Goal: Task Accomplishment & Management: Use online tool/utility

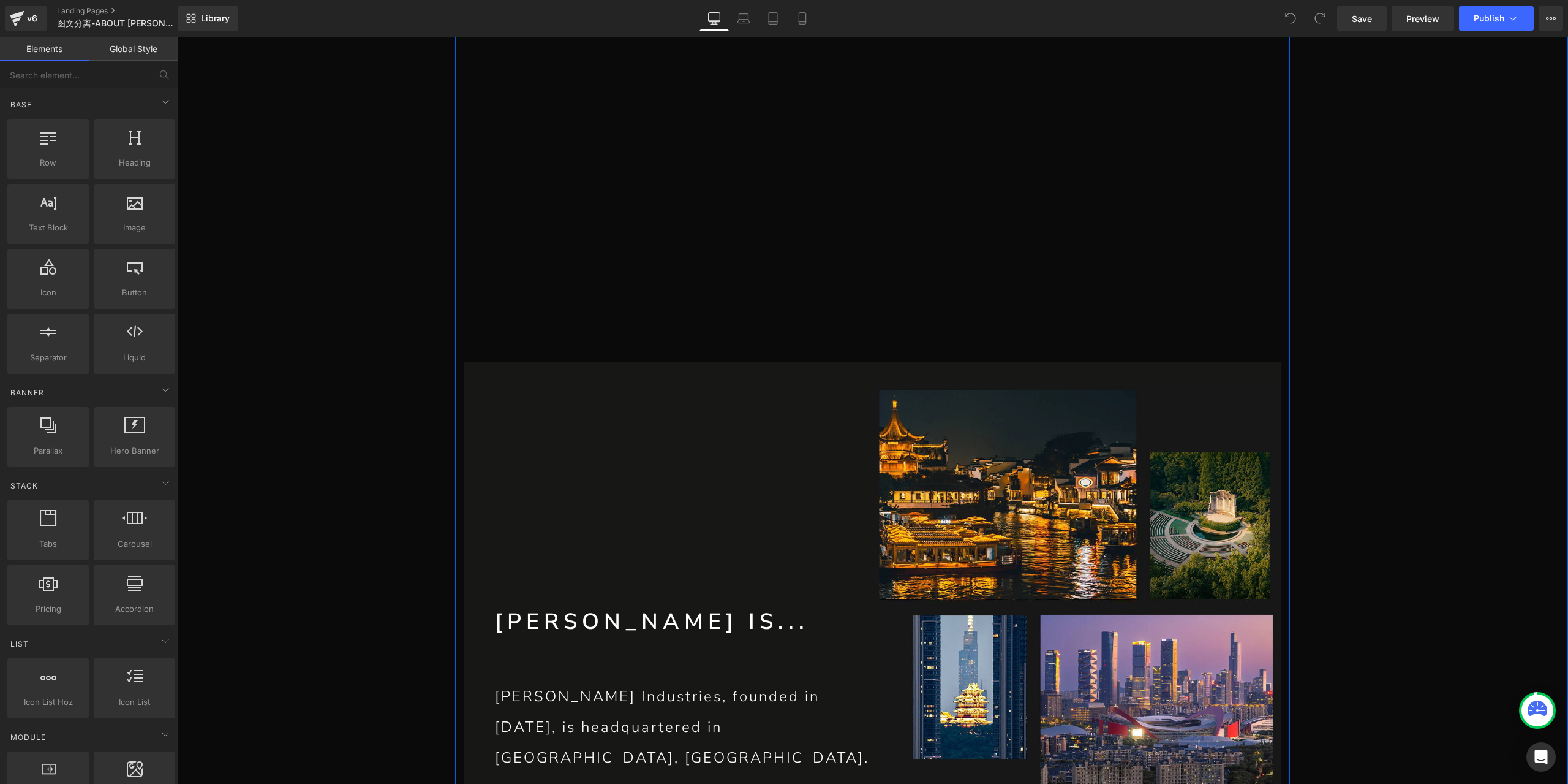
scroll to position [368, 0]
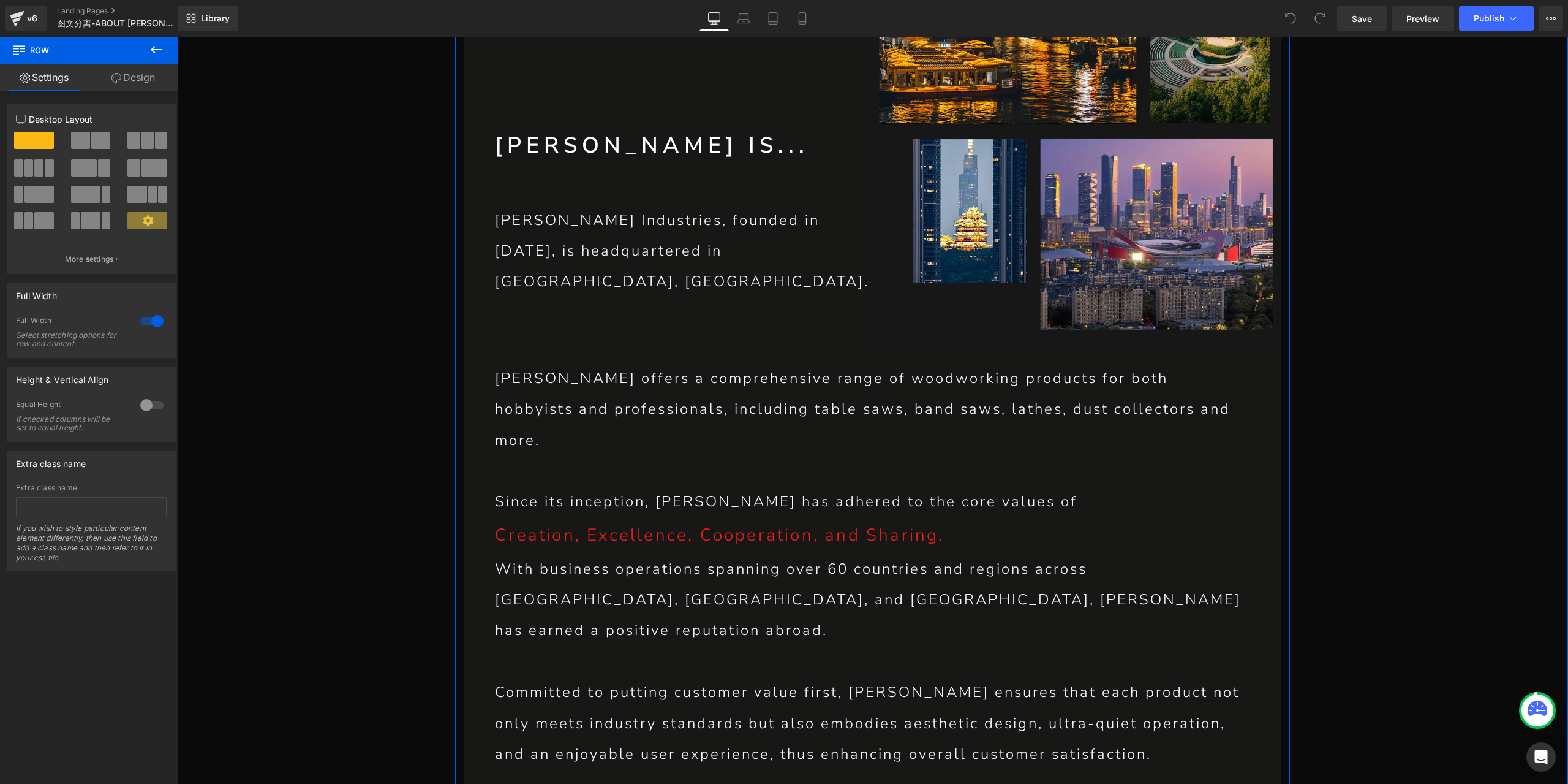
scroll to position [919, 0]
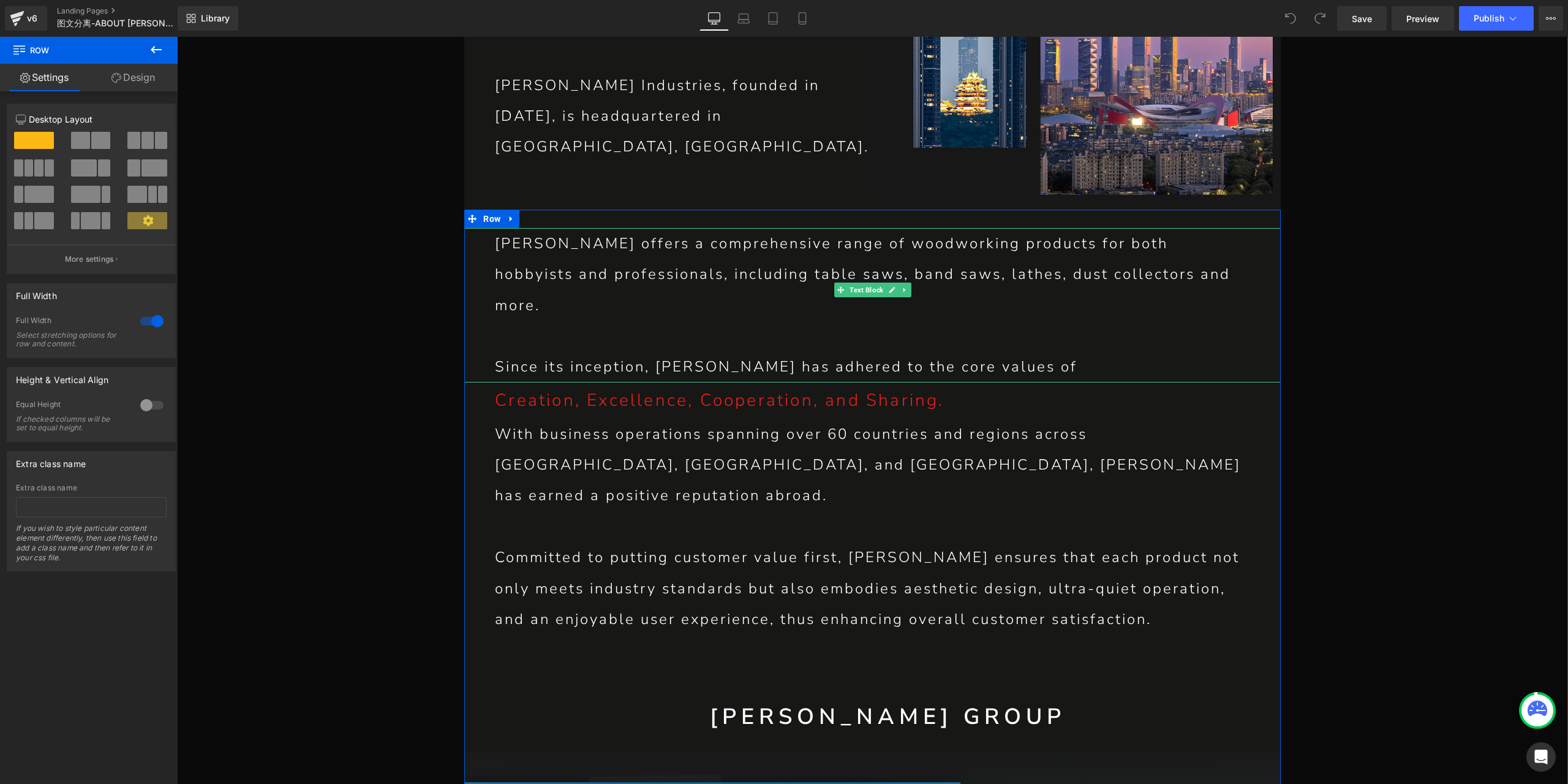
click at [627, 280] on p "[PERSON_NAME] offers a comprehensive range of woodworking products for both hob…" at bounding box center [872, 274] width 755 height 93
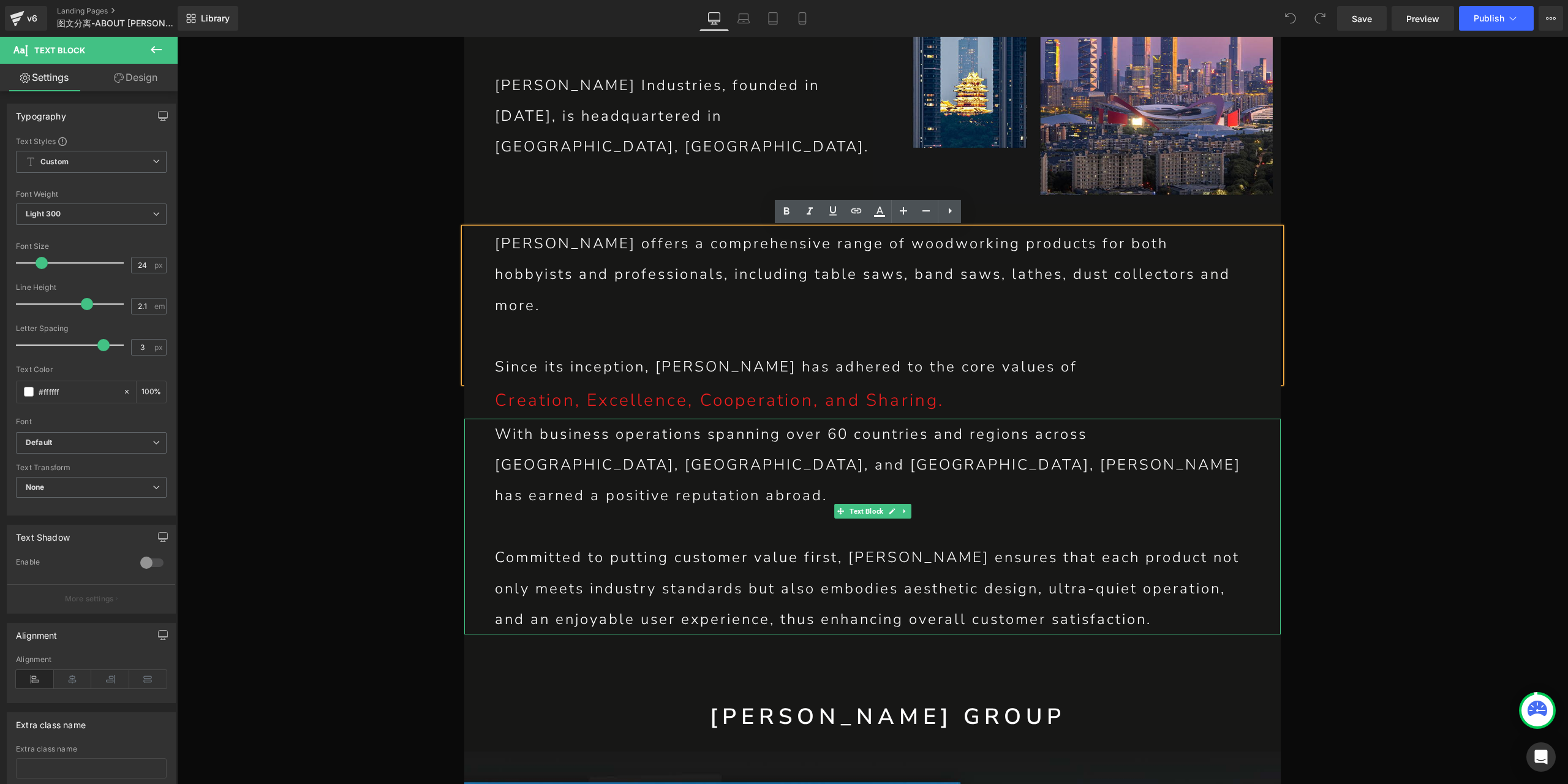
click at [515, 419] on p "With business operations spanning over 60 countries and regions across [GEOGRAP…" at bounding box center [872, 465] width 755 height 93
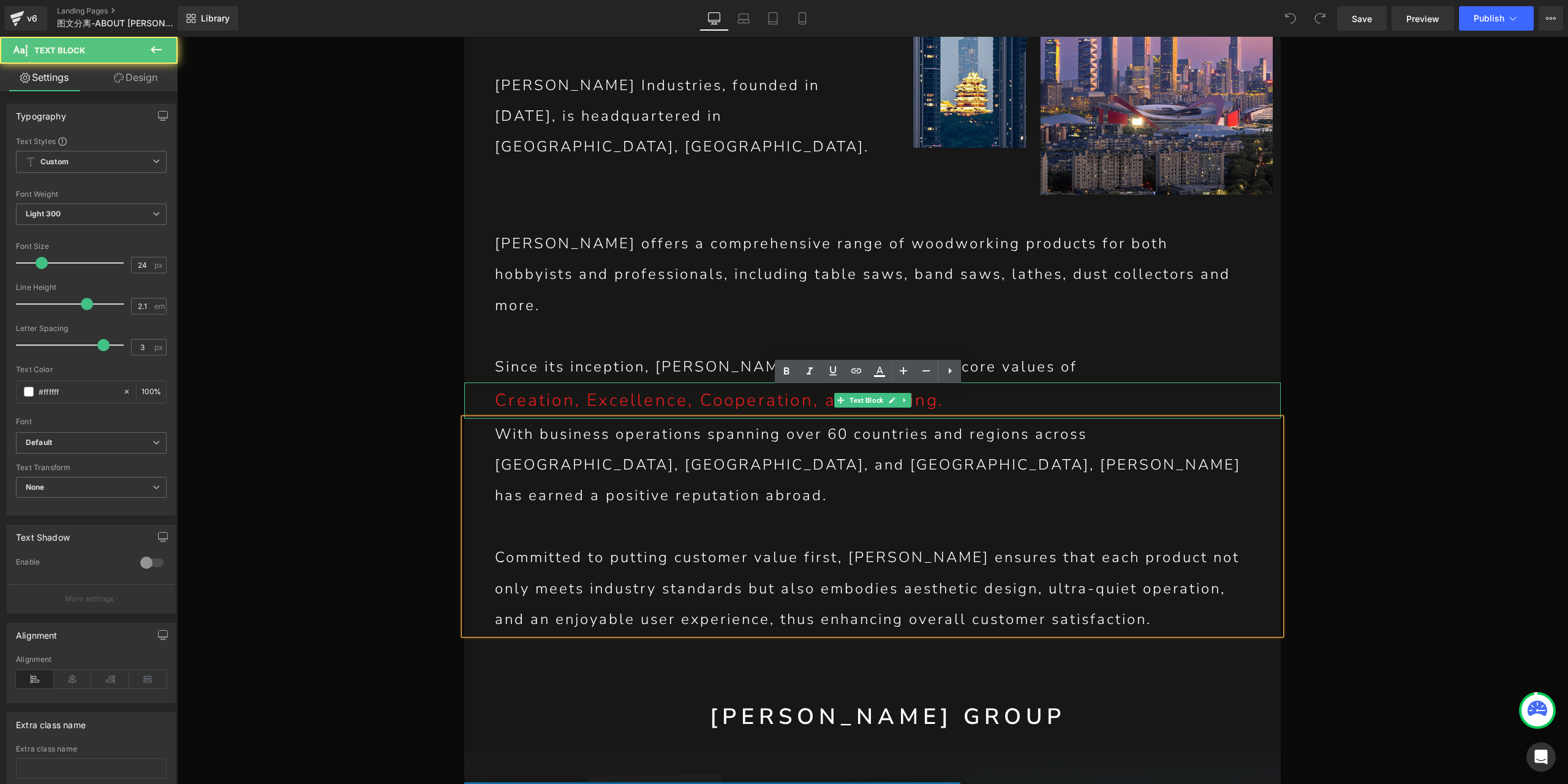
click at [513, 383] on p "Creation, Excellence, Cooperation, and Sharing." at bounding box center [887, 401] width 786 height 36
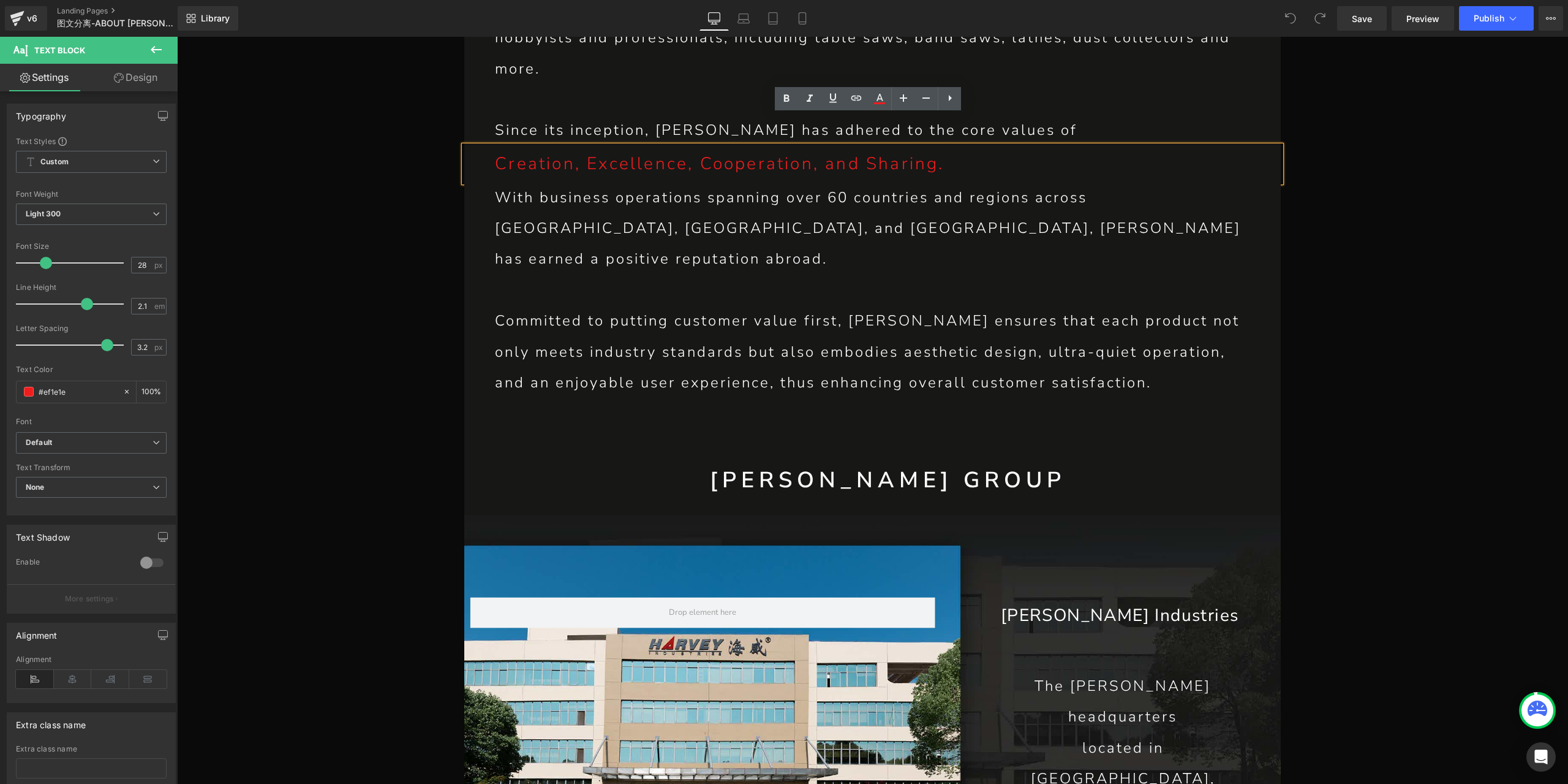
scroll to position [1042, 0]
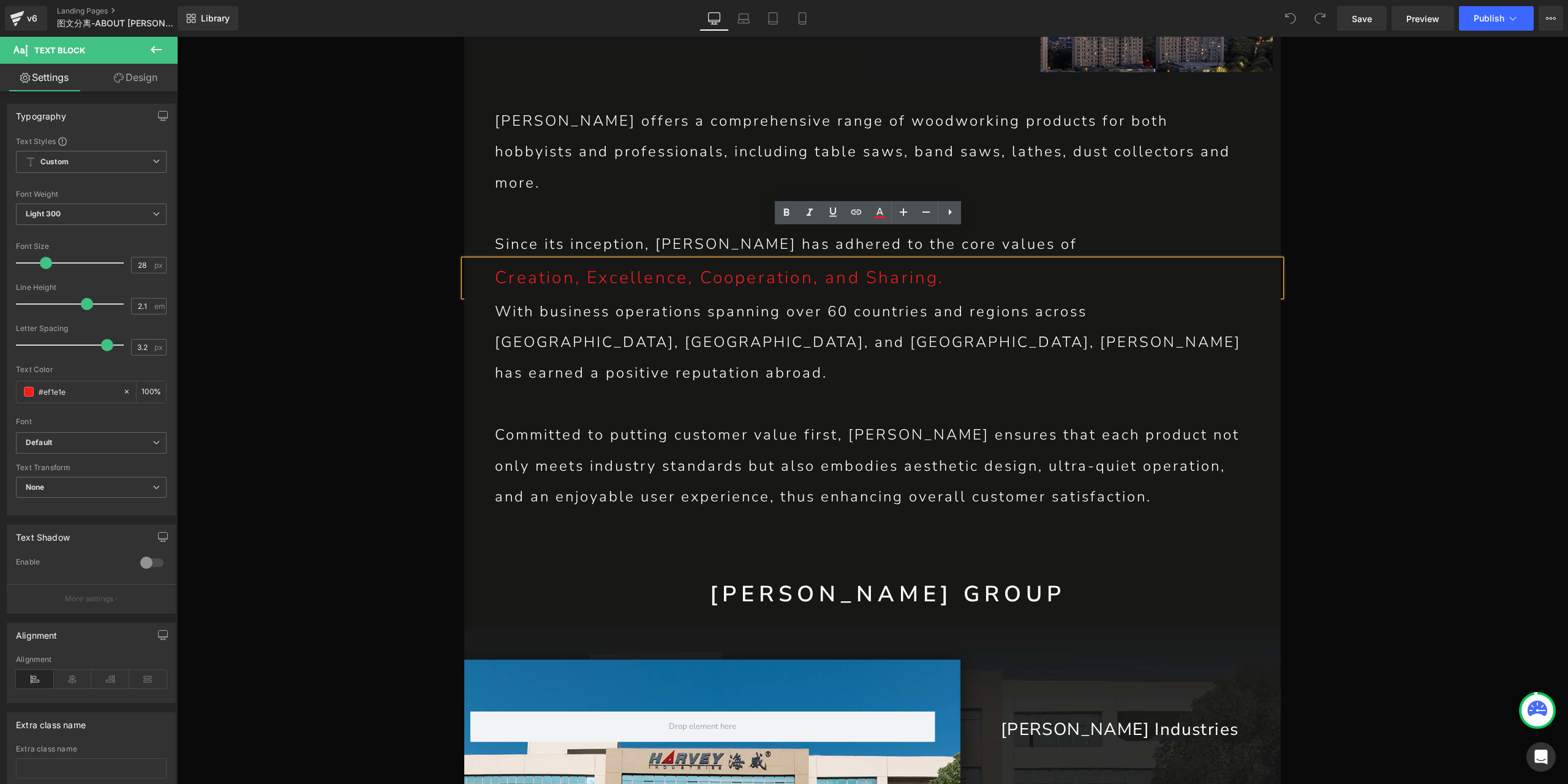
click at [596, 260] on p "Creation, Excellence, Cooperation, and Sharing." at bounding box center [887, 278] width 786 height 36
click at [144, 77] on link "Design" at bounding box center [135, 77] width 89 height 28
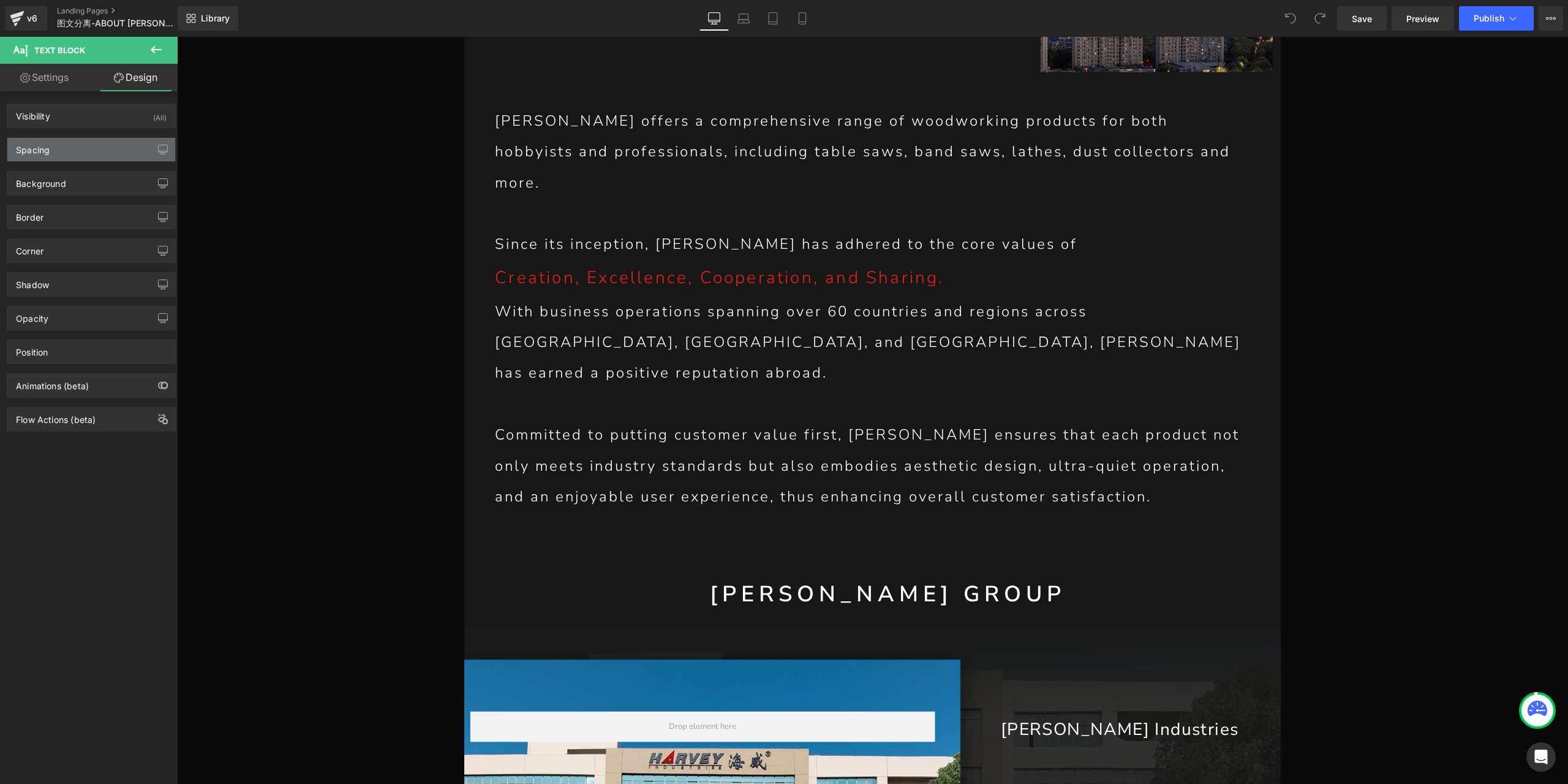
click at [80, 144] on div "Spacing" at bounding box center [91, 149] width 168 height 23
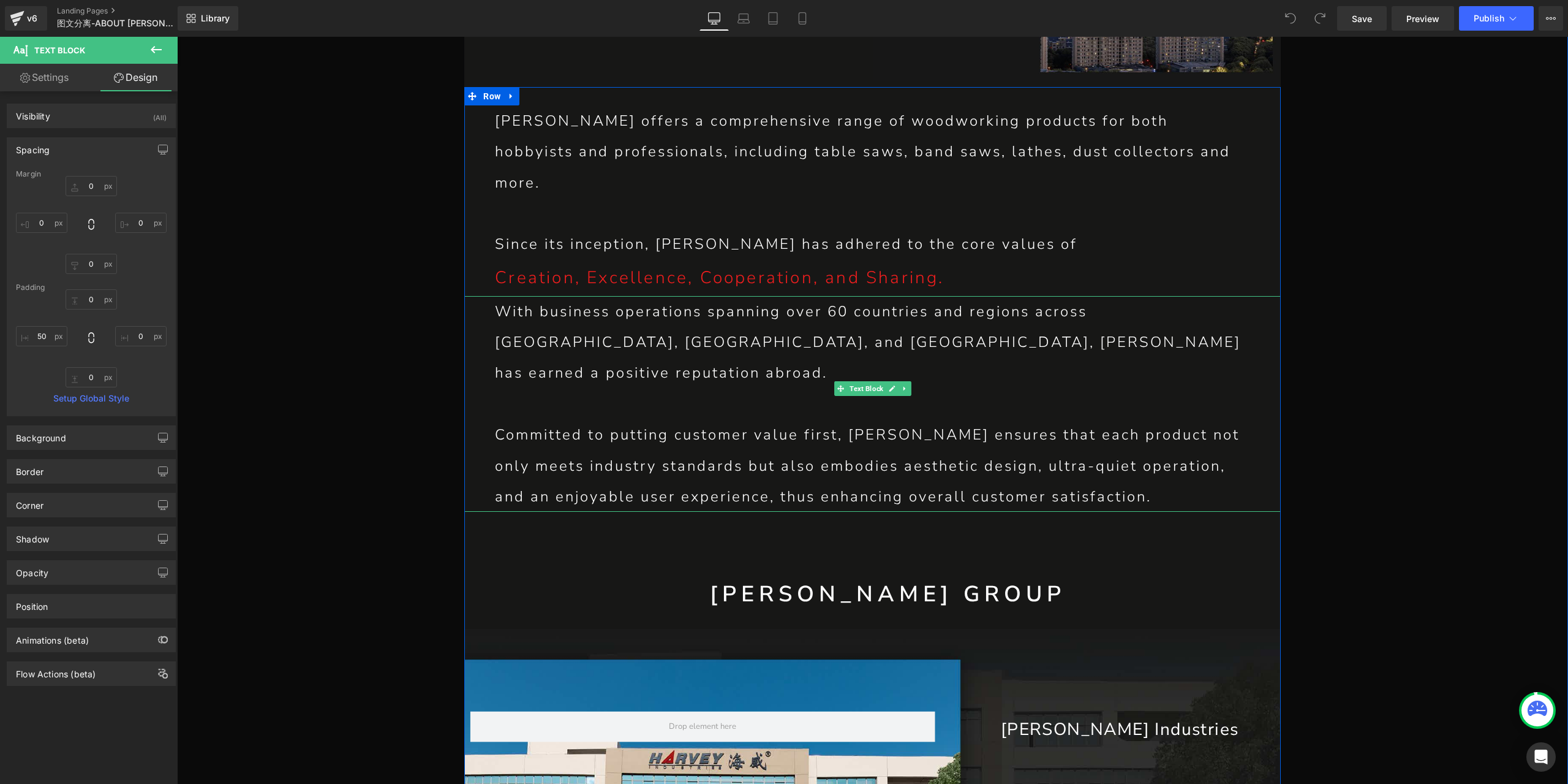
click at [777, 389] on p at bounding box center [872, 404] width 755 height 31
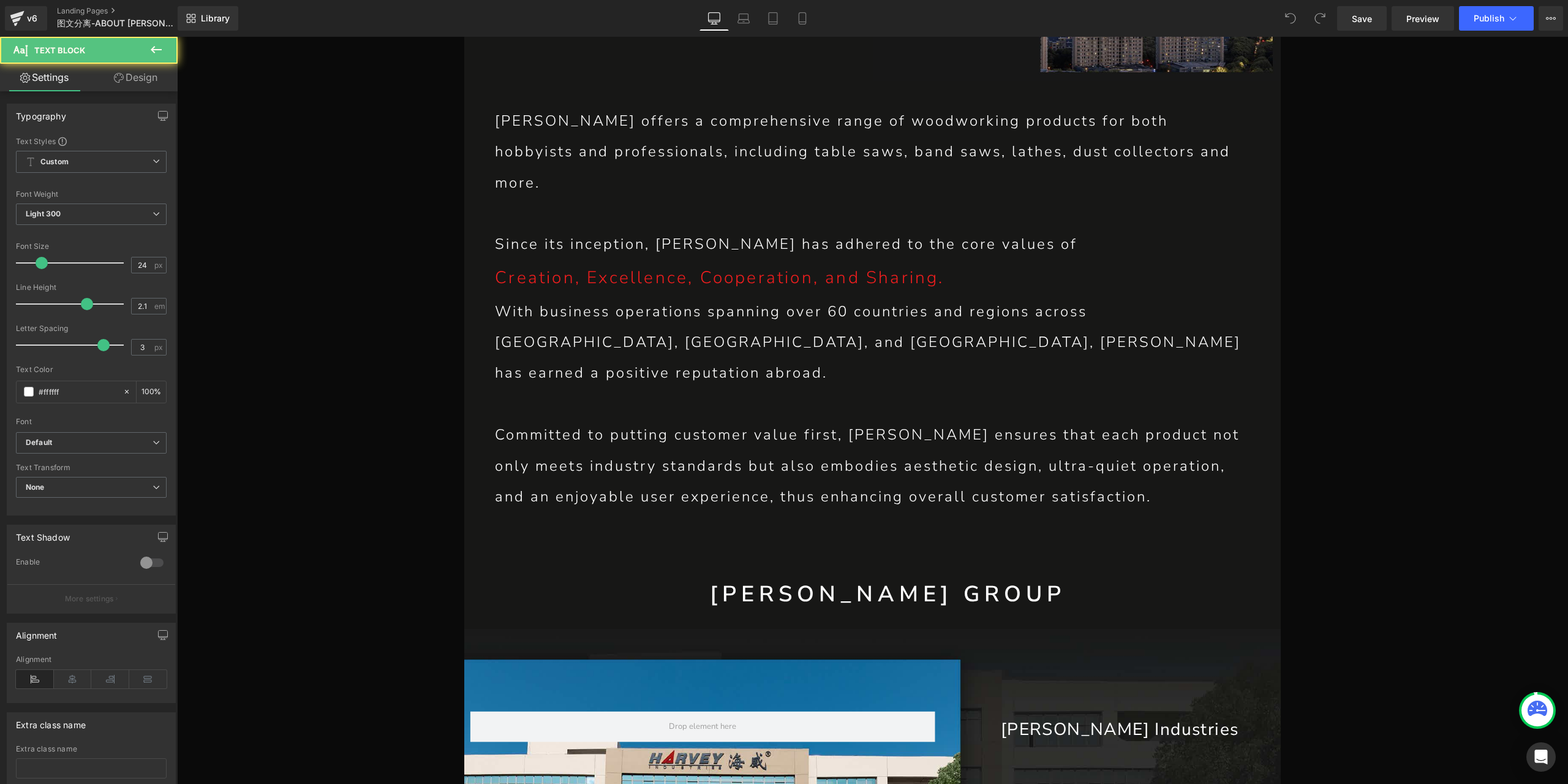
click at [137, 76] on link "Design" at bounding box center [135, 77] width 89 height 28
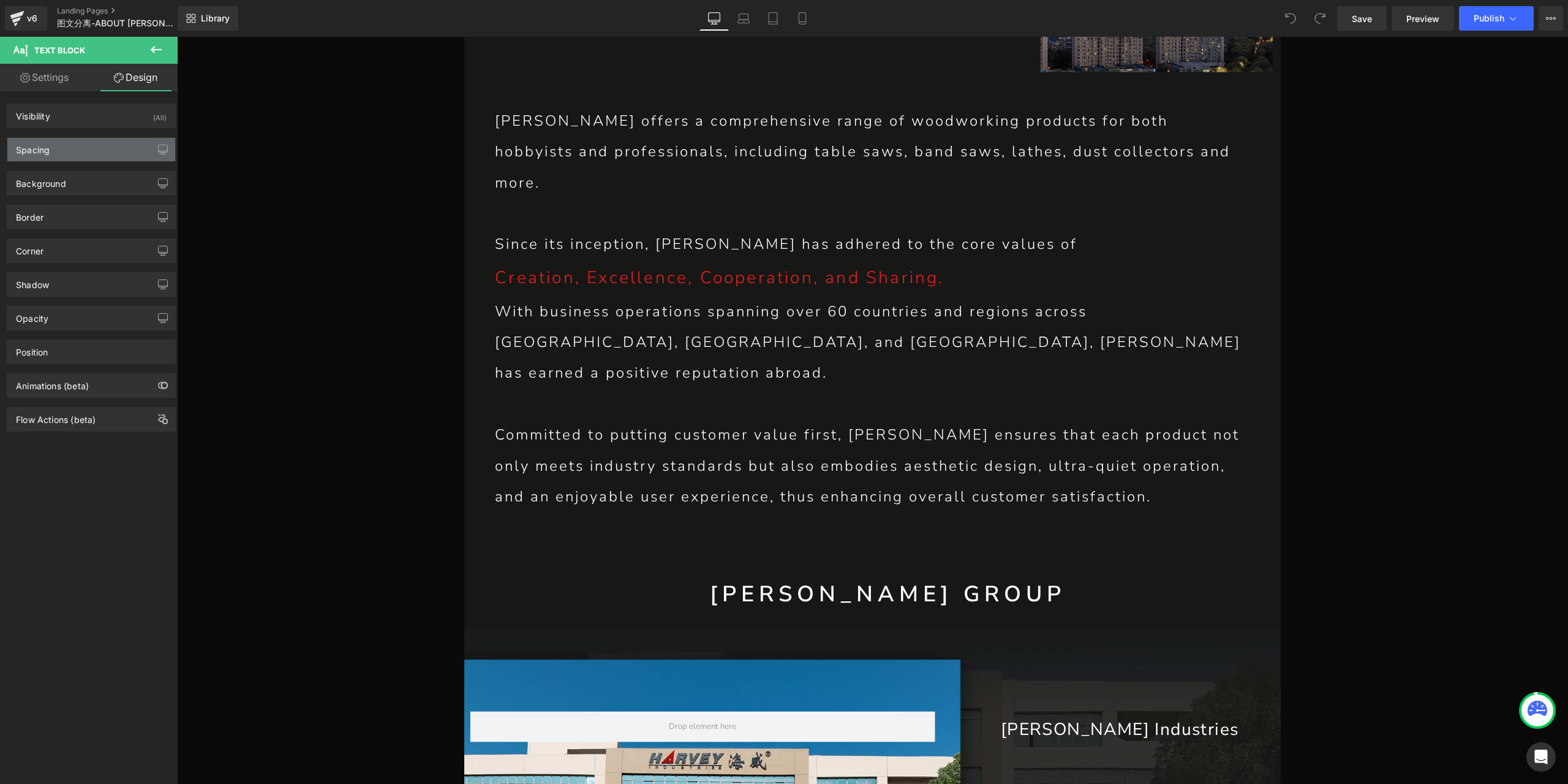
click at [61, 156] on div "Spacing" at bounding box center [91, 149] width 168 height 23
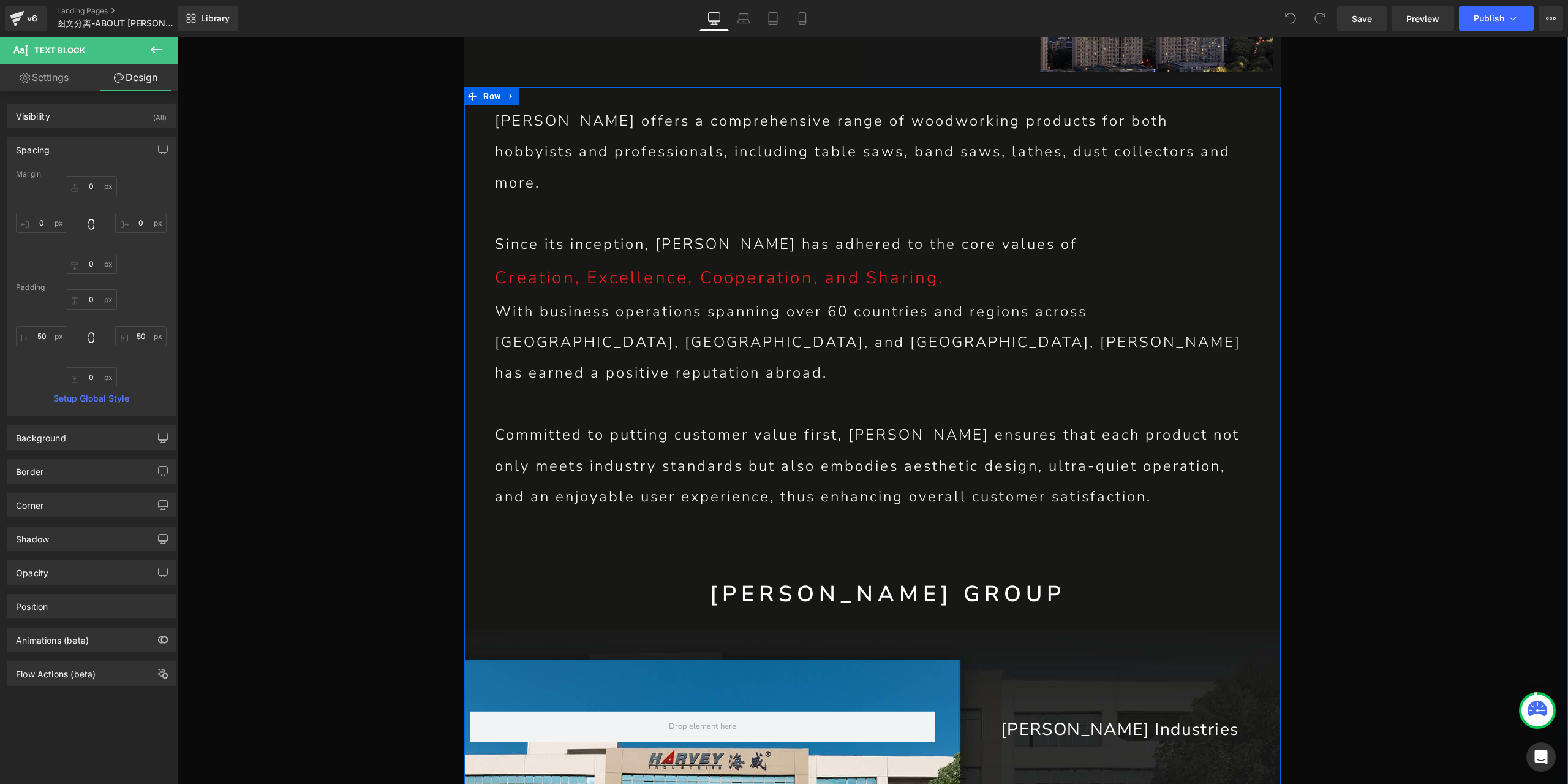
click at [648, 296] on p "With business operations spanning over 60 countries and regions across [GEOGRAP…" at bounding box center [872, 342] width 755 height 93
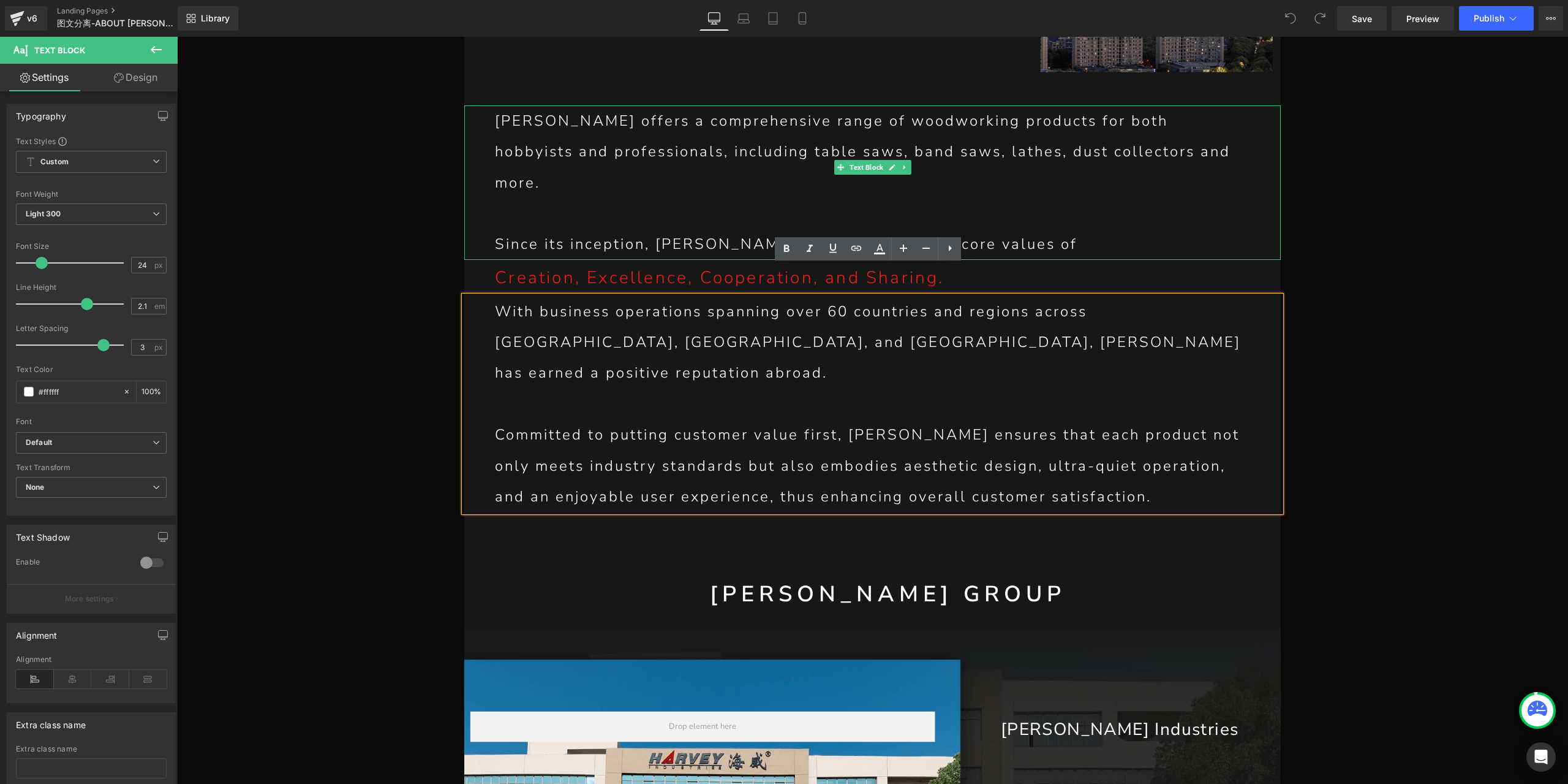
click at [660, 138] on p "[PERSON_NAME] offers a comprehensive range of woodworking products for both hob…" at bounding box center [872, 152] width 755 height 93
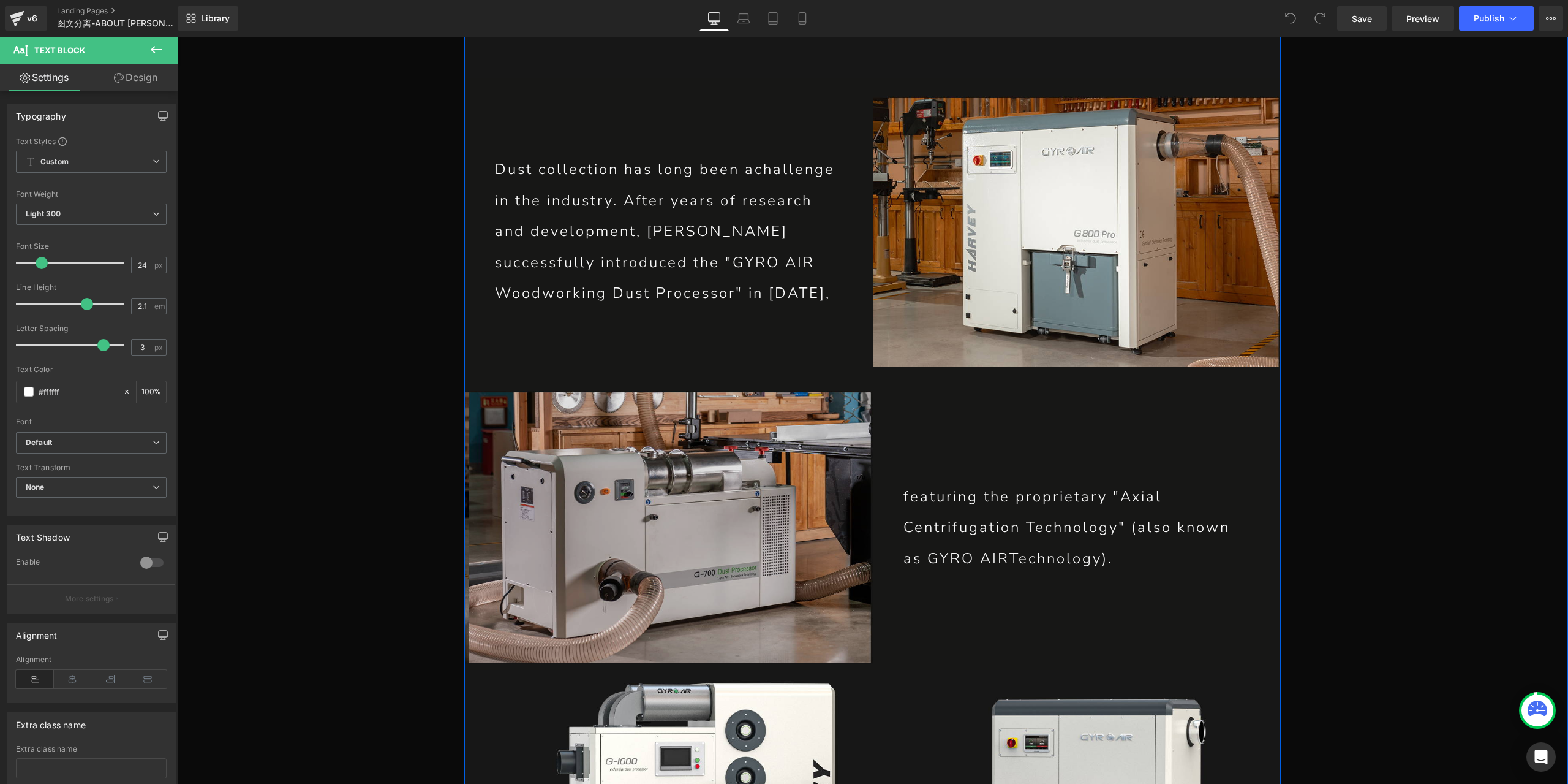
scroll to position [4657, 0]
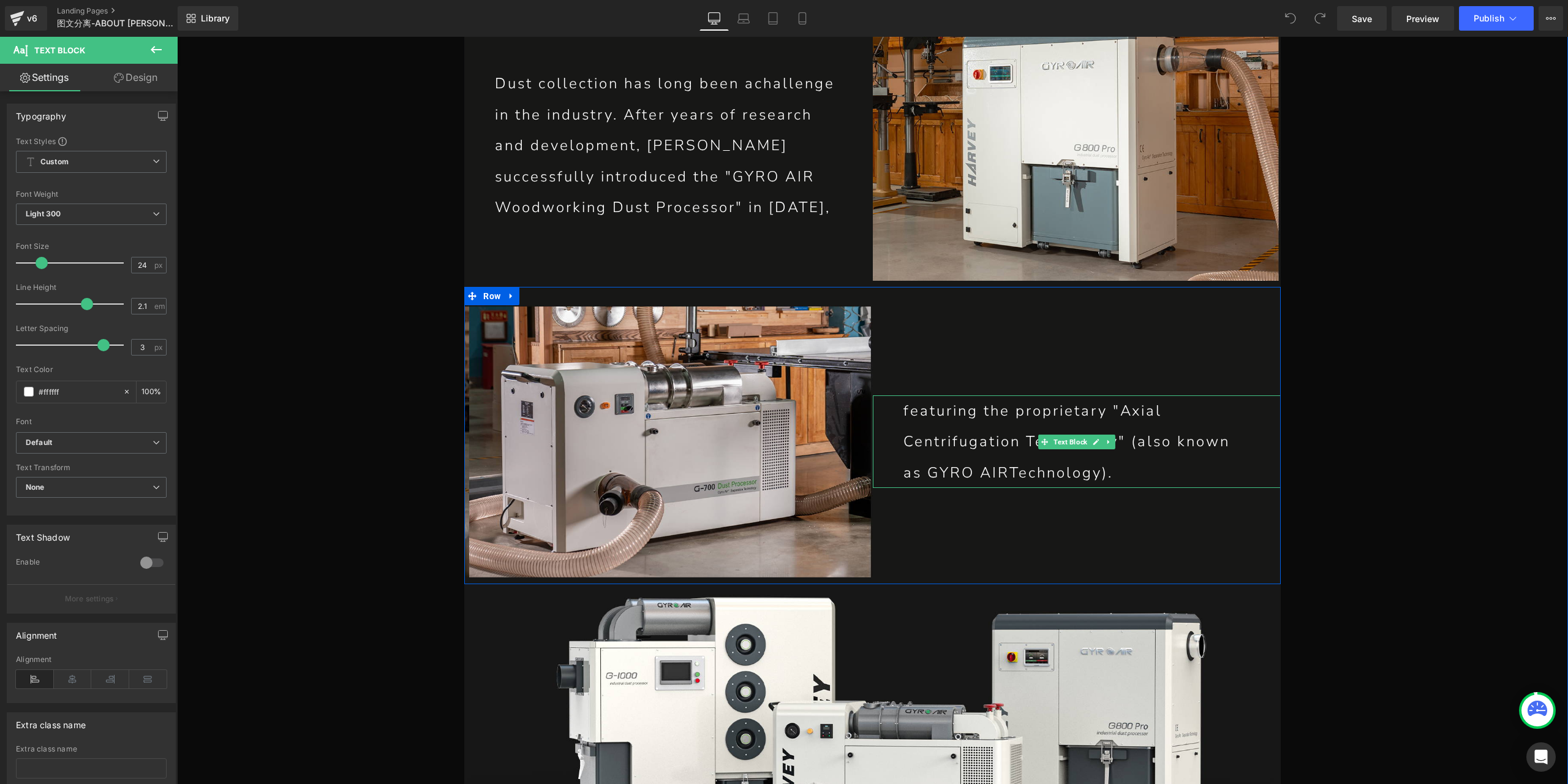
click at [994, 395] on p "featuring the proprietary "Axial Centrifugation Technology" (also known as GYRO…" at bounding box center [1076, 442] width 347 height 93
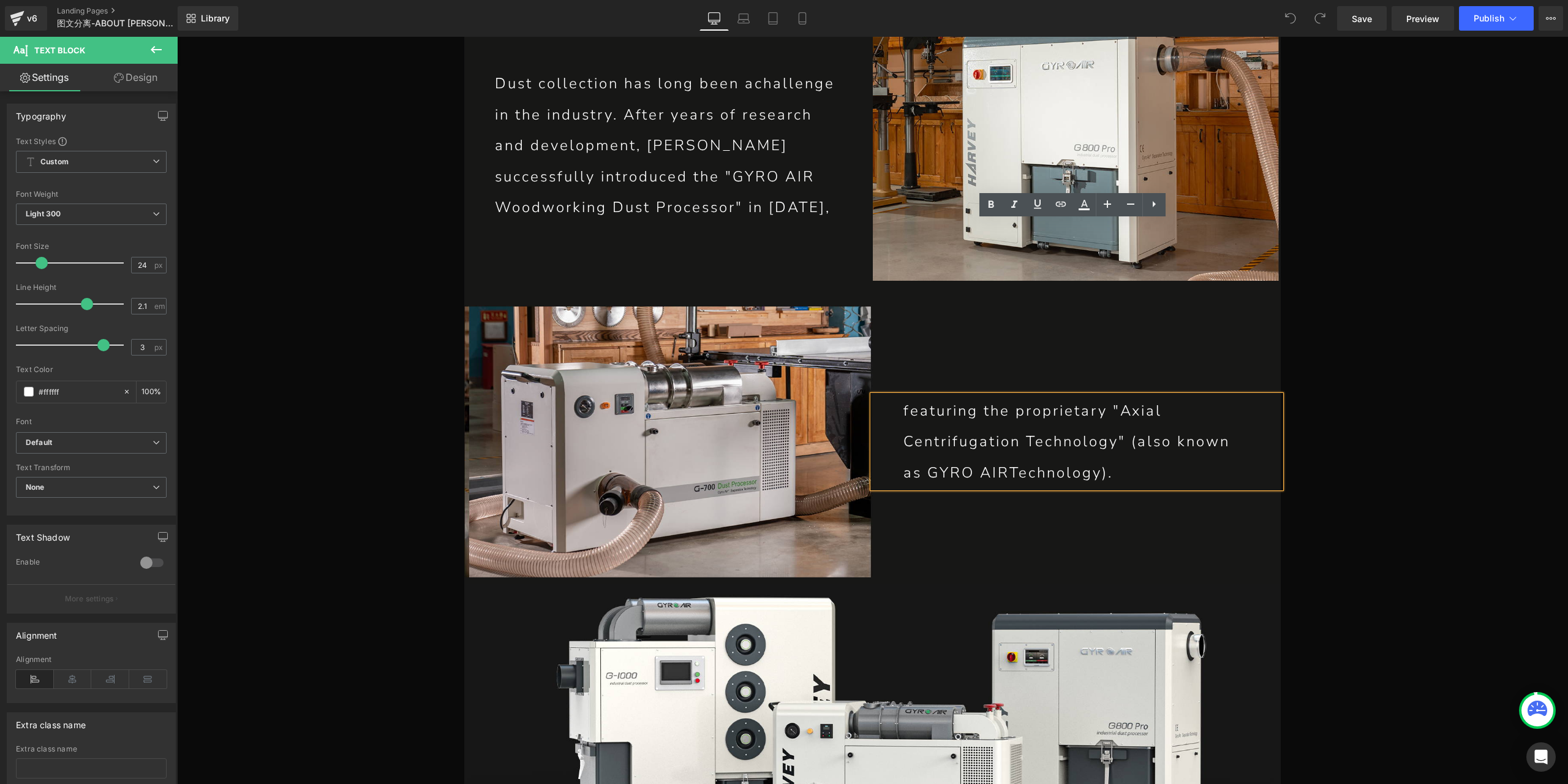
click at [1014, 395] on p "featuring the proprietary "Axial Centrifugation Technology" (also known as GYRO…" at bounding box center [1076, 442] width 347 height 93
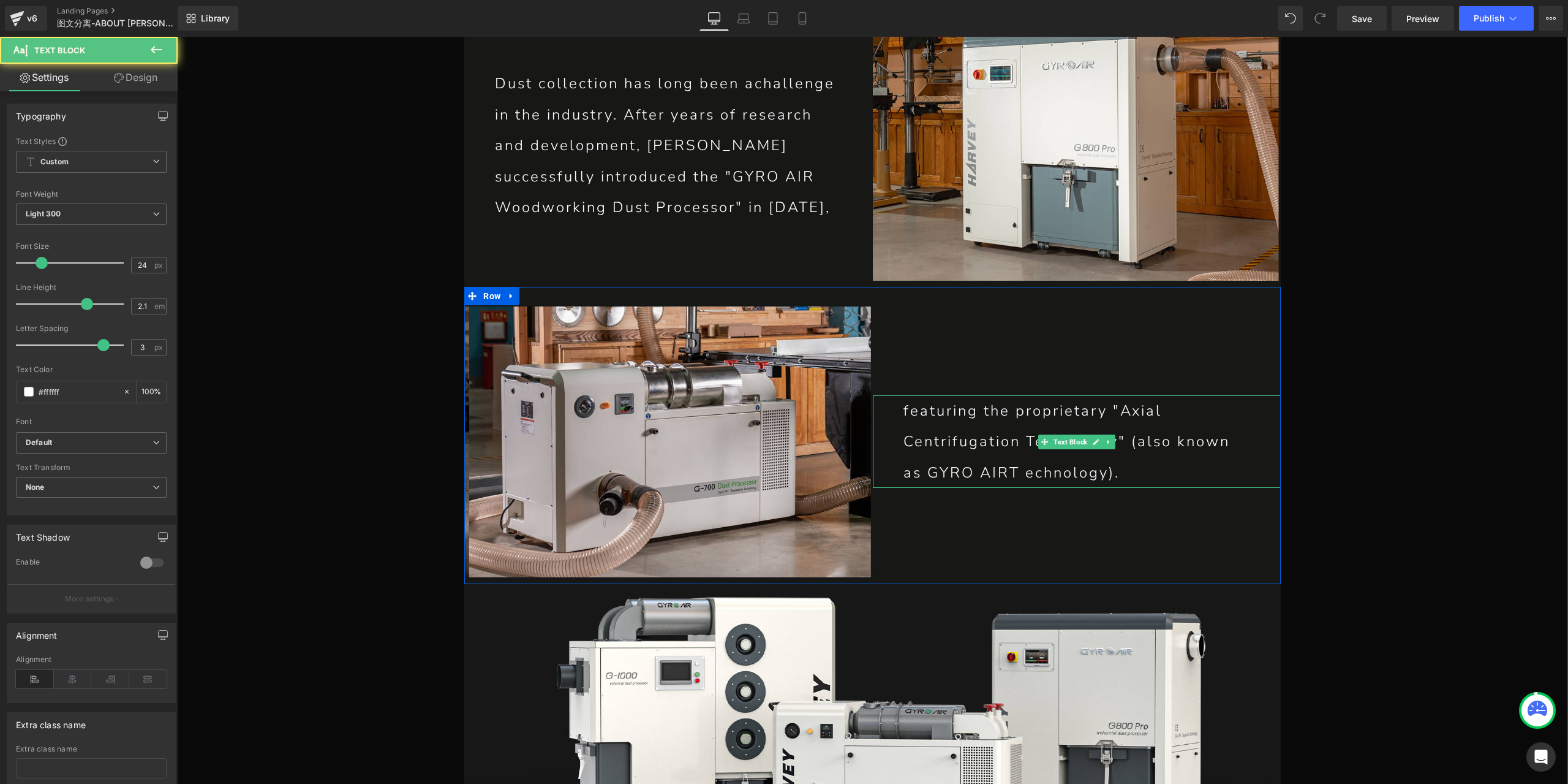
drag, startPoint x: 1007, startPoint y: 294, endPoint x: 1017, endPoint y: 297, distance: 10.4
click at [1007, 395] on p "featuring the proprietary "Axial Centrifugation Technology" (also known as GYRO…" at bounding box center [1076, 442] width 347 height 93
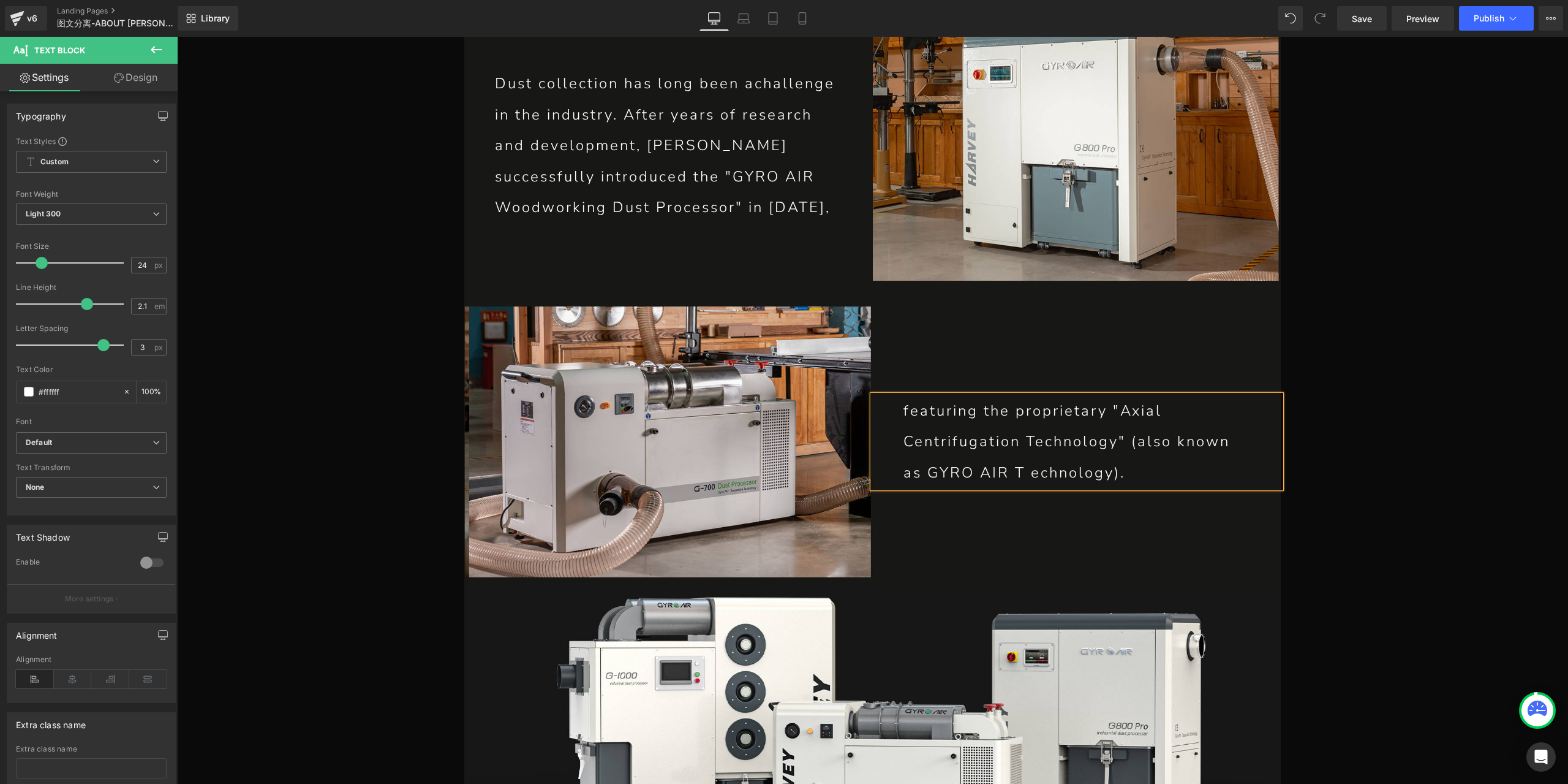
click at [1023, 395] on p "featuring the proprietary "Axial Centrifugation Technology" (also known as GYRO…" at bounding box center [1076, 442] width 347 height 93
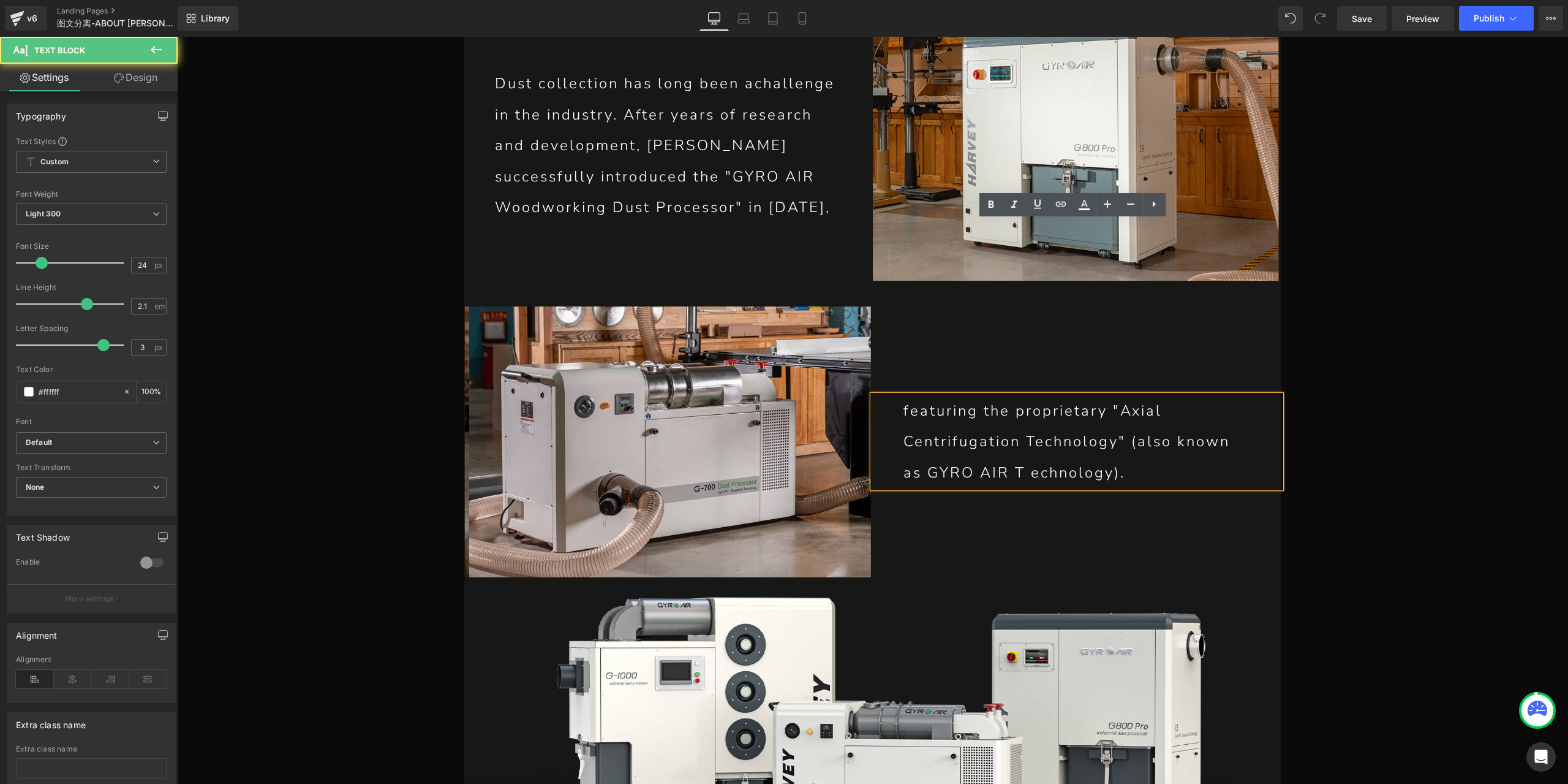
click at [1029, 395] on p "featuring the proprietary "Axial Centrifugation Technology" (also known as GYRO…" at bounding box center [1076, 442] width 347 height 93
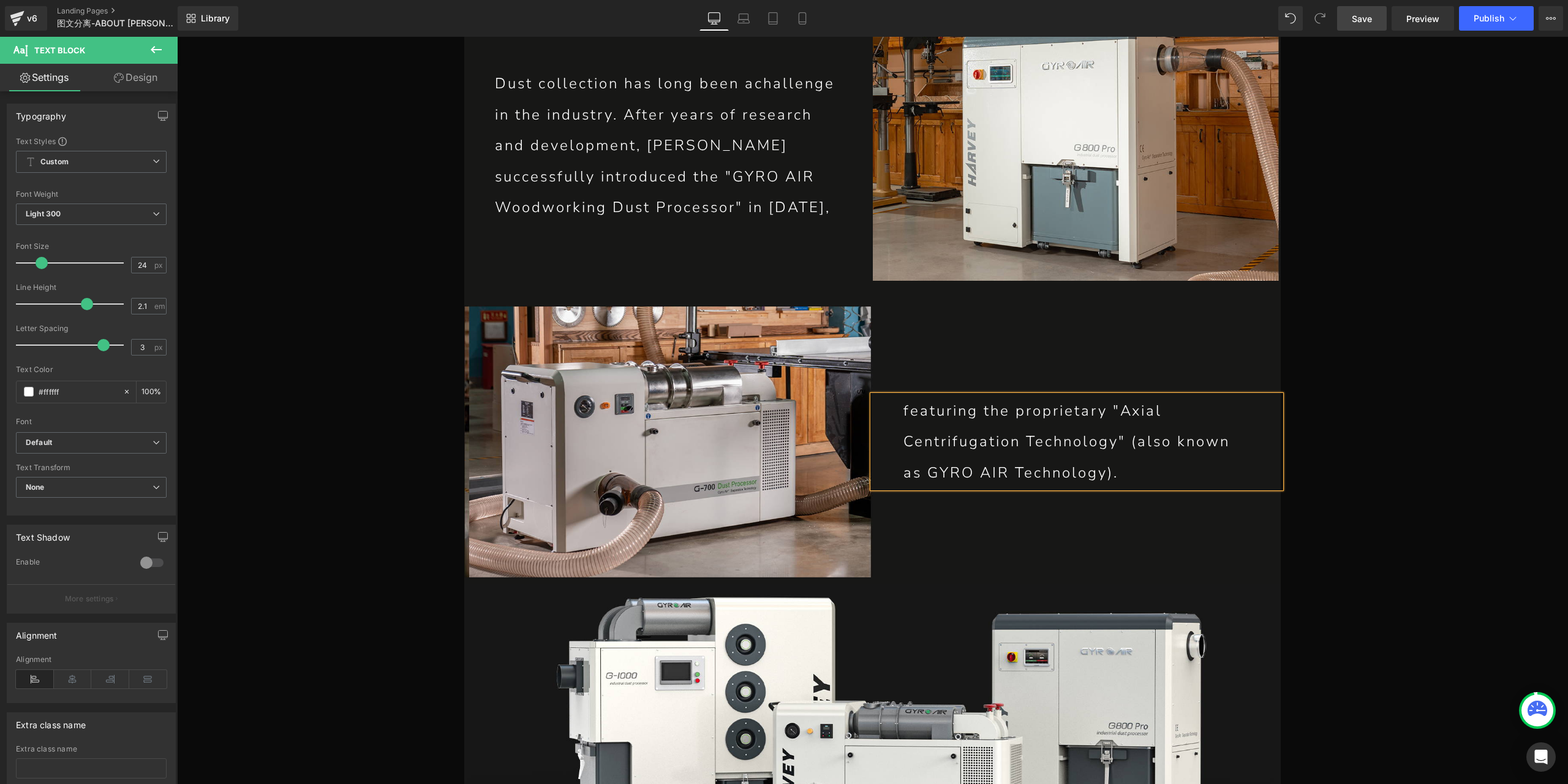
click at [1372, 22] on span "Save" at bounding box center [1361, 18] width 20 height 13
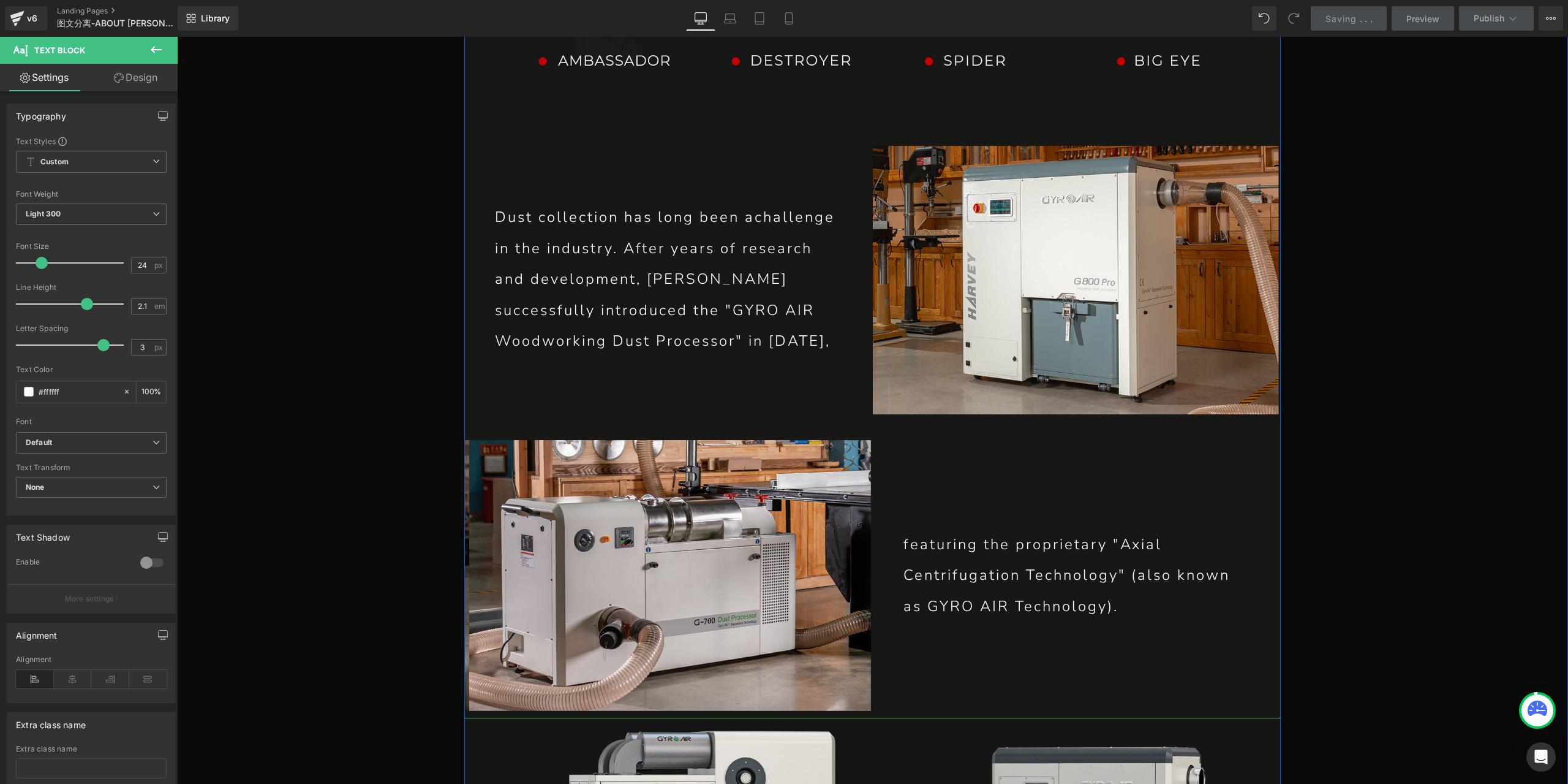
scroll to position [4350, 0]
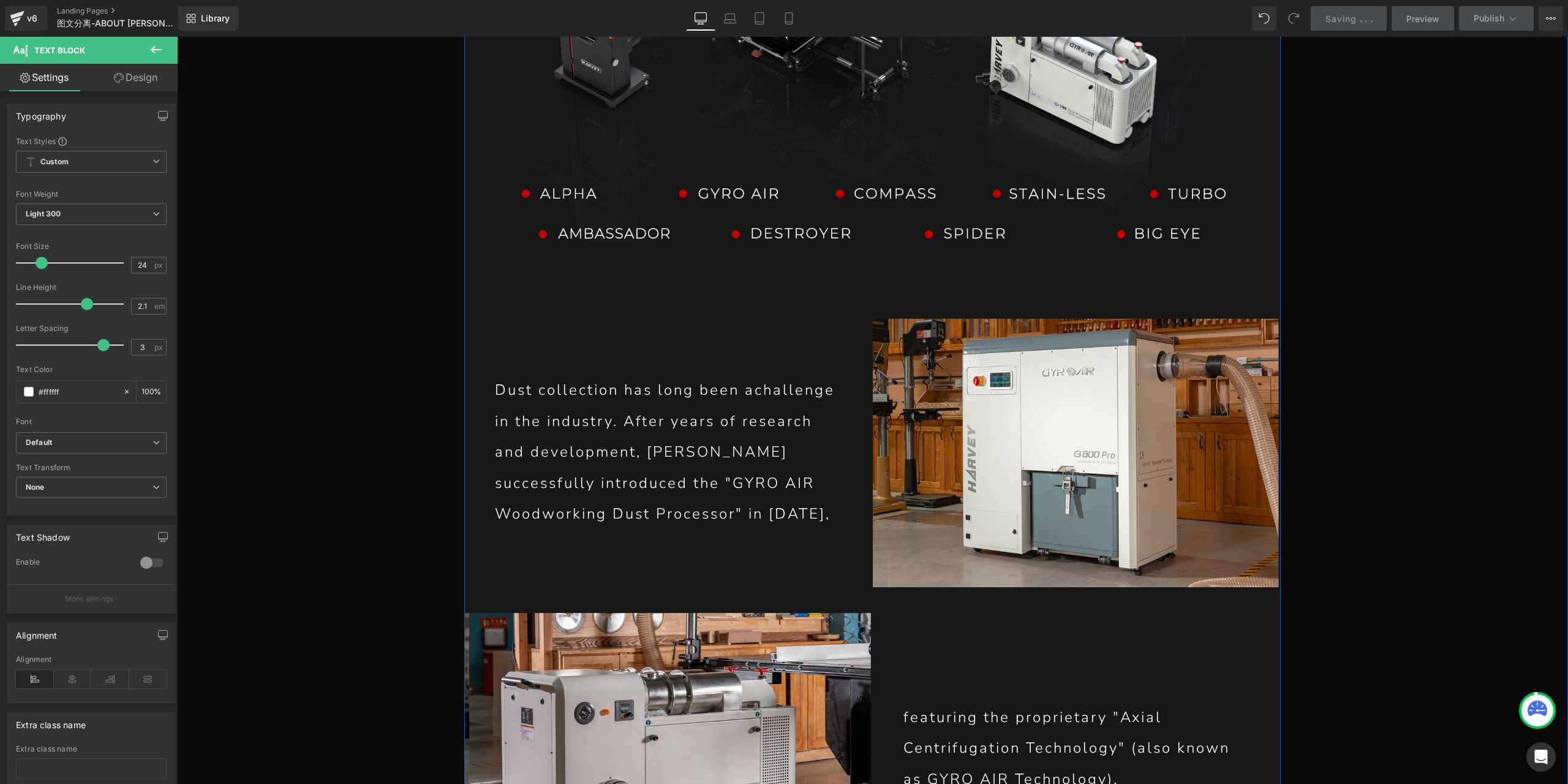
click at [607, 374] on p "Dust collection has long been achallenge in the industry. After years of resear…" at bounding box center [668, 451] width 347 height 155
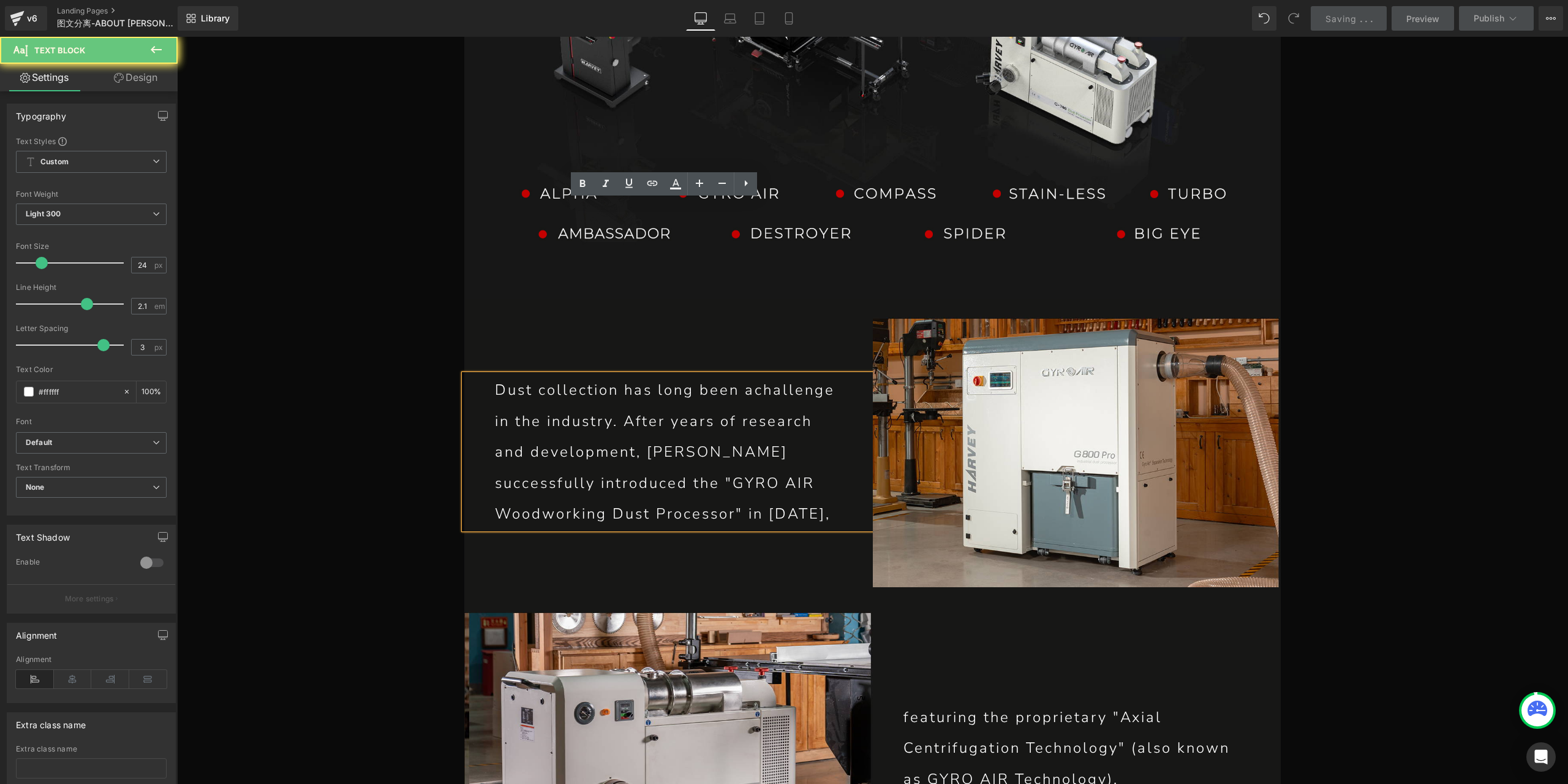
click at [592, 374] on p "Dust collection has long been achallenge in the industry. After years of resear…" at bounding box center [668, 451] width 347 height 155
click at [752, 374] on p "Dust collection has long been achallenge in the industry. After years of resear…" at bounding box center [668, 451] width 347 height 155
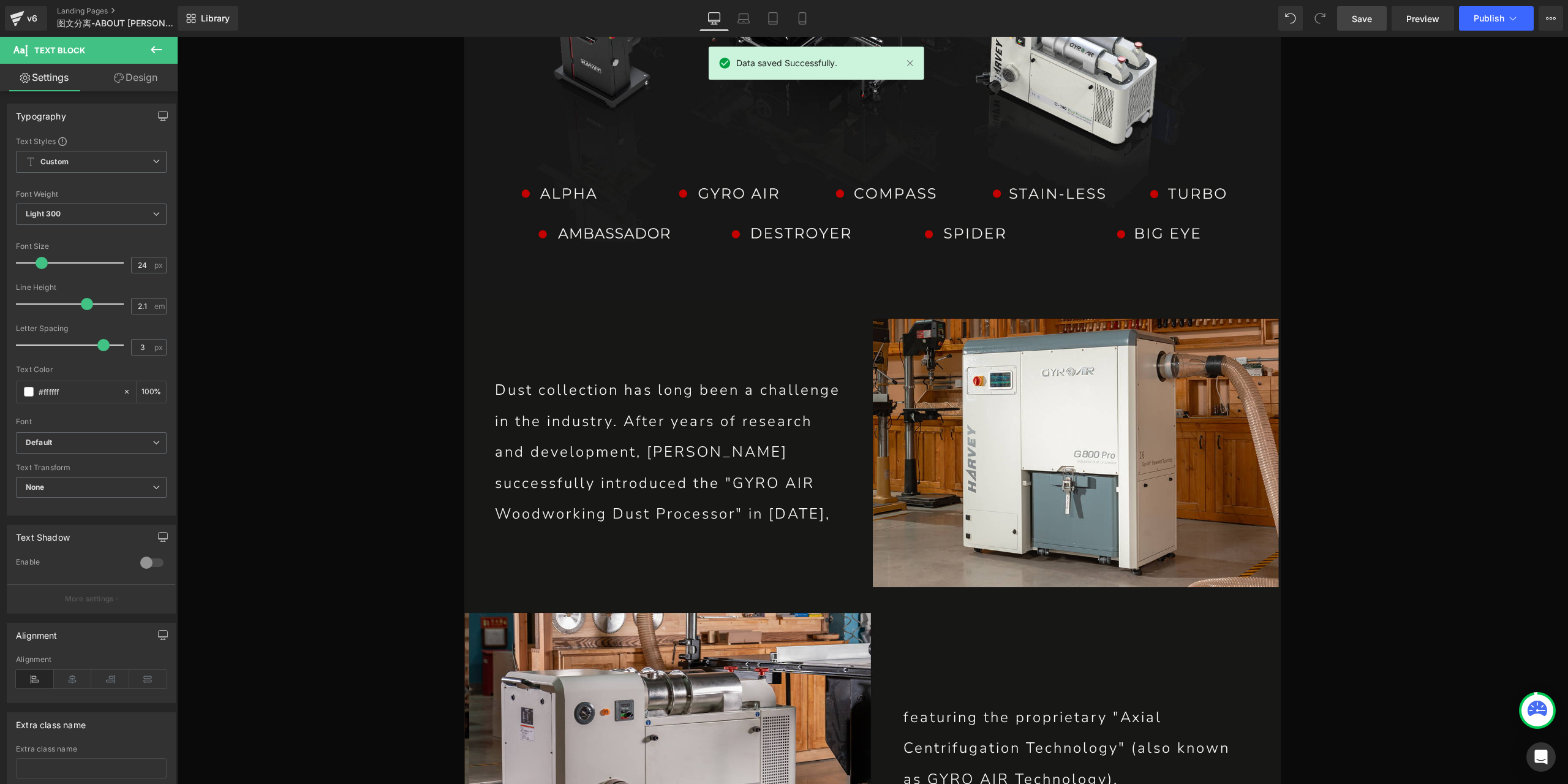
click at [1354, 17] on span "Save" at bounding box center [1361, 18] width 20 height 13
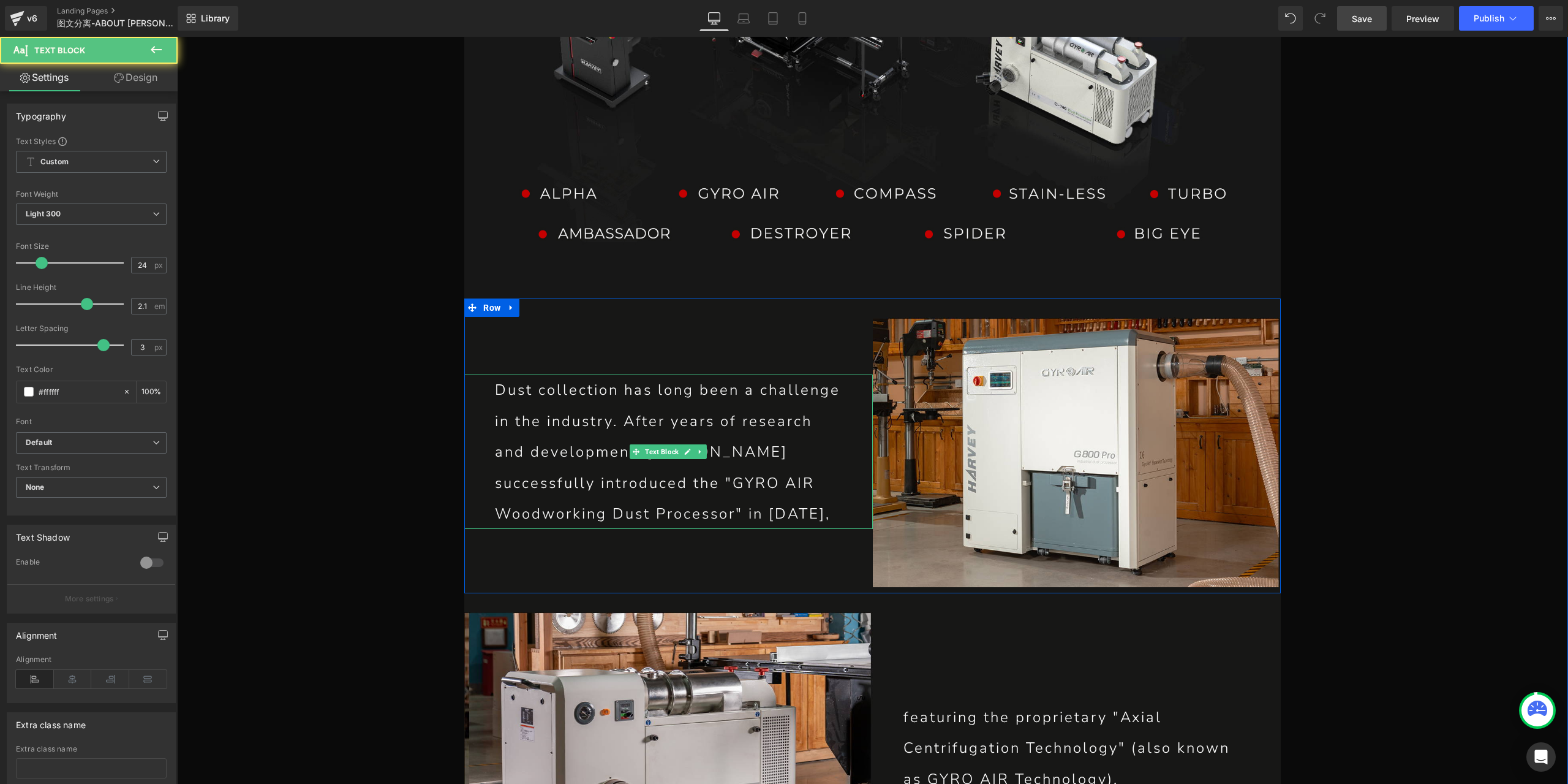
click at [808, 374] on p "Dust collection has long been a challenge in the industry. After years of resea…" at bounding box center [668, 451] width 347 height 155
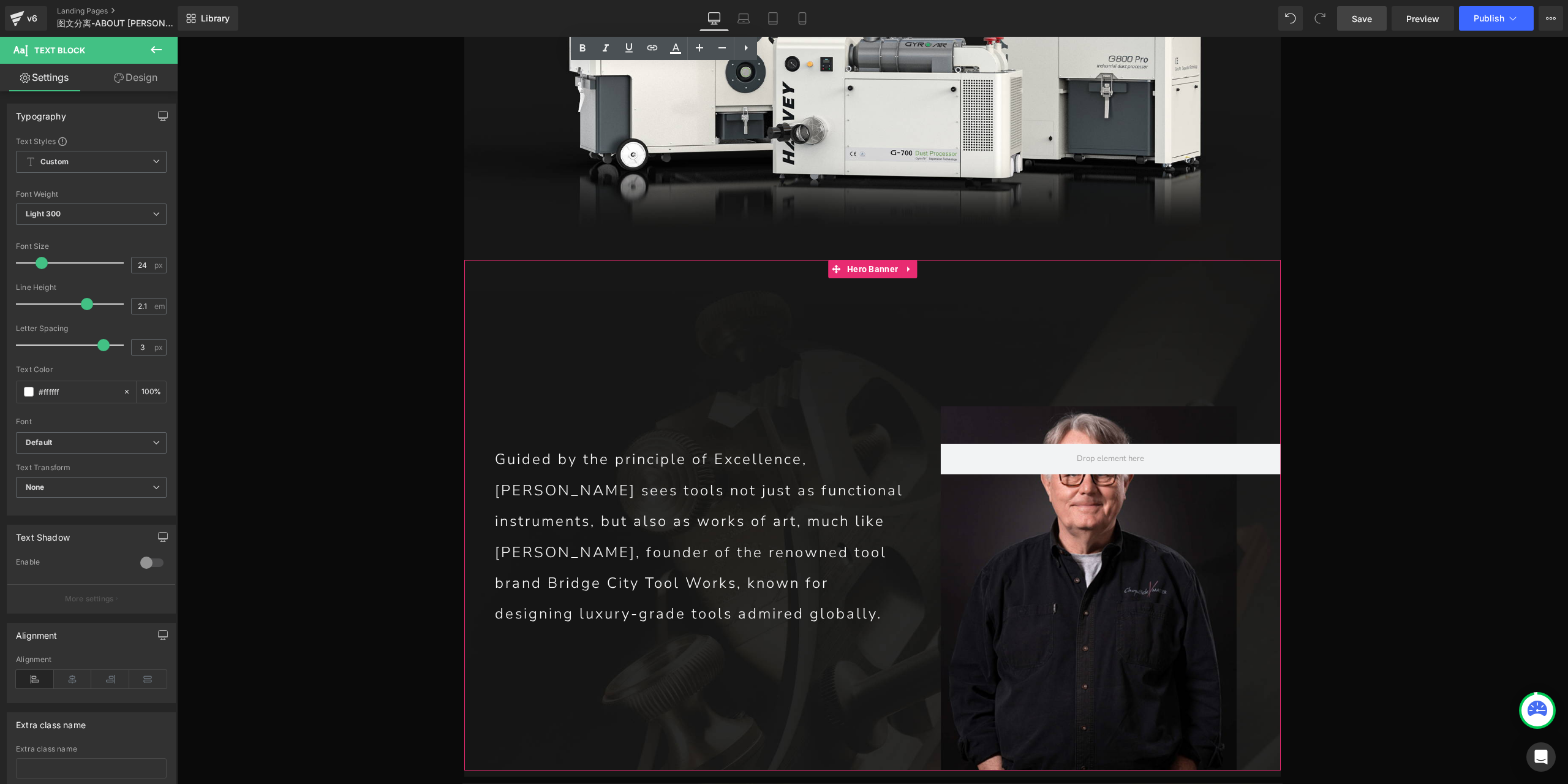
scroll to position [5270, 0]
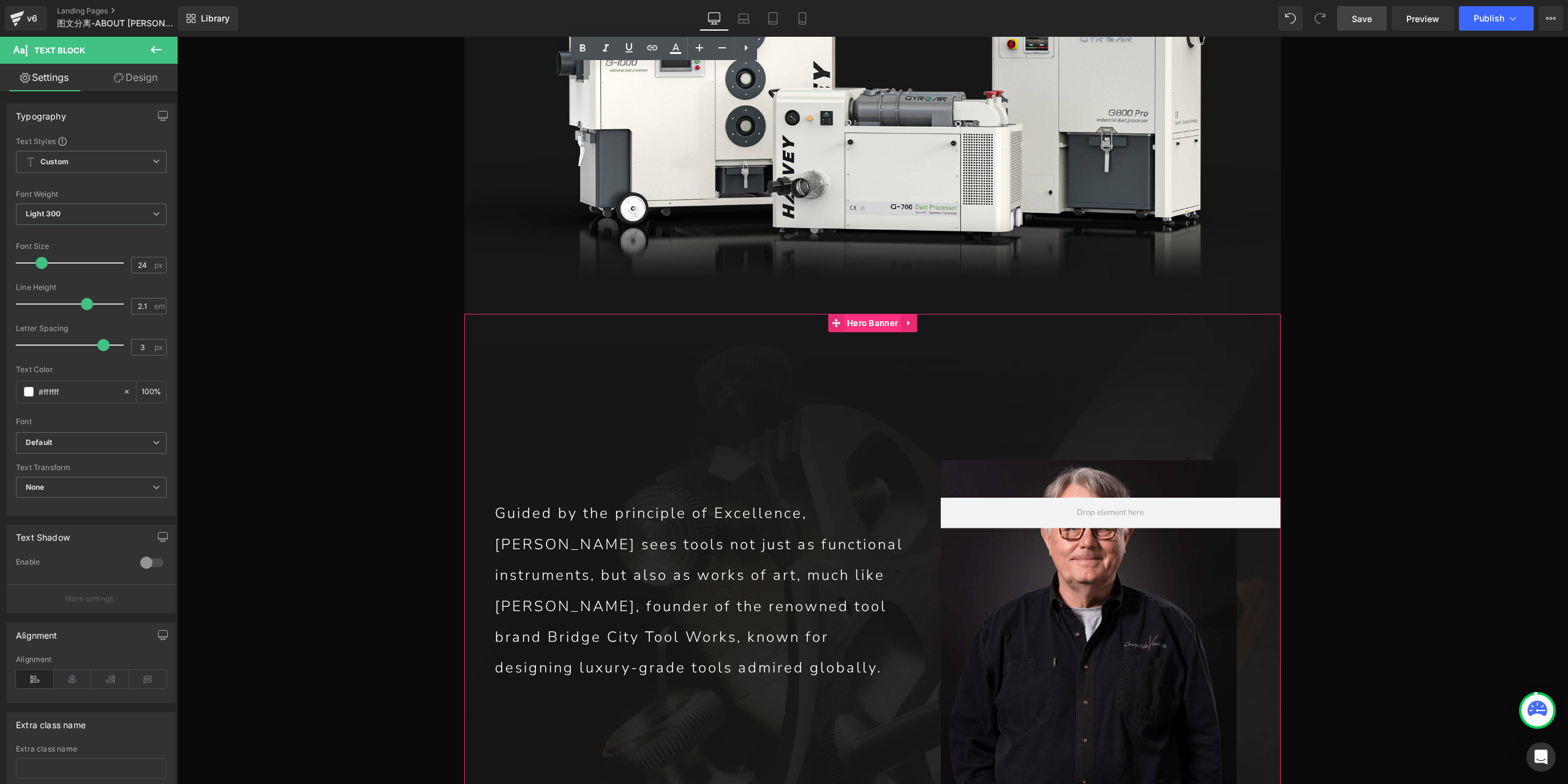
click at [865, 314] on span "Hero Banner" at bounding box center [873, 323] width 57 height 19
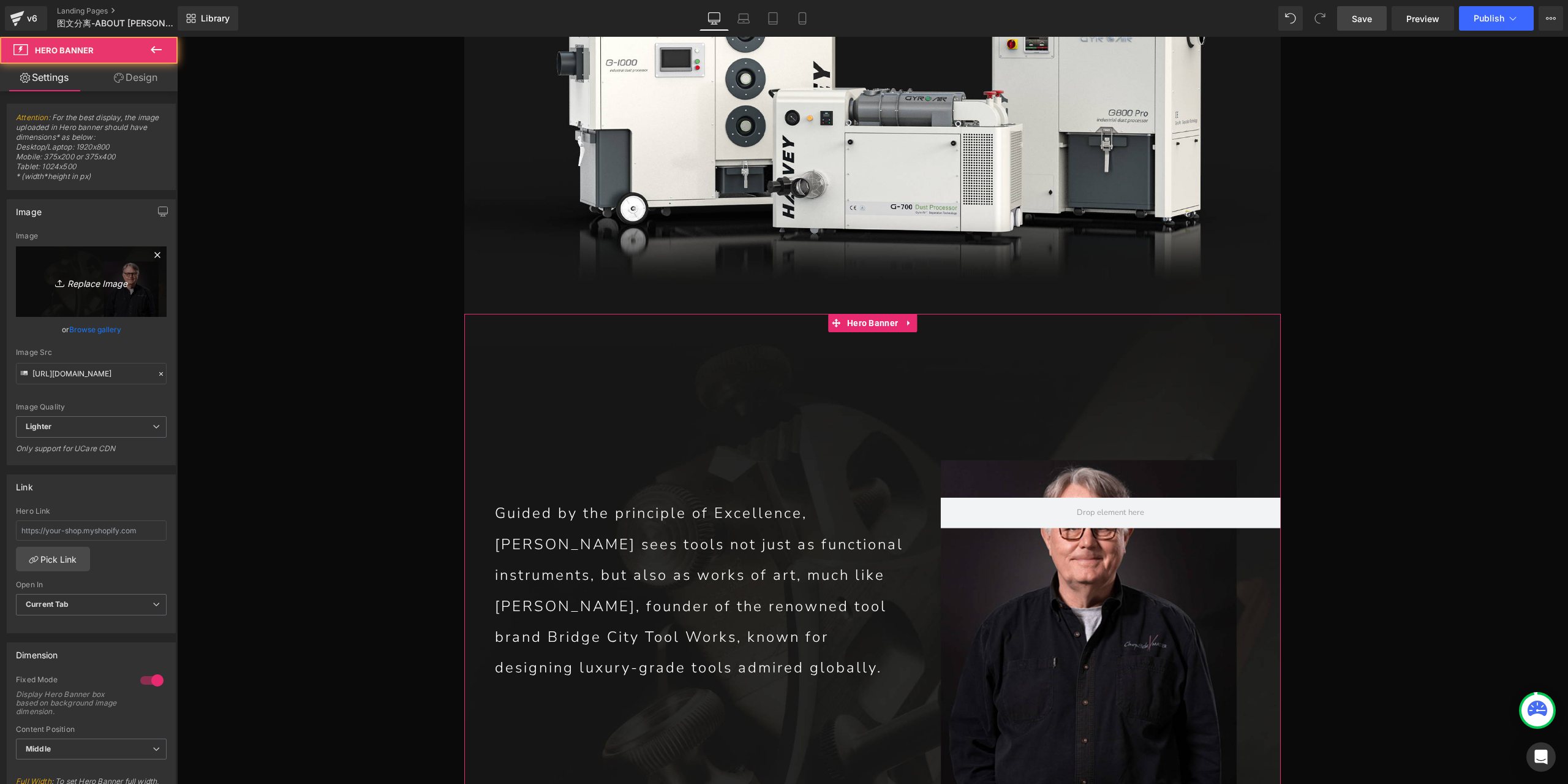
click at [118, 284] on icon "Replace Image" at bounding box center [91, 281] width 98 height 15
type input "C:\fakepath\P1_07.jpg"
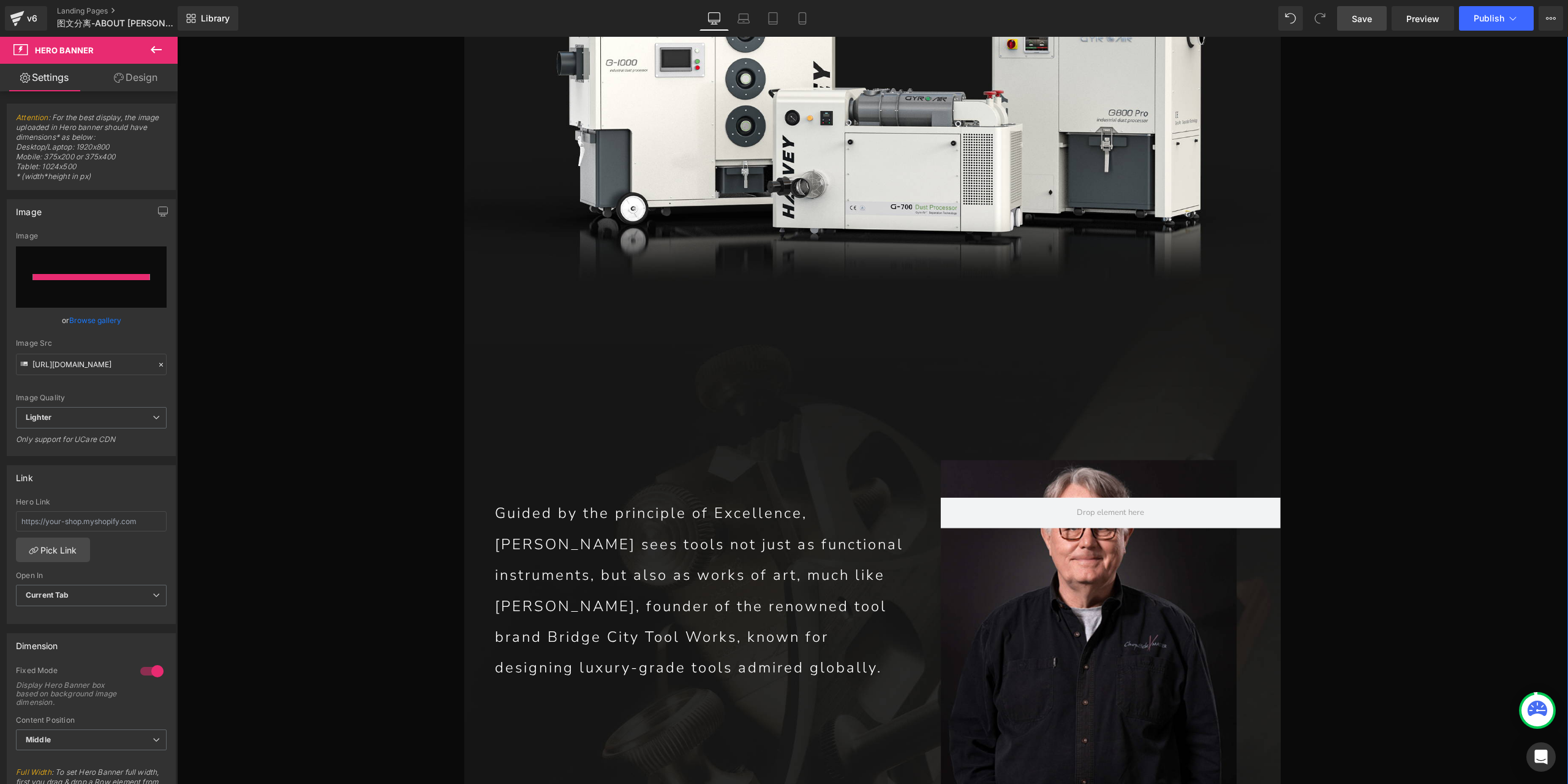
type input "[URL][DOMAIN_NAME]"
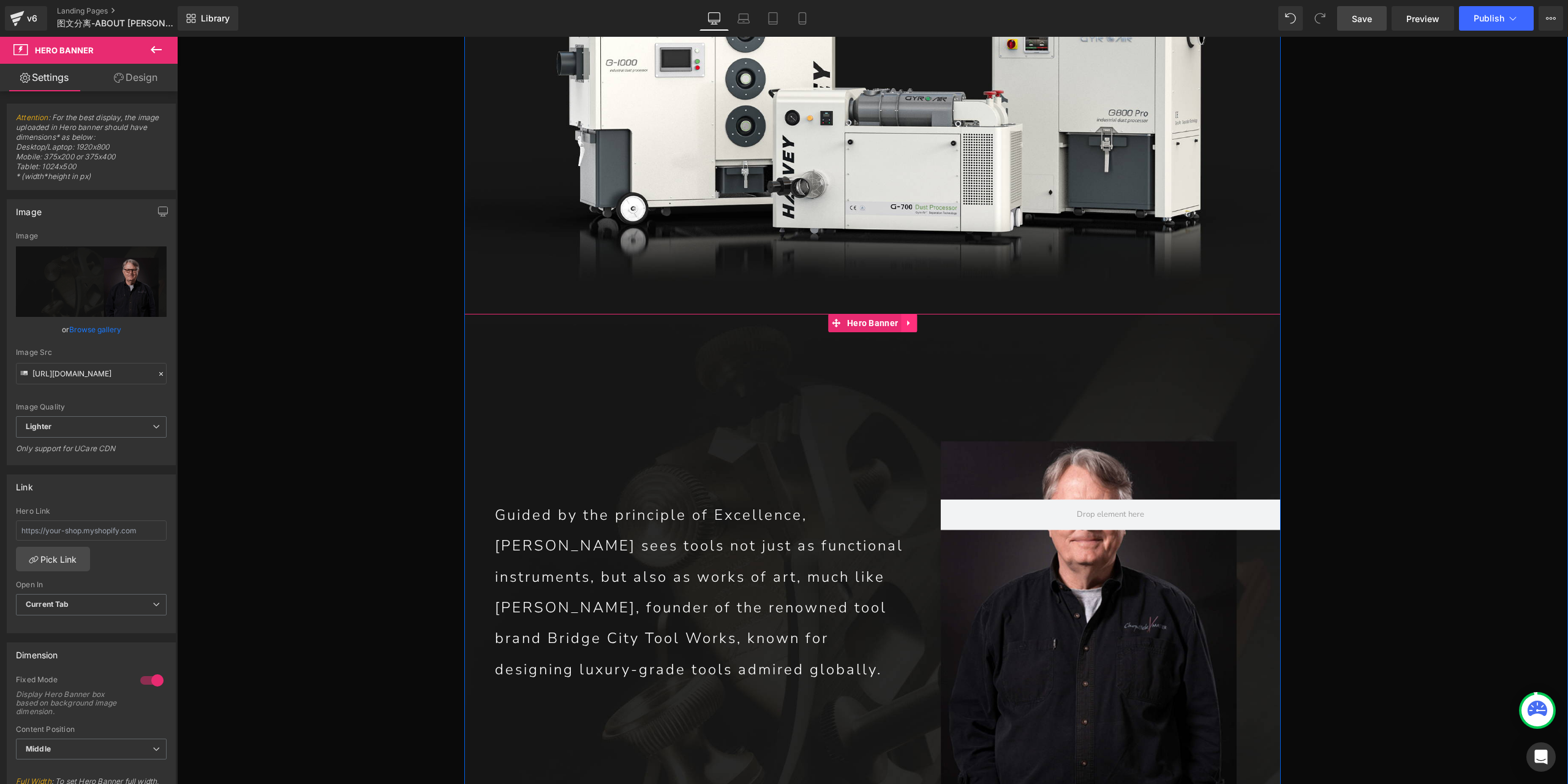
click at [908, 318] on icon at bounding box center [908, 322] width 8 height 9
click at [896, 318] on icon at bounding box center [900, 322] width 8 height 8
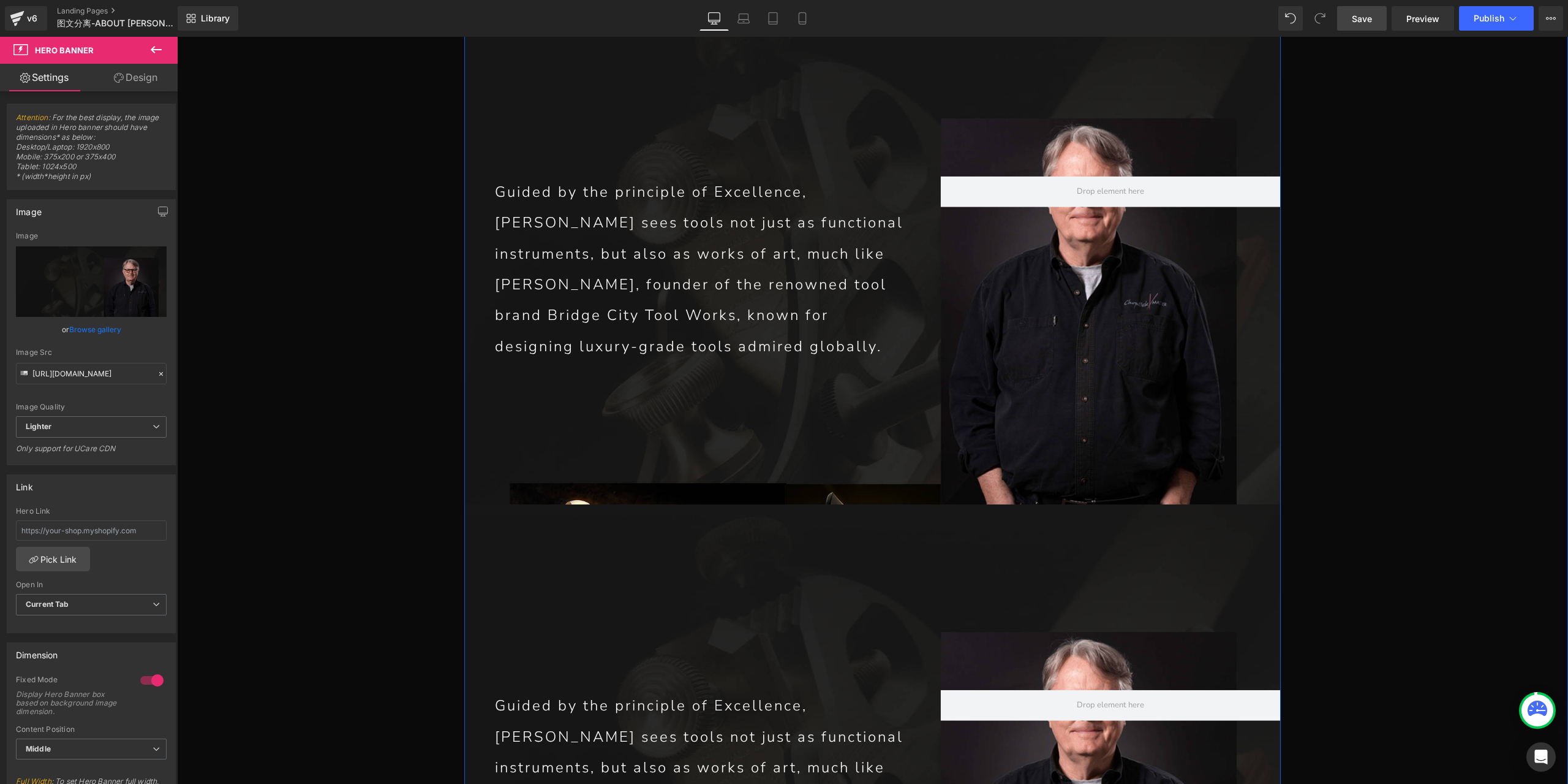
scroll to position [5591, 0]
click at [812, 505] on div "Guided by the principle of Excellence, [PERSON_NAME] sees tools not just as fun…" at bounding box center [872, 762] width 816 height 513
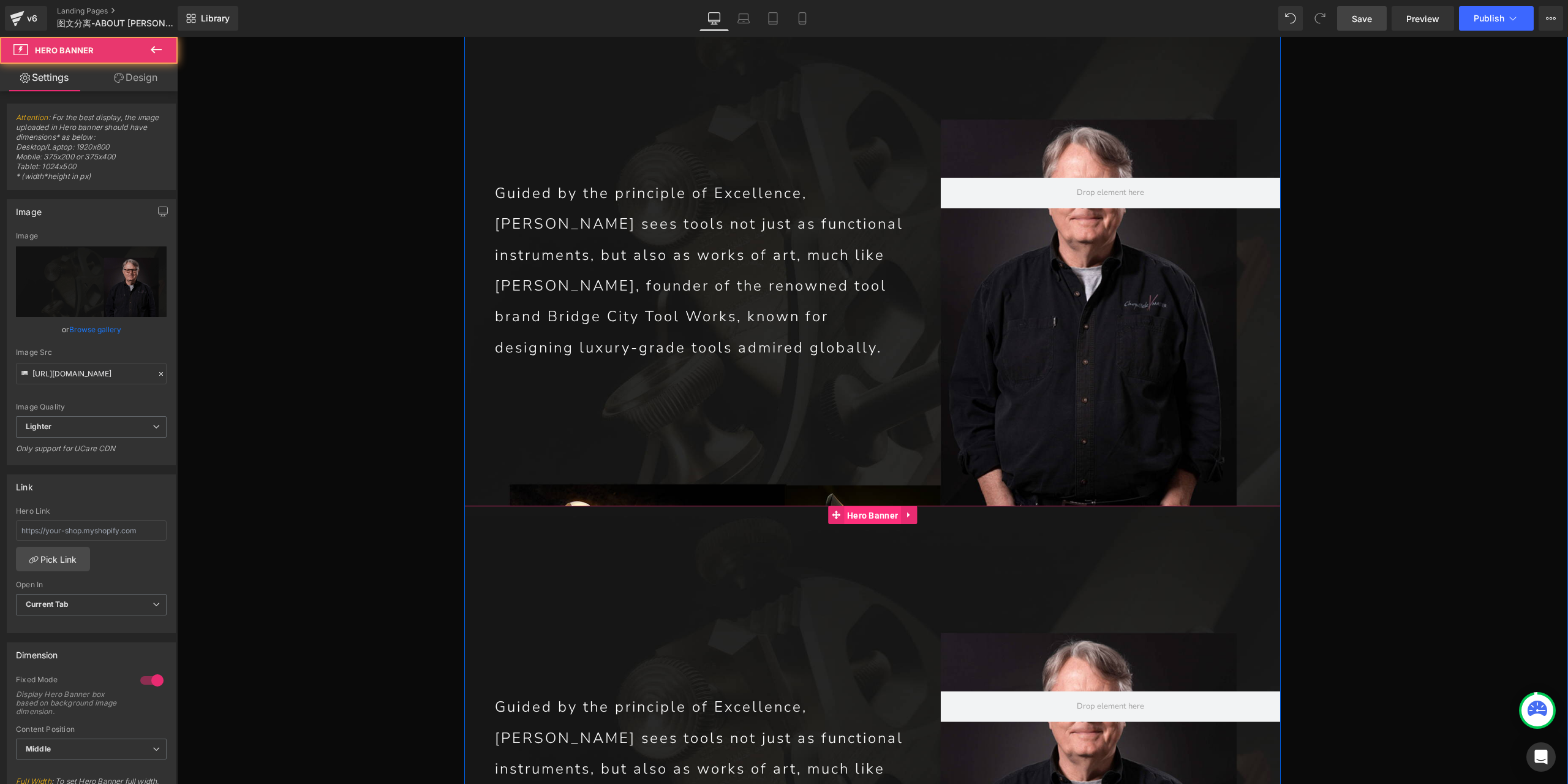
click at [854, 506] on span "Hero Banner" at bounding box center [873, 515] width 57 height 19
click at [111, 277] on icon "Replace Image" at bounding box center [91, 281] width 98 height 15
type input "C:\fakepath\P1_08.jpg"
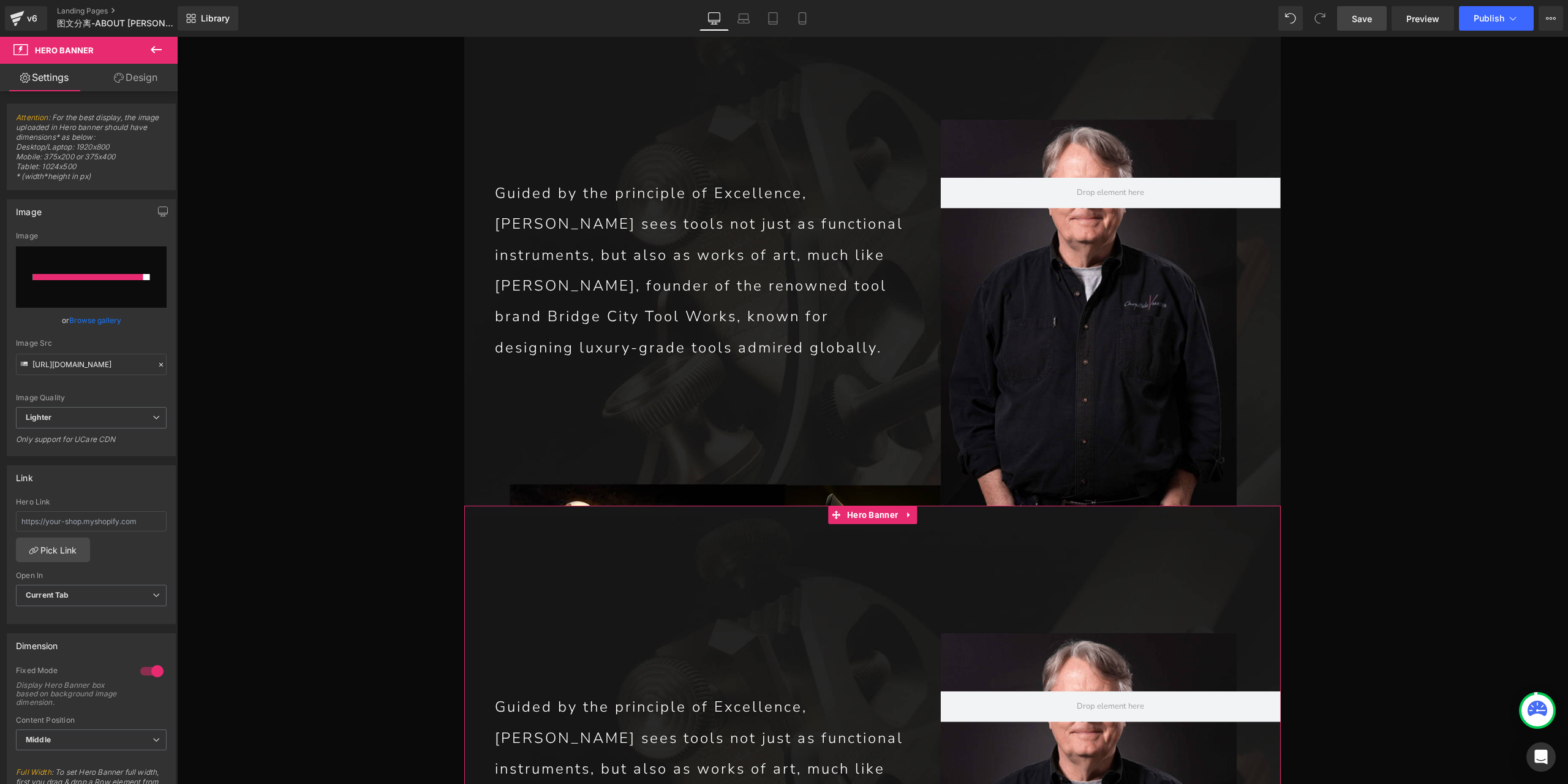
type input "[URL][DOMAIN_NAME]"
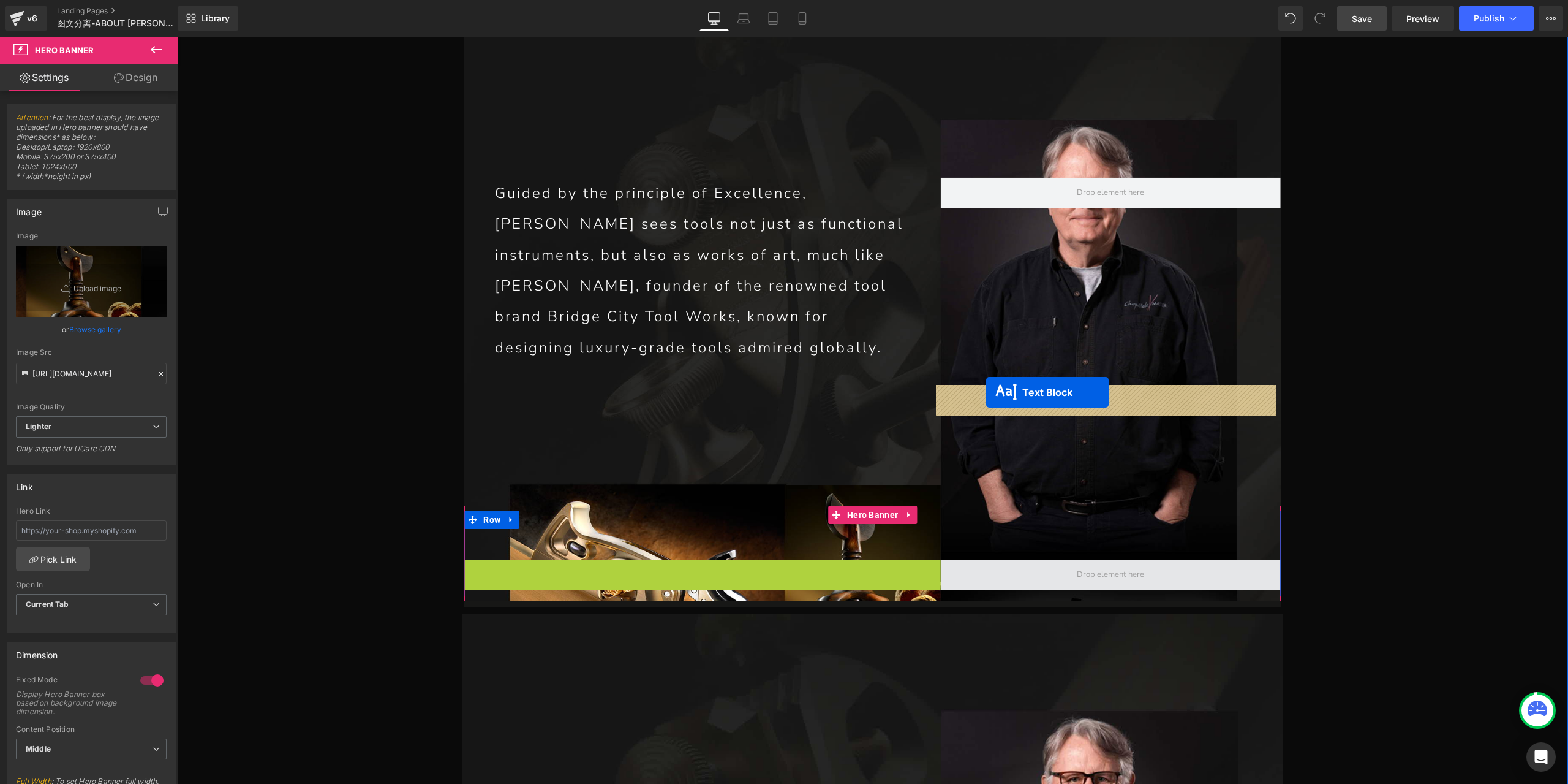
drag, startPoint x: 665, startPoint y: 405, endPoint x: 986, endPoint y: 392, distance: 321.3
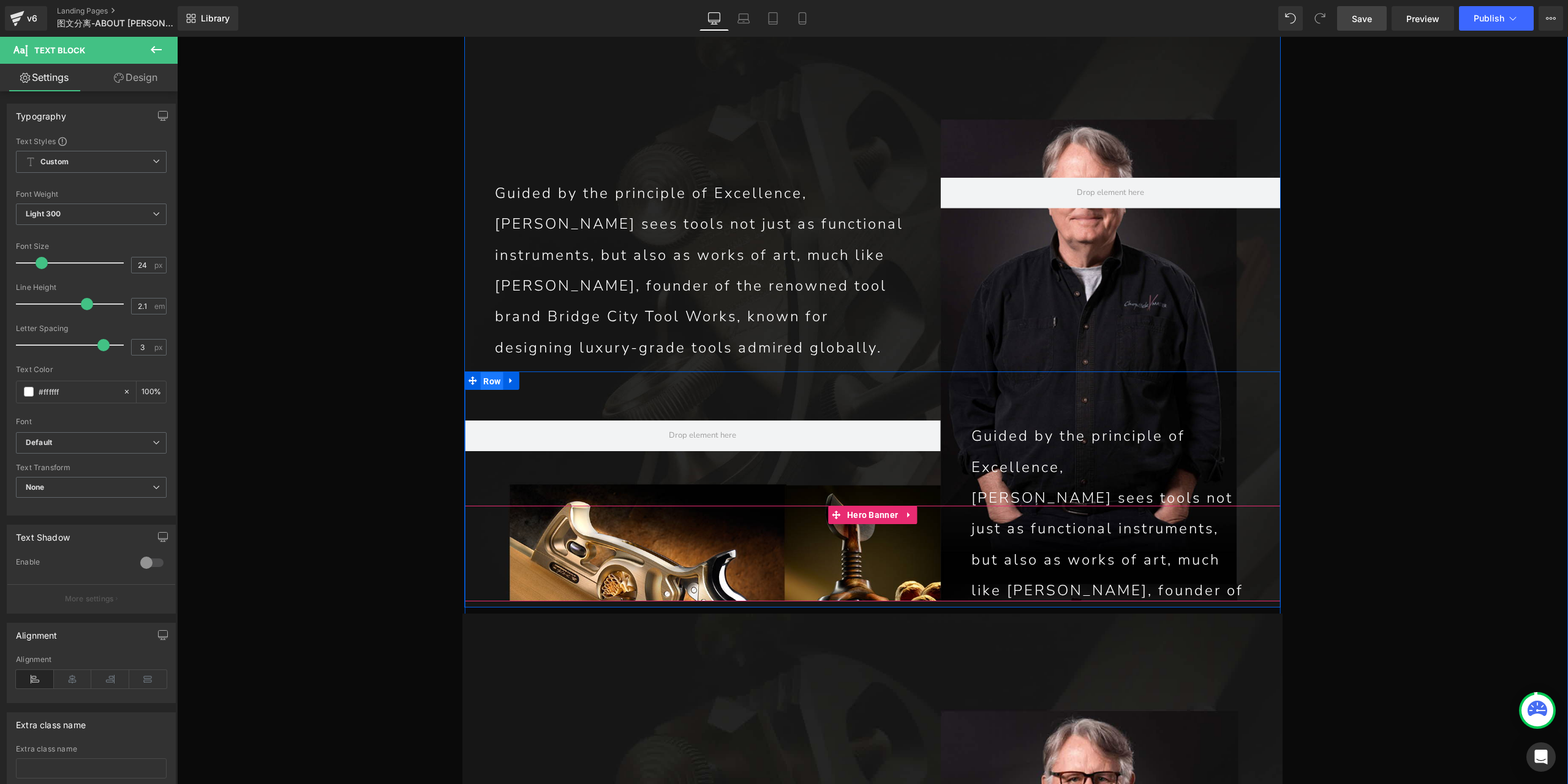
click at [492, 372] on span "Row" at bounding box center [492, 381] width 23 height 19
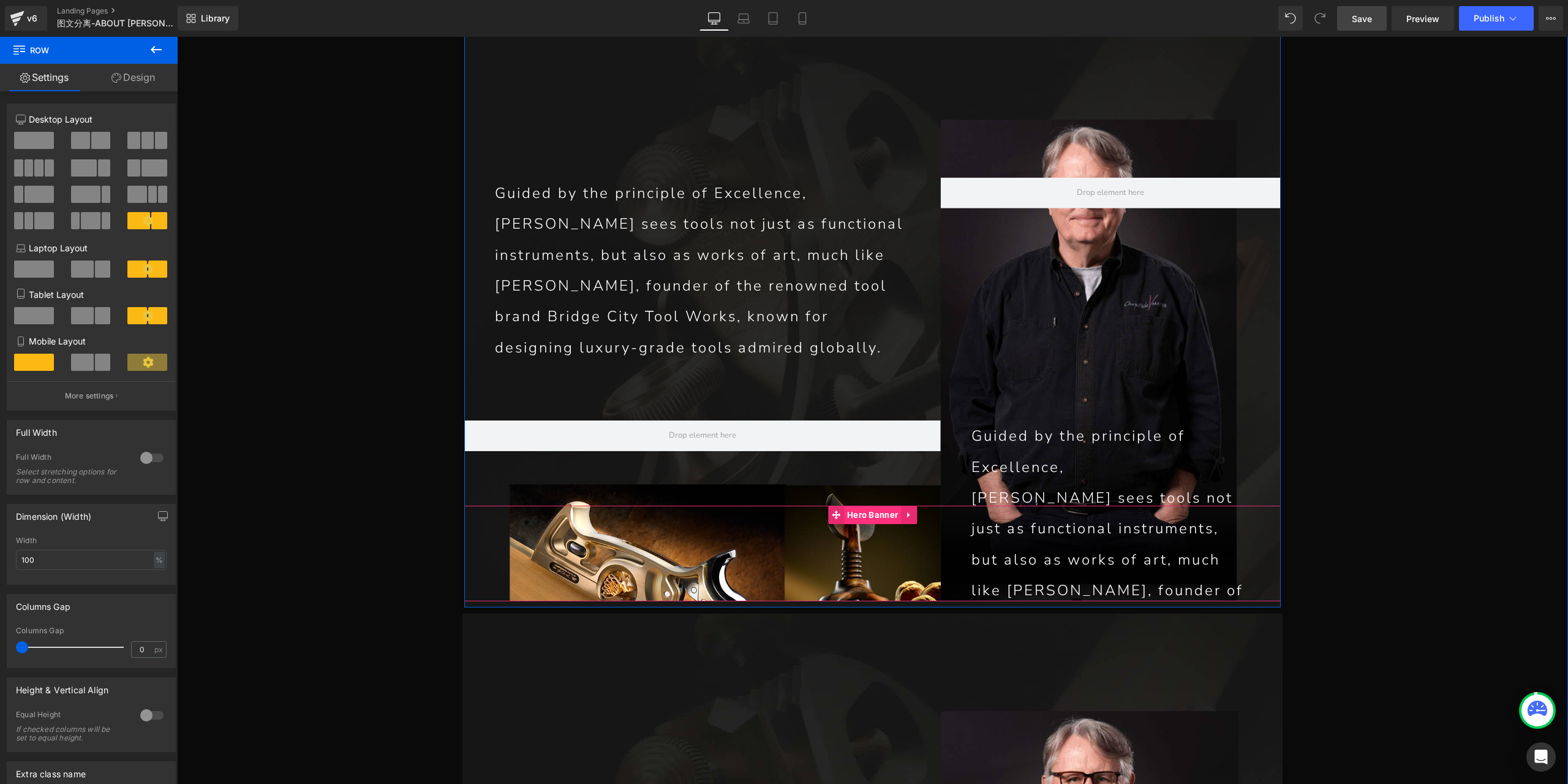
click at [865, 505] on span "Hero Banner" at bounding box center [873, 514] width 57 height 19
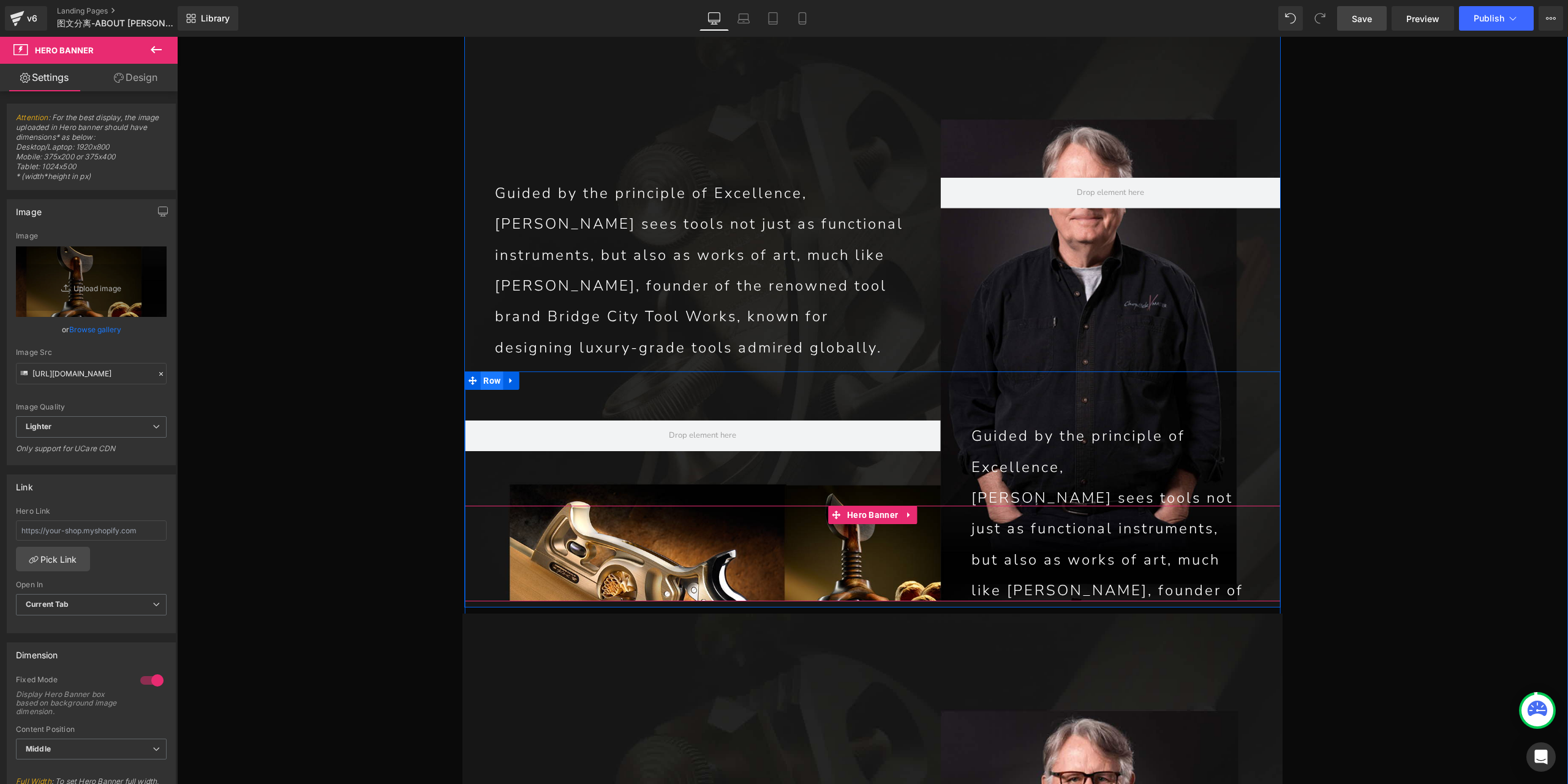
click at [485, 371] on span "Row" at bounding box center [492, 380] width 23 height 19
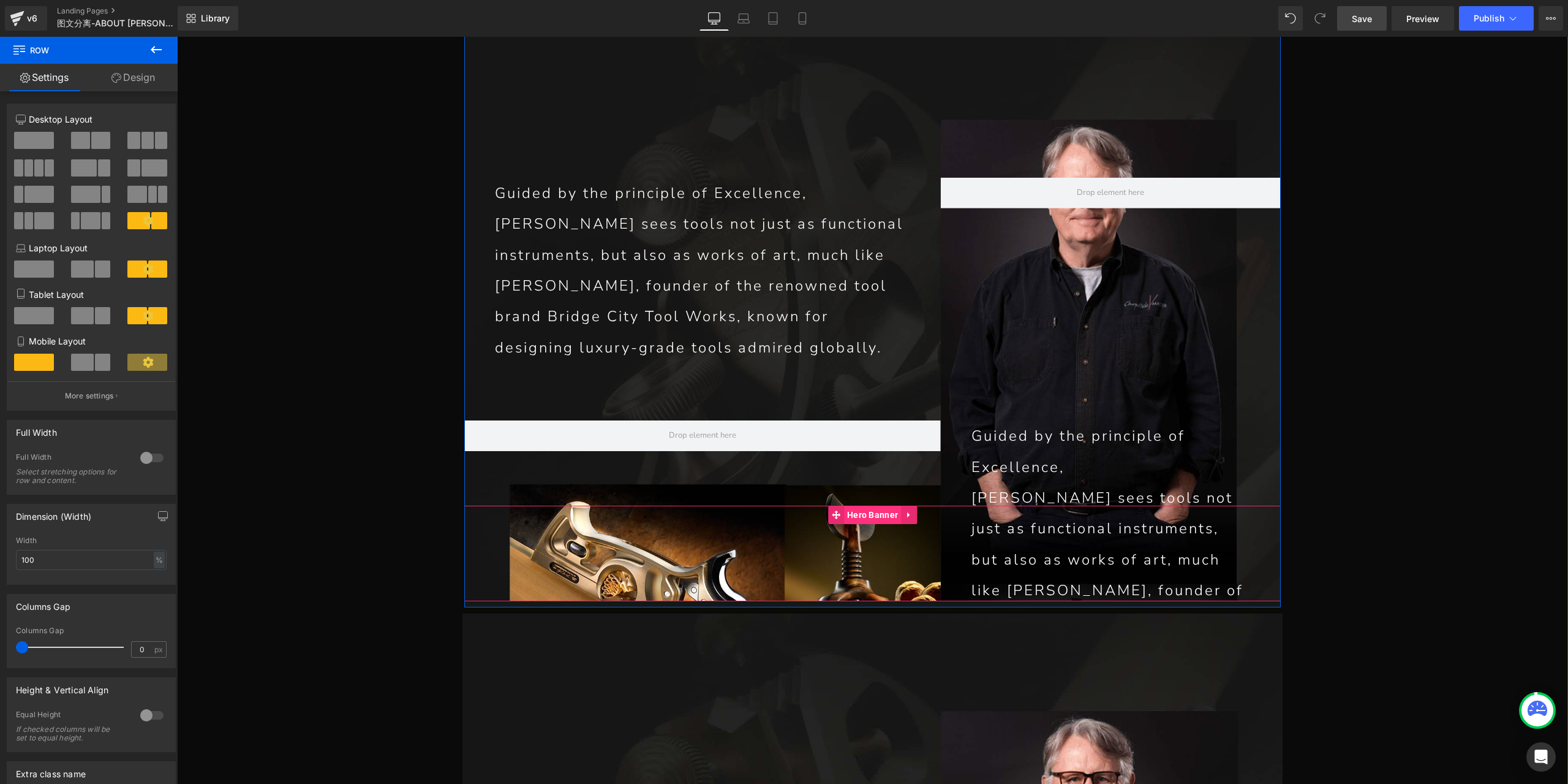
click at [864, 505] on span "Hero Banner" at bounding box center [873, 514] width 57 height 19
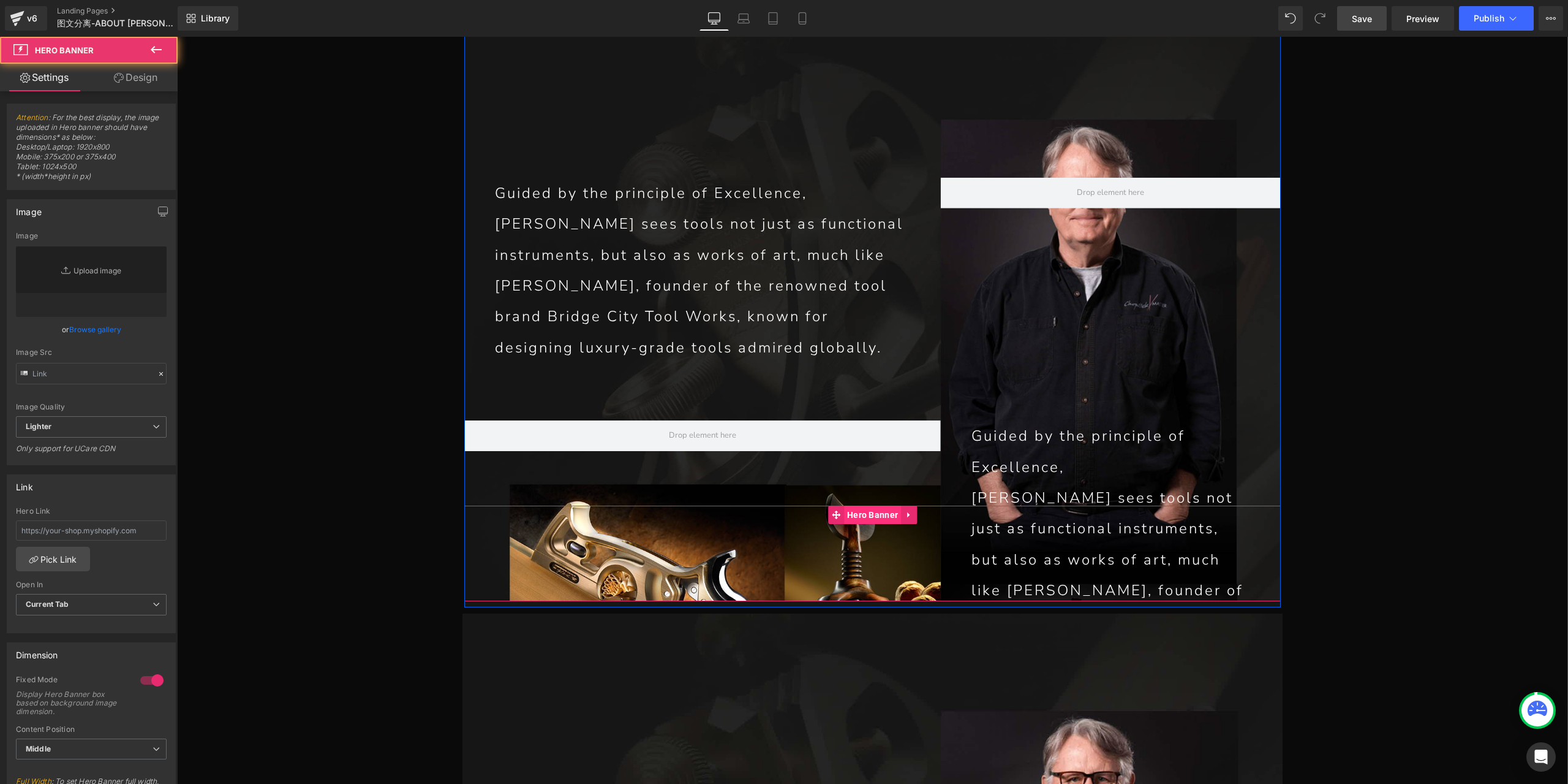
type input "[URL][DOMAIN_NAME]"
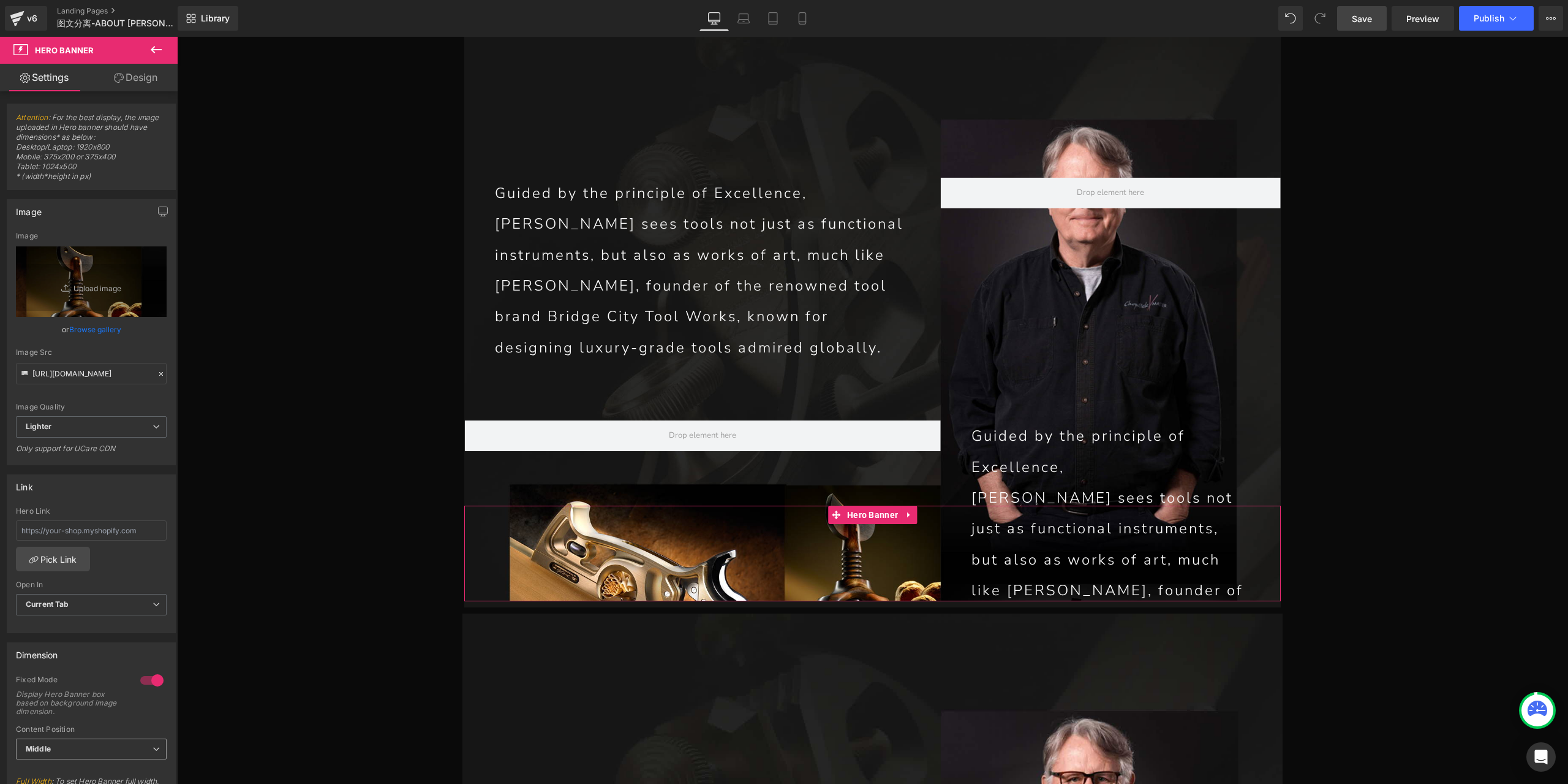
click at [111, 746] on span "Middle" at bounding box center [91, 749] width 151 height 22
click at [124, 692] on div "Fixed Mode Display Hero Banner box based on background image dimension." at bounding box center [91, 700] width 151 height 50
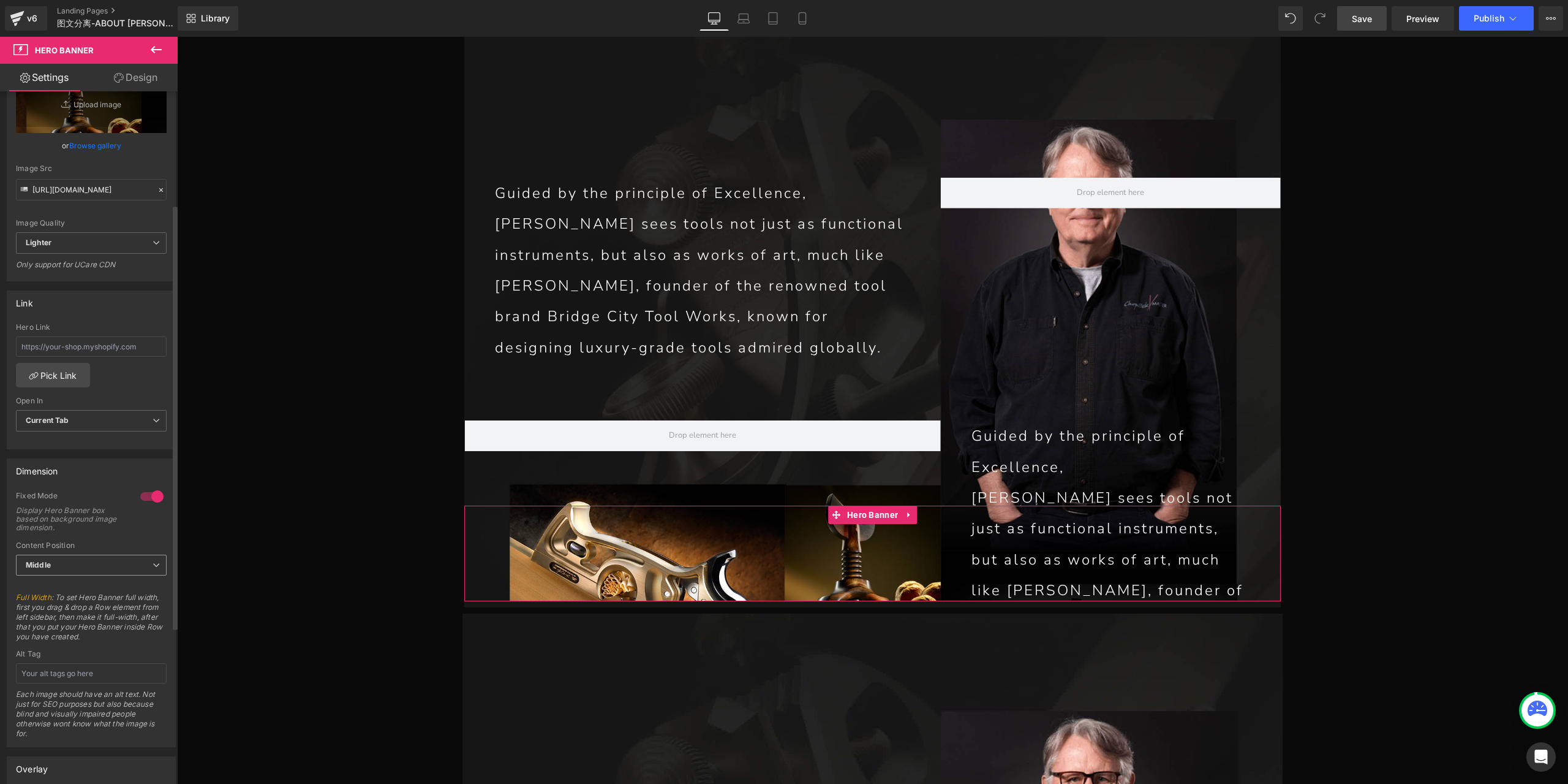
click at [105, 566] on span "Middle" at bounding box center [91, 565] width 151 height 22
click at [90, 620] on li "Bottom" at bounding box center [88, 623] width 146 height 19
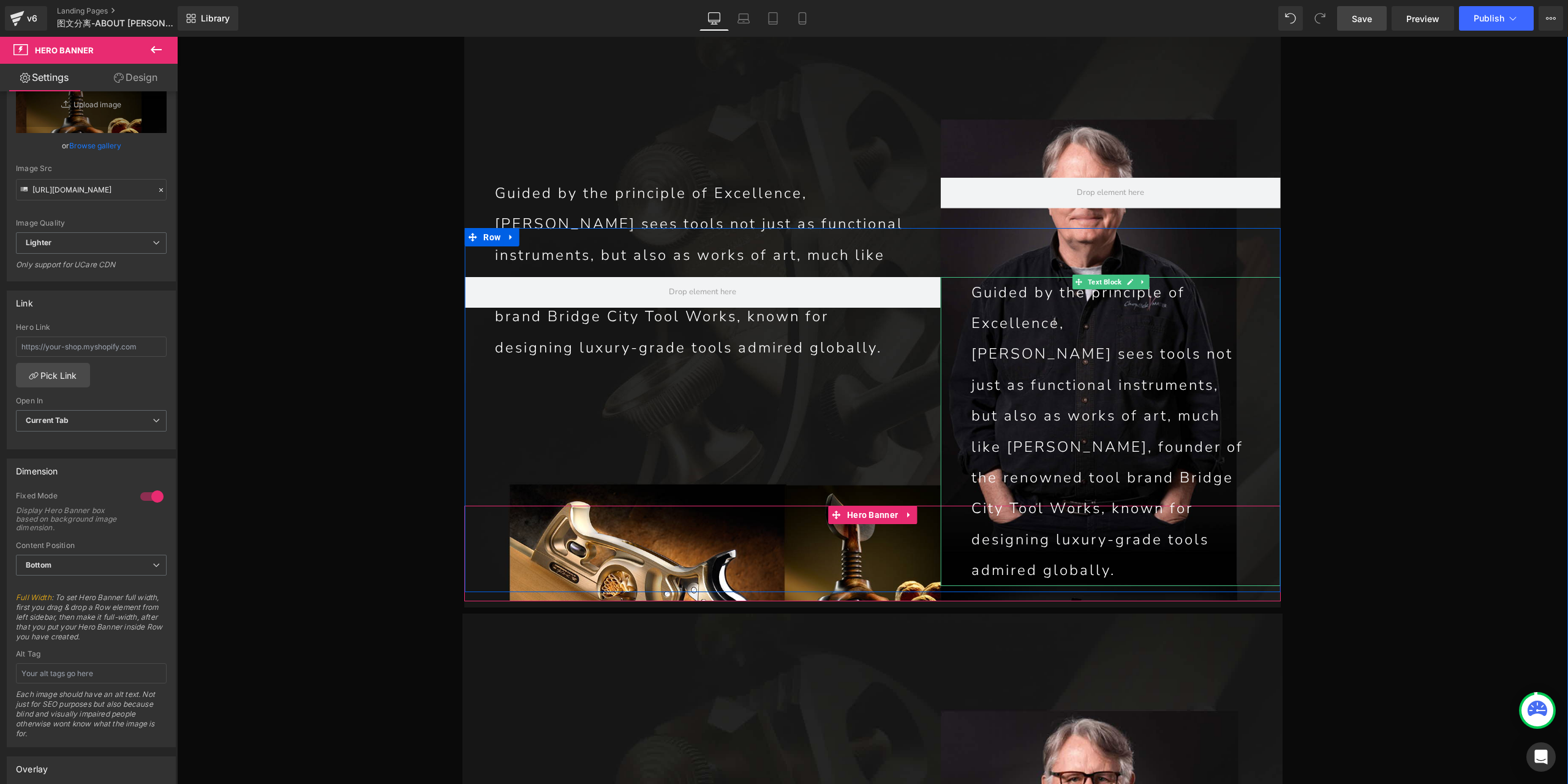
click at [1014, 339] on p "[PERSON_NAME] sees tools not just as functional instruments, but also as works …" at bounding box center [1110, 462] width 279 height 247
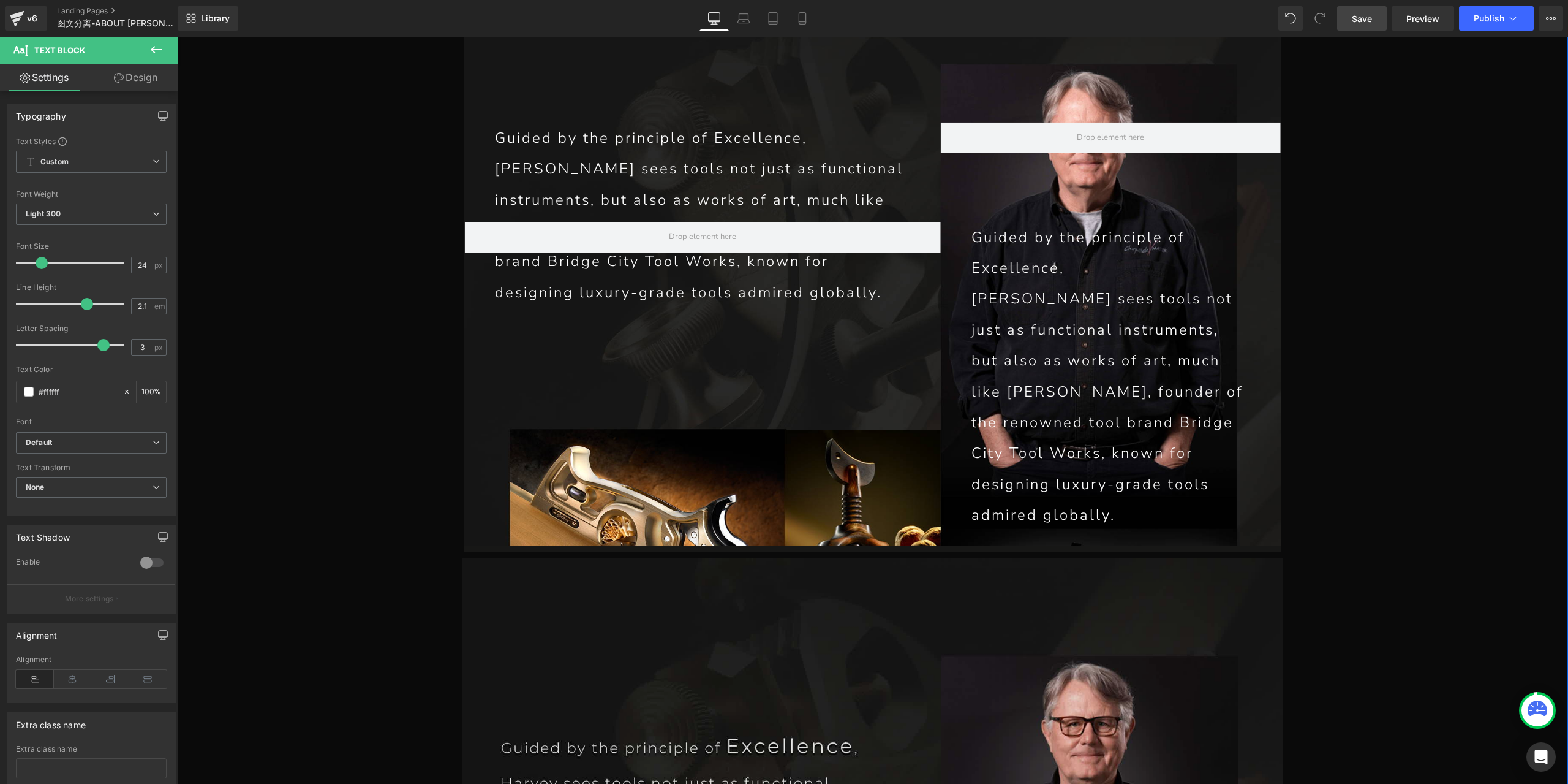
scroll to position [5346, 0]
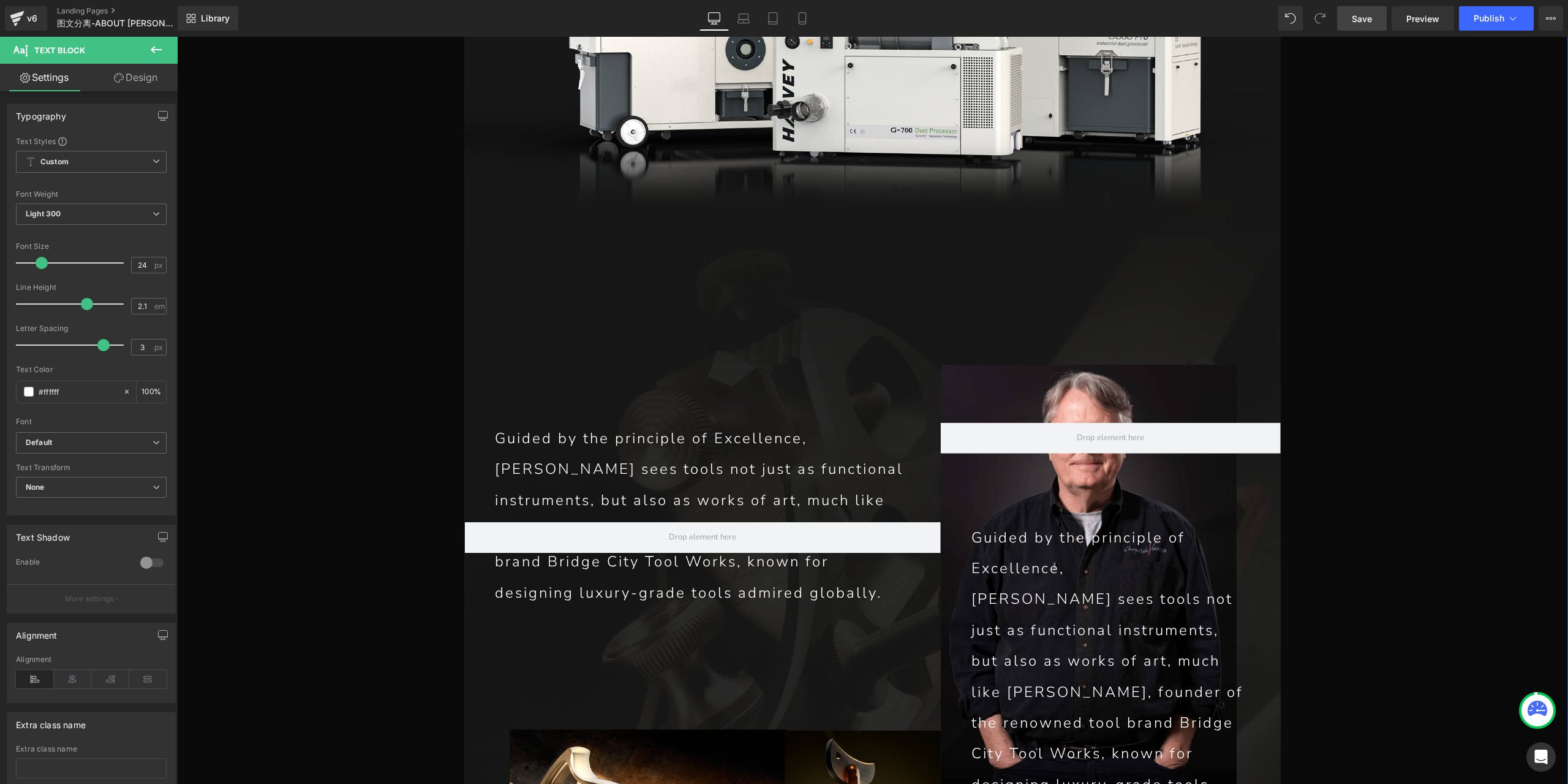
click at [1029, 588] on p "[PERSON_NAME] sees tools not just as functional instruments, but also as works …" at bounding box center [1110, 706] width 279 height 247
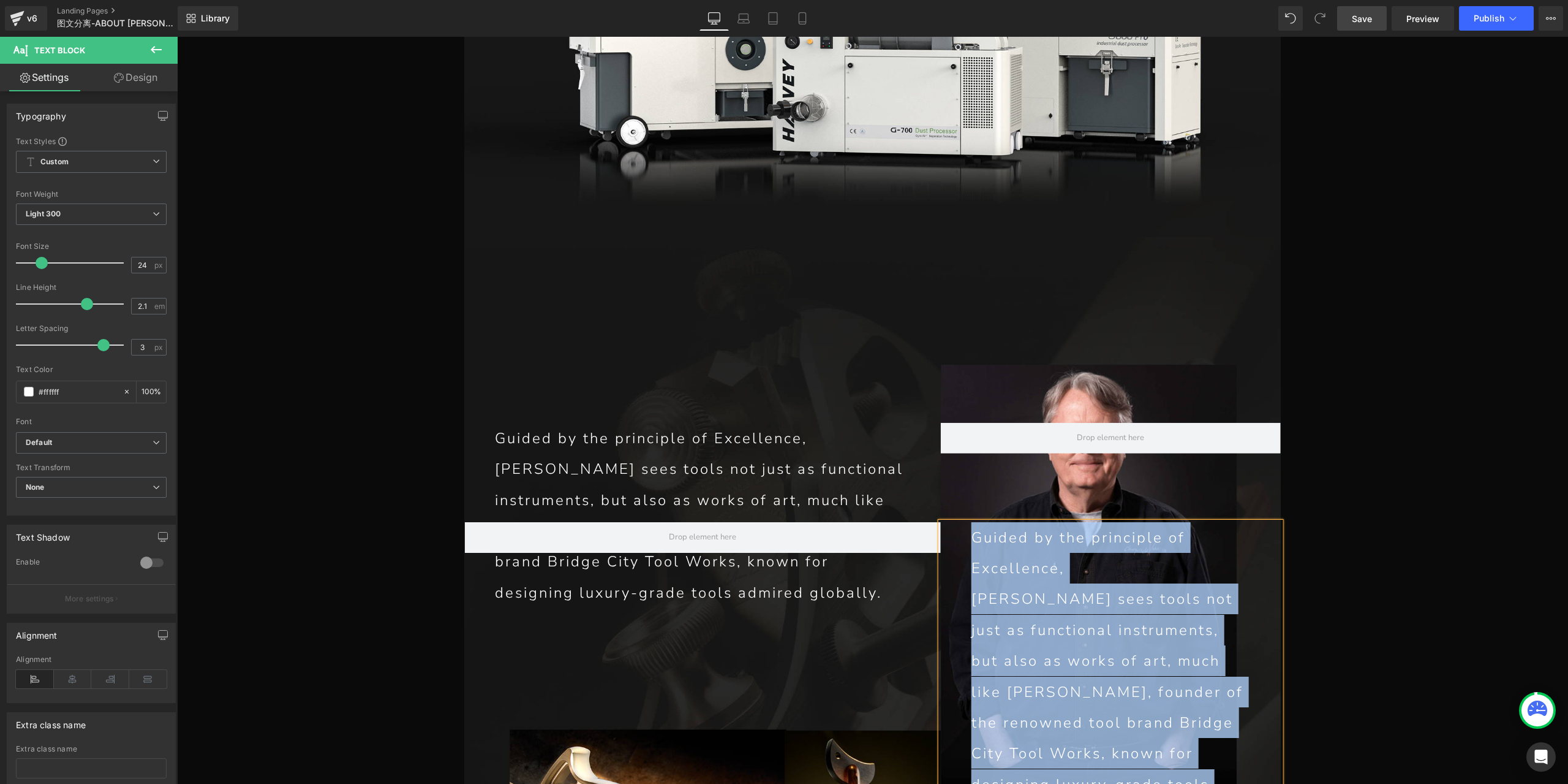
paste div
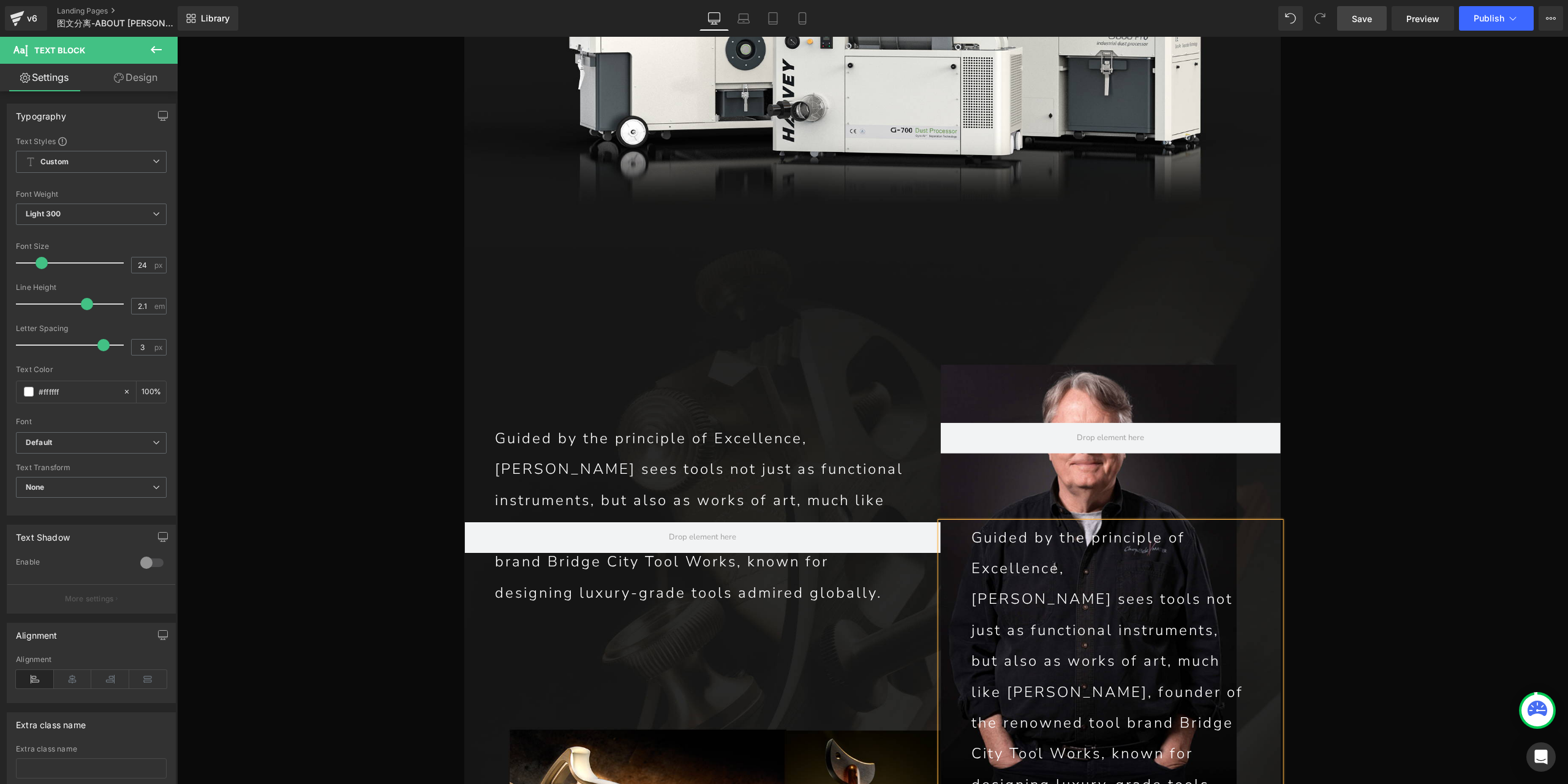
scroll to position [5624, 0]
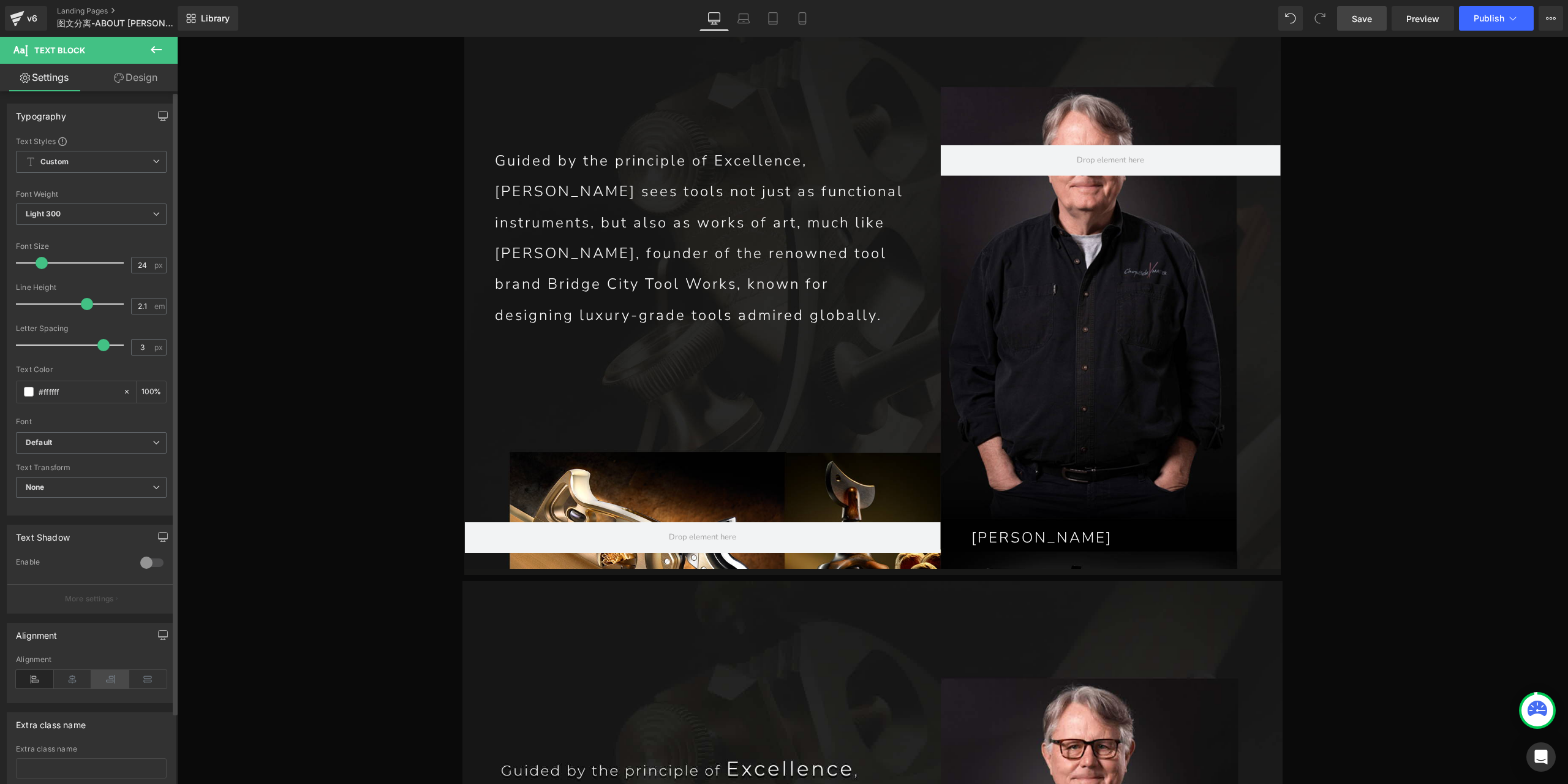
click at [117, 673] on icon at bounding box center [110, 679] width 38 height 19
click at [118, 73] on icon at bounding box center [118, 78] width 10 height 10
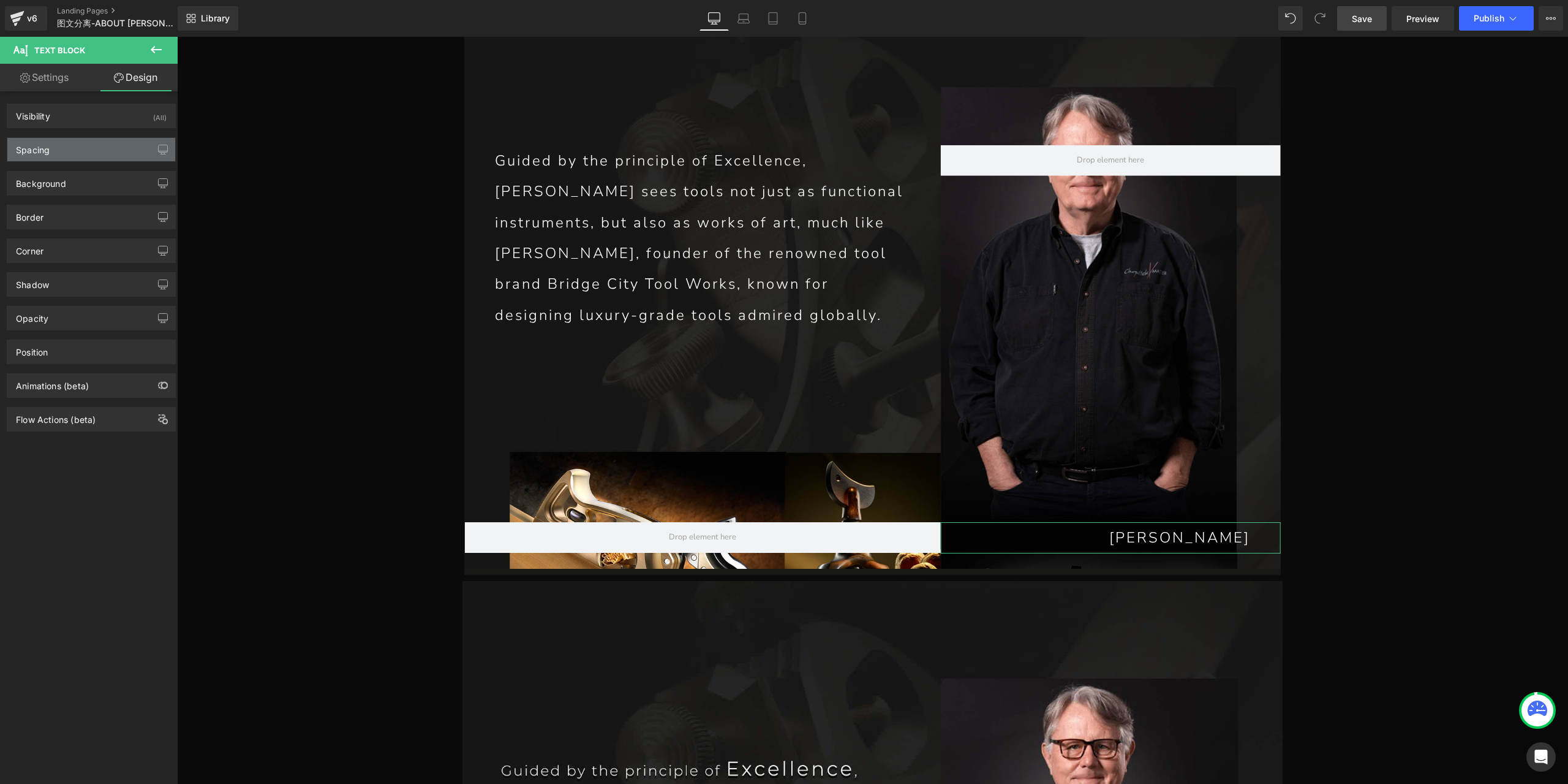
click at [78, 160] on div "Spacing" at bounding box center [91, 149] width 168 height 23
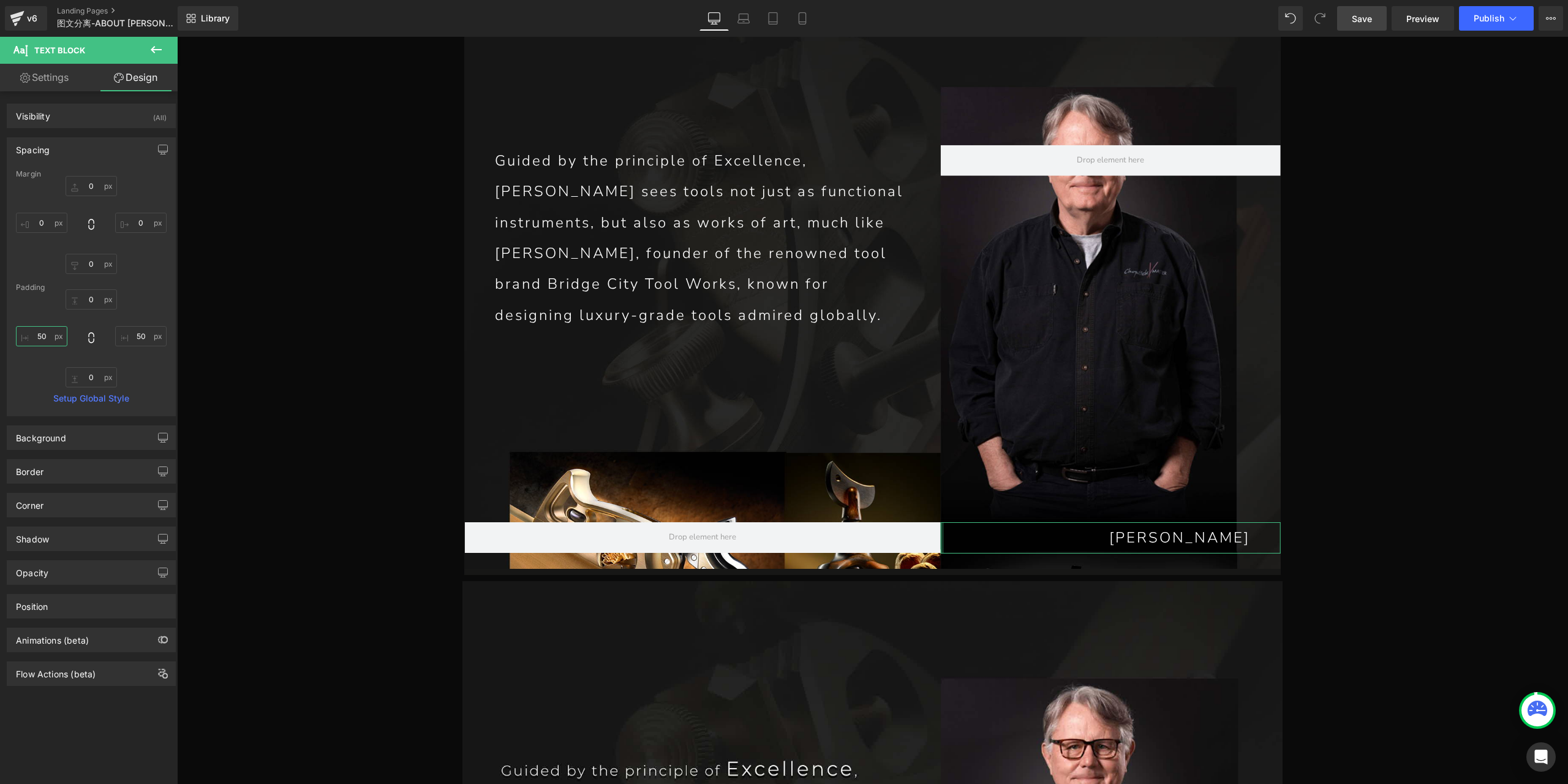
click at [44, 340] on input "50" at bounding box center [41, 336] width 52 height 20
type input "0"
click at [131, 335] on input "50" at bounding box center [140, 336] width 52 height 20
type input "90"
click at [1362, 22] on span "Save" at bounding box center [1361, 18] width 20 height 13
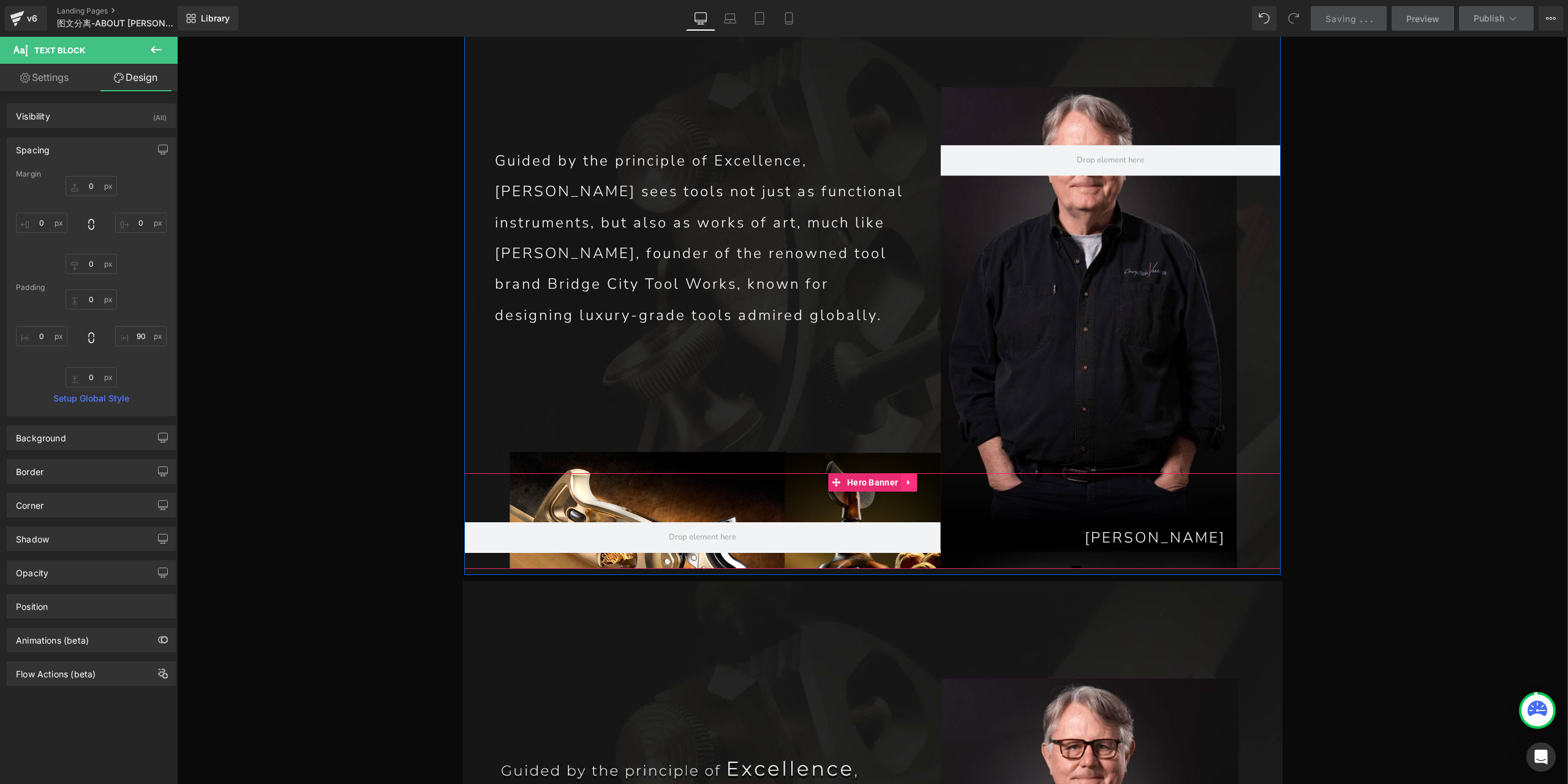
click at [908, 478] on icon at bounding box center [908, 482] width 8 height 9
click at [900, 478] on icon at bounding box center [900, 481] width 8 height 8
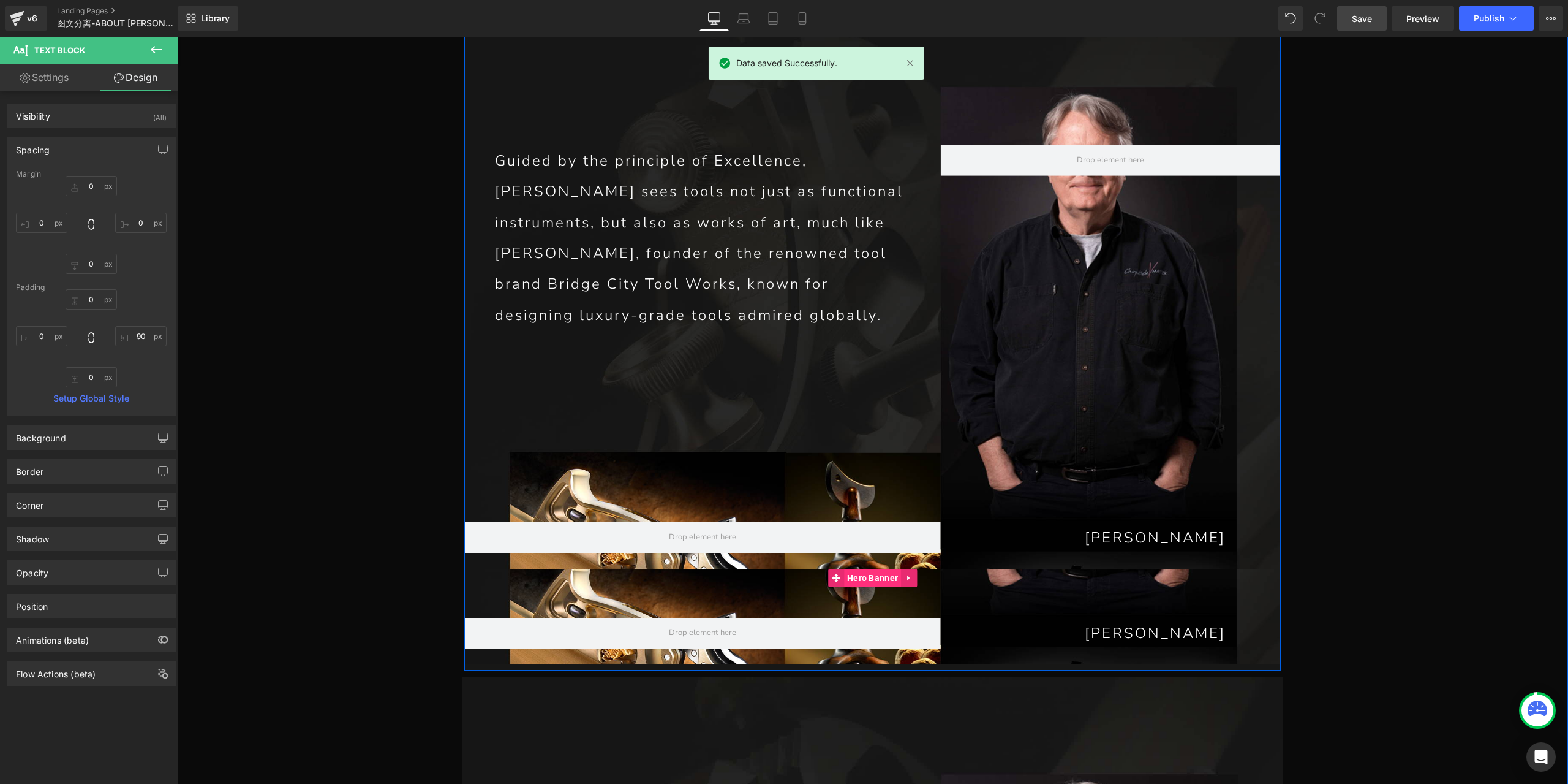
click at [869, 569] on span "Hero Banner" at bounding box center [873, 578] width 57 height 19
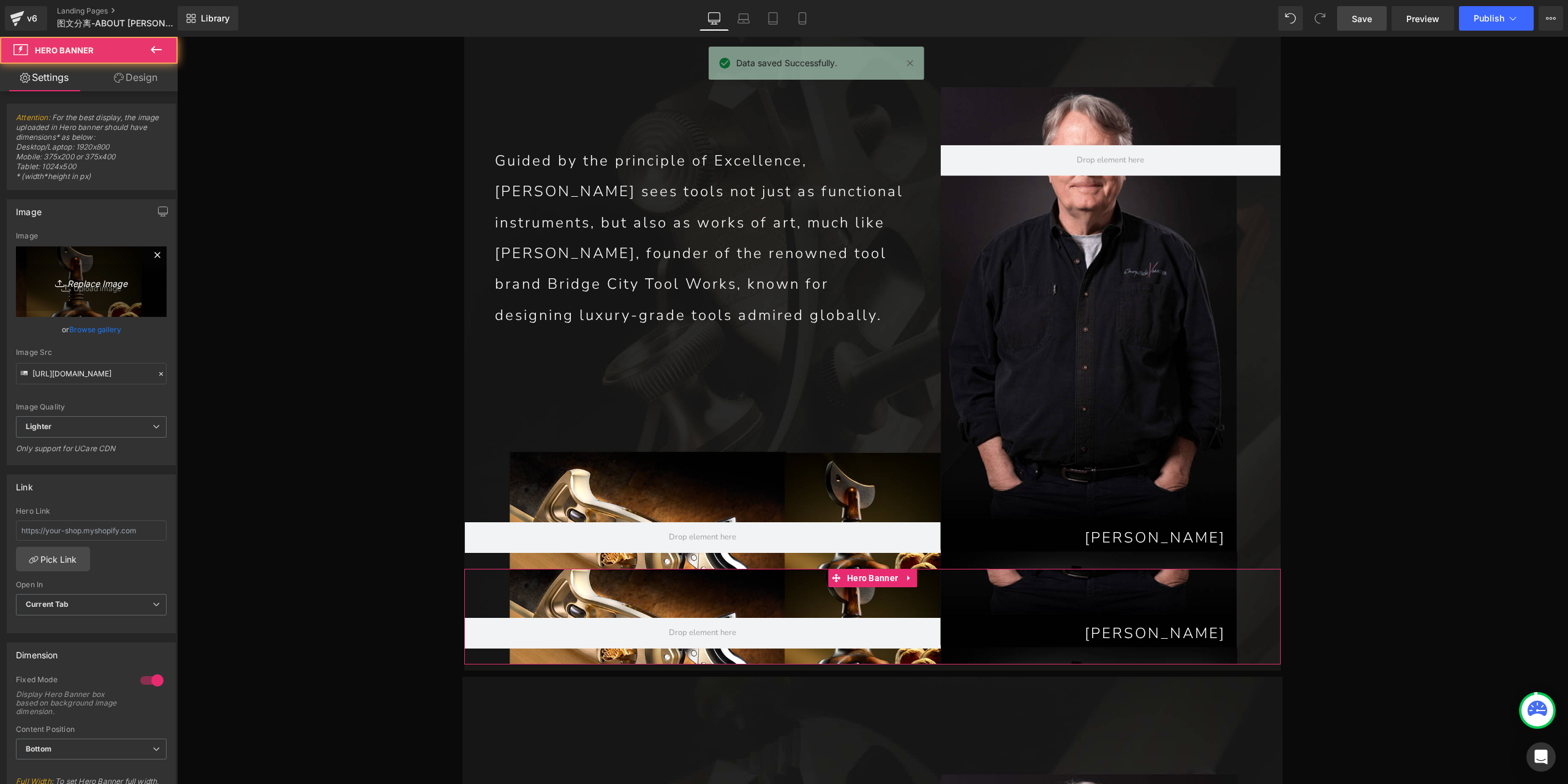
click at [141, 294] on link "Replace Image" at bounding box center [91, 282] width 151 height 70
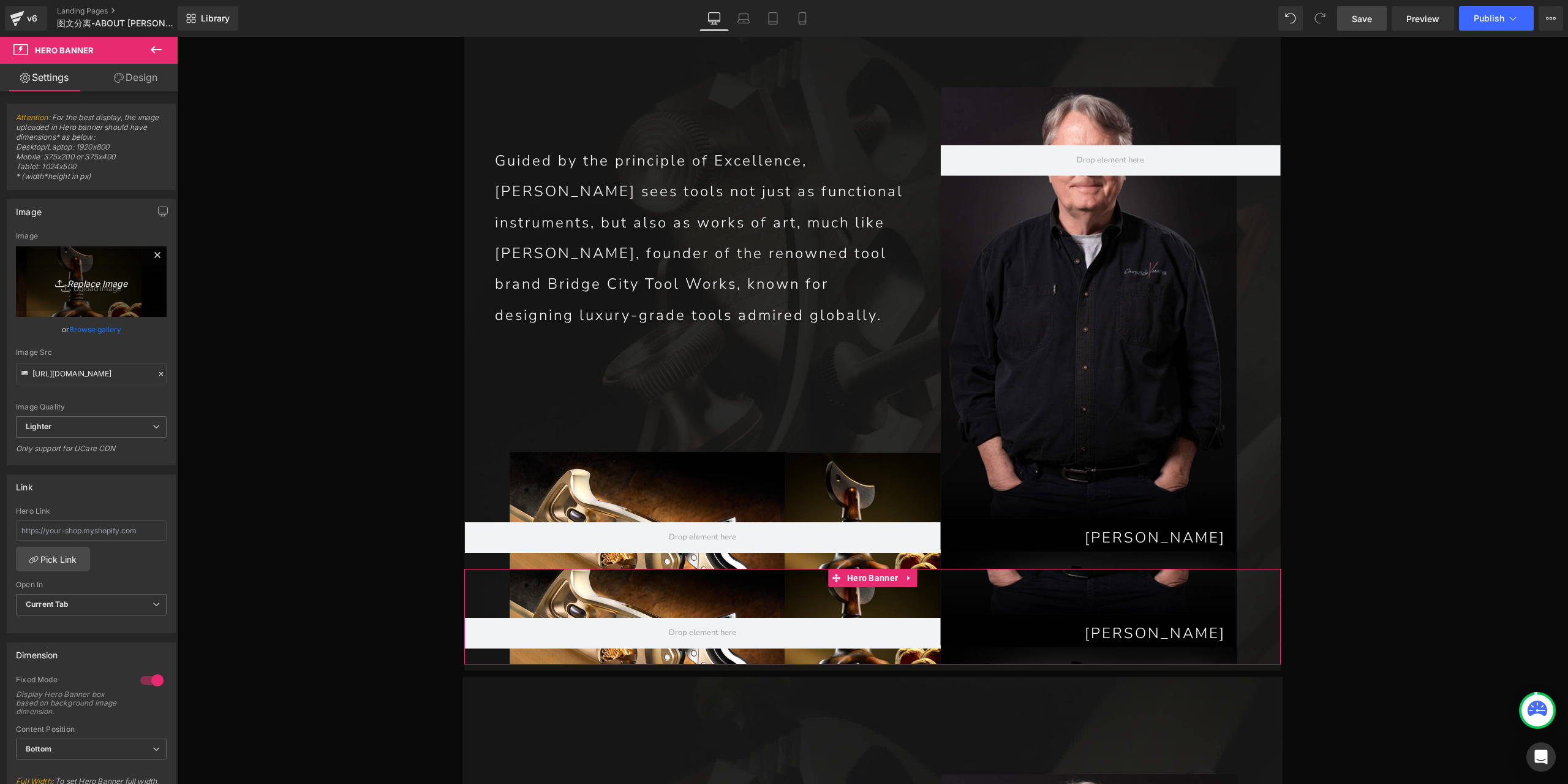
type input "C:\fakepath\P1_09.jpg"
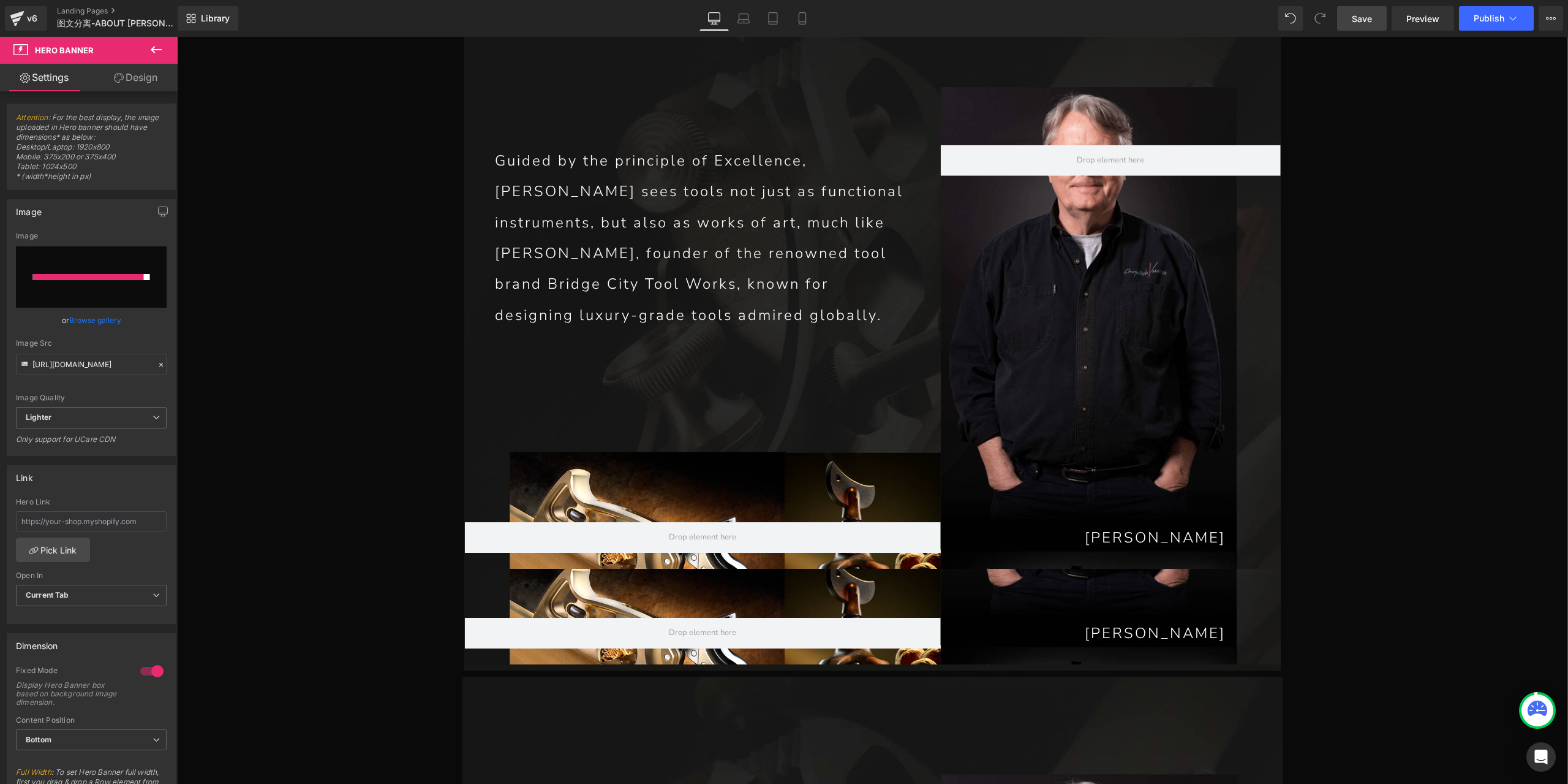
type input "[URL][DOMAIN_NAME]"
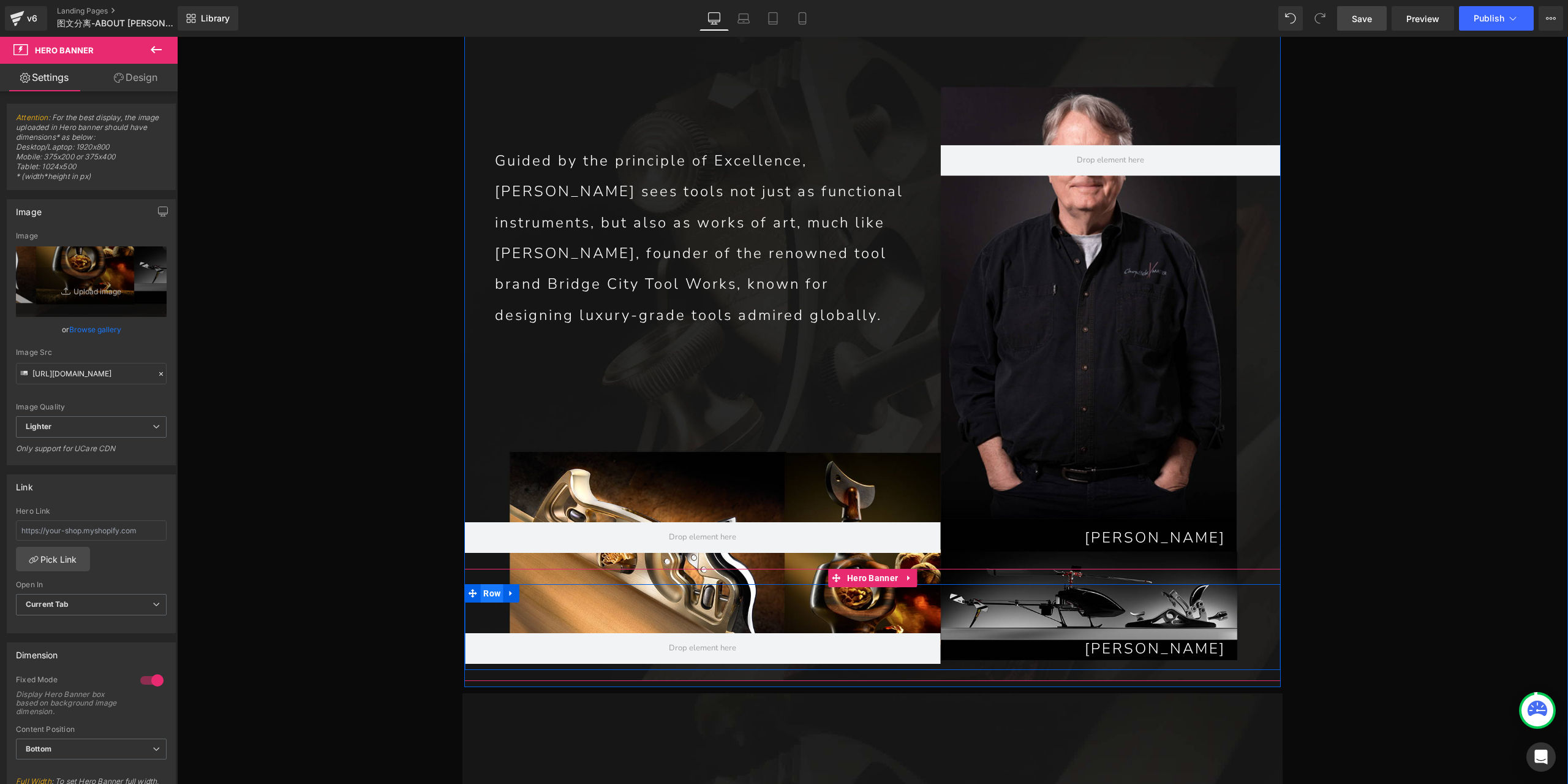
click at [486, 584] on span "Row" at bounding box center [492, 593] width 23 height 19
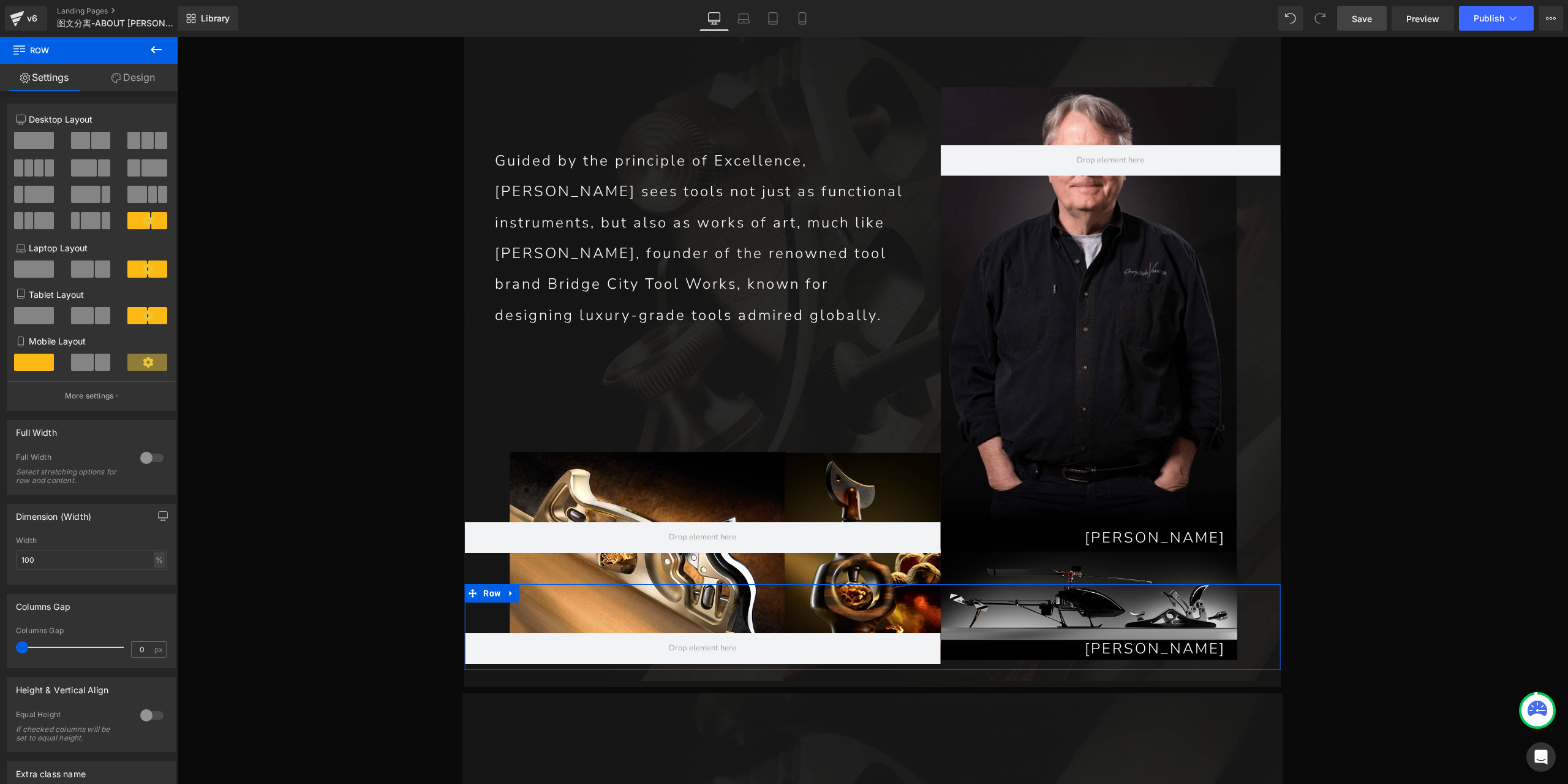
click at [141, 143] on span at bounding box center [147, 140] width 12 height 17
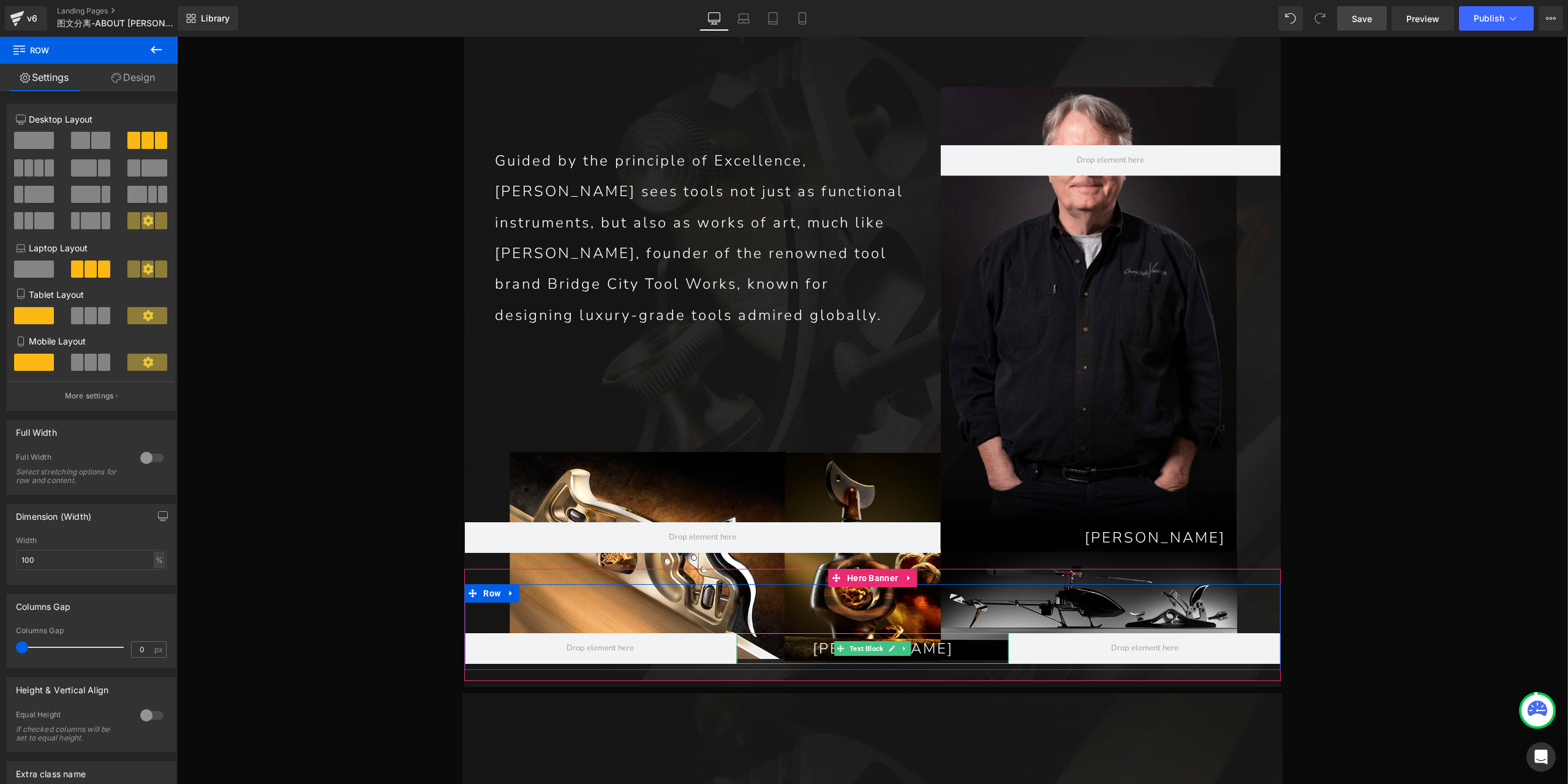
click at [942, 633] on p "[PERSON_NAME]" at bounding box center [844, 648] width 217 height 31
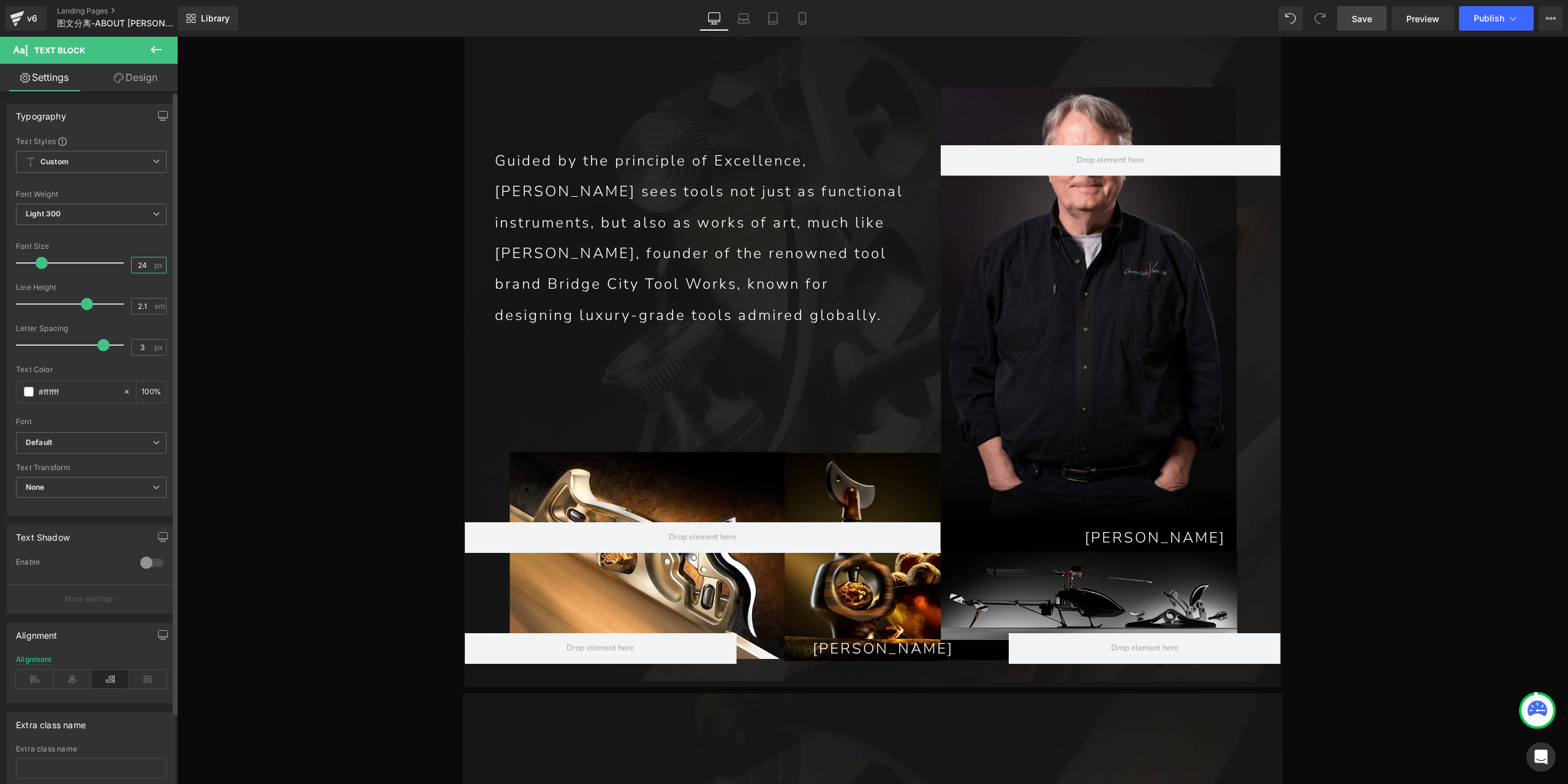
click at [137, 264] on input "24" at bounding box center [142, 265] width 22 height 15
click at [137, 263] on input "20" at bounding box center [142, 265] width 22 height 15
type input "18"
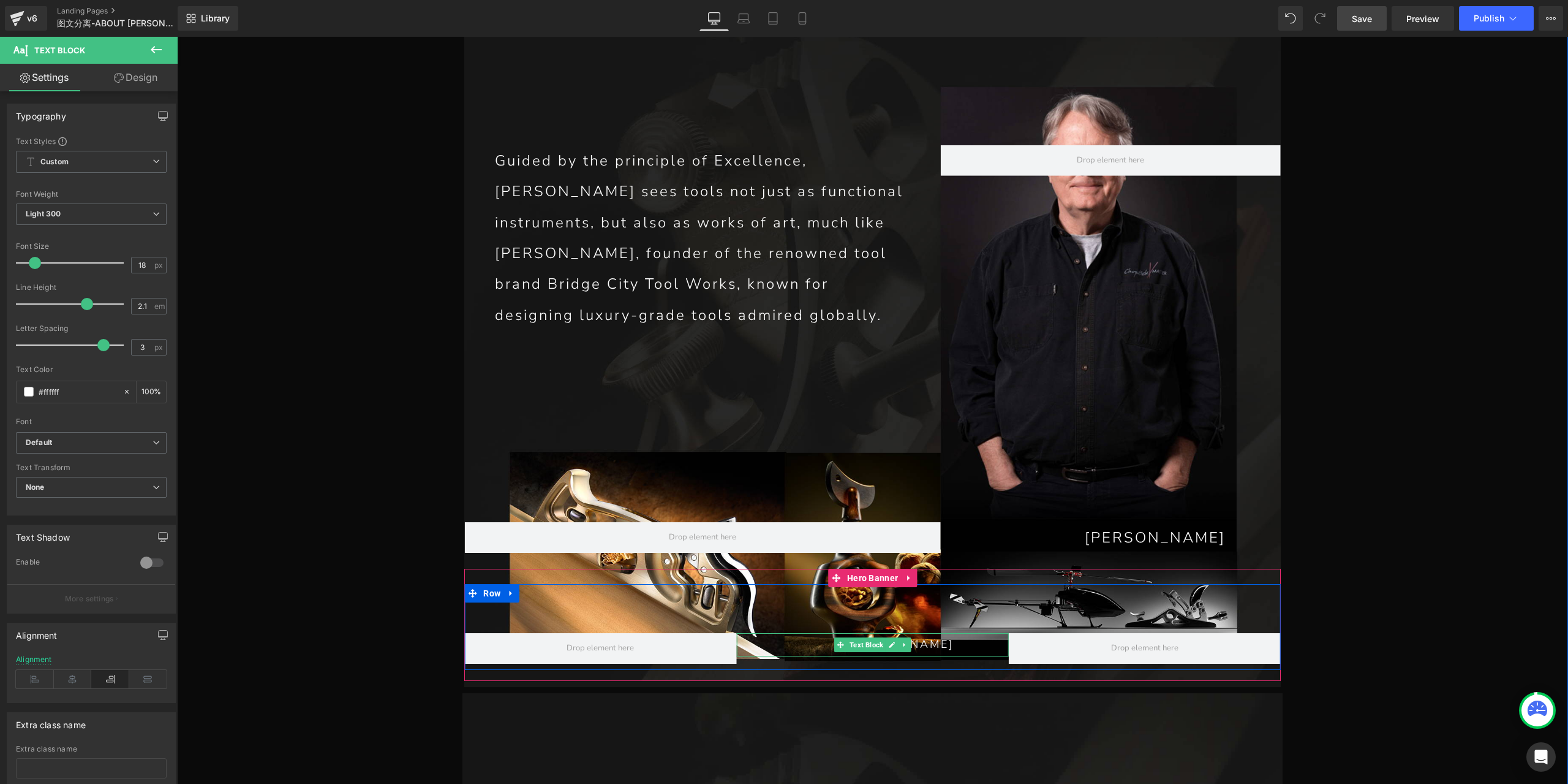
click at [926, 633] on p "[PERSON_NAME]" at bounding box center [844, 644] width 217 height 23
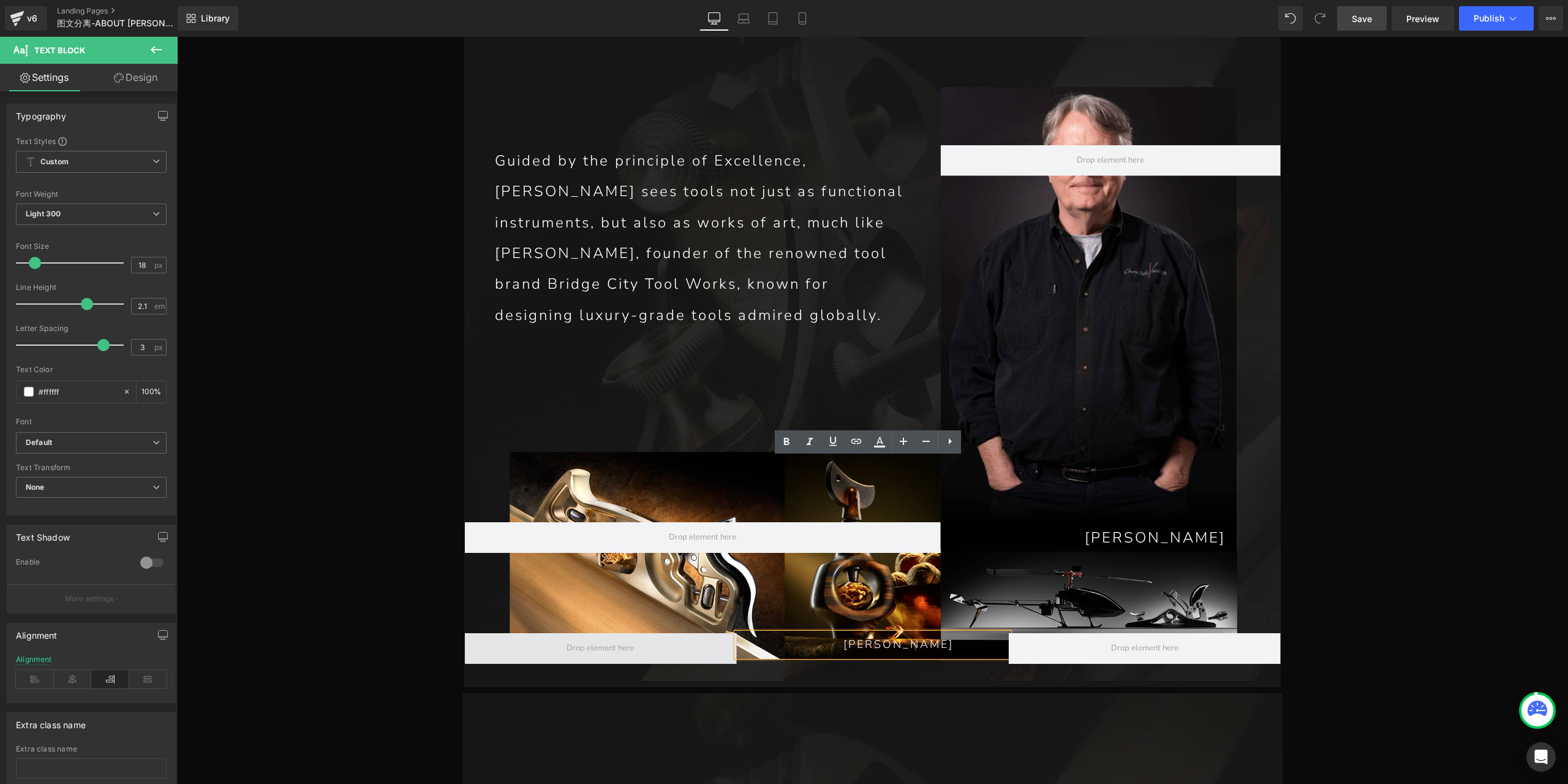
click at [492, 633] on span at bounding box center [600, 648] width 272 height 31
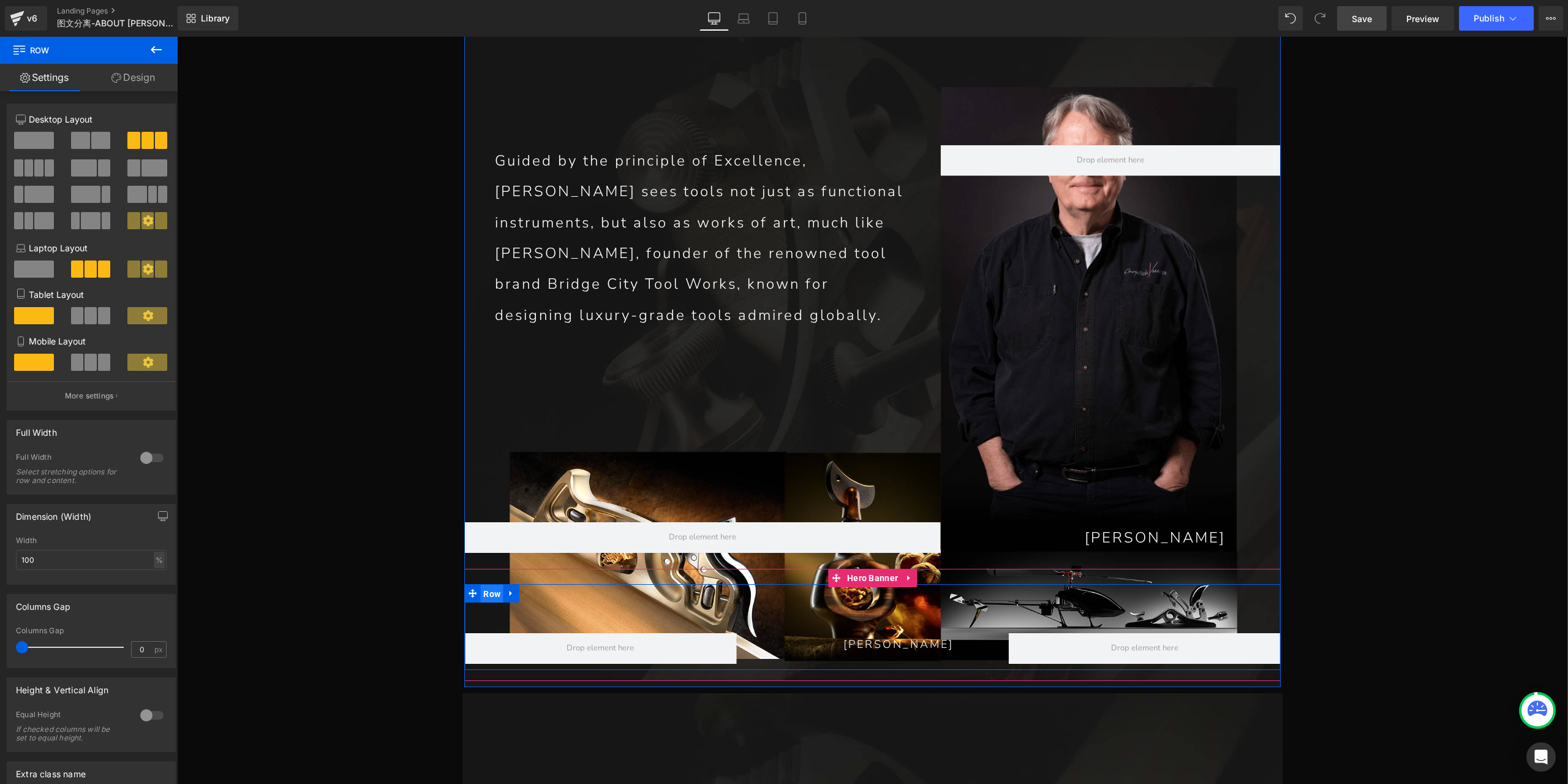
click at [492, 584] on span "Row" at bounding box center [492, 593] width 23 height 19
click at [90, 561] on input "100" at bounding box center [91, 559] width 151 height 20
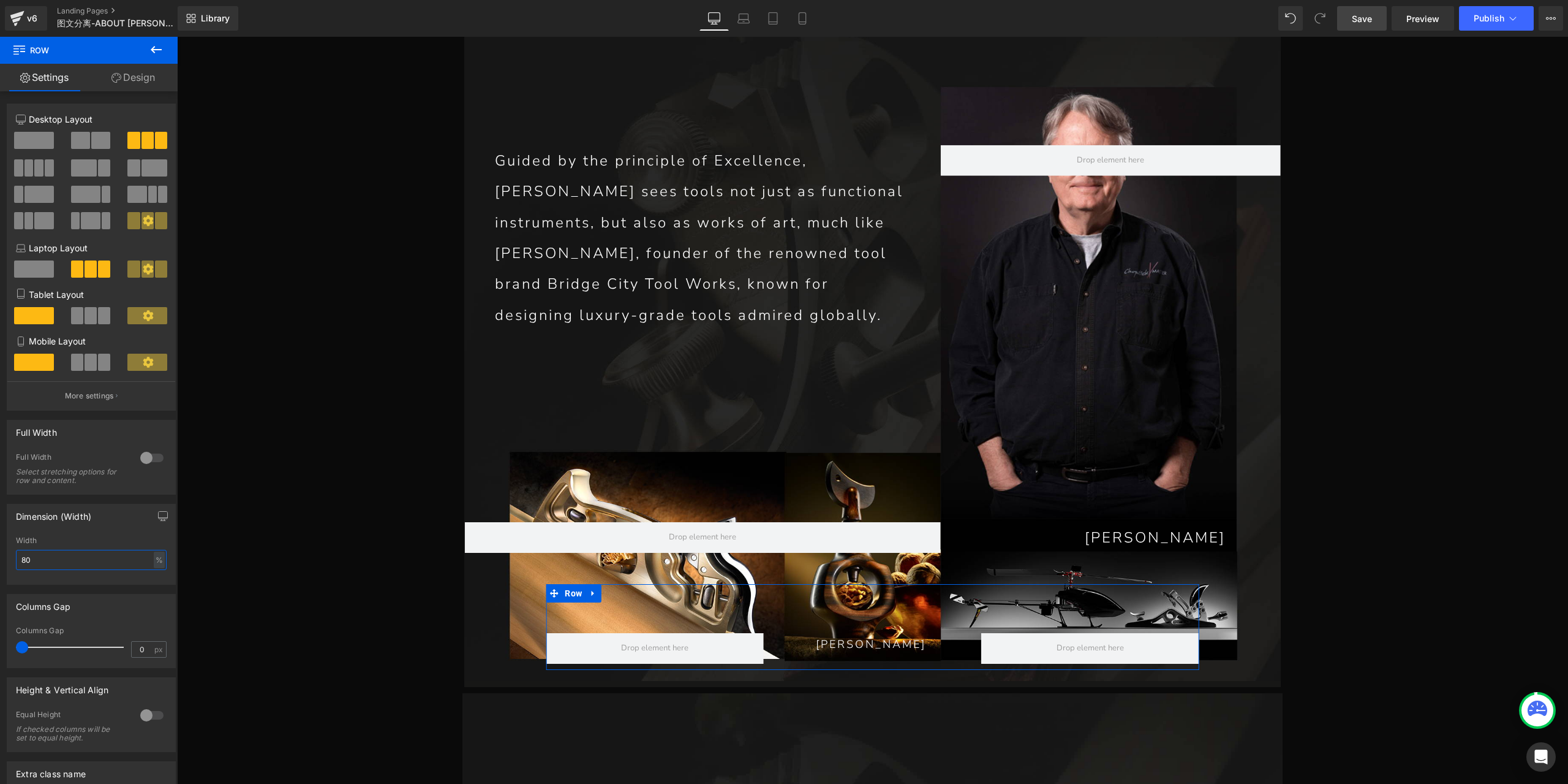
click at [90, 563] on input "80" at bounding box center [91, 559] width 151 height 20
type input "90"
click at [90, 315] on span at bounding box center [90, 315] width 12 height 17
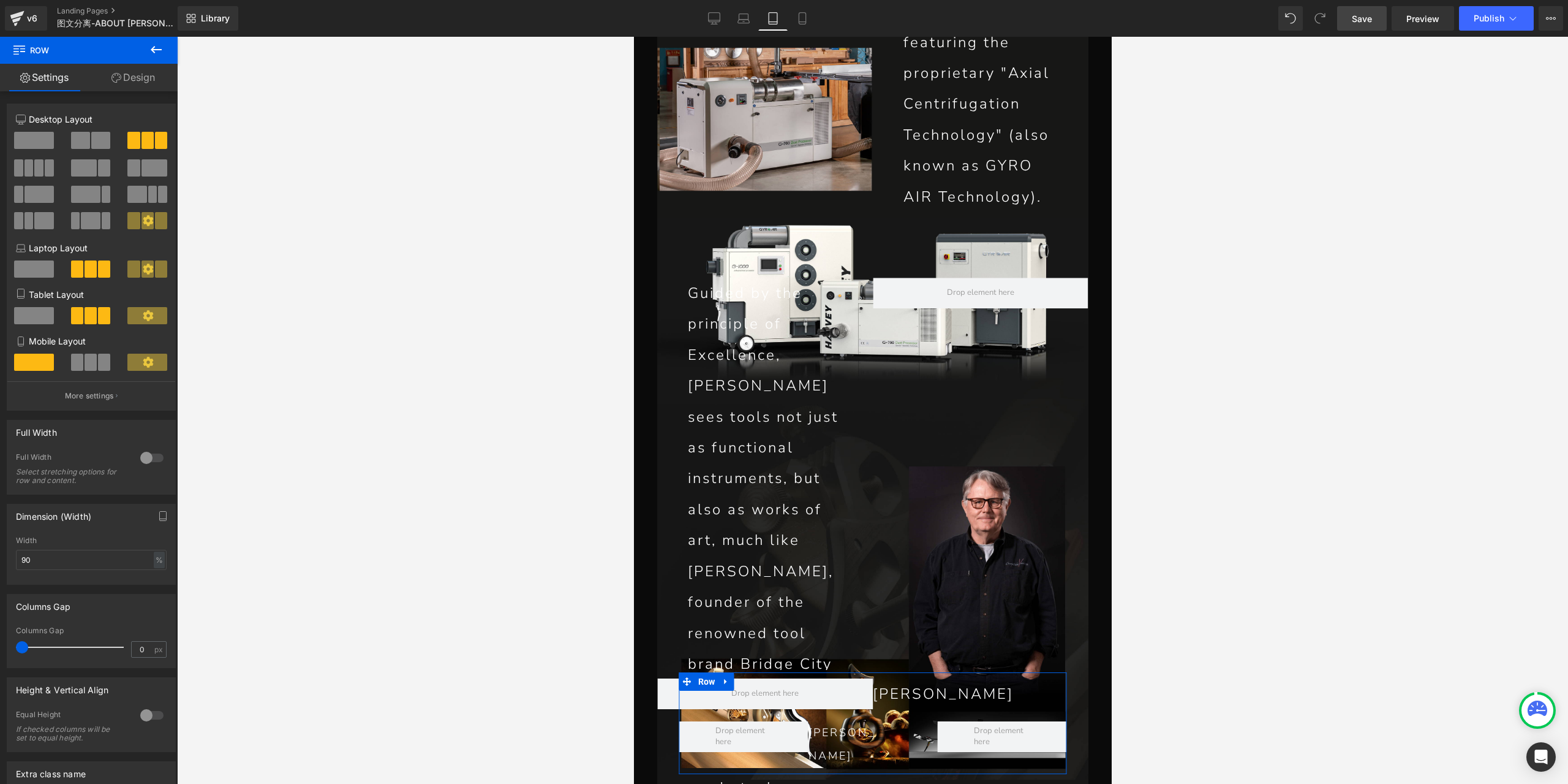
click at [92, 362] on span at bounding box center [90, 362] width 12 height 17
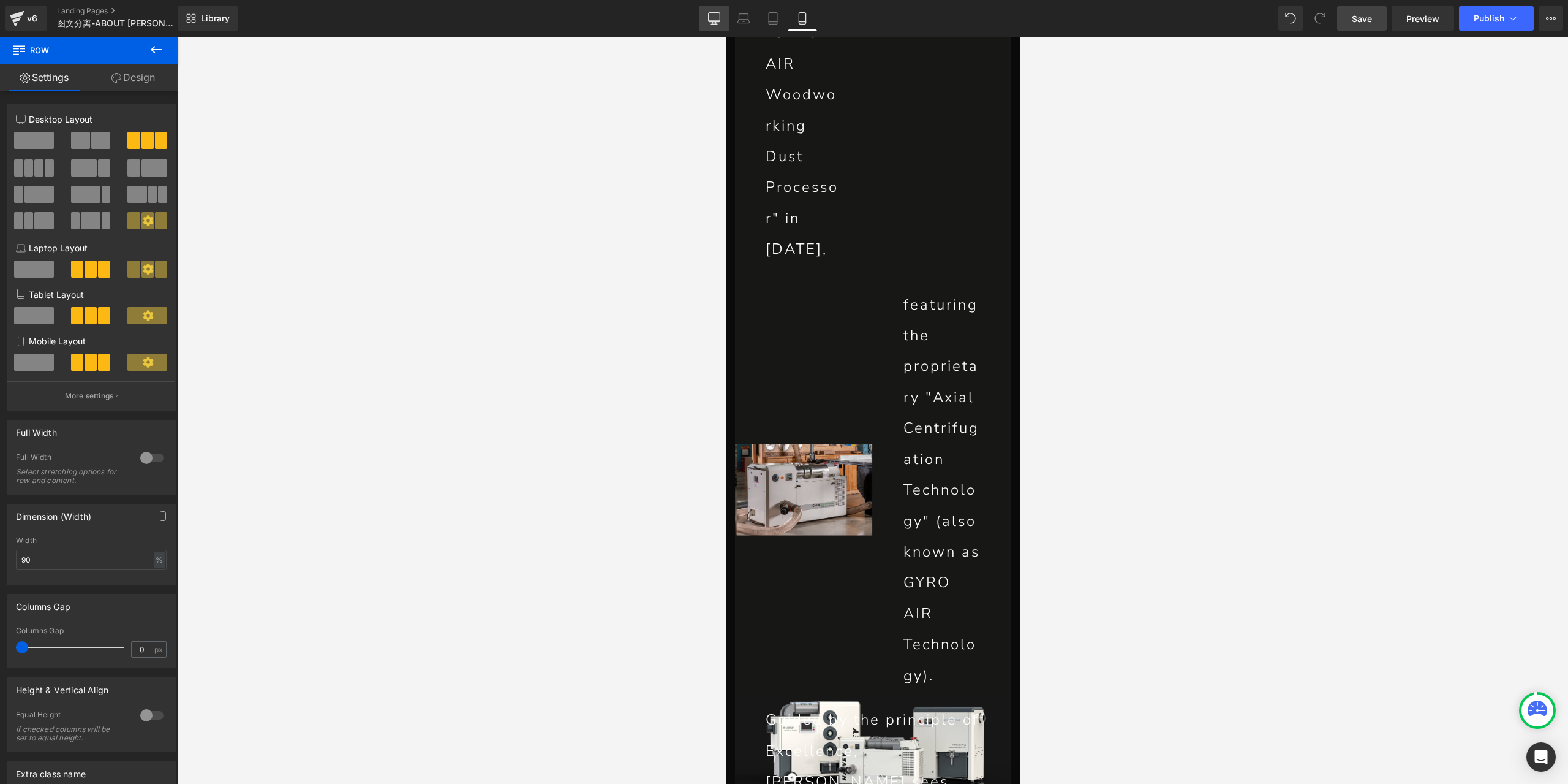
click at [720, 24] on icon at bounding box center [714, 18] width 12 height 12
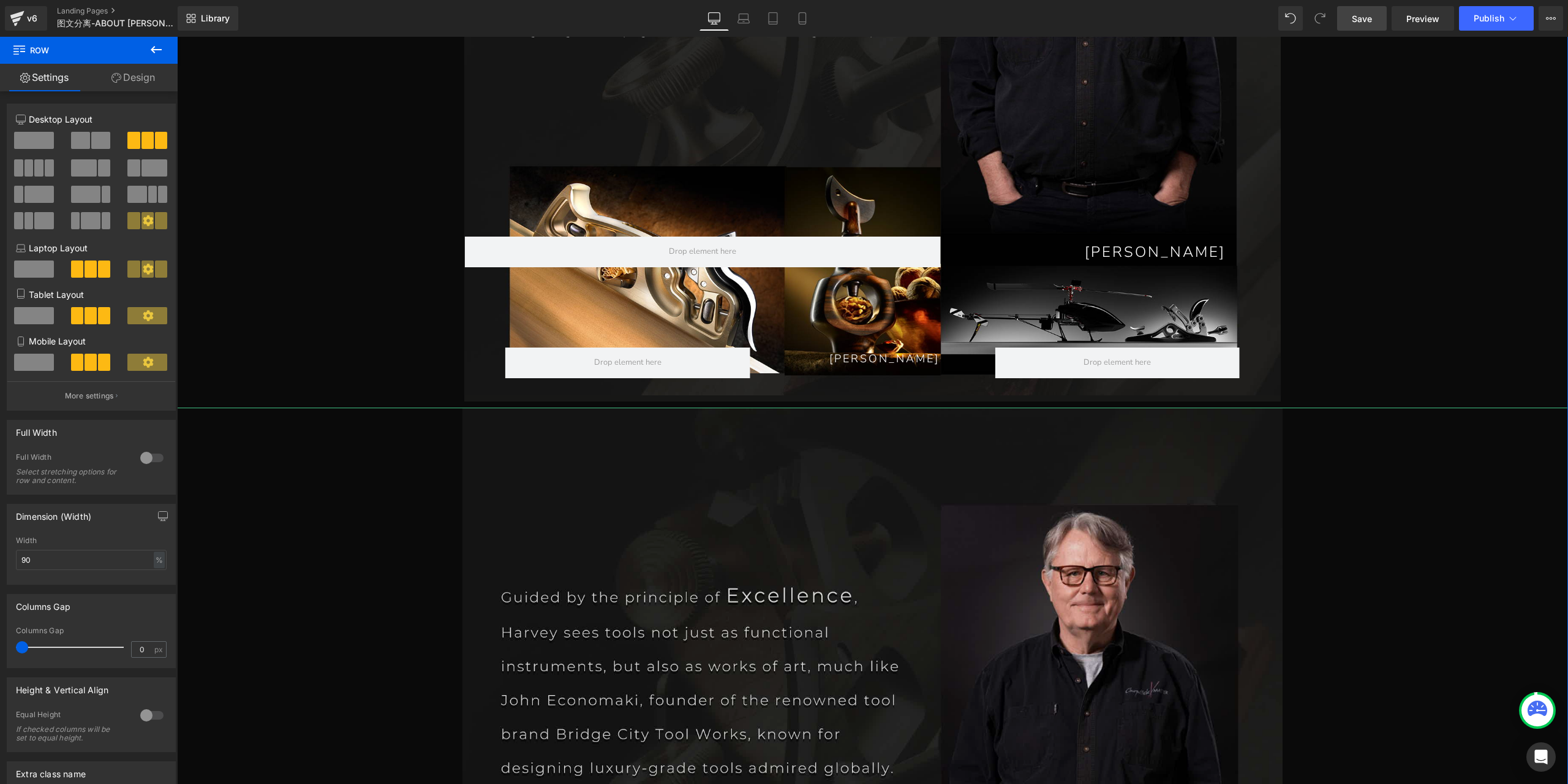
scroll to position [5923, 0]
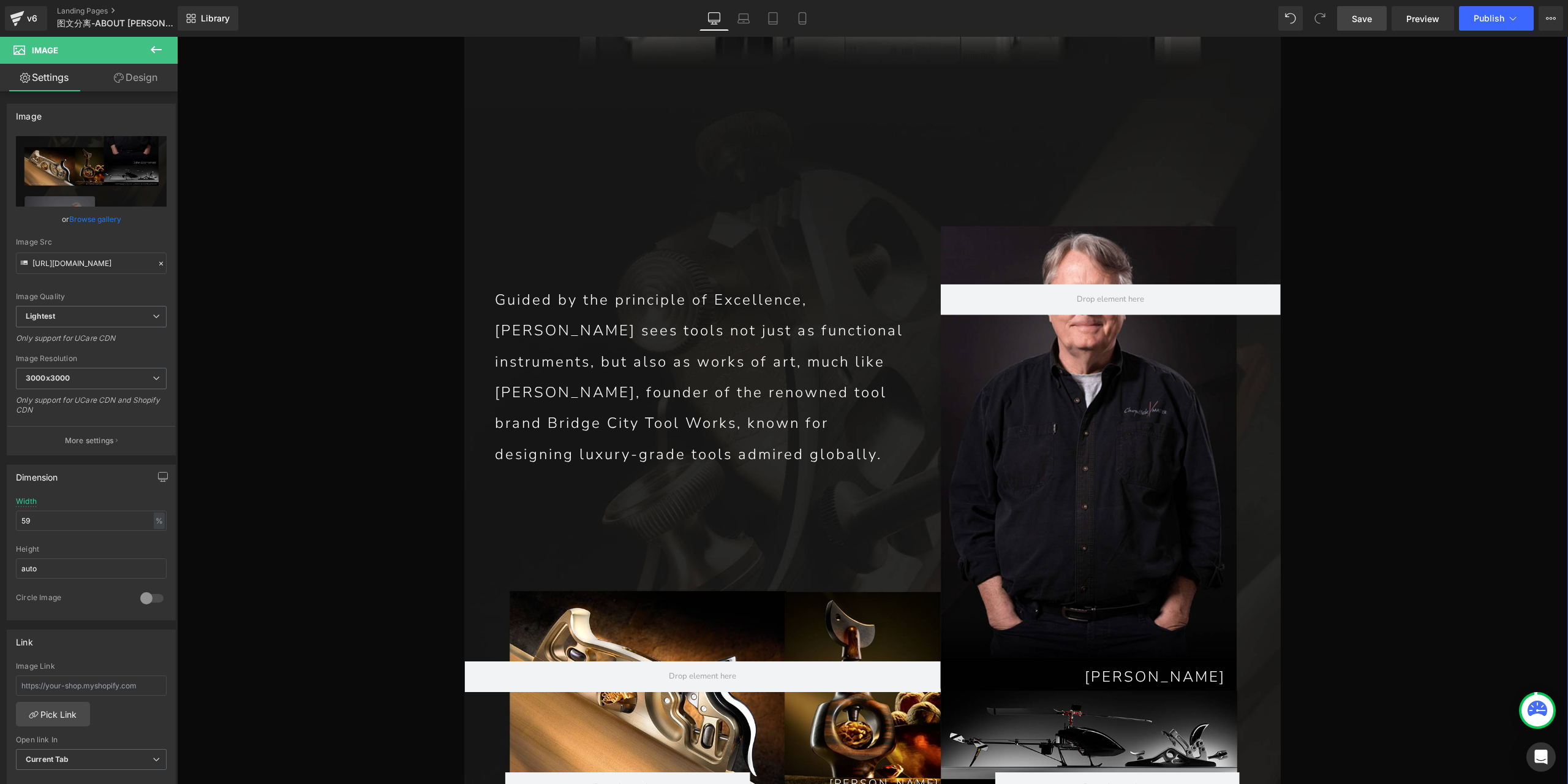
scroll to position [5371, 0]
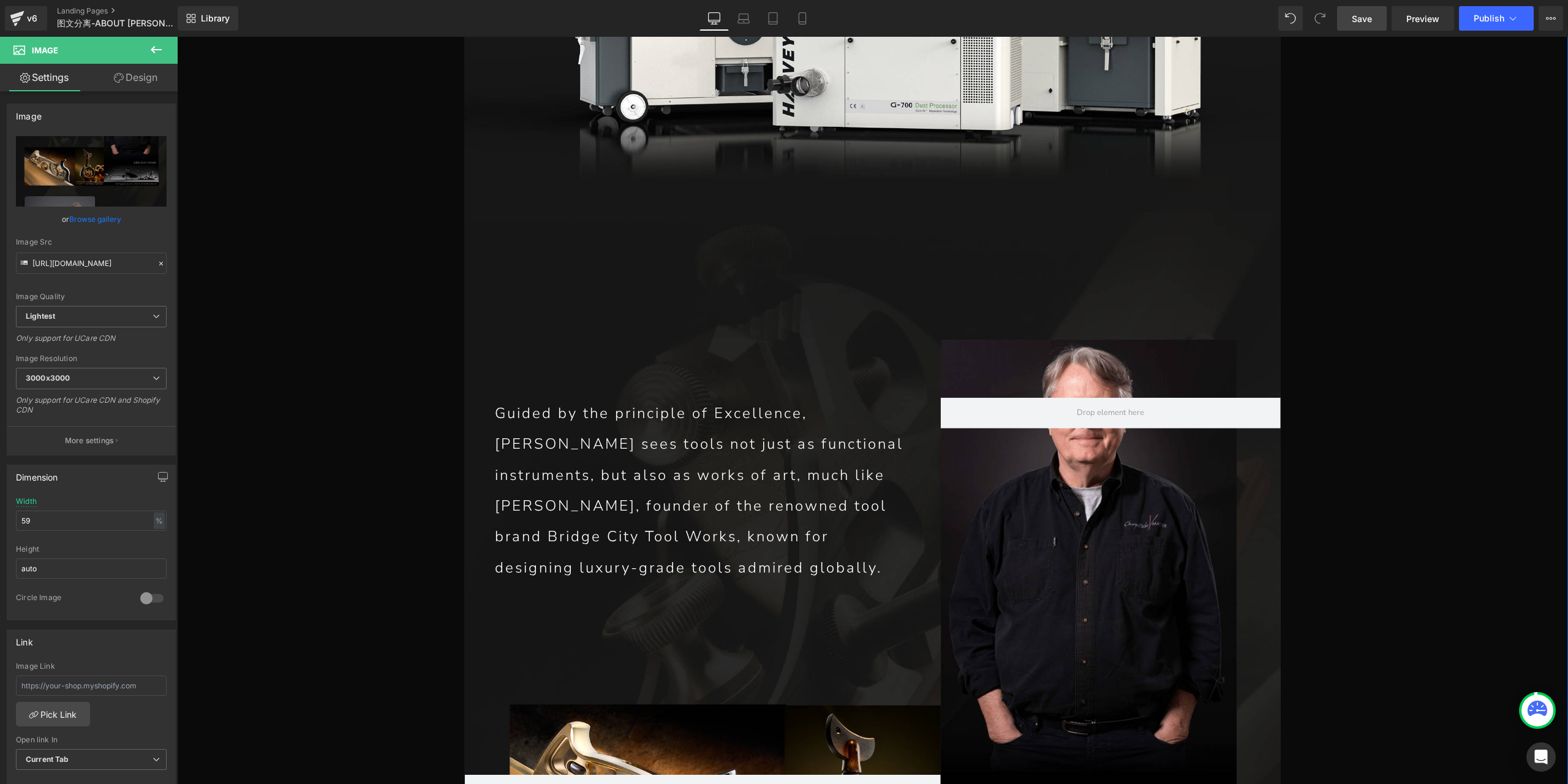
click at [716, 428] on p "[PERSON_NAME] sees tools not just as functional instruments, but also as works …" at bounding box center [701, 505] width 415 height 155
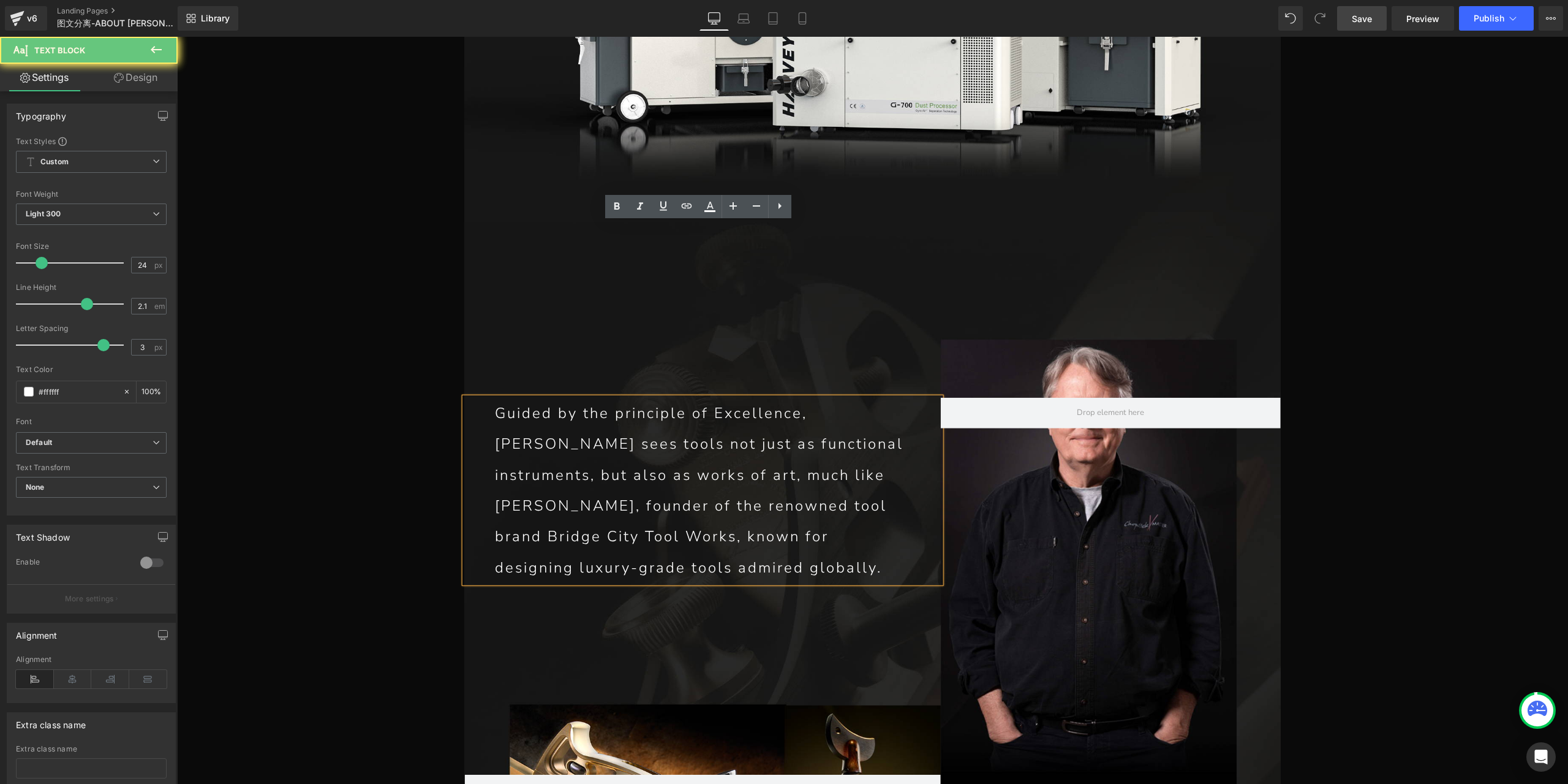
click at [724, 428] on p "[PERSON_NAME] sees tools not just as functional instruments, but also as works …" at bounding box center [701, 505] width 415 height 155
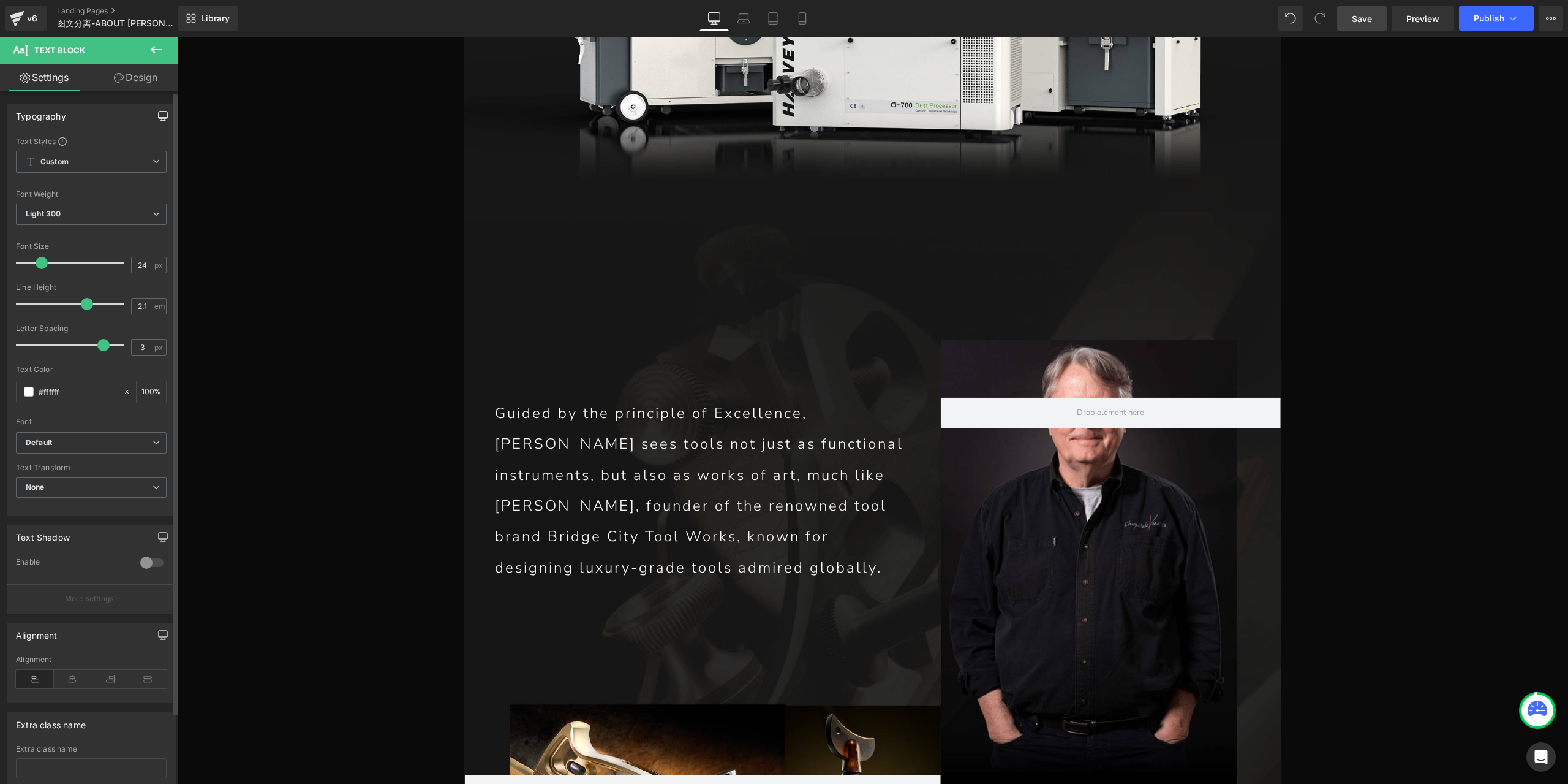
click at [161, 119] on icon "button" at bounding box center [163, 120] width 3 height 1
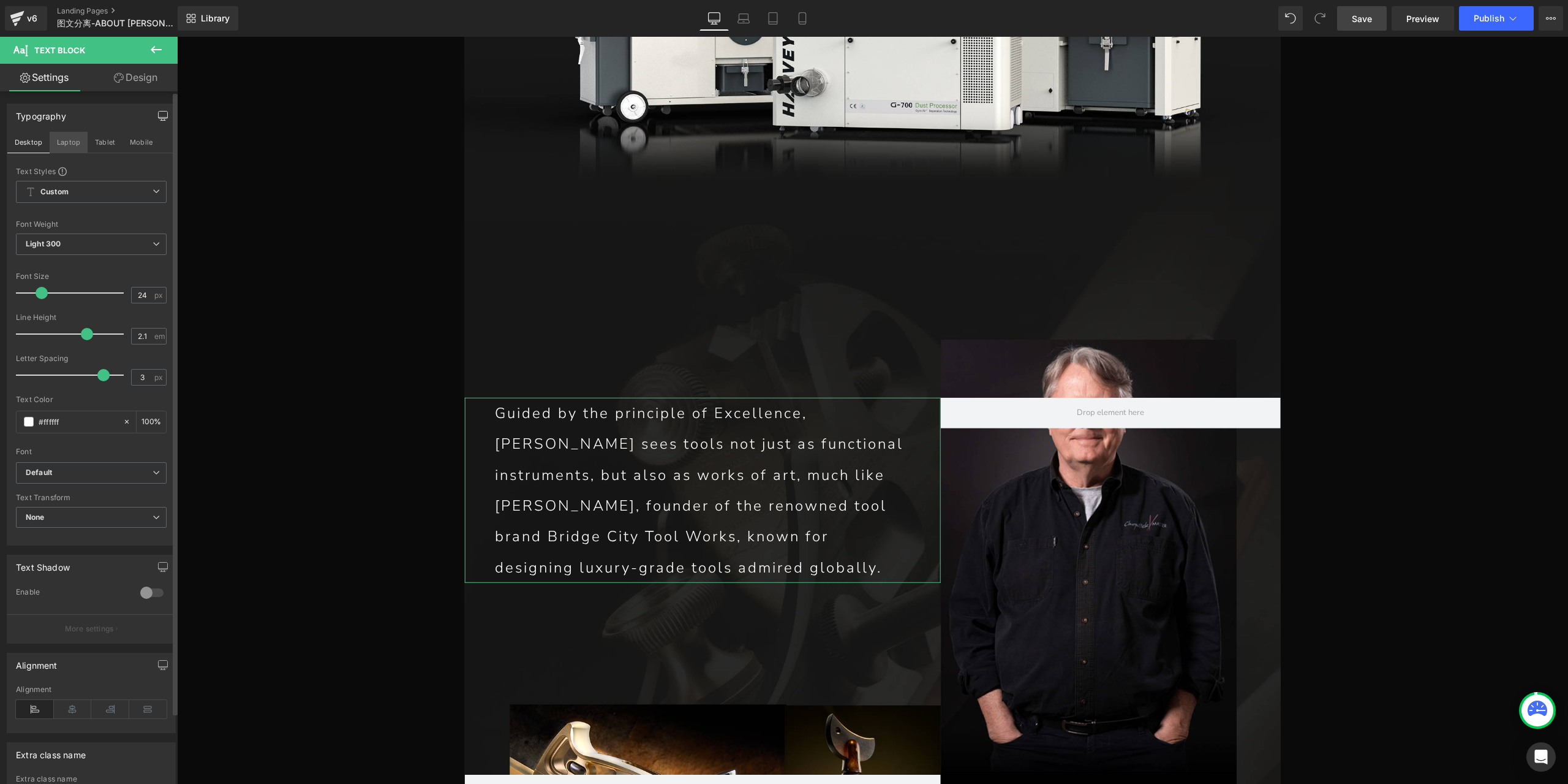
click at [73, 143] on button "Laptop" at bounding box center [68, 142] width 38 height 21
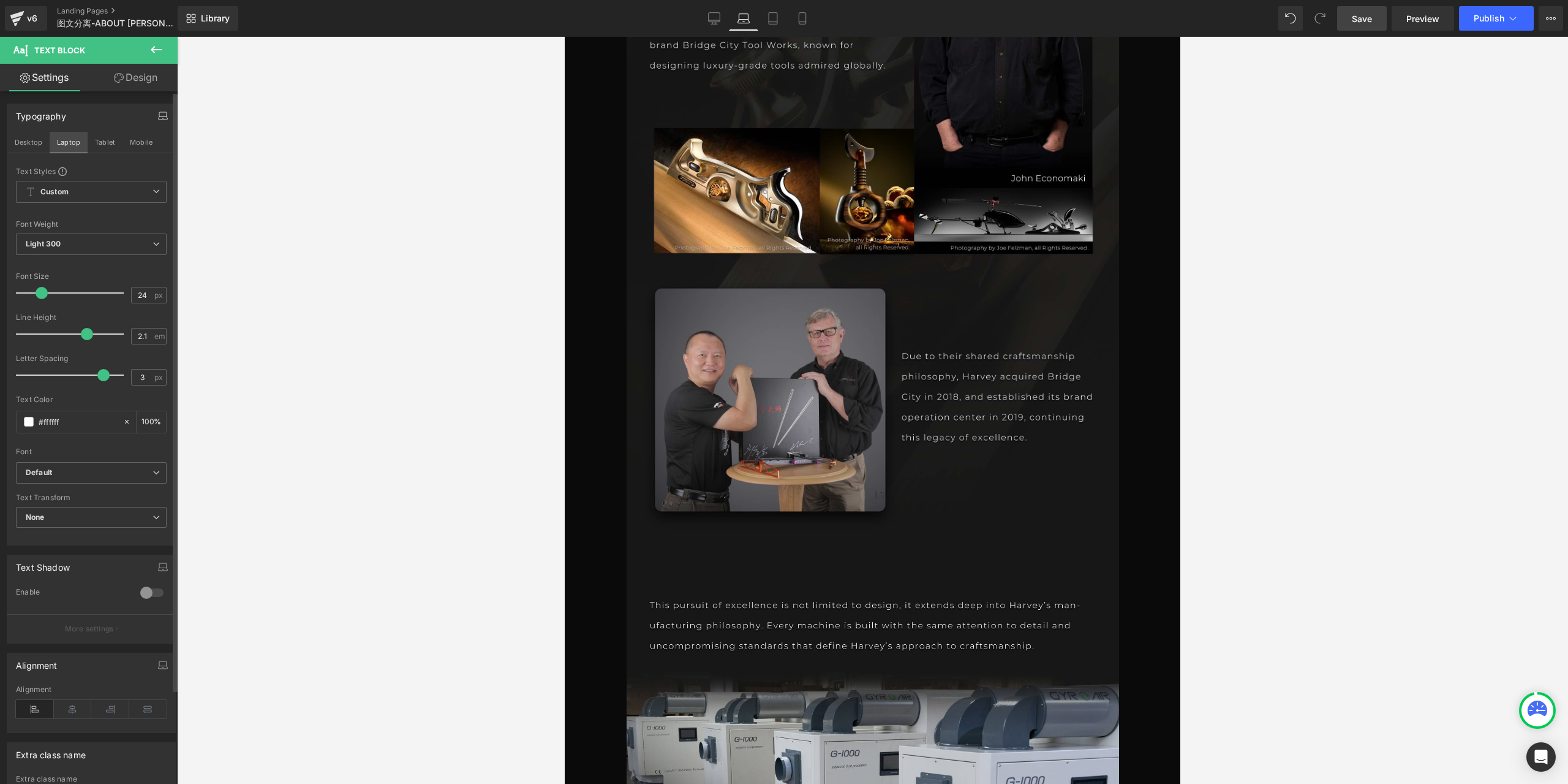
type input "100"
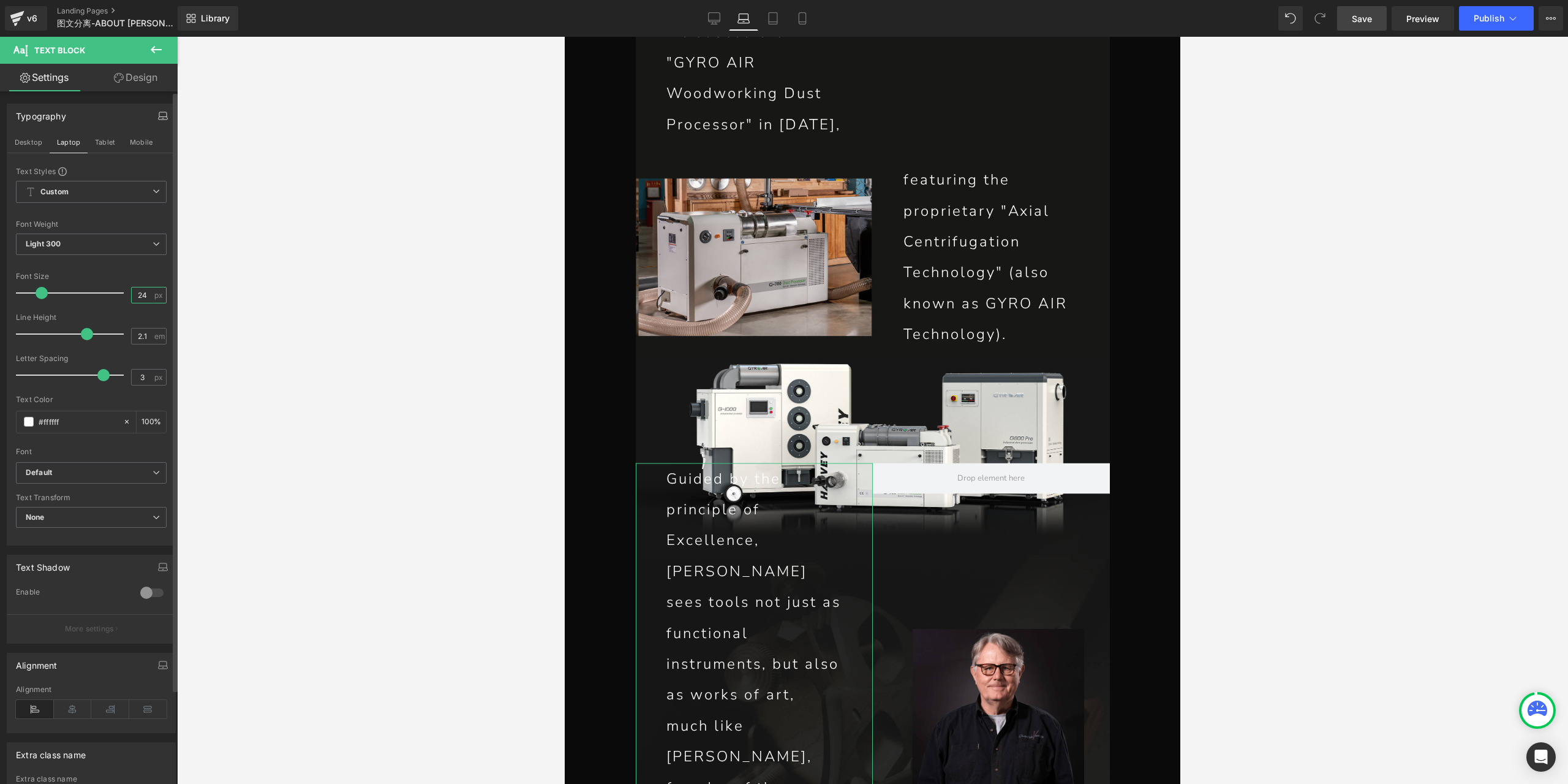
drag, startPoint x: 142, startPoint y: 293, endPoint x: 108, endPoint y: 288, distance: 34.4
click at [108, 288] on div "Font Size 24 px" at bounding box center [91, 292] width 151 height 41
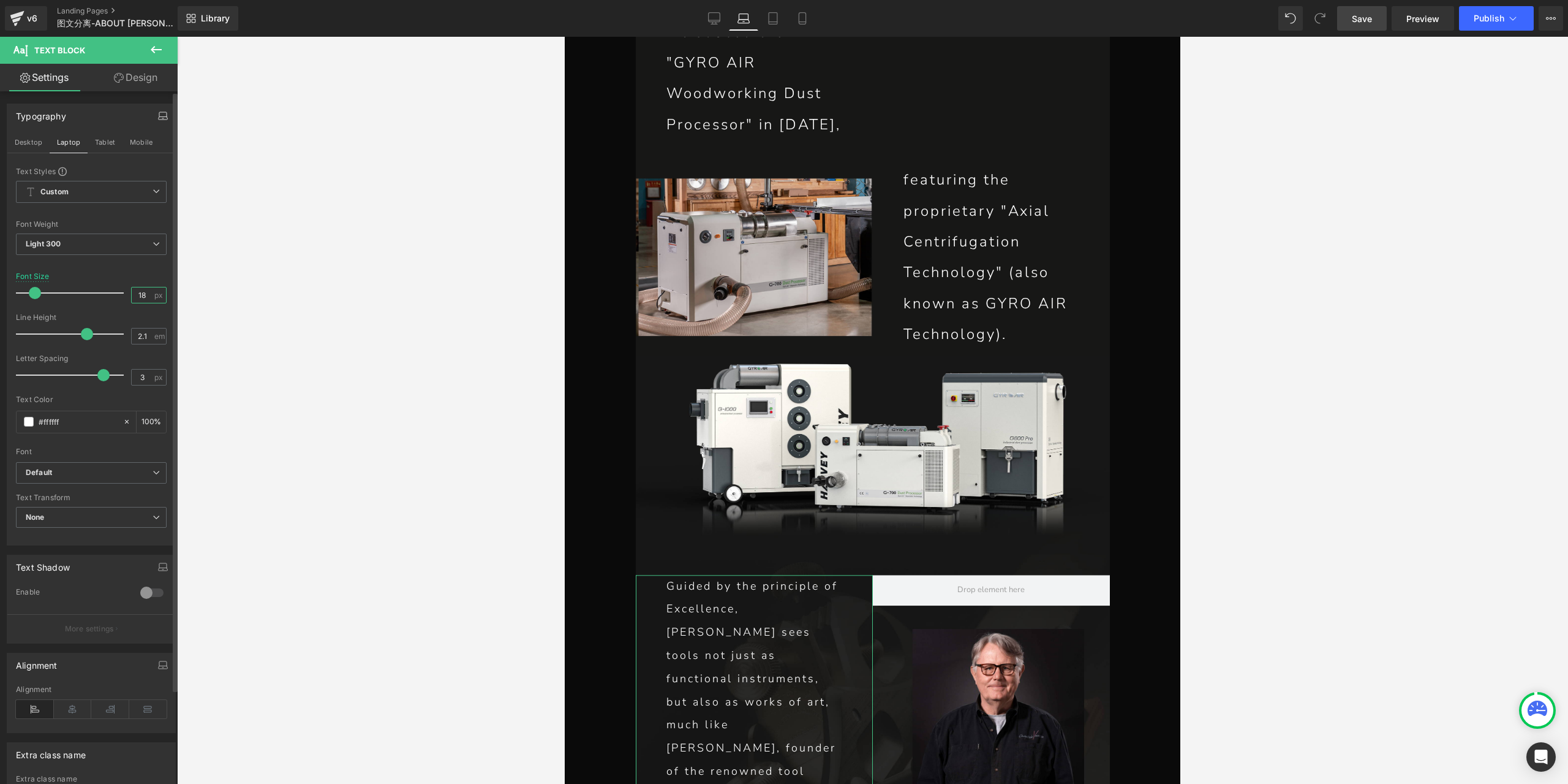
drag, startPoint x: 142, startPoint y: 293, endPoint x: 108, endPoint y: 290, distance: 34.1
click at [108, 290] on div "Font Size 18 px" at bounding box center [91, 292] width 151 height 41
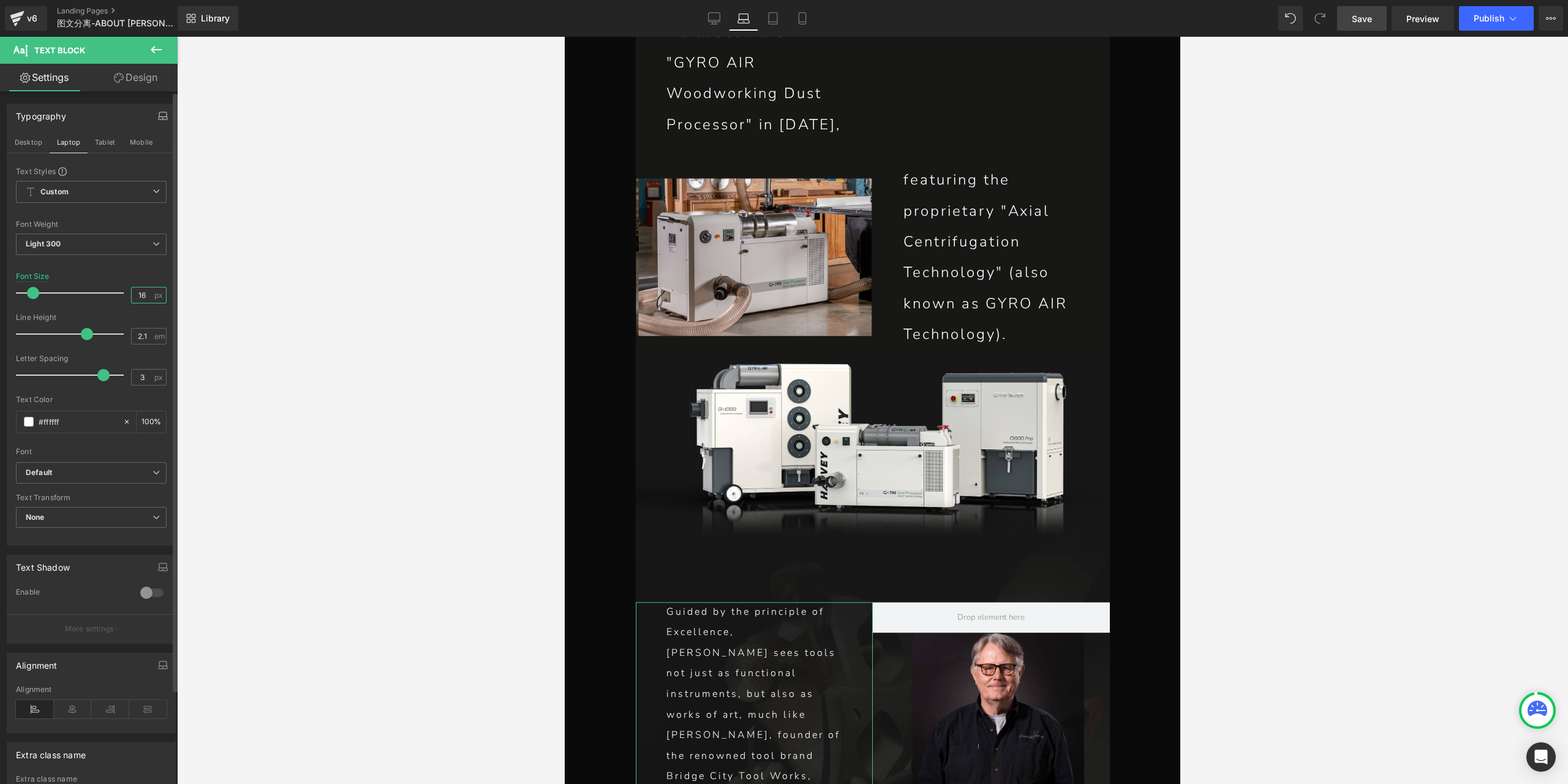
type input "16"
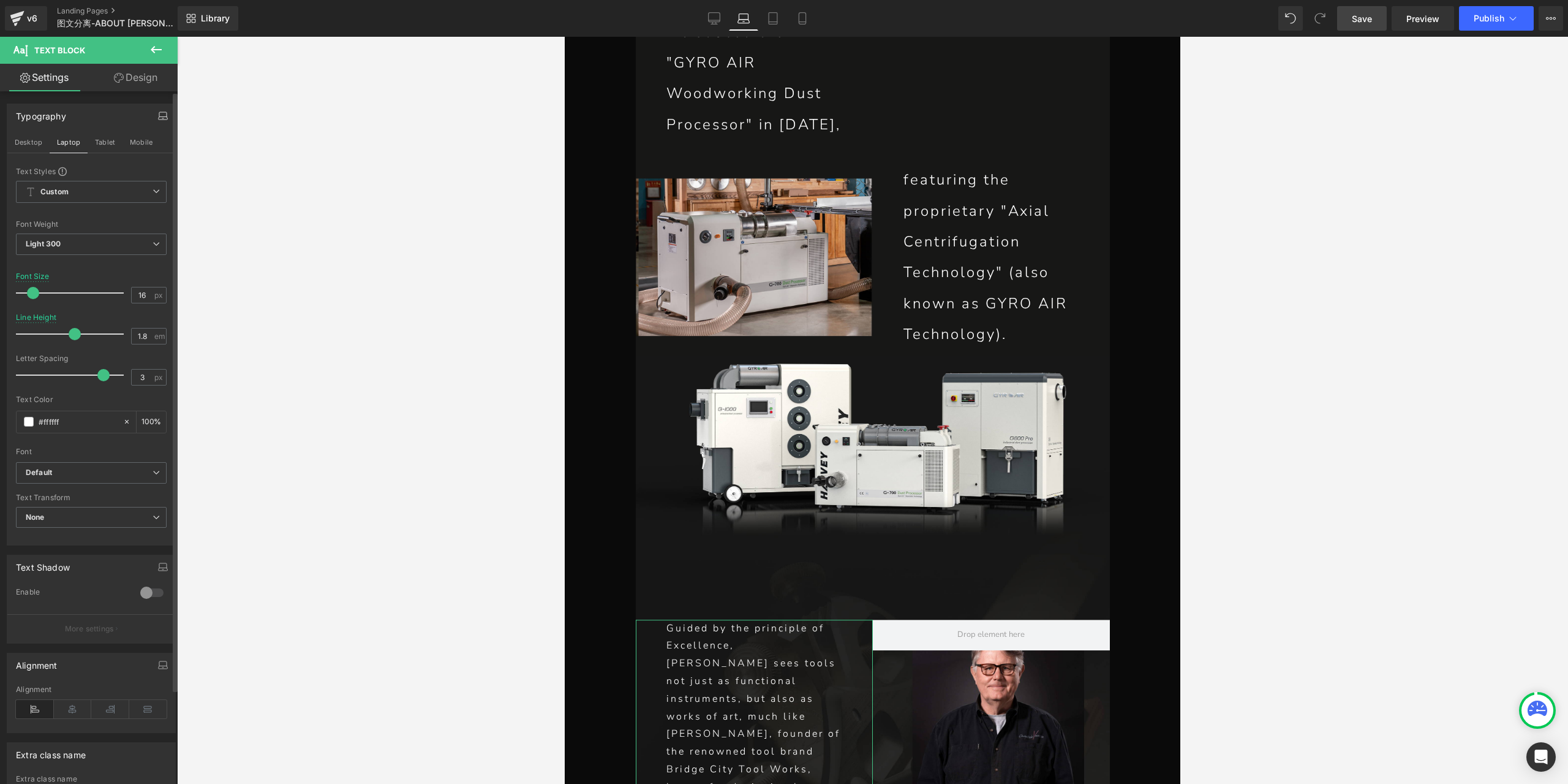
type input "1.7"
drag, startPoint x: 87, startPoint y: 332, endPoint x: 71, endPoint y: 333, distance: 16.0
click at [71, 333] on span at bounding box center [71, 334] width 12 height 12
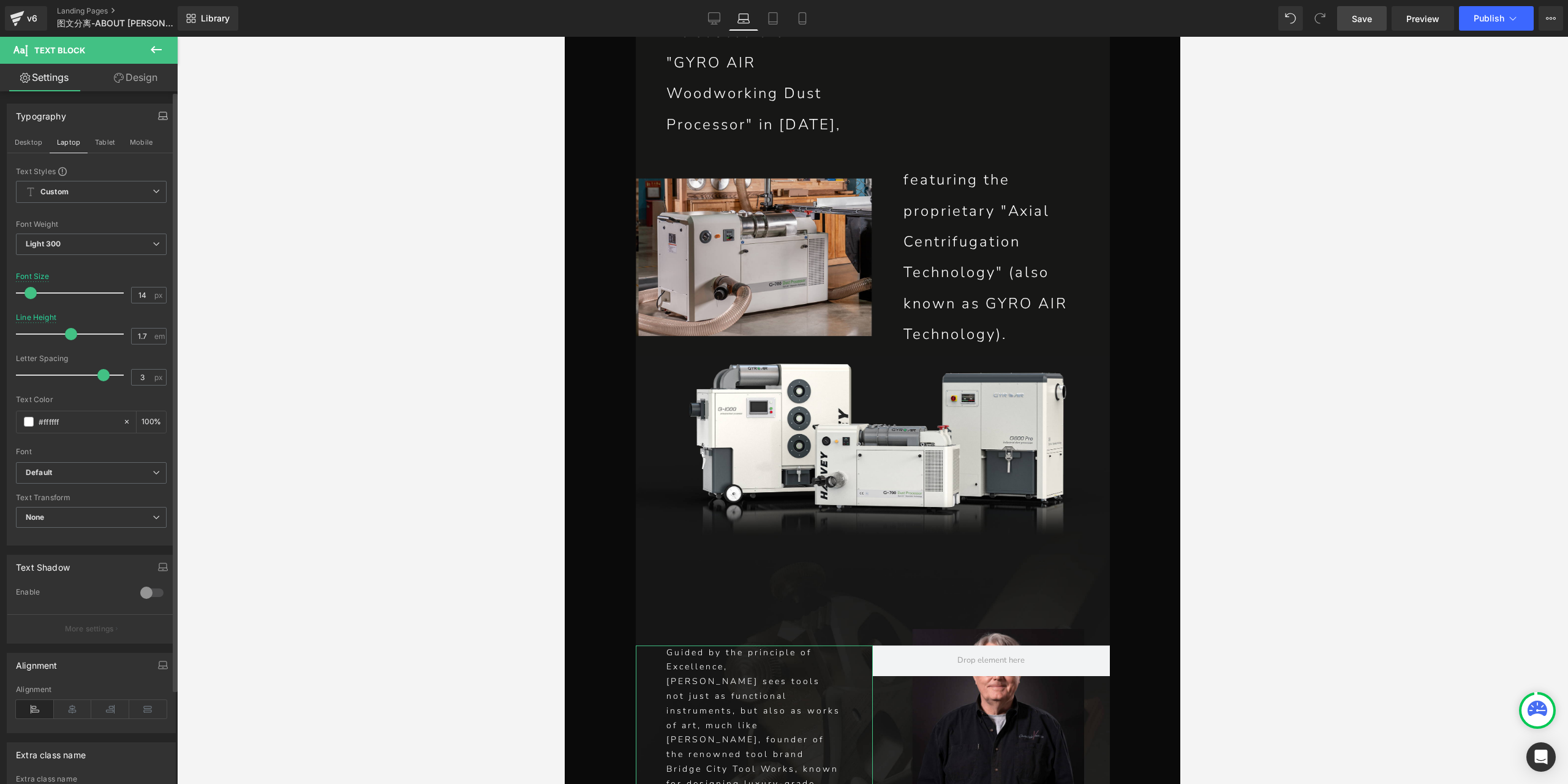
click at [32, 292] on span at bounding box center [31, 293] width 12 height 12
click at [777, 13] on icon at bounding box center [772, 19] width 8 height 12
type input "24"
type input "2.1"
type input "100"
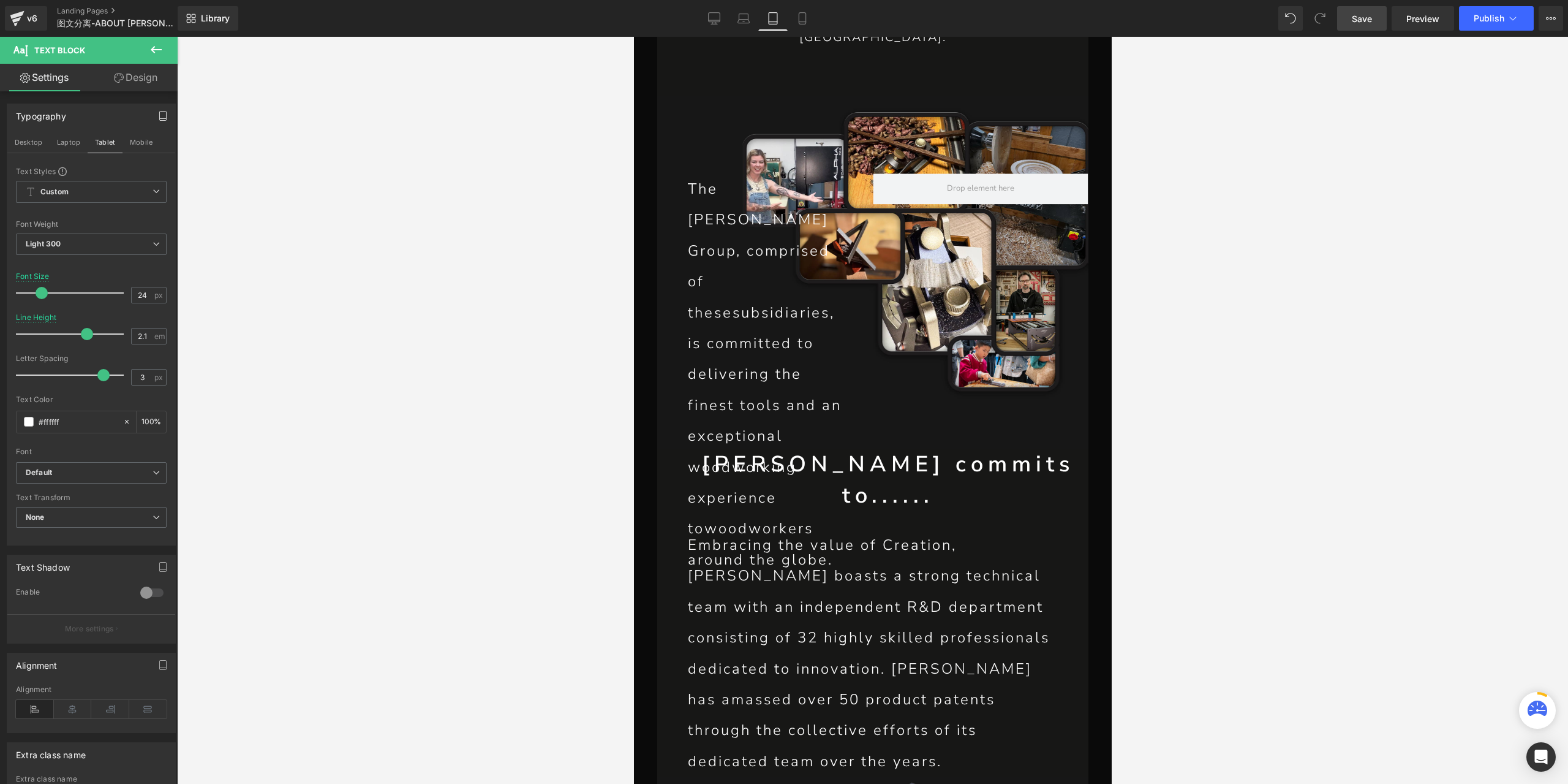
scroll to position [5304, 0]
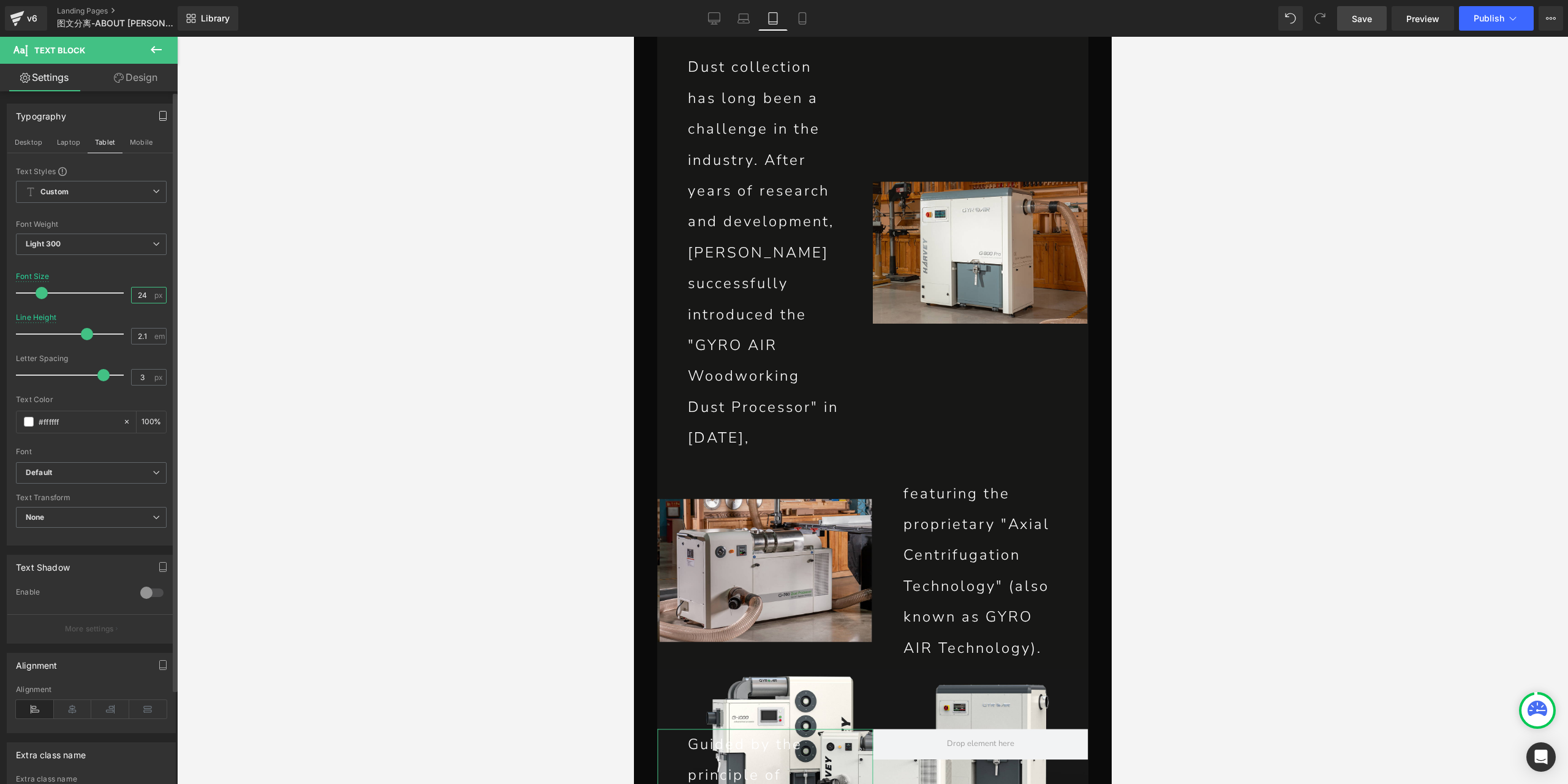
drag, startPoint x: 144, startPoint y: 293, endPoint x: 117, endPoint y: 293, distance: 27.0
click at [117, 293] on div "Font Size 24 px" at bounding box center [91, 292] width 151 height 41
type input "14"
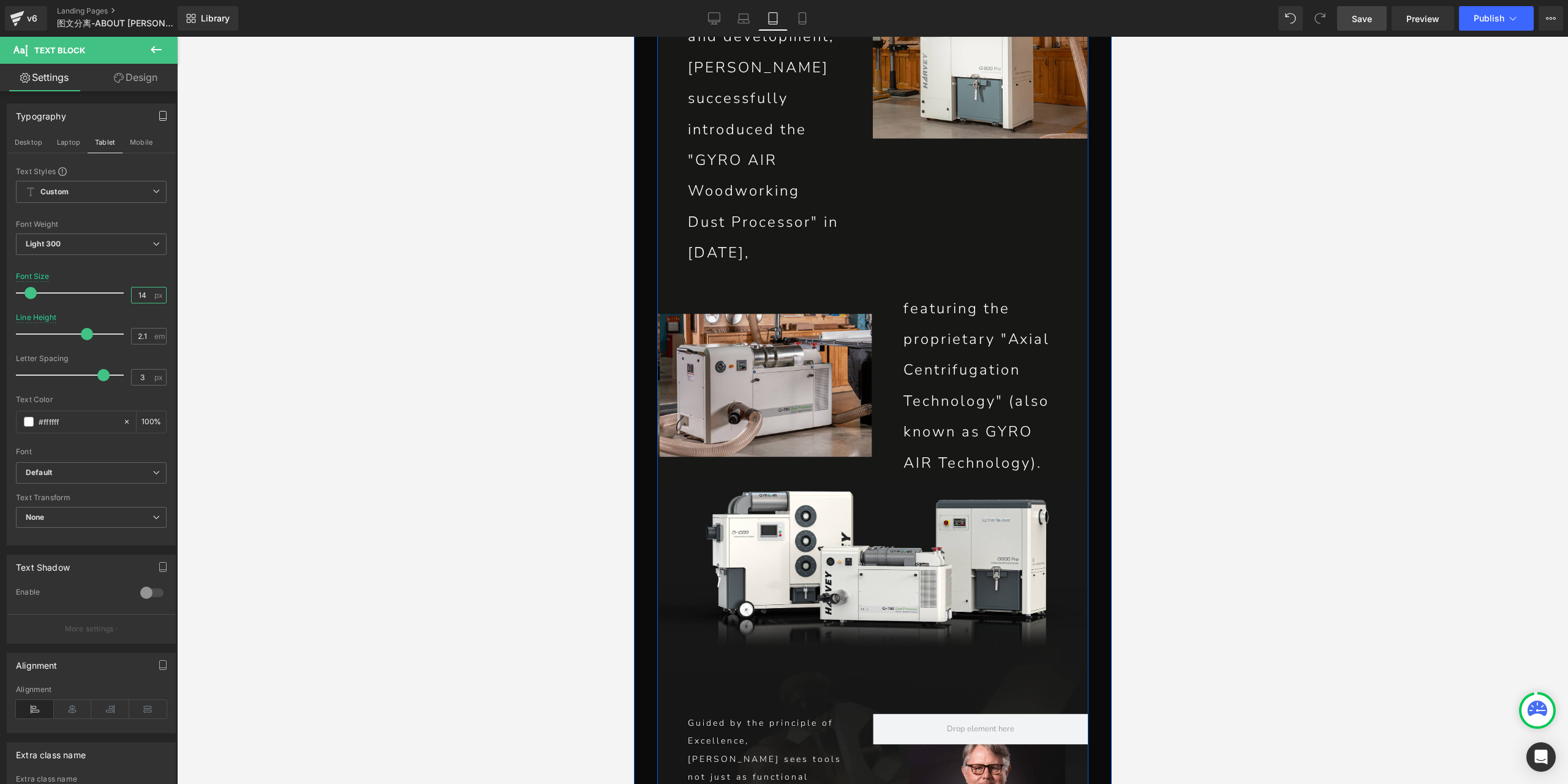
scroll to position [5611, 0]
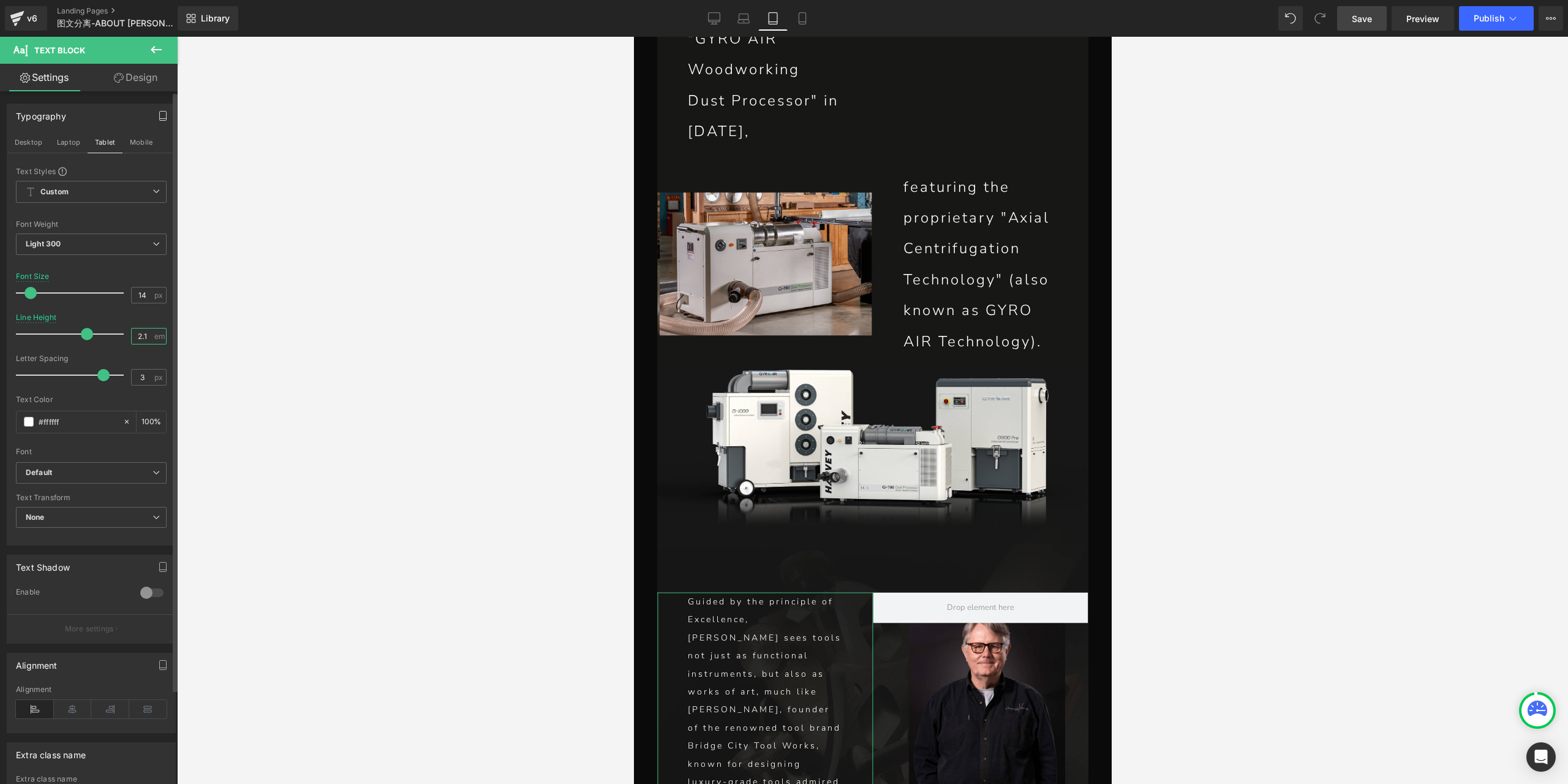
click at [136, 336] on input "2.1" at bounding box center [142, 336] width 22 height 15
type input "1.7"
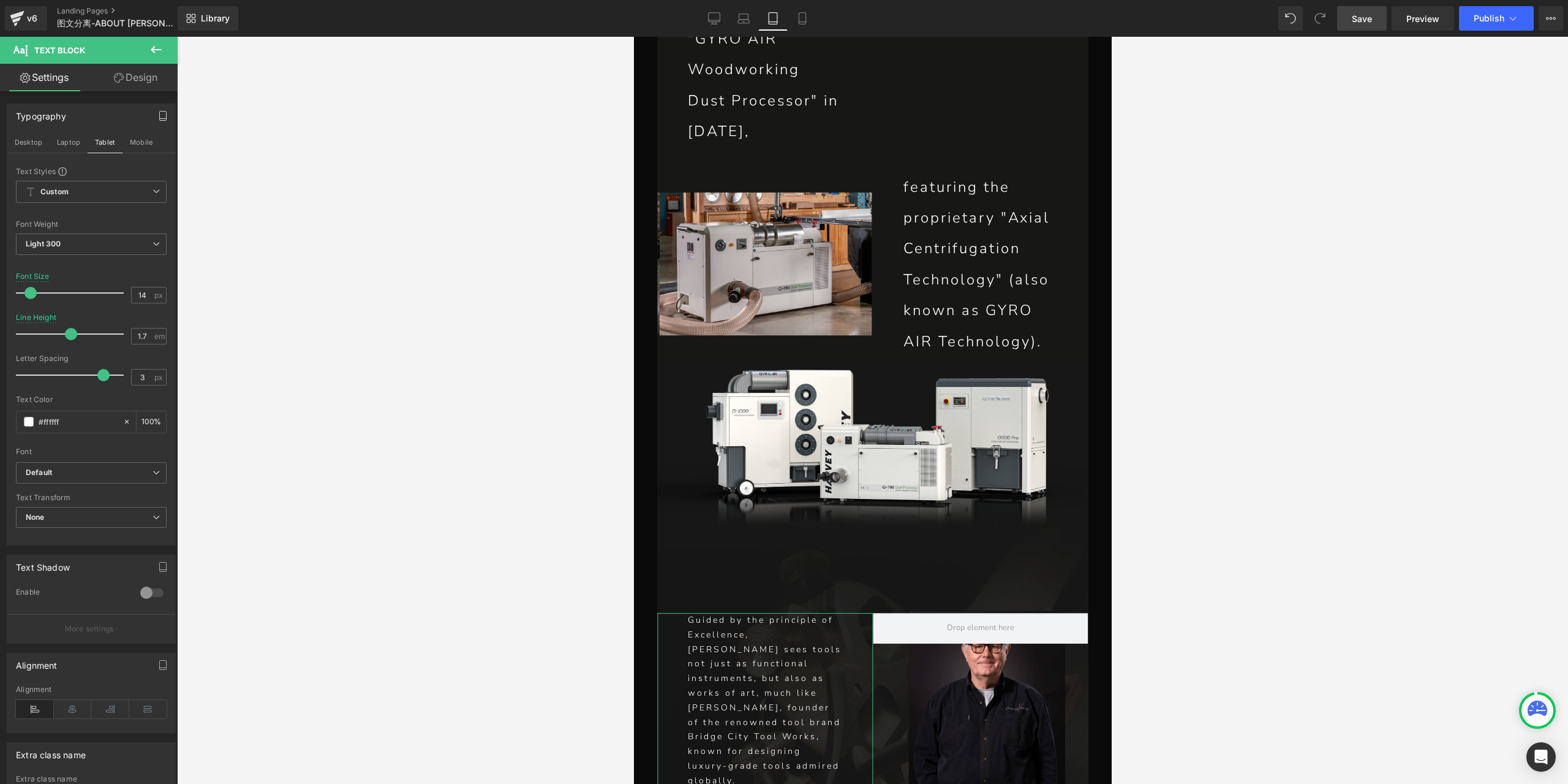
click at [158, 116] on icon "button" at bounding box center [163, 115] width 10 height 10
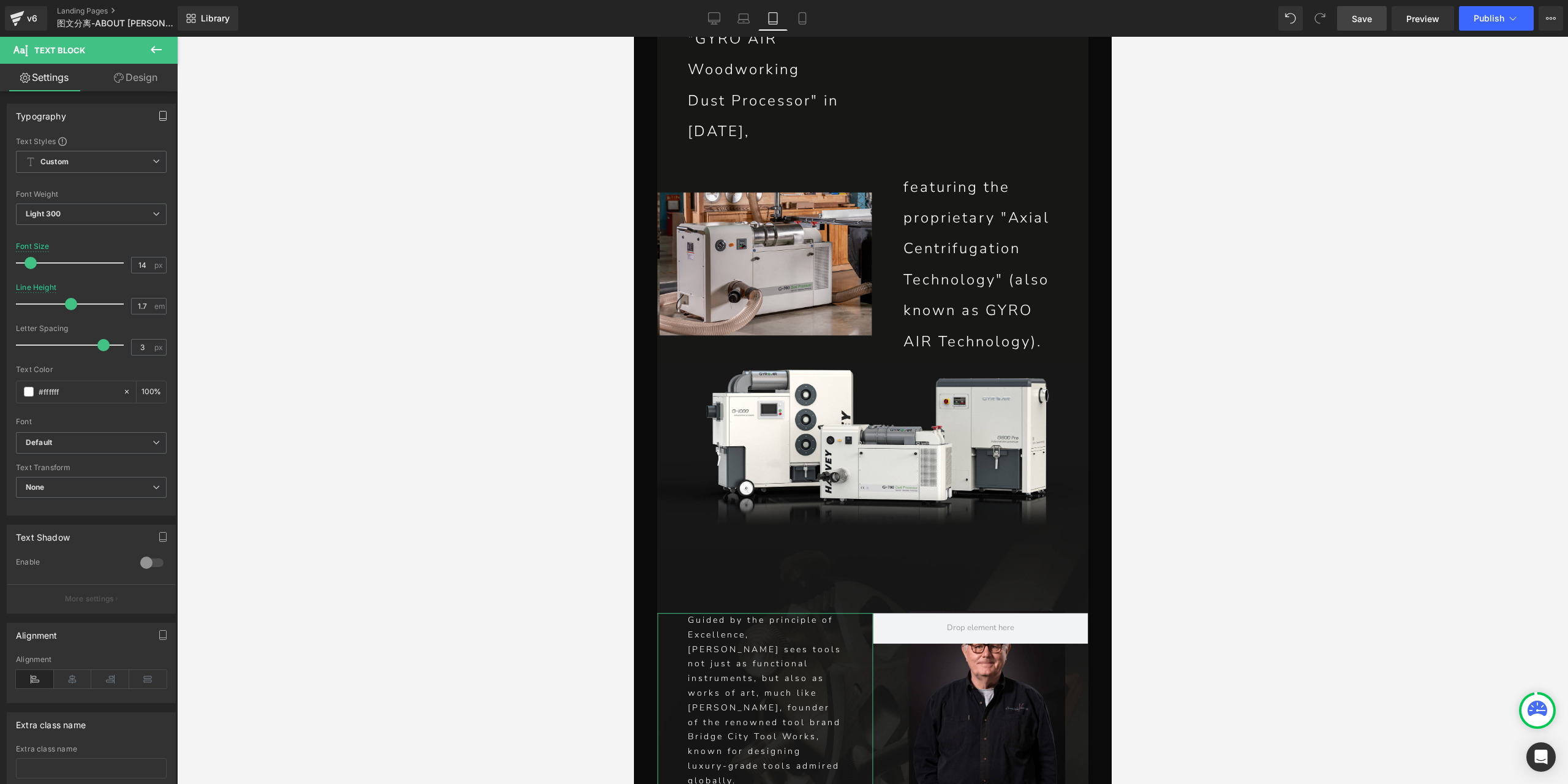
click at [158, 112] on icon "button" at bounding box center [163, 115] width 10 height 10
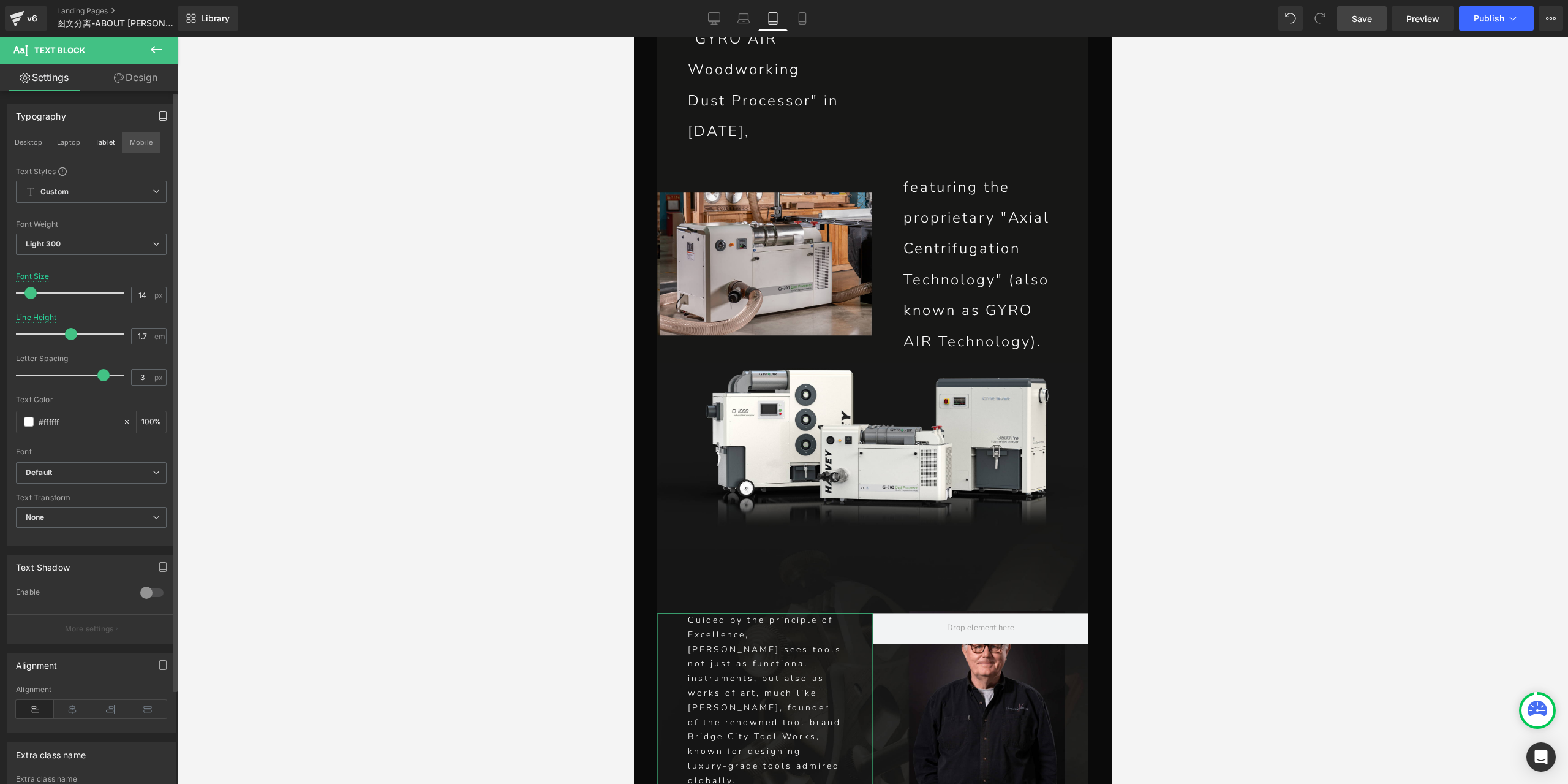
click at [144, 135] on button "Mobile" at bounding box center [141, 142] width 37 height 21
type input "24"
type input "2.1"
type input "100"
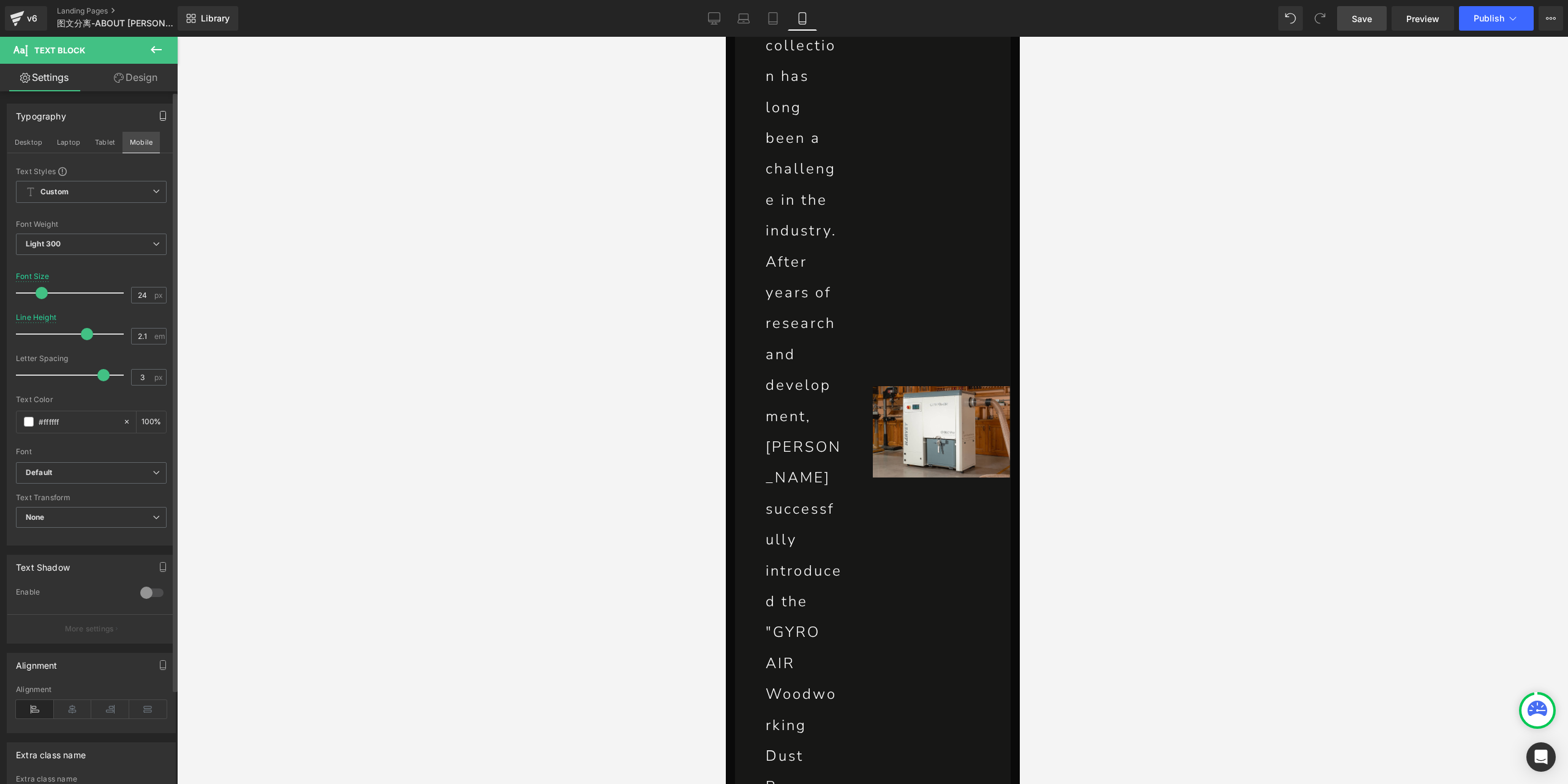
scroll to position [6069, 0]
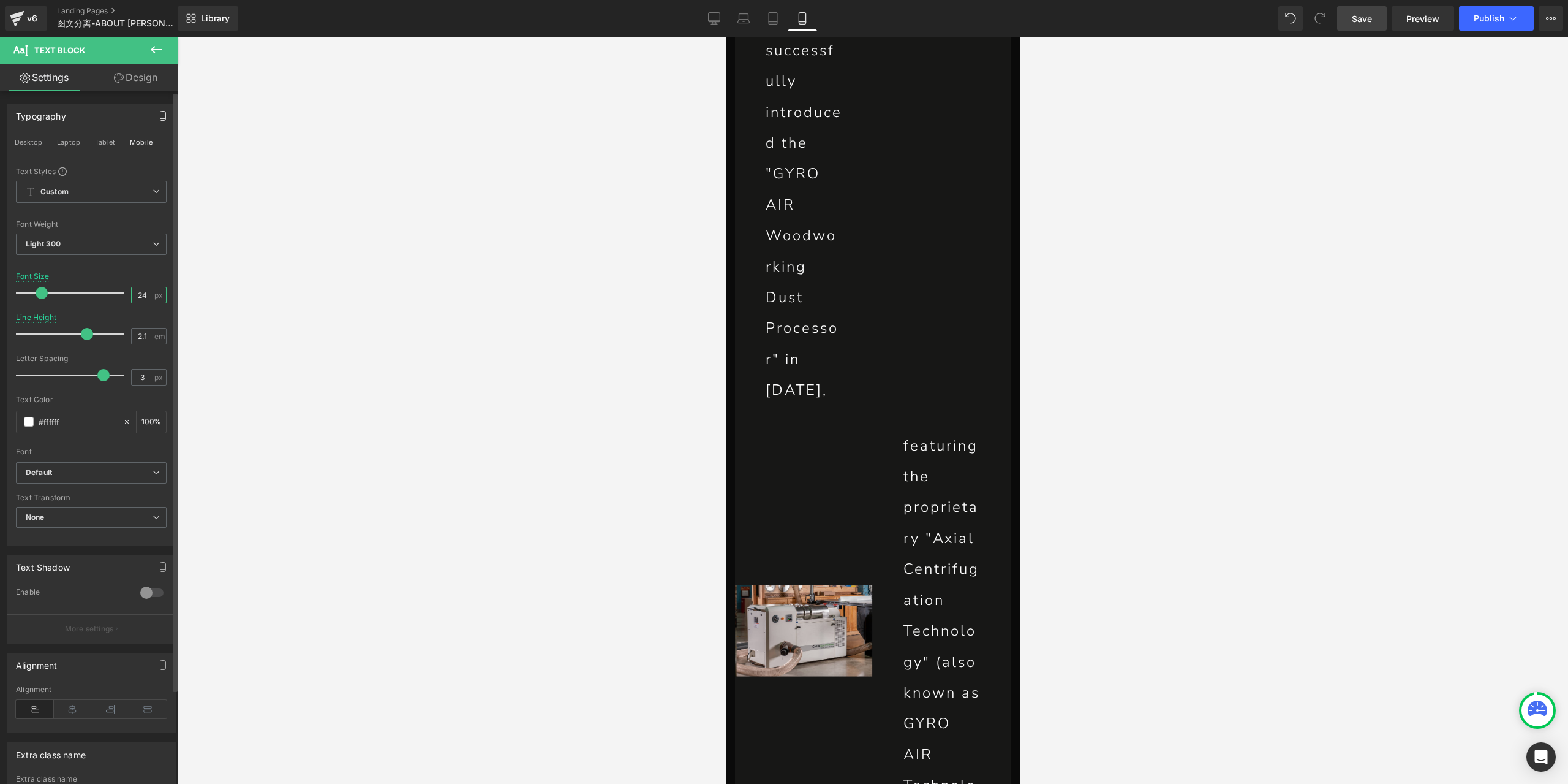
click at [138, 292] on input "24" at bounding box center [142, 295] width 22 height 15
type input "13"
click at [135, 336] on input "2.1" at bounding box center [142, 336] width 22 height 15
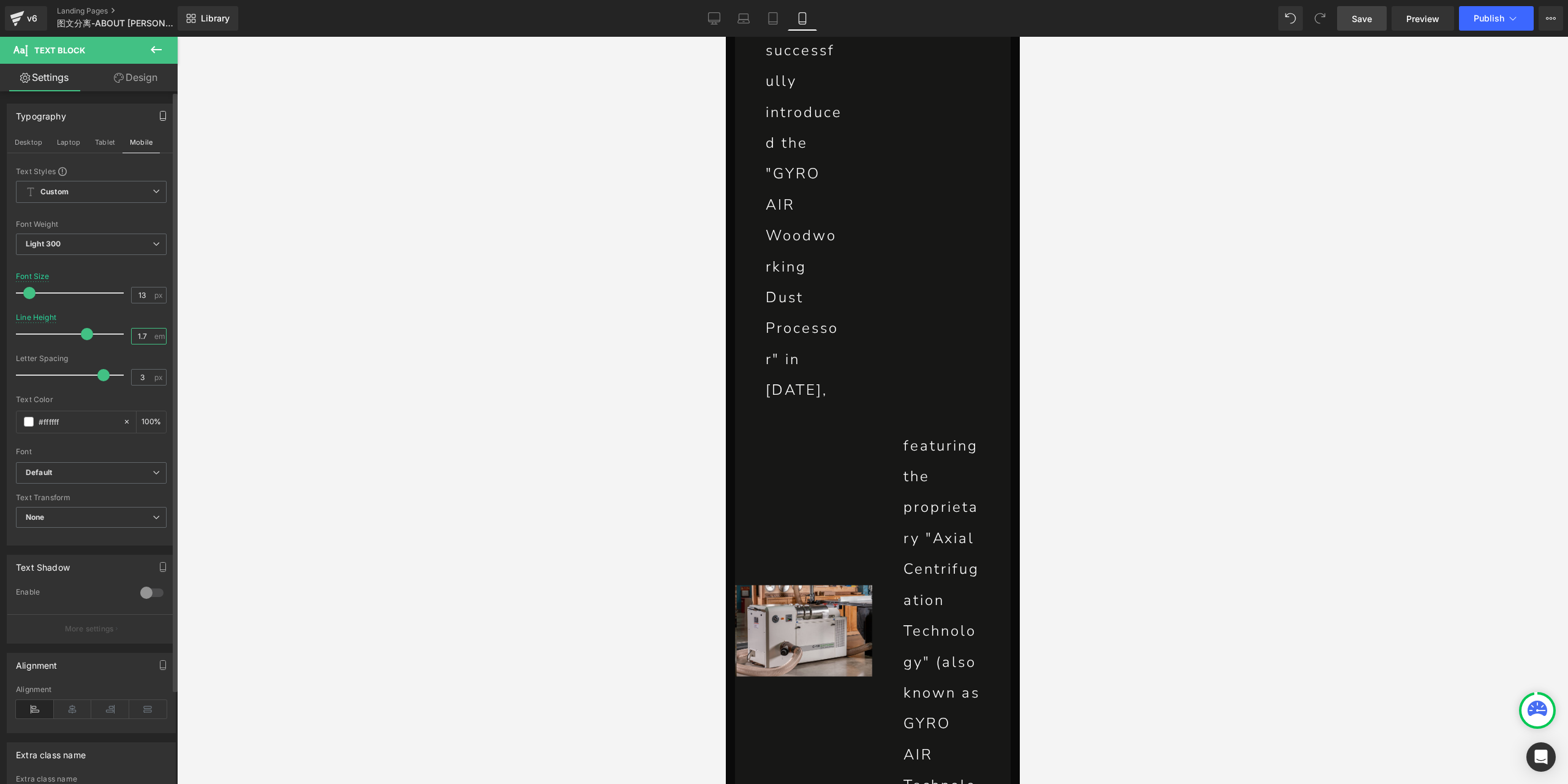
type input "1.7"
click at [129, 80] on link "Design" at bounding box center [135, 77] width 89 height 28
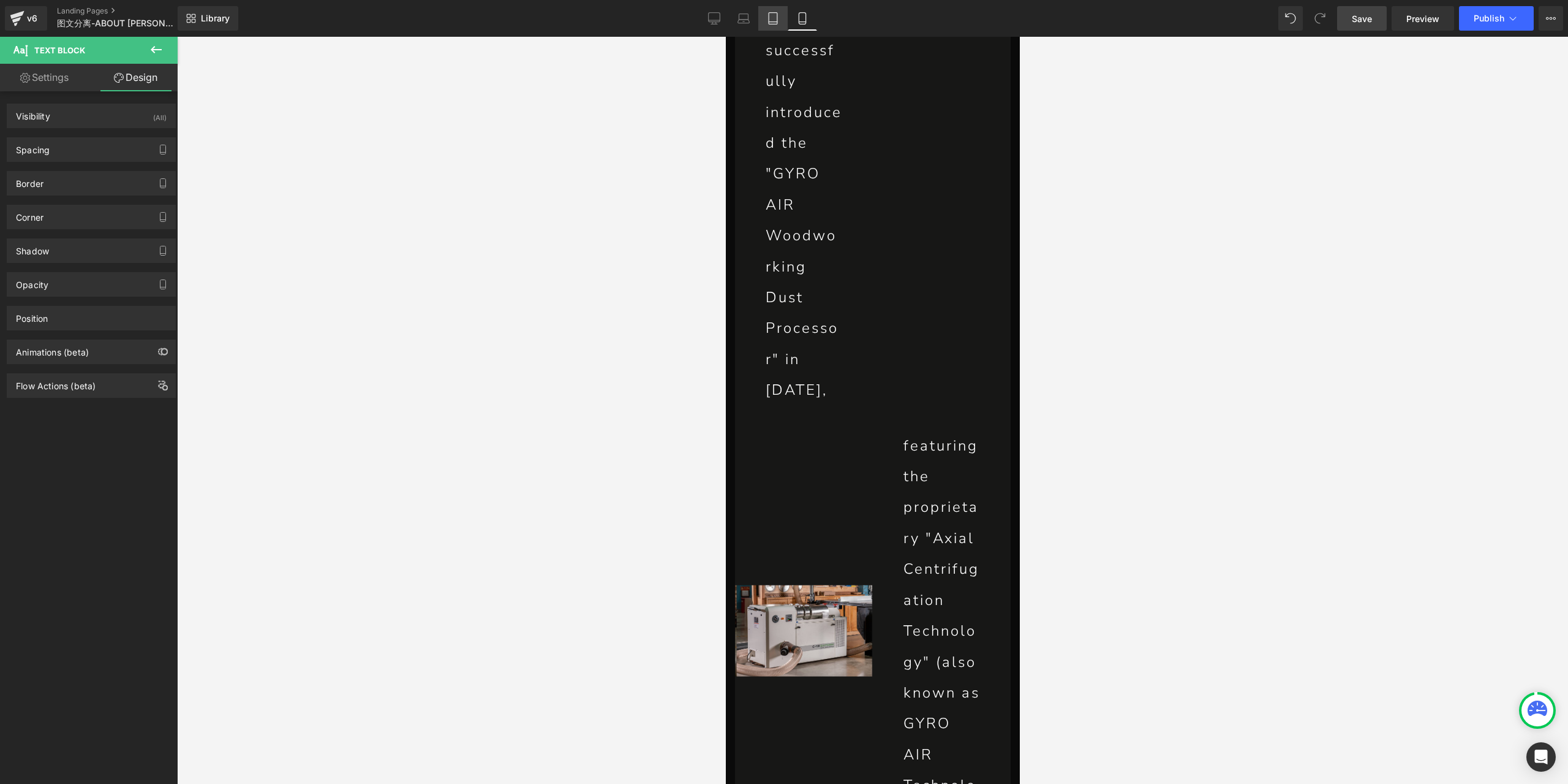
click at [777, 21] on icon at bounding box center [772, 19] width 8 height 12
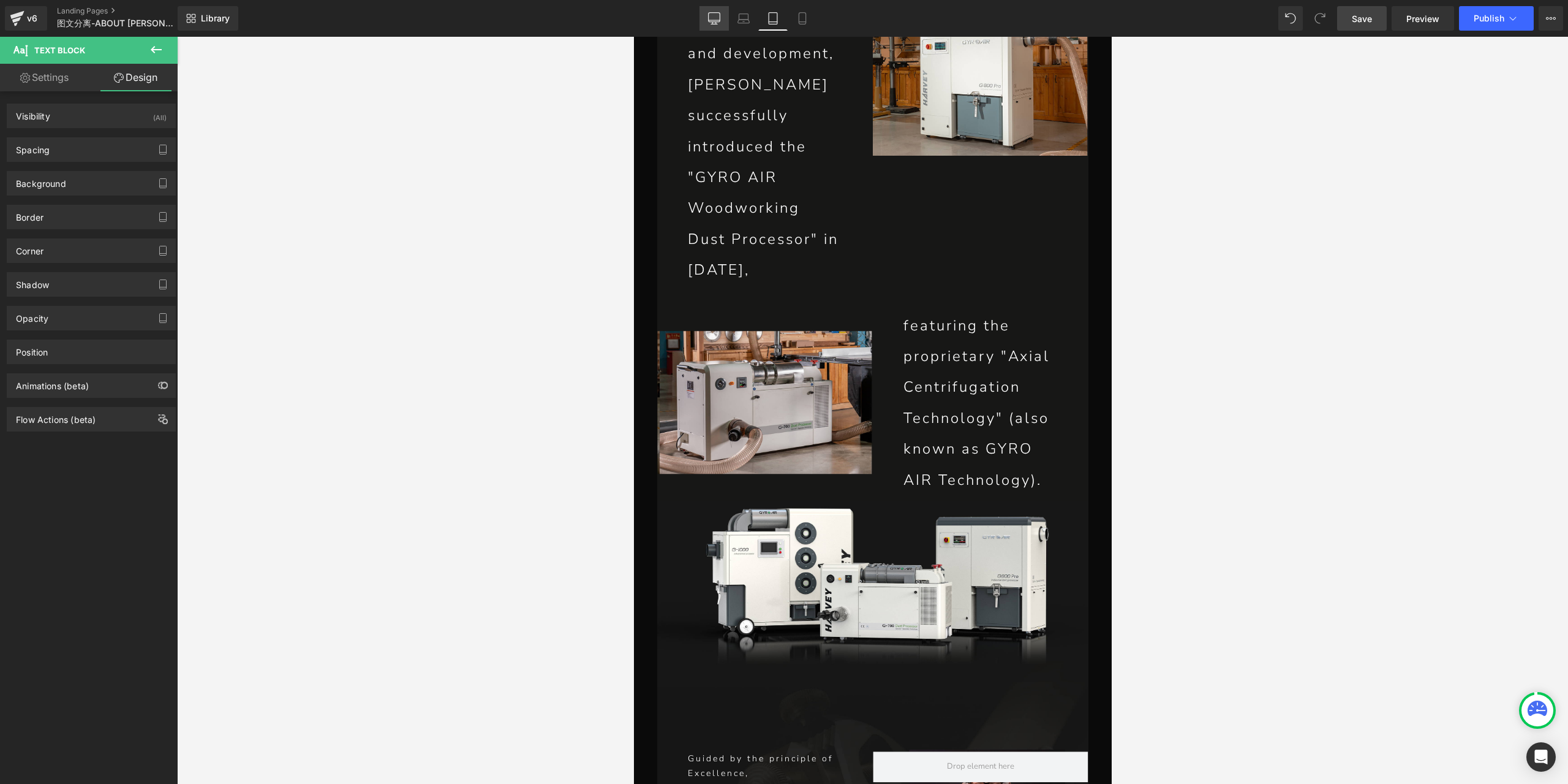
click at [714, 13] on icon at bounding box center [714, 18] width 12 height 12
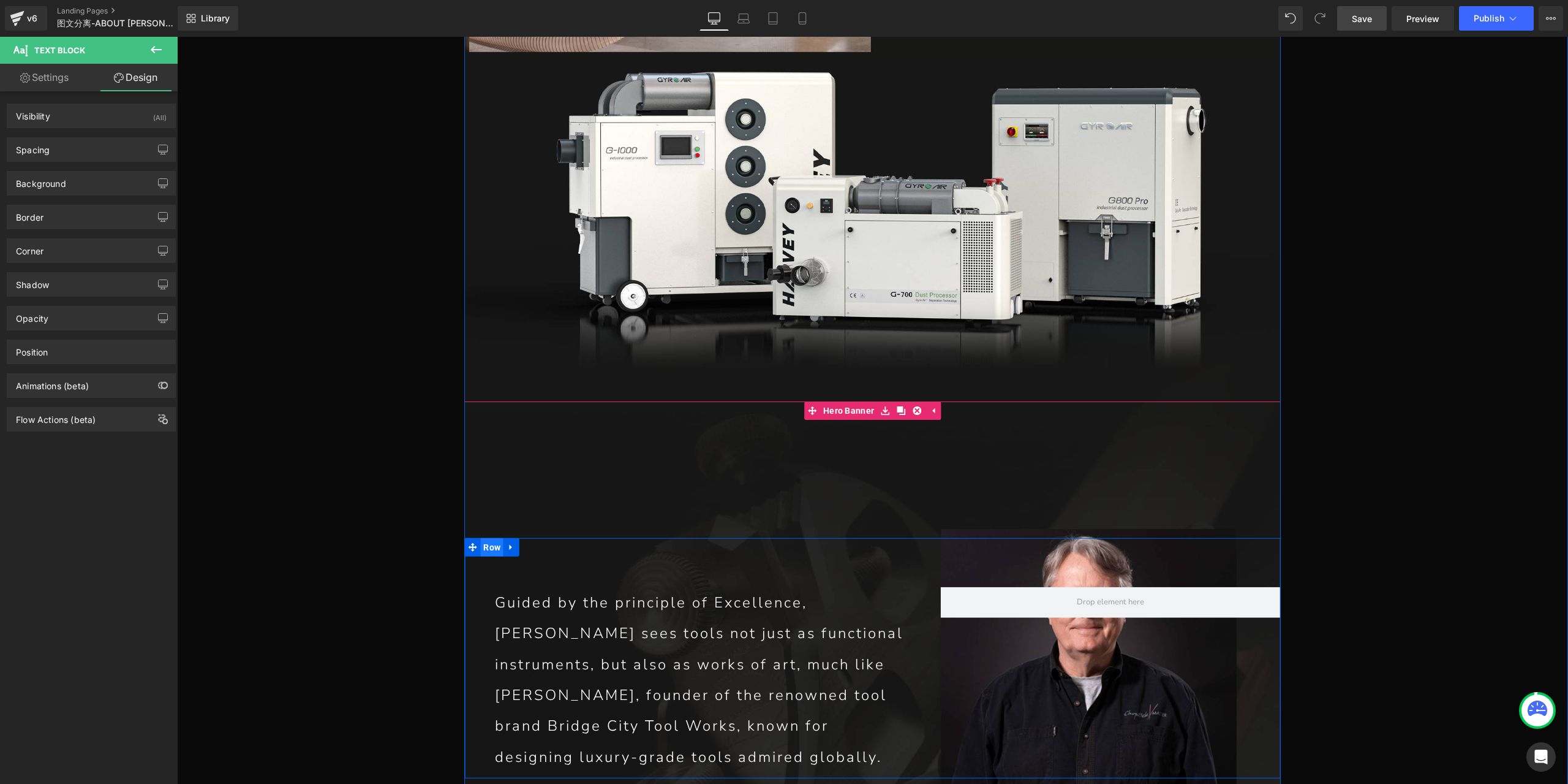
click at [490, 538] on span "Row" at bounding box center [492, 547] width 23 height 19
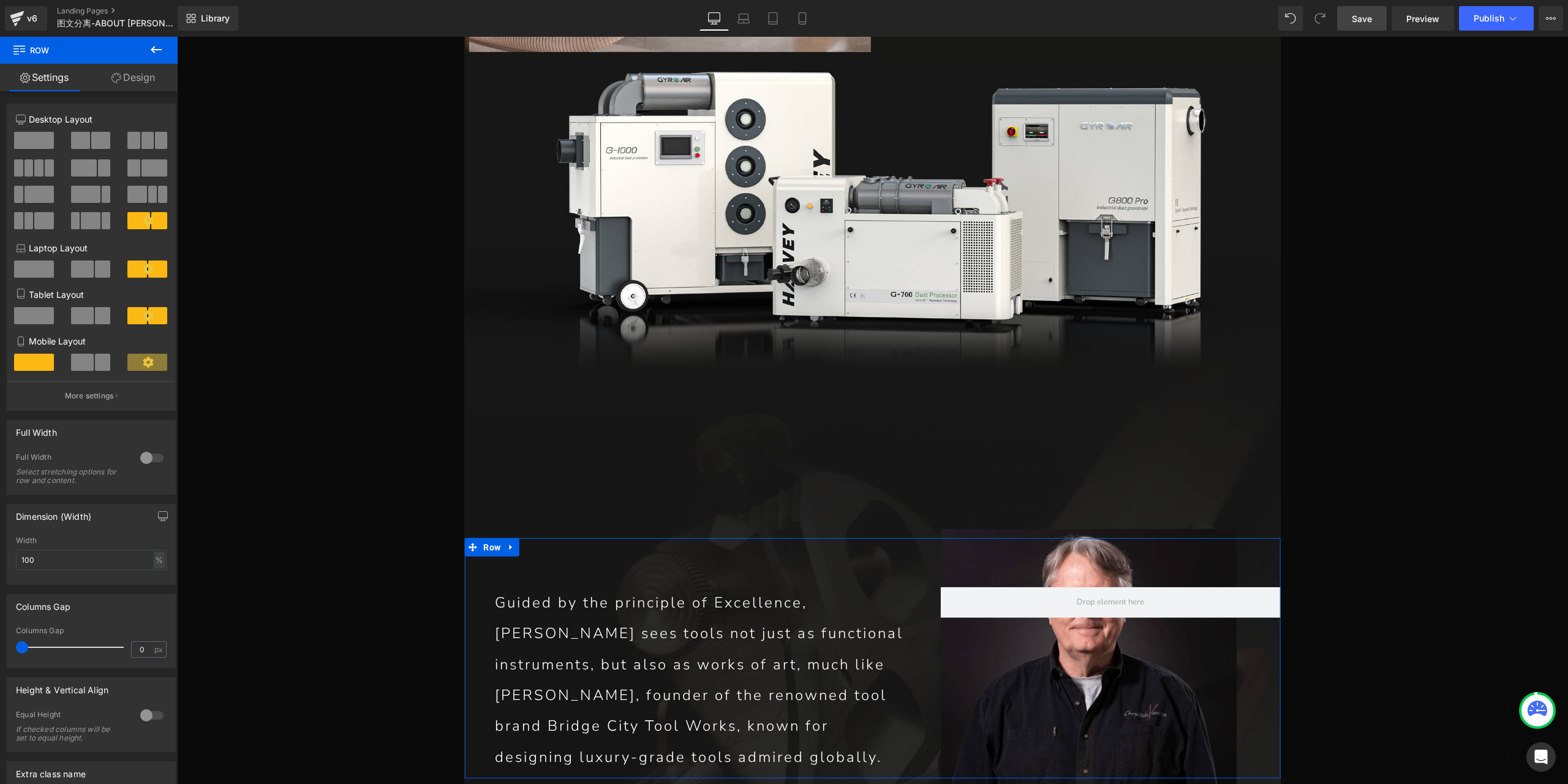
click at [97, 365] on span at bounding box center [102, 362] width 16 height 17
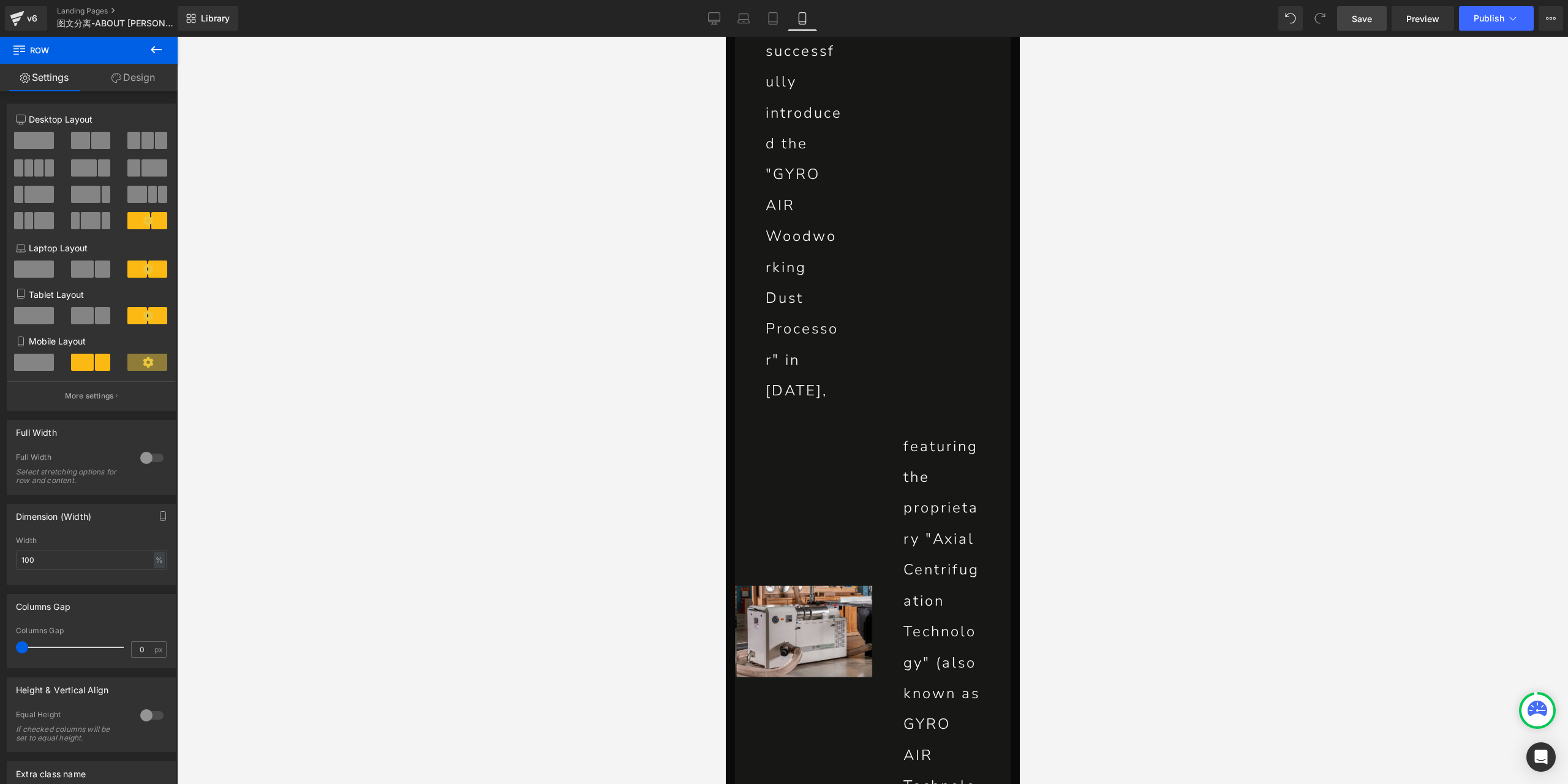
click at [137, 78] on link "Design" at bounding box center [133, 77] width 89 height 28
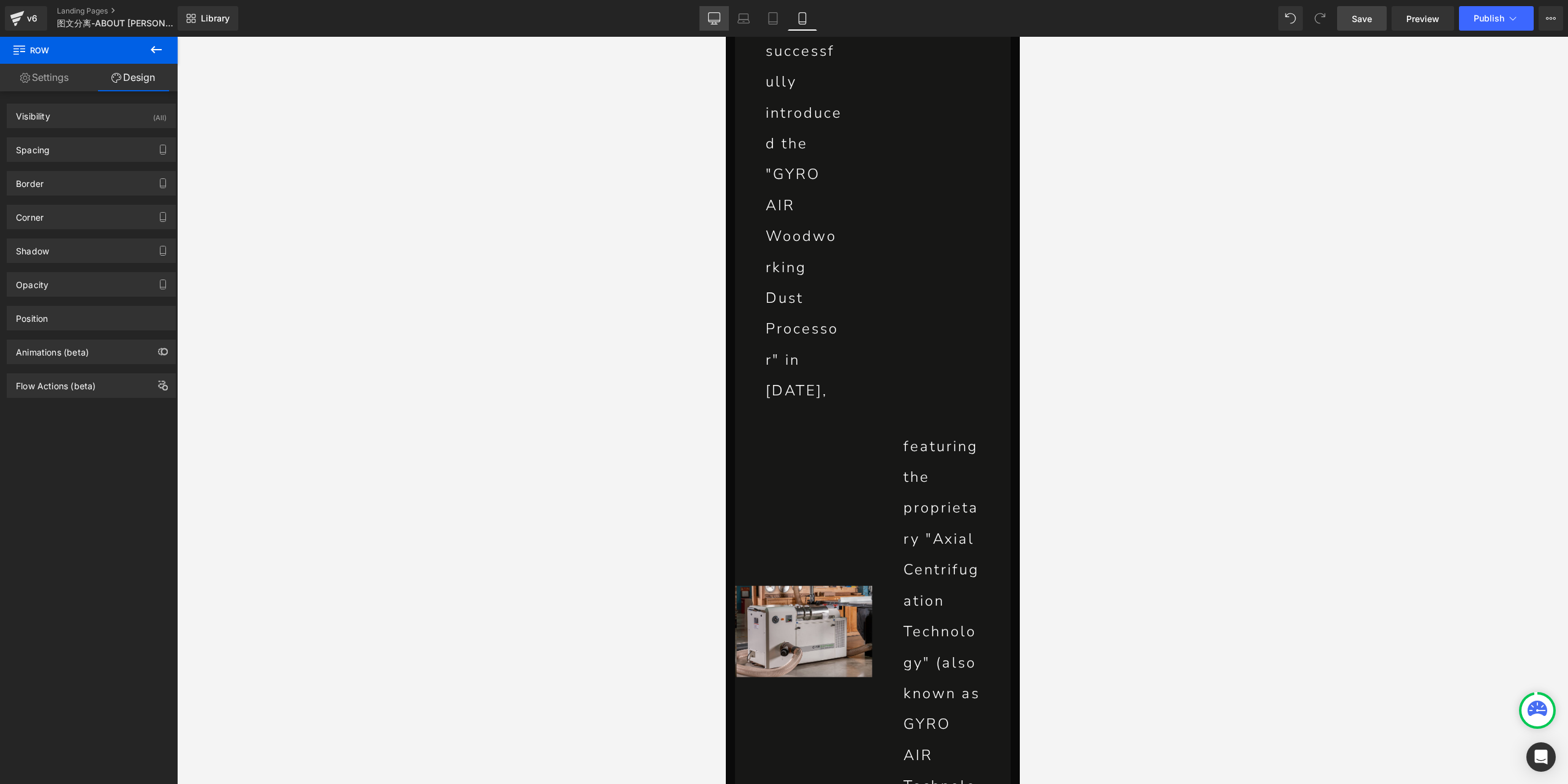
click at [704, 15] on link "Desktop" at bounding box center [713, 18] width 29 height 25
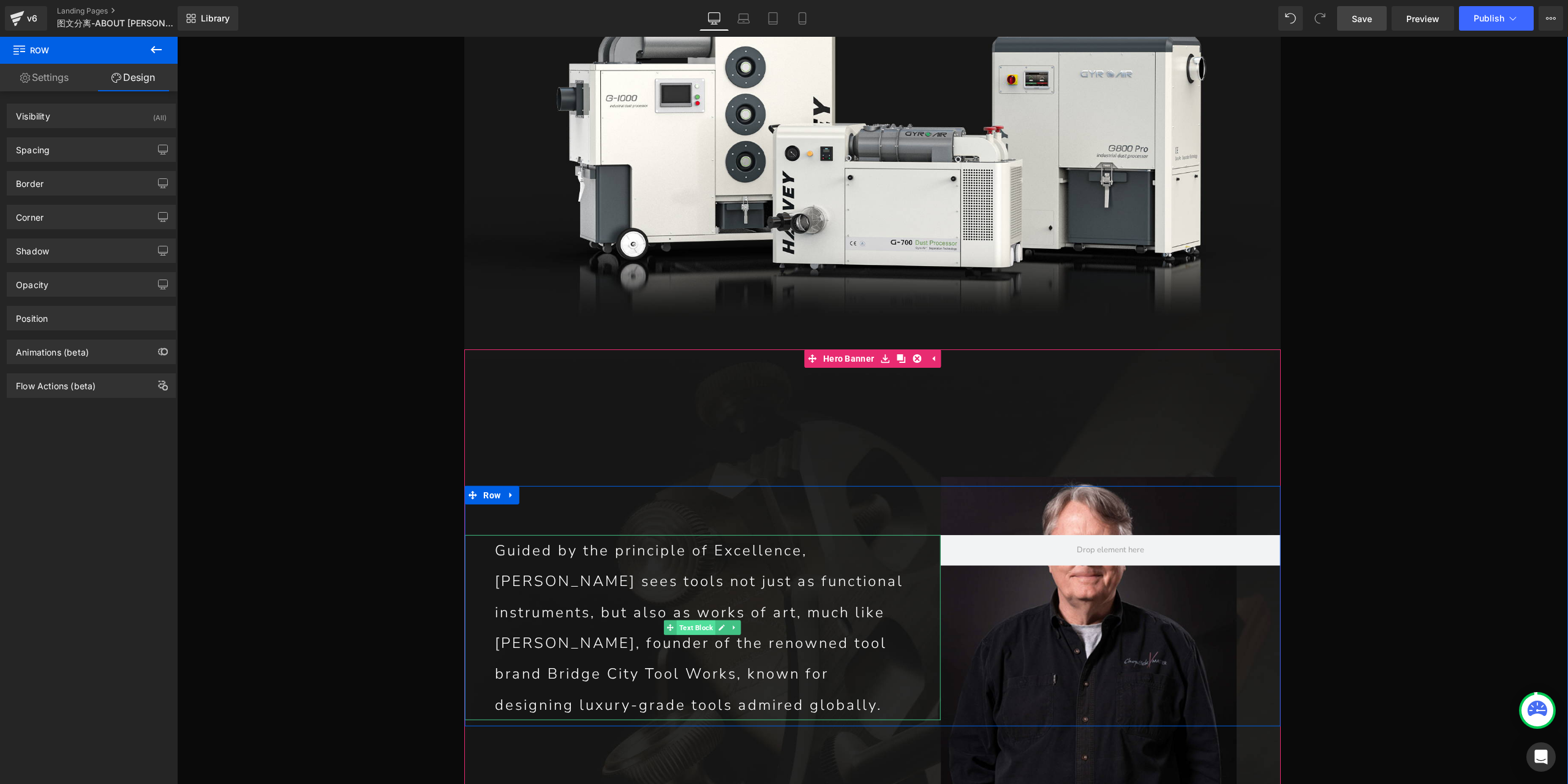
click at [695, 620] on span "Text Block" at bounding box center [696, 628] width 39 height 15
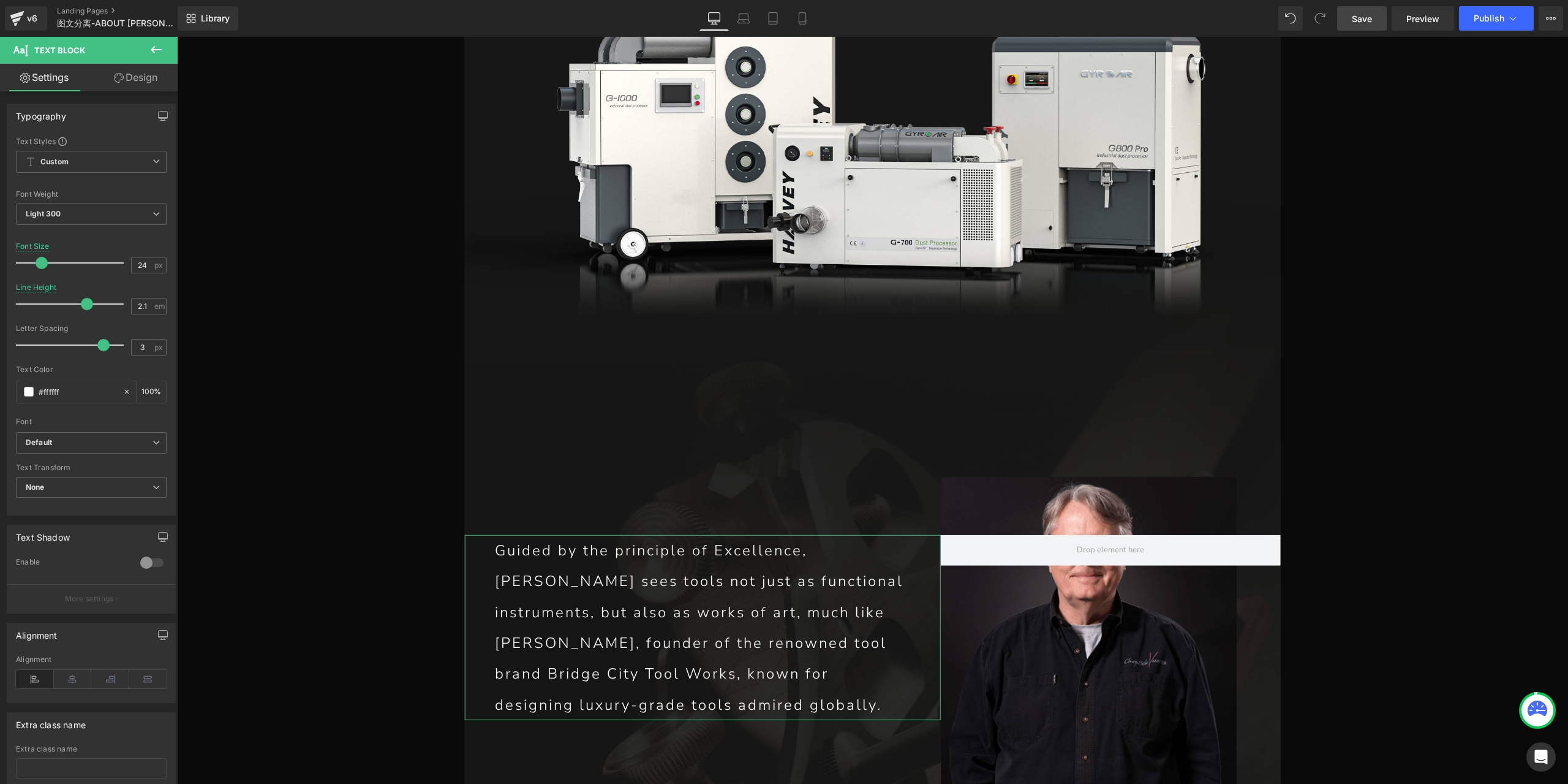
click at [130, 76] on link "Design" at bounding box center [135, 77] width 89 height 28
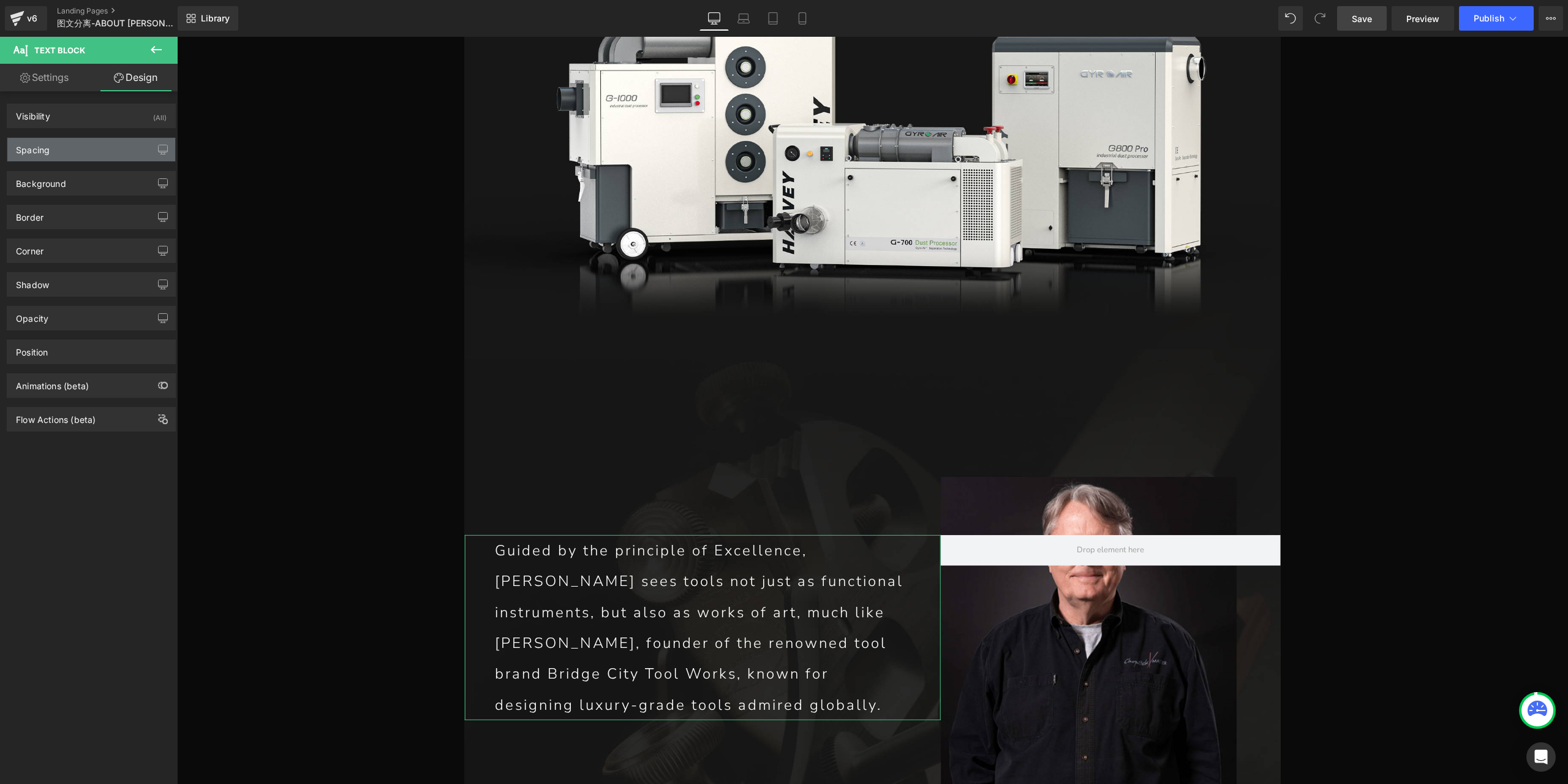
click at [49, 154] on div "Spacing" at bounding box center [32, 146] width 34 height 17
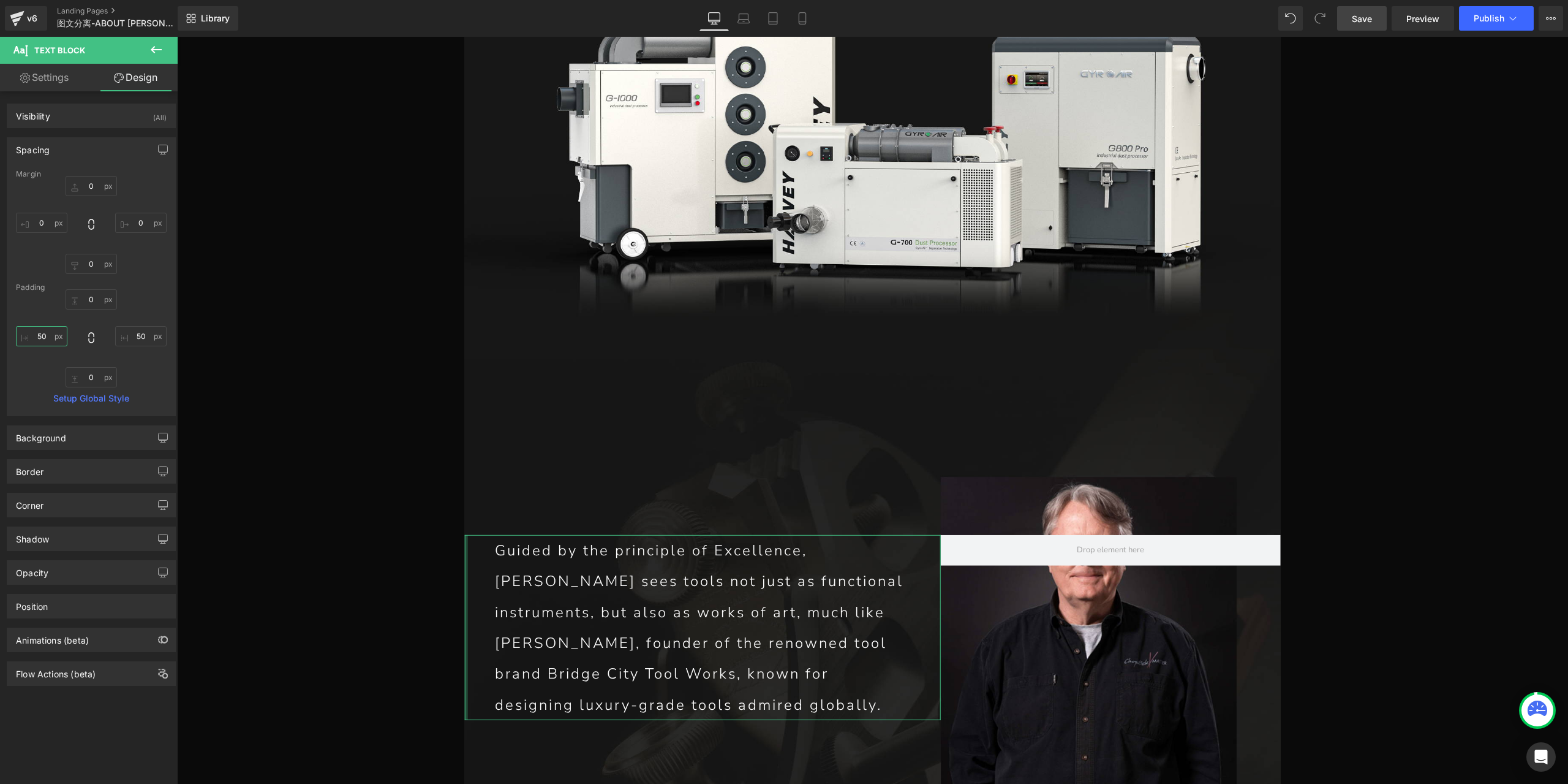
click at [49, 335] on input "50" at bounding box center [41, 336] width 52 height 20
click at [158, 145] on icon "button" at bounding box center [163, 149] width 9 height 7
click at [55, 175] on button "Laptop" at bounding box center [68, 176] width 38 height 21
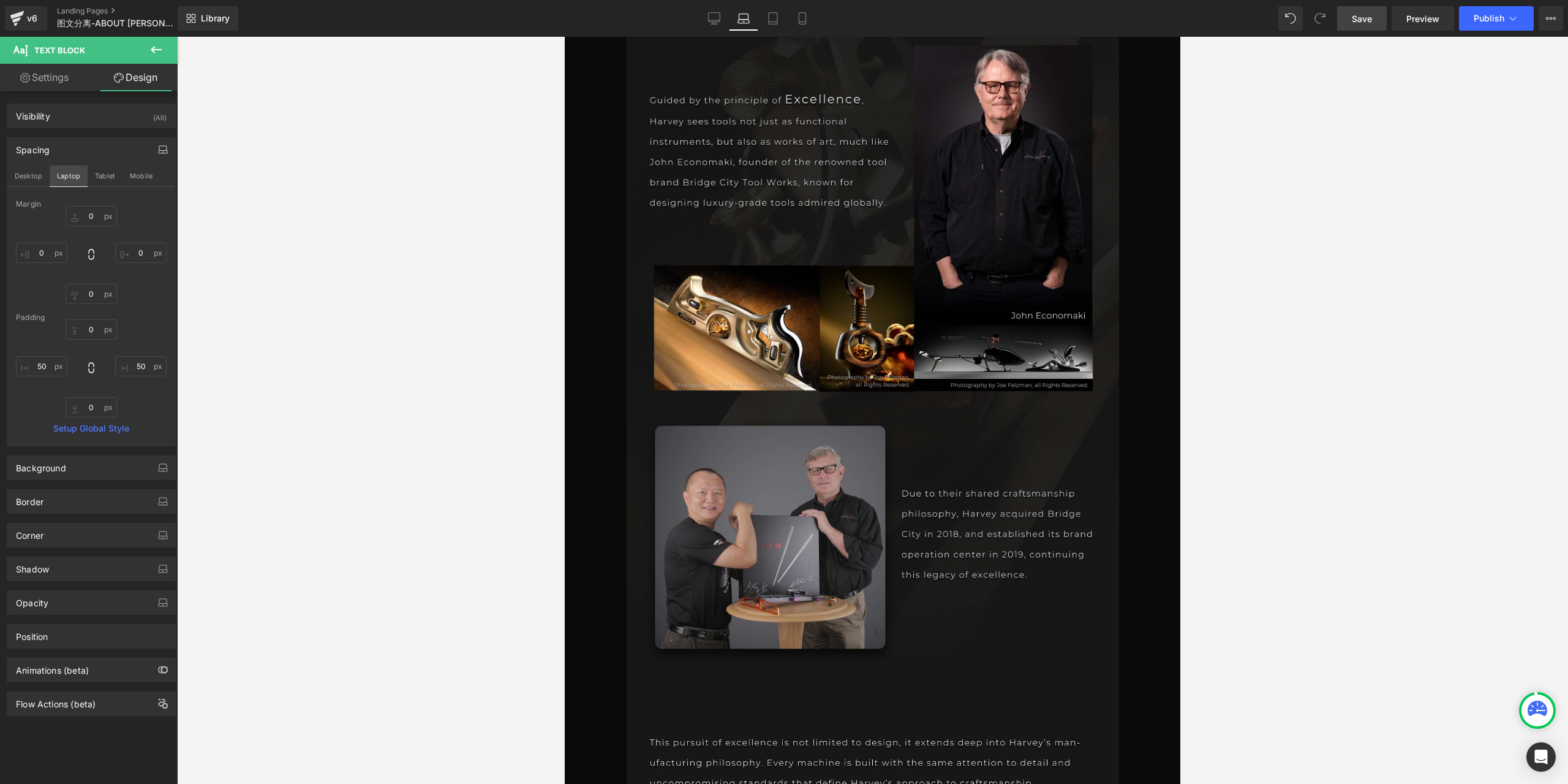
type input "0"
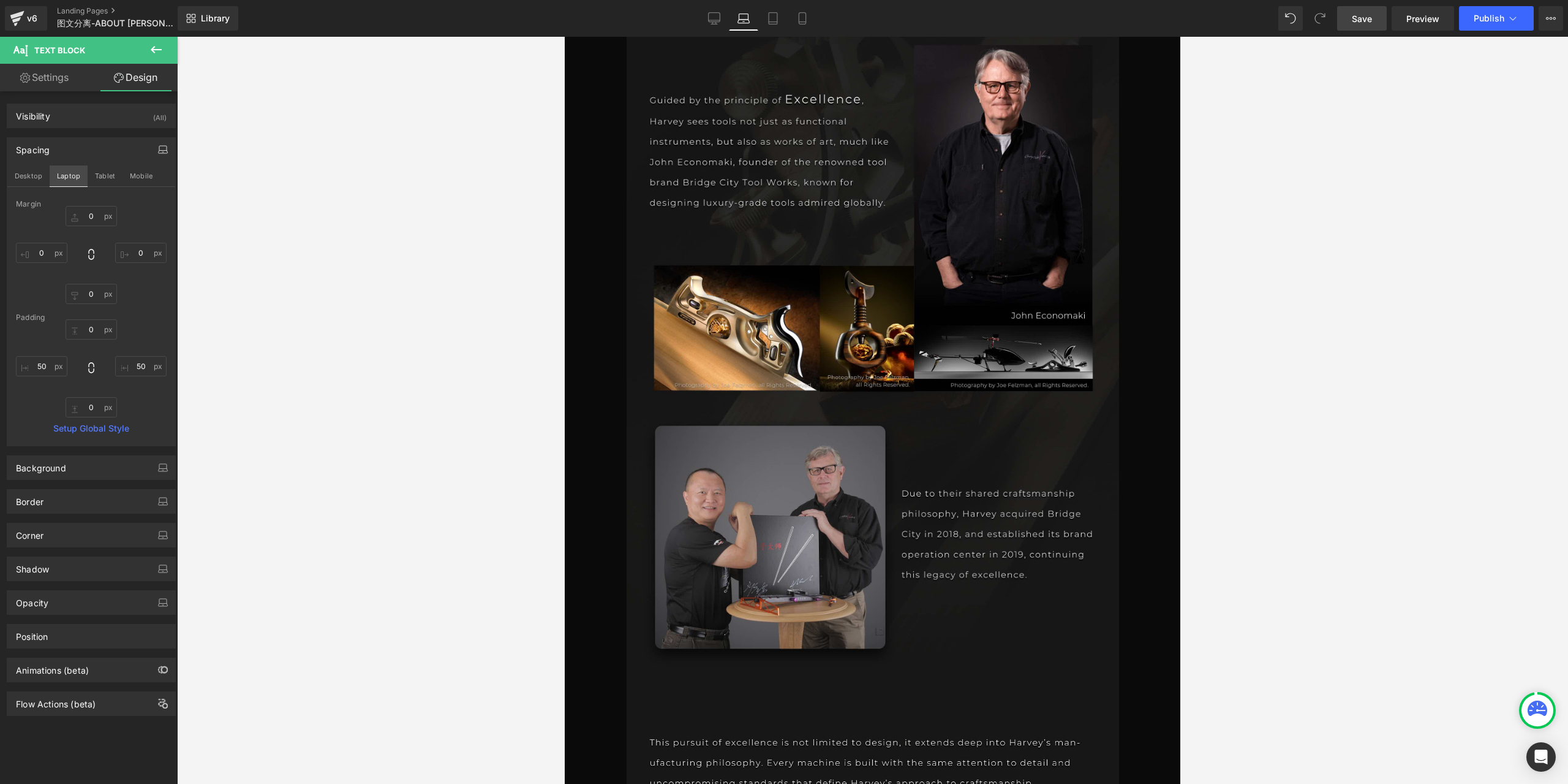
type input "50"
type input "0"
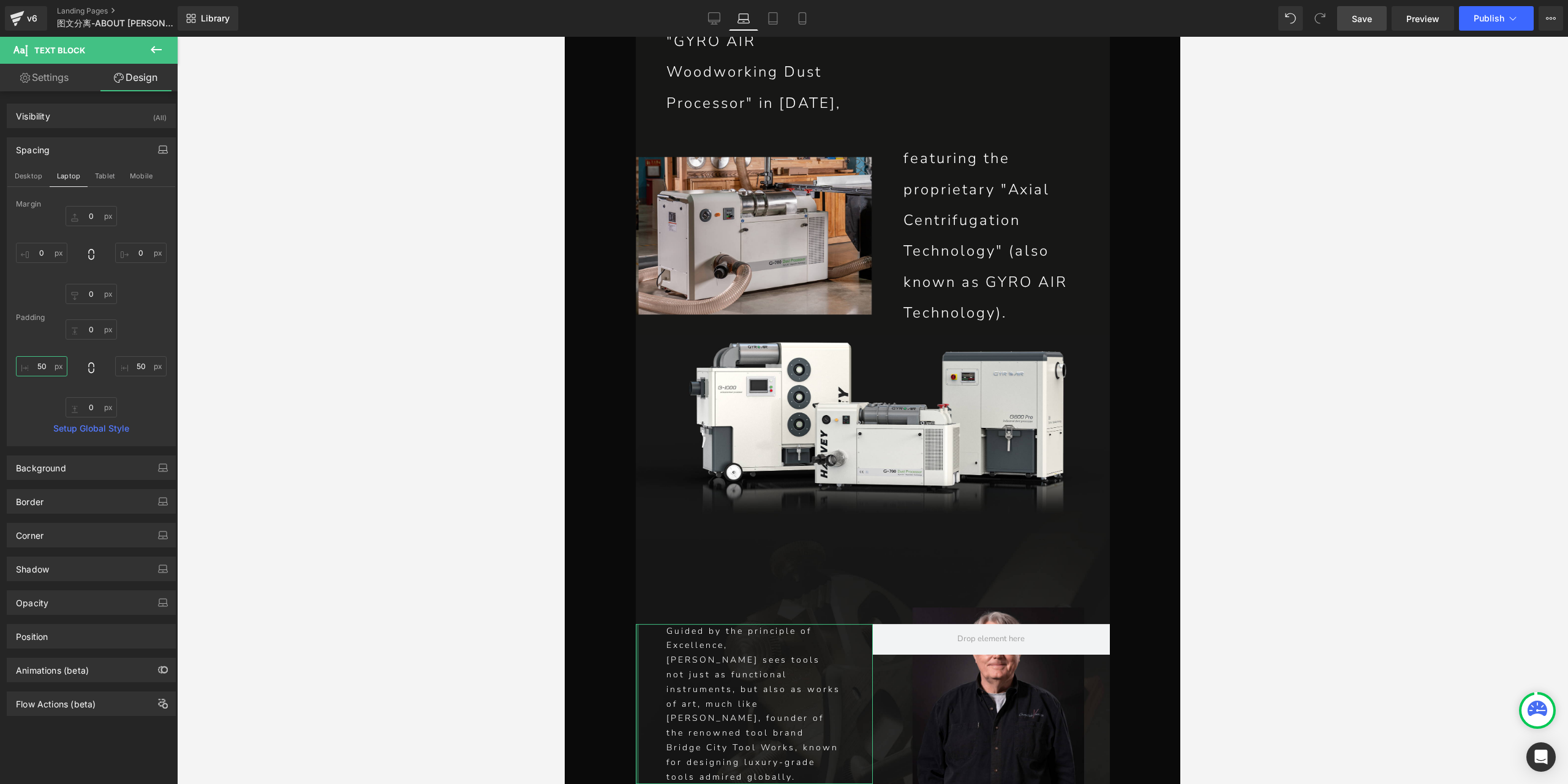
click at [42, 362] on input "50" at bounding box center [41, 365] width 52 height 20
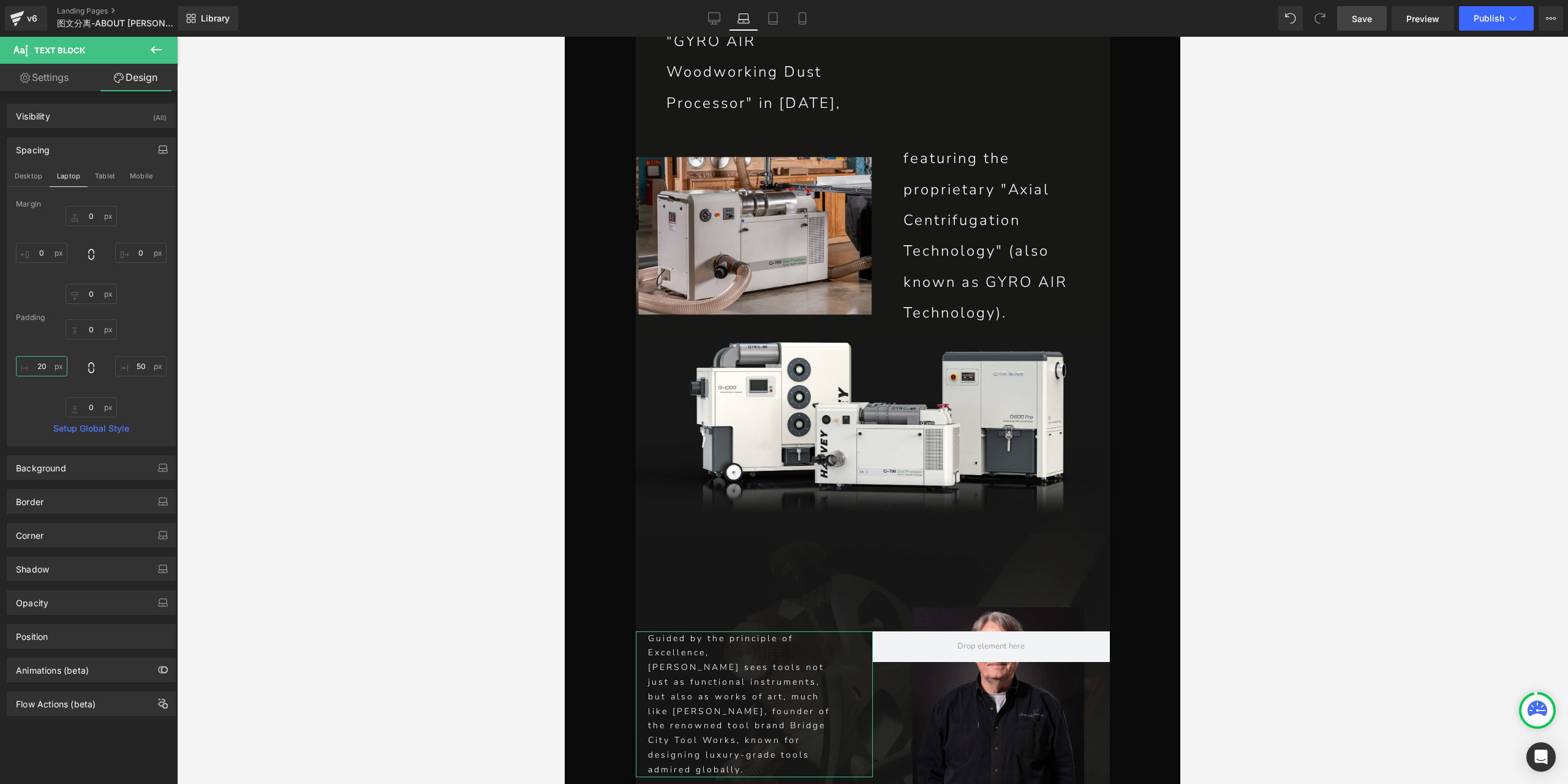
type input "2"
type input "30"
click at [139, 369] on input "50" at bounding box center [140, 365] width 52 height 20
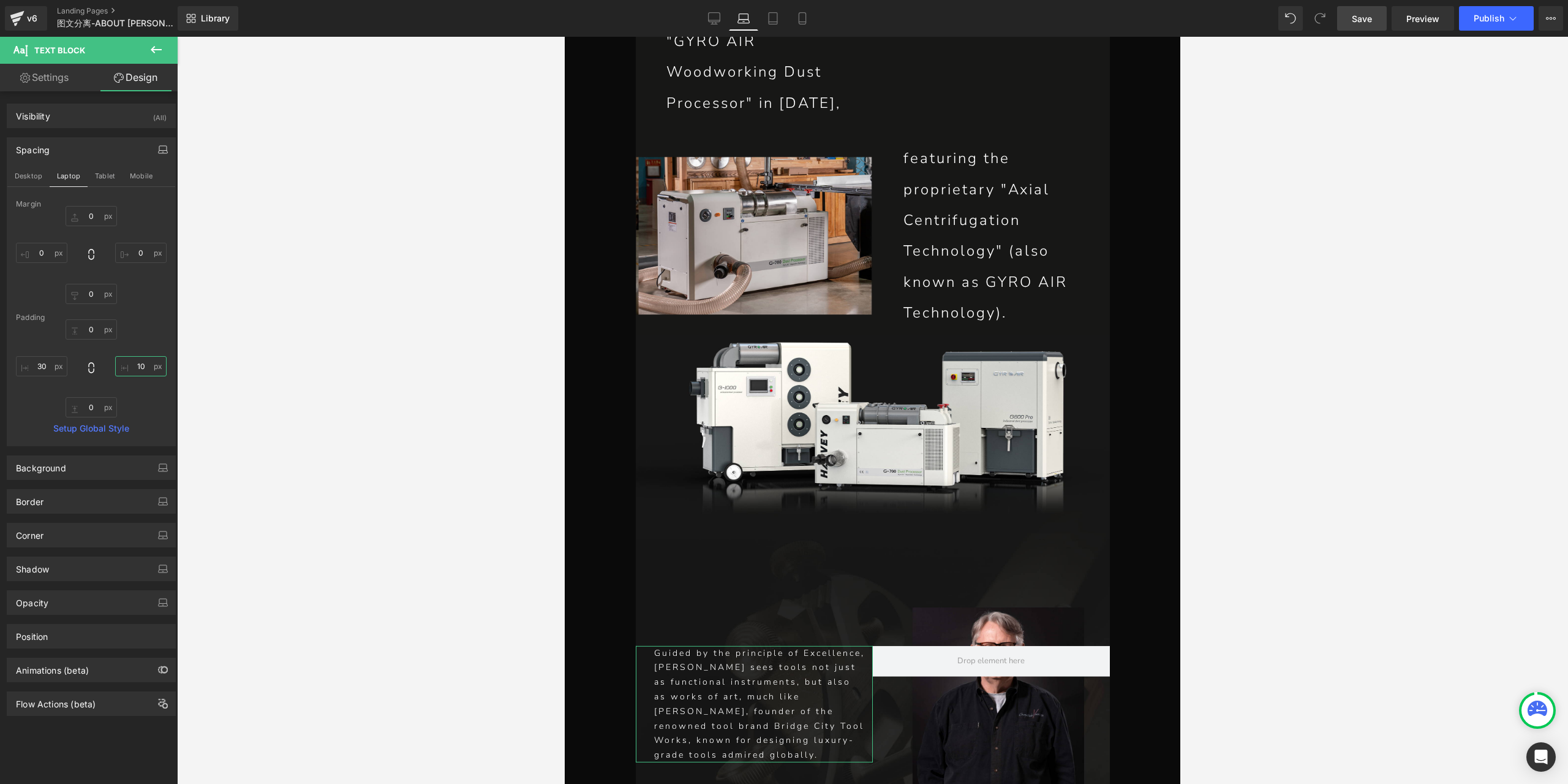
type input "1"
type input "0"
click at [788, 660] on p "[PERSON_NAME] sees tools not just as functional instruments, but also as works …" at bounding box center [763, 711] width 219 height 102
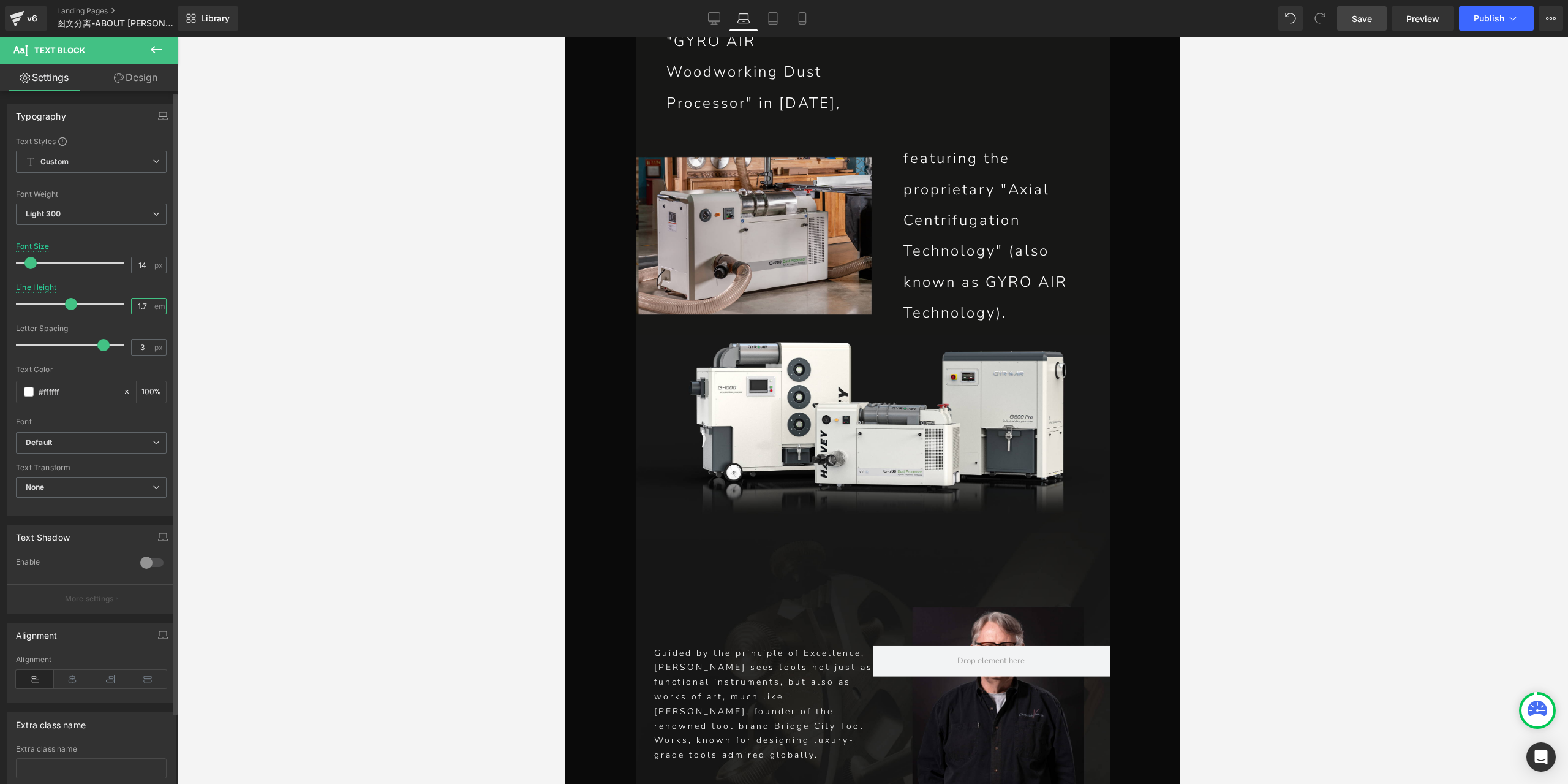
drag, startPoint x: 145, startPoint y: 303, endPoint x: 117, endPoint y: 302, distance: 28.0
click at [117, 302] on div "Line Height 1.7 em" at bounding box center [91, 303] width 151 height 41
type input "7"
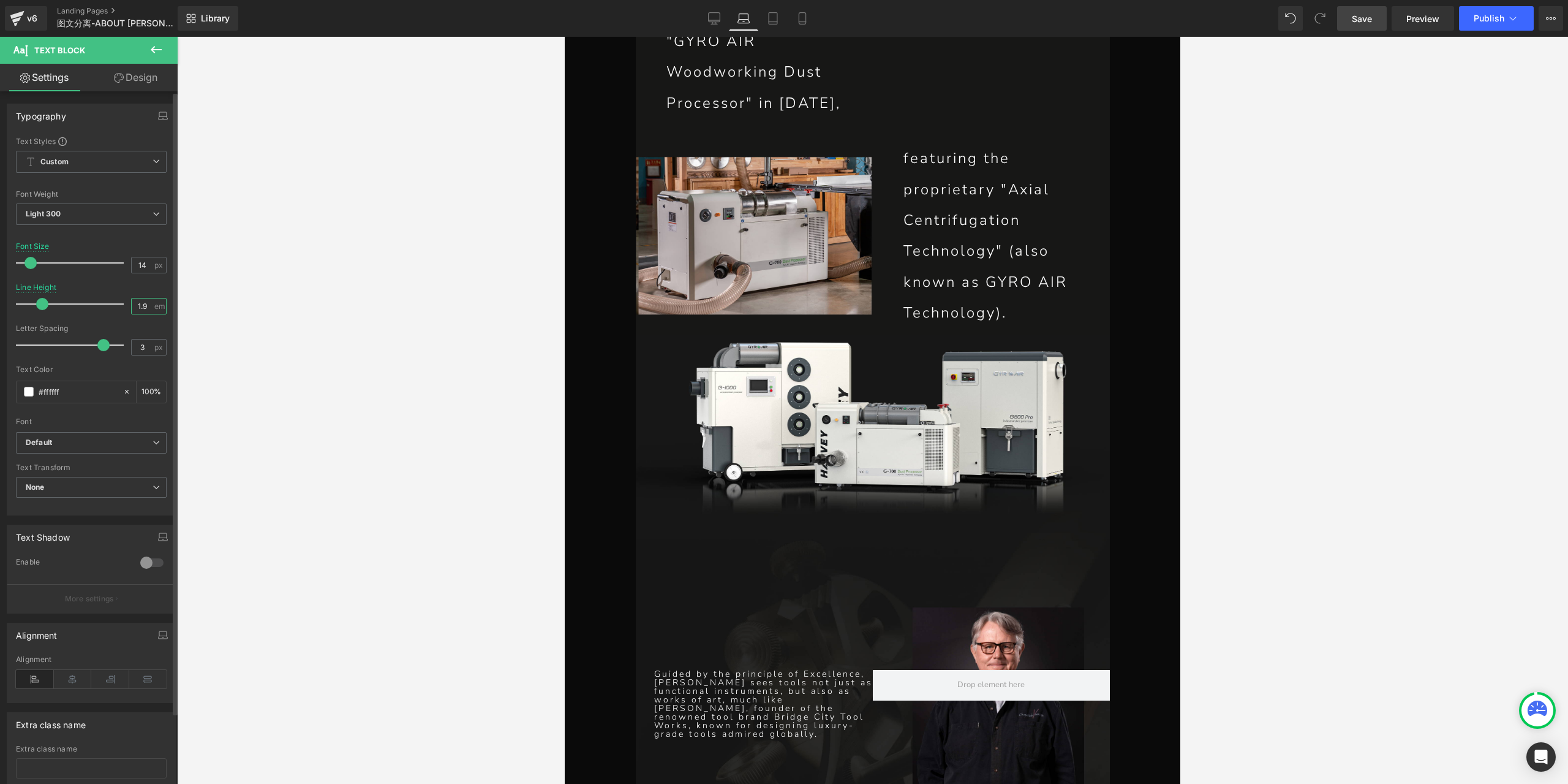
type input "1.9"
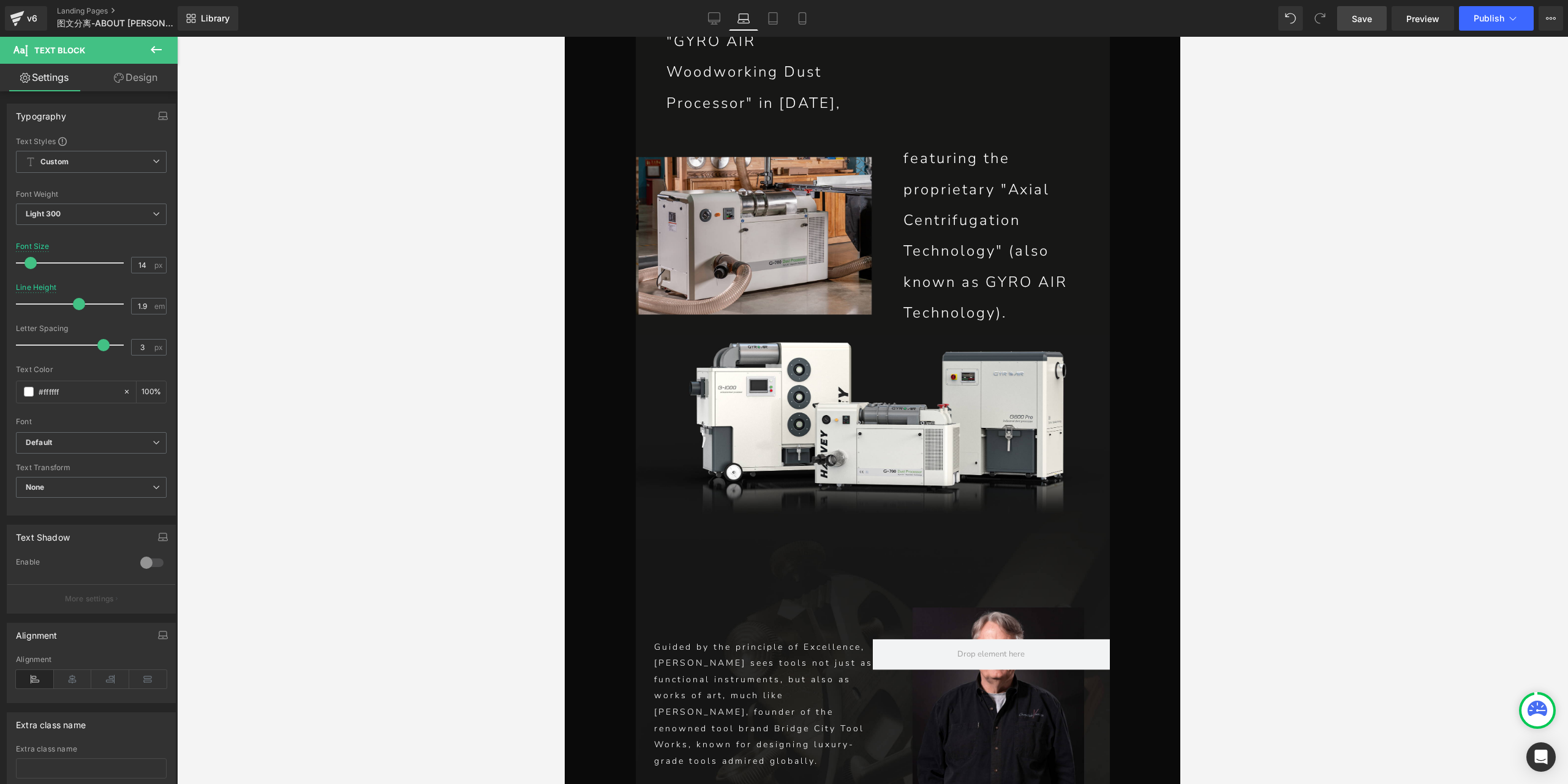
click at [1372, 22] on span "Save" at bounding box center [1361, 18] width 20 height 13
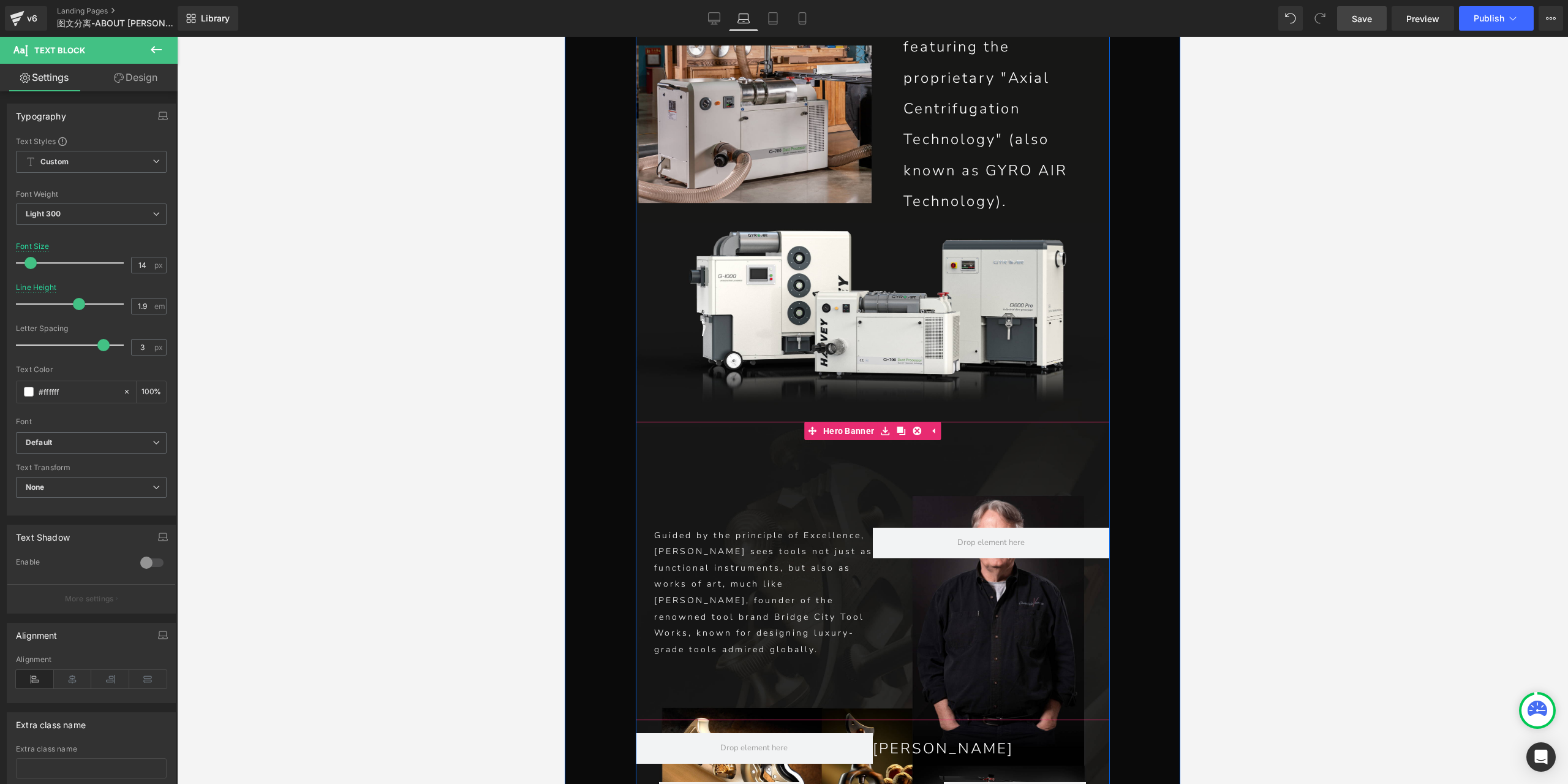
scroll to position [4501, 0]
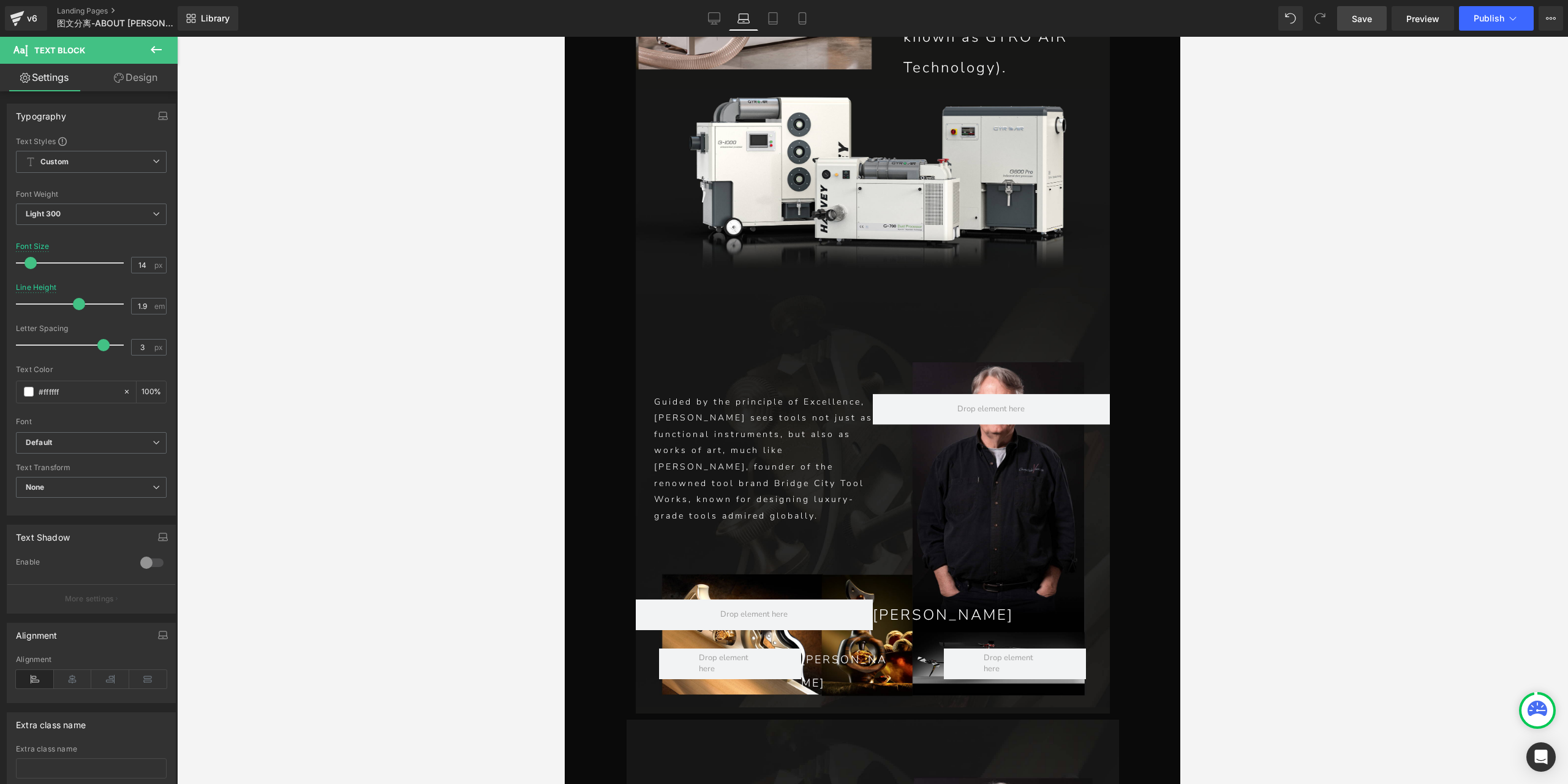
click at [1242, 202] on div at bounding box center [873, 410] width 1391 height 747
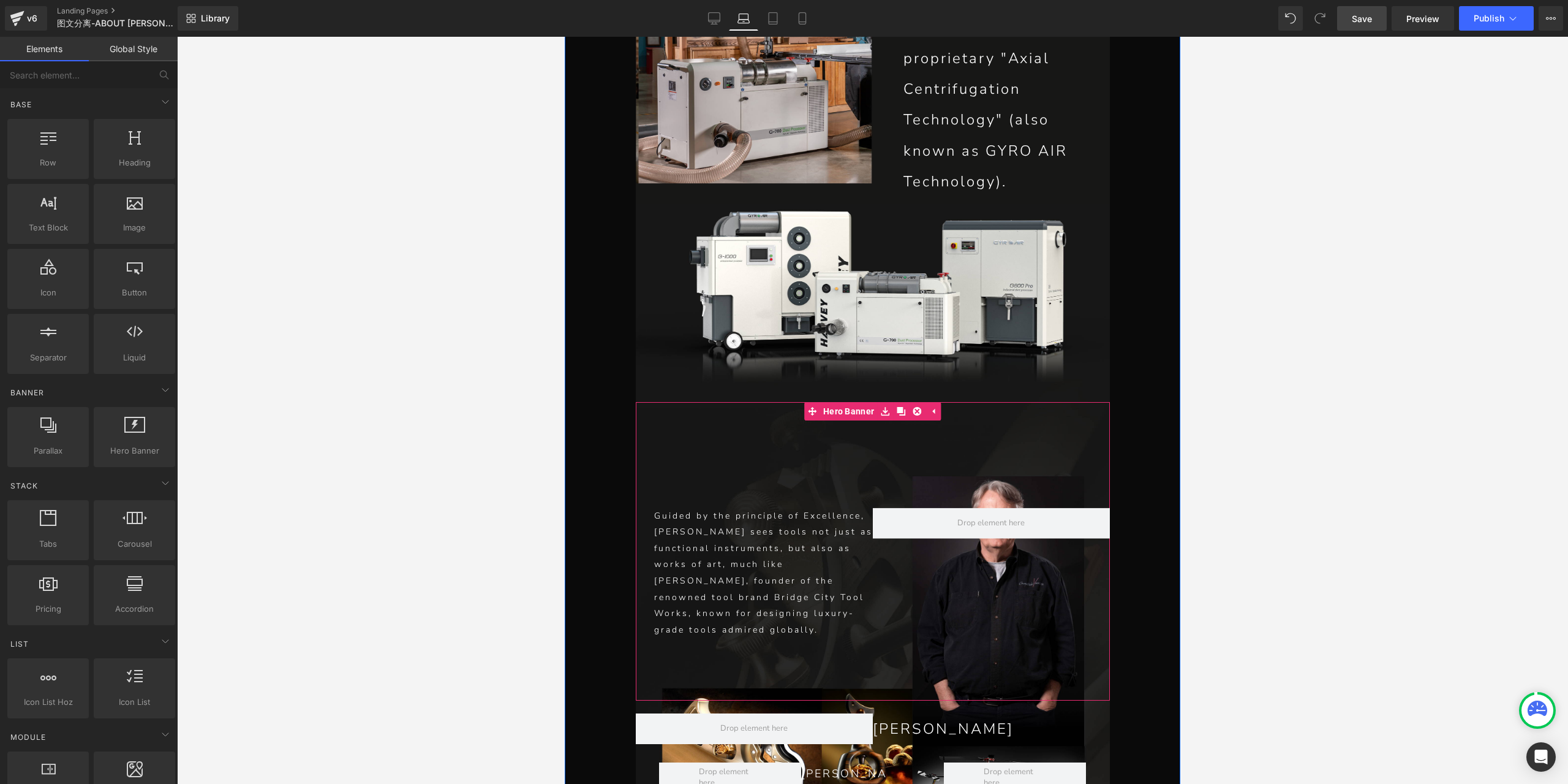
scroll to position [4379, 0]
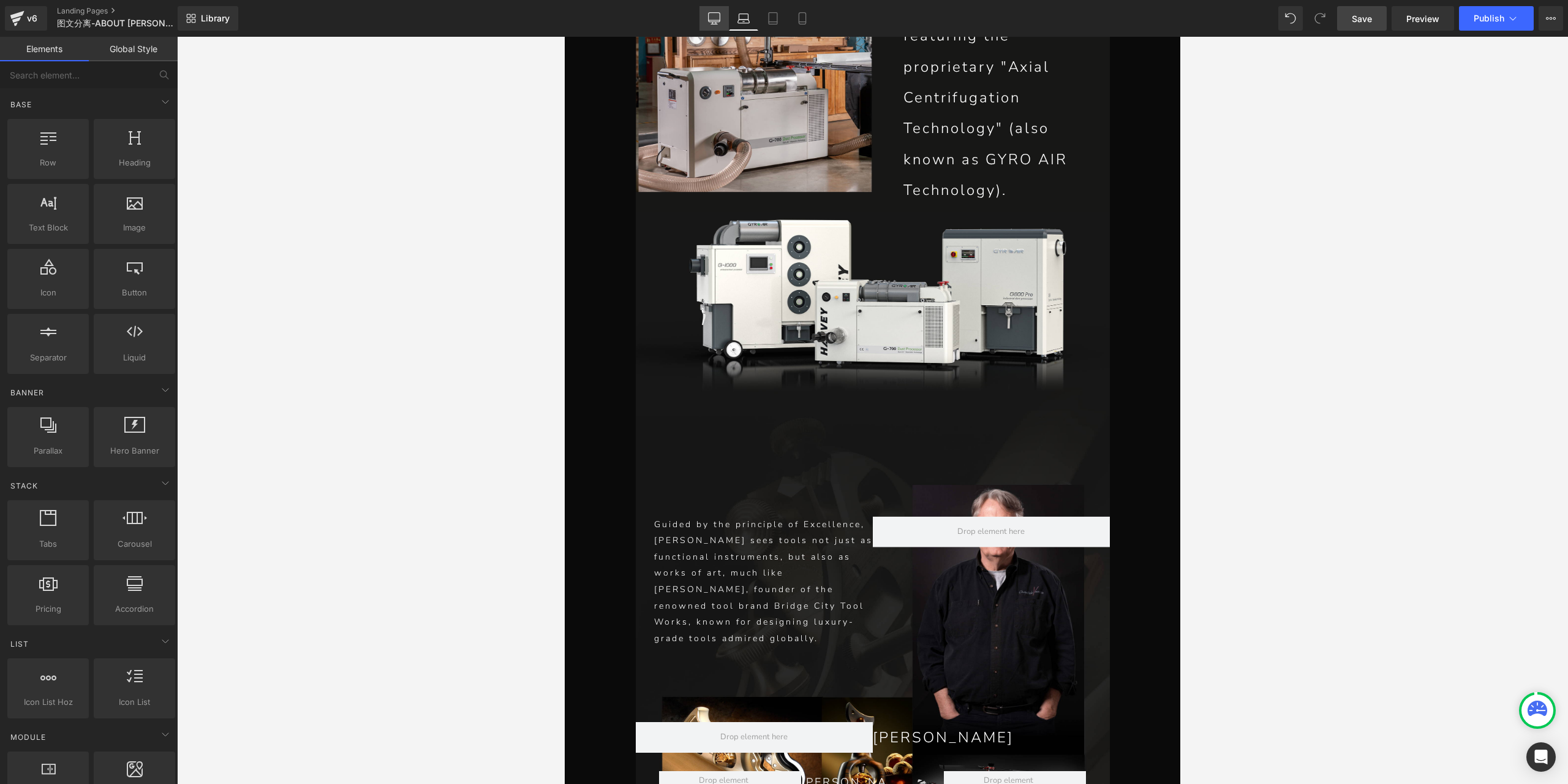
click at [716, 23] on icon at bounding box center [714, 18] width 12 height 12
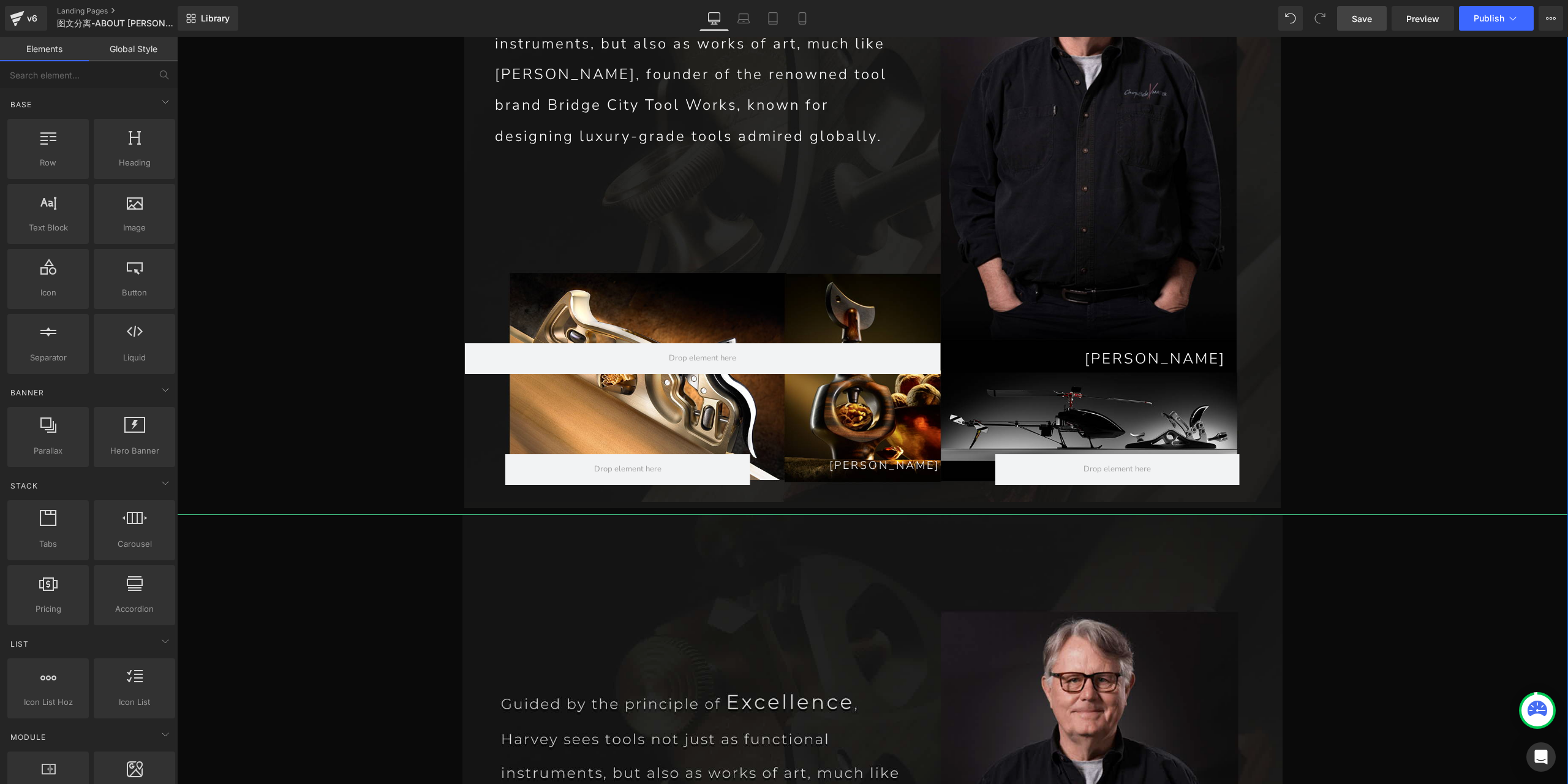
scroll to position [5807, 0]
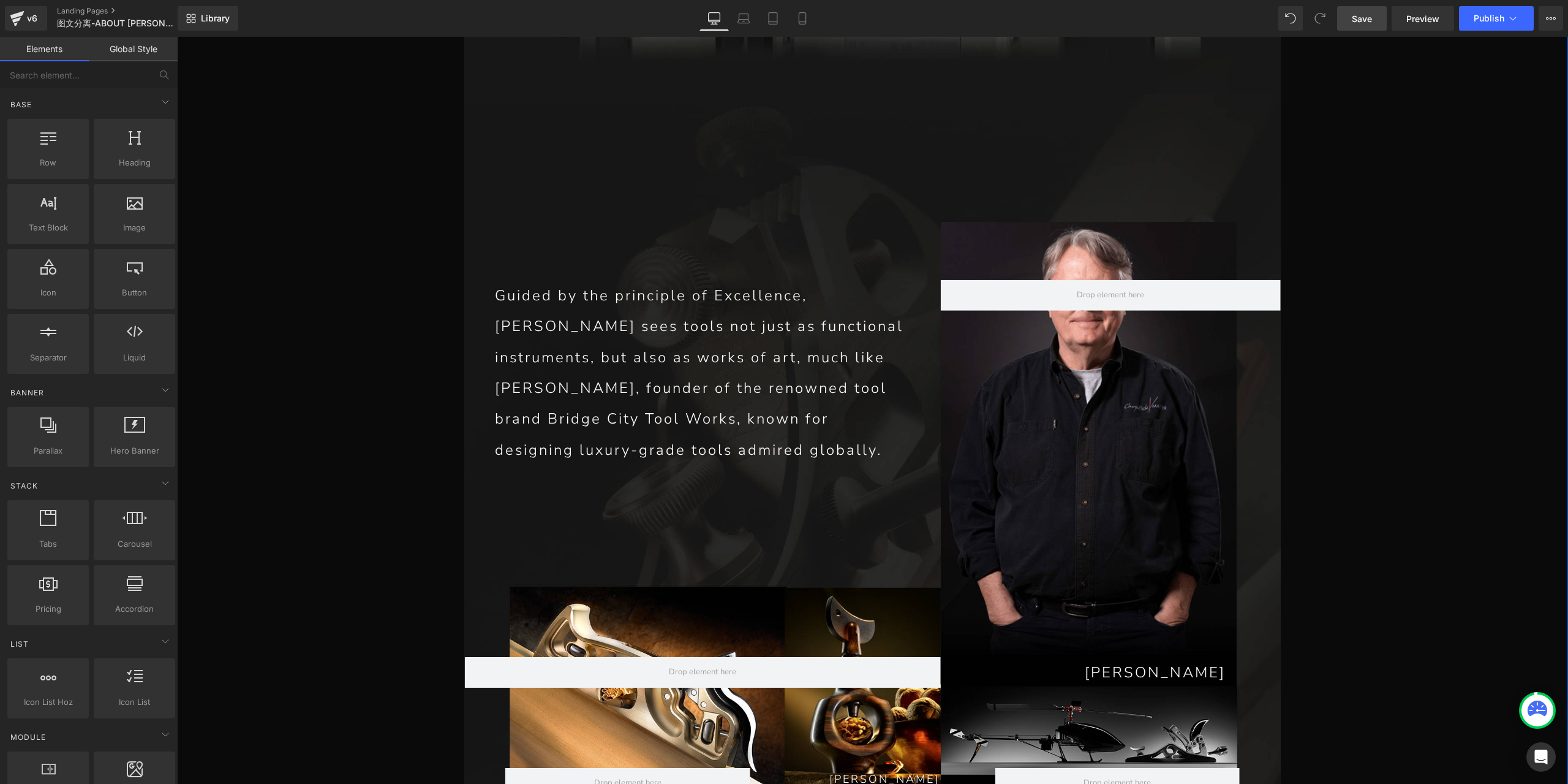
scroll to position [5440, 0]
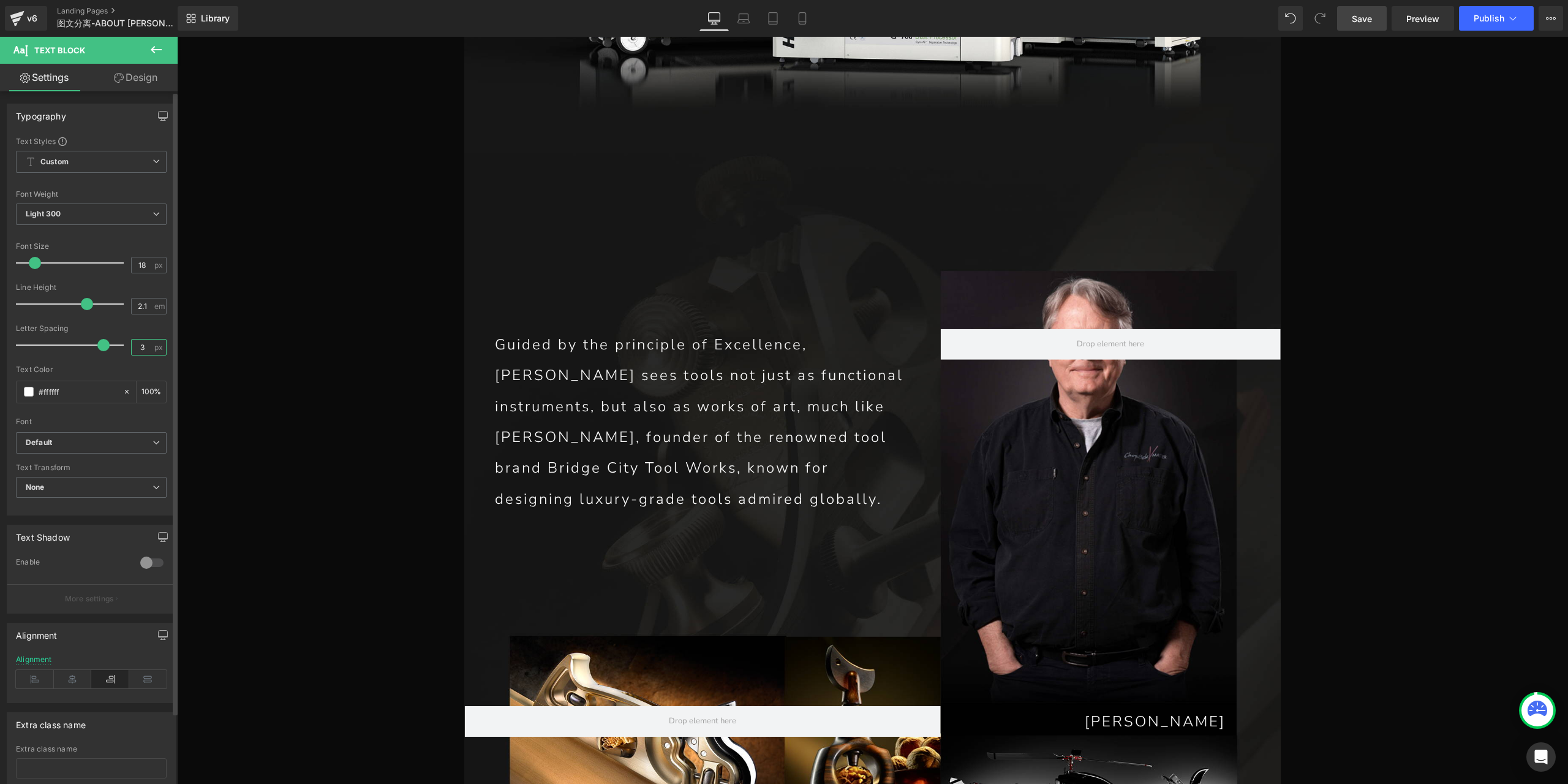
click at [143, 348] on input "3" at bounding box center [142, 347] width 22 height 15
type input "1"
drag, startPoint x: 137, startPoint y: 263, endPoint x: 106, endPoint y: 263, distance: 31.0
click at [106, 263] on div "Font Size 18 px" at bounding box center [91, 262] width 151 height 41
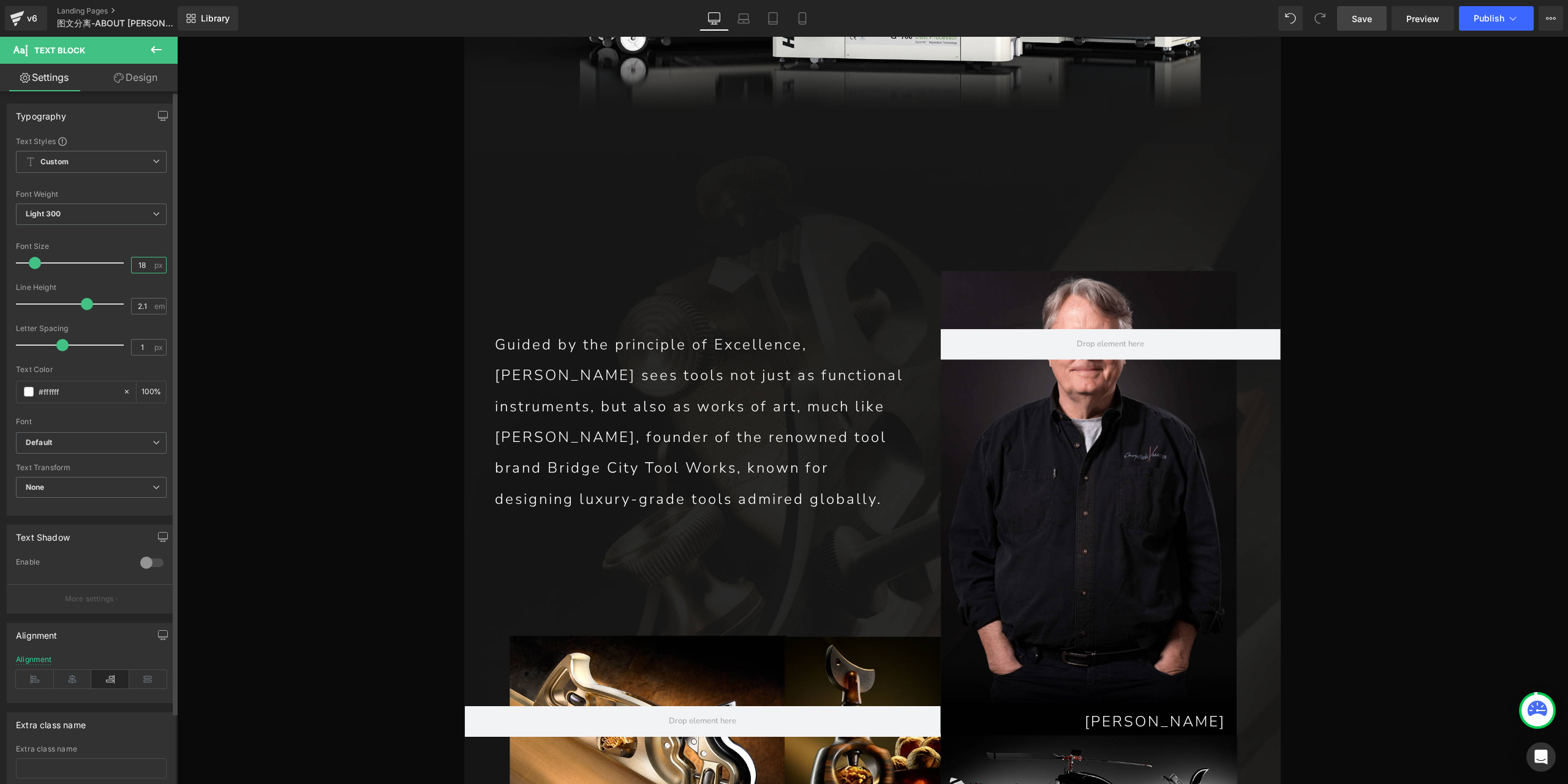
drag, startPoint x: 142, startPoint y: 263, endPoint x: 107, endPoint y: 263, distance: 35.0
click at [107, 263] on div "Font Size 18 px" at bounding box center [91, 262] width 151 height 41
type input "16"
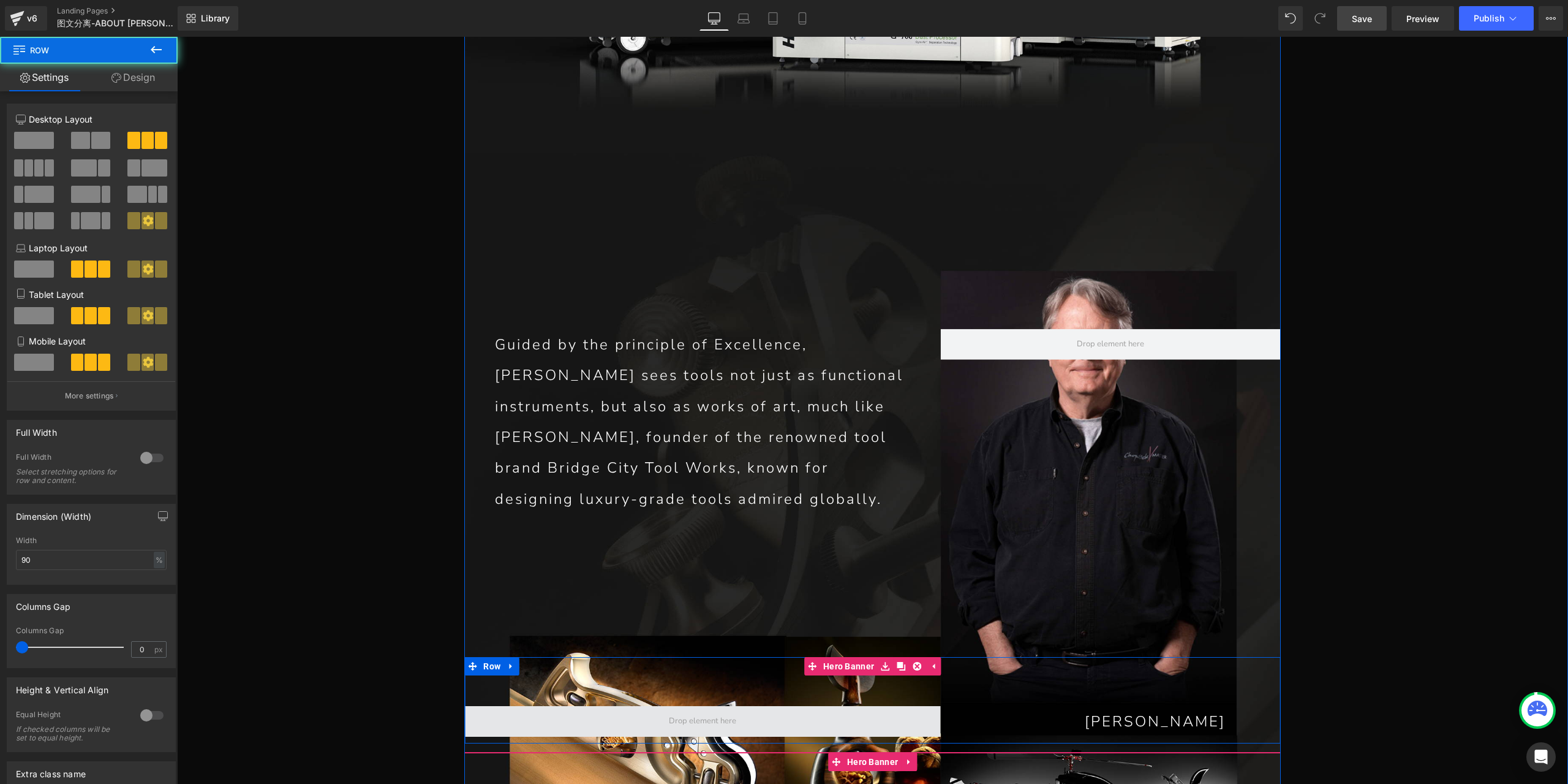
drag, startPoint x: 777, startPoint y: 620, endPoint x: 780, endPoint y: 540, distance: 80.1
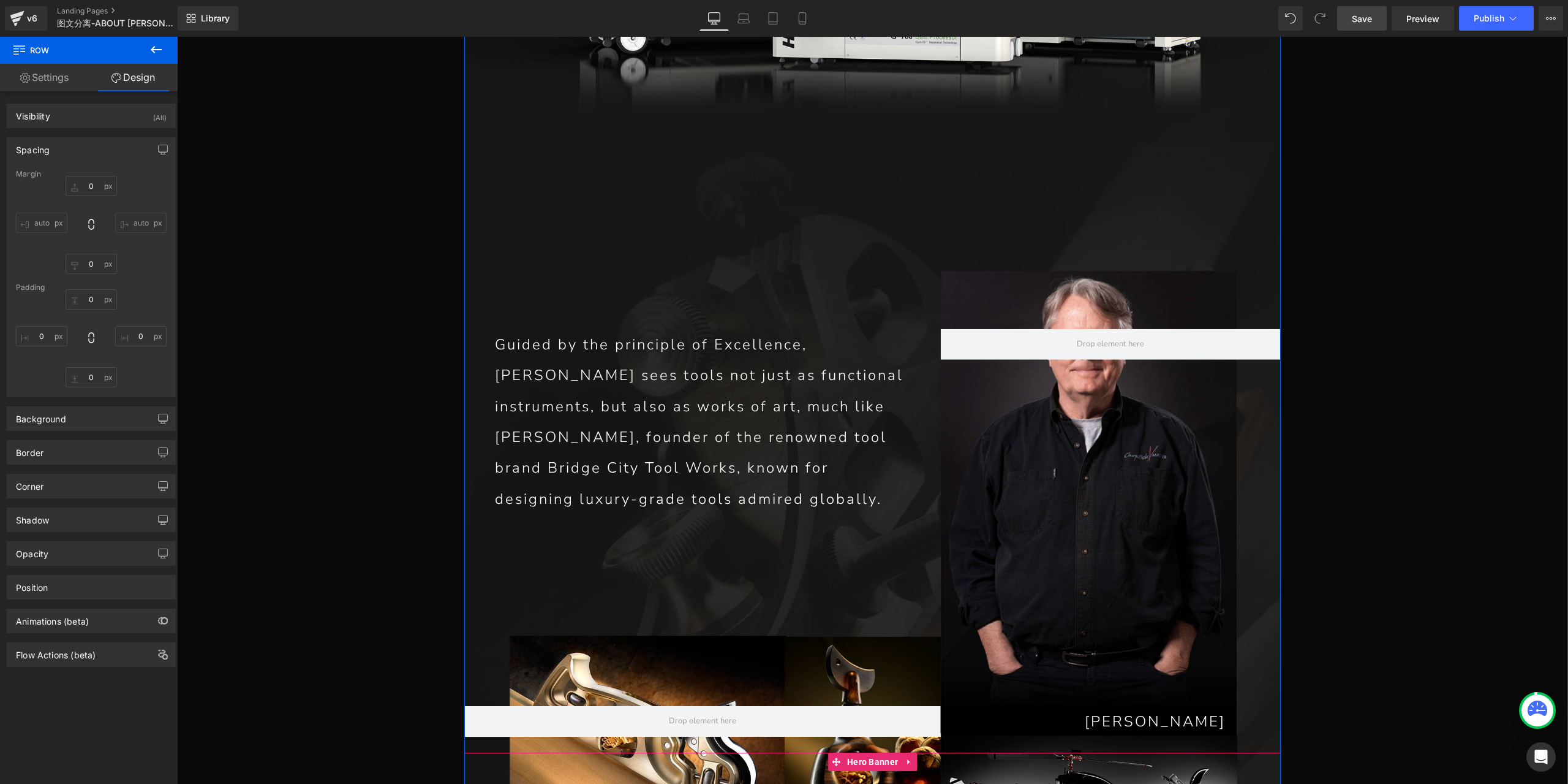
type input "0"
type input "10"
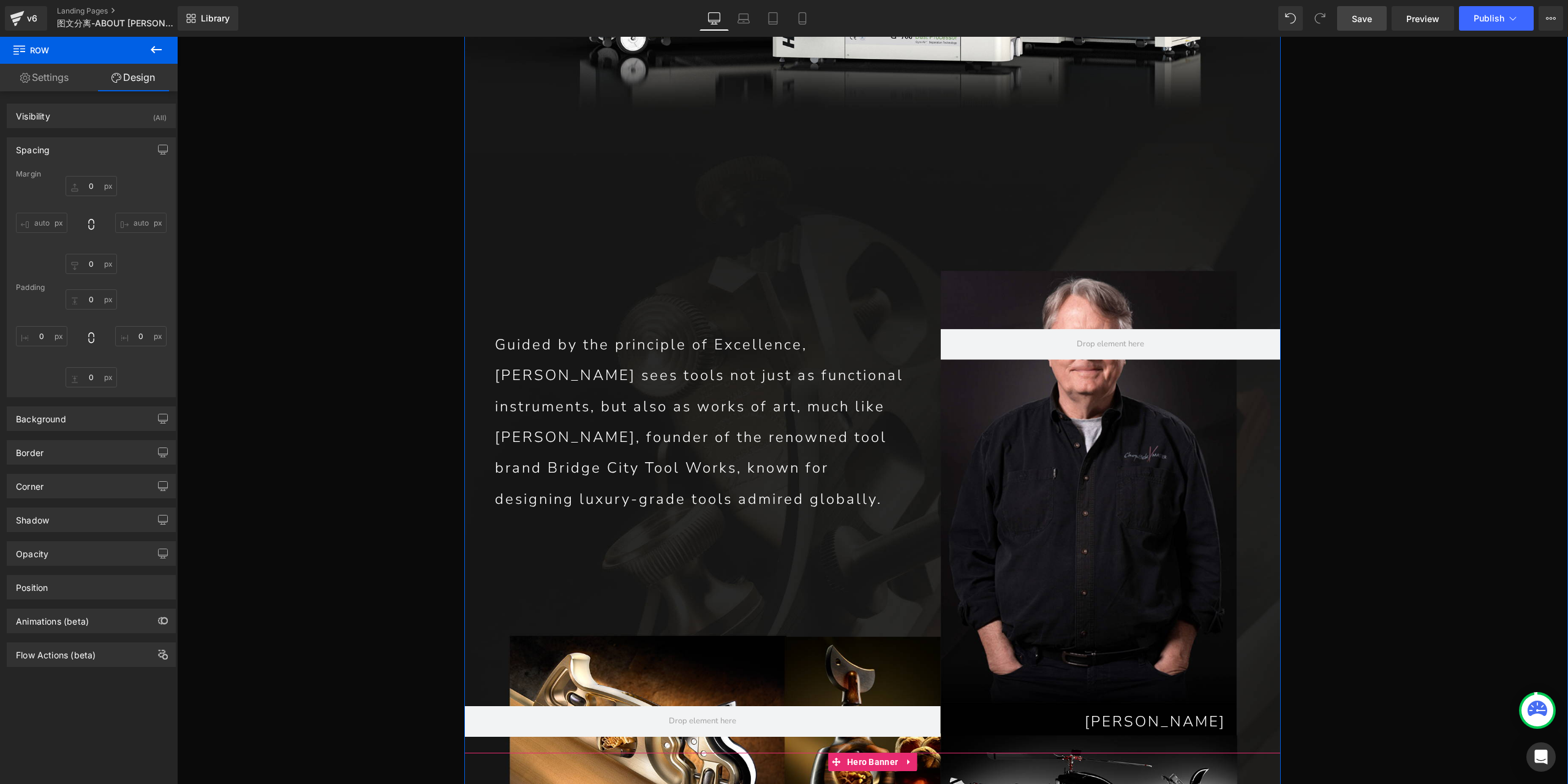
type input "0"
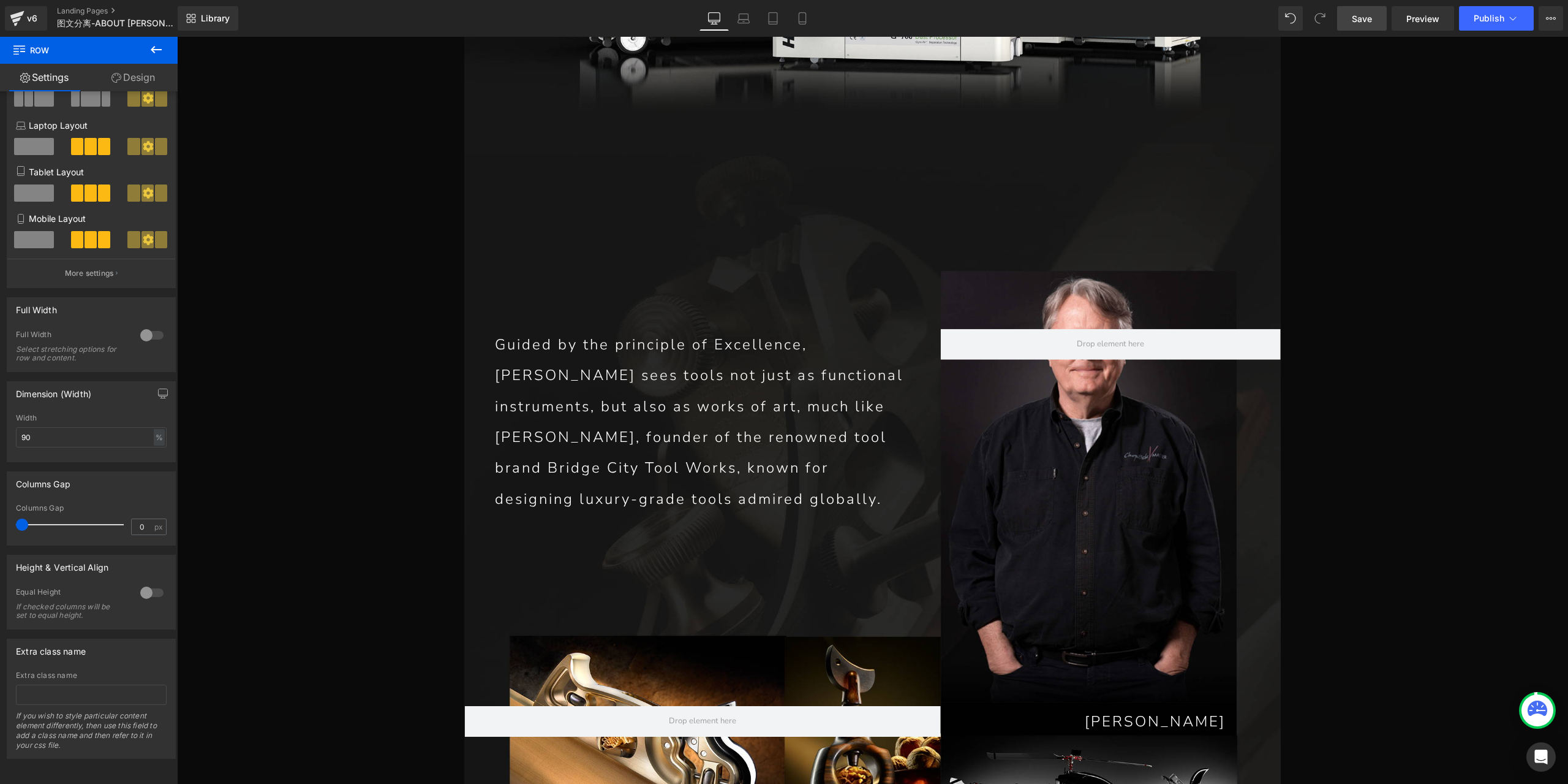
scroll to position [131, 0]
click at [142, 591] on div at bounding box center [152, 593] width 29 height 19
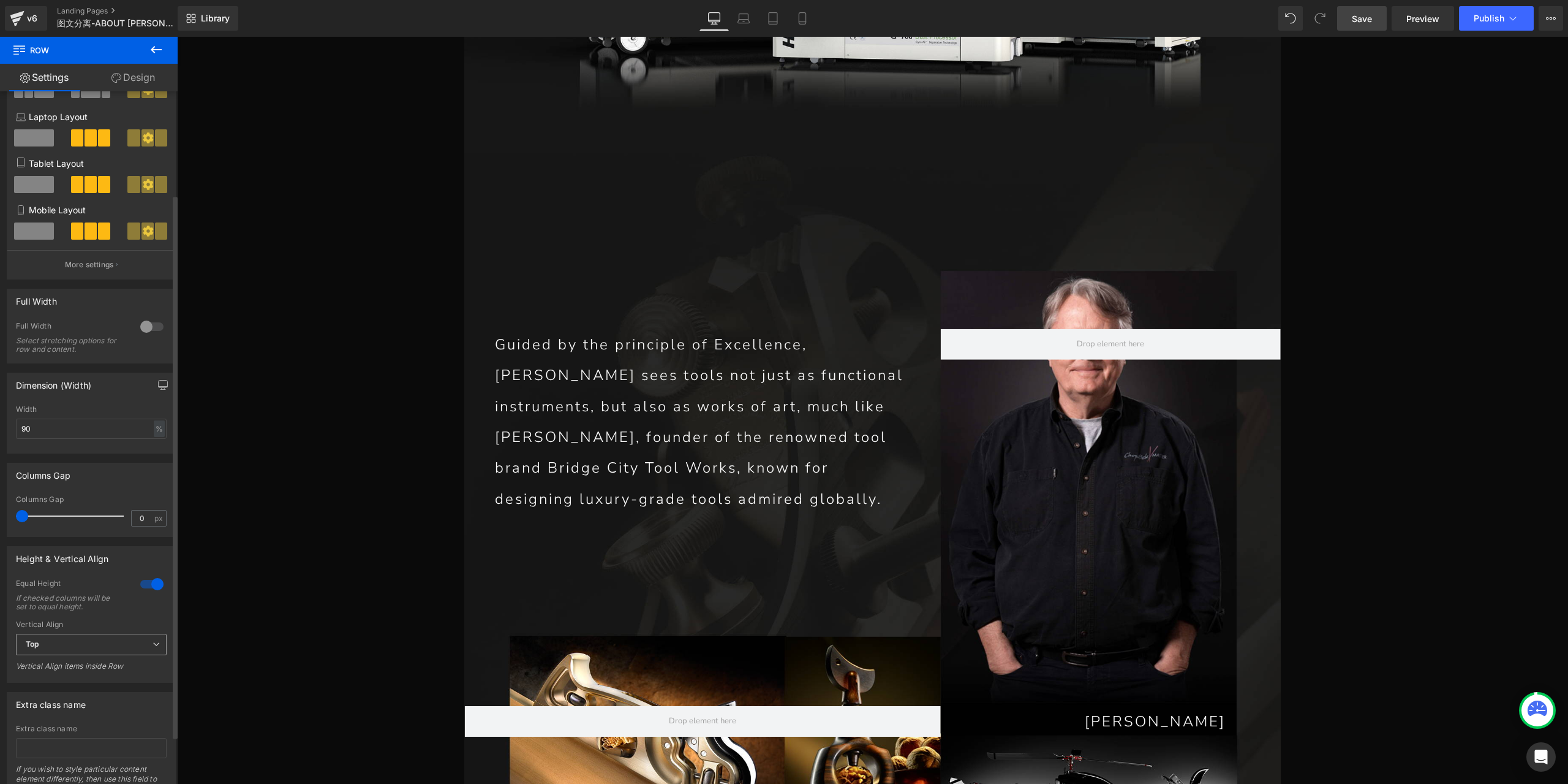
click at [108, 638] on span "Top" at bounding box center [91, 644] width 151 height 22
click at [78, 700] on li "Bottom" at bounding box center [88, 703] width 146 height 19
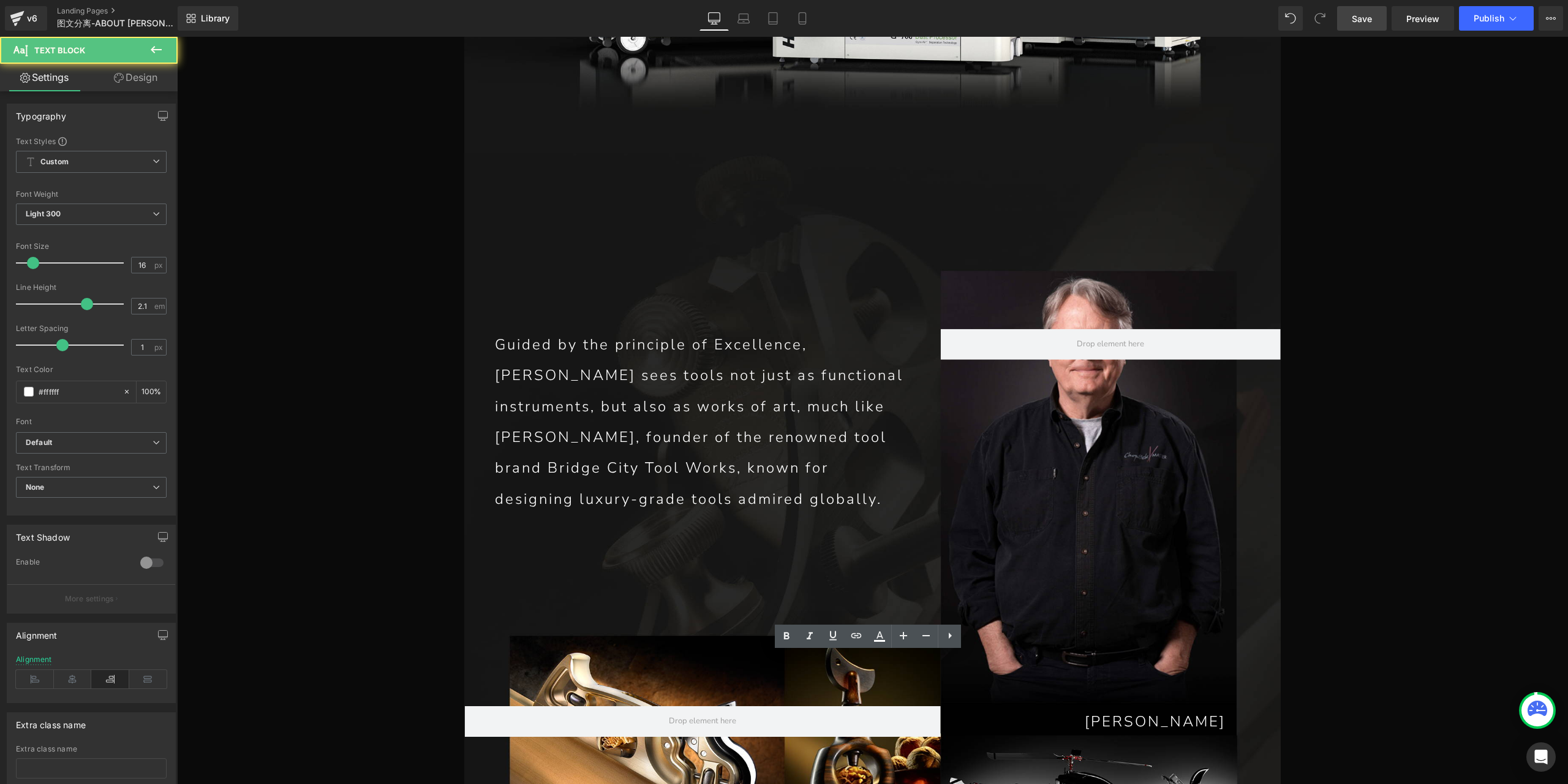
paste div
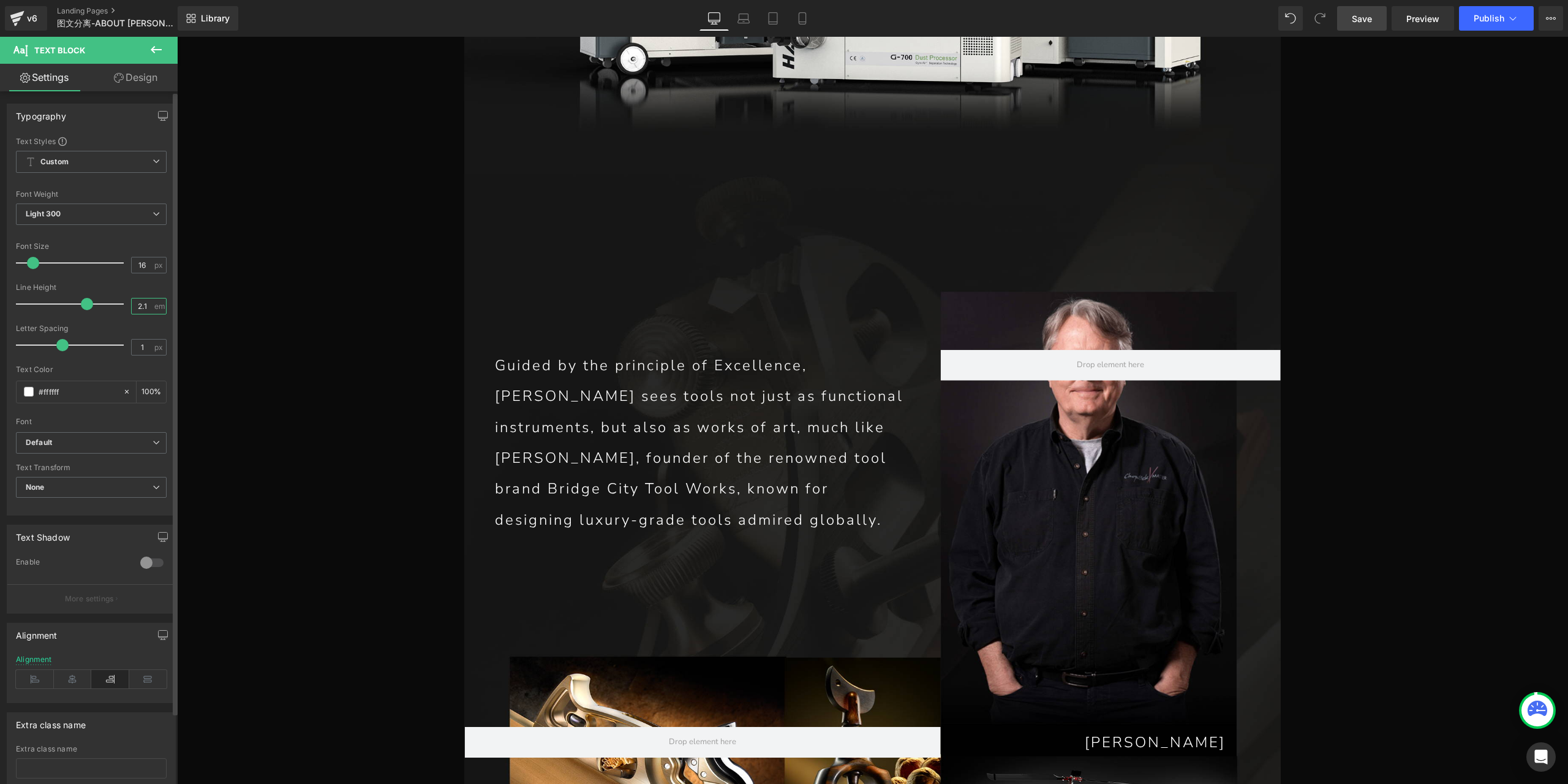
click at [141, 306] on input "2.1" at bounding box center [142, 306] width 22 height 15
click at [138, 304] on input "1.5" at bounding box center [142, 306] width 22 height 15
type input "1.2"
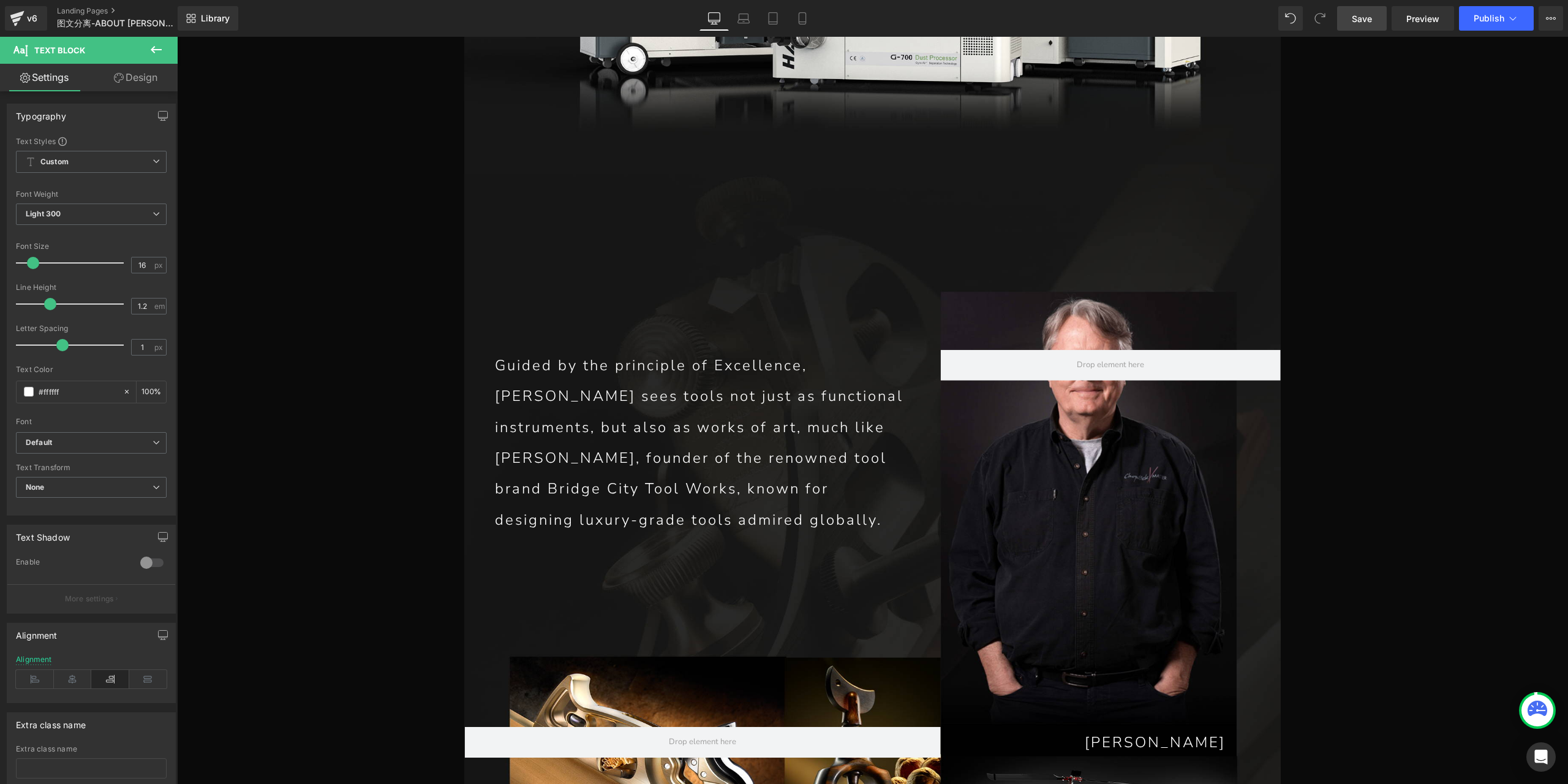
click at [1367, 20] on span "Save" at bounding box center [1361, 18] width 20 height 13
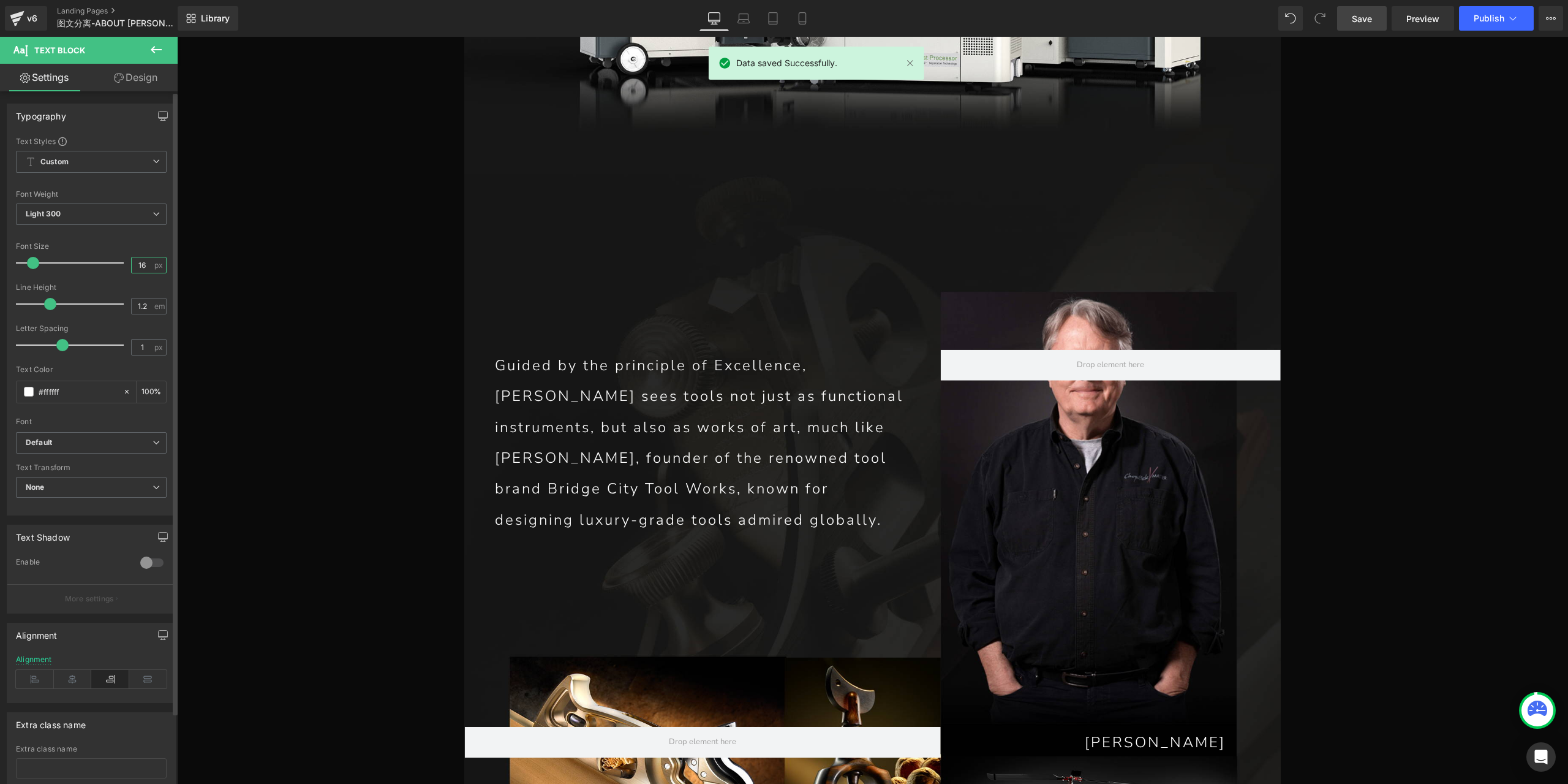
click at [140, 263] on input "16" at bounding box center [142, 265] width 22 height 15
type input "14"
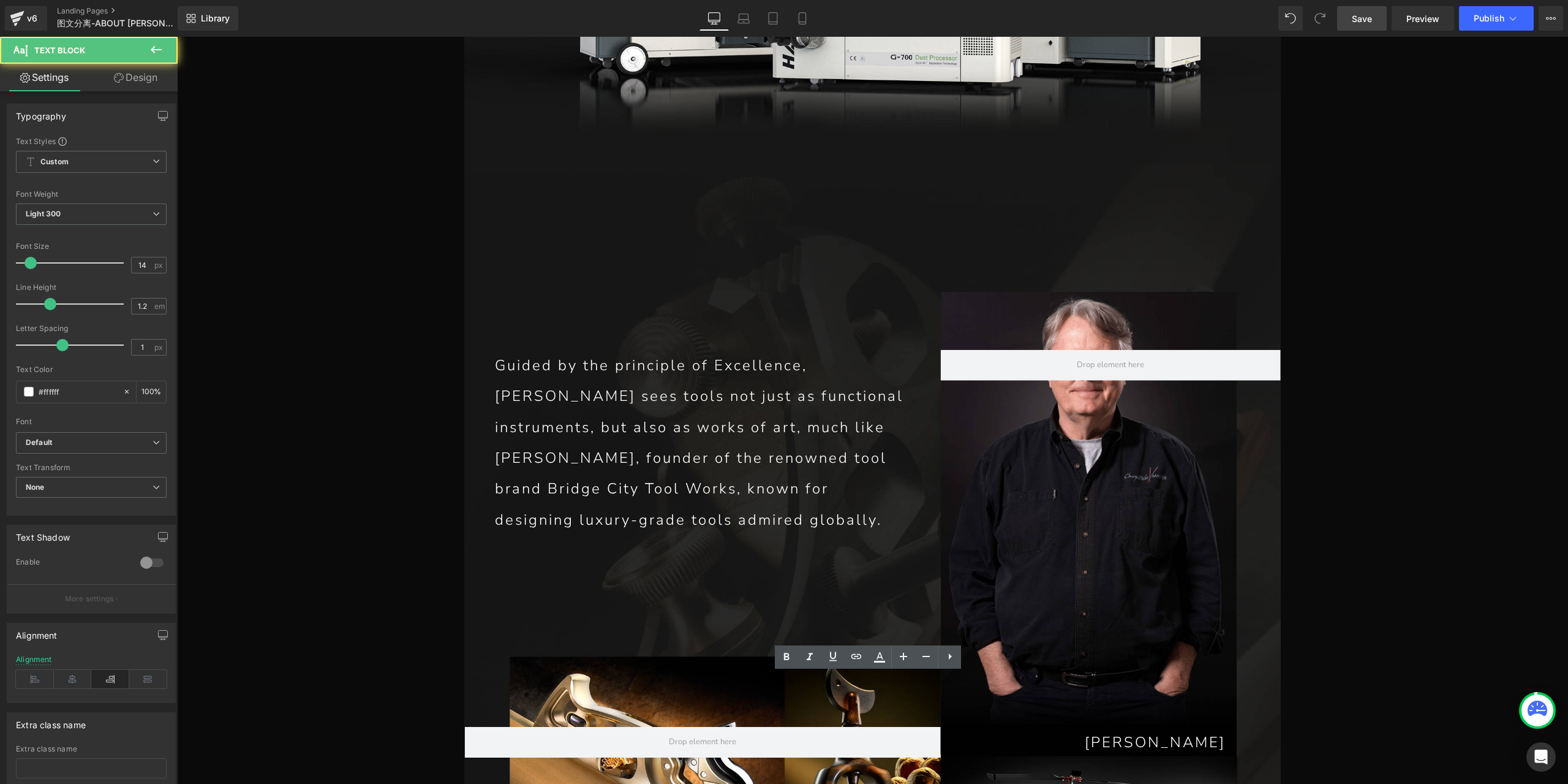
click at [1369, 20] on span "Save" at bounding box center [1361, 18] width 20 height 13
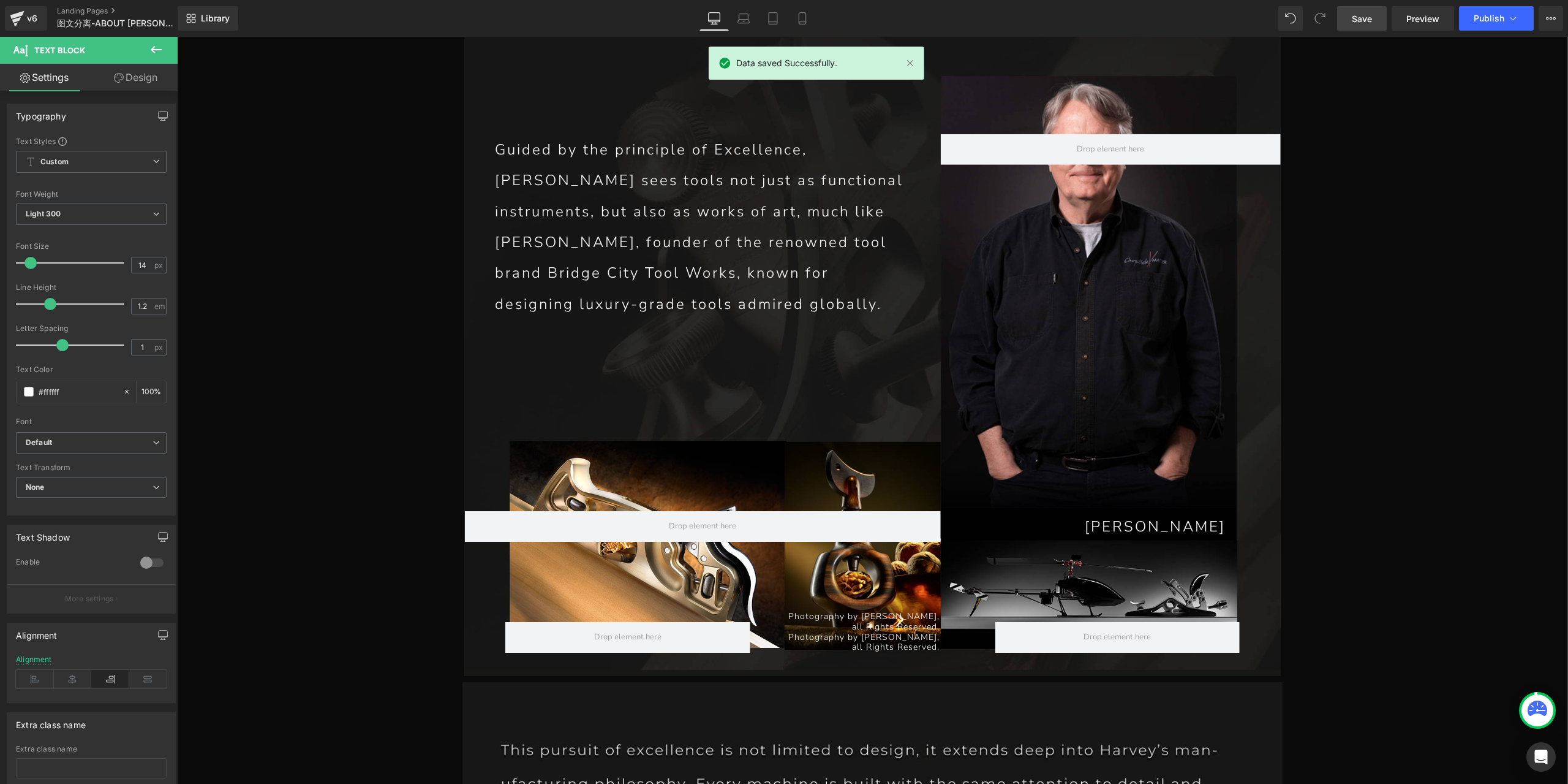
scroll to position [5578, 0]
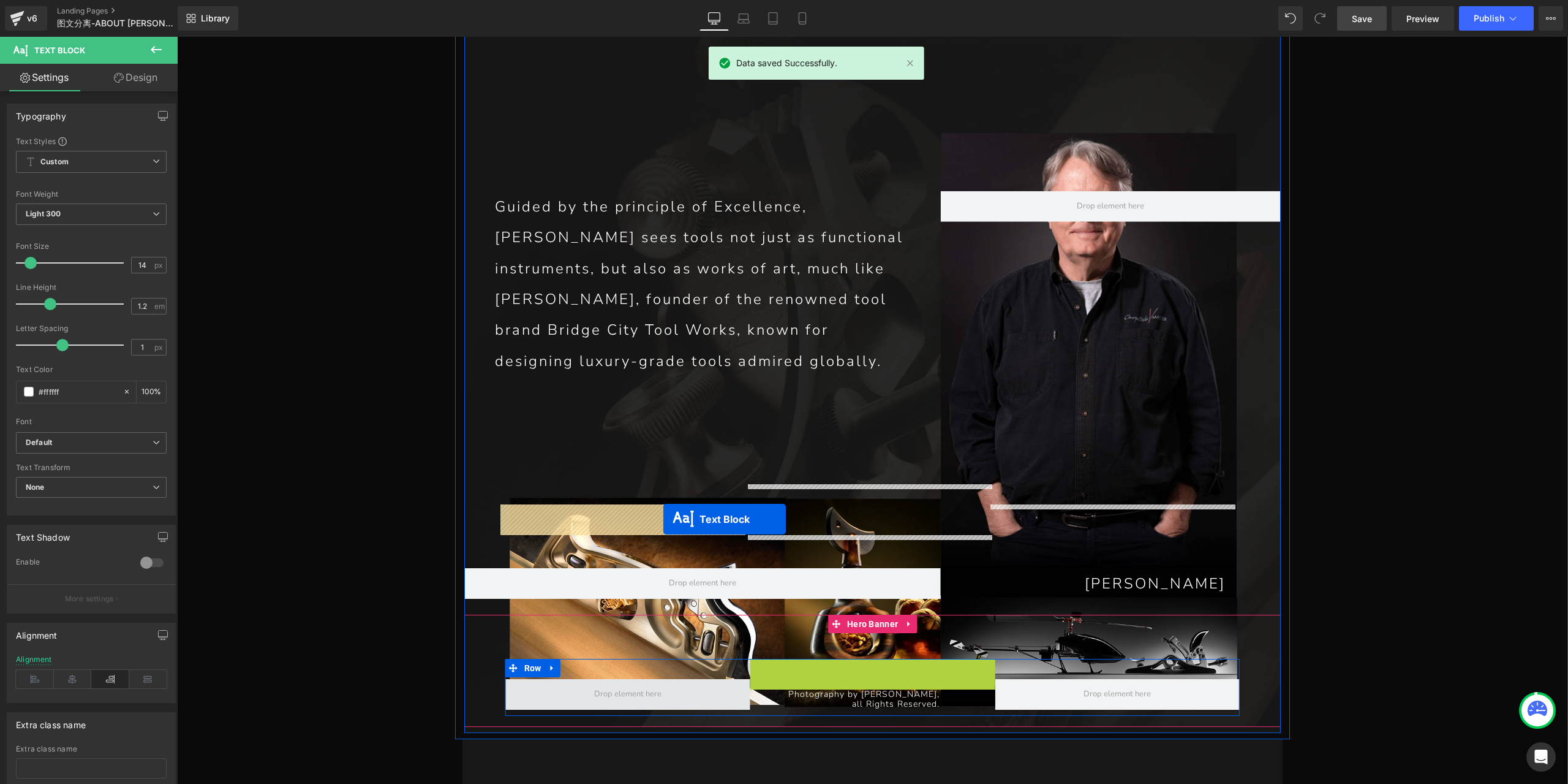
drag, startPoint x: 820, startPoint y: 505, endPoint x: 663, endPoint y: 519, distance: 157.6
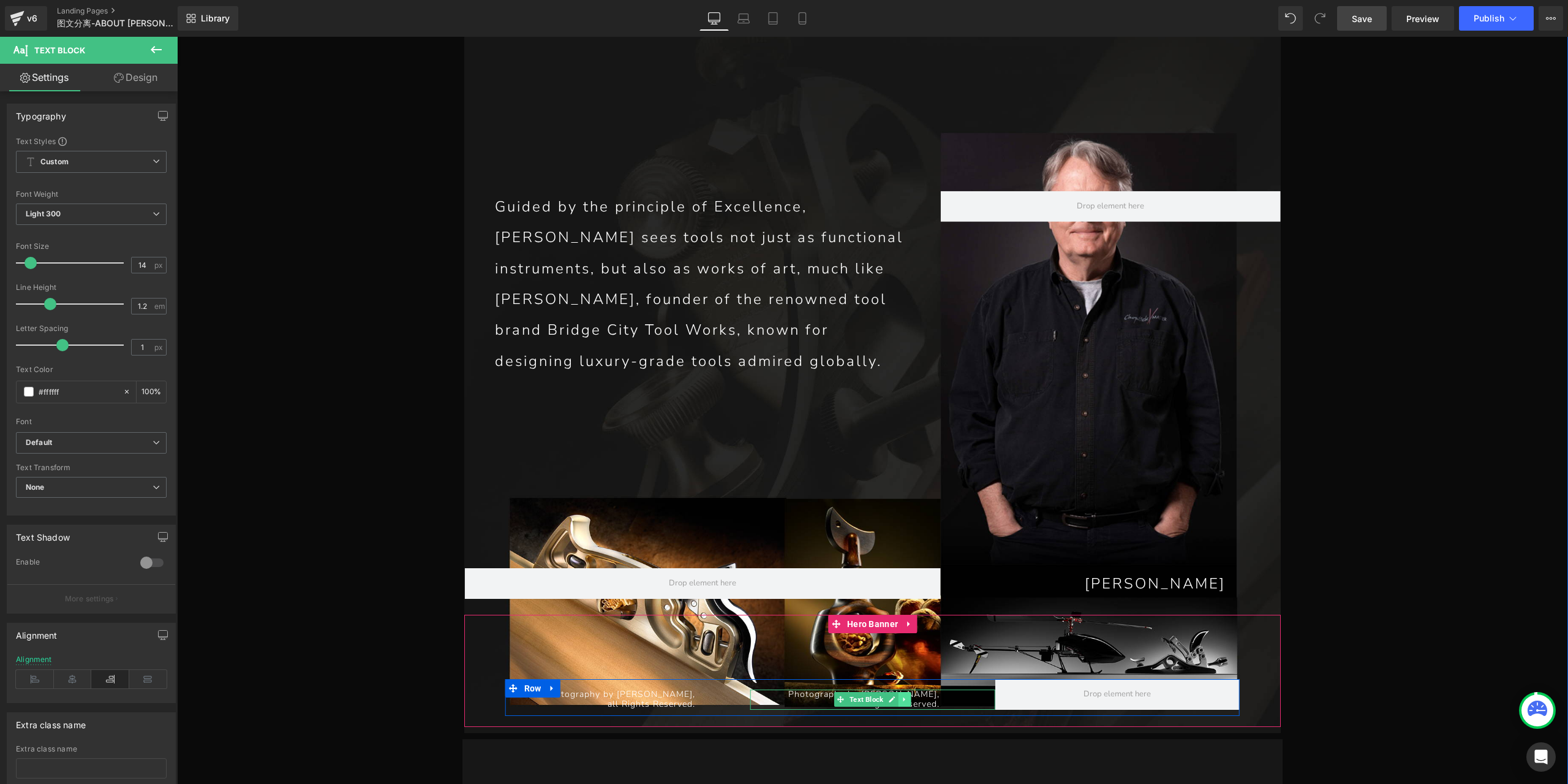
click at [902, 696] on icon at bounding box center [904, 700] width 7 height 7
click at [896, 696] on icon at bounding box center [898, 700] width 7 height 7
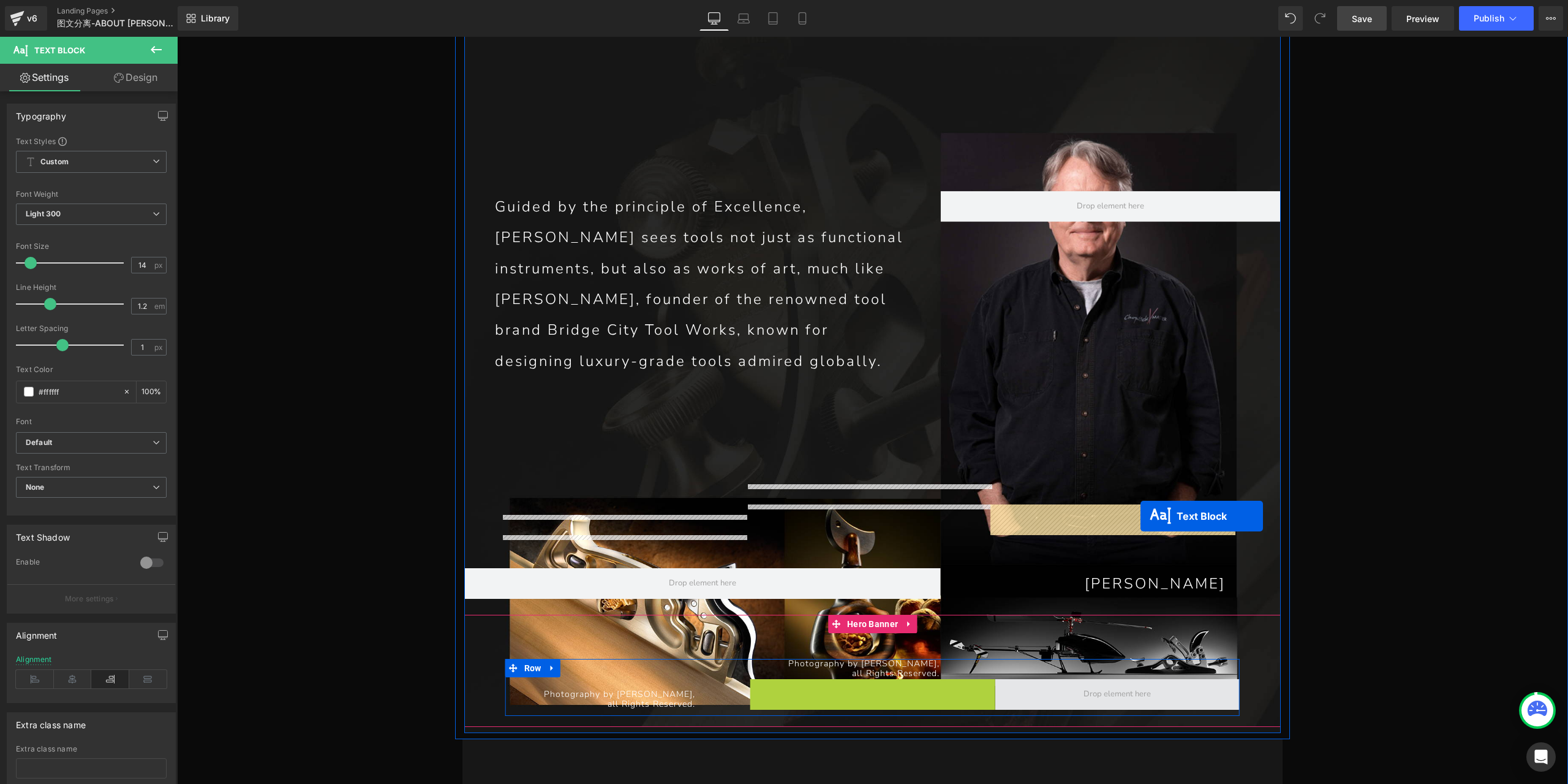
drag, startPoint x: 835, startPoint y: 525, endPoint x: 1141, endPoint y: 516, distance: 306.1
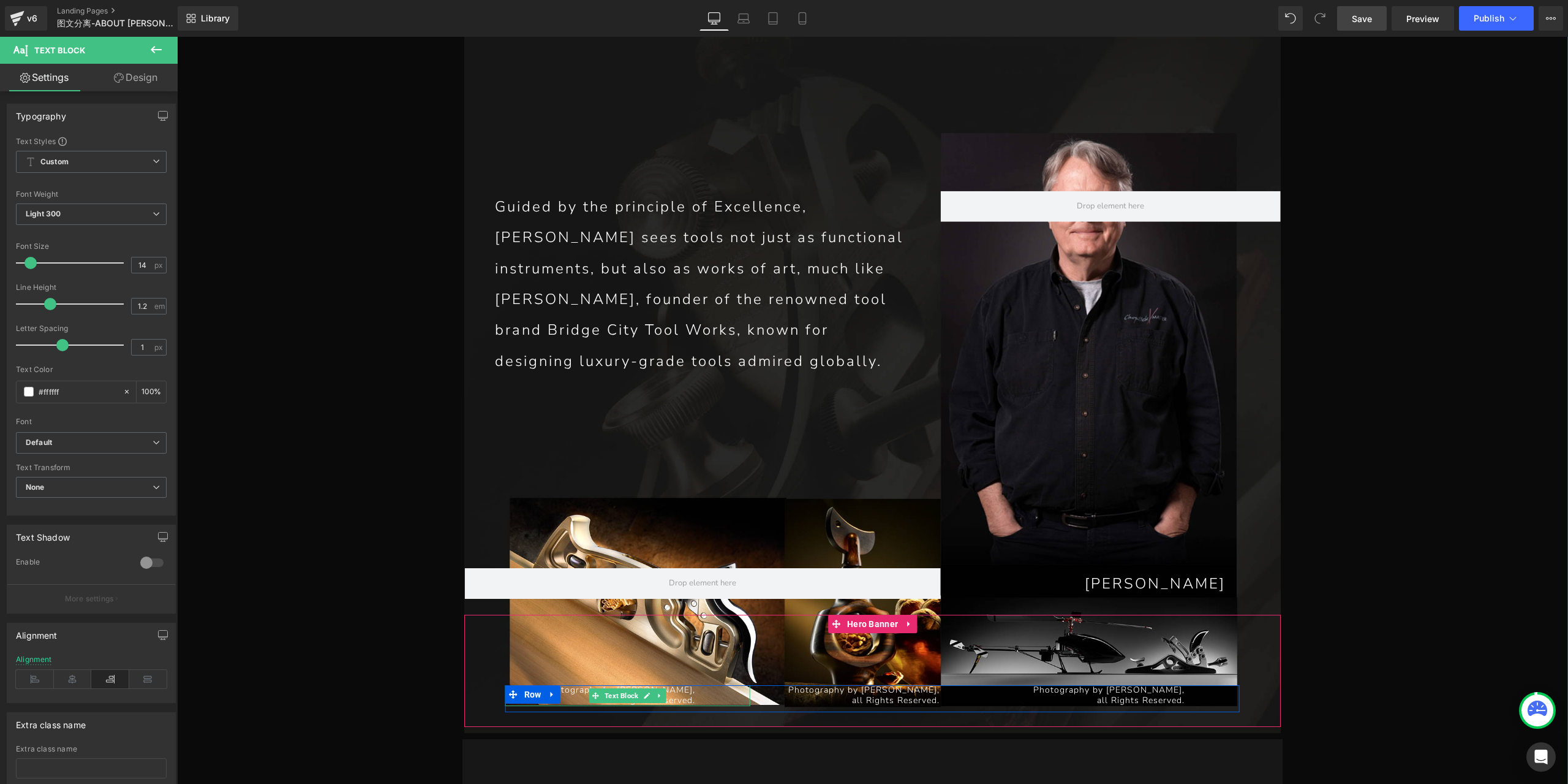
click at [670, 696] on p "all Rights Reserved." at bounding box center [600, 701] width 190 height 10
click at [695, 685] on div "Photography by [PERSON_NAME], all Rights Reserved." at bounding box center [627, 696] width 245 height 21
click at [114, 64] on link "Design" at bounding box center [135, 77] width 89 height 28
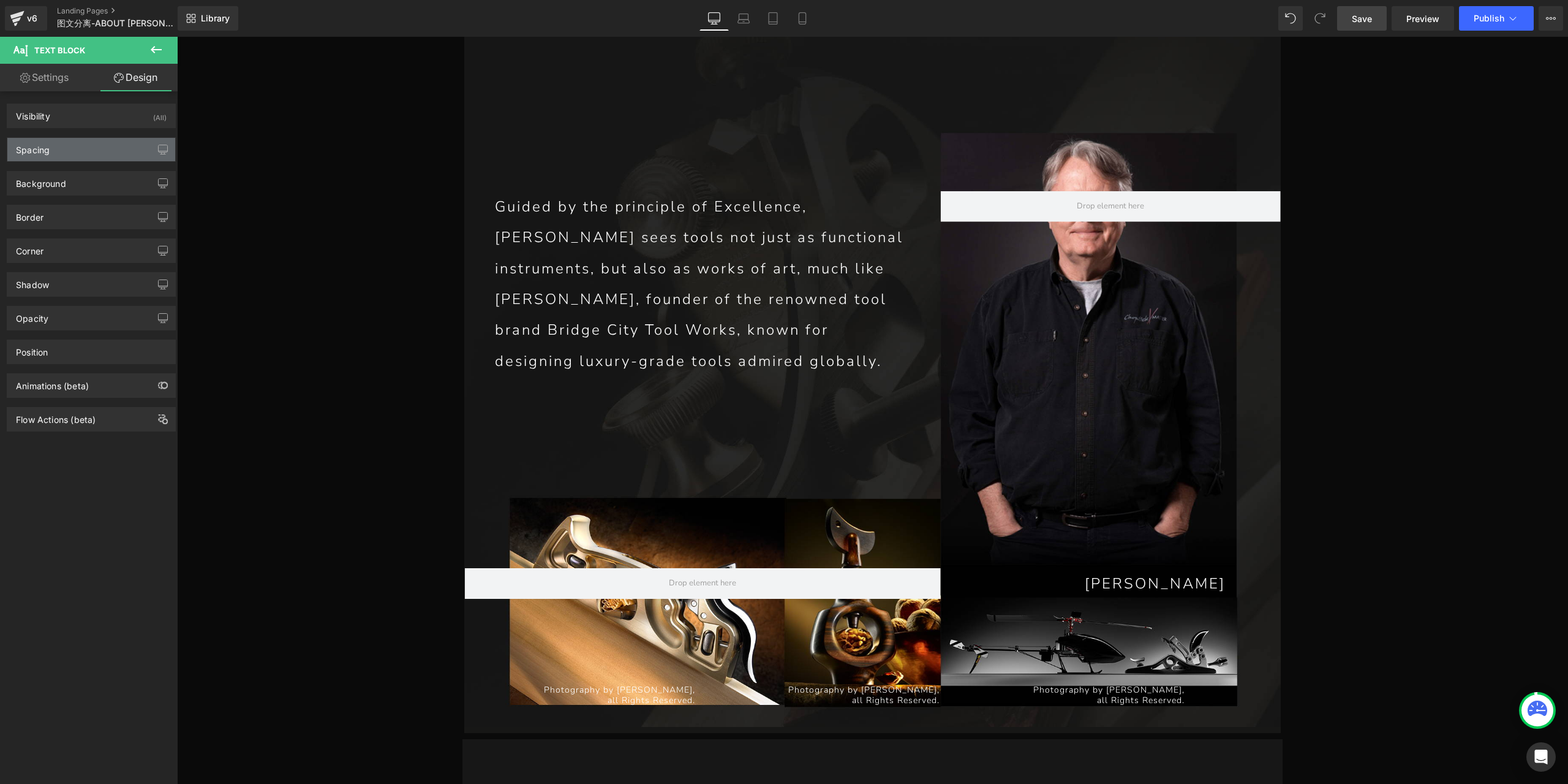
click at [65, 146] on div "Spacing" at bounding box center [91, 149] width 168 height 23
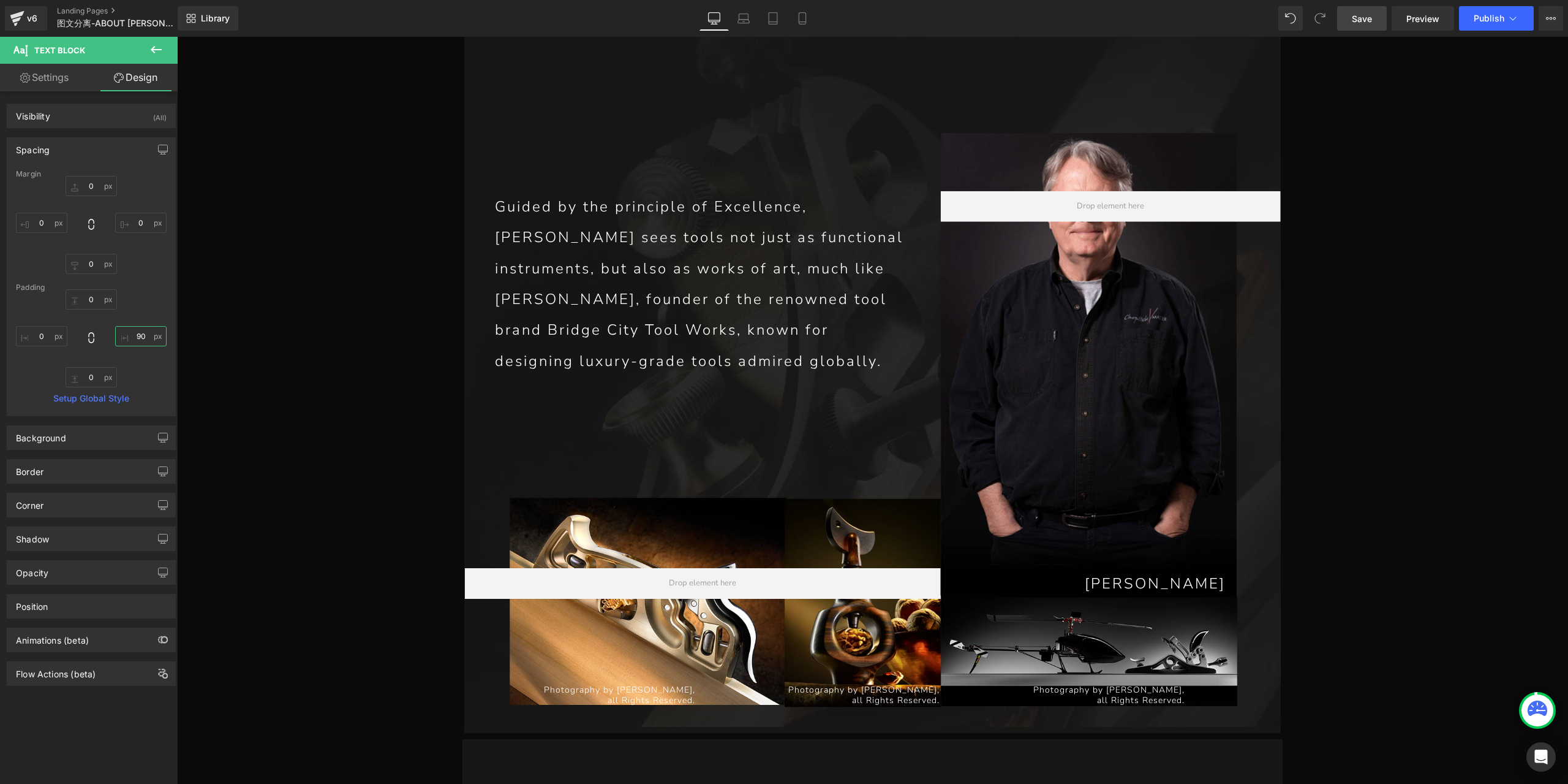
click at [146, 332] on input "90" at bounding box center [140, 336] width 52 height 20
type input "0"
click at [1106, 688] on span "Text Block" at bounding box center [1111, 696] width 39 height 15
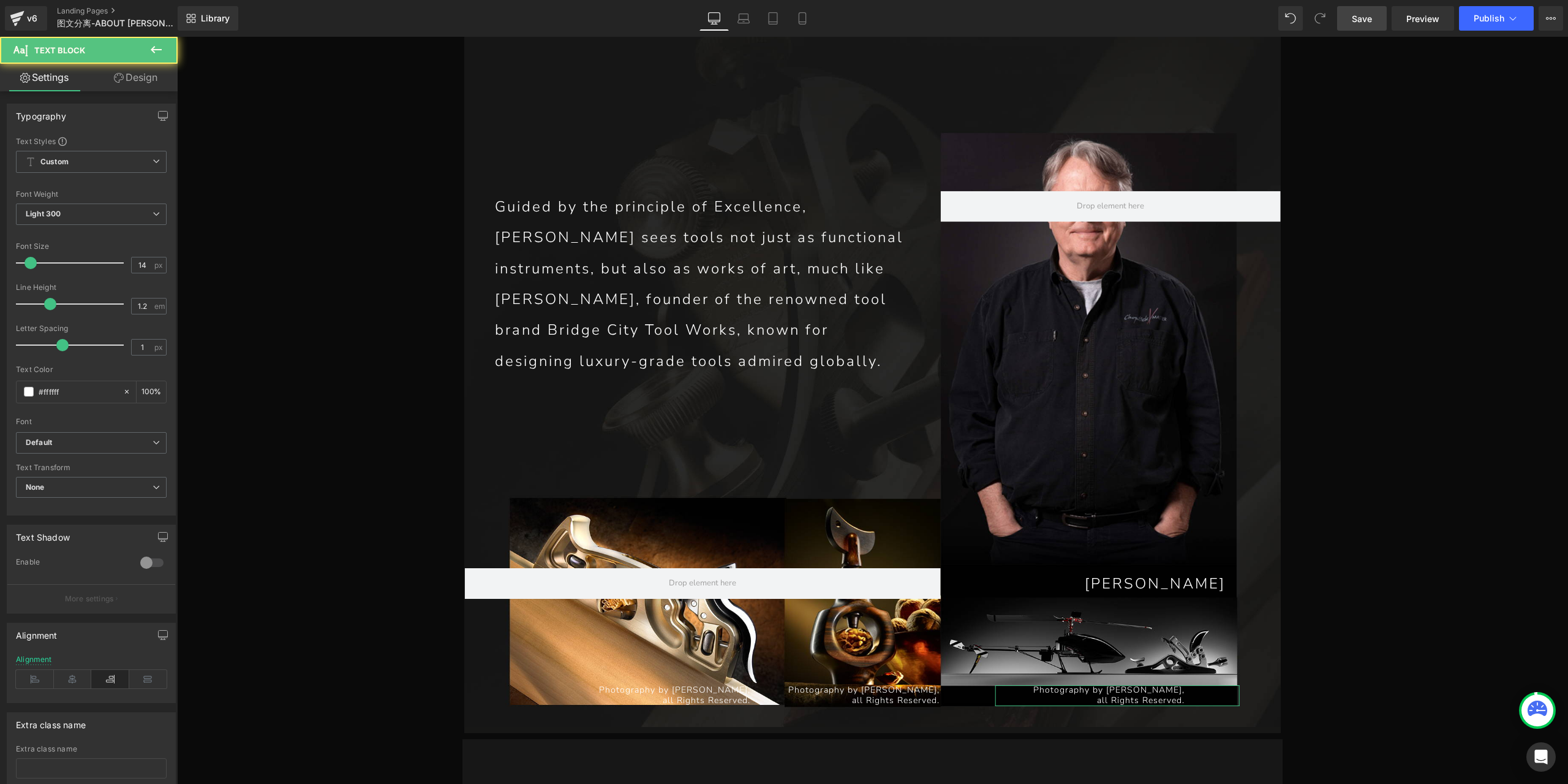
click at [142, 78] on link "Design" at bounding box center [135, 77] width 89 height 28
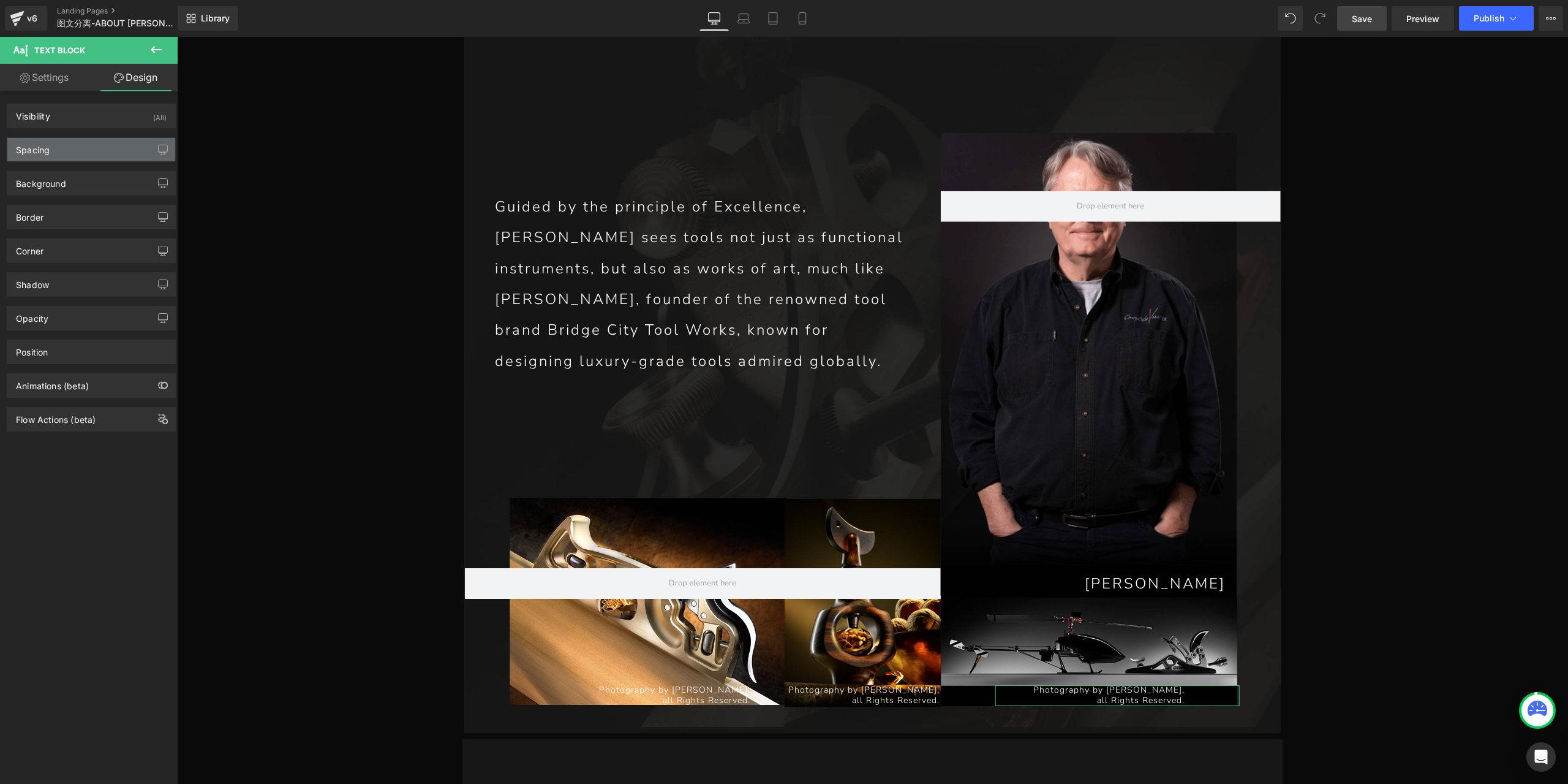
click at [69, 151] on div "Spacing" at bounding box center [91, 149] width 168 height 23
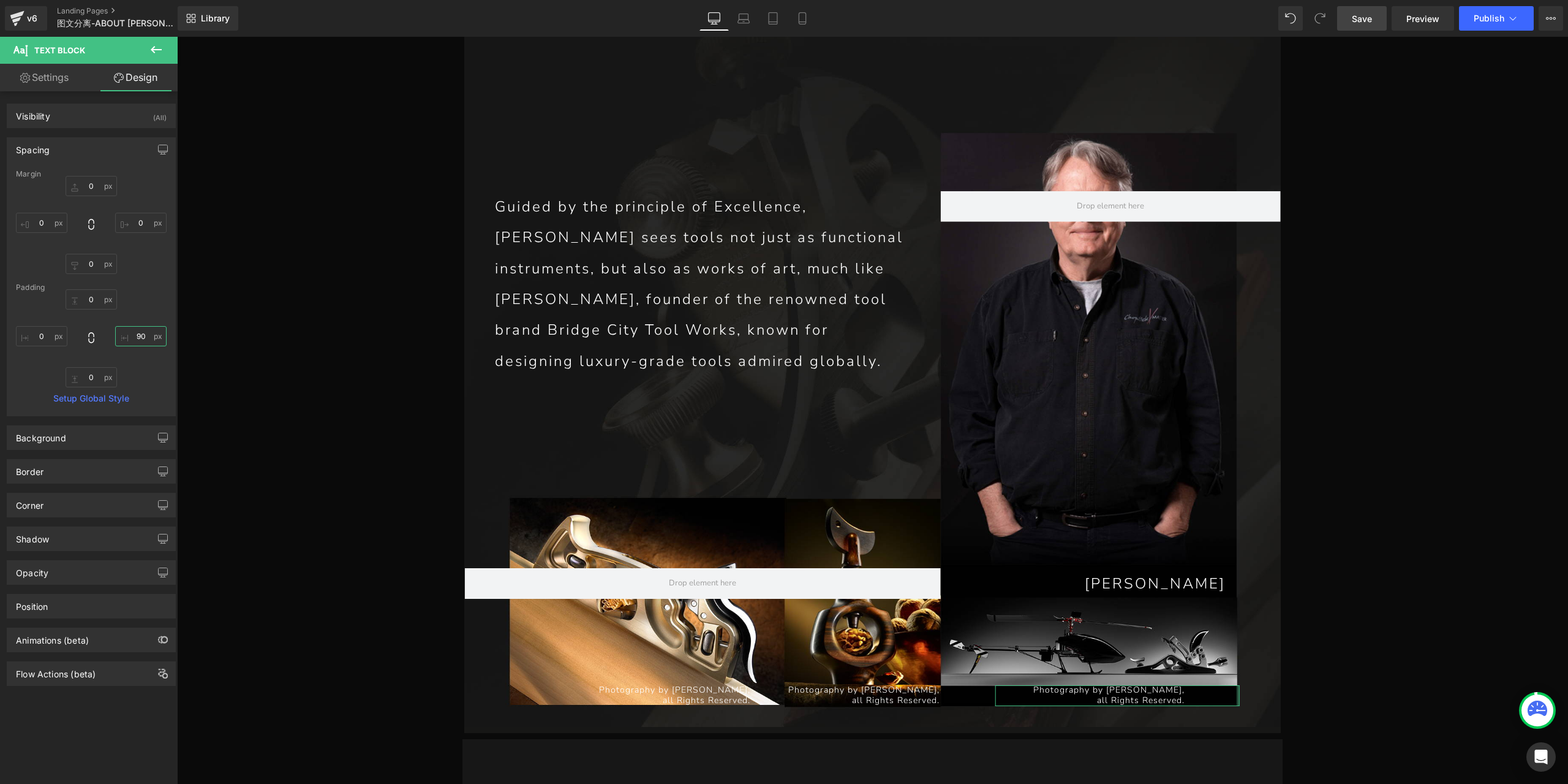
click at [143, 332] on input "90" at bounding box center [140, 336] width 52 height 20
click at [141, 334] on input "0" at bounding box center [140, 336] width 52 height 20
type input "10"
click at [707, 685] on p "Photography by [PERSON_NAME]," at bounding box center [627, 691] width 245 height 10
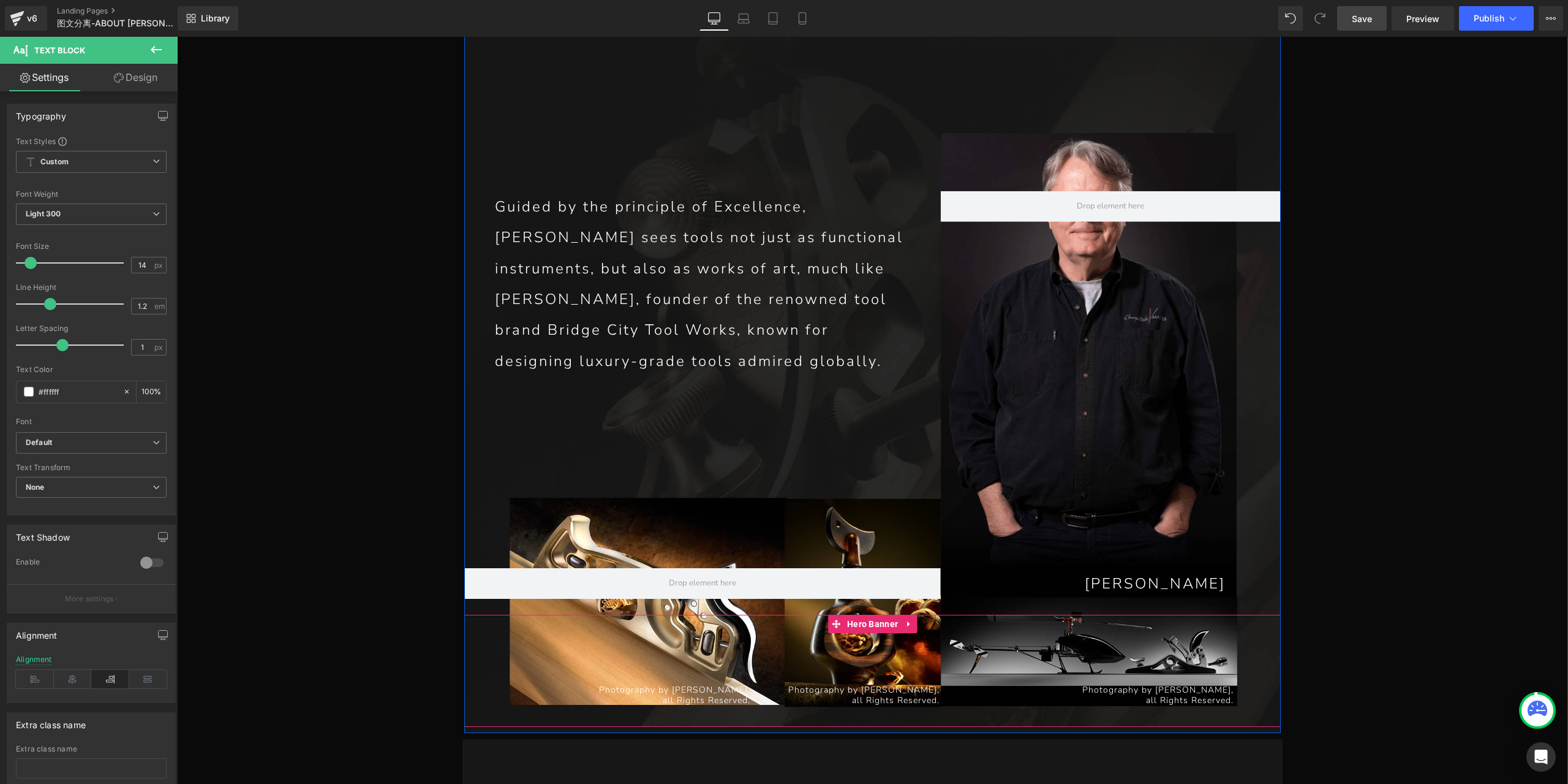
click at [500, 685] on span "Photography by [PERSON_NAME], all Rights Reserved. Text Block Photography by [P…" at bounding box center [872, 700] width 816 height 31
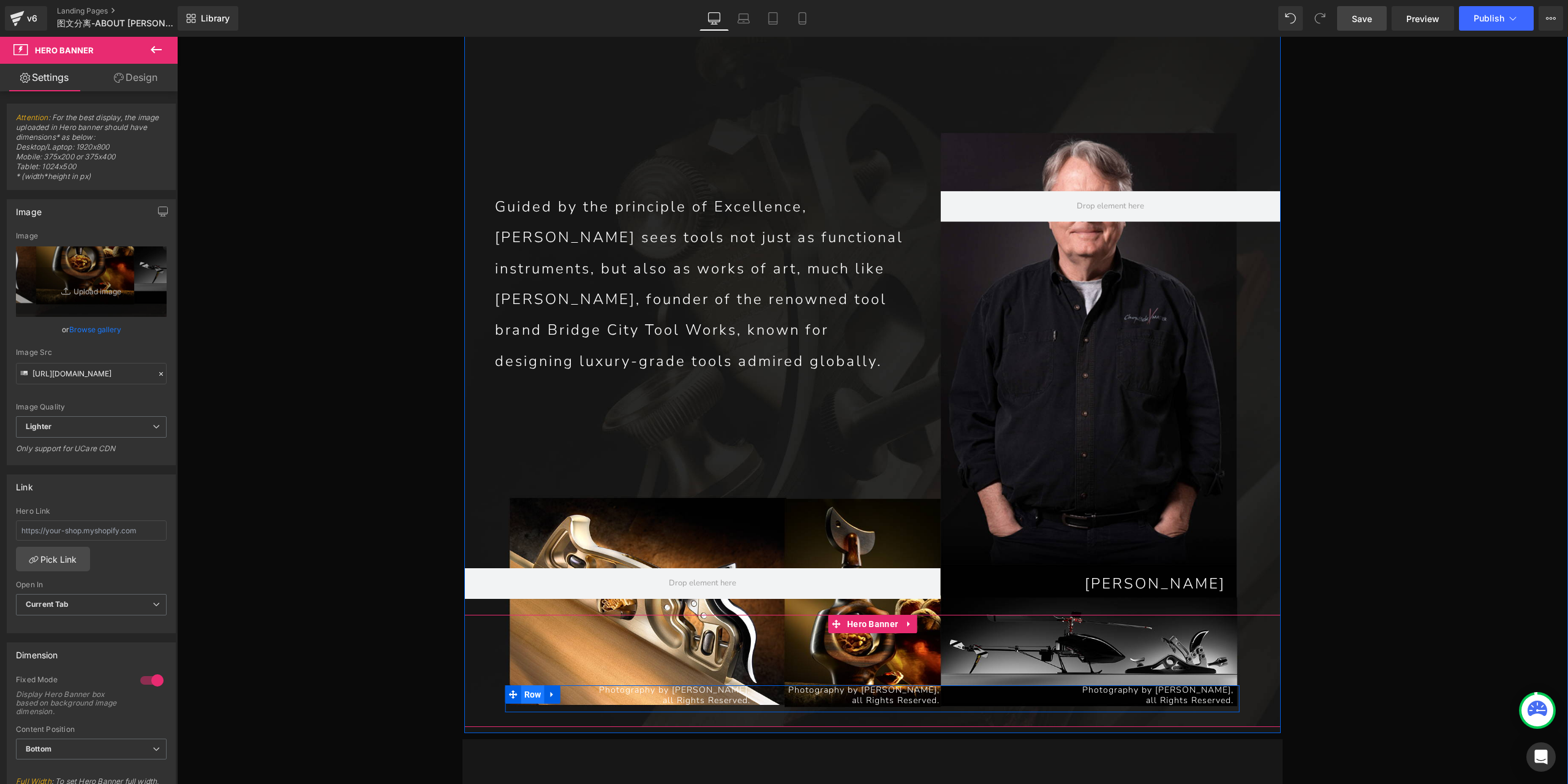
click at [528, 685] on span "Row" at bounding box center [533, 694] width 23 height 19
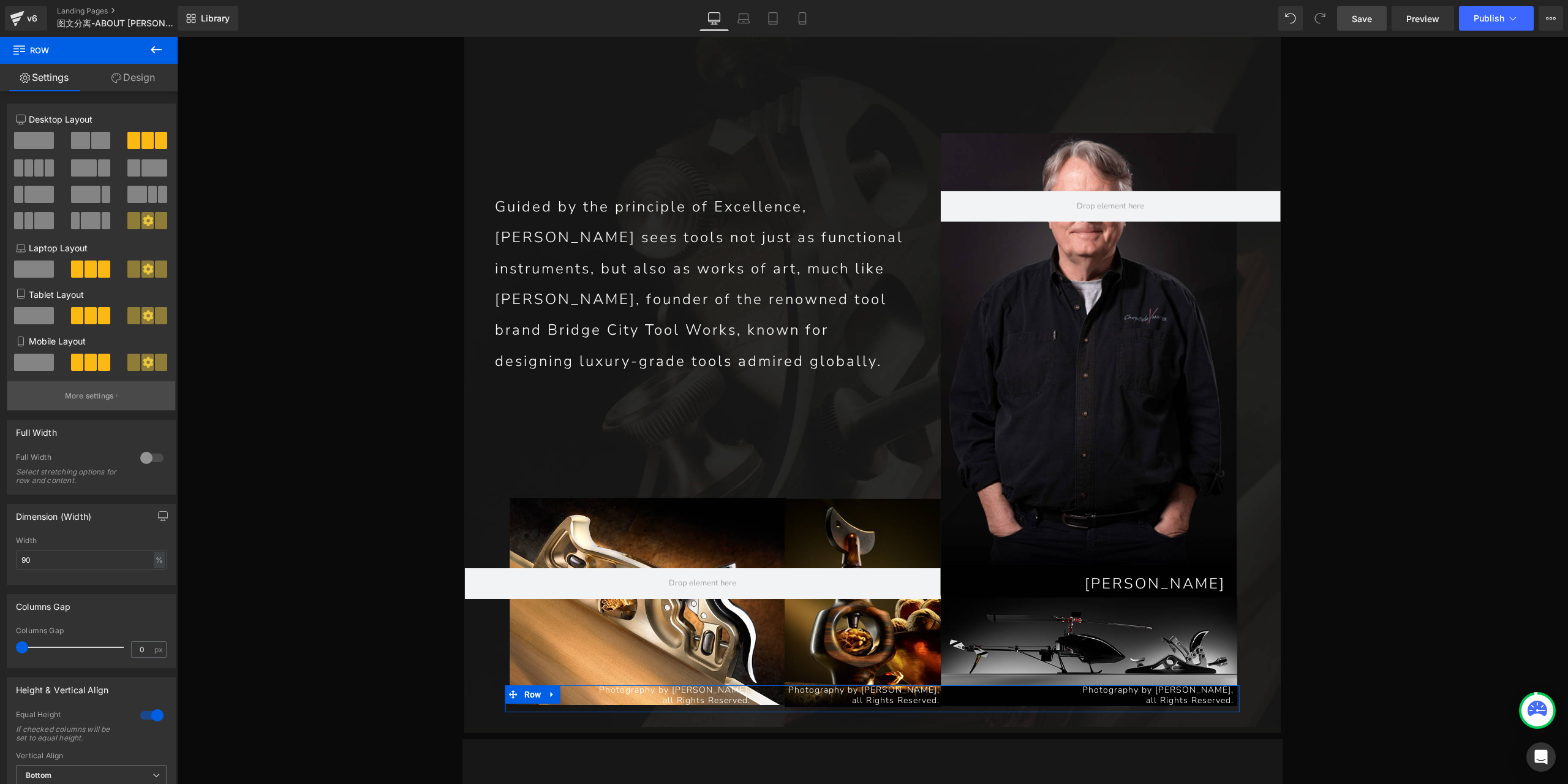
click at [104, 396] on p "More settings" at bounding box center [90, 395] width 49 height 11
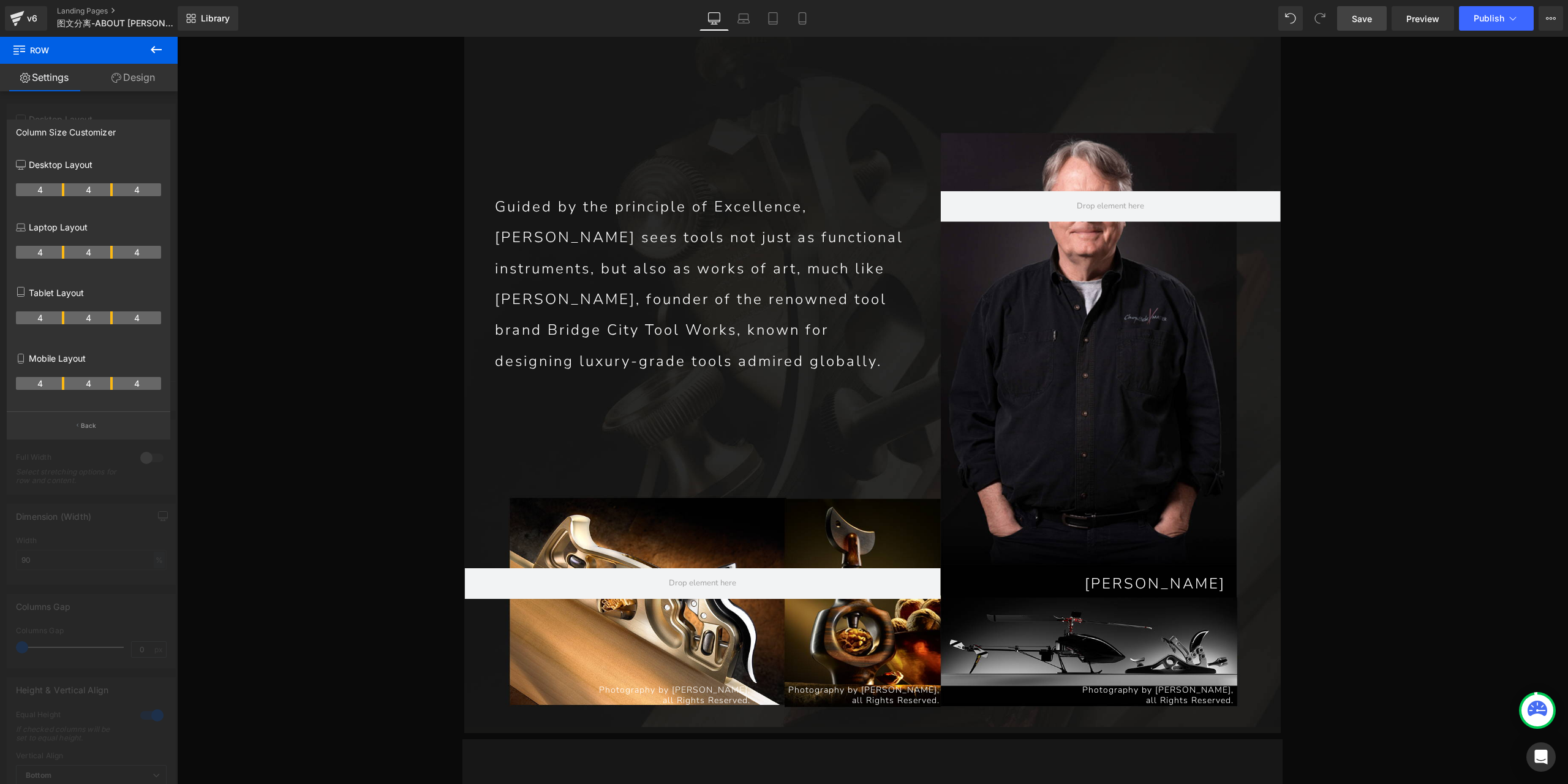
click at [1372, 15] on span "Save" at bounding box center [1361, 18] width 20 height 13
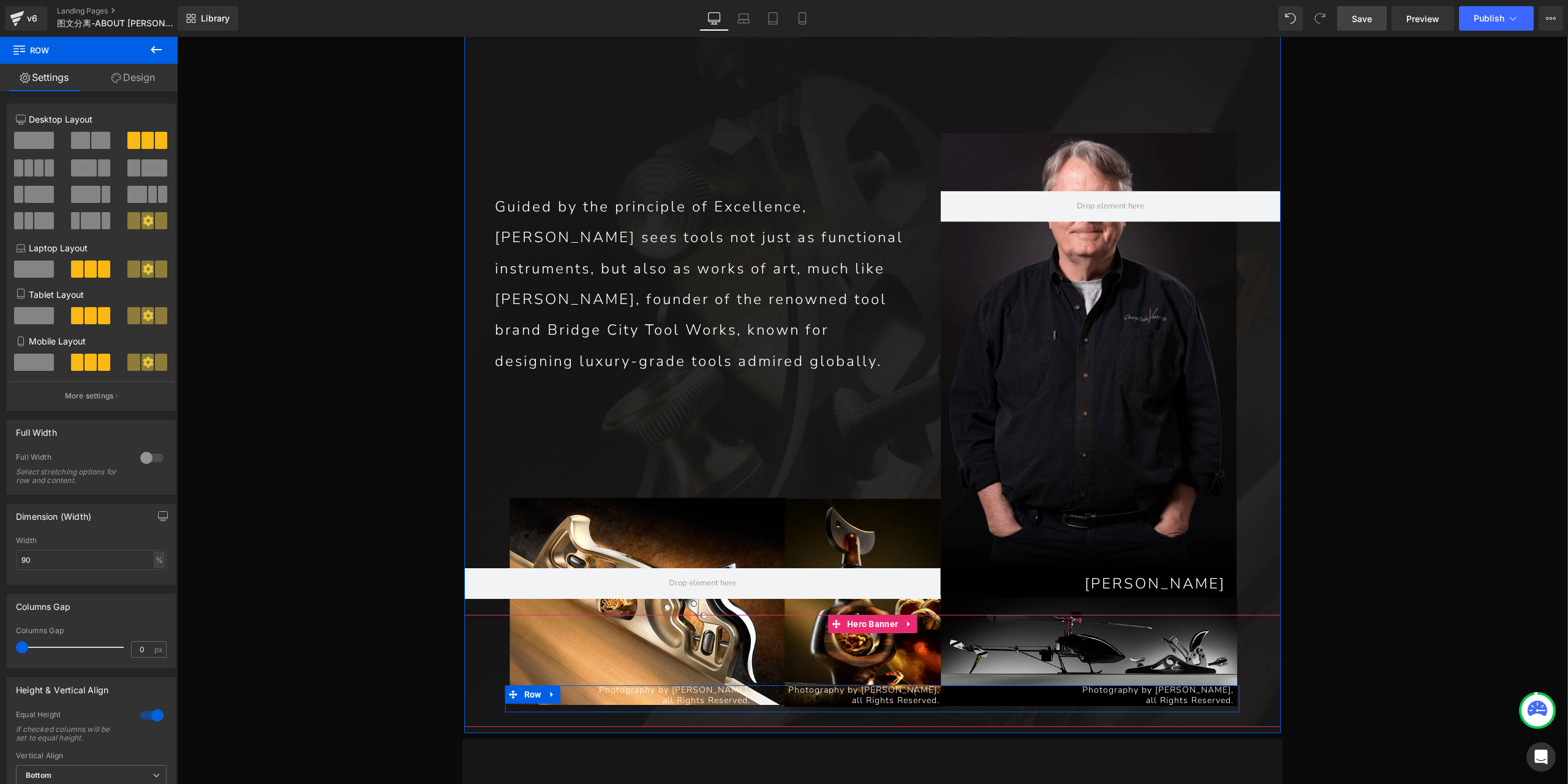
click at [733, 685] on p "Photography by [PERSON_NAME]," at bounding box center [627, 691] width 245 height 10
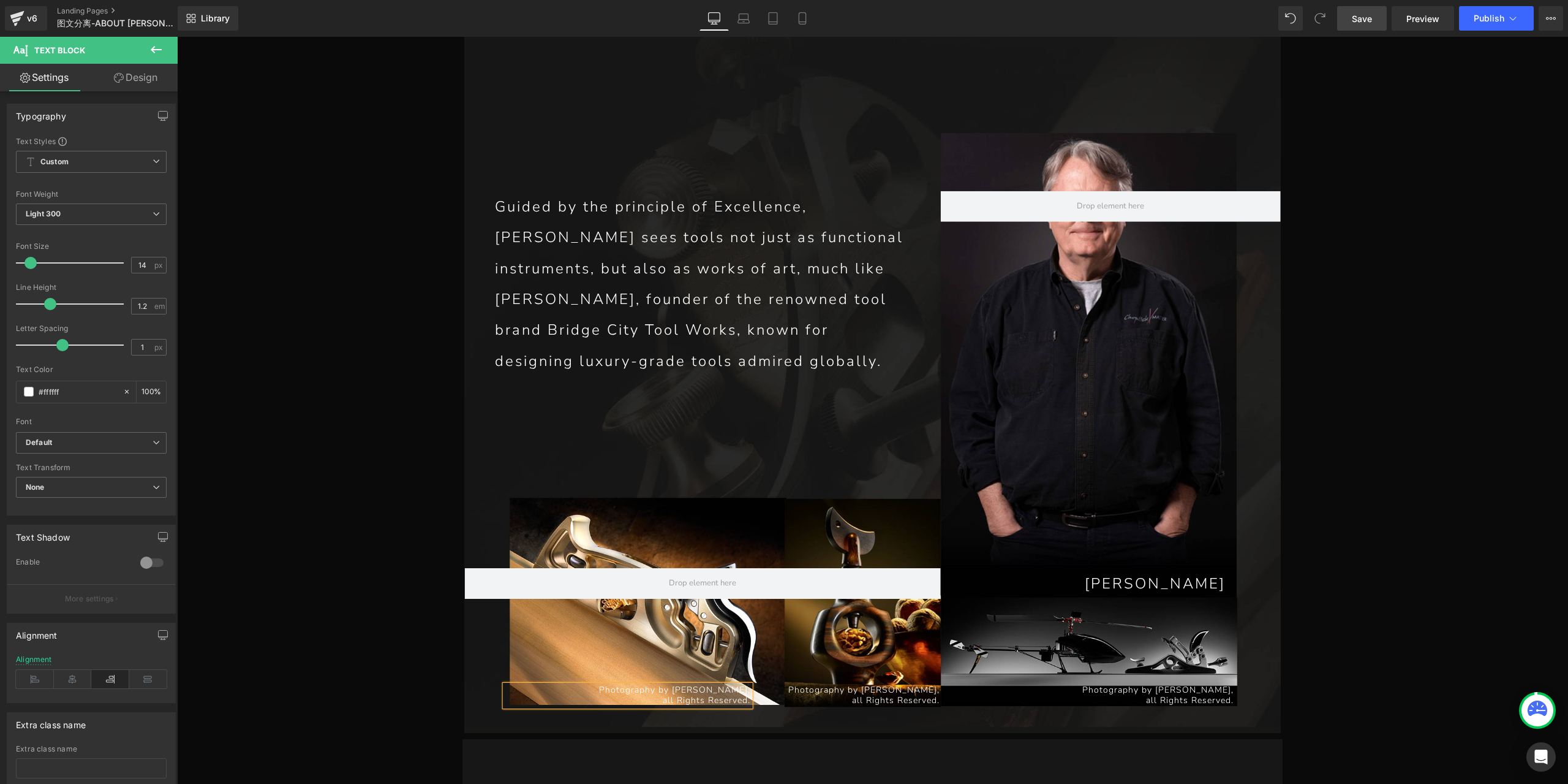
paste div
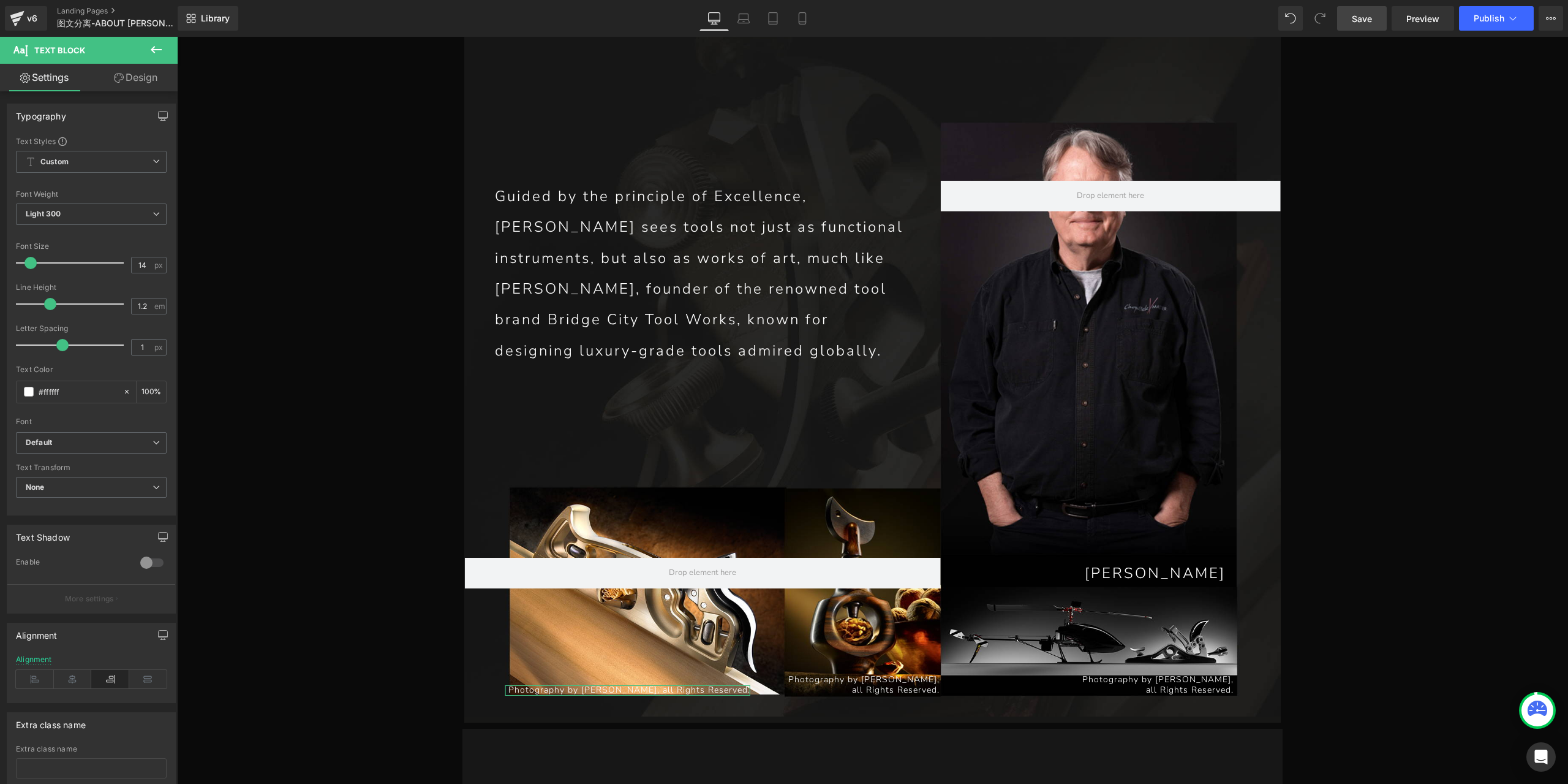
click at [138, 79] on link "Design" at bounding box center [135, 77] width 89 height 28
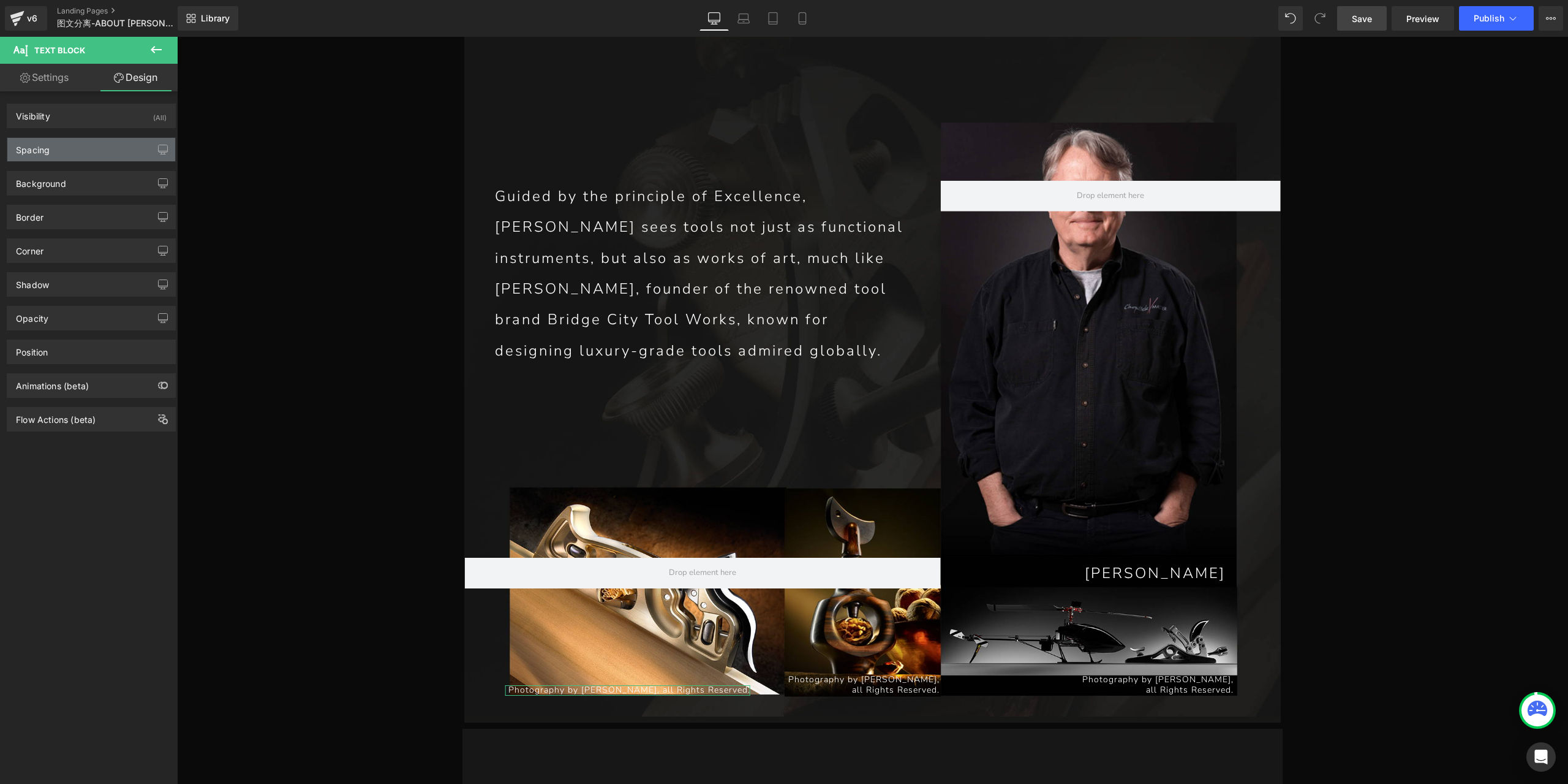
click at [83, 149] on div "Spacing" at bounding box center [91, 149] width 168 height 23
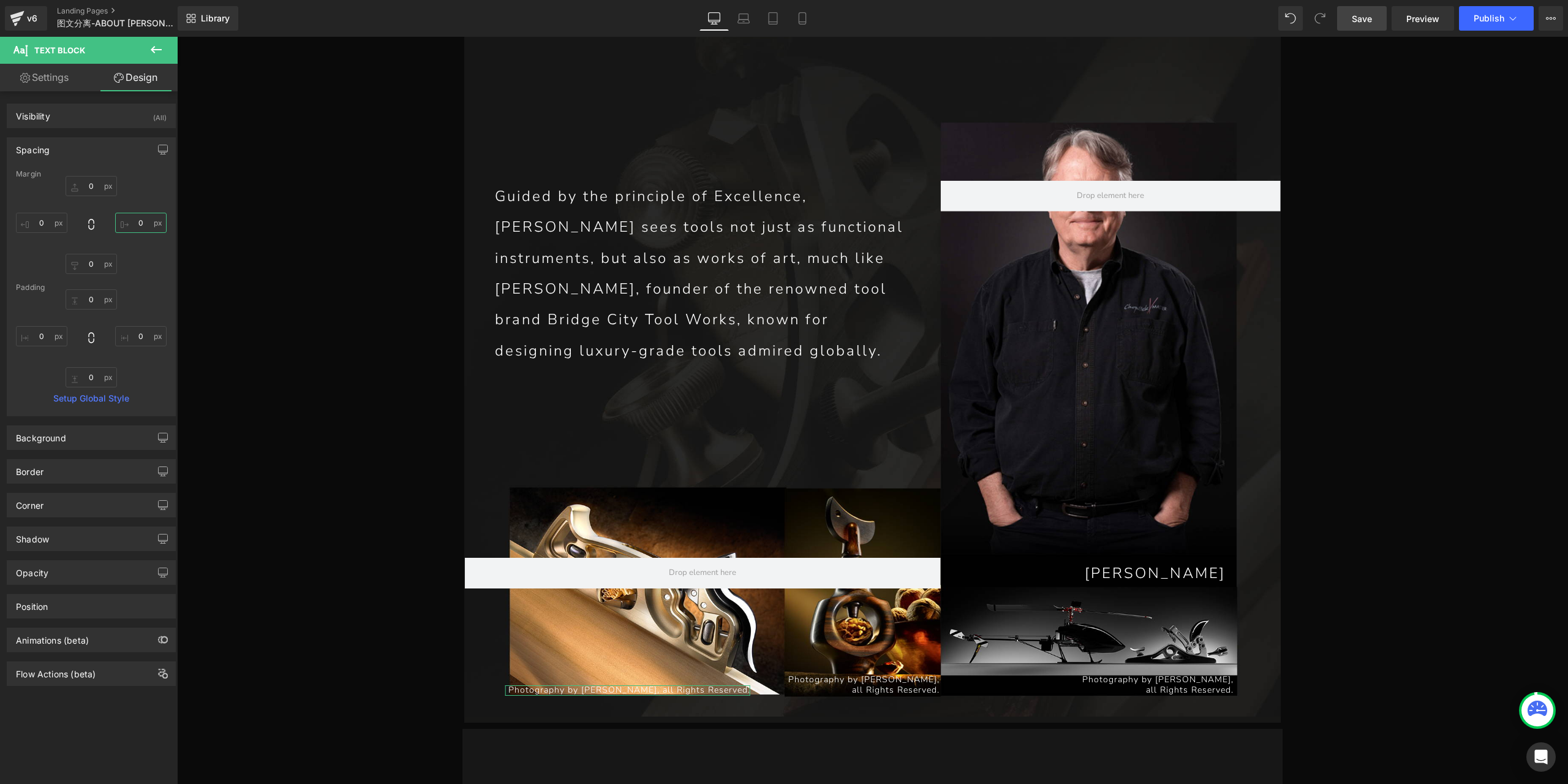
click at [141, 223] on input "0" at bounding box center [140, 222] width 52 height 20
type input "-30"
click at [1208, 685] on p "all Rights Reserved." at bounding box center [1114, 691] width 239 height 10
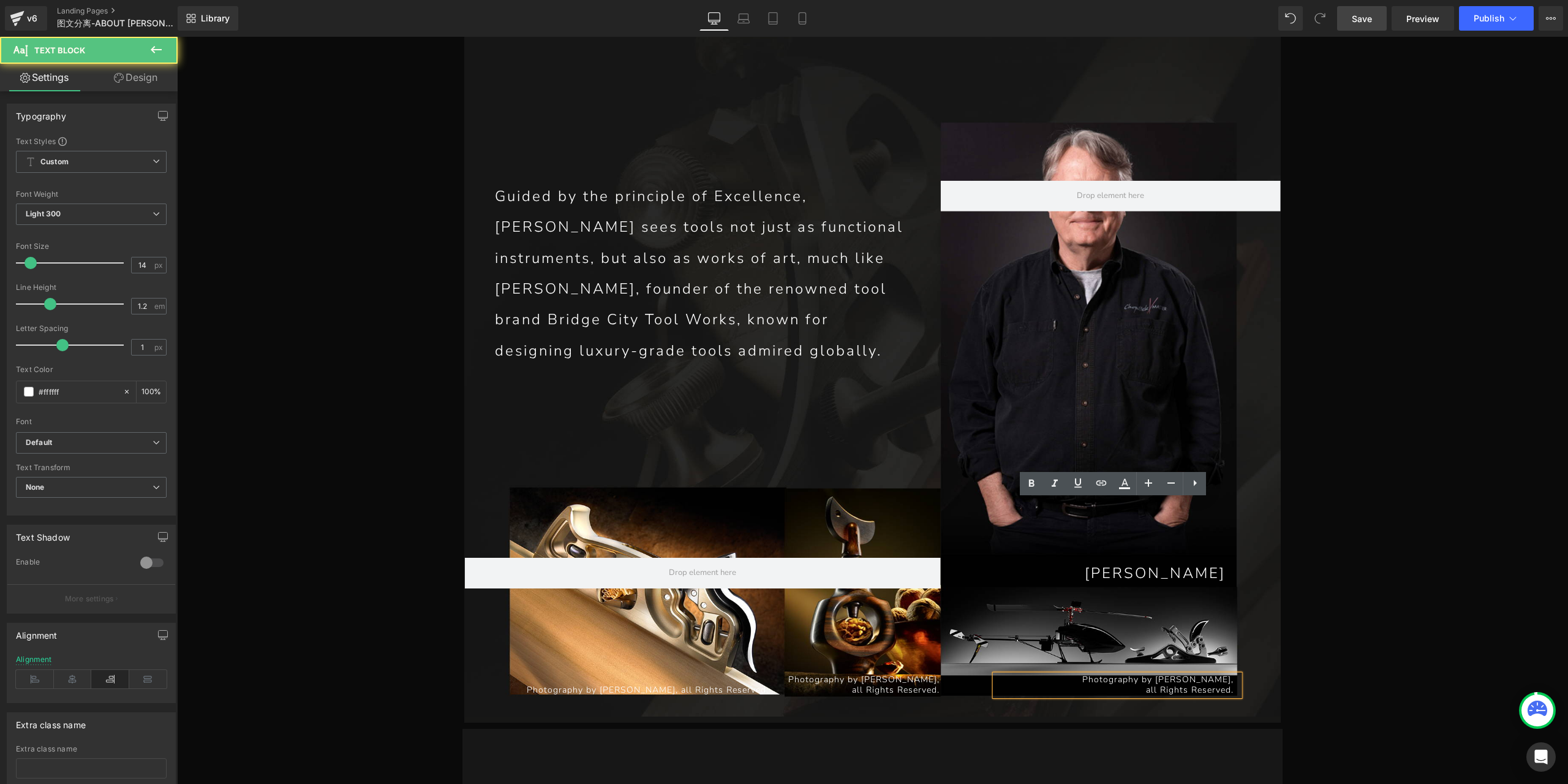
click at [1206, 685] on p "all Rights Reserved." at bounding box center [1114, 691] width 239 height 10
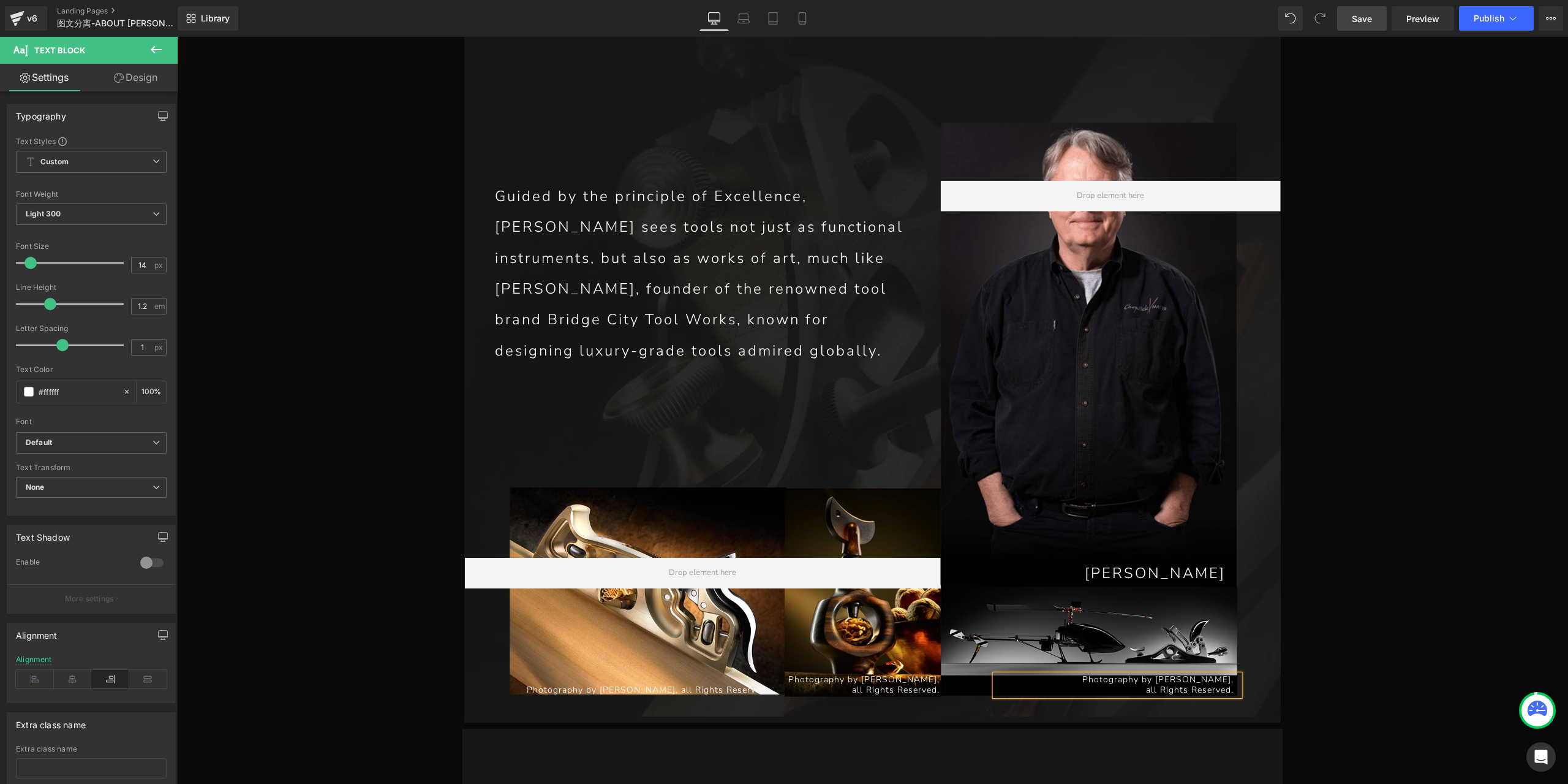
paste div
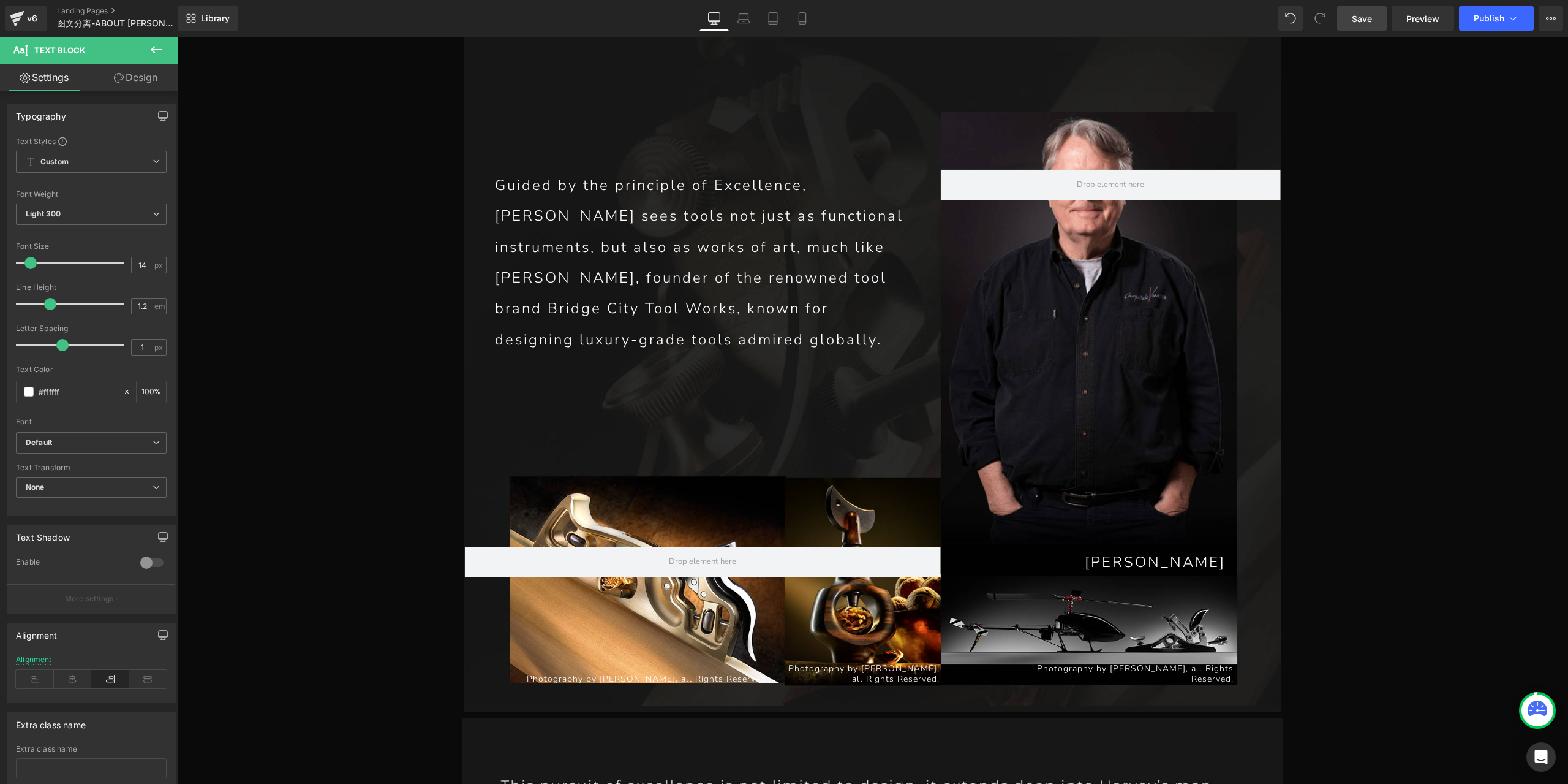
click at [1356, 25] on span "Save" at bounding box center [1361, 18] width 20 height 13
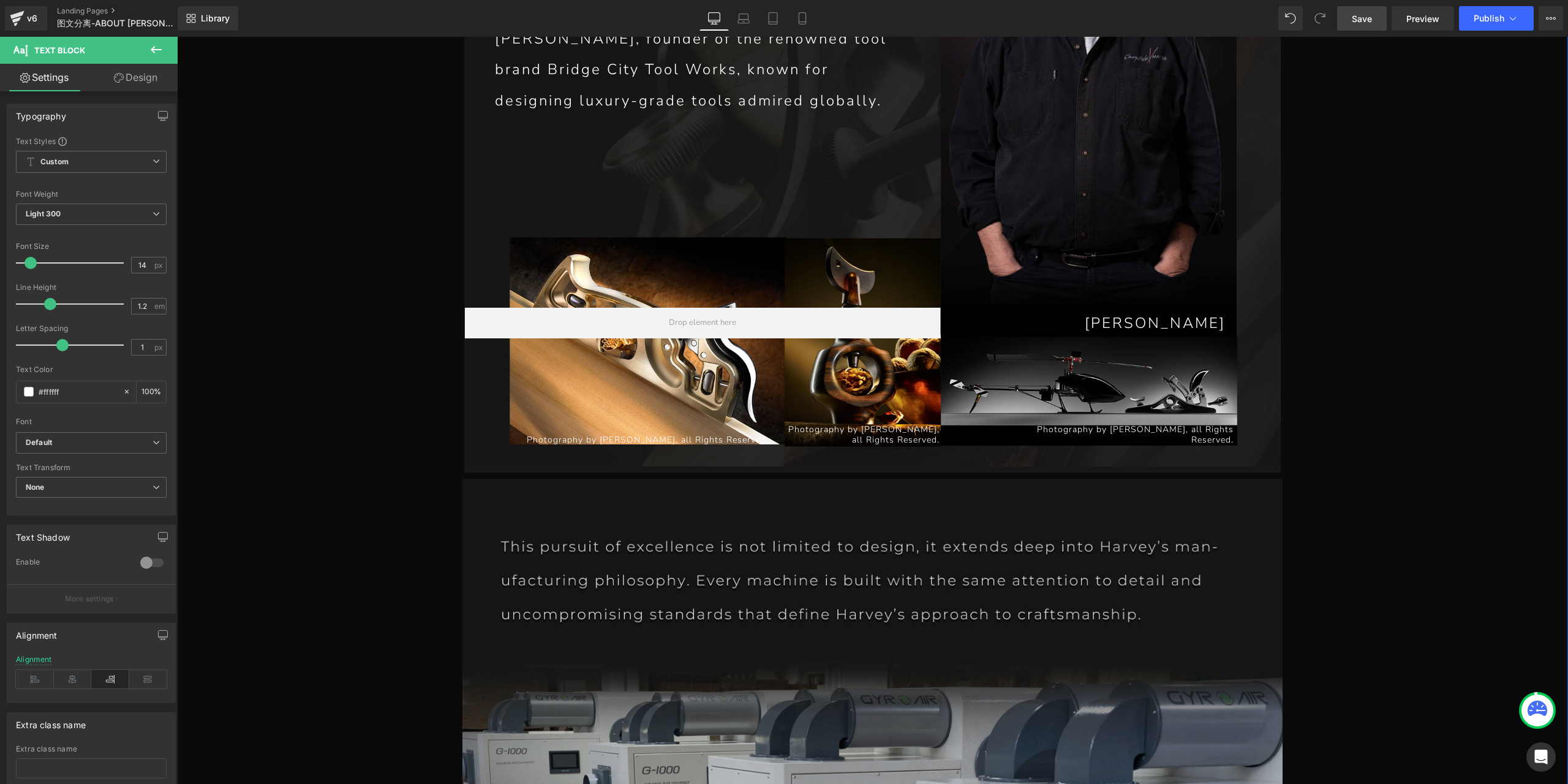
scroll to position [5844, 0]
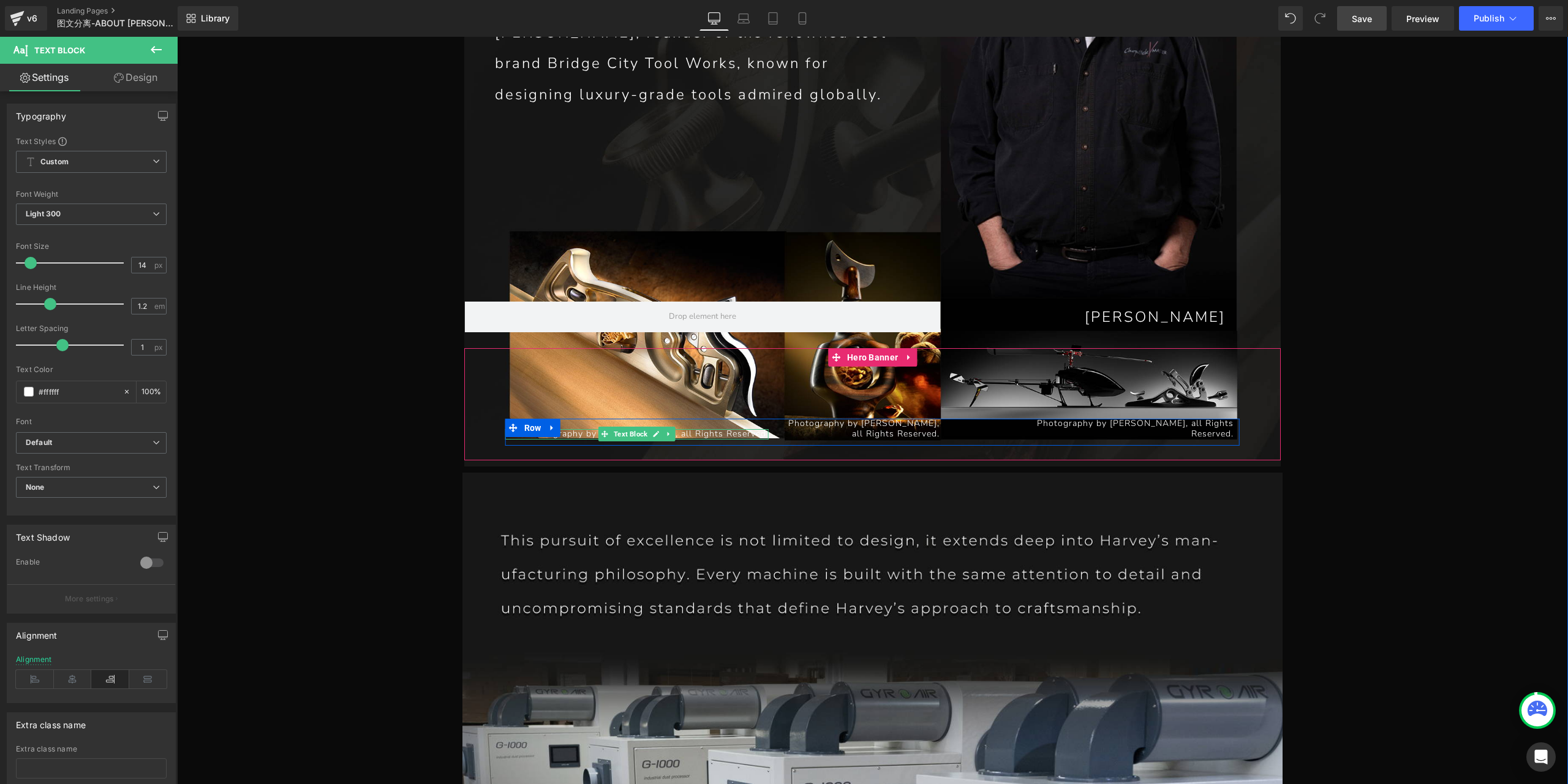
click at [695, 429] on p "Photography by [PERSON_NAME], all Rights Reserved." at bounding box center [636, 434] width 264 height 10
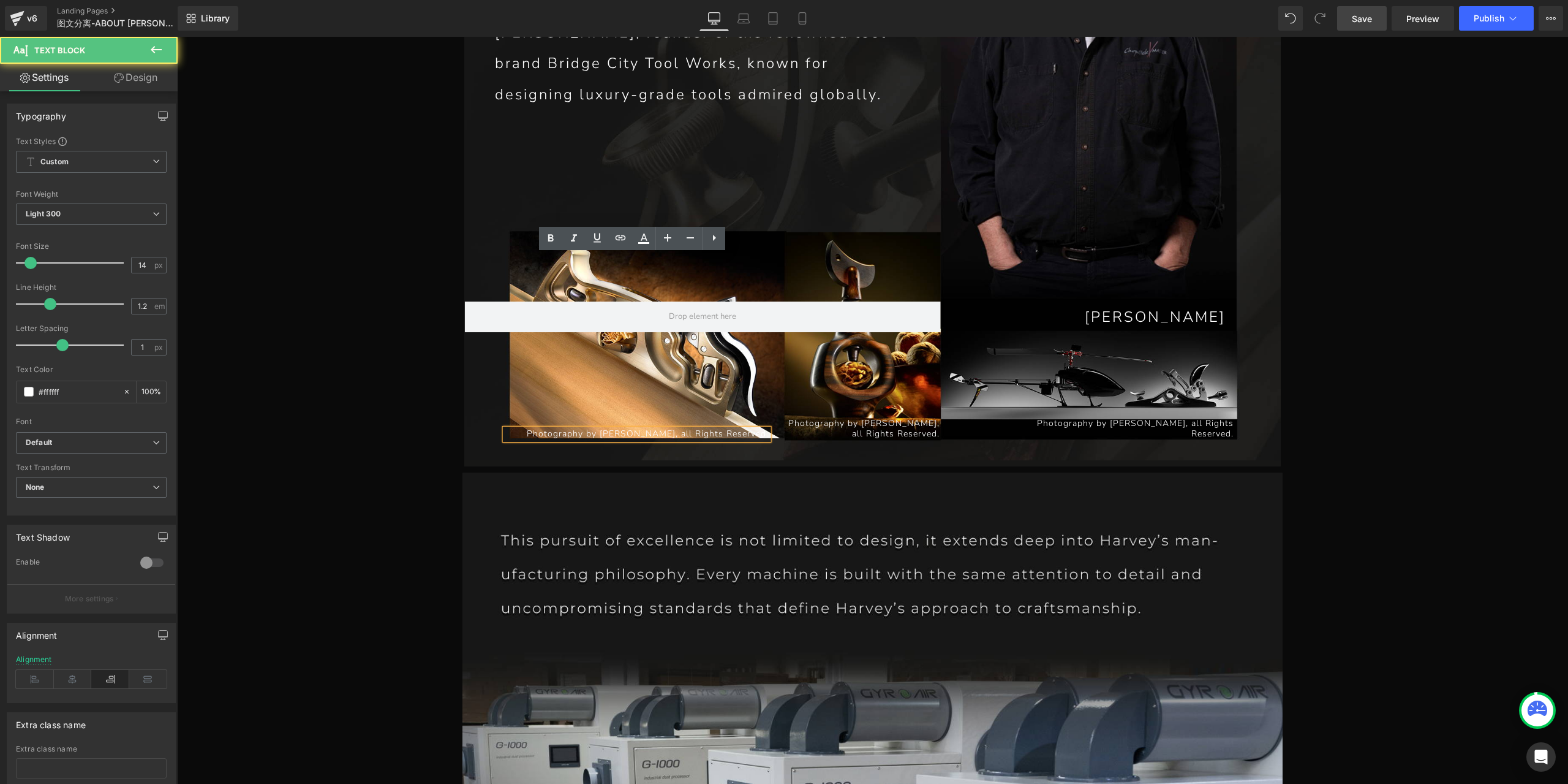
click at [716, 429] on p "Photography by [PERSON_NAME], all Rights Reserved." at bounding box center [636, 434] width 264 height 10
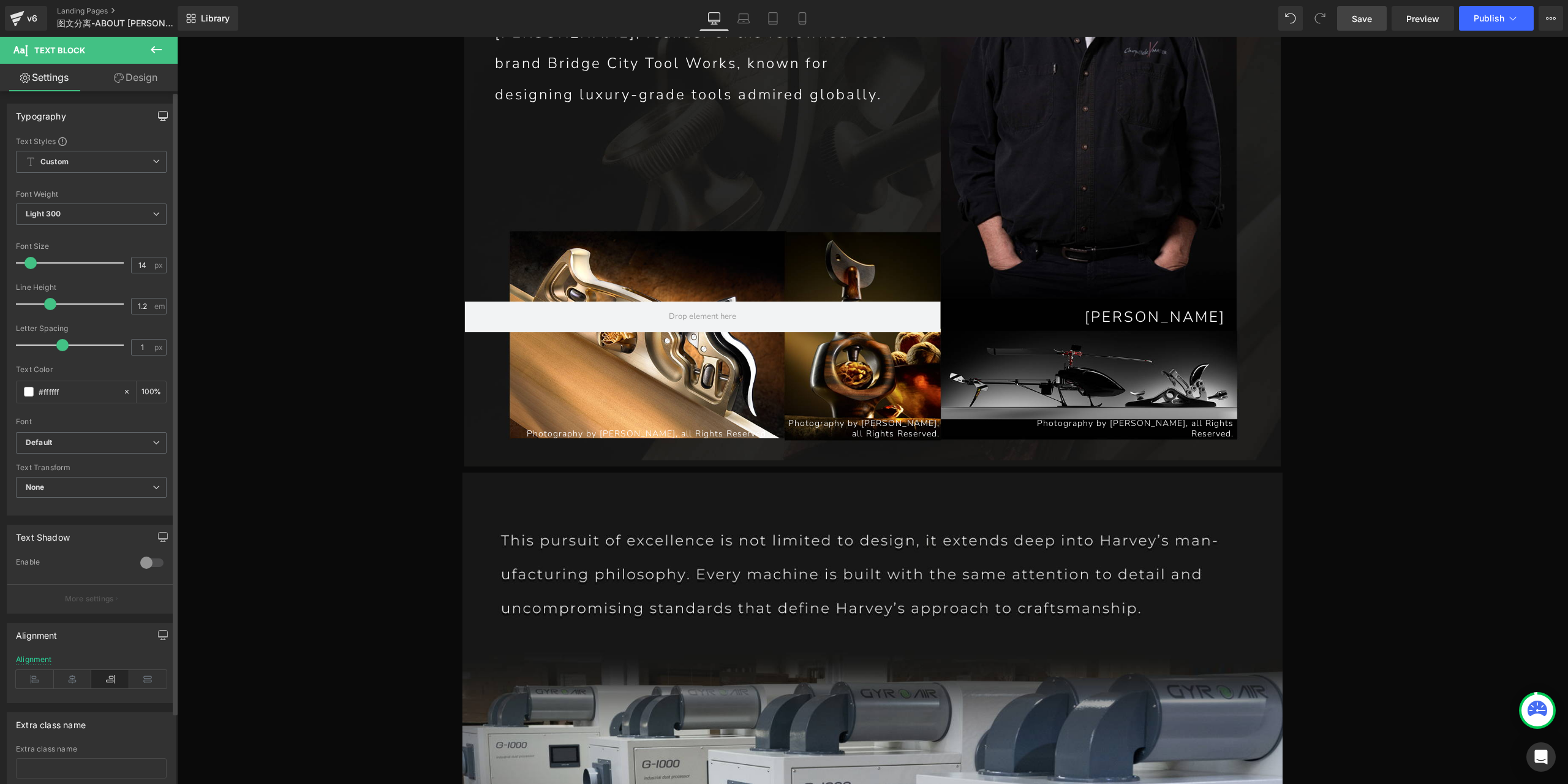
click at [153, 120] on button "button" at bounding box center [163, 115] width 19 height 23
click at [64, 141] on button "Laptop" at bounding box center [68, 142] width 38 height 21
type input "100"
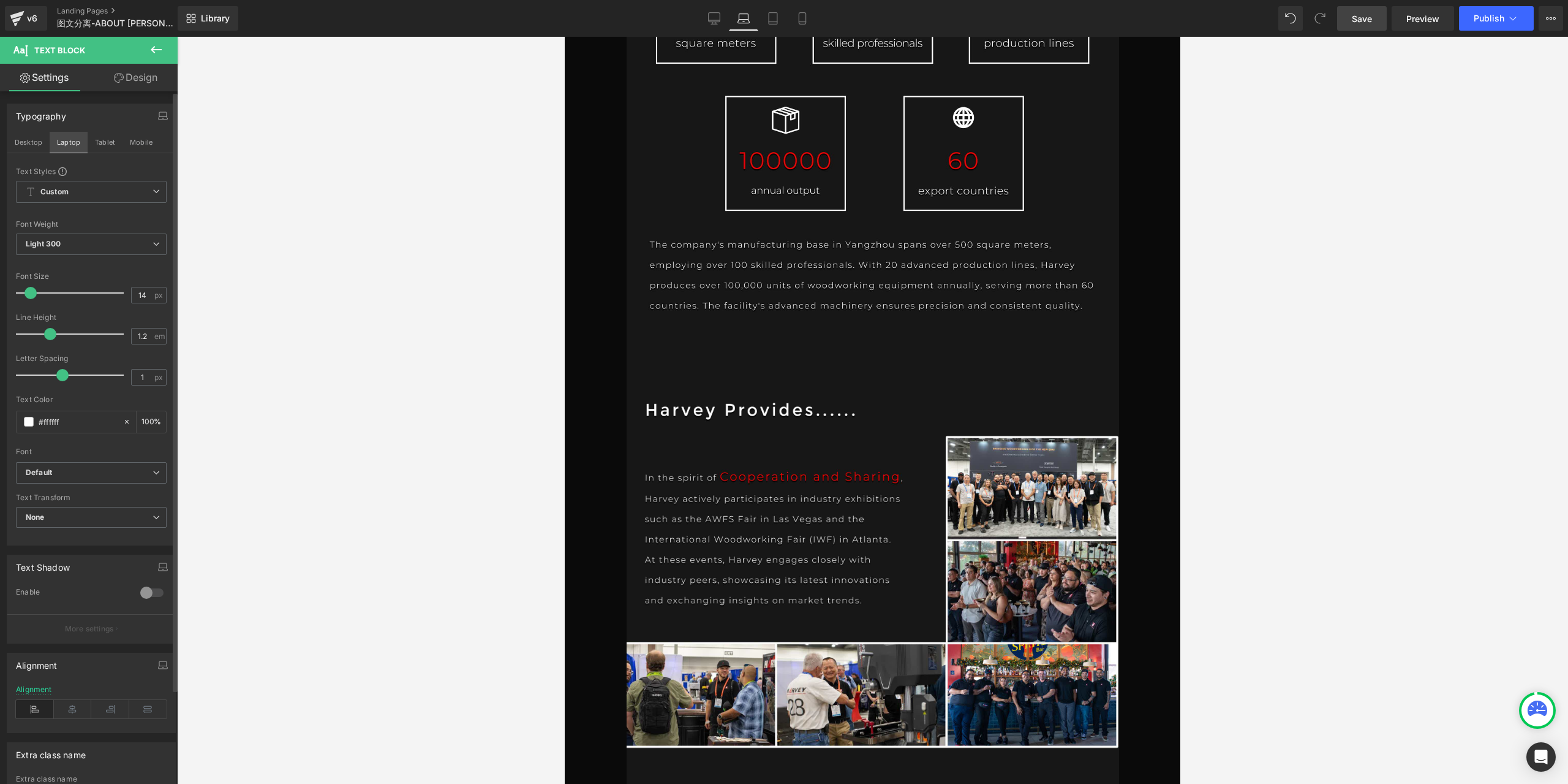
scroll to position [4650, 0]
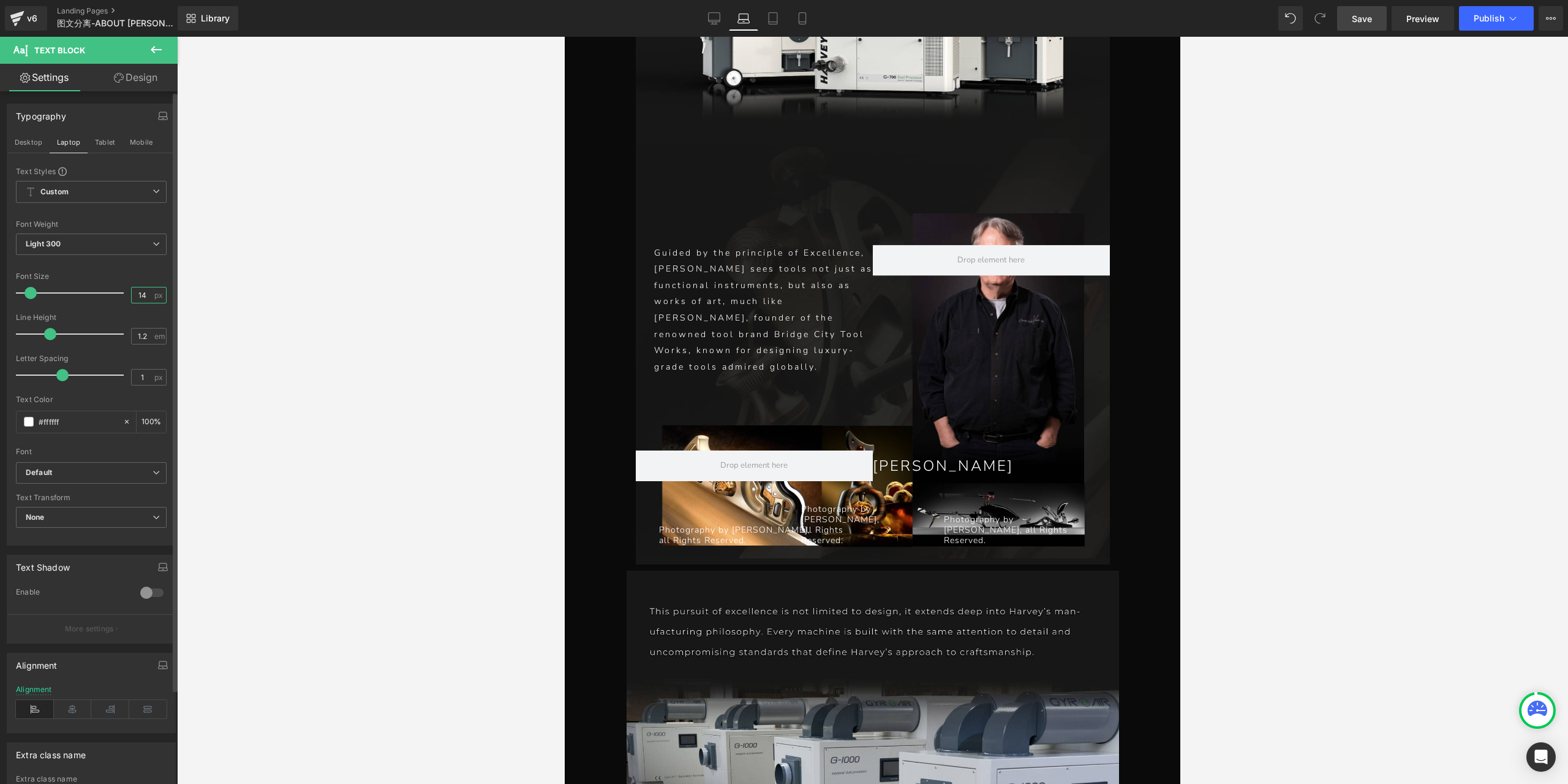
click at [137, 294] on input "14" at bounding box center [142, 295] width 22 height 15
type input "12"
click at [143, 67] on link "Design" at bounding box center [135, 77] width 89 height 28
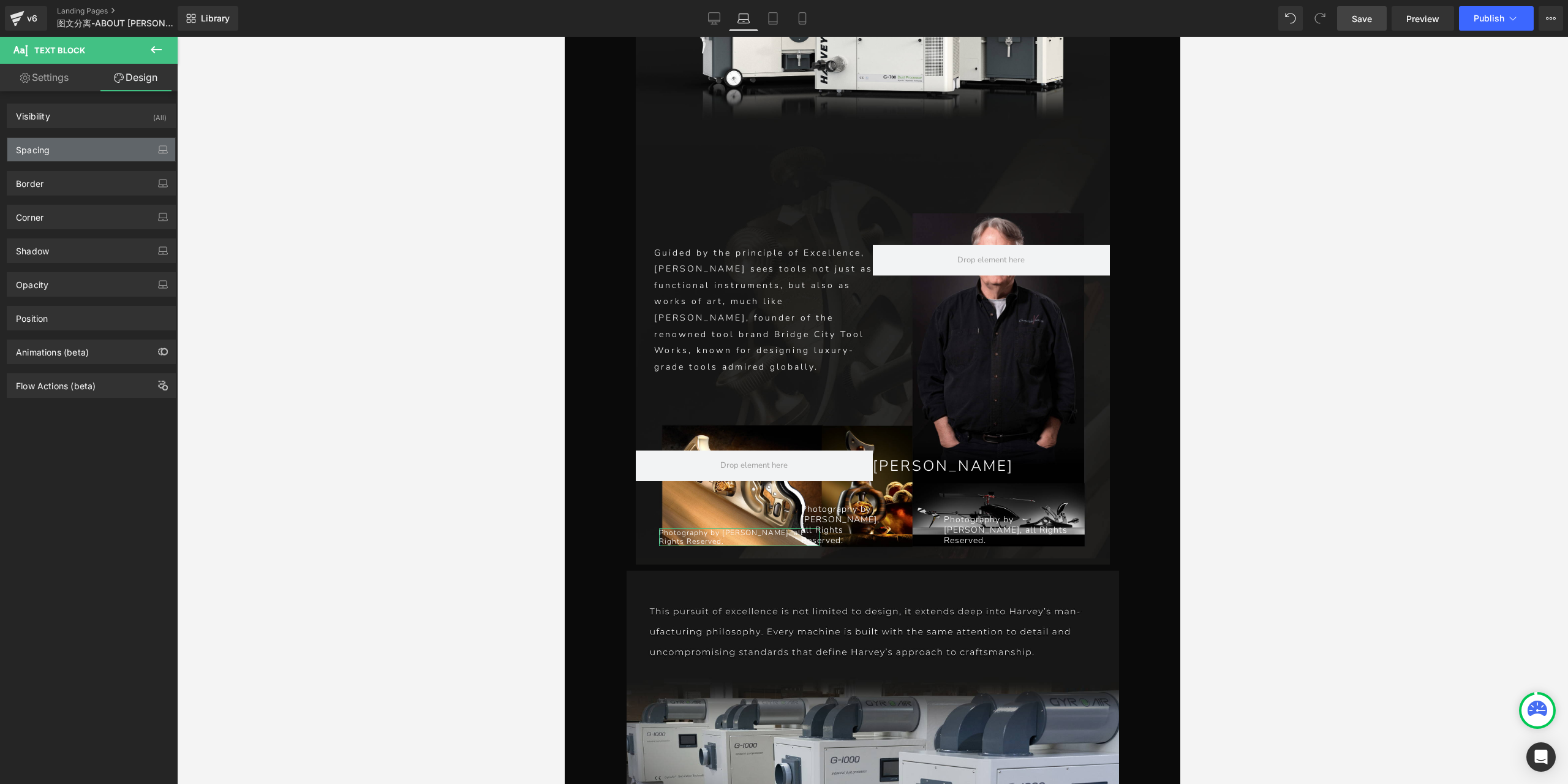
click at [67, 158] on div "Spacing" at bounding box center [91, 149] width 168 height 23
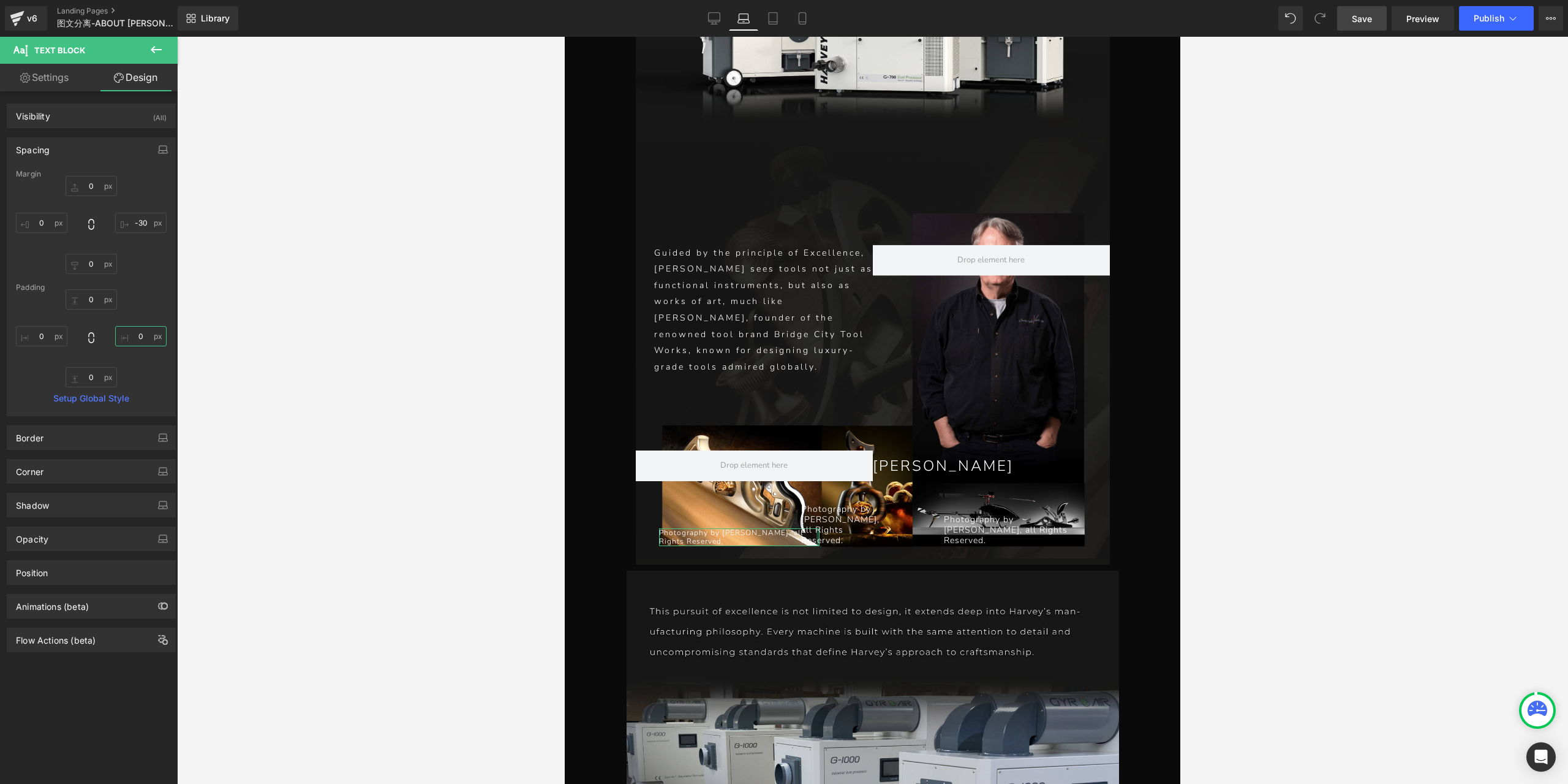
click at [132, 339] on input "0" at bounding box center [140, 336] width 52 height 20
click at [814, 525] on p "all Rights Reserved." at bounding box center [844, 536] width 87 height 21
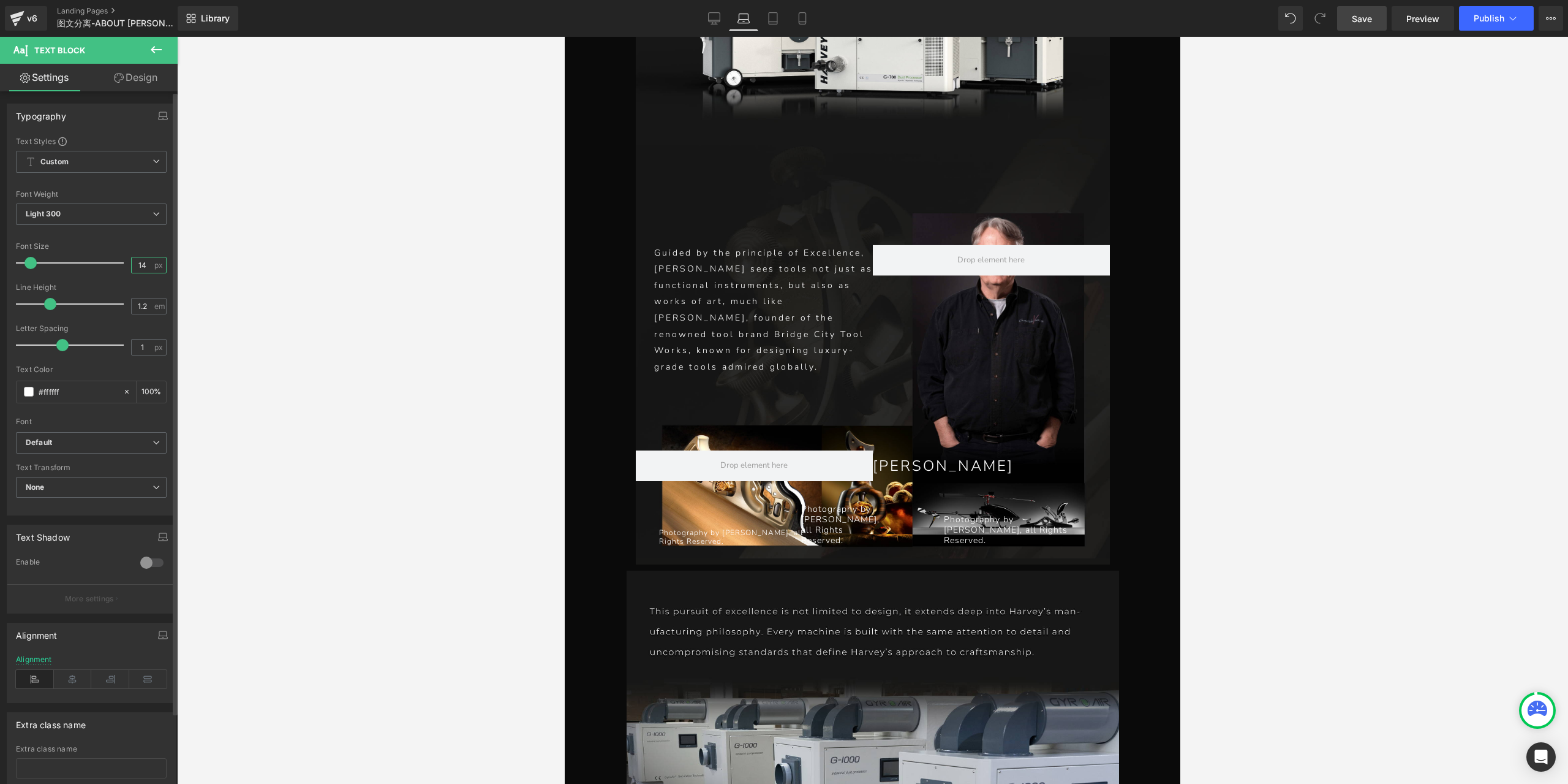
click at [138, 268] on input "14" at bounding box center [142, 265] width 22 height 15
type input "12"
click at [99, 673] on icon at bounding box center [110, 679] width 38 height 19
click at [124, 78] on link "Design" at bounding box center [135, 77] width 89 height 28
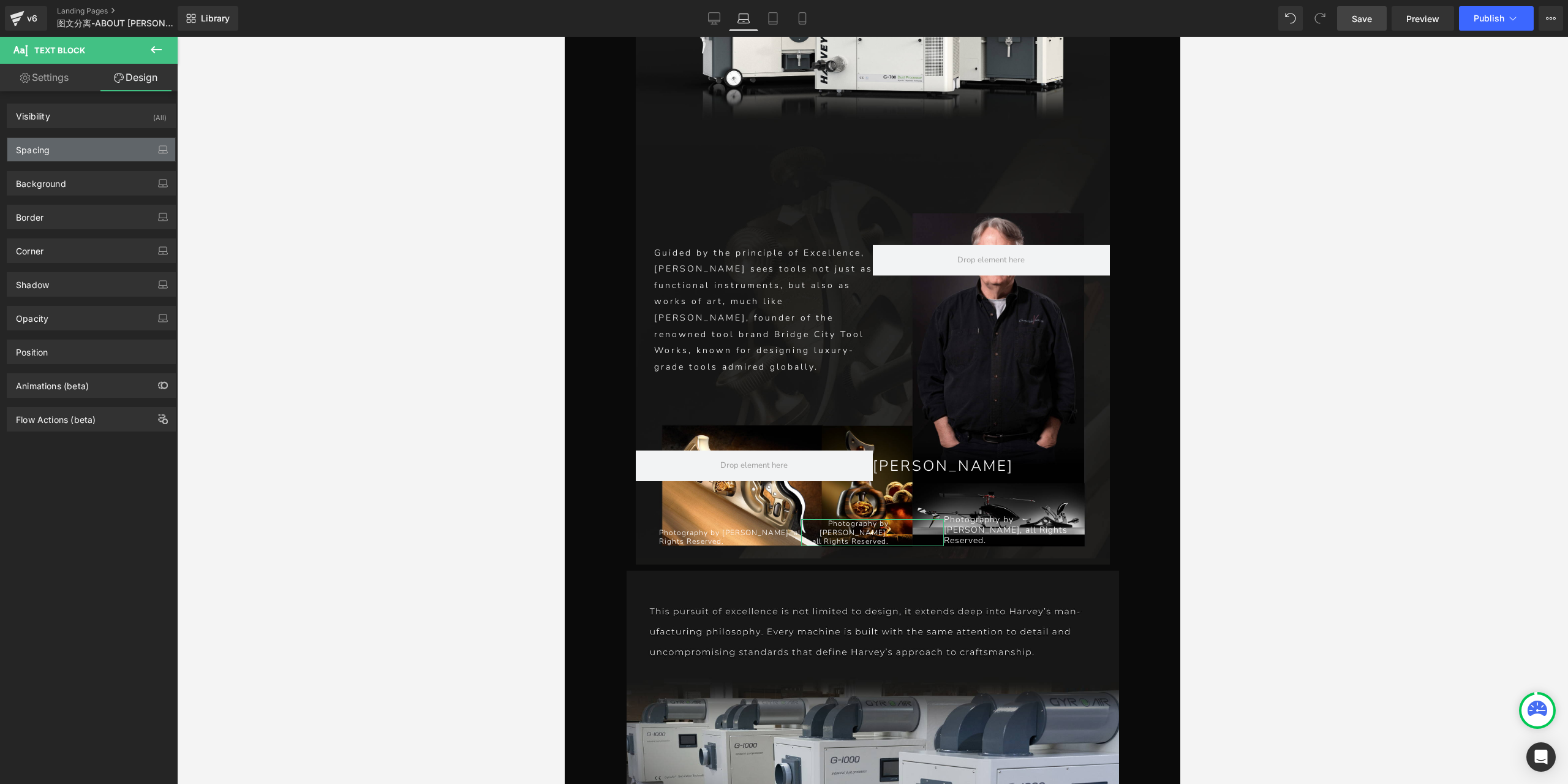
click at [81, 149] on div "Spacing" at bounding box center [91, 149] width 168 height 23
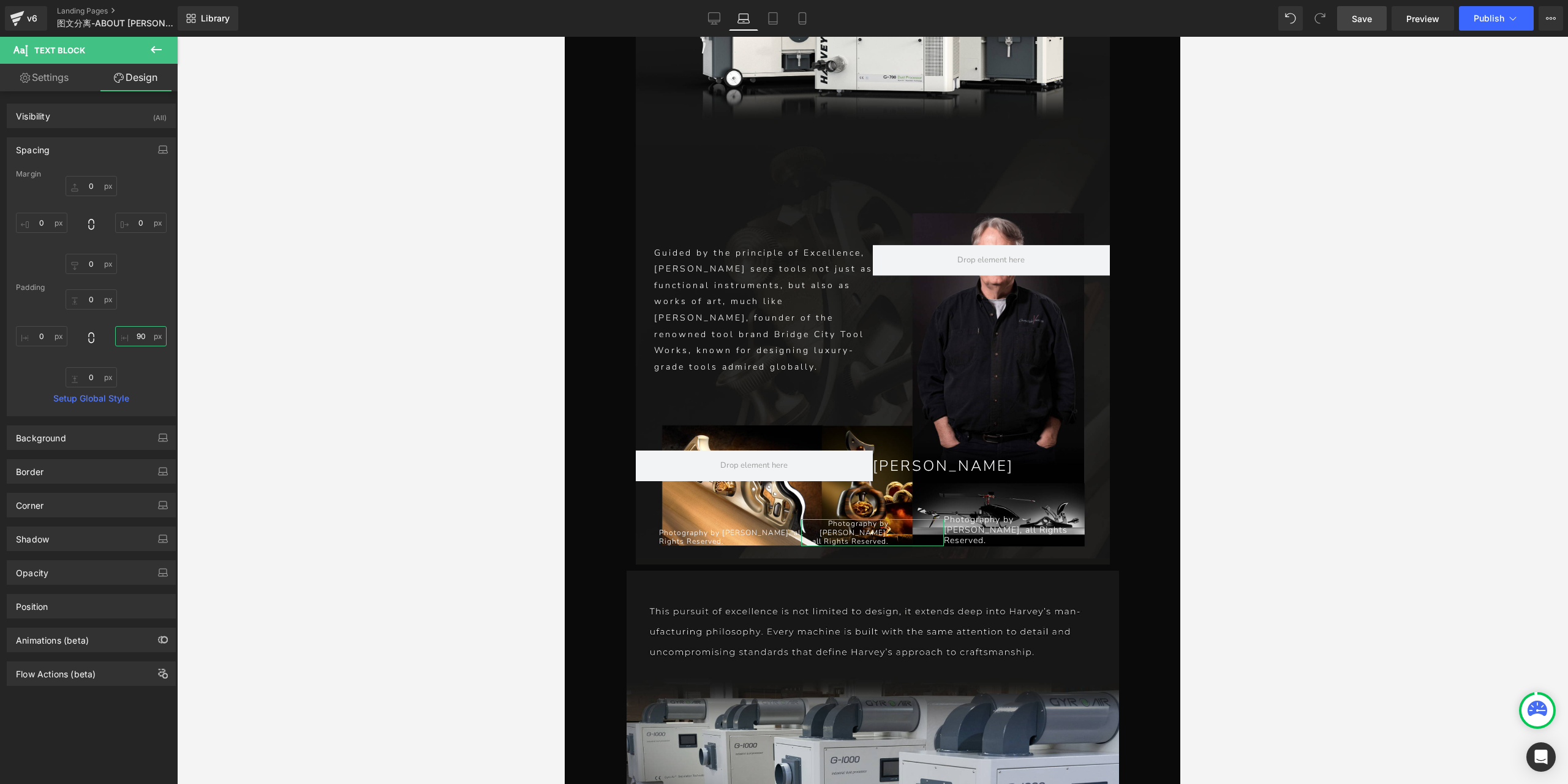
click at [140, 340] on input "90" at bounding box center [140, 336] width 52 height 20
type input "0"
type input "30"
click at [869, 525] on icon at bounding box center [872, 528] width 7 height 7
click at [40, 73] on link "Settings" at bounding box center [44, 77] width 89 height 28
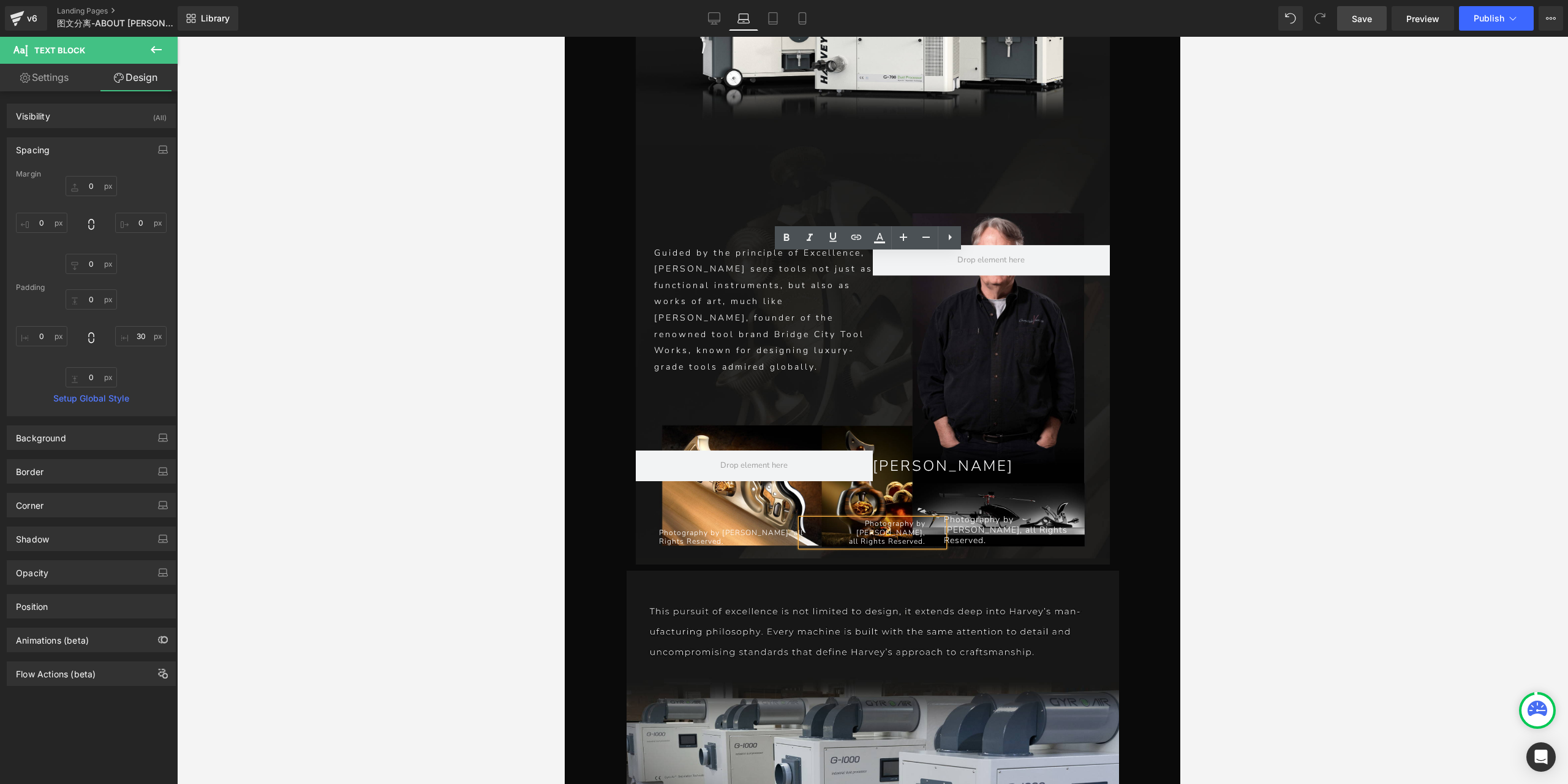
type input "100"
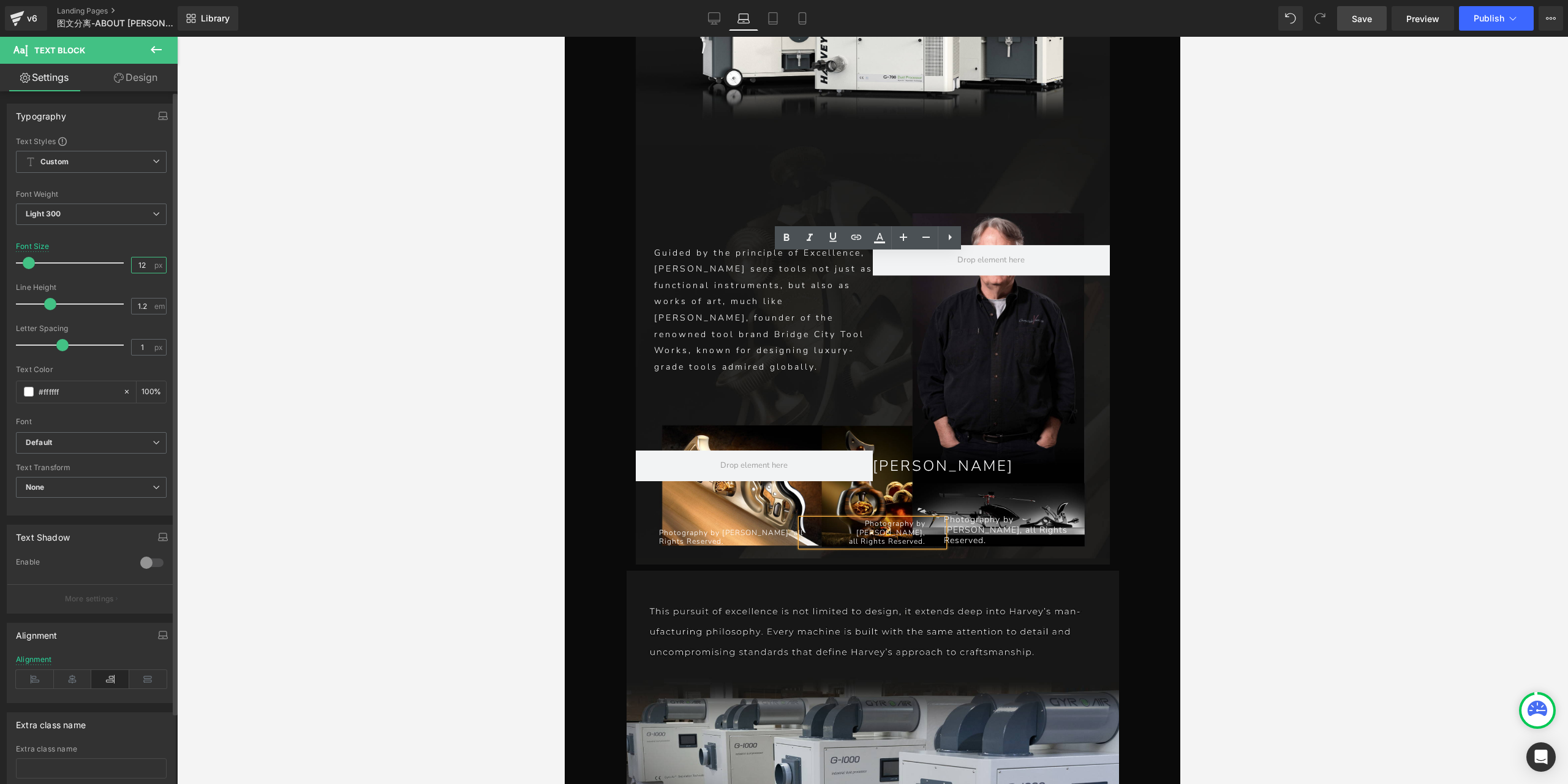
click at [139, 264] on input "12" at bounding box center [142, 265] width 22 height 15
click at [137, 264] on input "12" at bounding box center [142, 265] width 22 height 15
click at [1062, 493] on div "Photography by [PERSON_NAME], all Rights Reserved. Text Block Photography by [P…" at bounding box center [873, 525] width 474 height 65
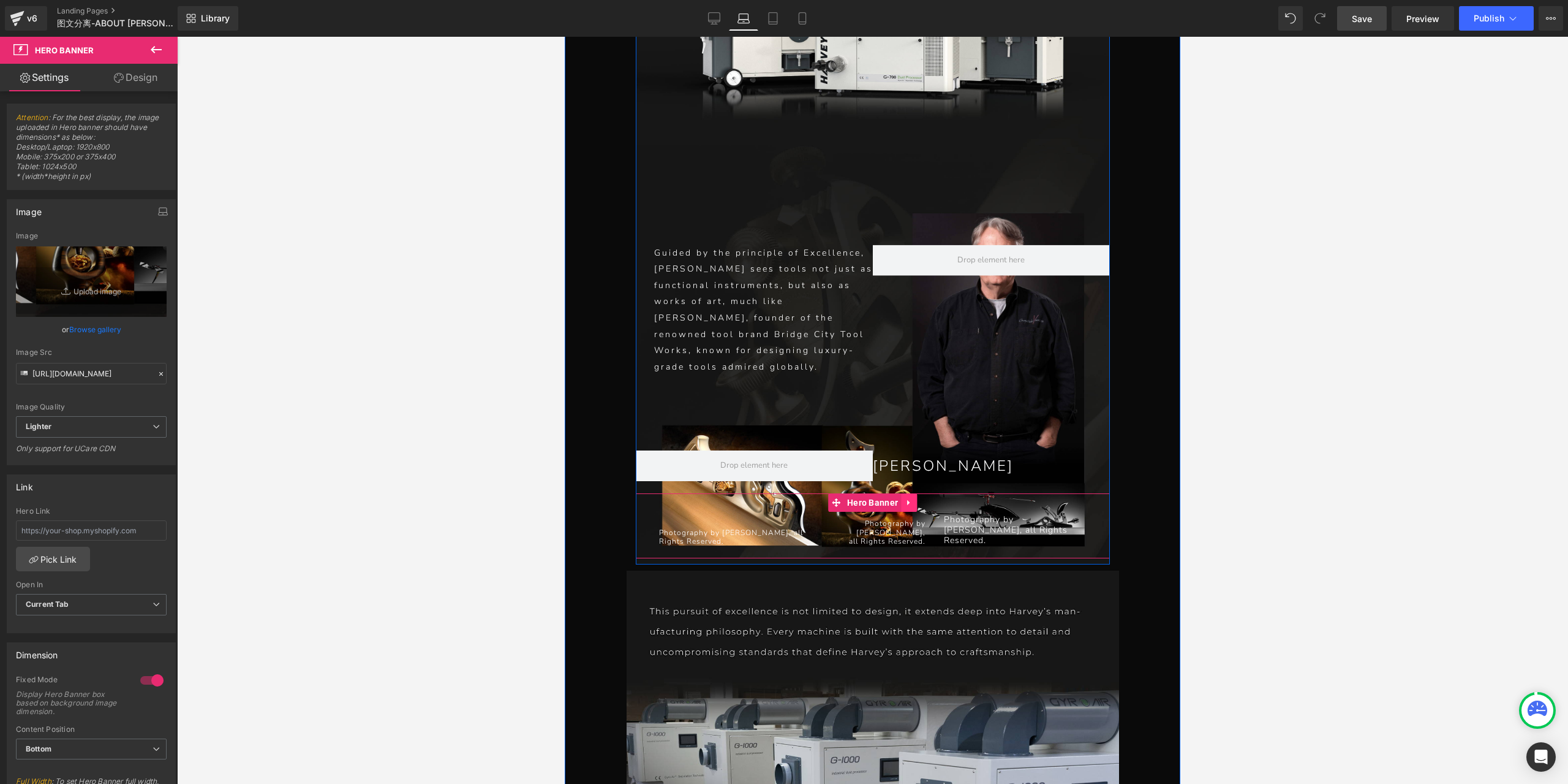
click at [905, 498] on icon at bounding box center [908, 502] width 8 height 9
click at [914, 493] on link at bounding box center [917, 502] width 16 height 19
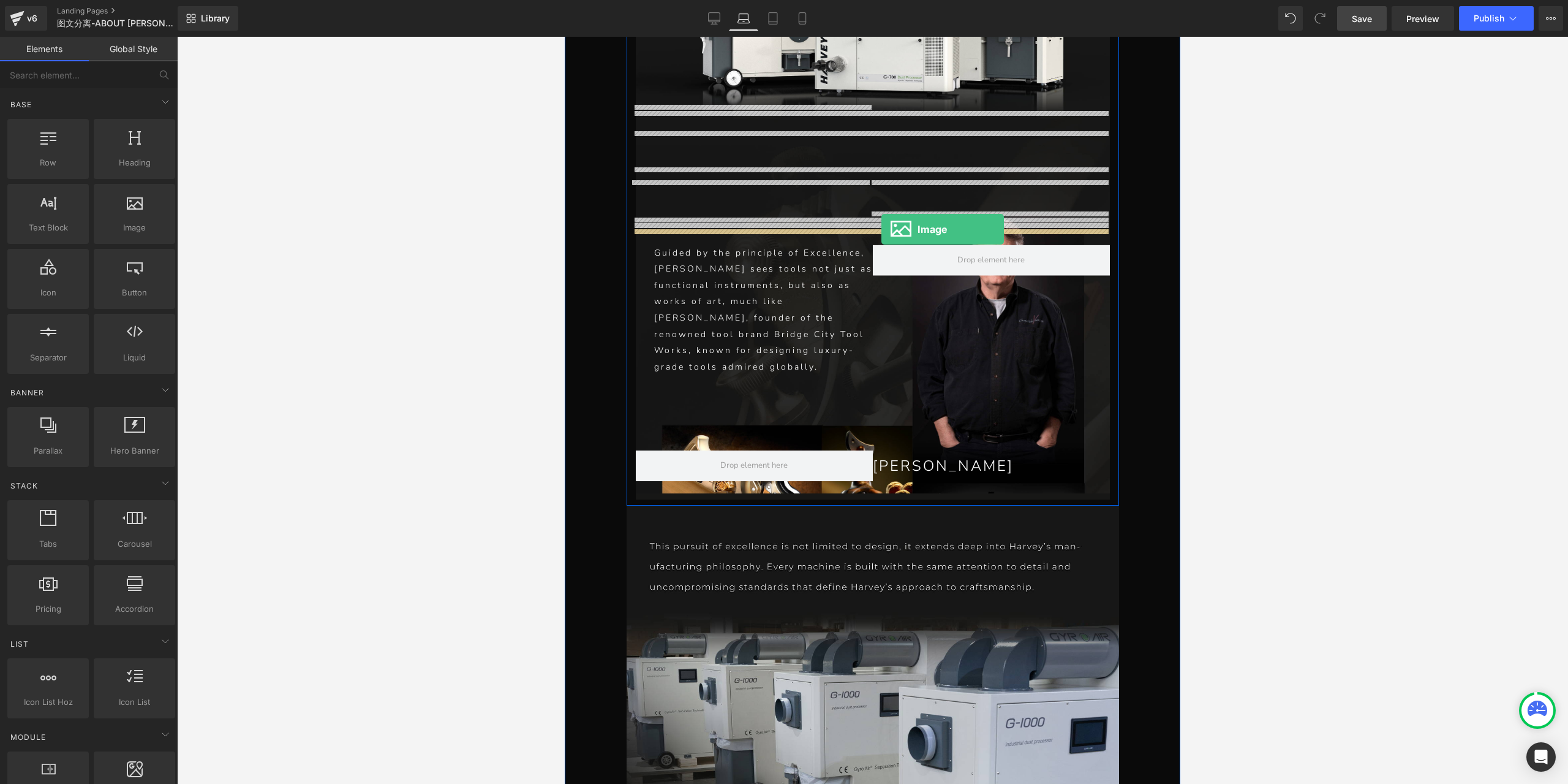
drag, startPoint x: 739, startPoint y: 254, endPoint x: 881, endPoint y: 229, distance: 144.2
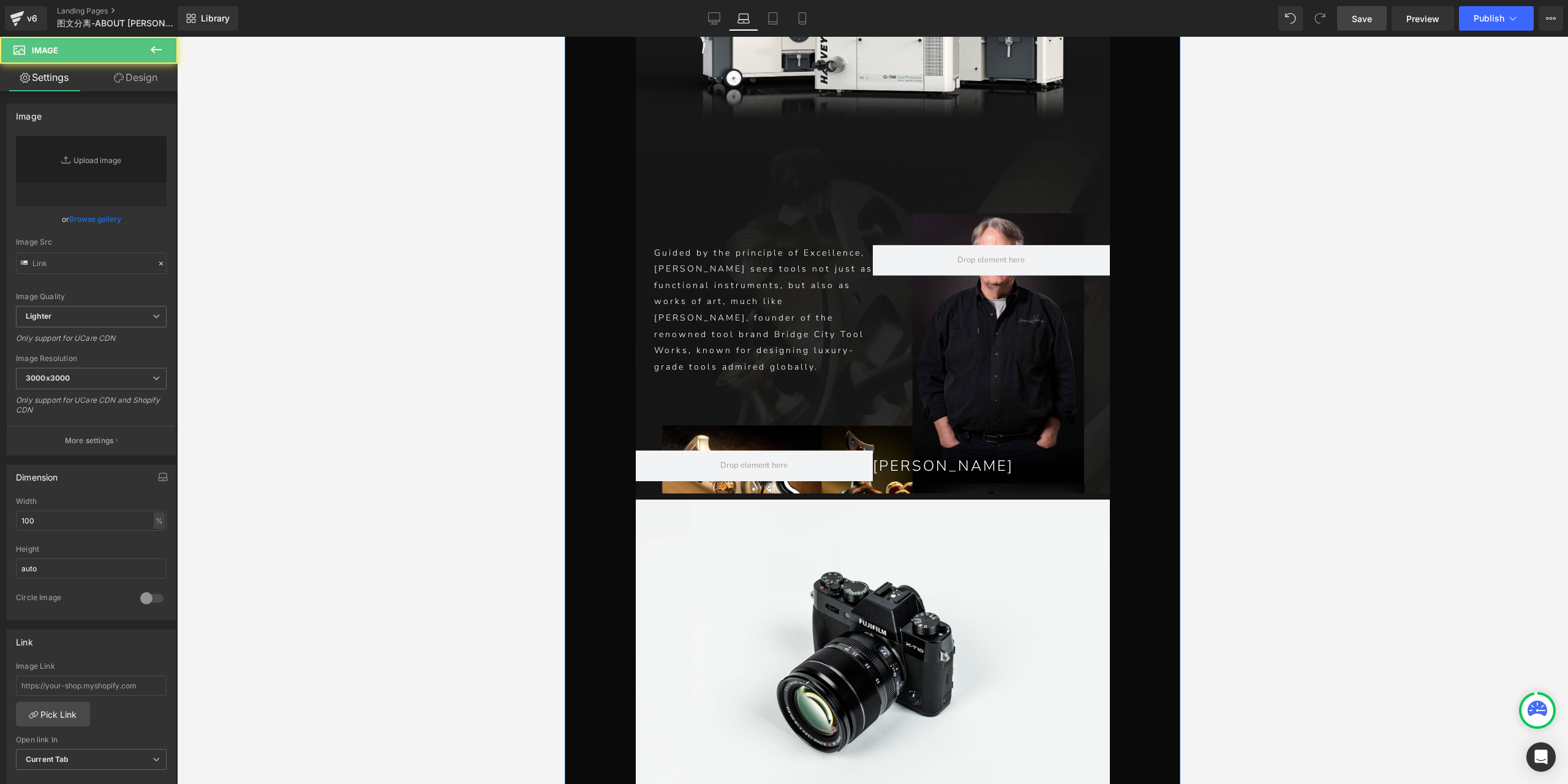
type input "//[DOMAIN_NAME][URL]"
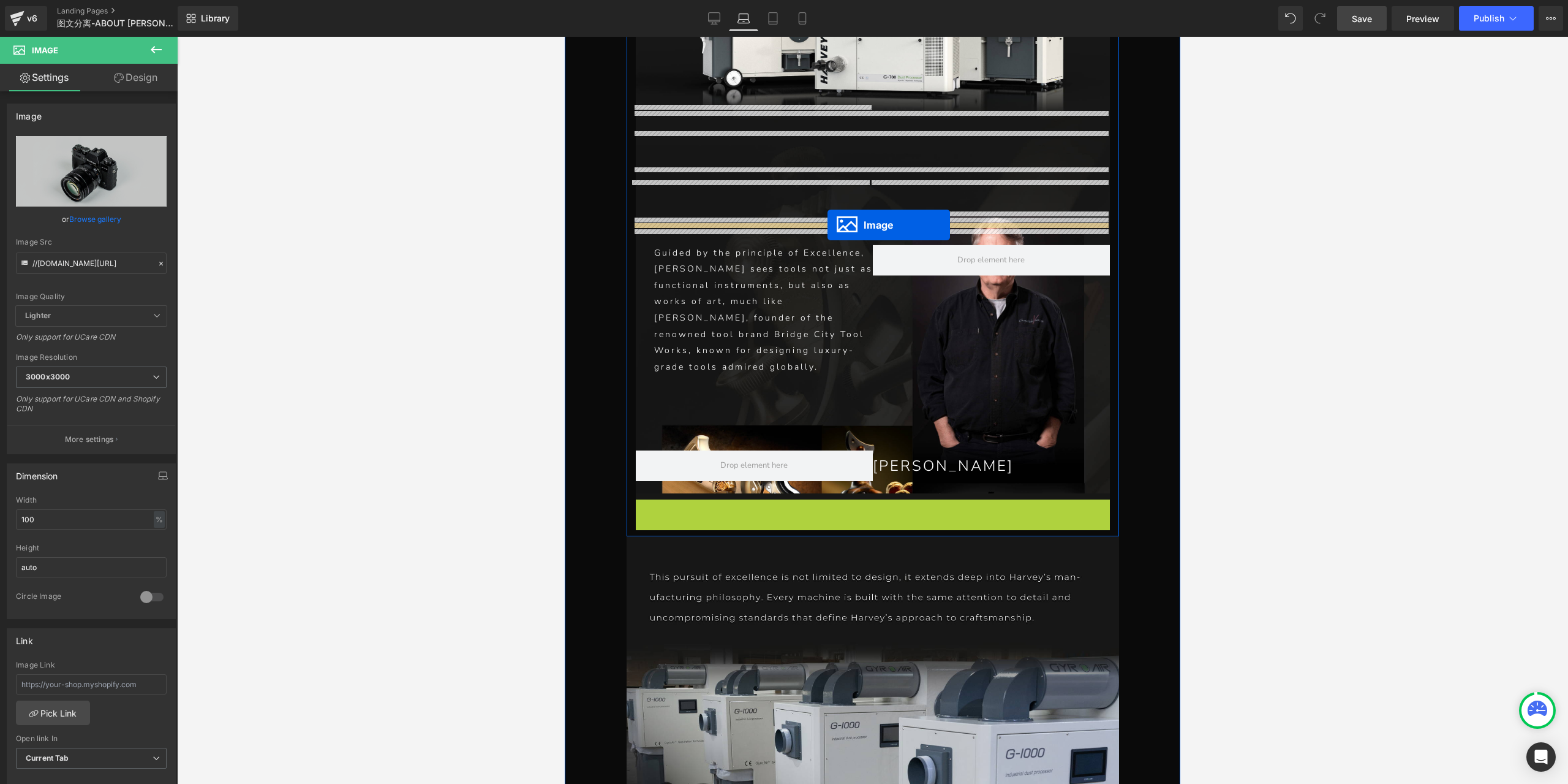
drag, startPoint x: 850, startPoint y: 389, endPoint x: 828, endPoint y: 225, distance: 165.5
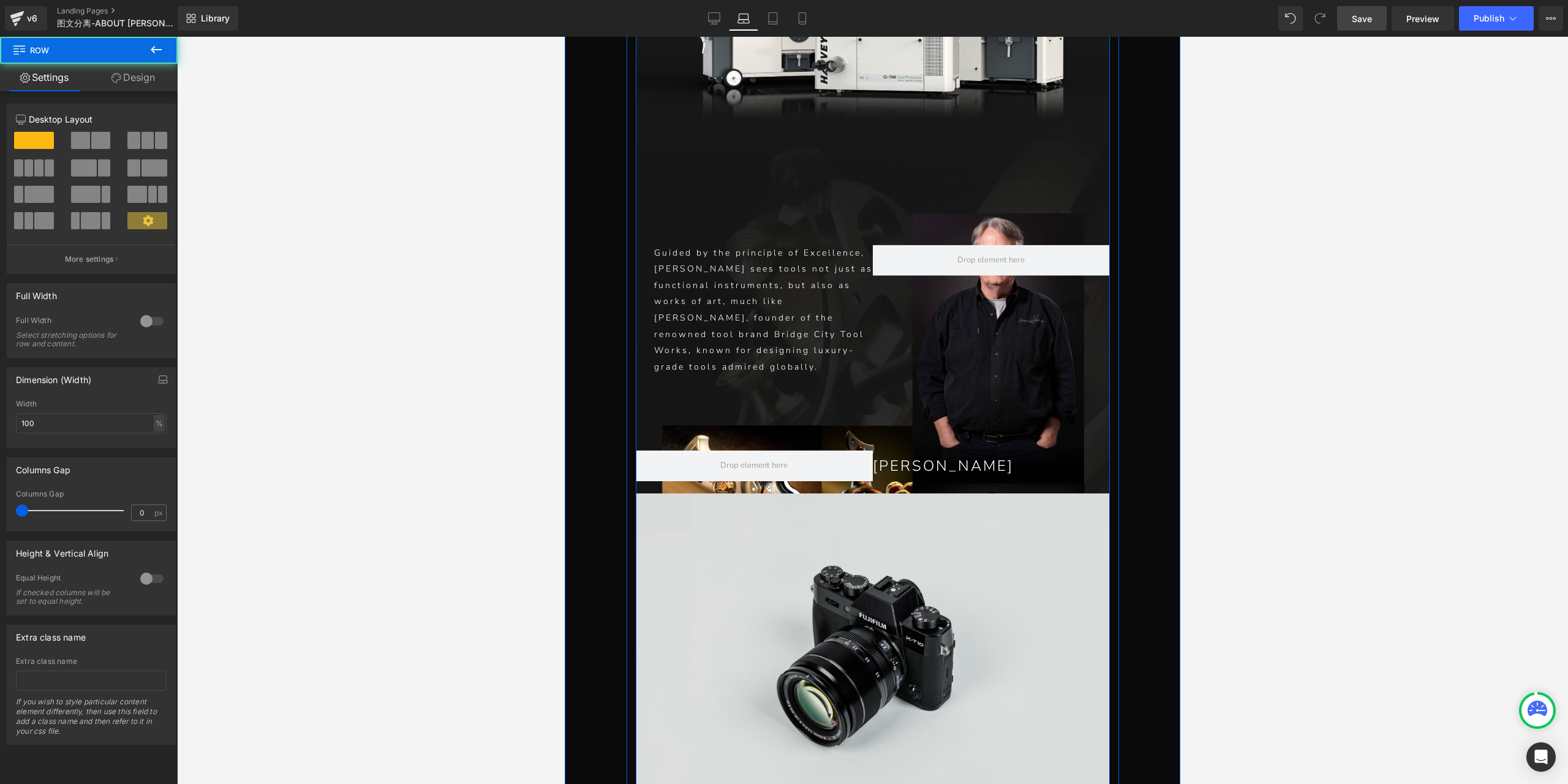
drag, startPoint x: 828, startPoint y: 537, endPoint x: 831, endPoint y: 522, distance: 15.3
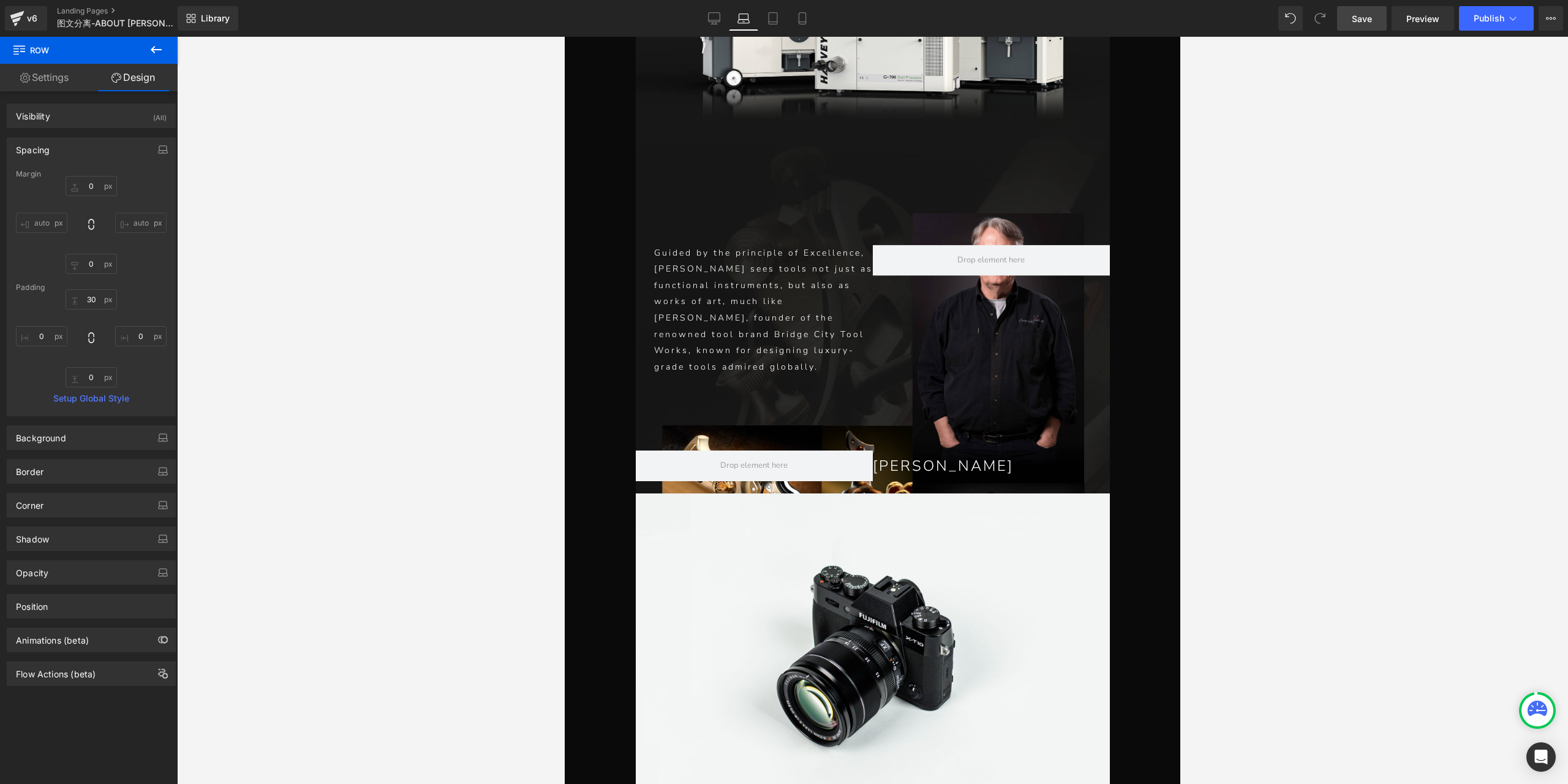
click at [1399, 350] on div at bounding box center [873, 410] width 1391 height 747
click at [878, 643] on span "Image" at bounding box center [873, 650] width 25 height 15
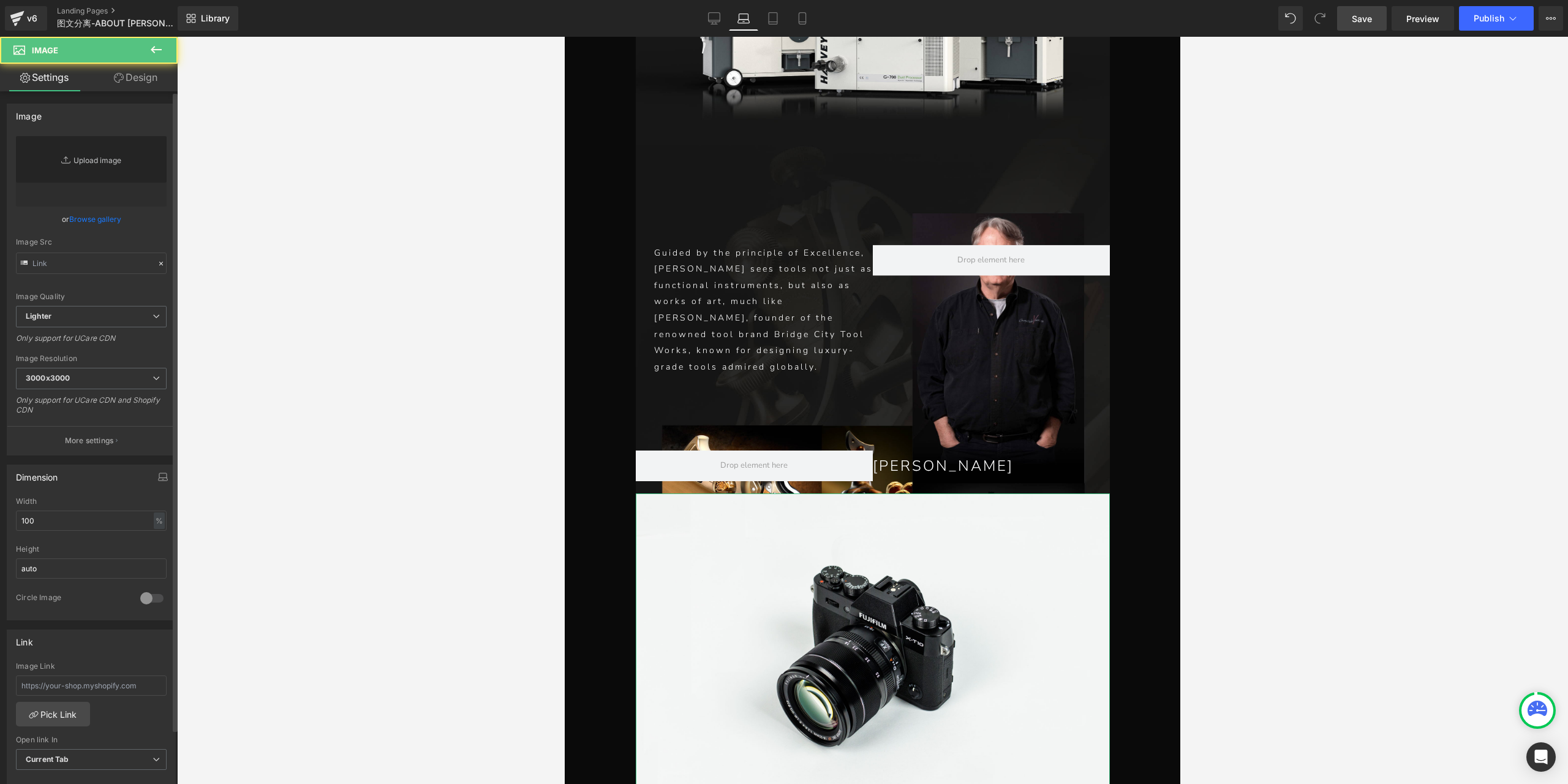
click at [122, 172] on link "Replace Image" at bounding box center [91, 171] width 151 height 70
type input "//[DOMAIN_NAME][URL]"
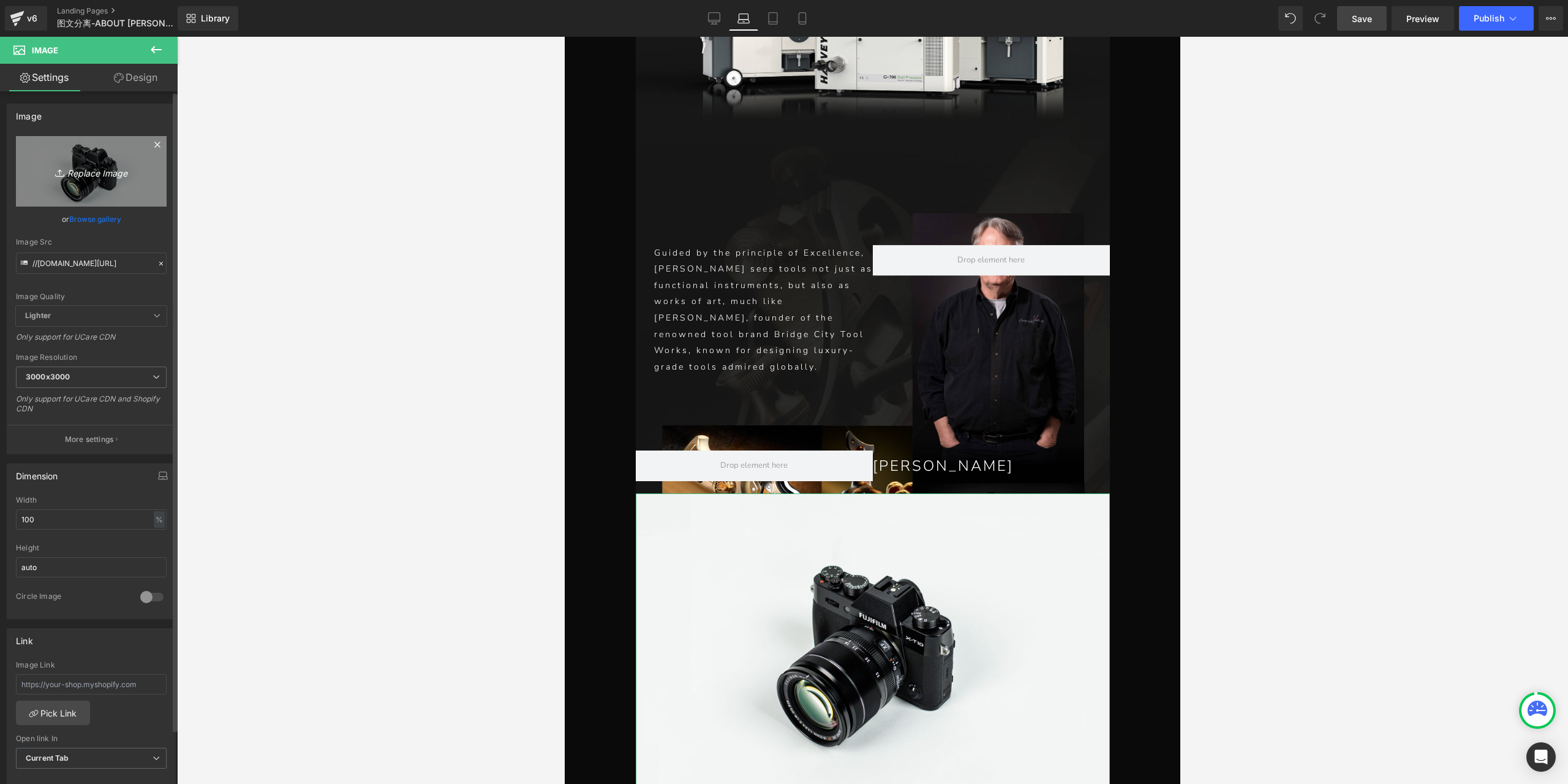
type input "C:\fakepath\P1-恢复的_07_09.jpg"
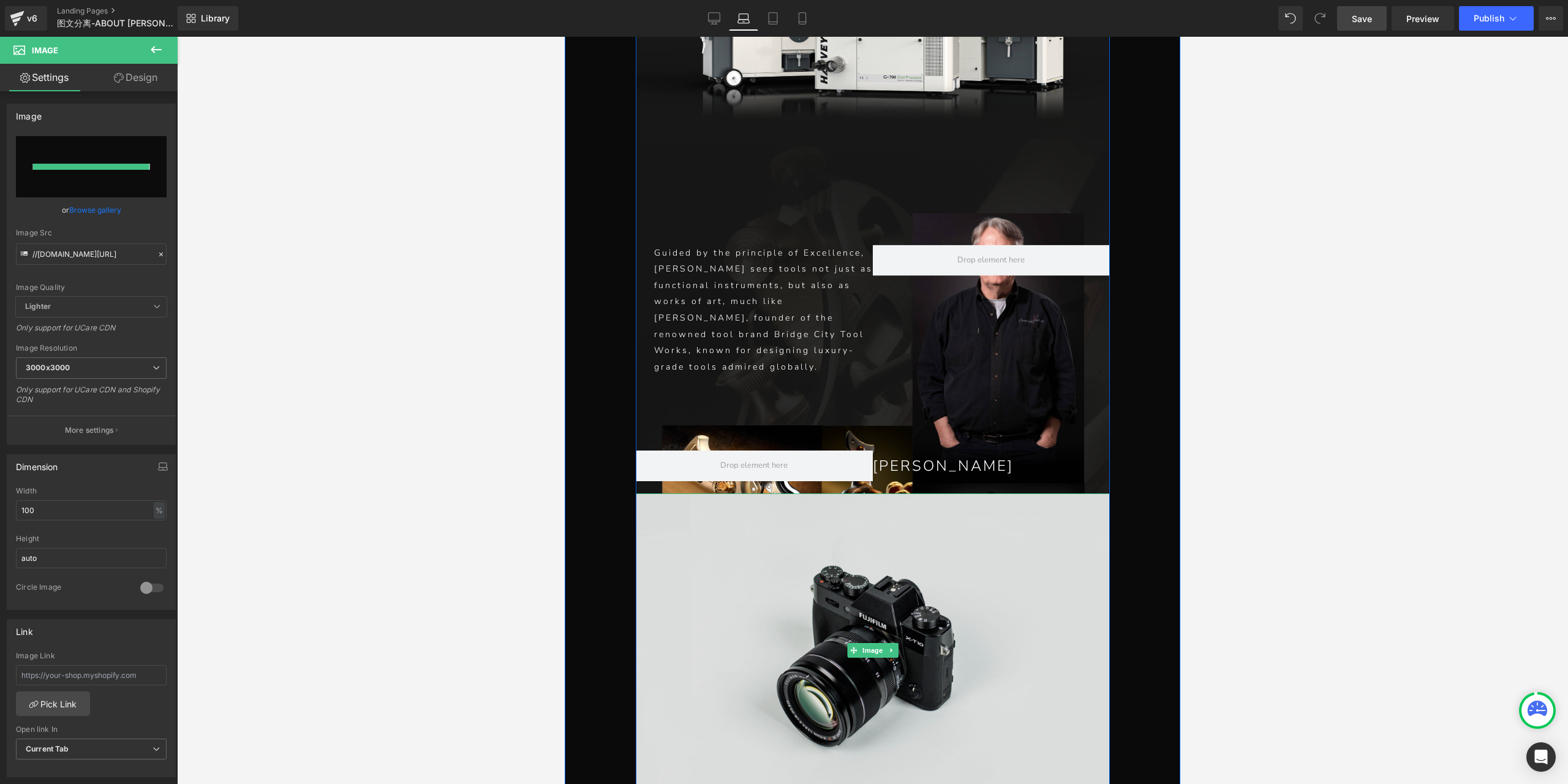
type input "[URL][DOMAIN_NAME]"
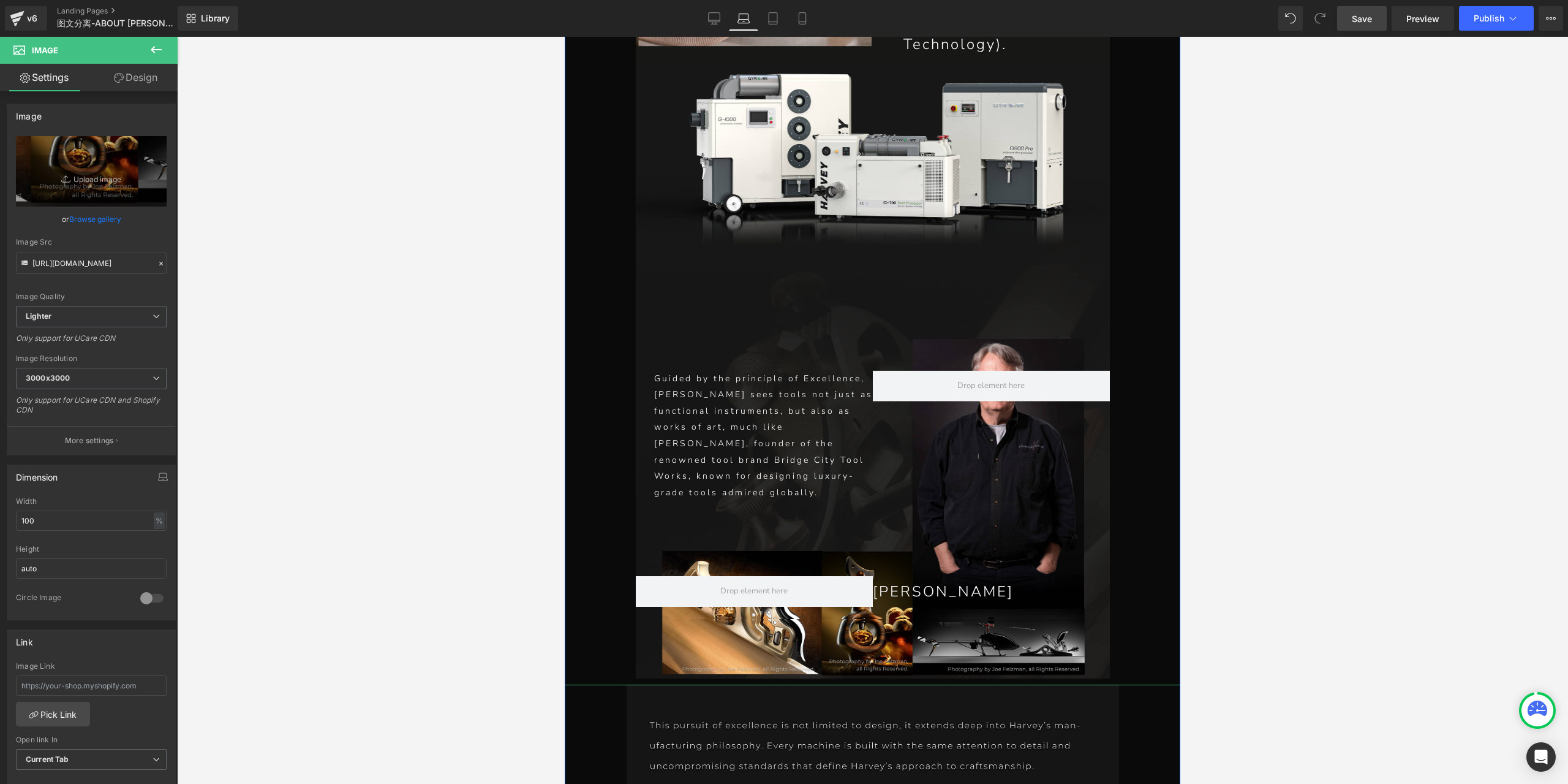
scroll to position [4344, 0]
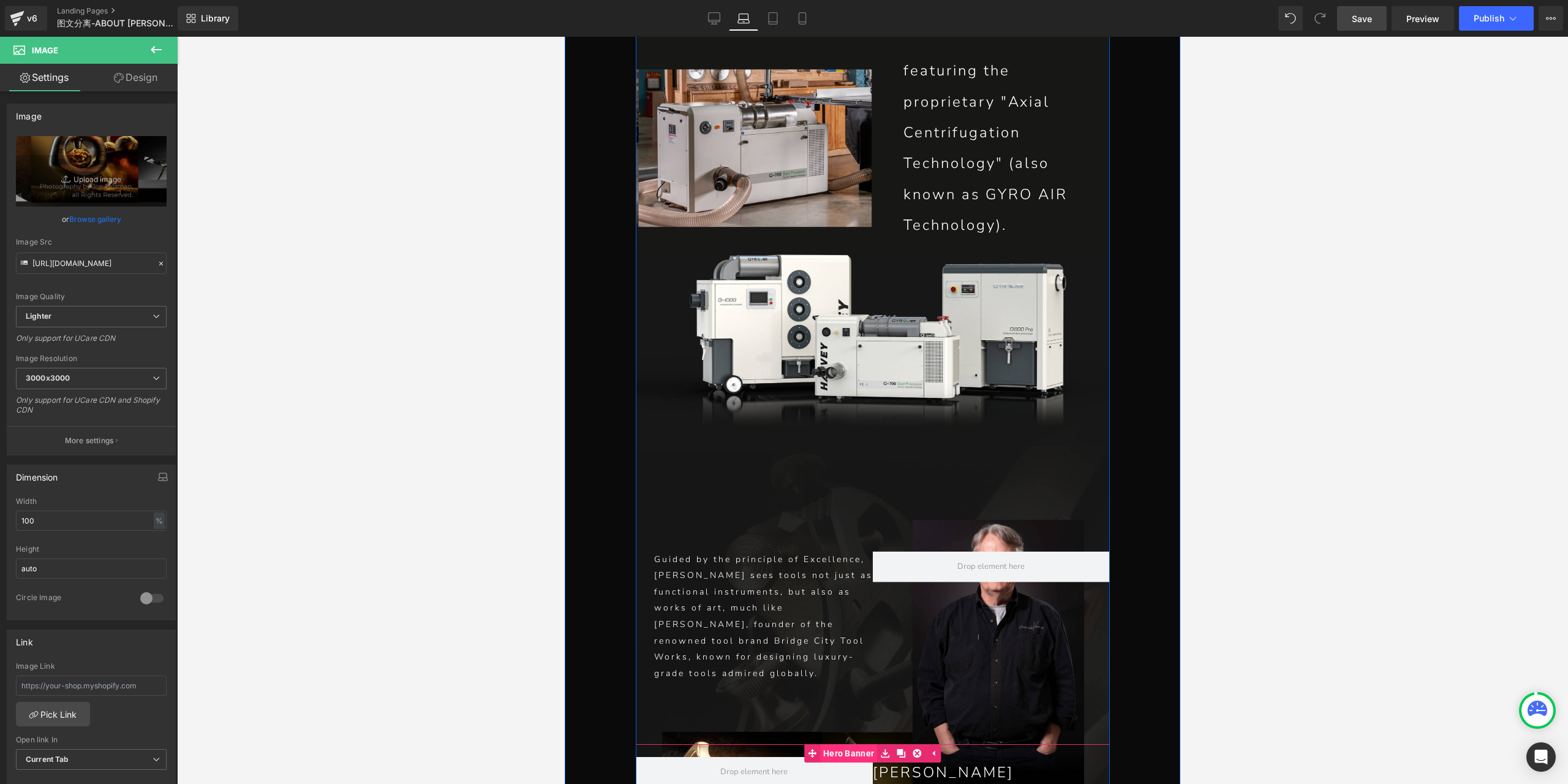
click at [852, 744] on span "Hero Banner" at bounding box center [849, 753] width 57 height 19
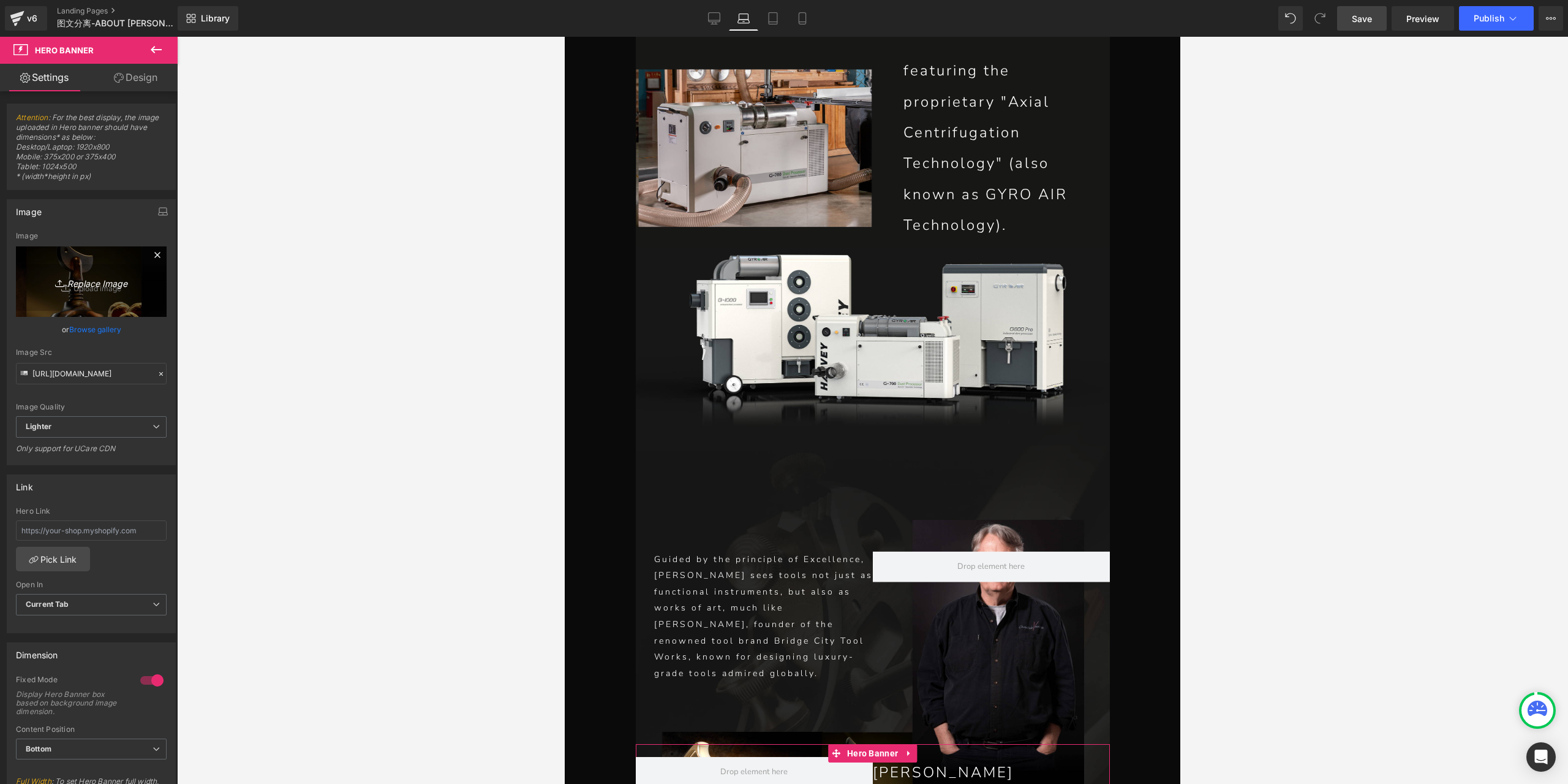
click at [100, 289] on link "Replace Image" at bounding box center [91, 282] width 151 height 70
type input "C:\fakepath\P1-恢复的_07_08.jpg"
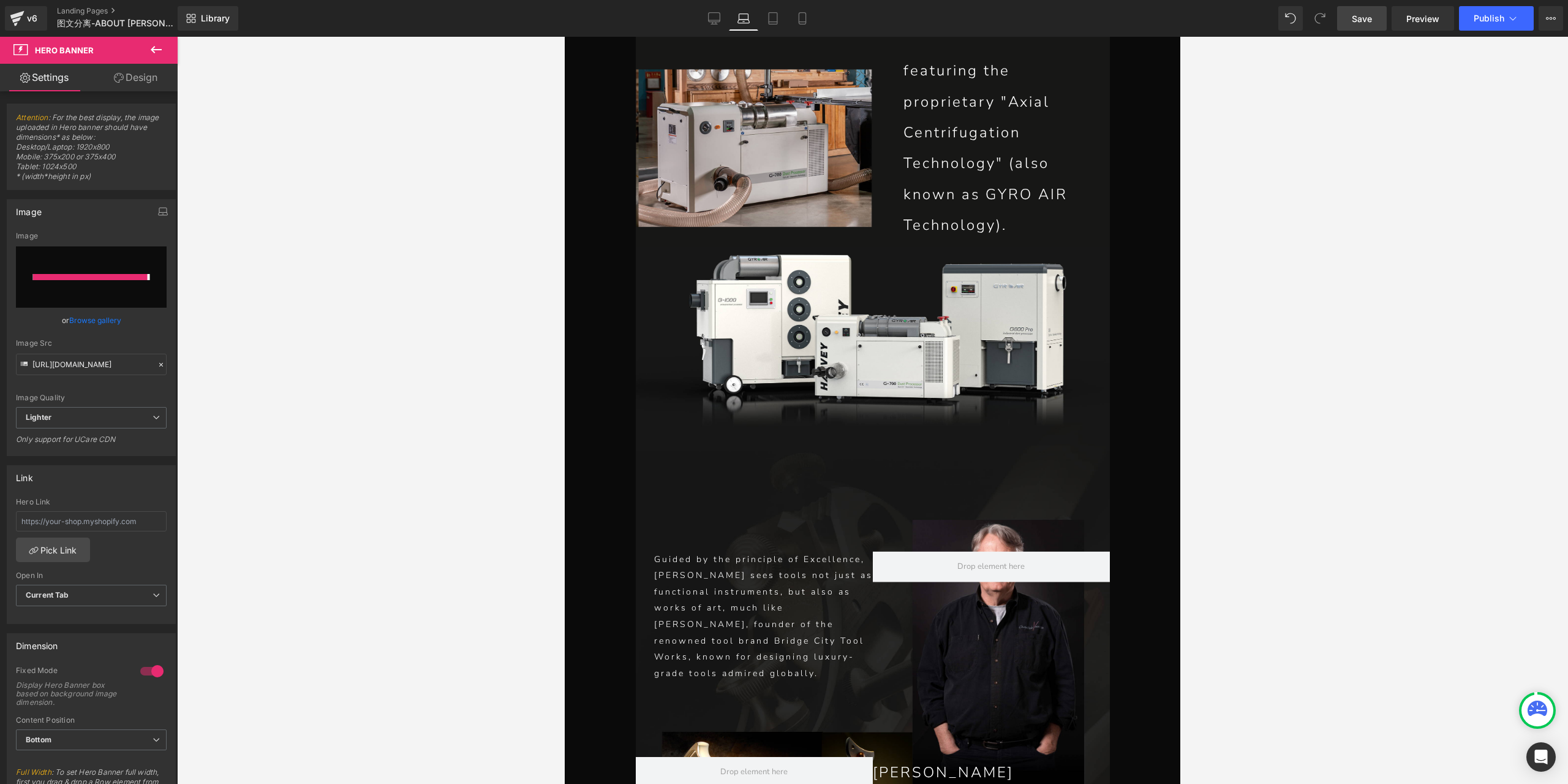
type input "[URL][DOMAIN_NAME]"
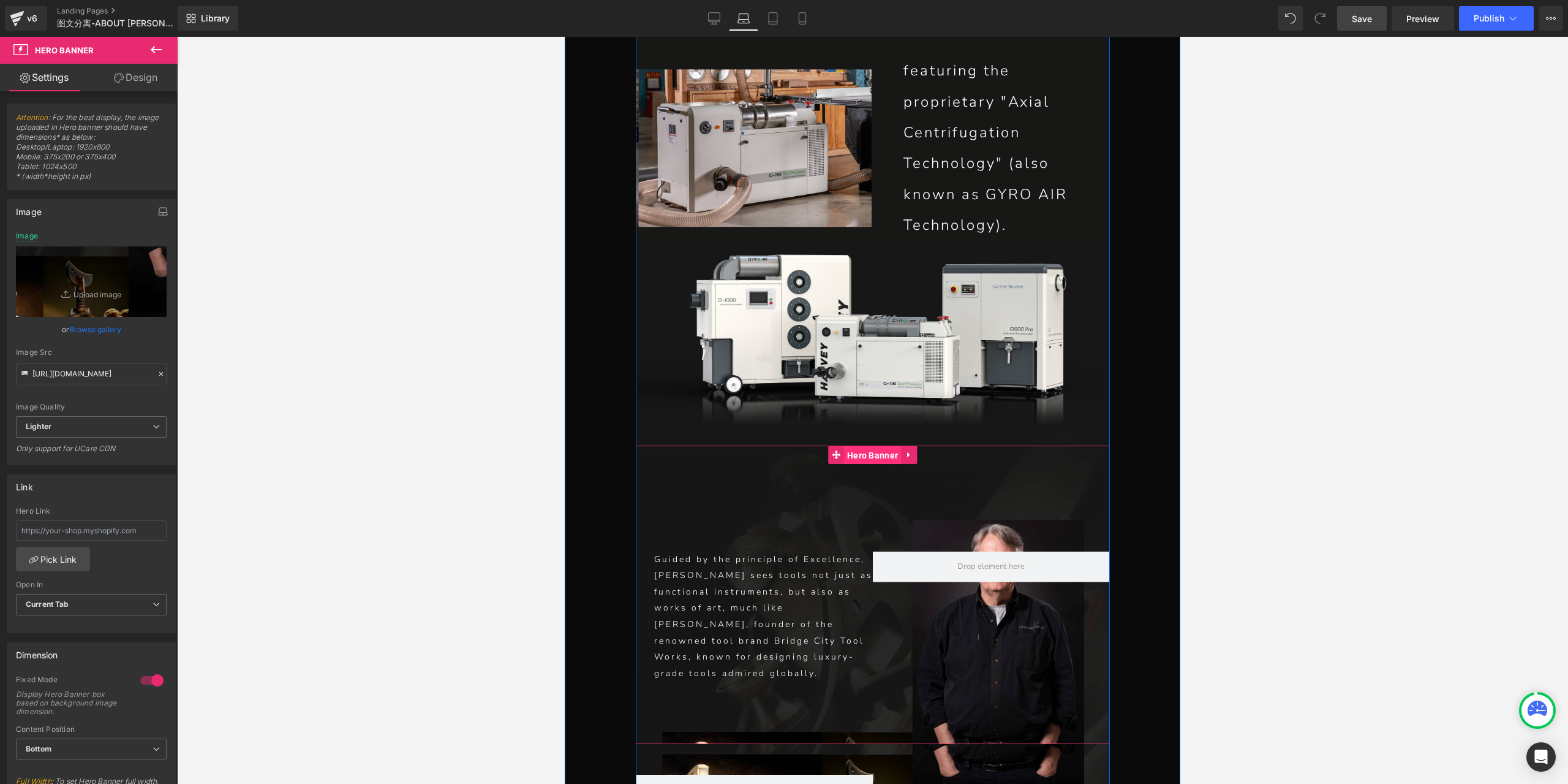
click at [846, 446] on span "Hero Banner" at bounding box center [873, 455] width 57 height 19
click at [90, 288] on link "Replace Image" at bounding box center [91, 282] width 151 height 70
type input "C:\fakepath\P1-恢复的_07_07.jpg"
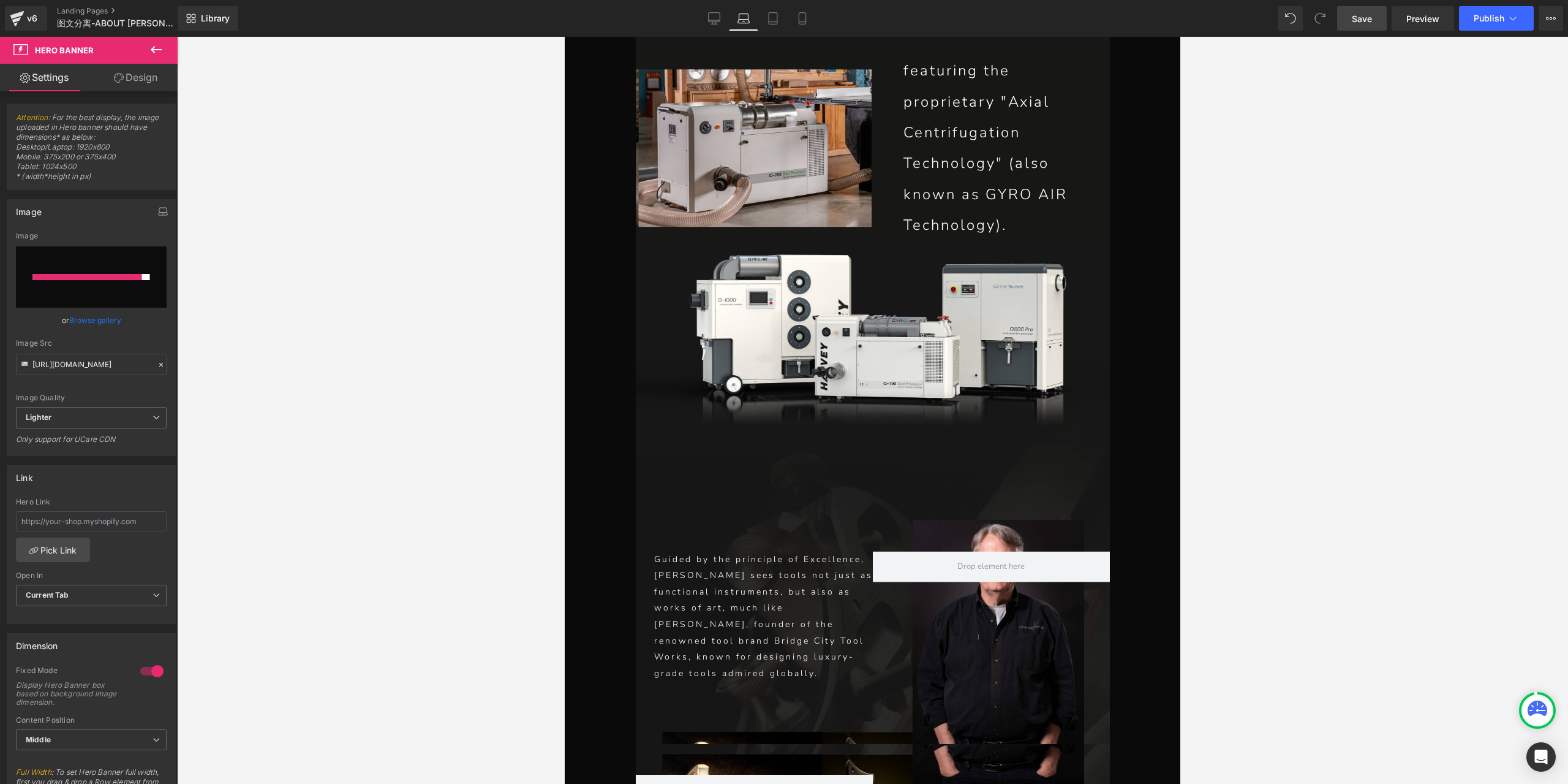
type input "[URL][DOMAIN_NAME]"
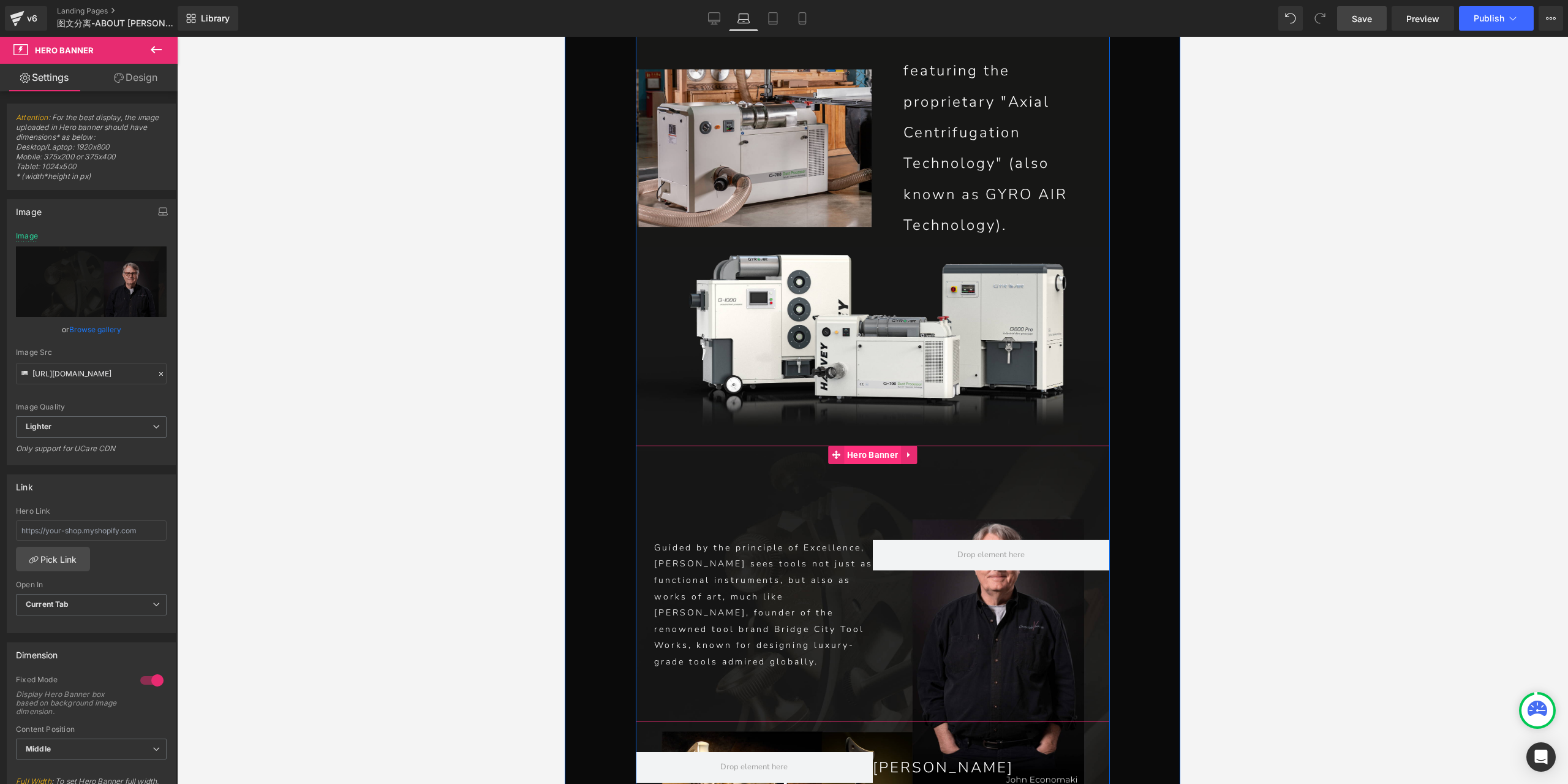
click at [864, 445] on span "Hero Banner" at bounding box center [873, 454] width 57 height 19
click at [872, 445] on span "Hero Banner" at bounding box center [873, 454] width 57 height 19
click at [99, 285] on icon "Replace Image" at bounding box center [91, 281] width 98 height 15
click at [1182, 324] on div at bounding box center [873, 410] width 1391 height 747
click at [675, 703] on link at bounding box center [682, 712] width 16 height 19
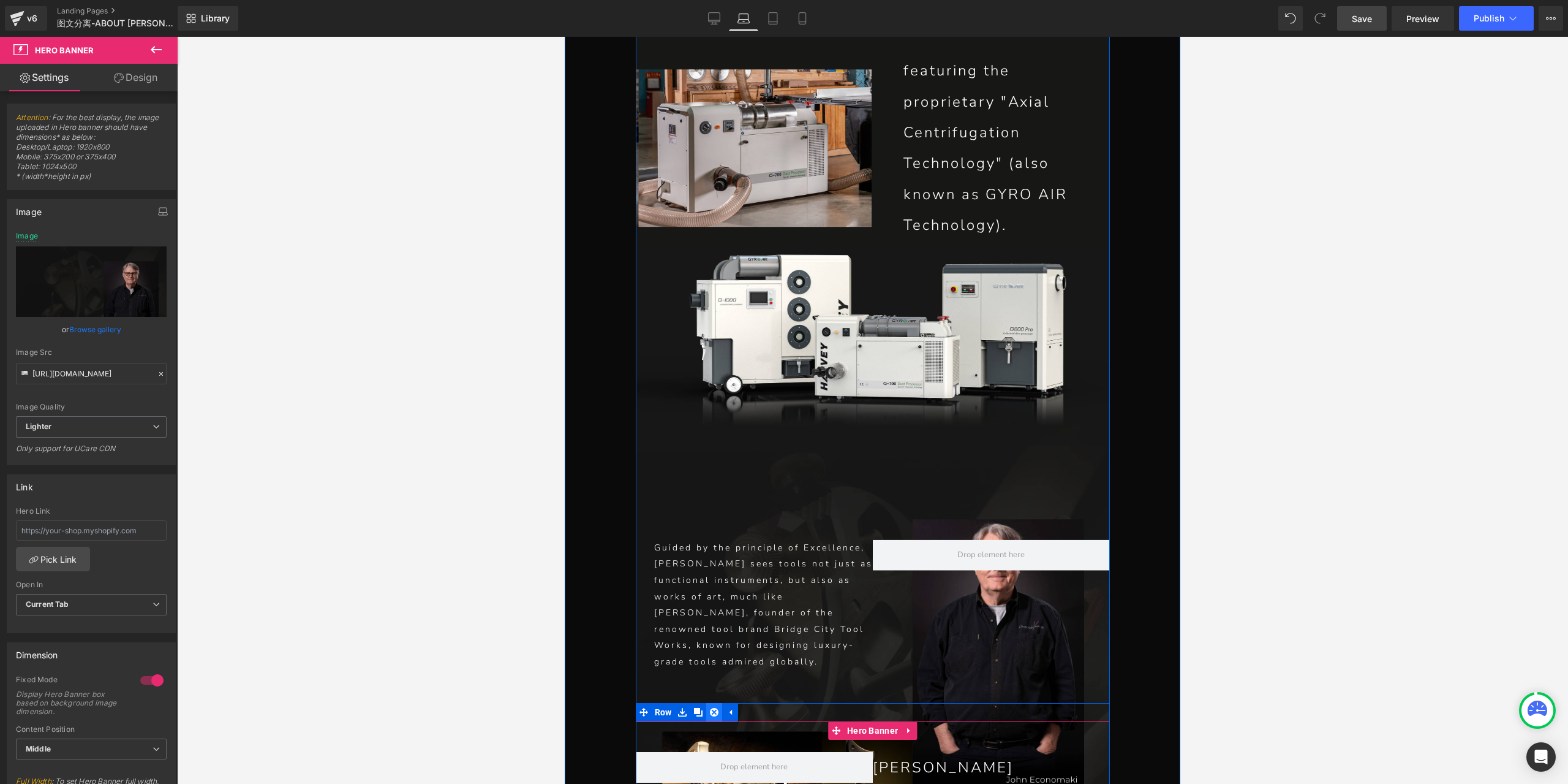
click at [708, 703] on link at bounding box center [713, 712] width 16 height 19
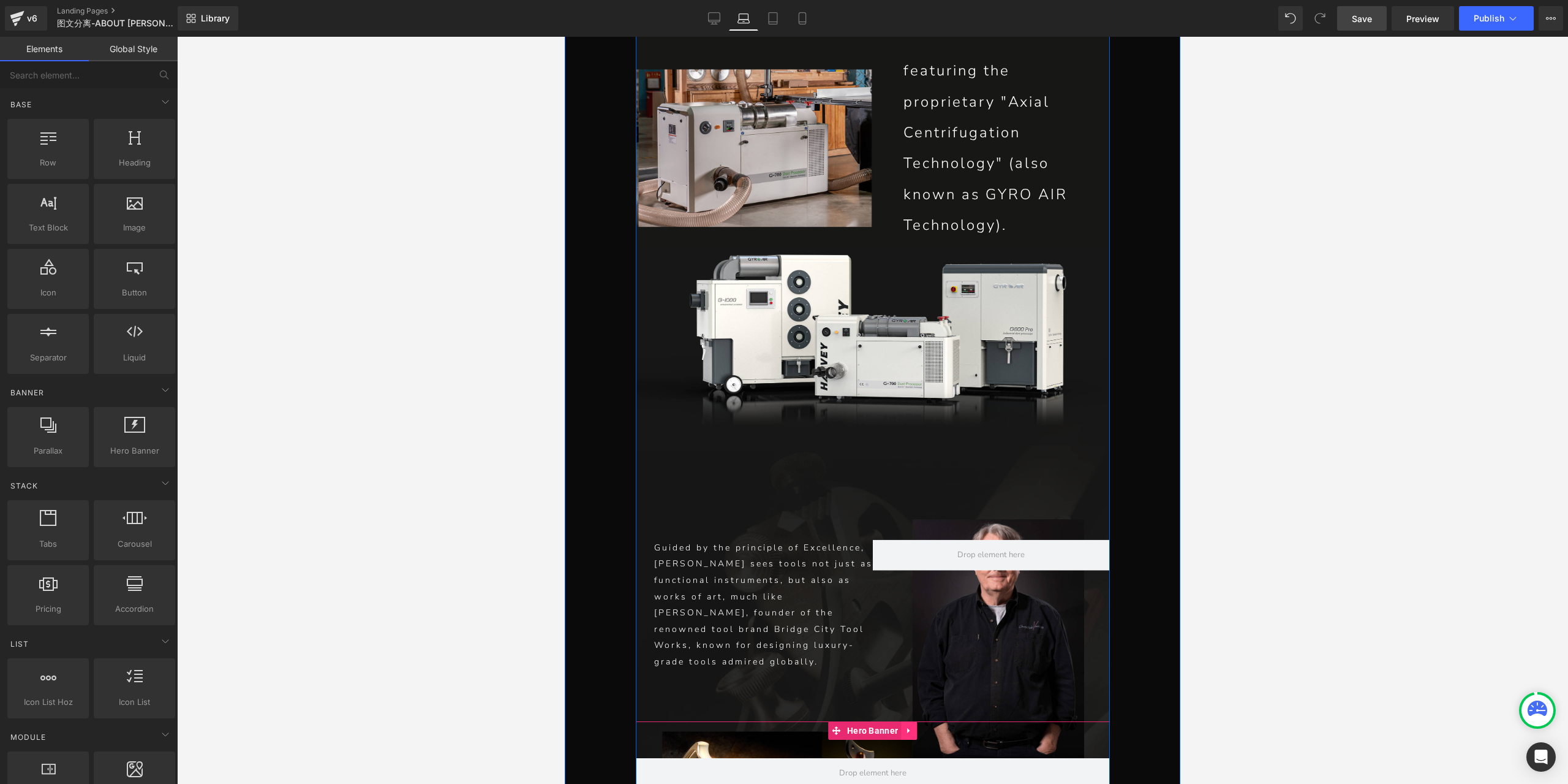
click at [905, 726] on icon at bounding box center [908, 730] width 8 height 9
click at [913, 726] on icon at bounding box center [917, 730] width 8 height 8
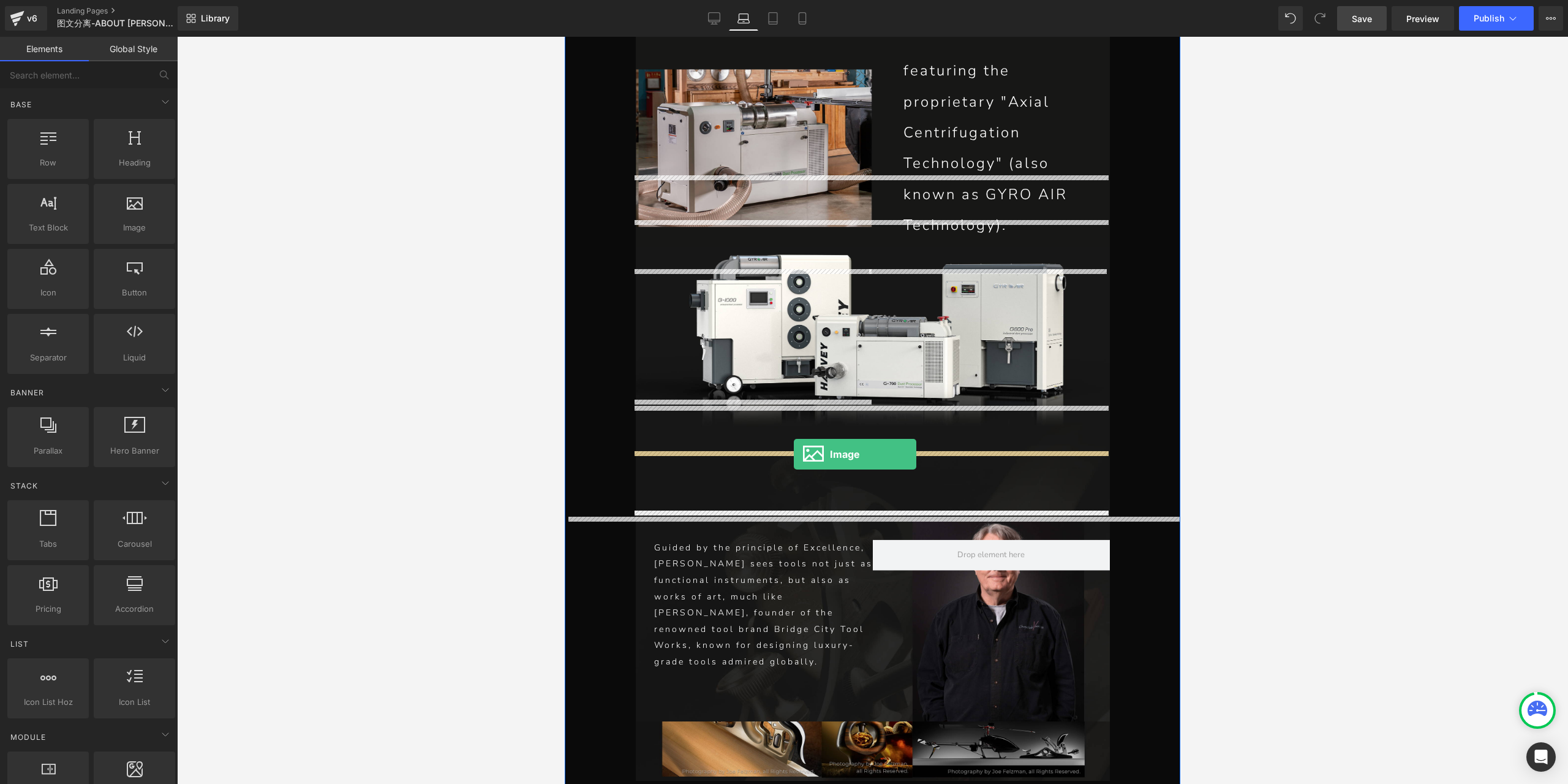
drag, startPoint x: 698, startPoint y: 253, endPoint x: 794, endPoint y: 454, distance: 222.7
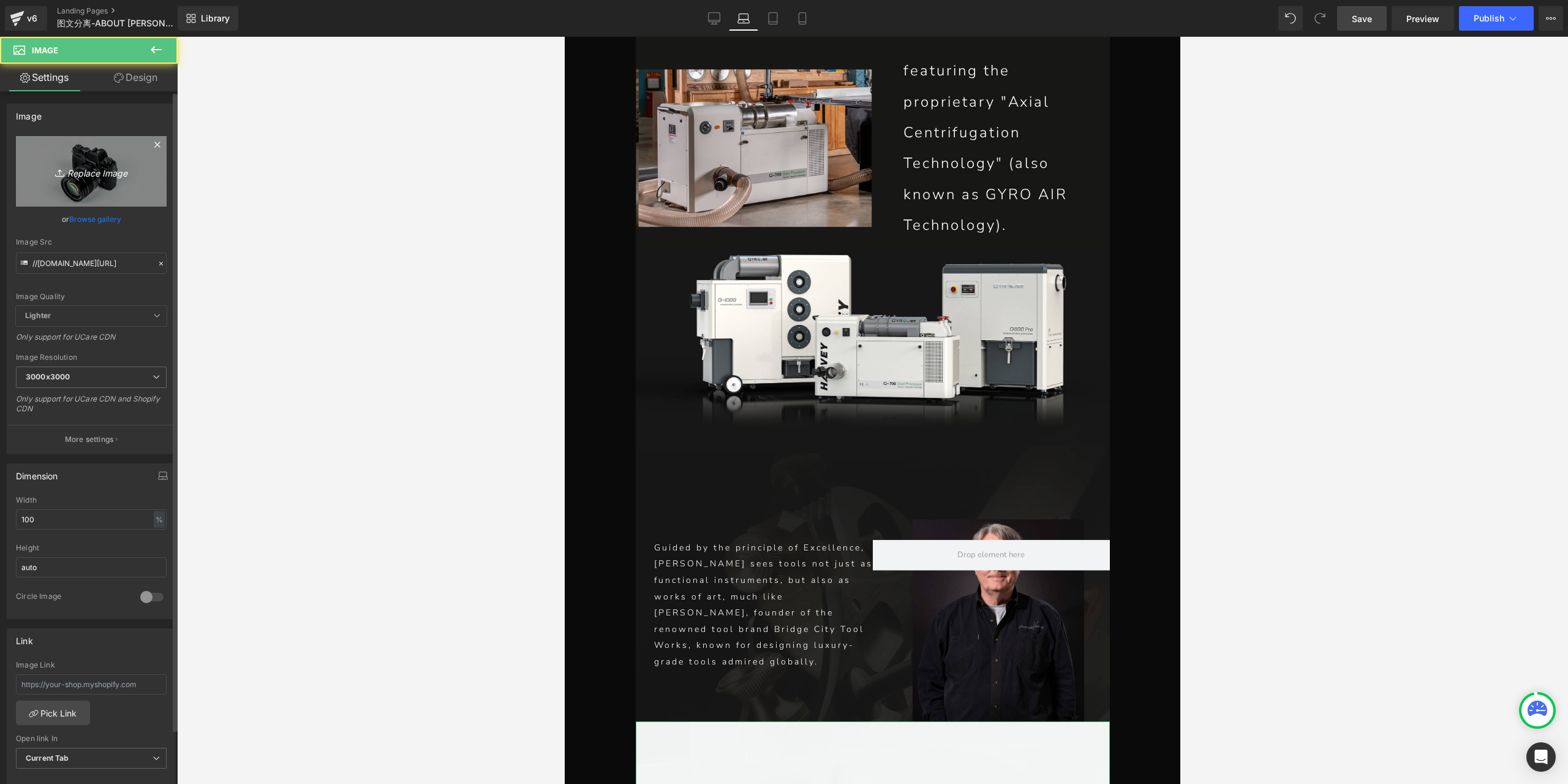
click at [85, 174] on icon "Replace Image" at bounding box center [91, 171] width 98 height 15
type input "C:\fakepath\P1-恢复的_07_08.jpg"
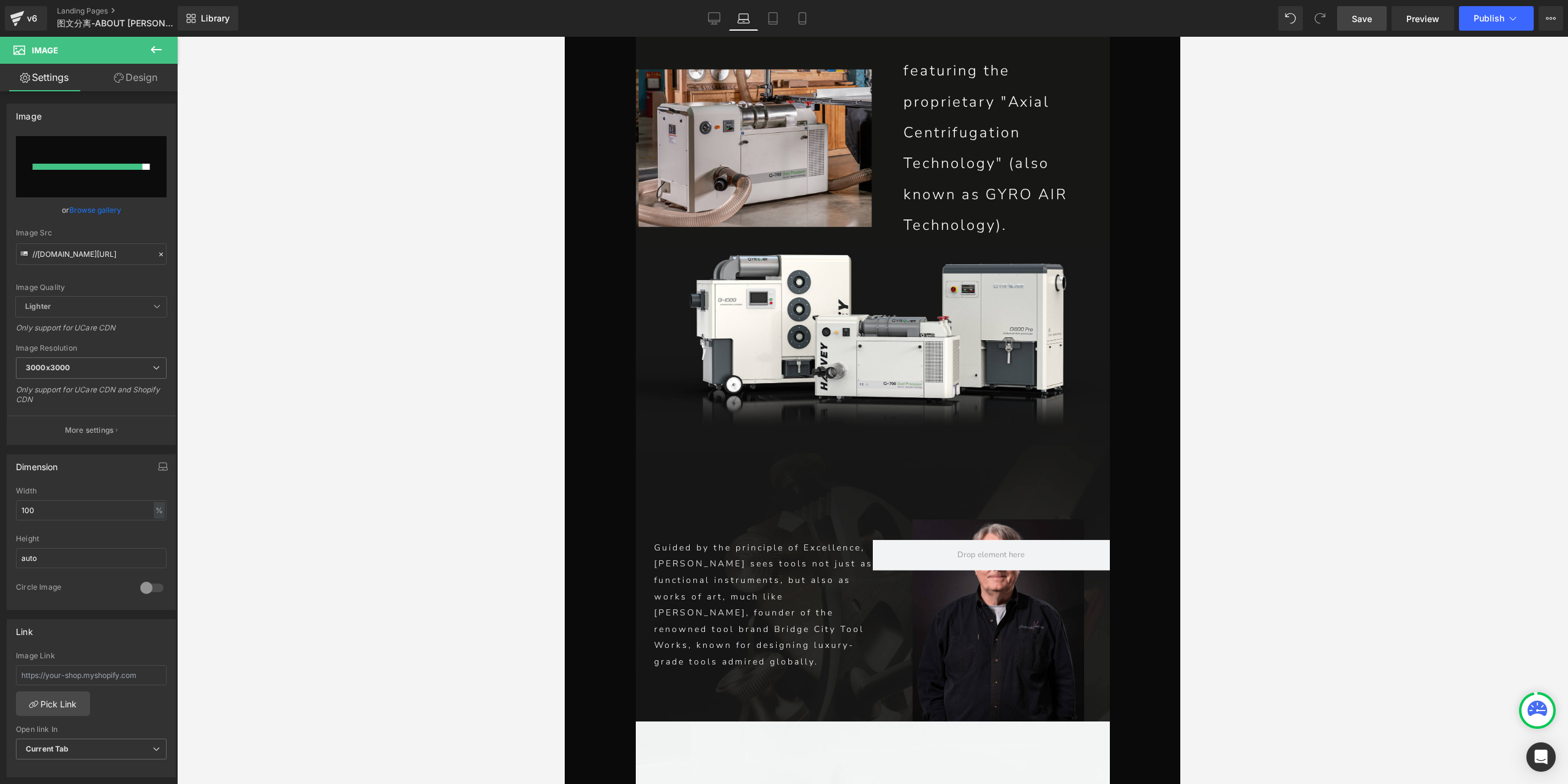
type input "[URL][DOMAIN_NAME]"
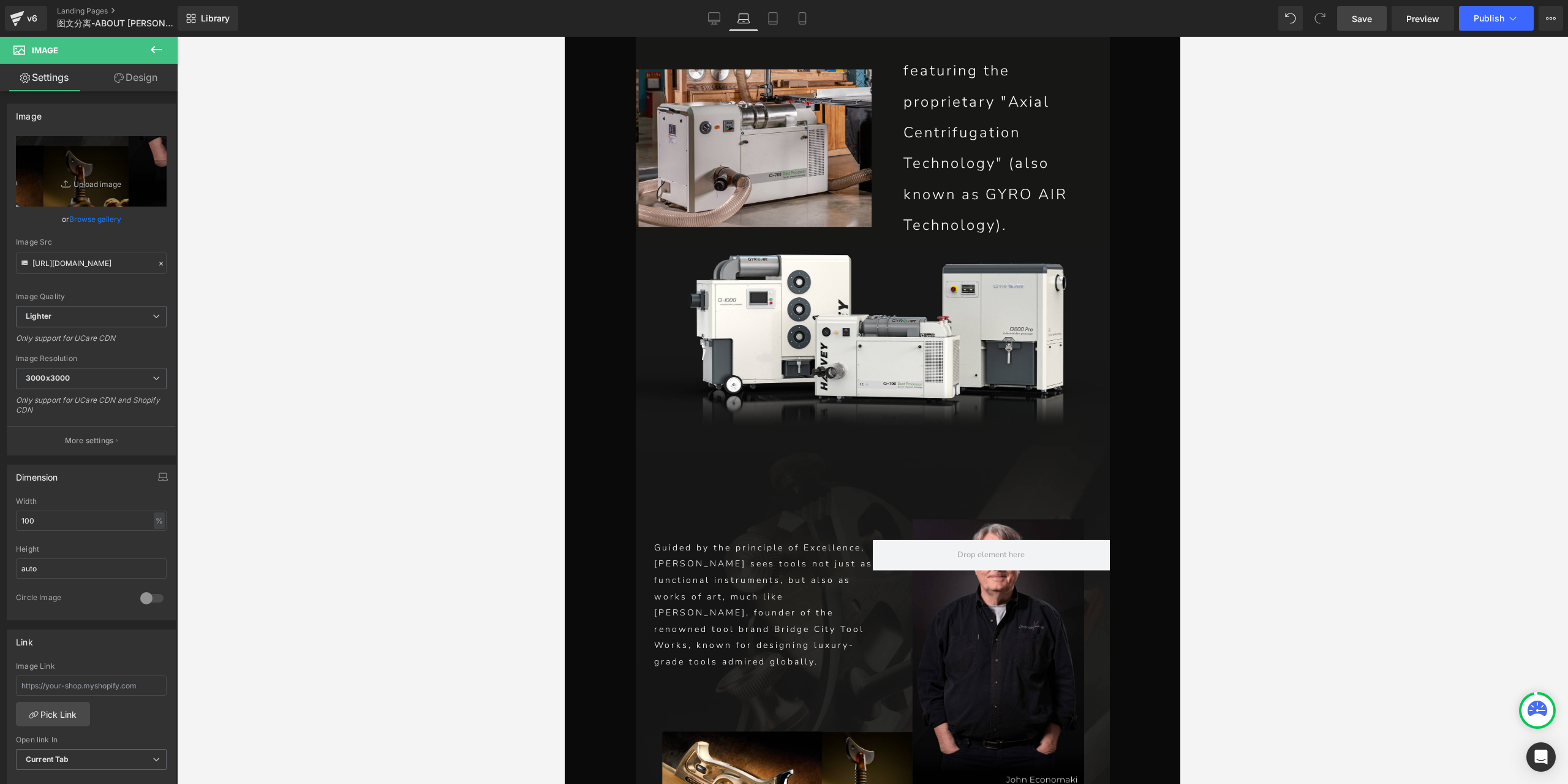
click at [1351, 15] on link "Save" at bounding box center [1362, 18] width 49 height 25
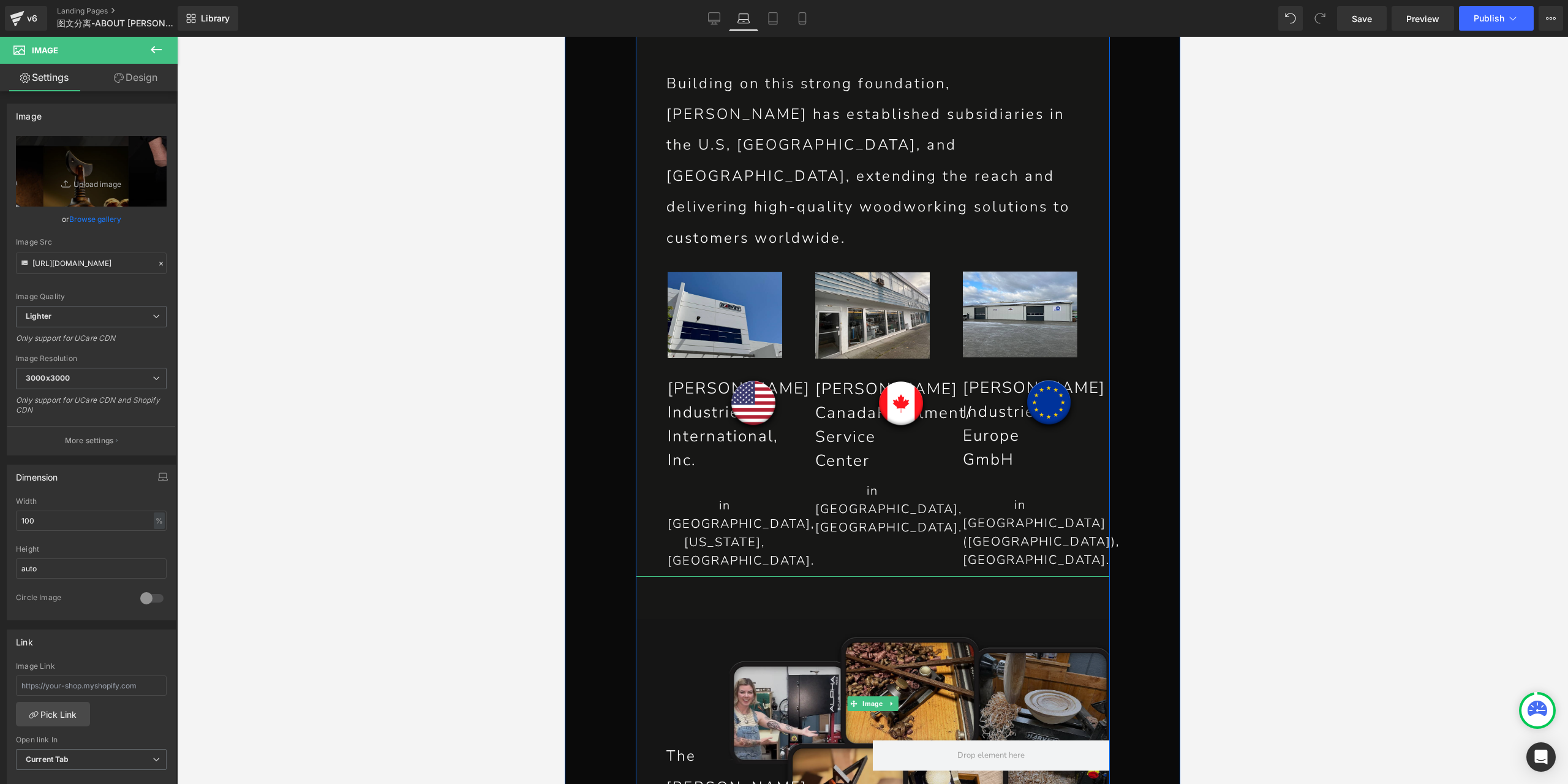
scroll to position [2383, 0]
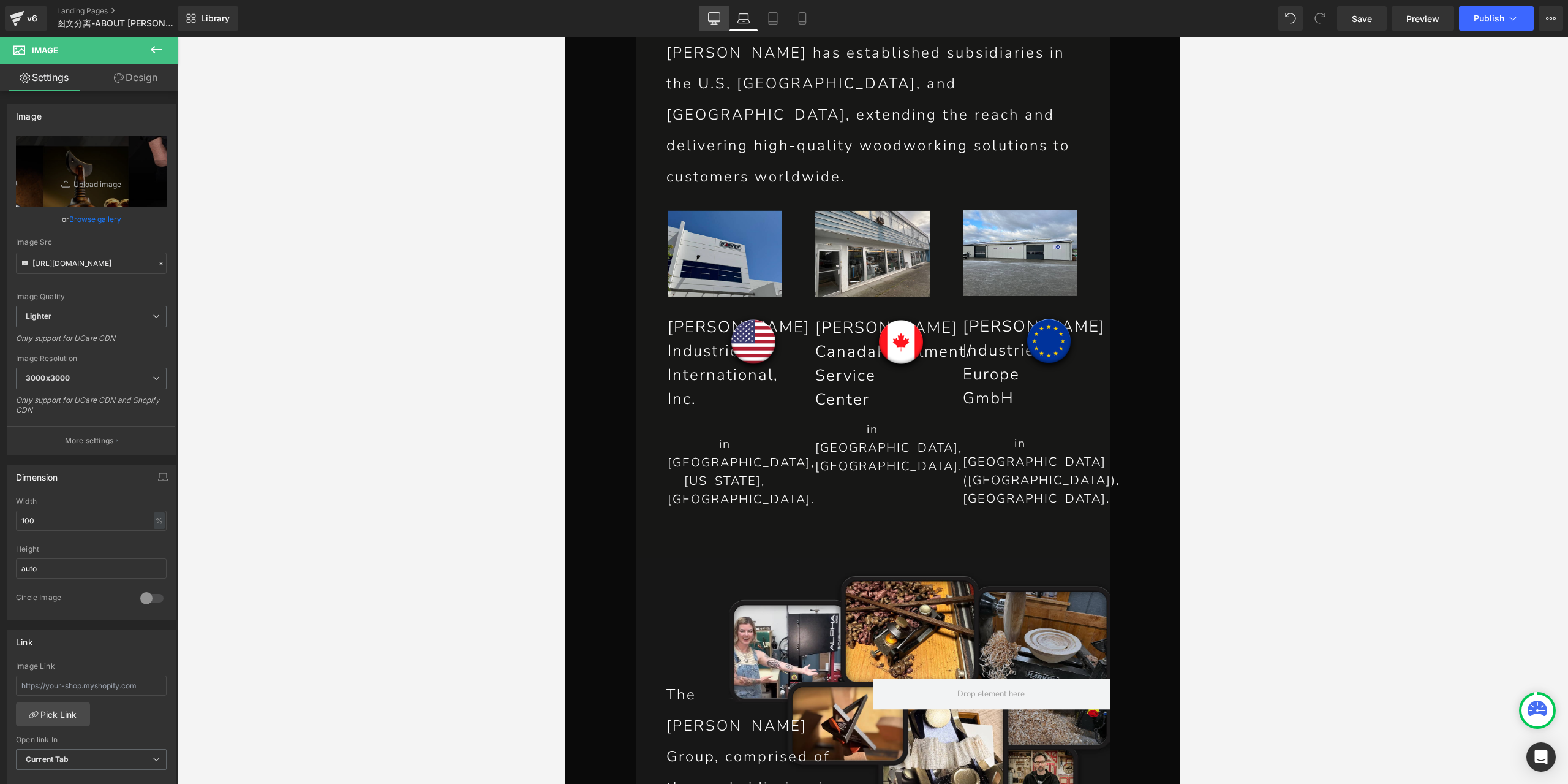
click at [720, 24] on icon at bounding box center [714, 18] width 12 height 12
type input "auto"
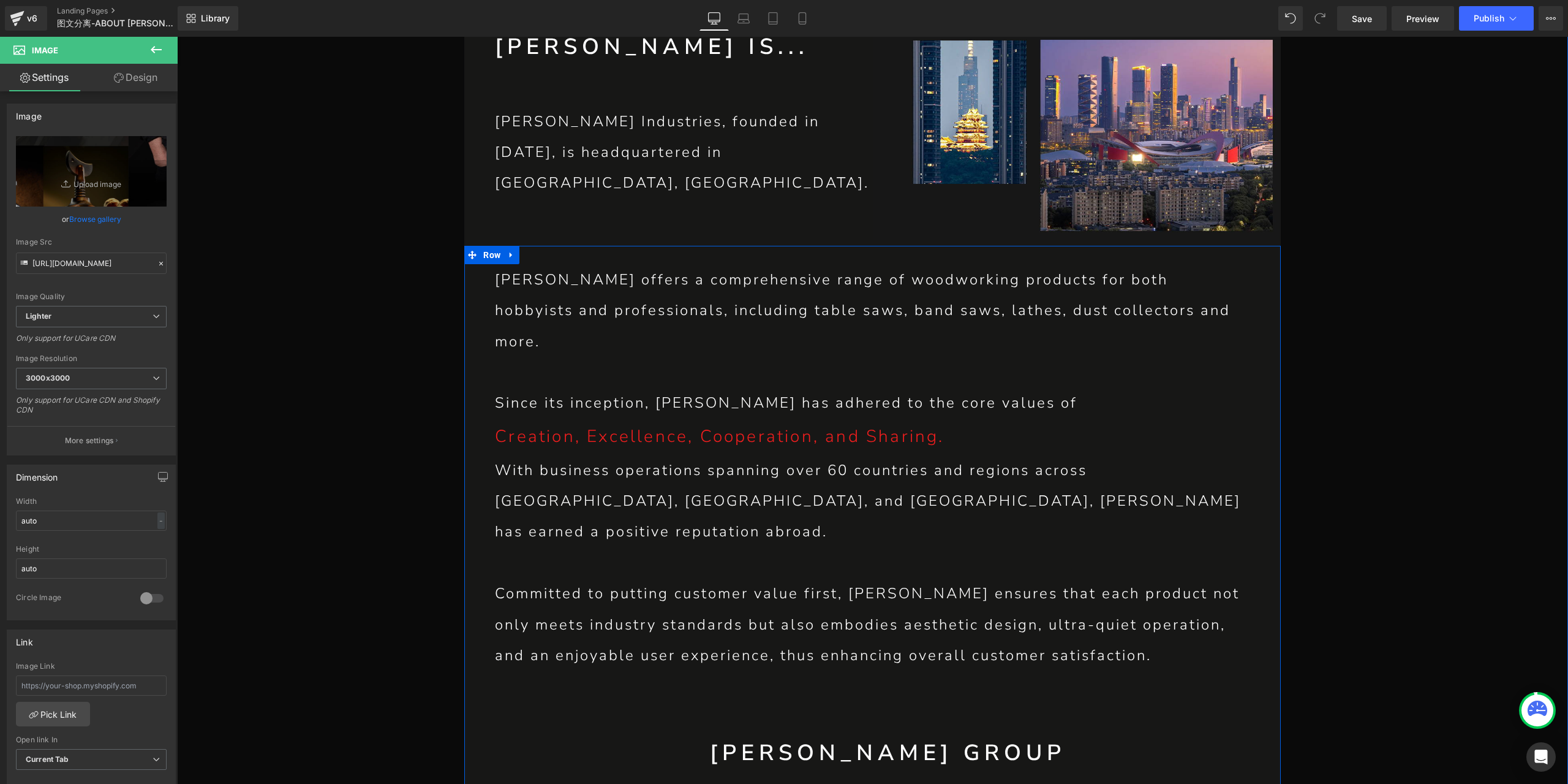
scroll to position [981, 0]
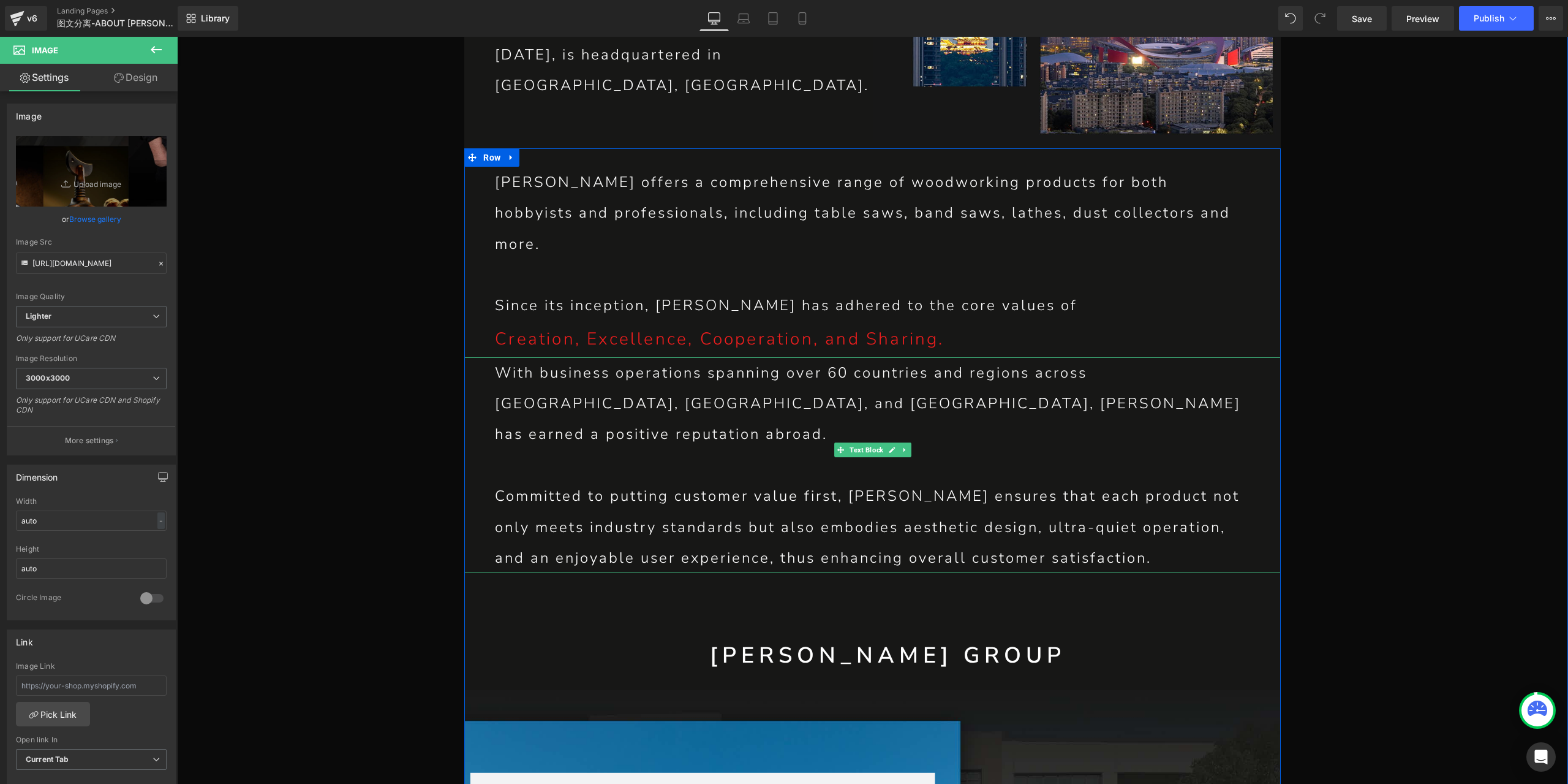
click at [734, 372] on p "With business operations spanning over 60 countries and regions across [GEOGRAP…" at bounding box center [872, 404] width 755 height 93
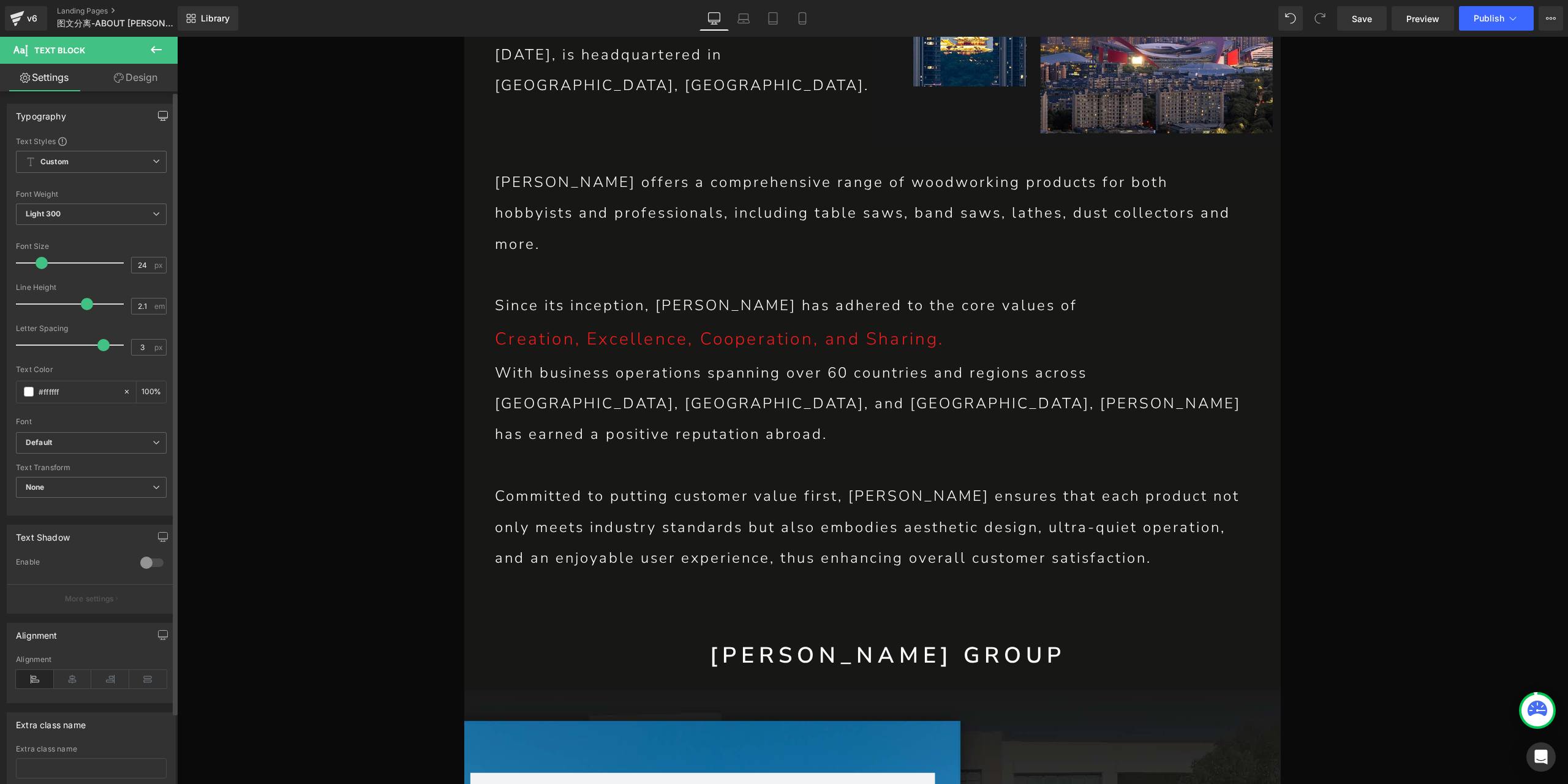
click at [155, 121] on button "button" at bounding box center [163, 115] width 19 height 23
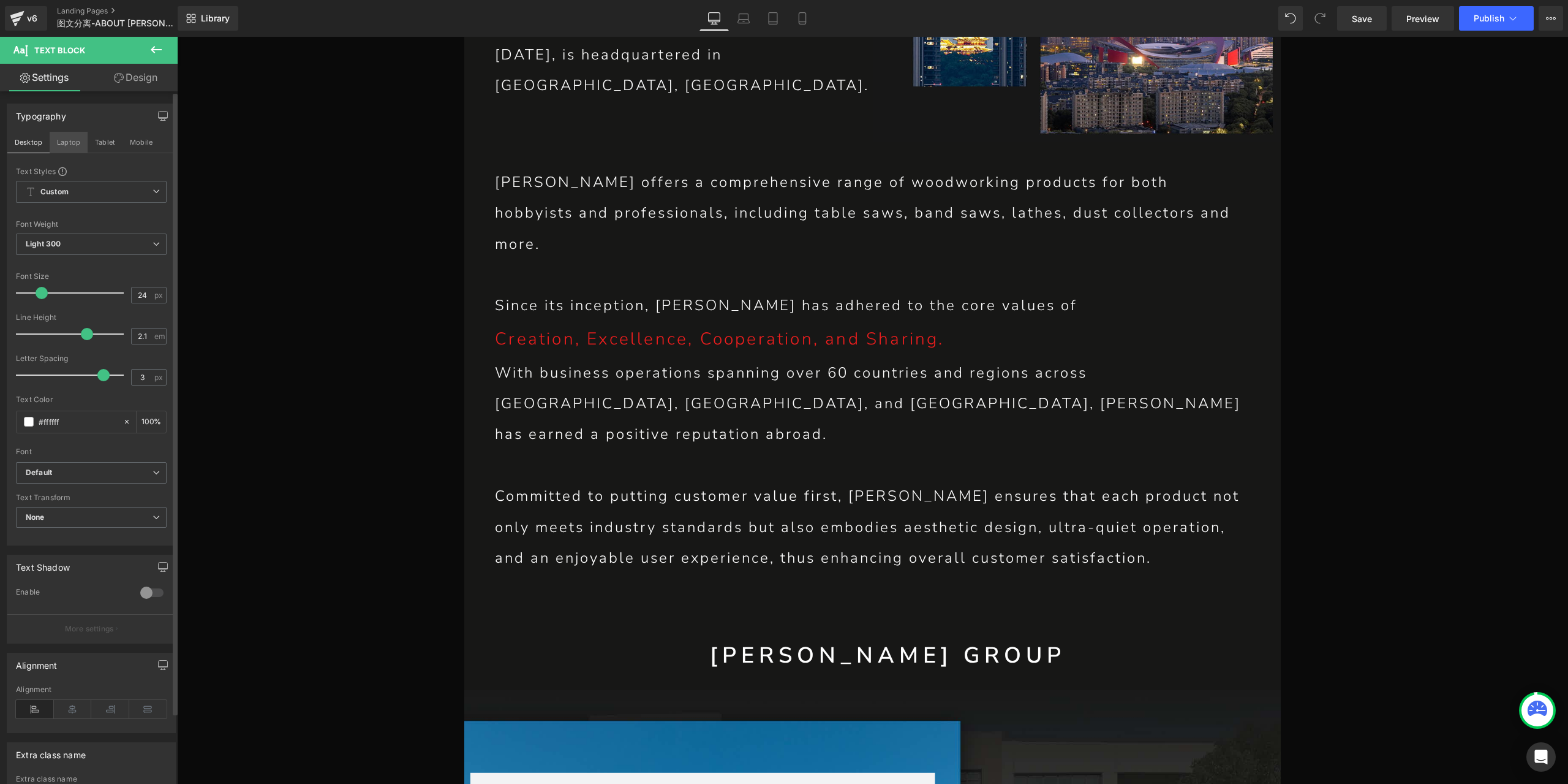
click at [75, 143] on button "Laptop" at bounding box center [68, 142] width 38 height 21
type input "100"
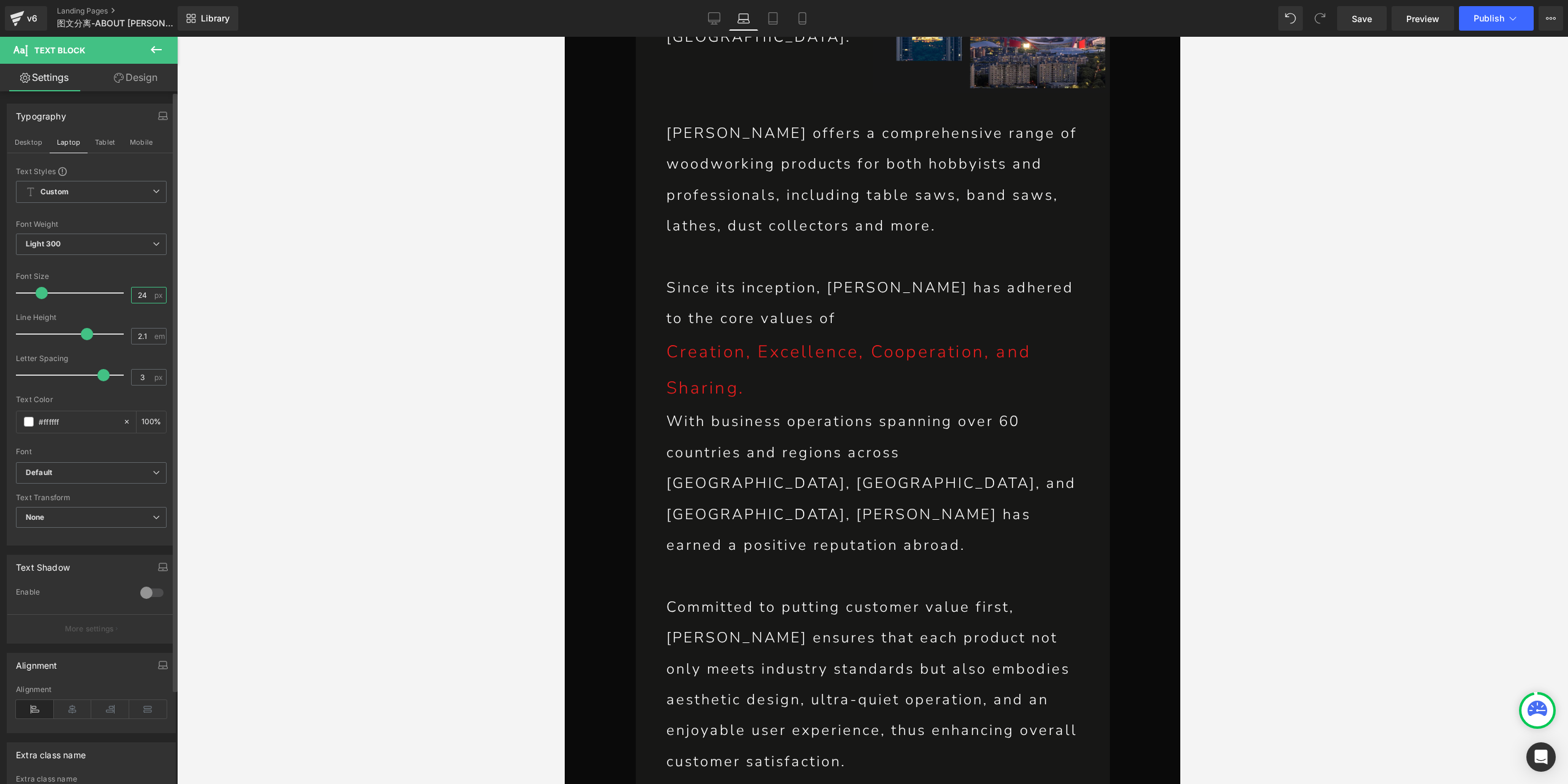
click at [134, 291] on input "24" at bounding box center [142, 295] width 22 height 15
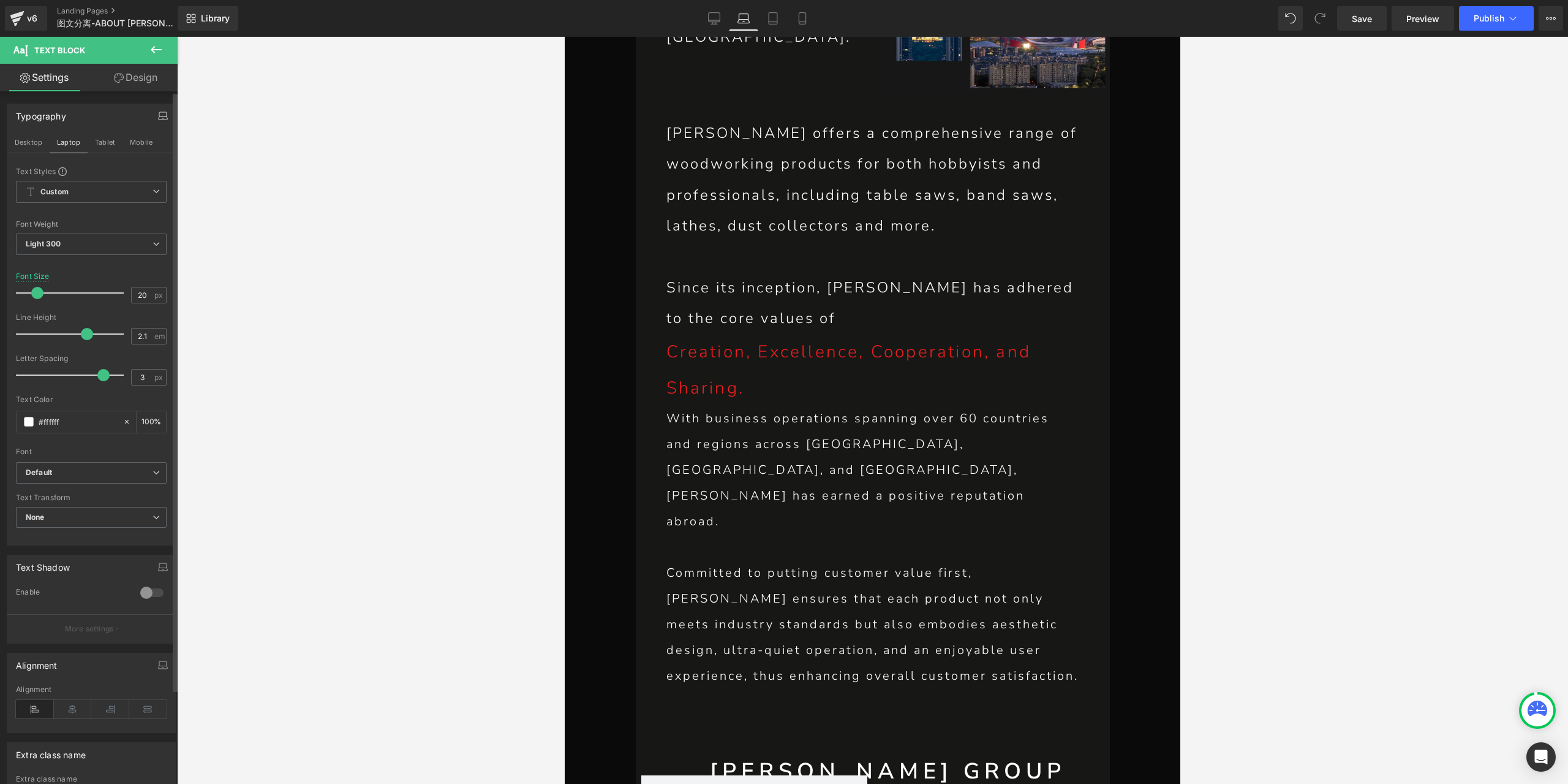
click at [158, 111] on icon "button" at bounding box center [163, 115] width 10 height 10
click at [159, 117] on icon "button" at bounding box center [163, 119] width 9 height 3
click at [107, 143] on button "Tablet" at bounding box center [105, 142] width 35 height 21
type input "24"
type input "100"
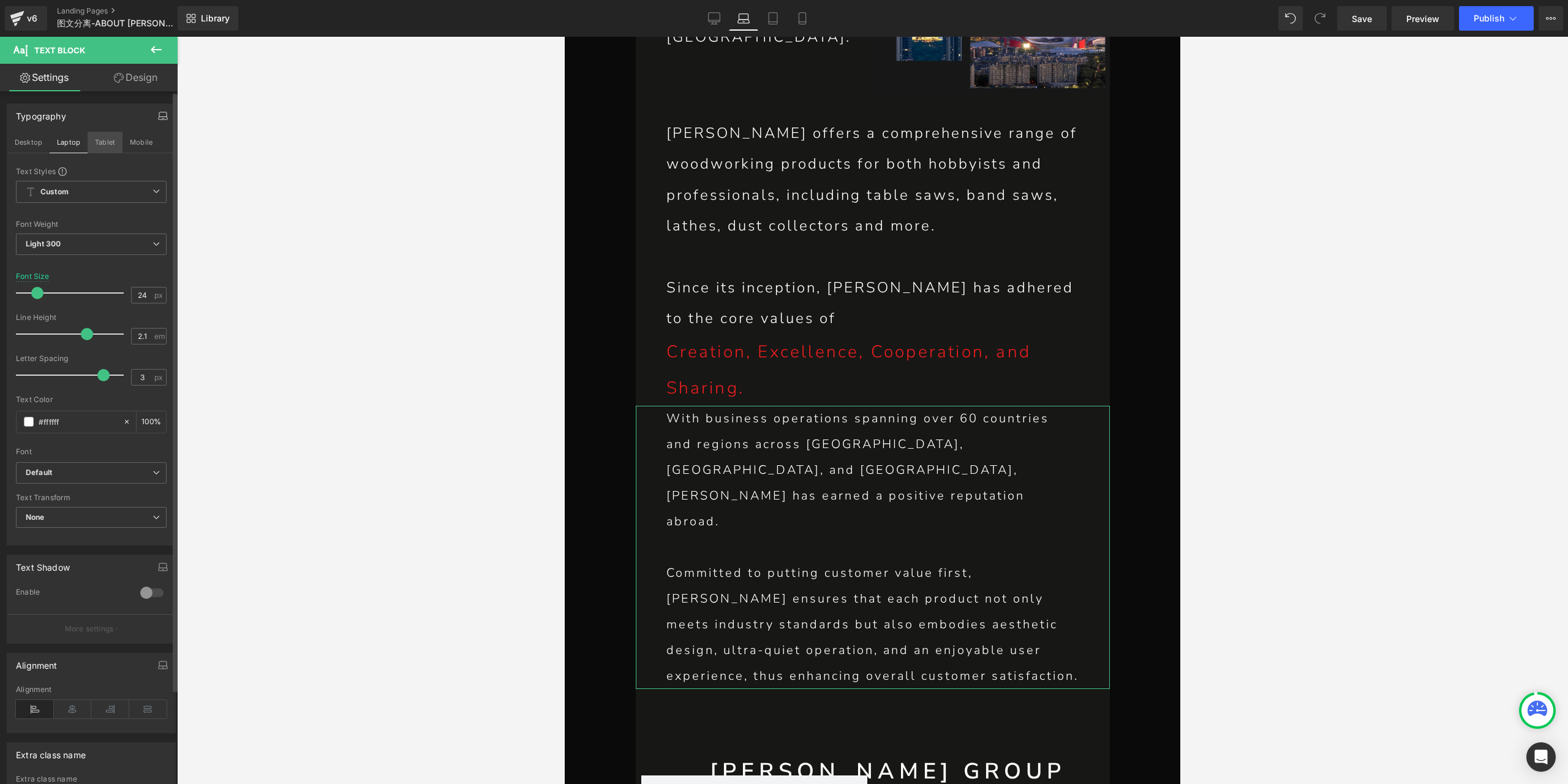
scroll to position [771, 0]
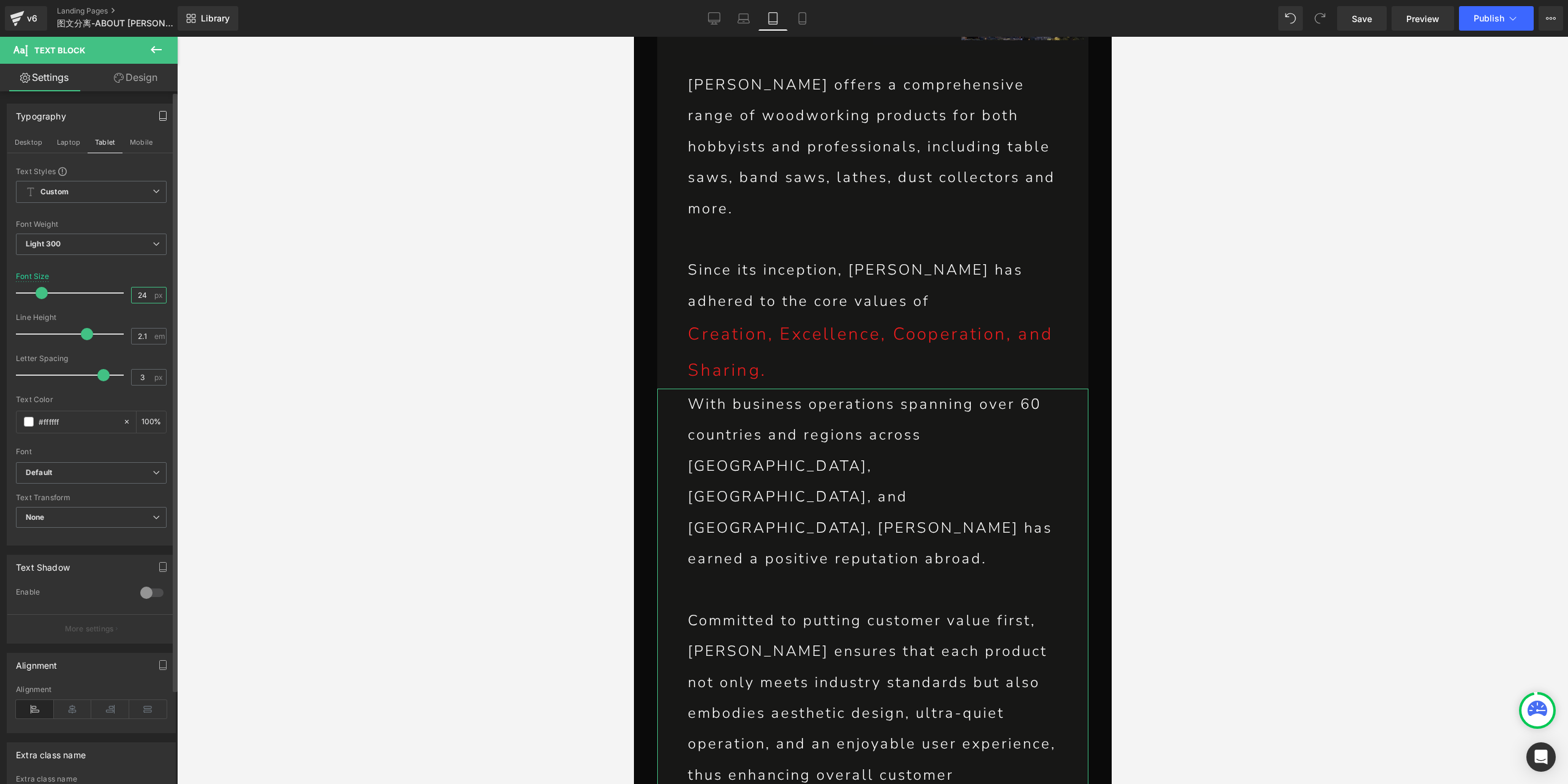
click at [138, 288] on input "24" at bounding box center [142, 295] width 22 height 15
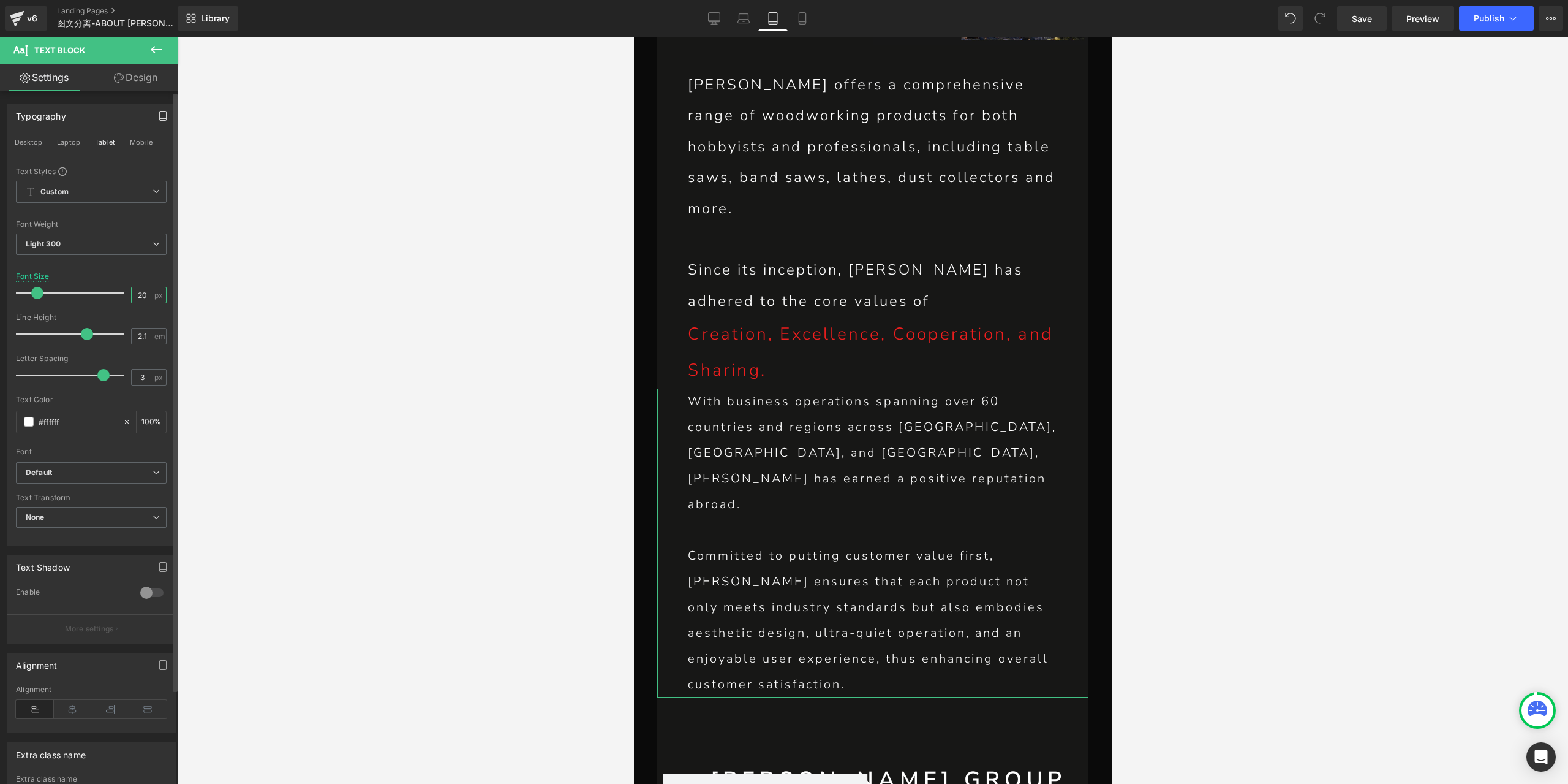
click at [141, 291] on input "20" at bounding box center [142, 295] width 22 height 15
click at [137, 291] on input "20" at bounding box center [142, 295] width 22 height 15
click at [138, 144] on button "Mobile" at bounding box center [141, 142] width 37 height 21
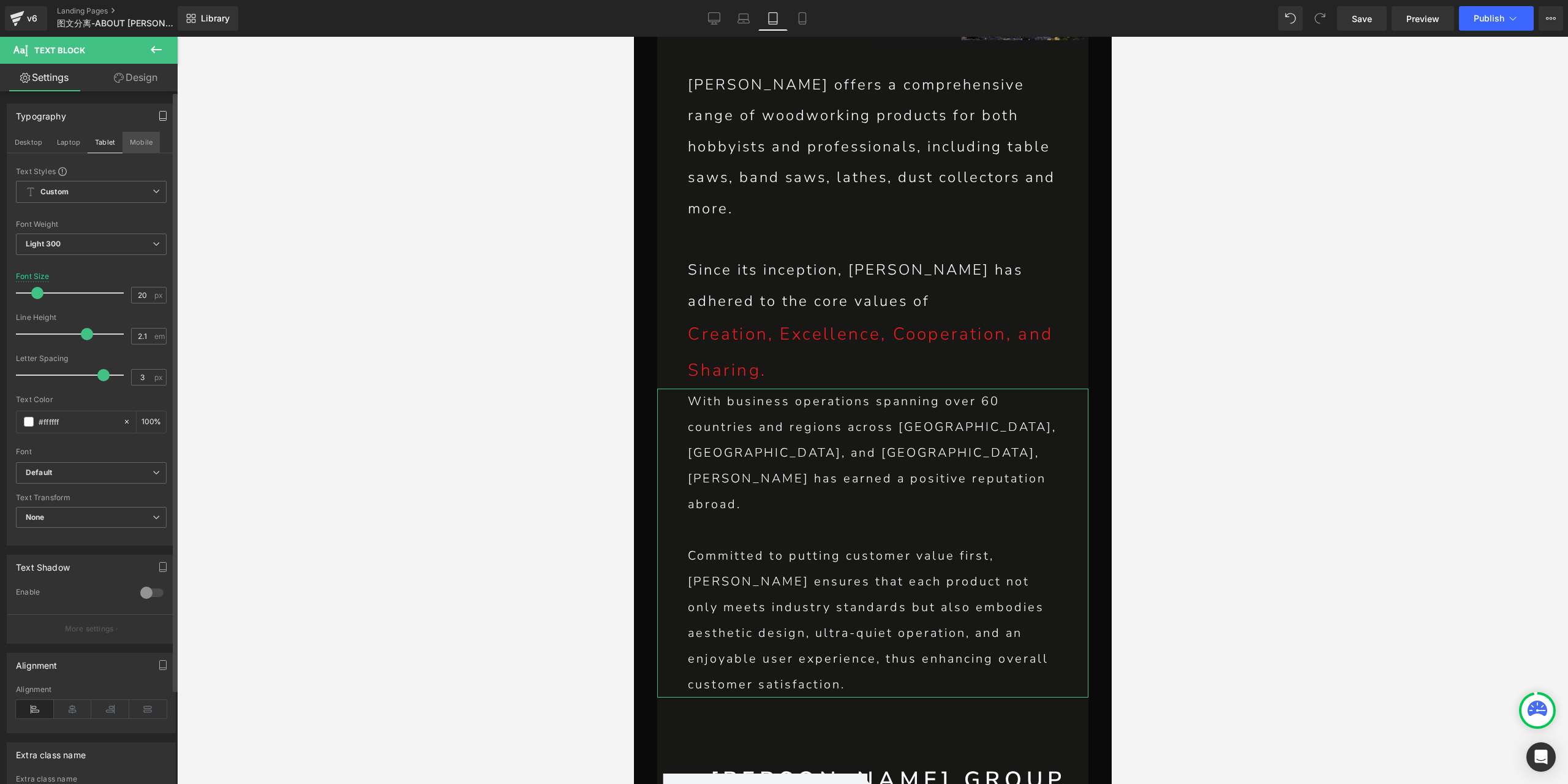
type input "24"
type input "100"
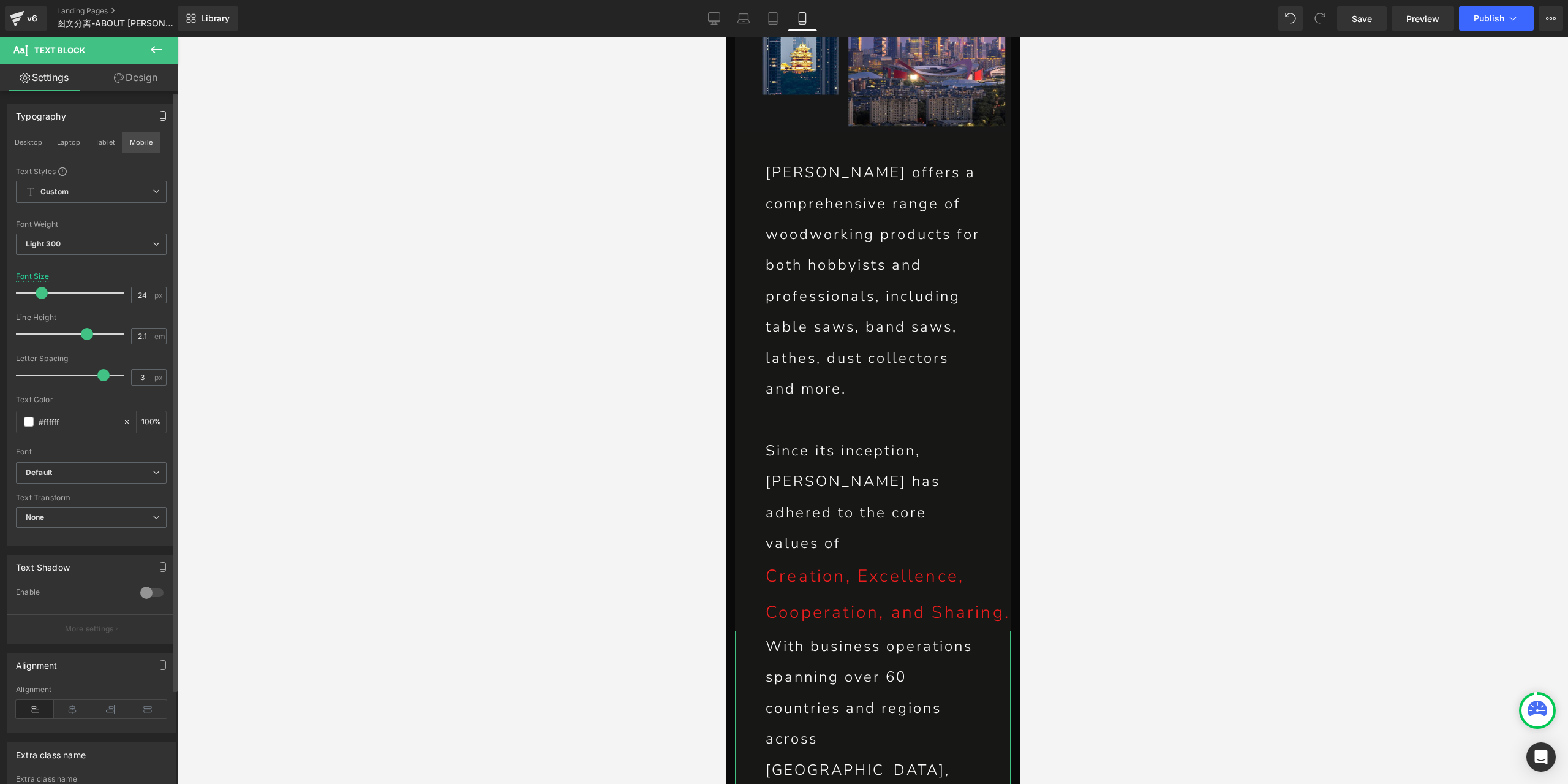
scroll to position [951, 0]
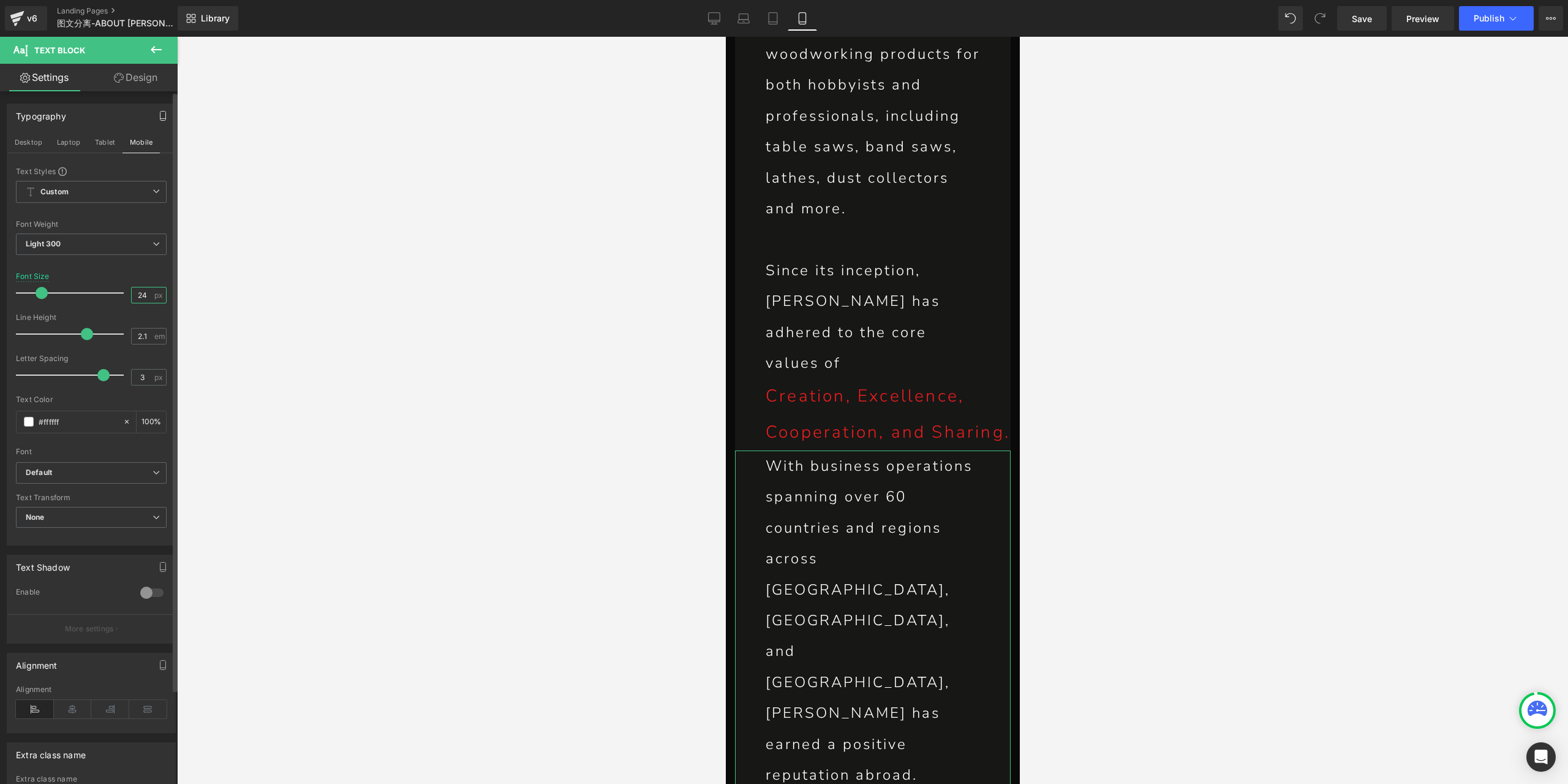
click at [141, 291] on input "24" at bounding box center [142, 295] width 22 height 15
click at [136, 292] on input "24" at bounding box center [142, 295] width 22 height 15
type input "18"
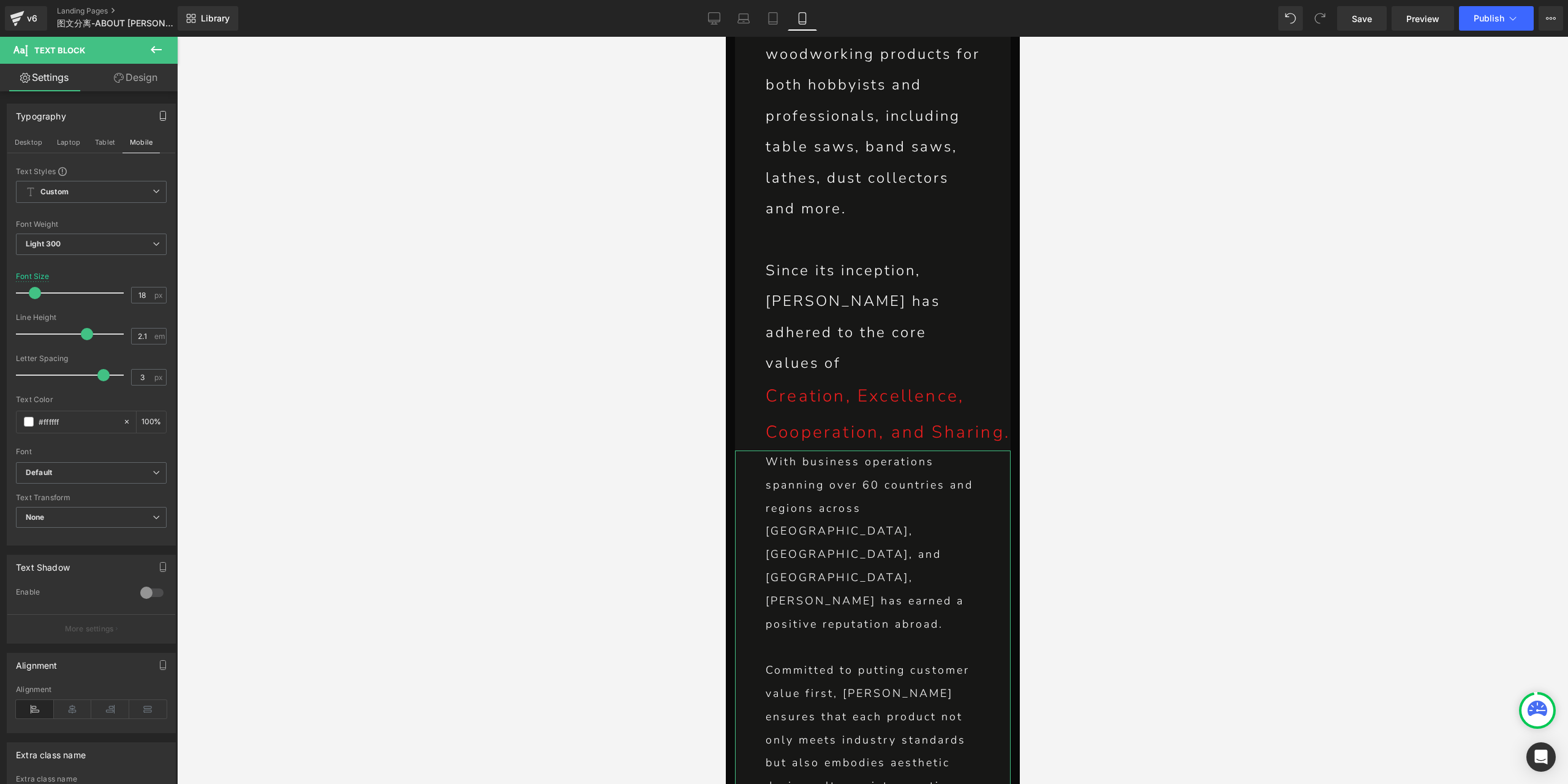
click at [147, 78] on link "Design" at bounding box center [135, 77] width 89 height 28
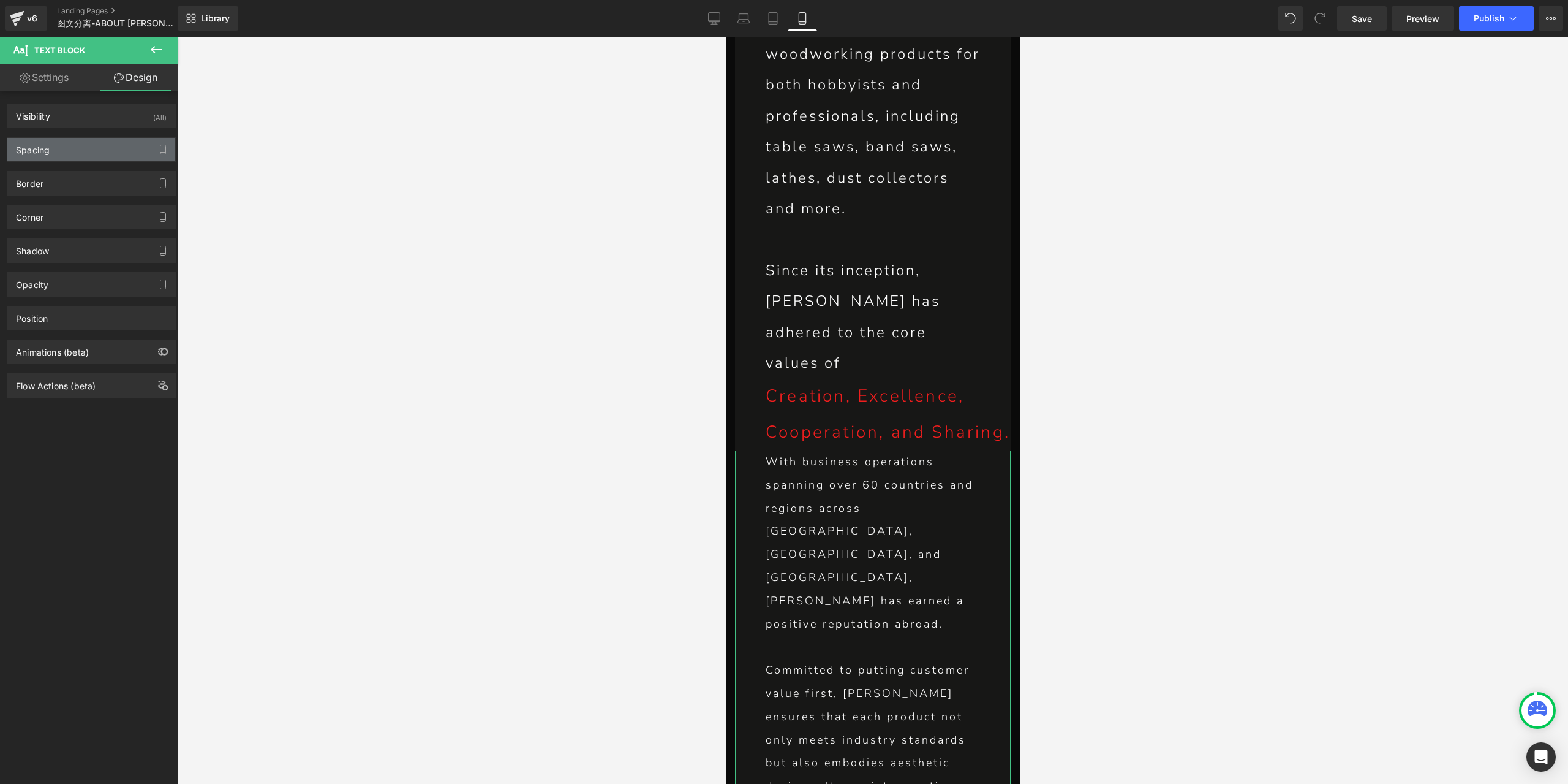
click at [91, 148] on div "Spacing" at bounding box center [91, 149] width 168 height 23
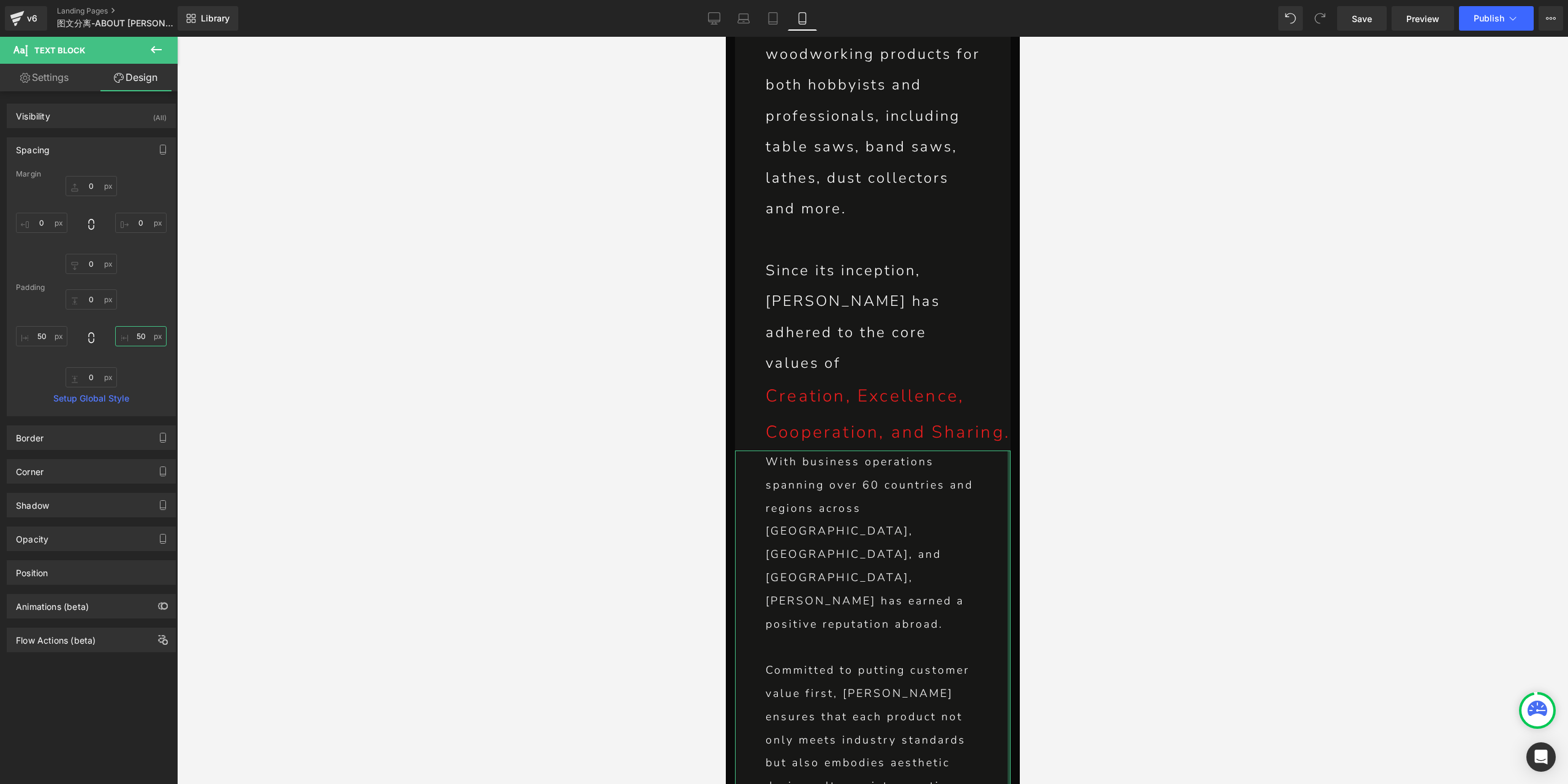
click at [131, 339] on input "50" at bounding box center [140, 336] width 52 height 20
type input "20"
click at [42, 332] on input "50" at bounding box center [41, 336] width 52 height 20
type input "20"
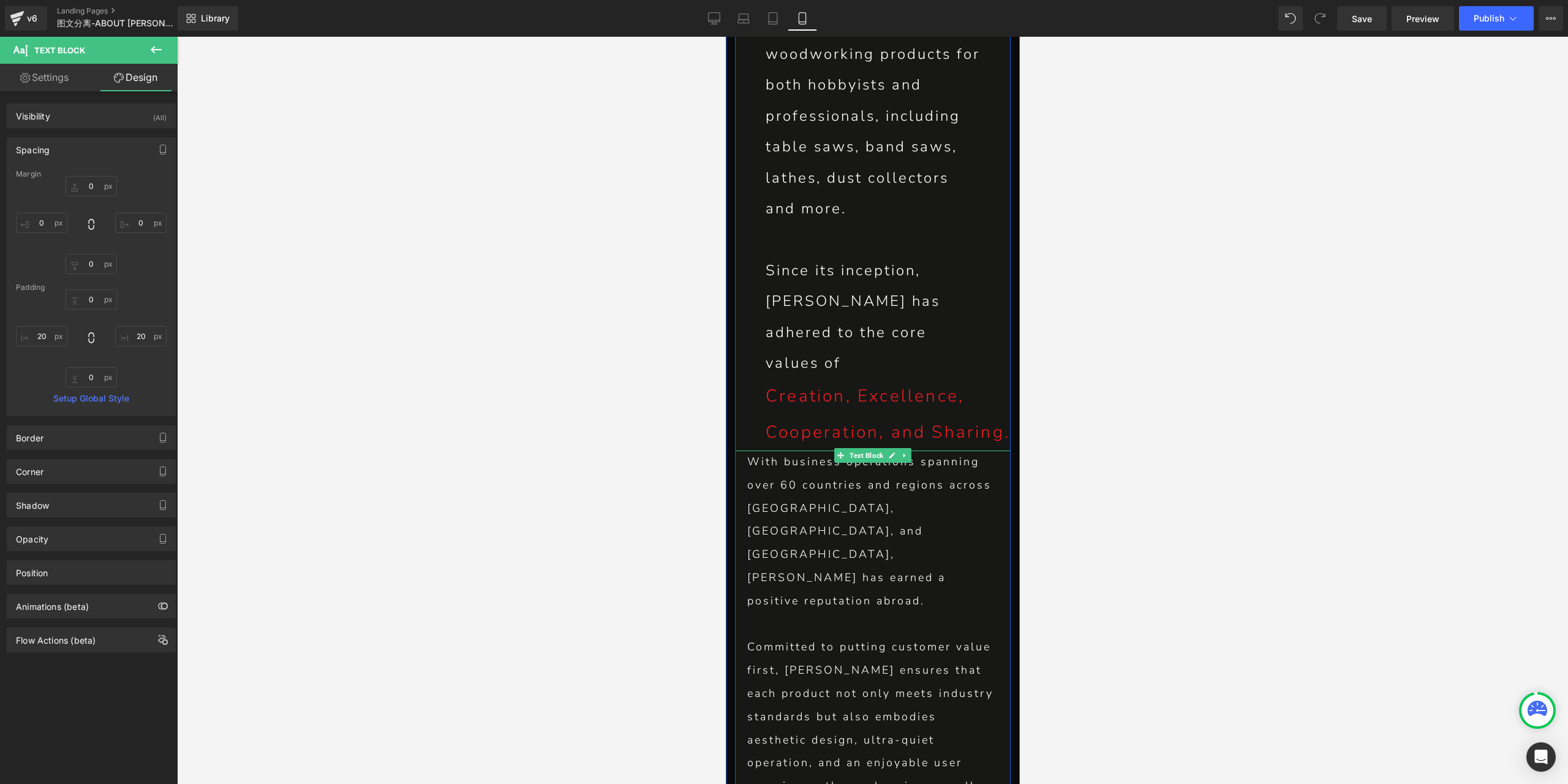
click at [769, 635] on p "Committed to putting customer value first, [PERSON_NAME] ensures that each prod…" at bounding box center [872, 728] width 251 height 185
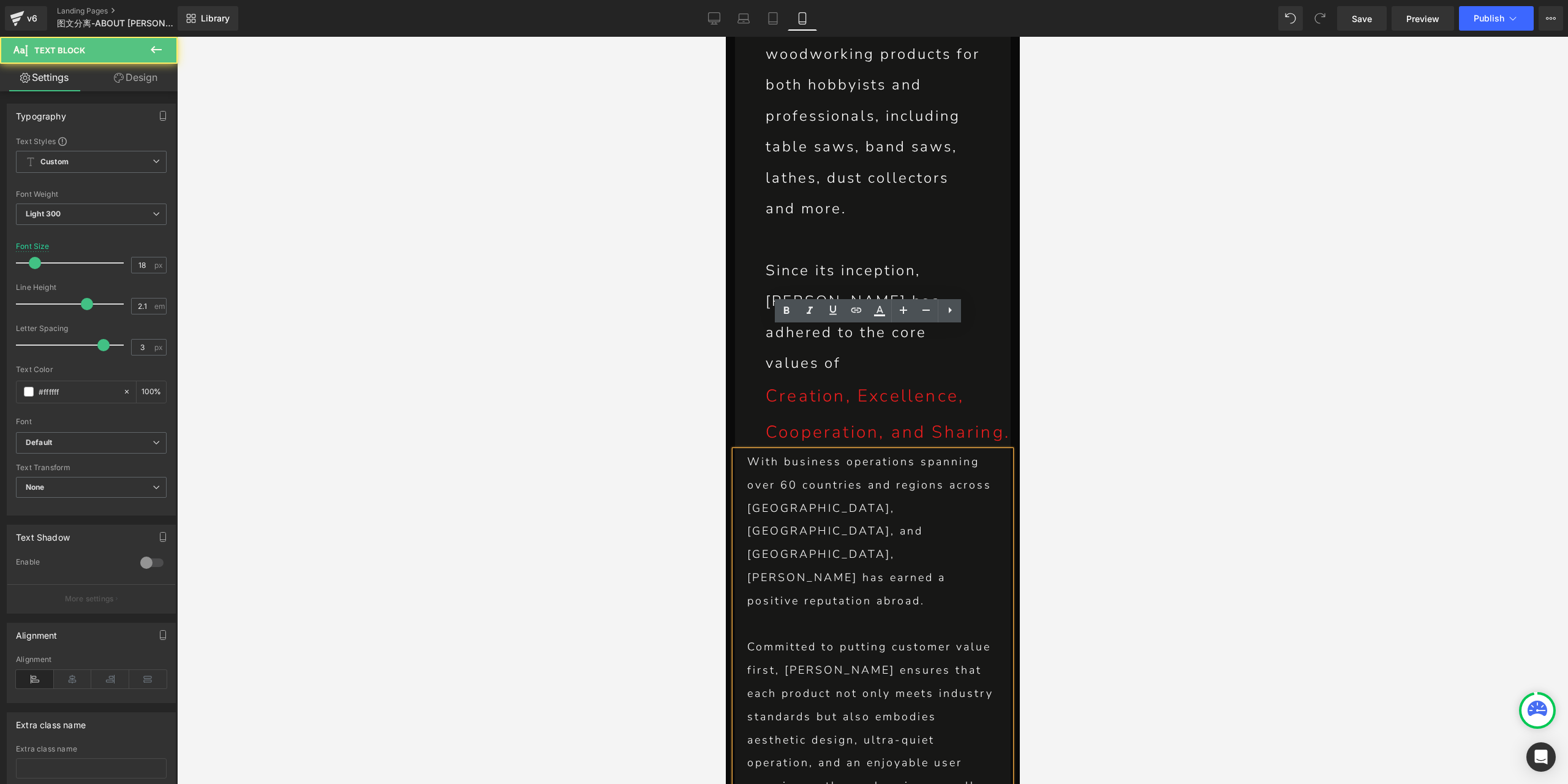
click at [747, 635] on p "Committed to putting customer value first, [PERSON_NAME] ensures that each prod…" at bounding box center [872, 728] width 251 height 185
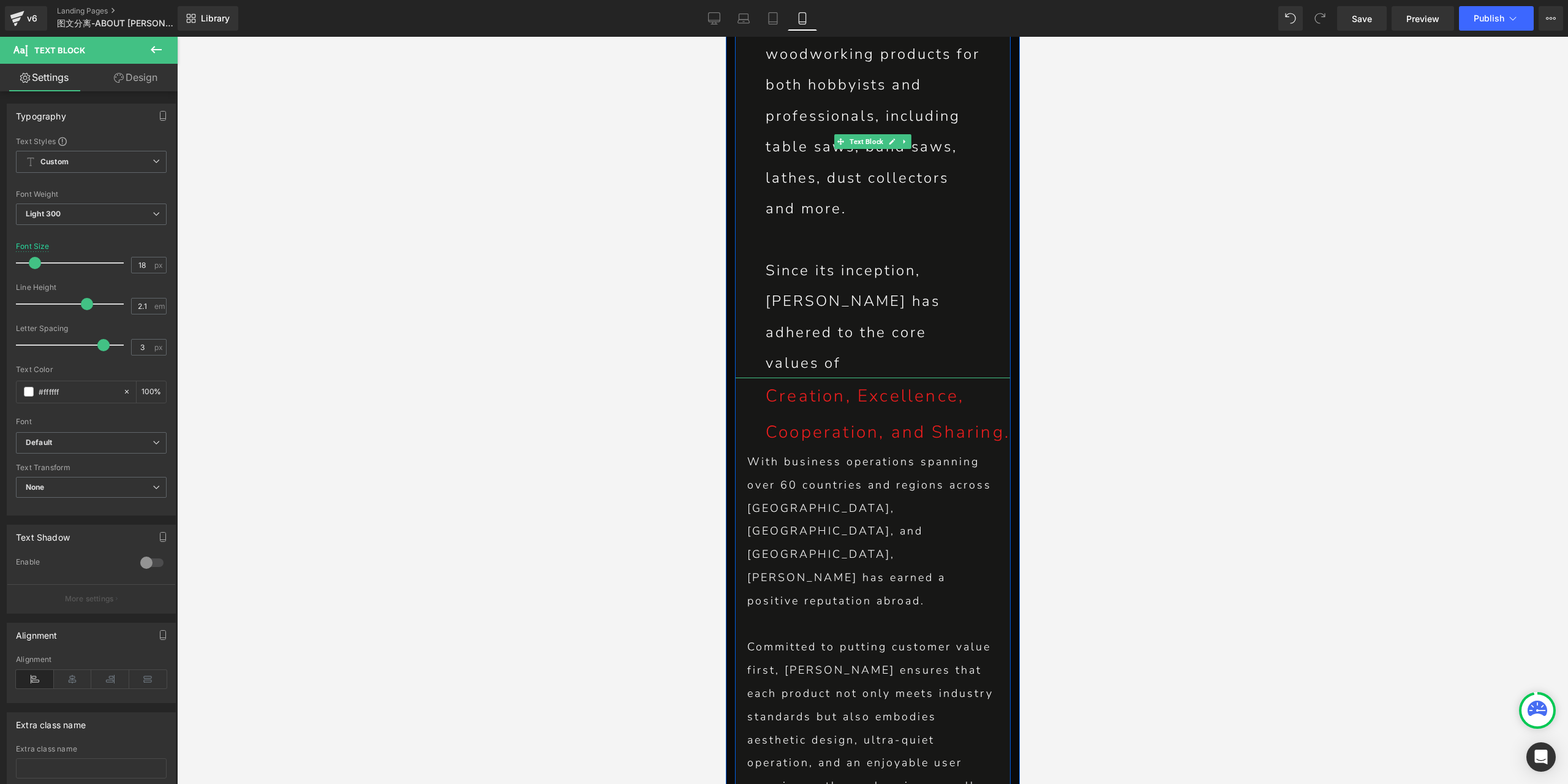
click at [827, 255] on p "Since its inception, [PERSON_NAME] has adhered to the core values of" at bounding box center [872, 317] width 214 height 124
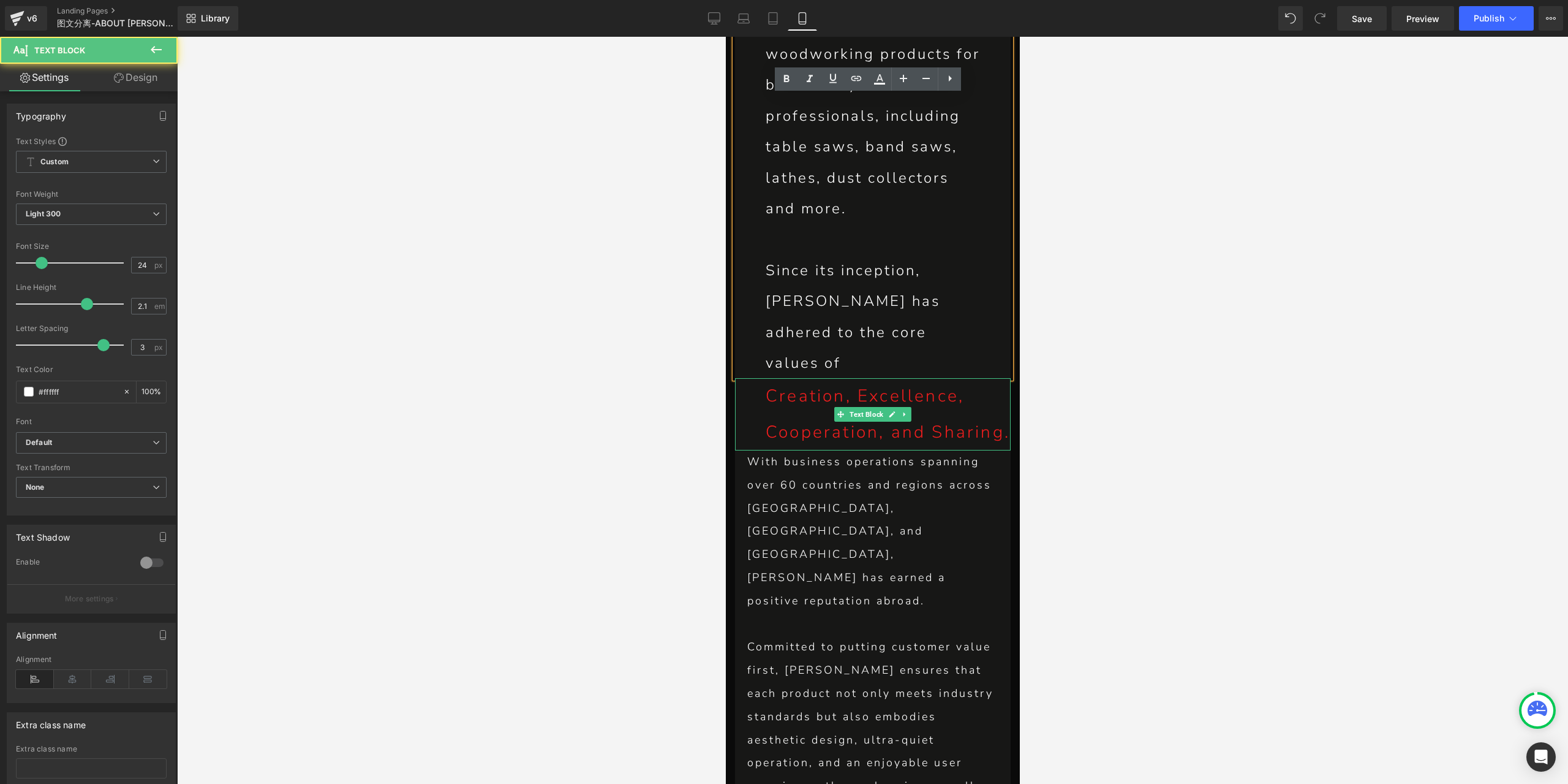
click at [834, 407] on span at bounding box center [840, 414] width 13 height 15
click at [821, 378] on p "Creation, Excellence, Cooperation, and Sharing." at bounding box center [887, 414] width 245 height 72
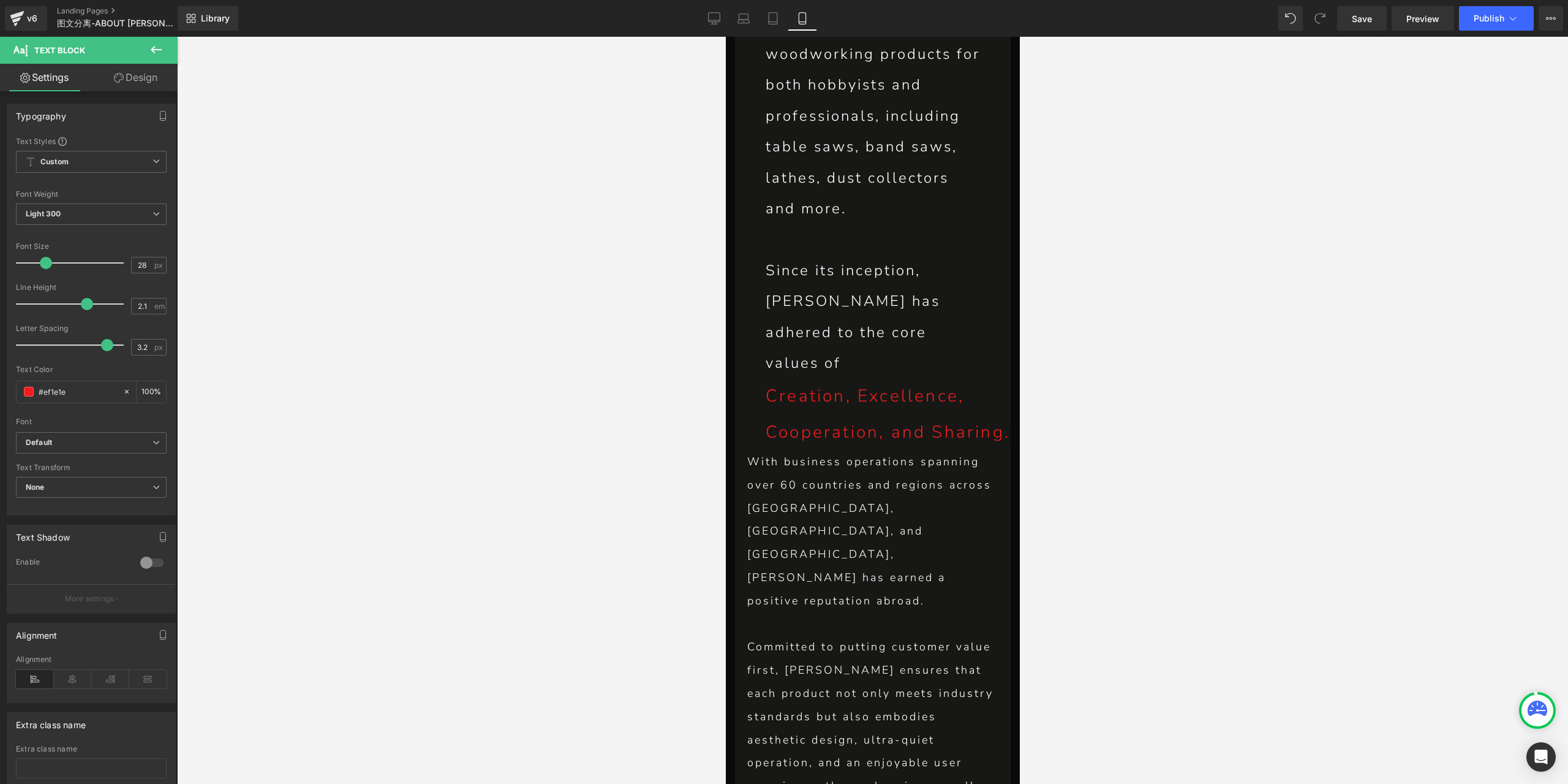
click at [144, 83] on link "Design" at bounding box center [135, 77] width 89 height 28
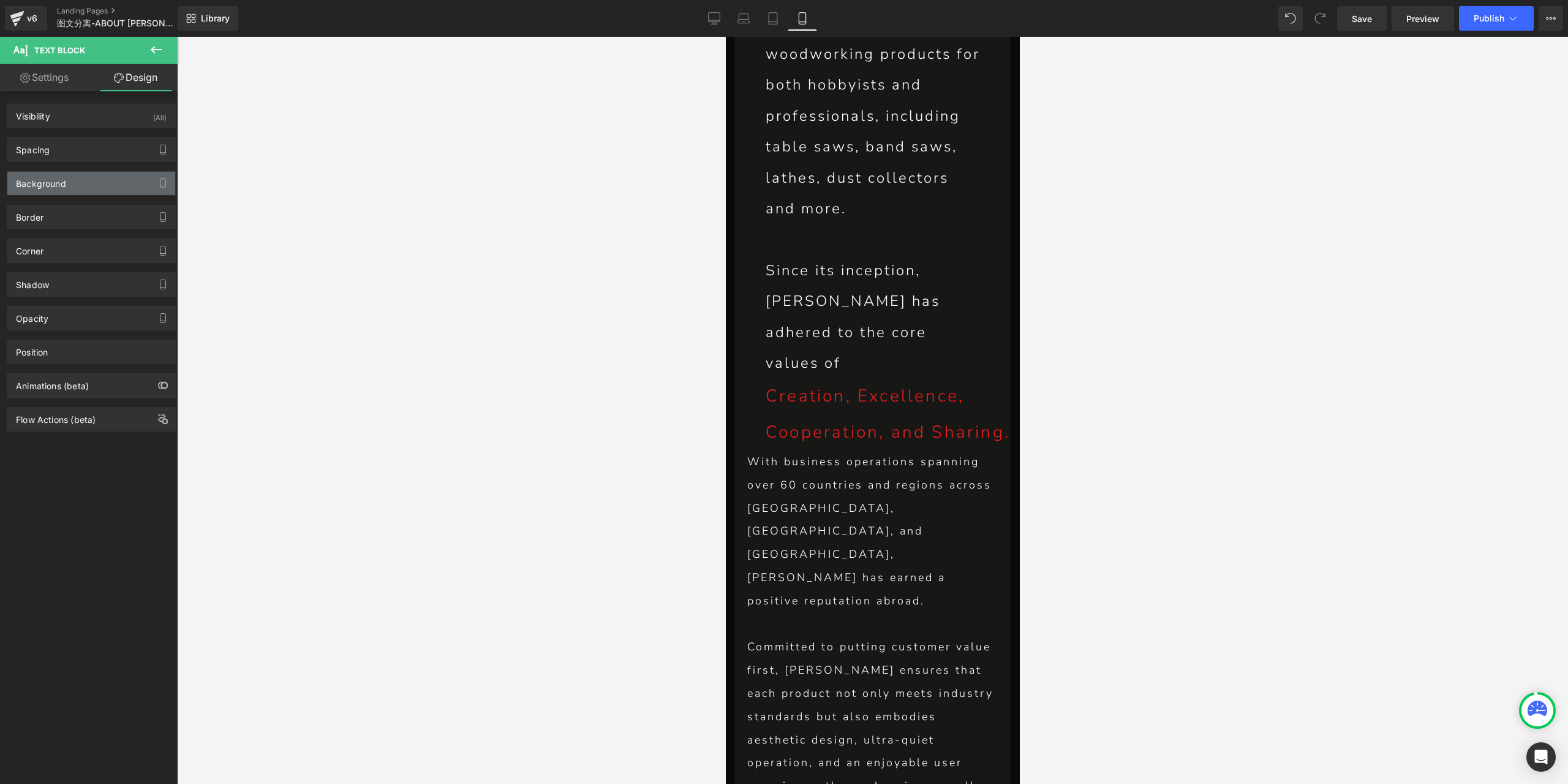
type input "0"
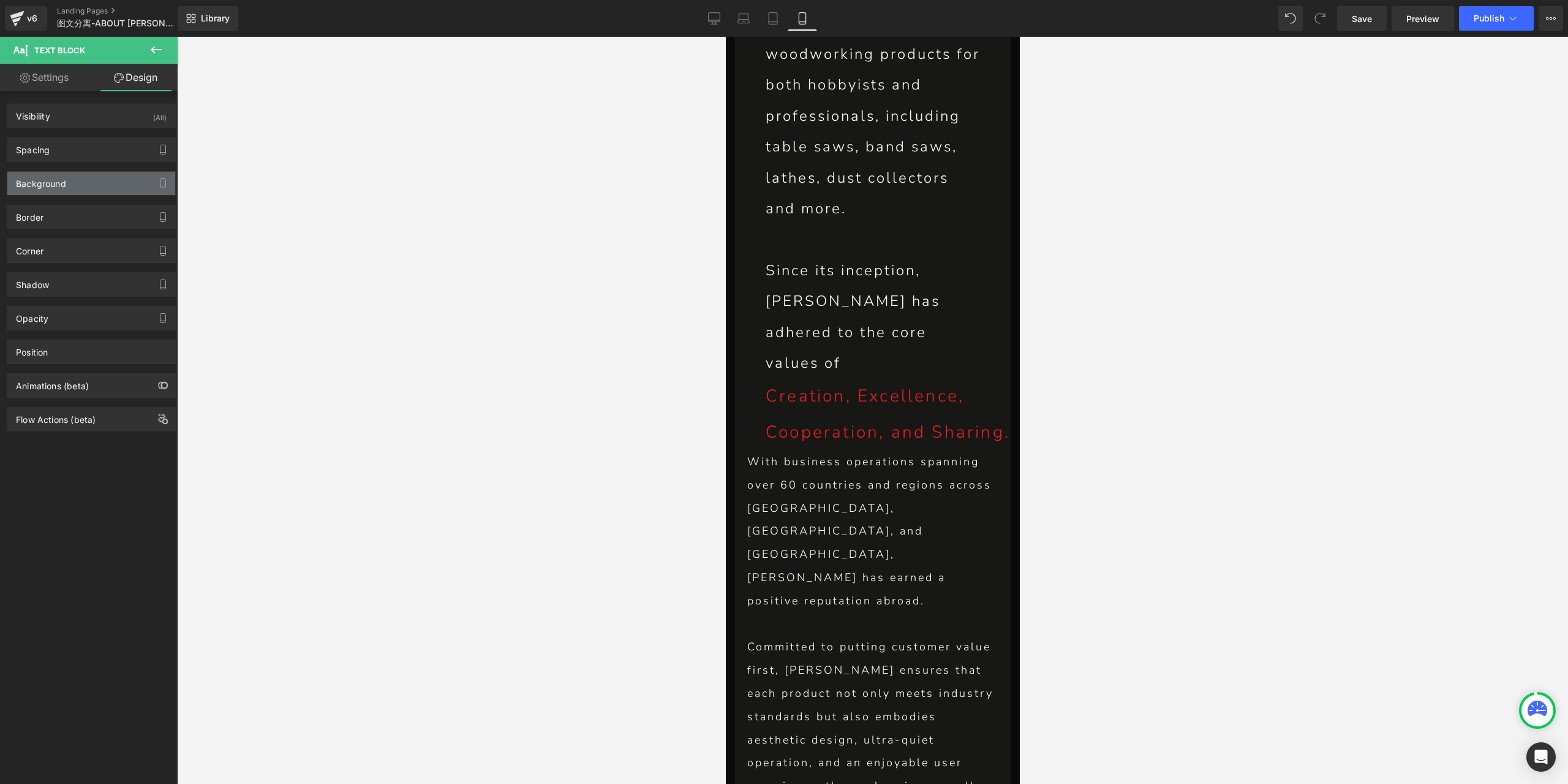
type input "0"
type input "50"
click at [83, 156] on div "Spacing" at bounding box center [91, 149] width 168 height 23
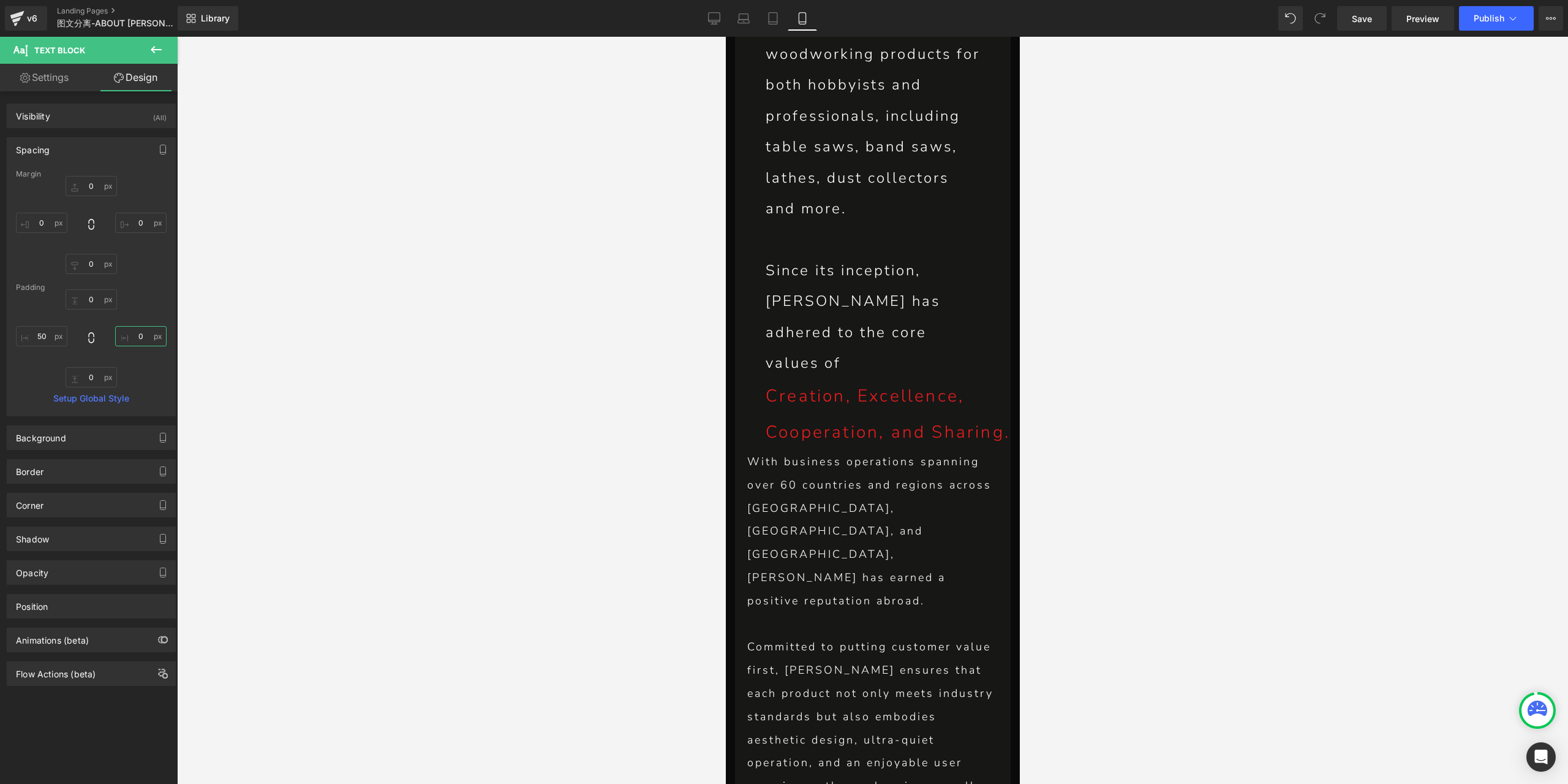
click at [142, 333] on input "0" at bounding box center [140, 336] width 52 height 20
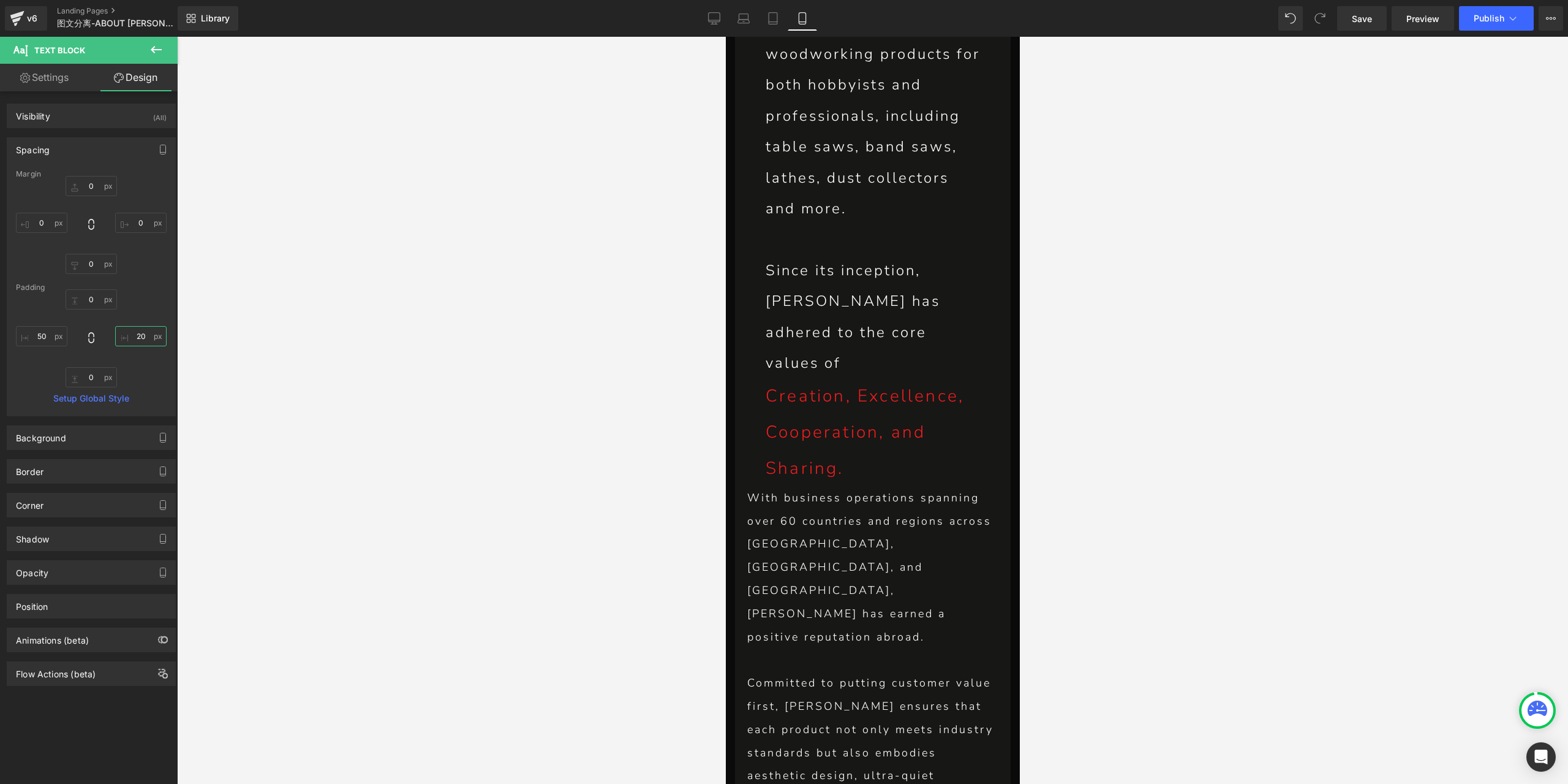
click at [142, 333] on input "20" at bounding box center [140, 336] width 52 height 20
type input "2"
type input "10"
click at [52, 336] on input "50" at bounding box center [41, 336] width 52 height 20
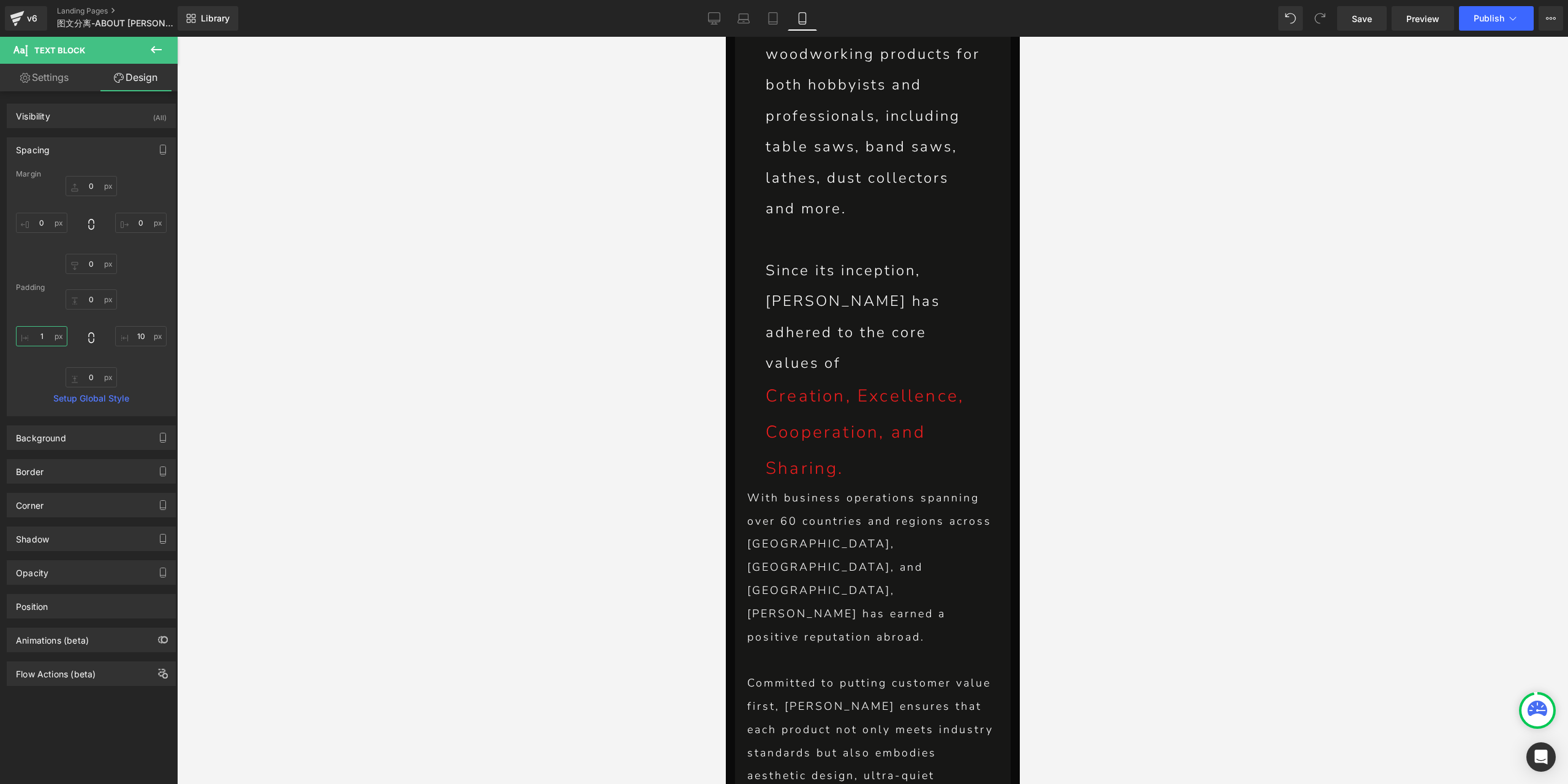
type input "10"
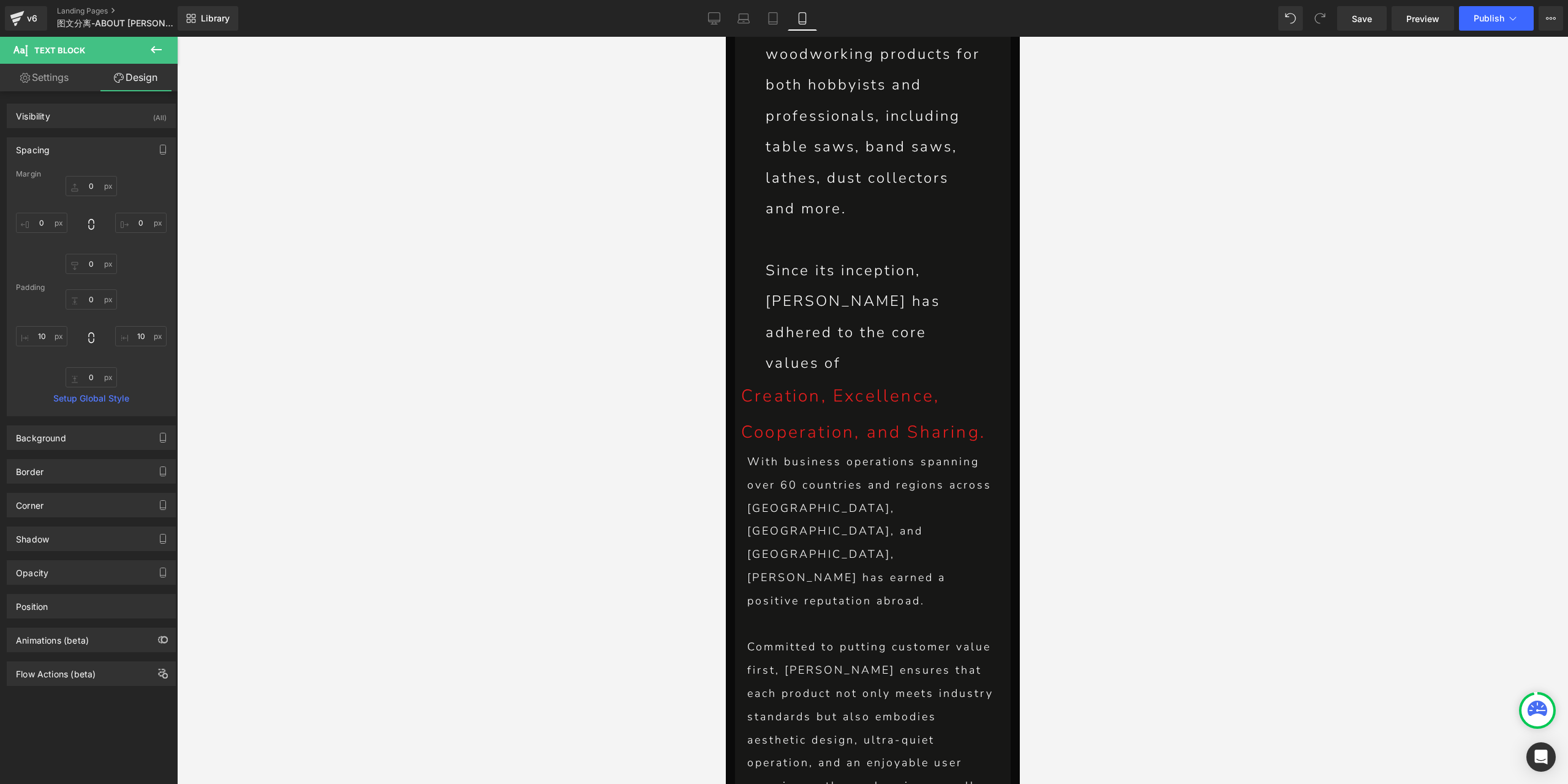
click at [841, 613] on p at bounding box center [872, 624] width 251 height 23
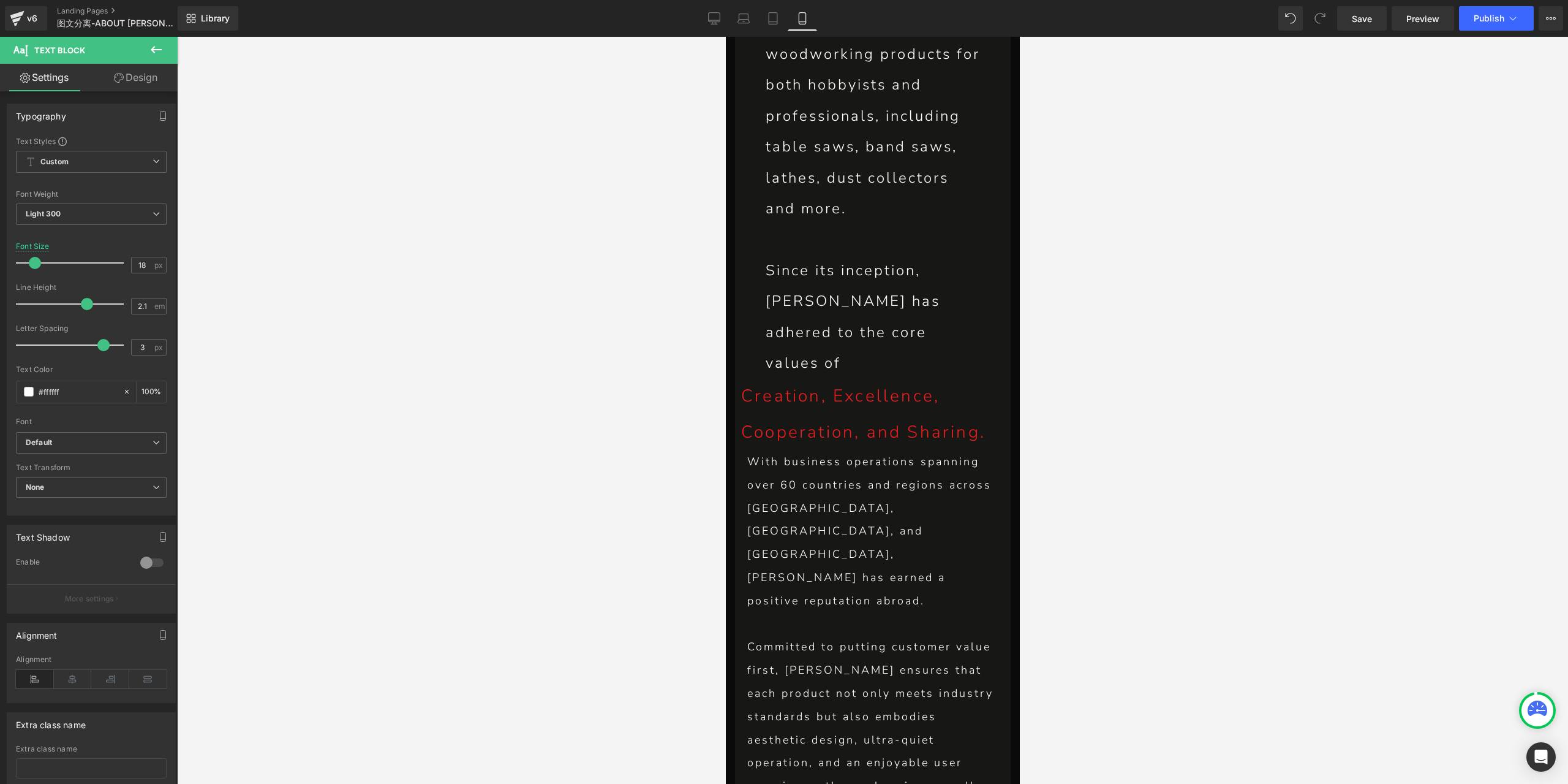
click at [115, 76] on icon at bounding box center [118, 78] width 10 height 10
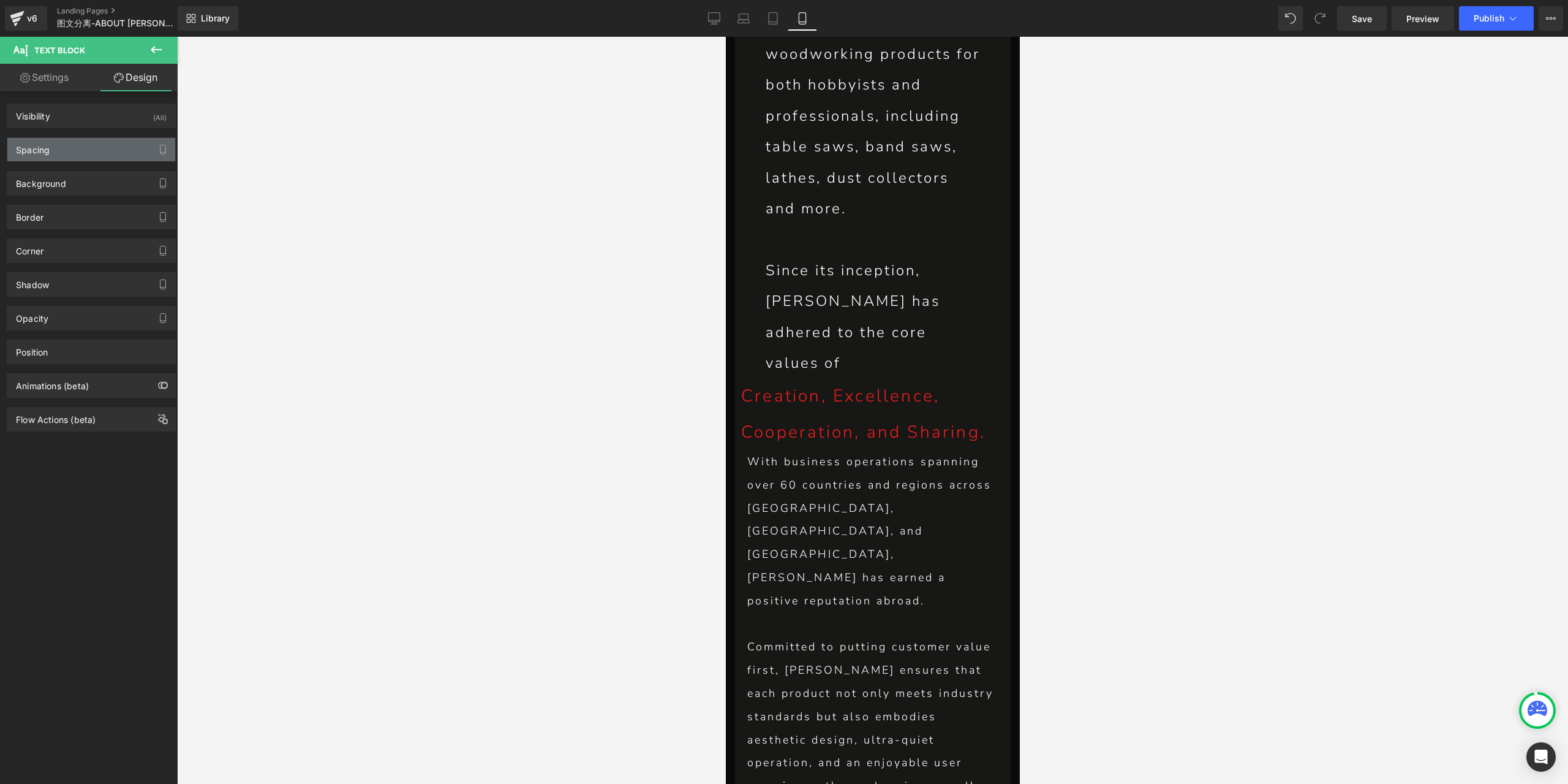
click at [83, 159] on div "Spacing" at bounding box center [91, 149] width 168 height 23
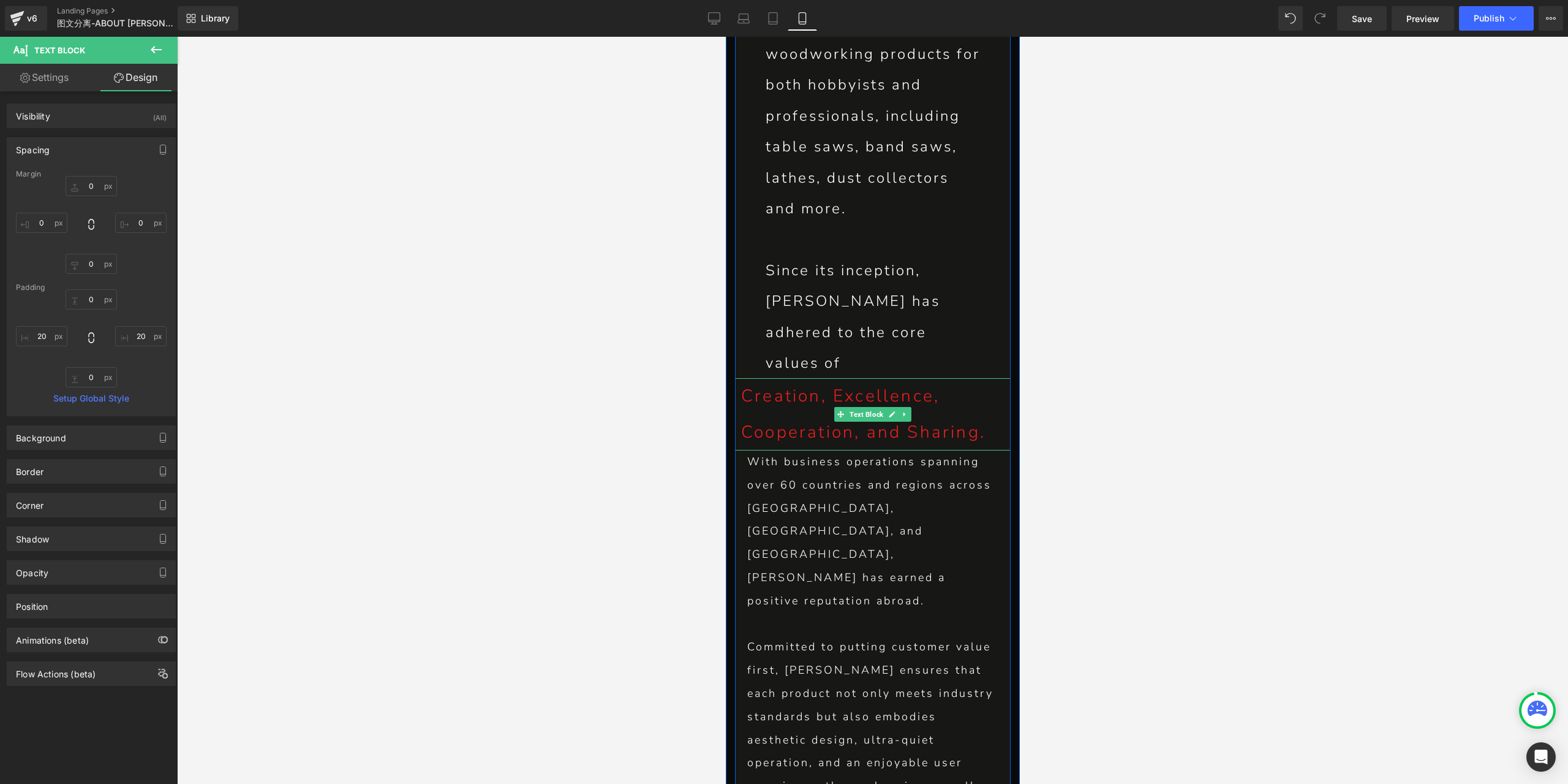
click at [789, 378] on p "Creation, Excellence, Cooperation, and Sharing." at bounding box center [872, 414] width 264 height 72
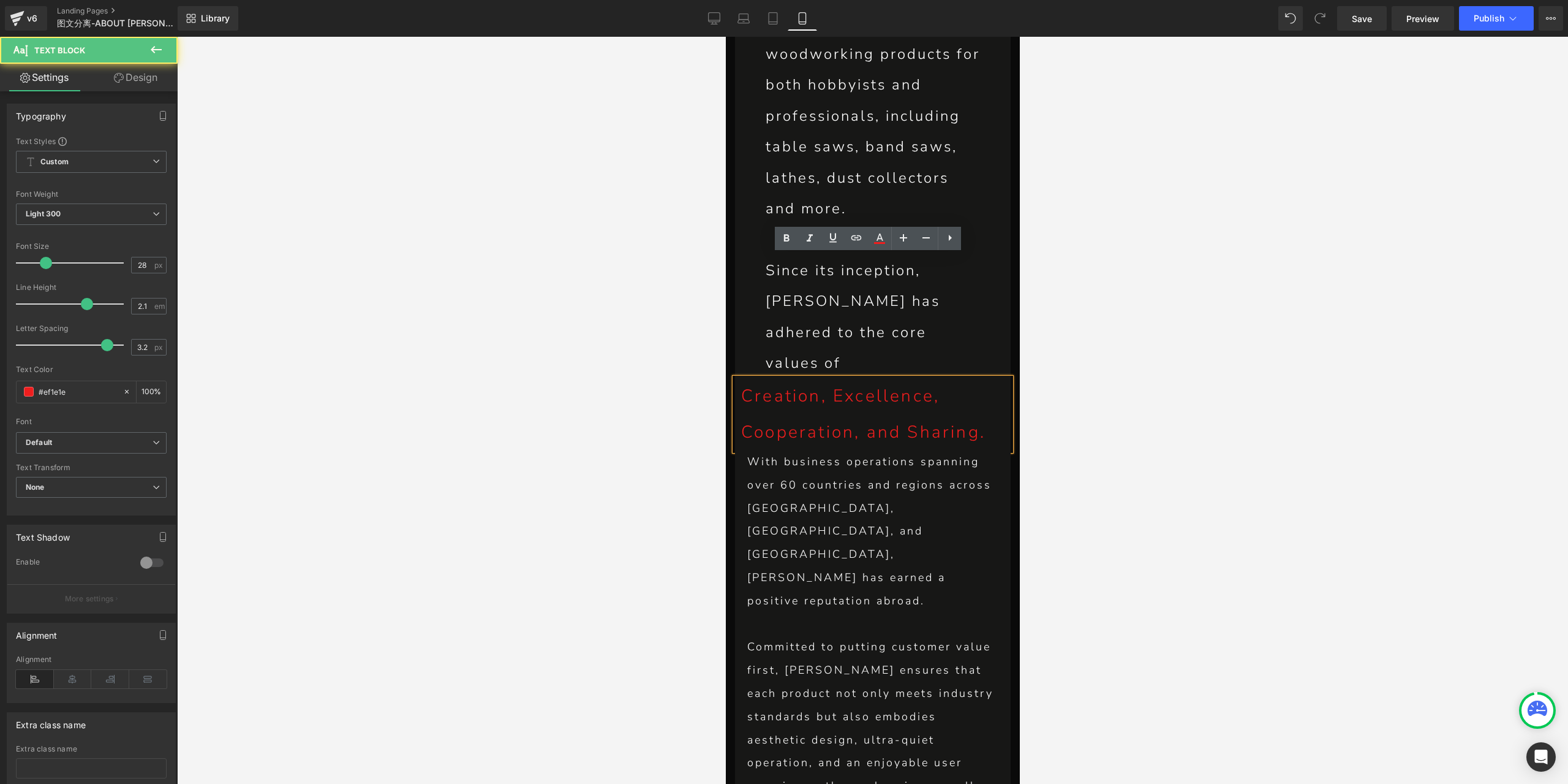
click at [141, 85] on link "Design" at bounding box center [135, 77] width 89 height 28
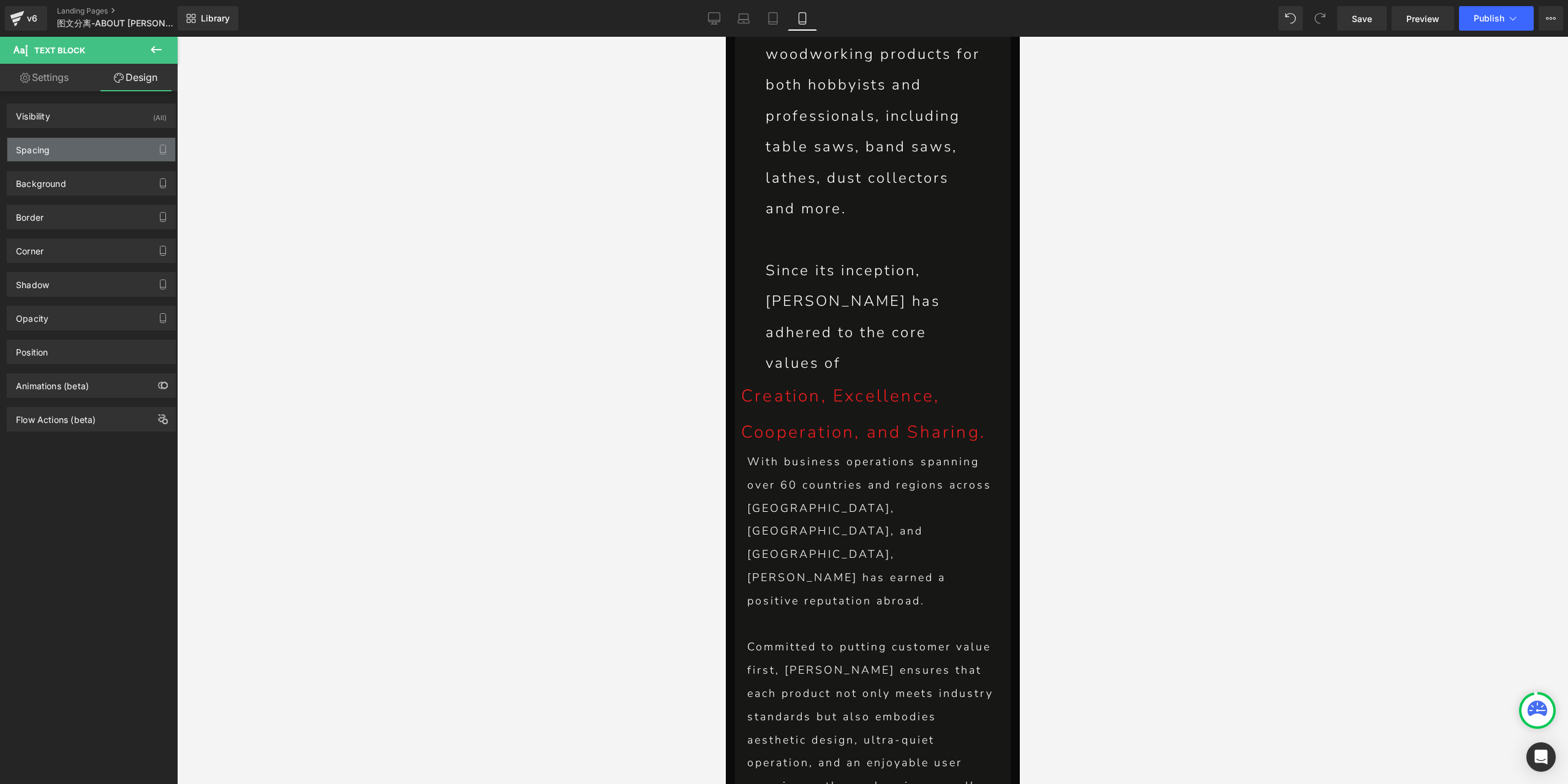
click at [95, 143] on div "Spacing" at bounding box center [91, 149] width 168 height 23
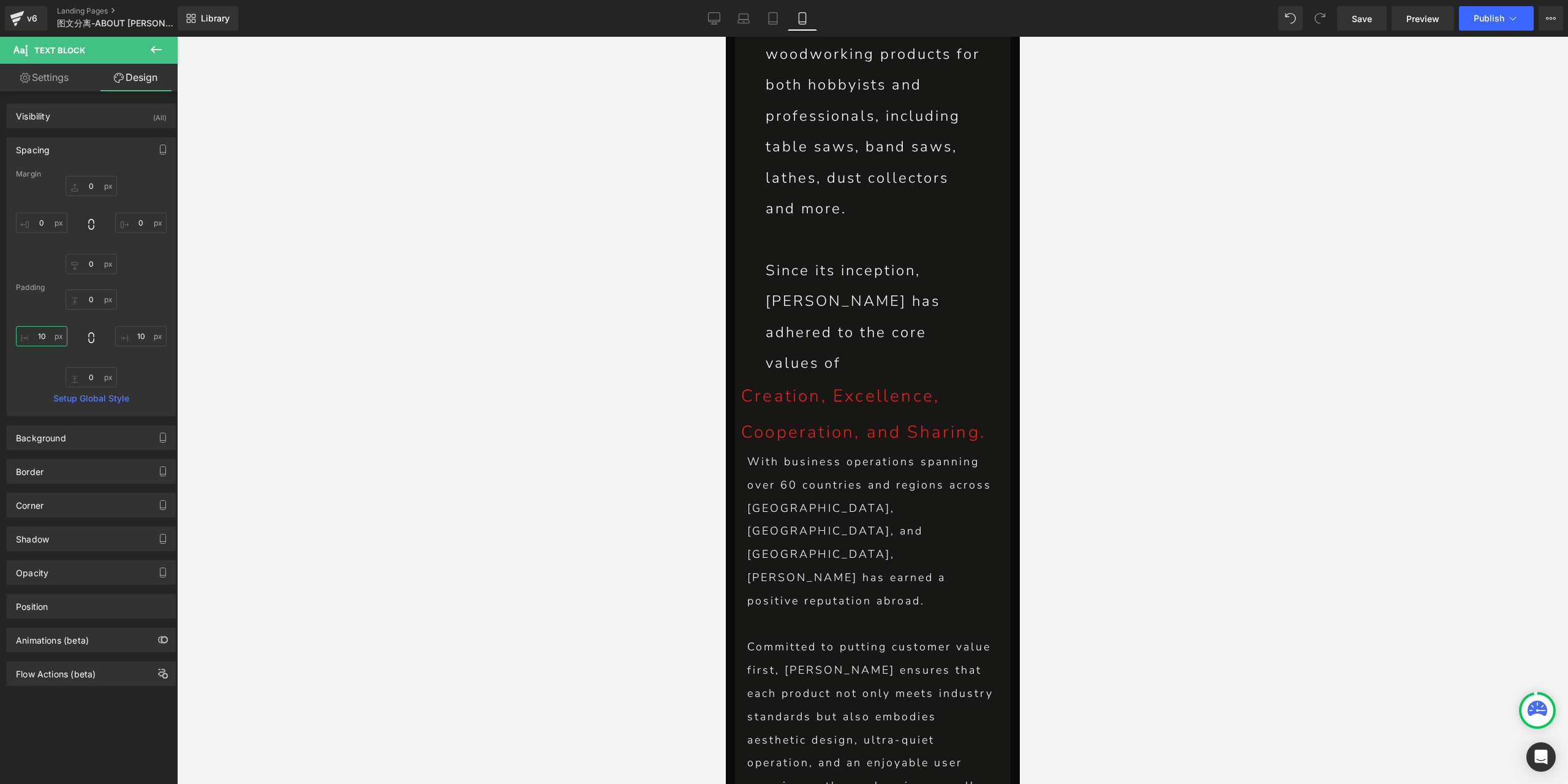
click at [38, 336] on input "10" at bounding box center [41, 336] width 52 height 20
type input "20"
click at [138, 334] on input "10" at bounding box center [140, 336] width 52 height 20
type input "20"
click at [53, 76] on link "Settings" at bounding box center [44, 77] width 89 height 28
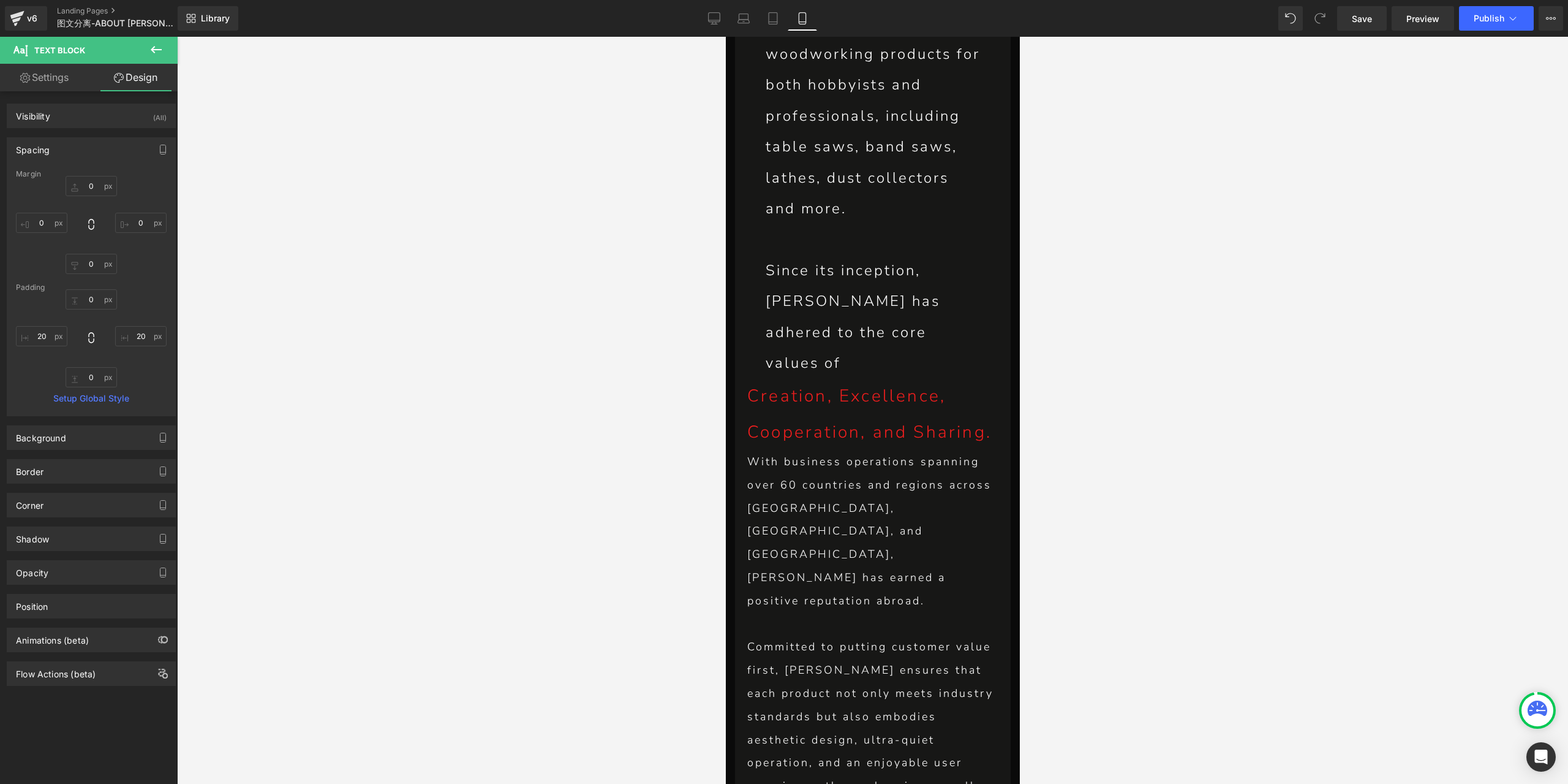
type input "100"
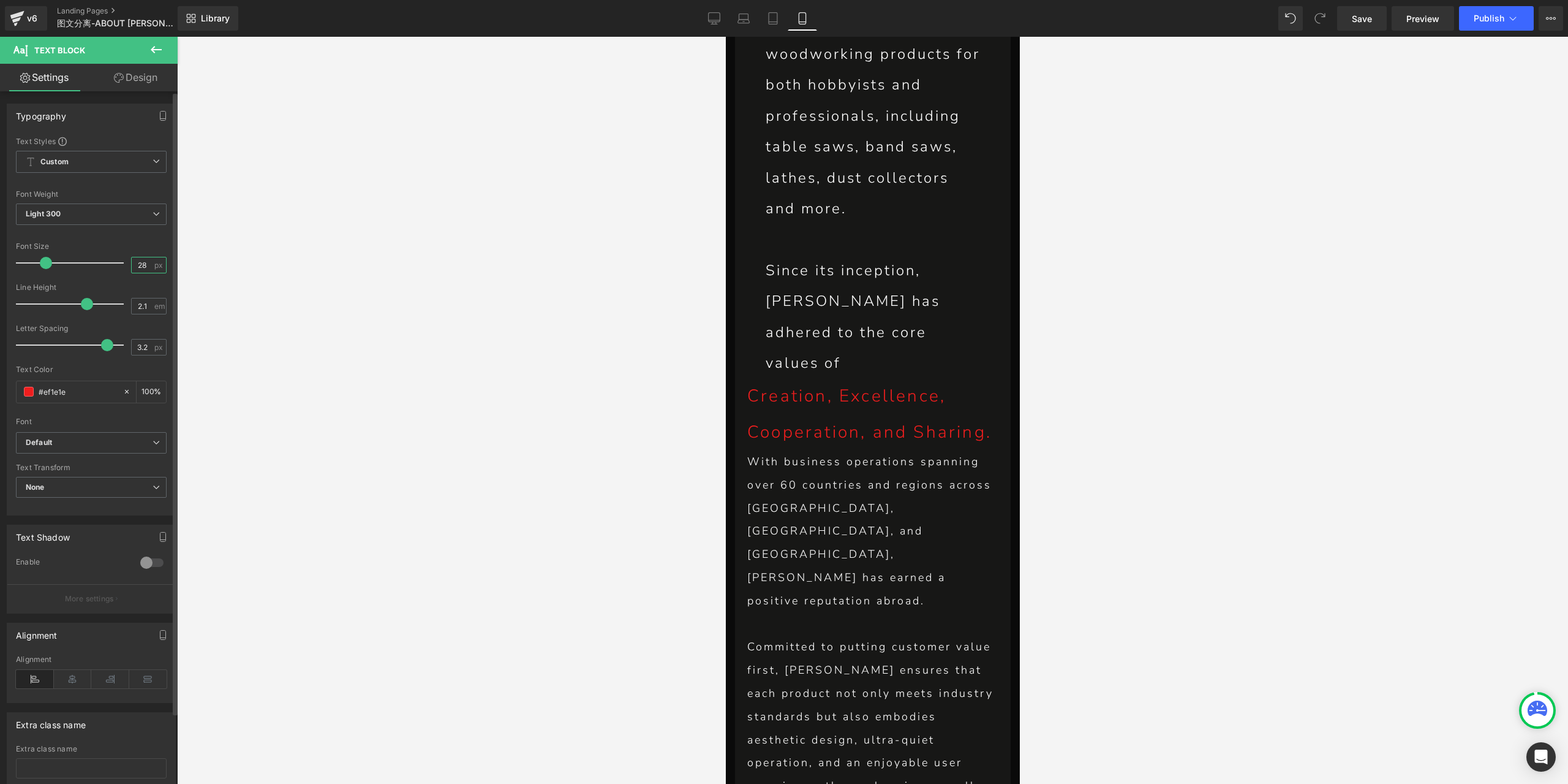
click at [134, 268] on input "28" at bounding box center [142, 265] width 22 height 15
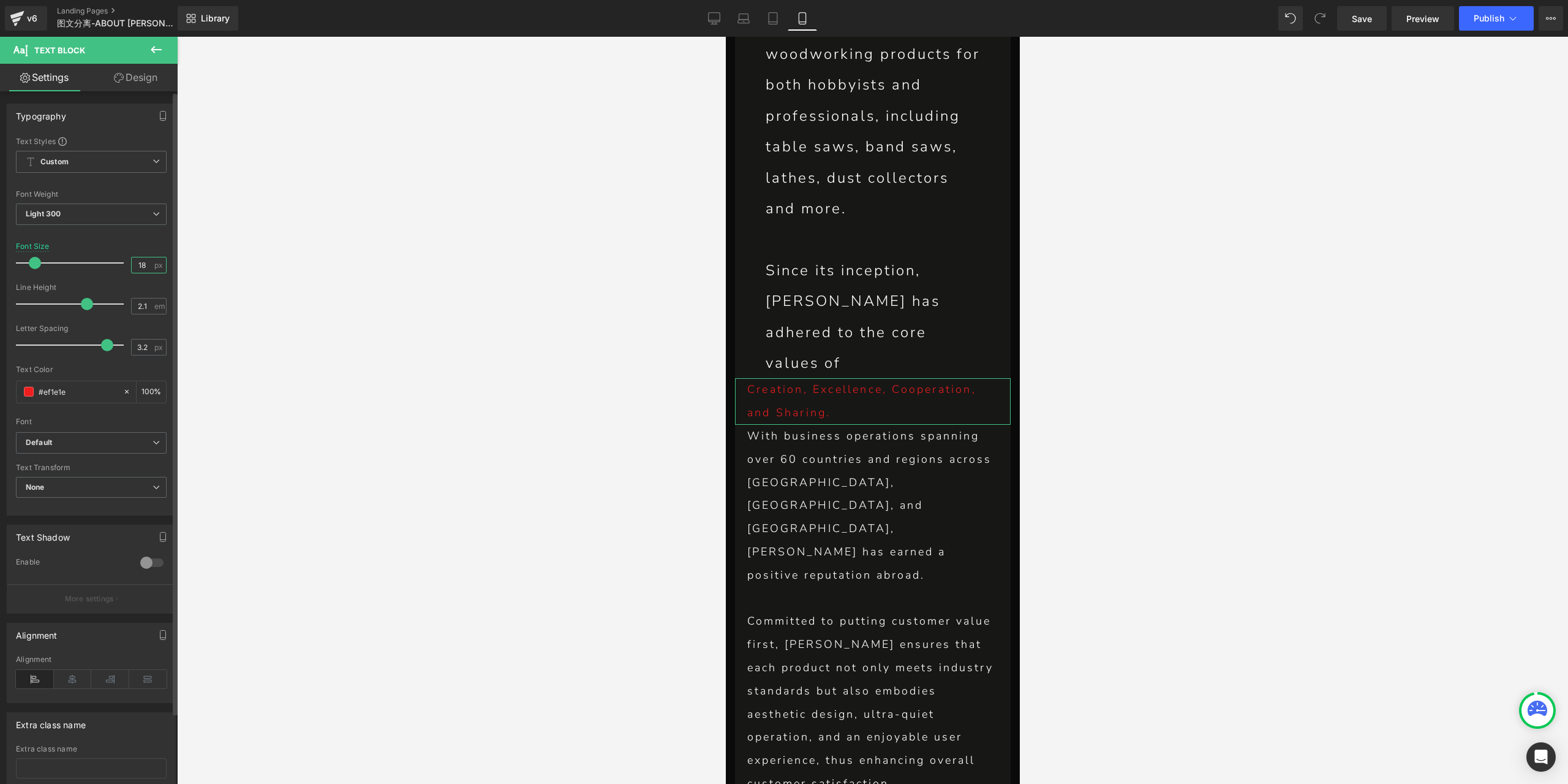
click at [138, 267] on input "18" at bounding box center [142, 265] width 22 height 15
click at [138, 265] on input "20" at bounding box center [142, 265] width 22 height 15
type input "22"
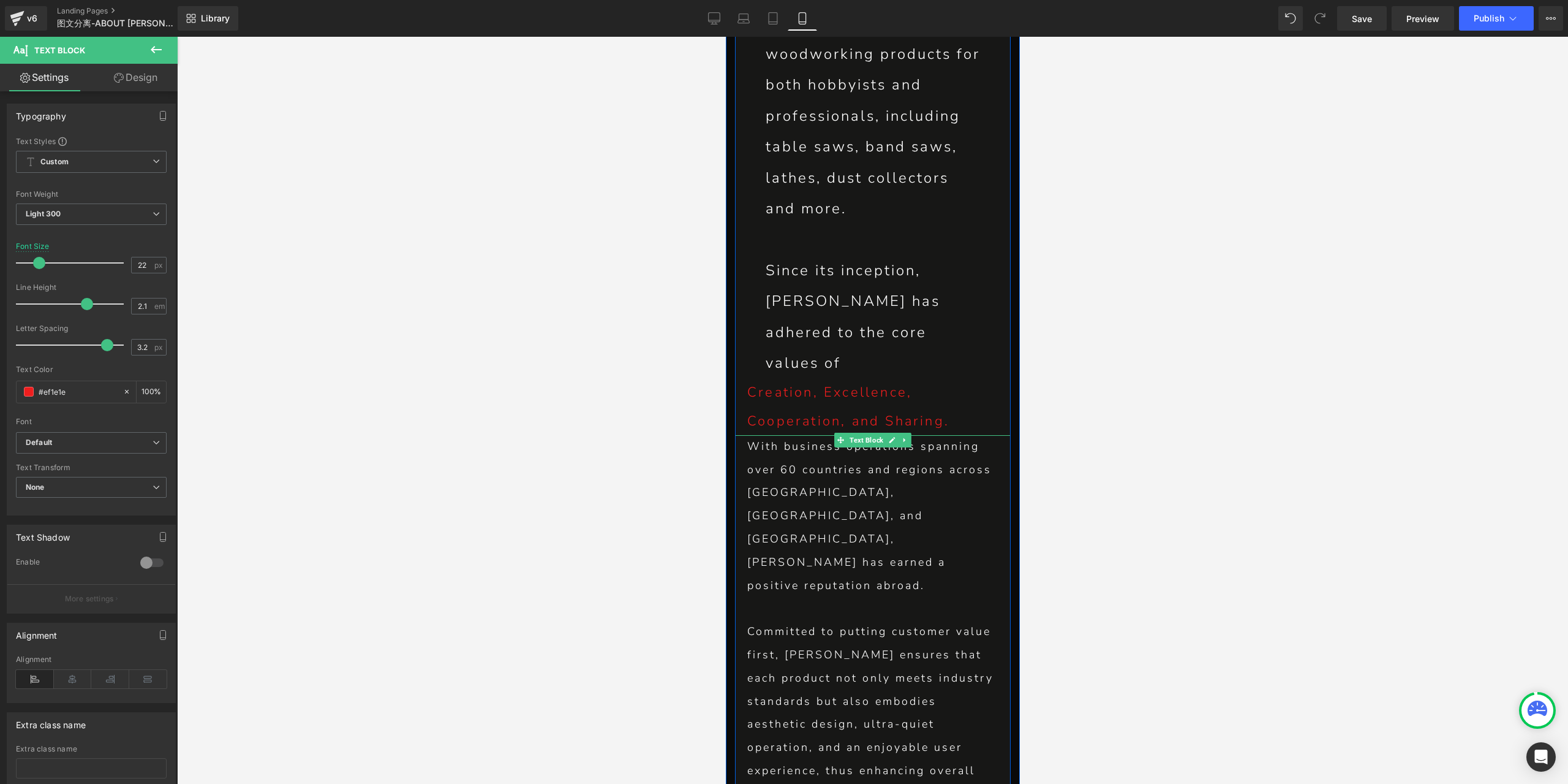
click at [811, 435] on p "With business operations spanning over 60 countries and regions across [GEOGRAP…" at bounding box center [872, 516] width 251 height 162
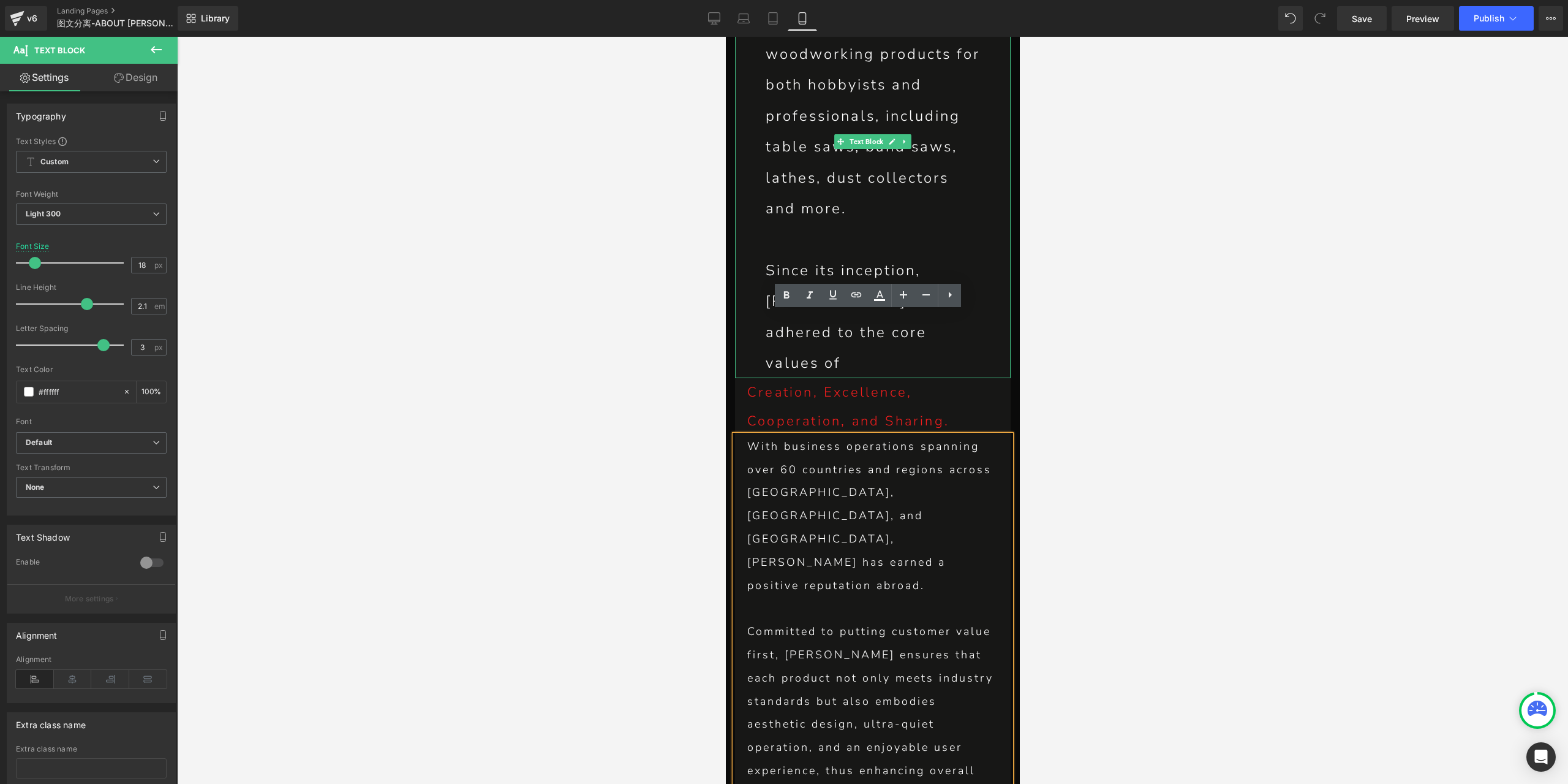
click at [845, 255] on p "Since its inception, [PERSON_NAME] has adhered to the core values of" at bounding box center [872, 317] width 214 height 124
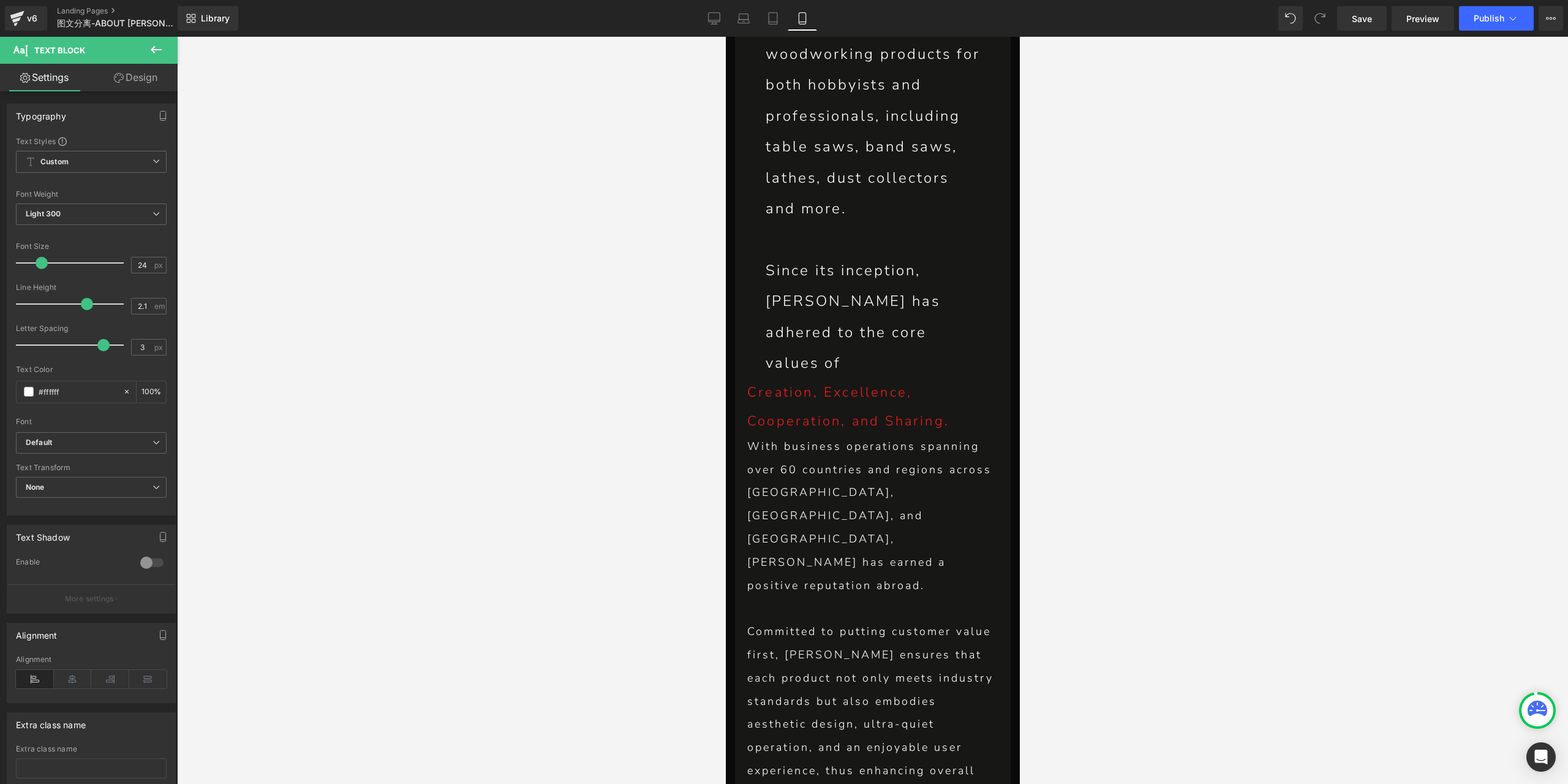
click at [148, 72] on link "Design" at bounding box center [135, 77] width 89 height 28
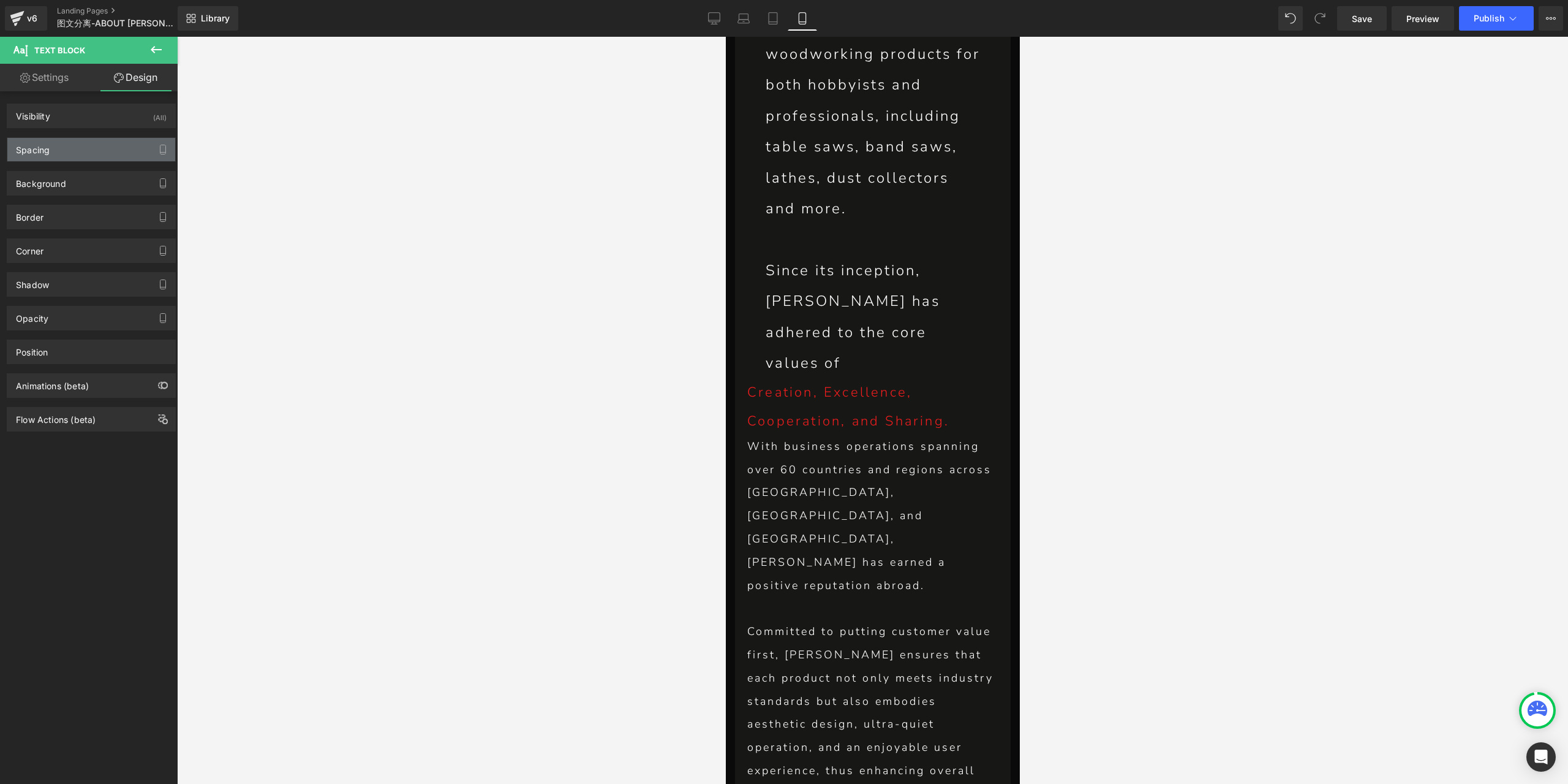
click at [84, 150] on div "Spacing" at bounding box center [91, 149] width 168 height 23
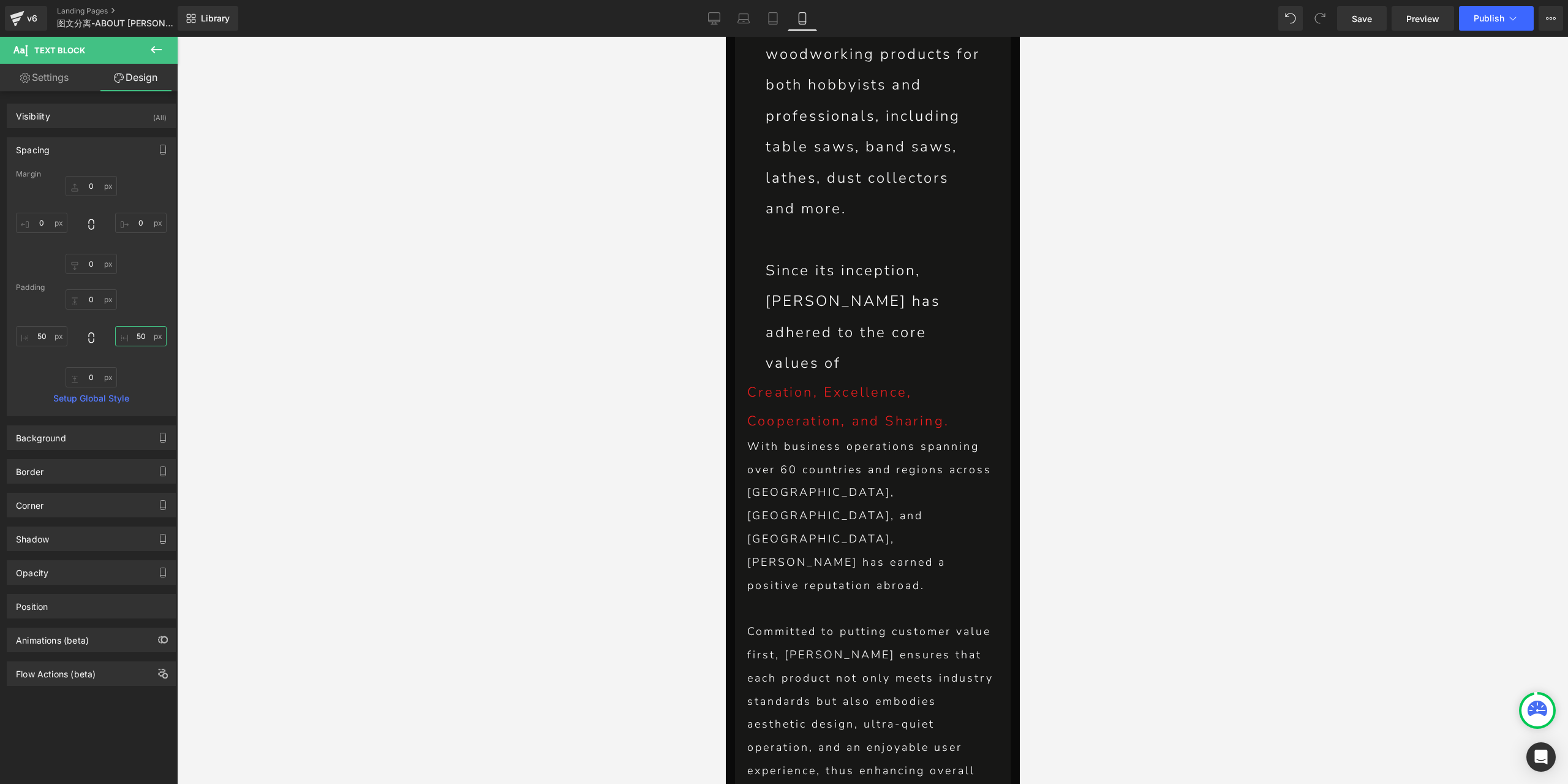
click at [132, 340] on input "50" at bounding box center [140, 336] width 52 height 20
type input "20"
click at [44, 336] on input "50" at bounding box center [41, 336] width 52 height 20
type input "20"
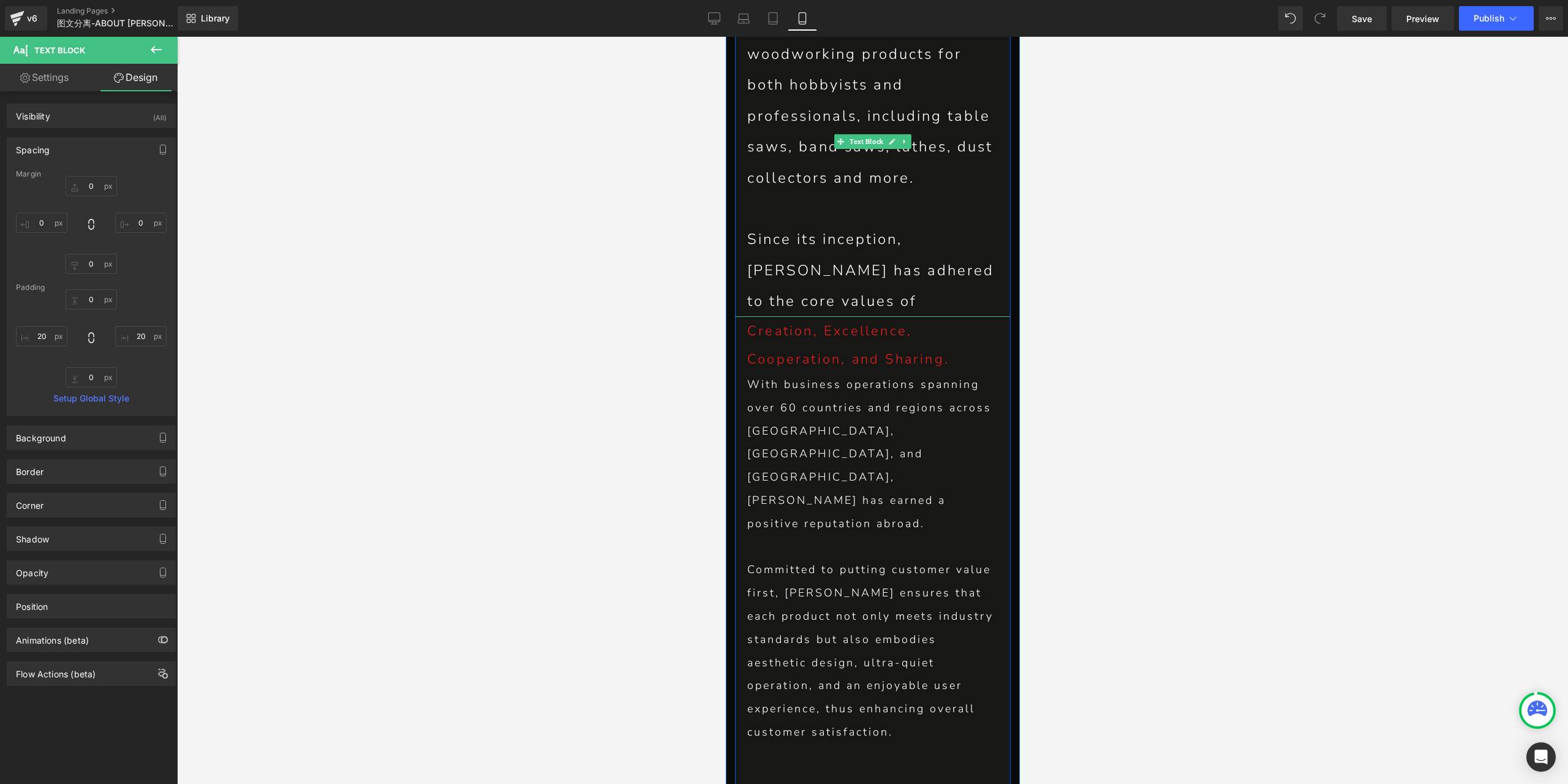
click at [801, 223] on p "Since its inception, [PERSON_NAME] has adhered to the core values of" at bounding box center [872, 270] width 251 height 93
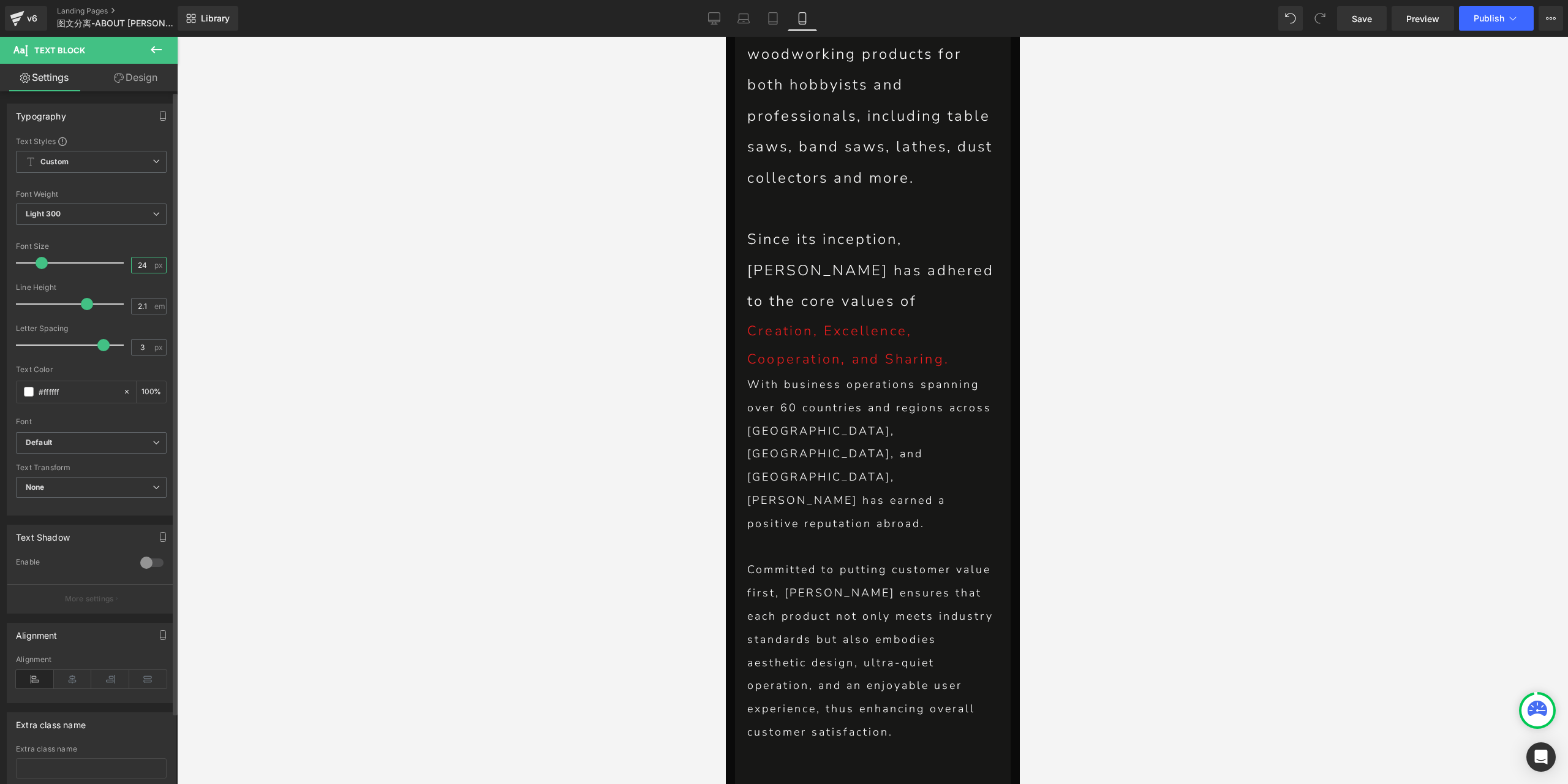
click at [138, 267] on input "24" at bounding box center [142, 265] width 22 height 15
click at [135, 265] on input "24" at bounding box center [142, 265] width 22 height 15
type input "18"
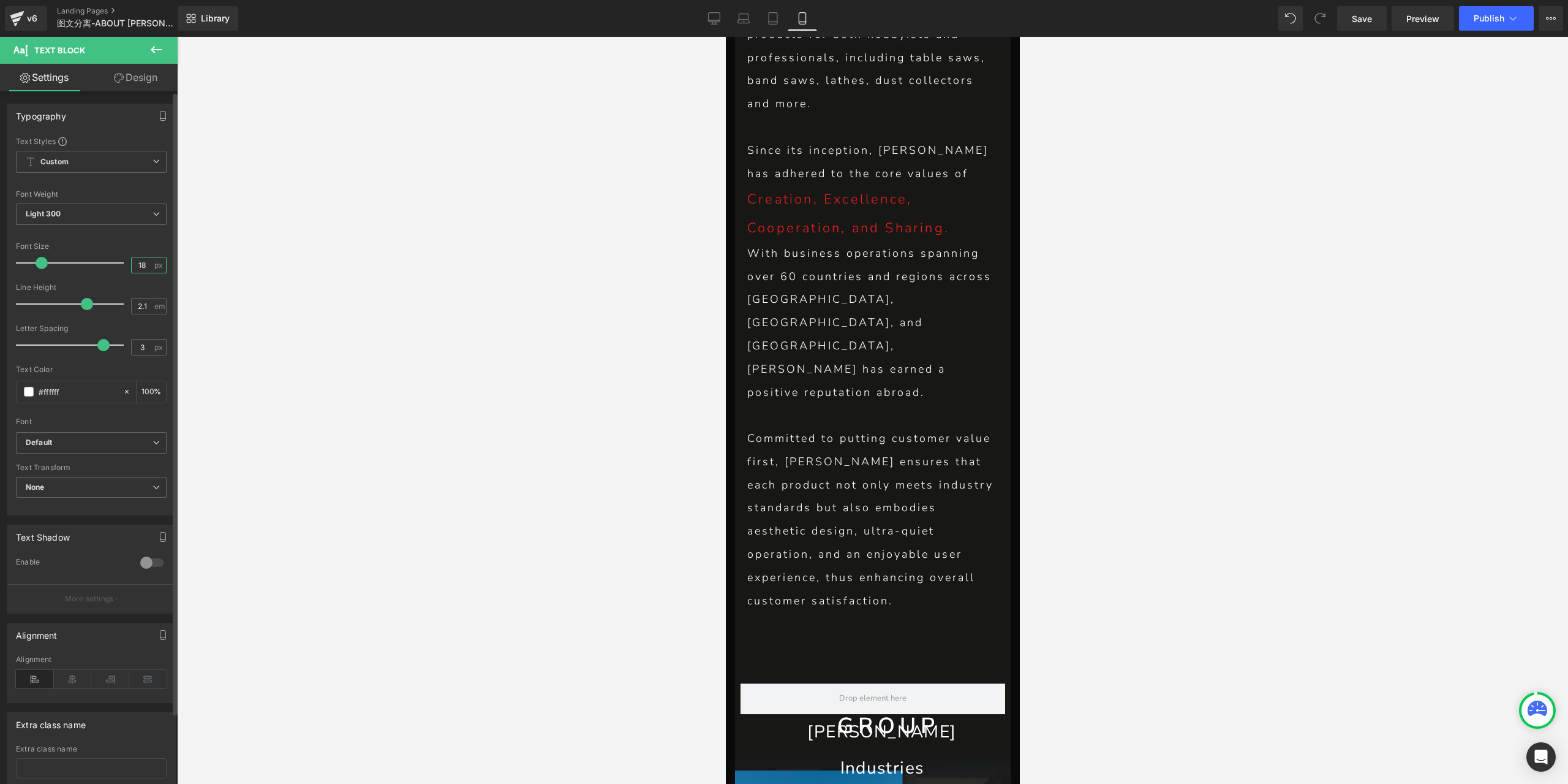
scroll to position [949, 0]
click at [143, 342] on input "3" at bounding box center [142, 347] width 22 height 15
type input "2"
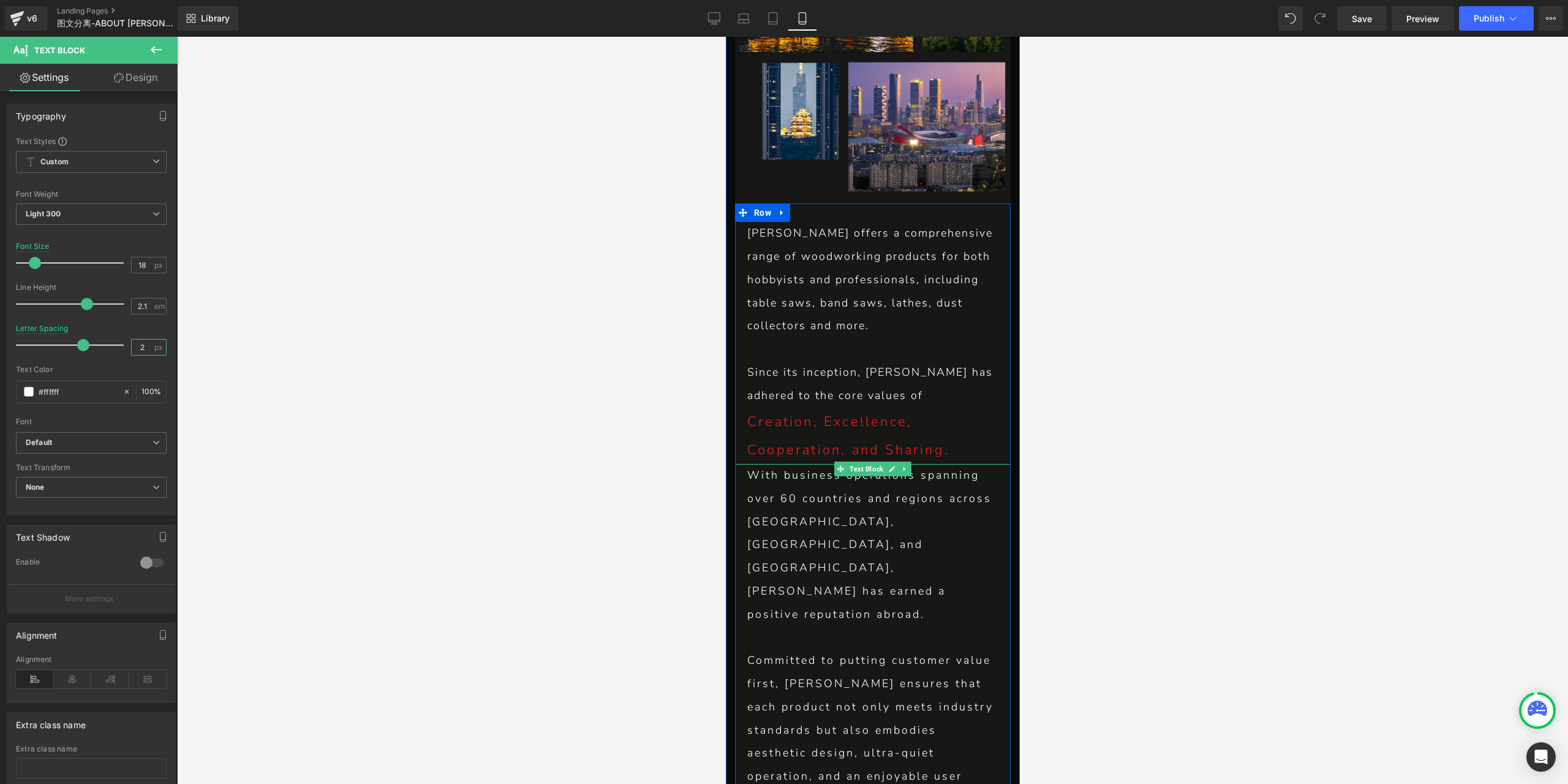
scroll to position [704, 0]
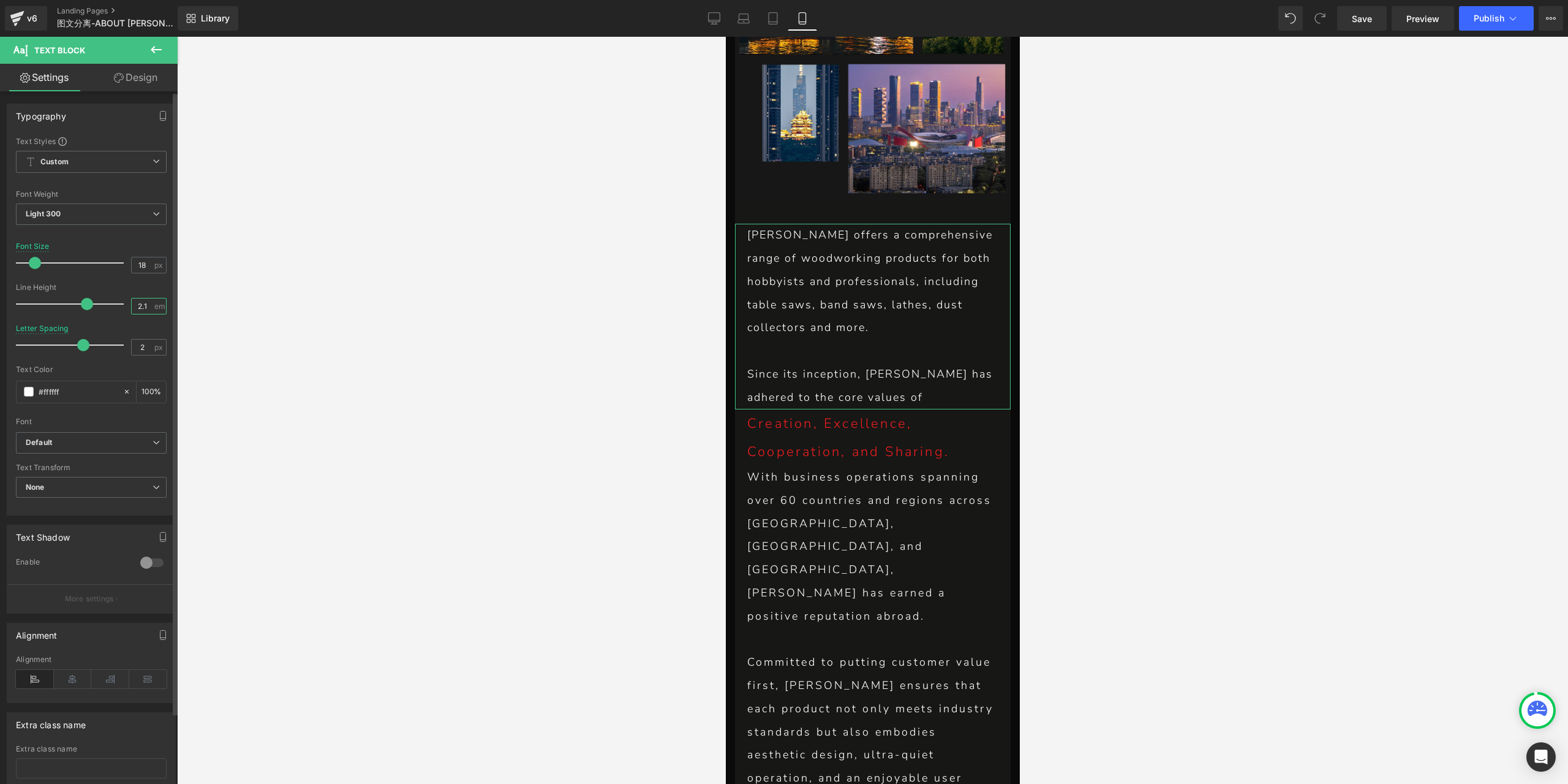
click at [139, 309] on input "2.1" at bounding box center [142, 306] width 22 height 15
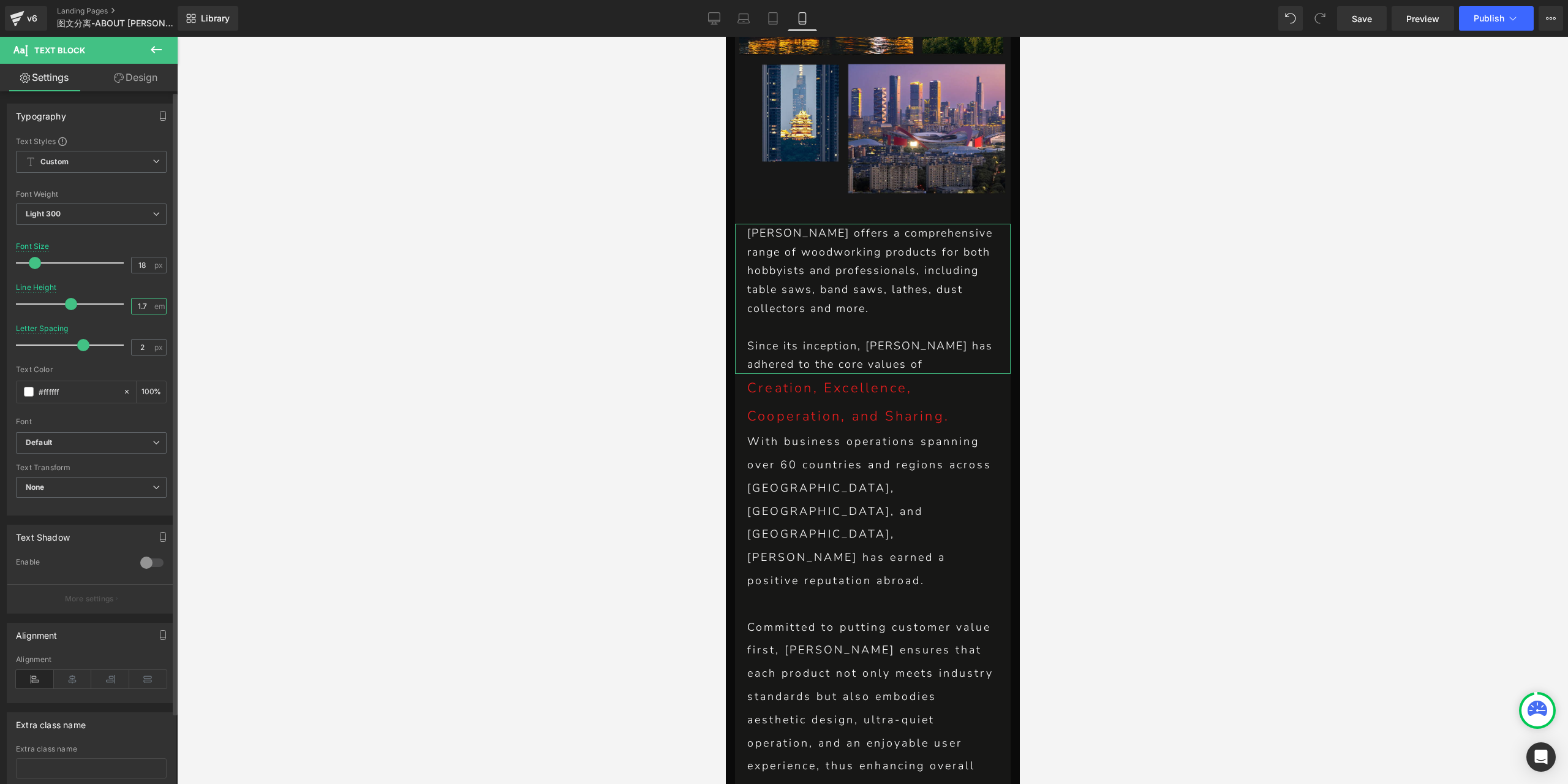
click at [141, 305] on input "1.7" at bounding box center [142, 306] width 22 height 15
click at [140, 304] on input "1.7" at bounding box center [142, 306] width 22 height 15
type input "1.5"
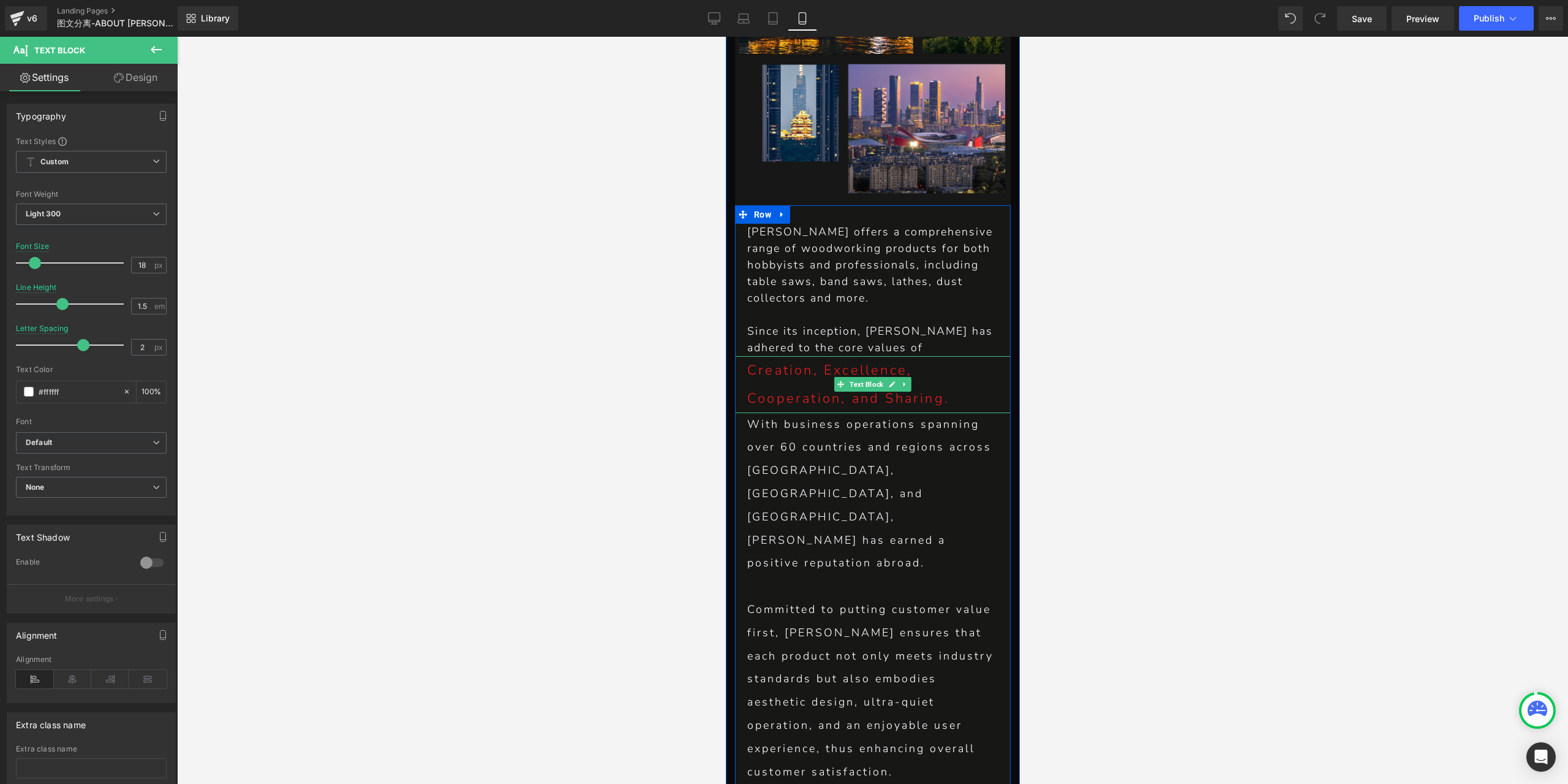
click at [799, 356] on p "Creation, Excellence, Cooperation, and Sharing." at bounding box center [872, 383] width 251 height 56
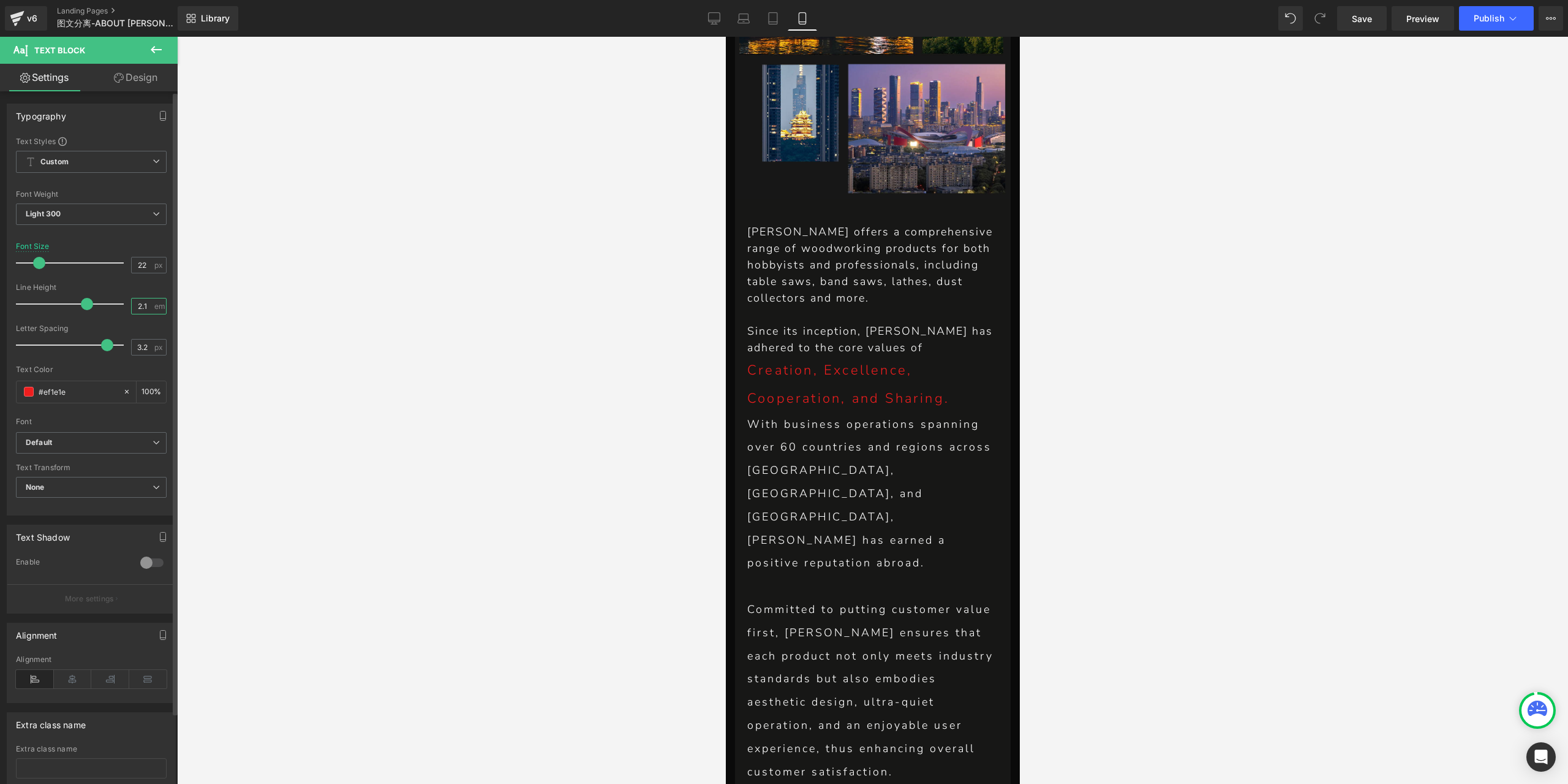
click at [140, 306] on input "2.1" at bounding box center [142, 306] width 22 height 15
type input "1.5"
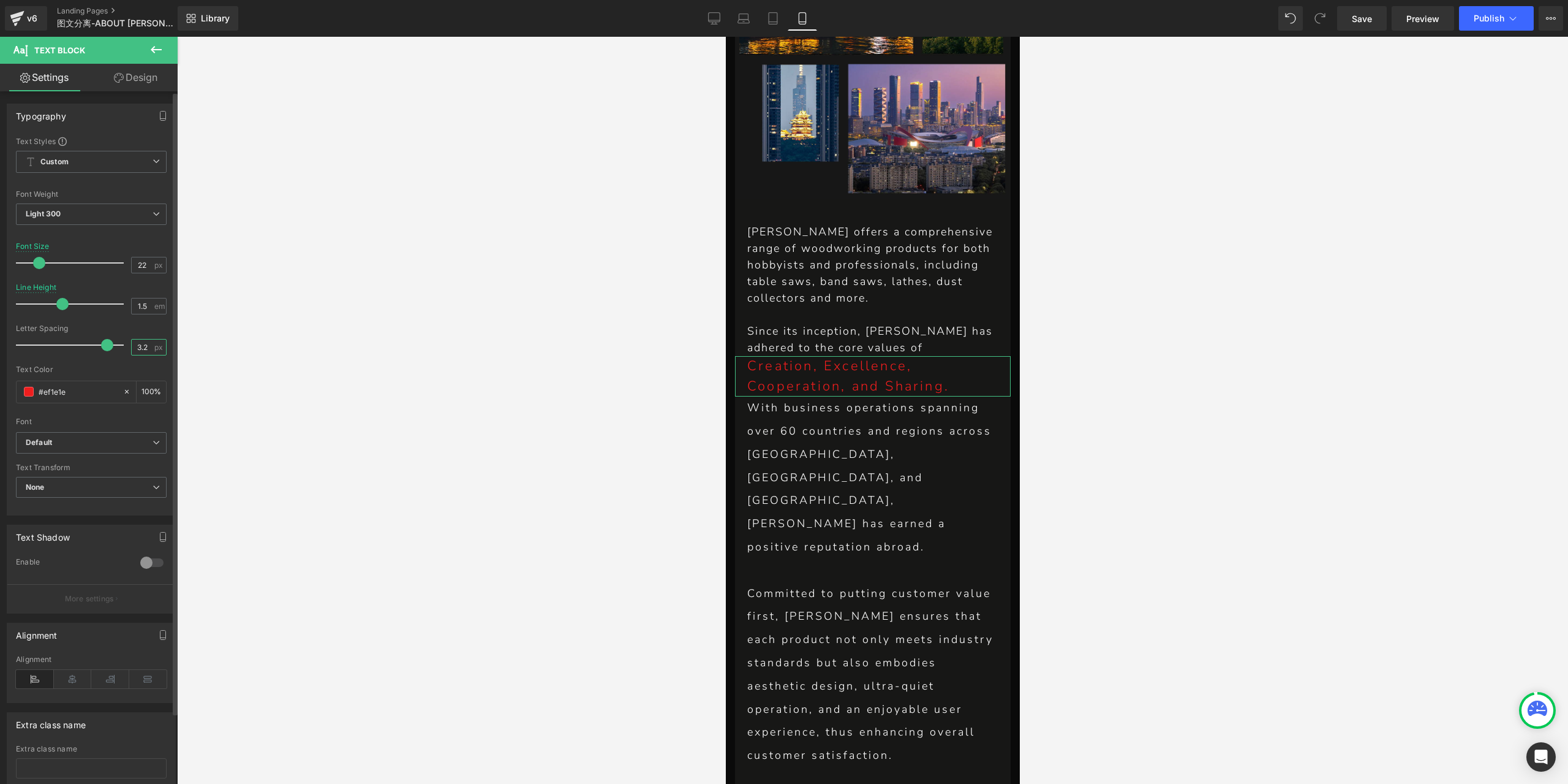
click at [132, 348] on input "3.2" at bounding box center [142, 347] width 22 height 15
type input "2"
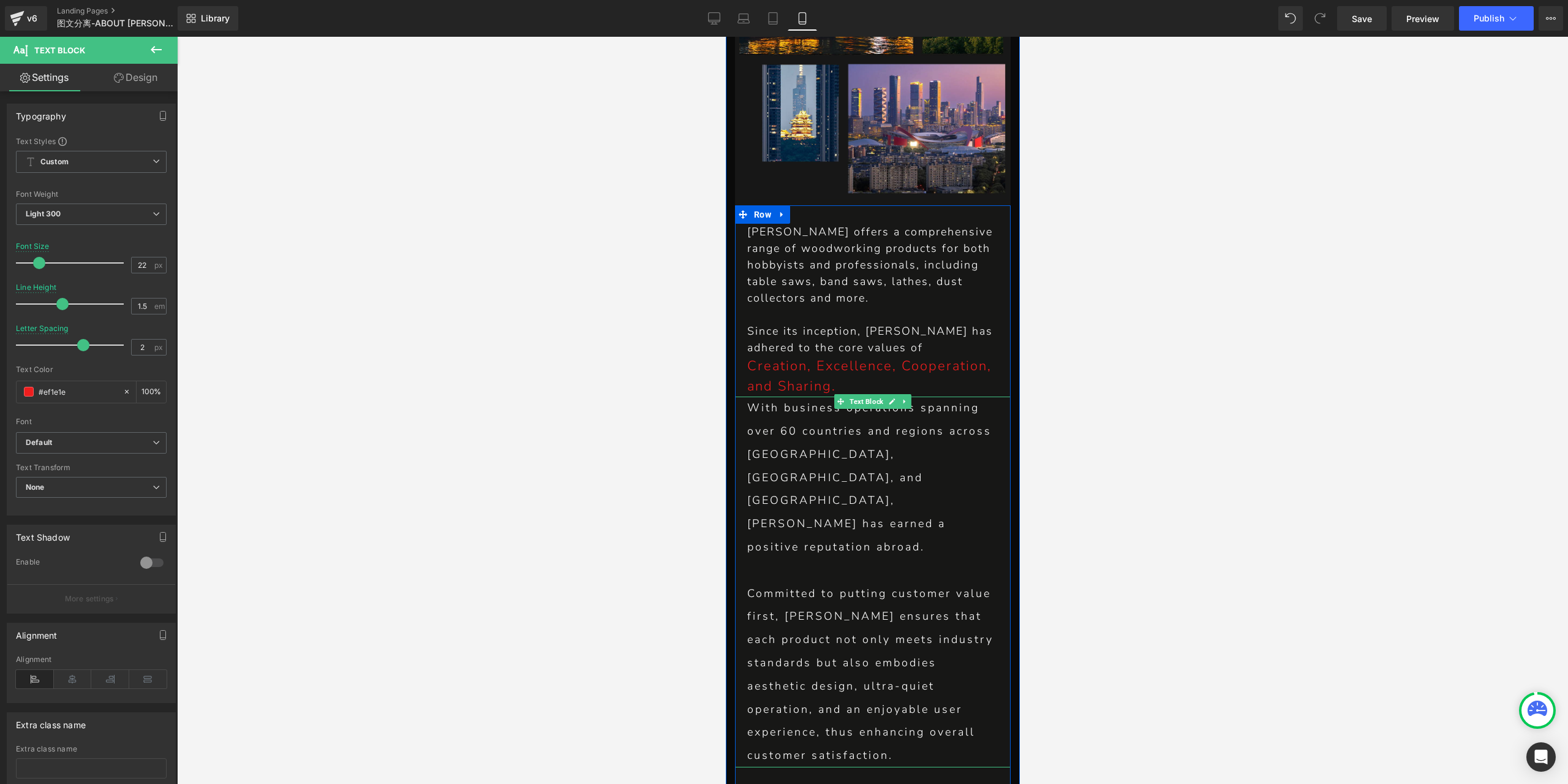
click at [825, 396] on p "With business operations spanning over 60 countries and regions across [GEOGRAP…" at bounding box center [872, 477] width 251 height 162
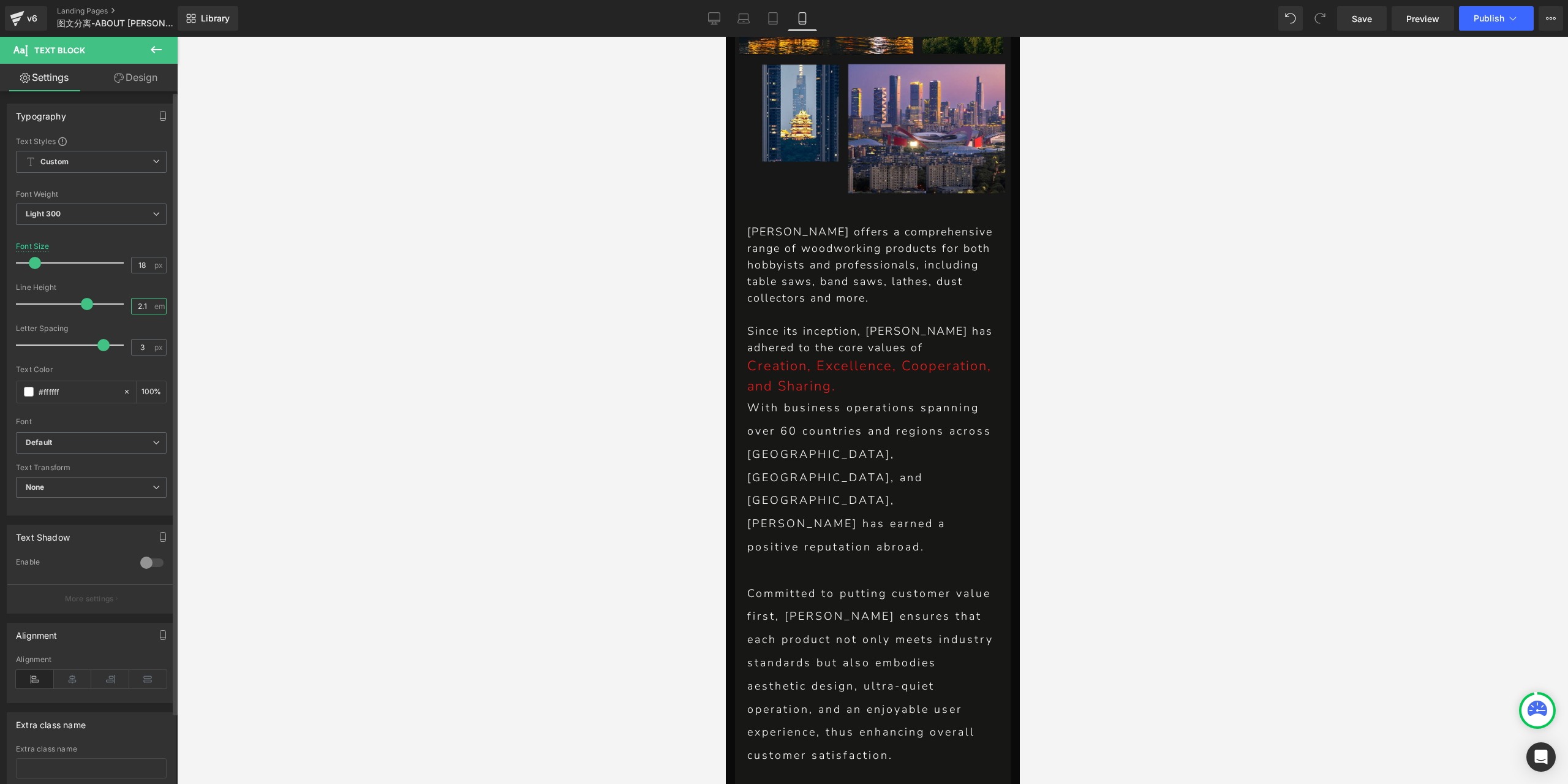
click at [141, 309] on input "2.1" at bounding box center [142, 306] width 22 height 15
click at [137, 307] on input "2.1" at bounding box center [142, 306] width 22 height 15
type input "1.5"
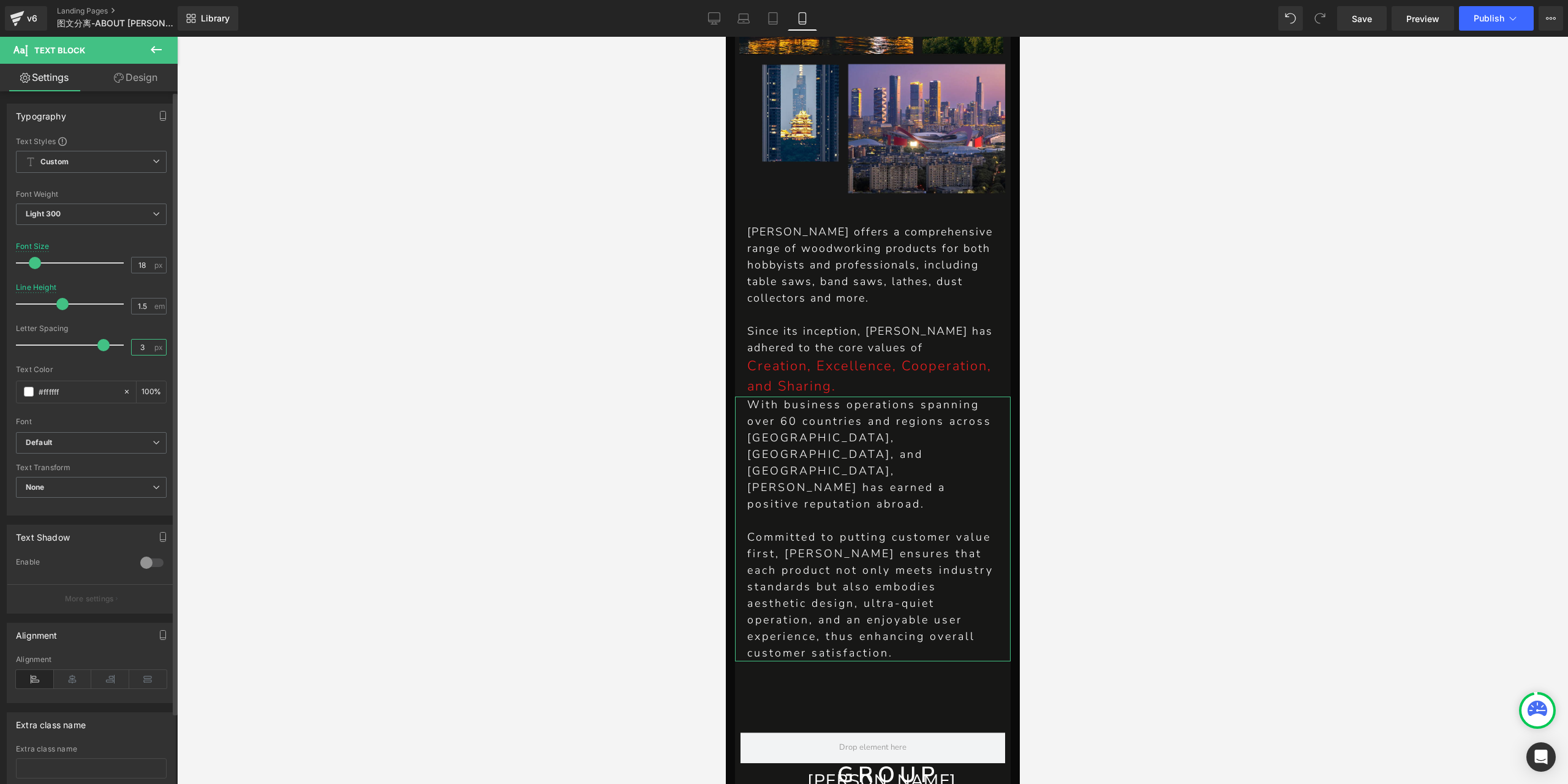
click at [134, 348] on input "3" at bounding box center [142, 347] width 22 height 15
type input "2"
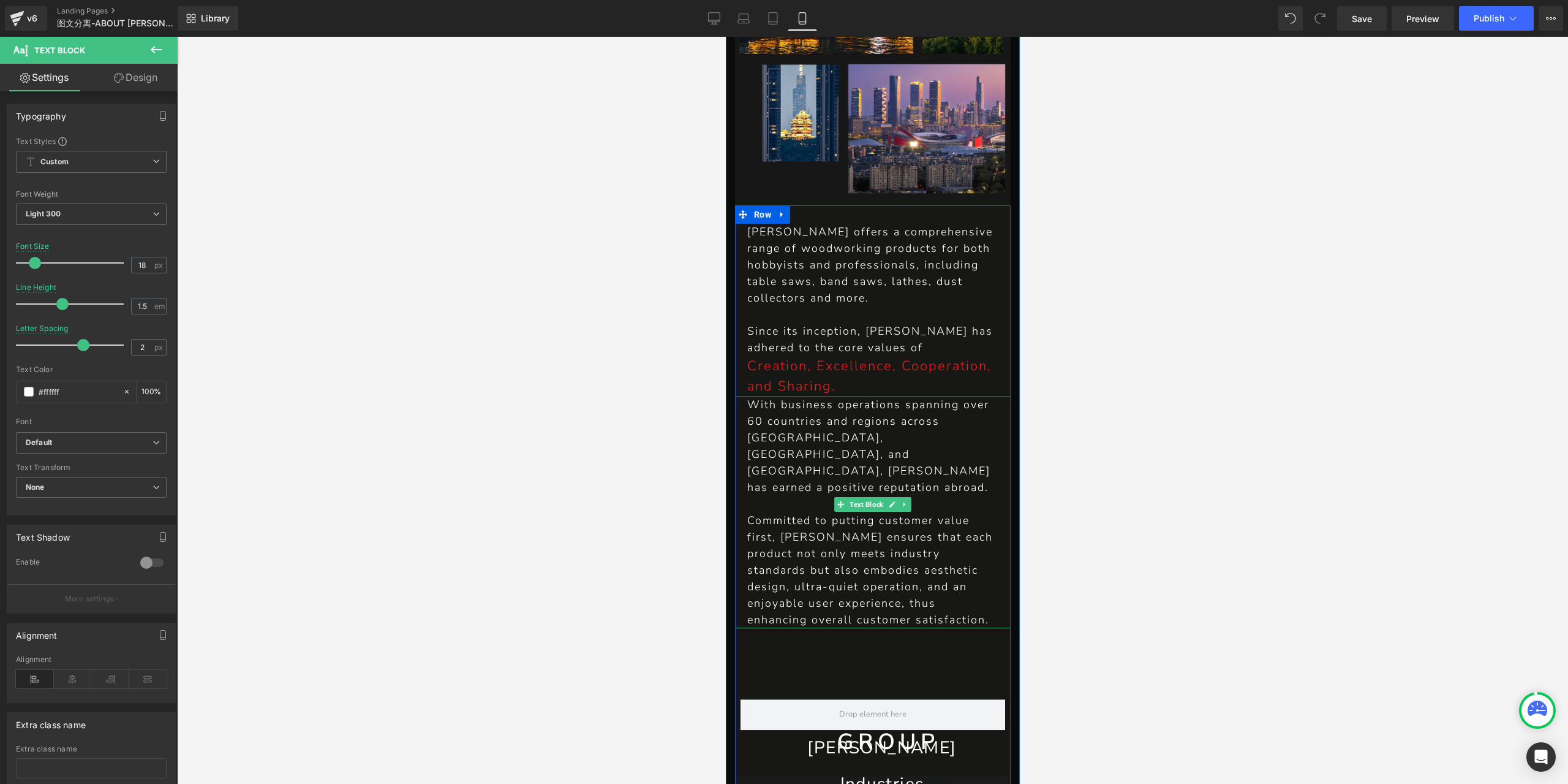
click at [816, 512] on p "Committed to putting customer value first, [PERSON_NAME] ensures that each prod…" at bounding box center [872, 570] width 251 height 116
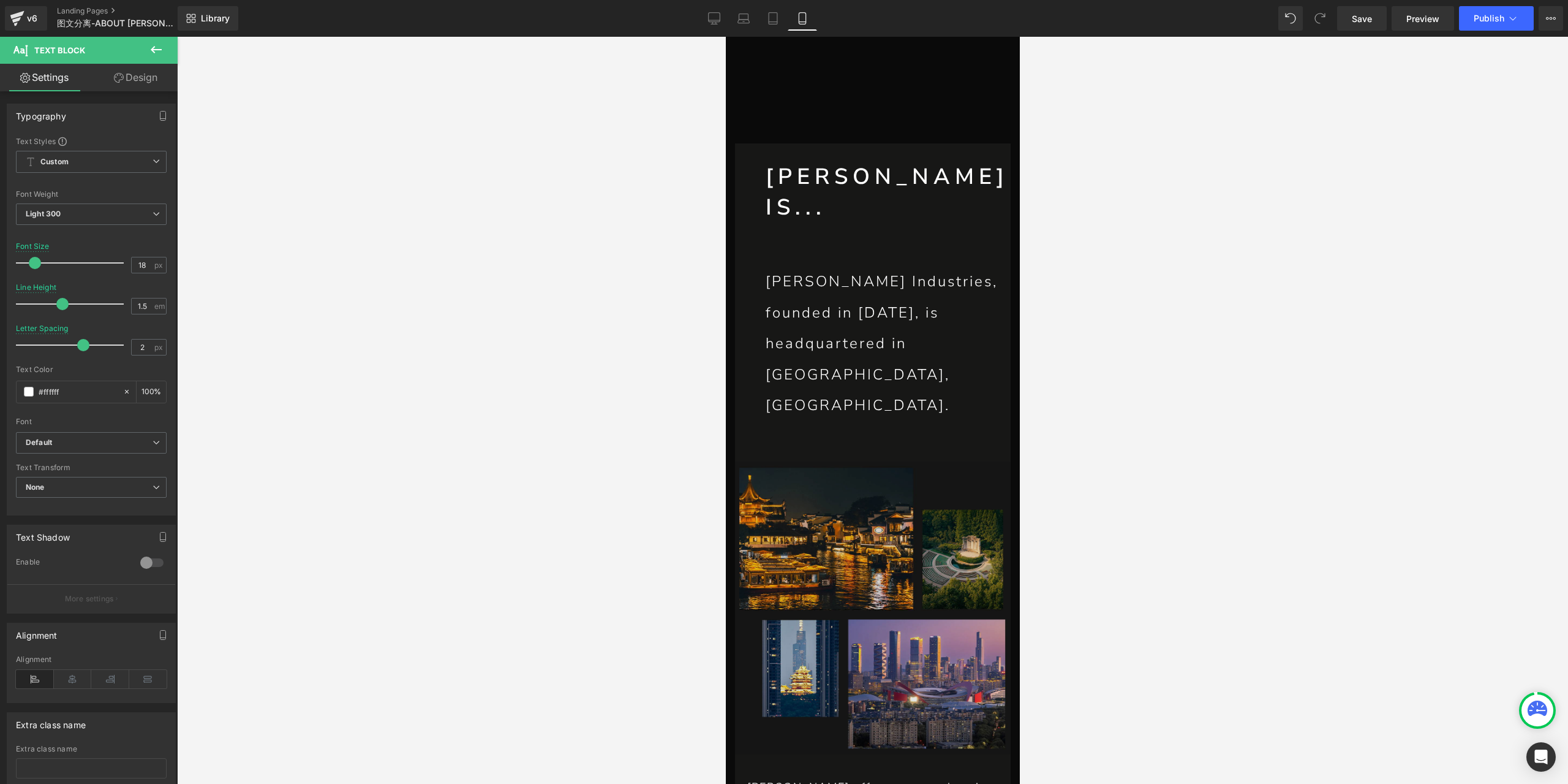
scroll to position [91, 0]
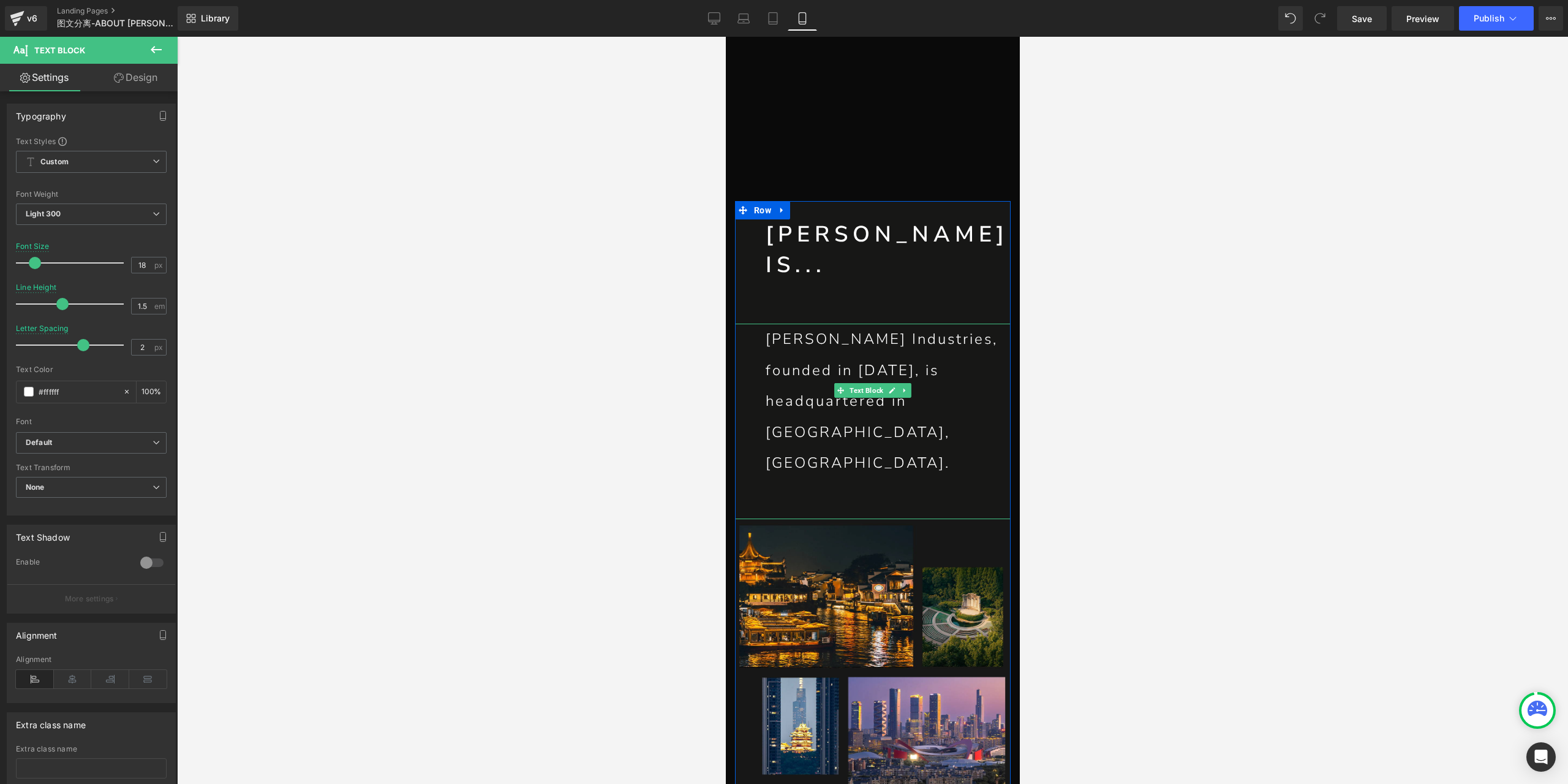
click at [820, 336] on p "[PERSON_NAME] Industries, founded in [DATE], is headquartered in [GEOGRAPHIC_DA…" at bounding box center [887, 401] width 245 height 155
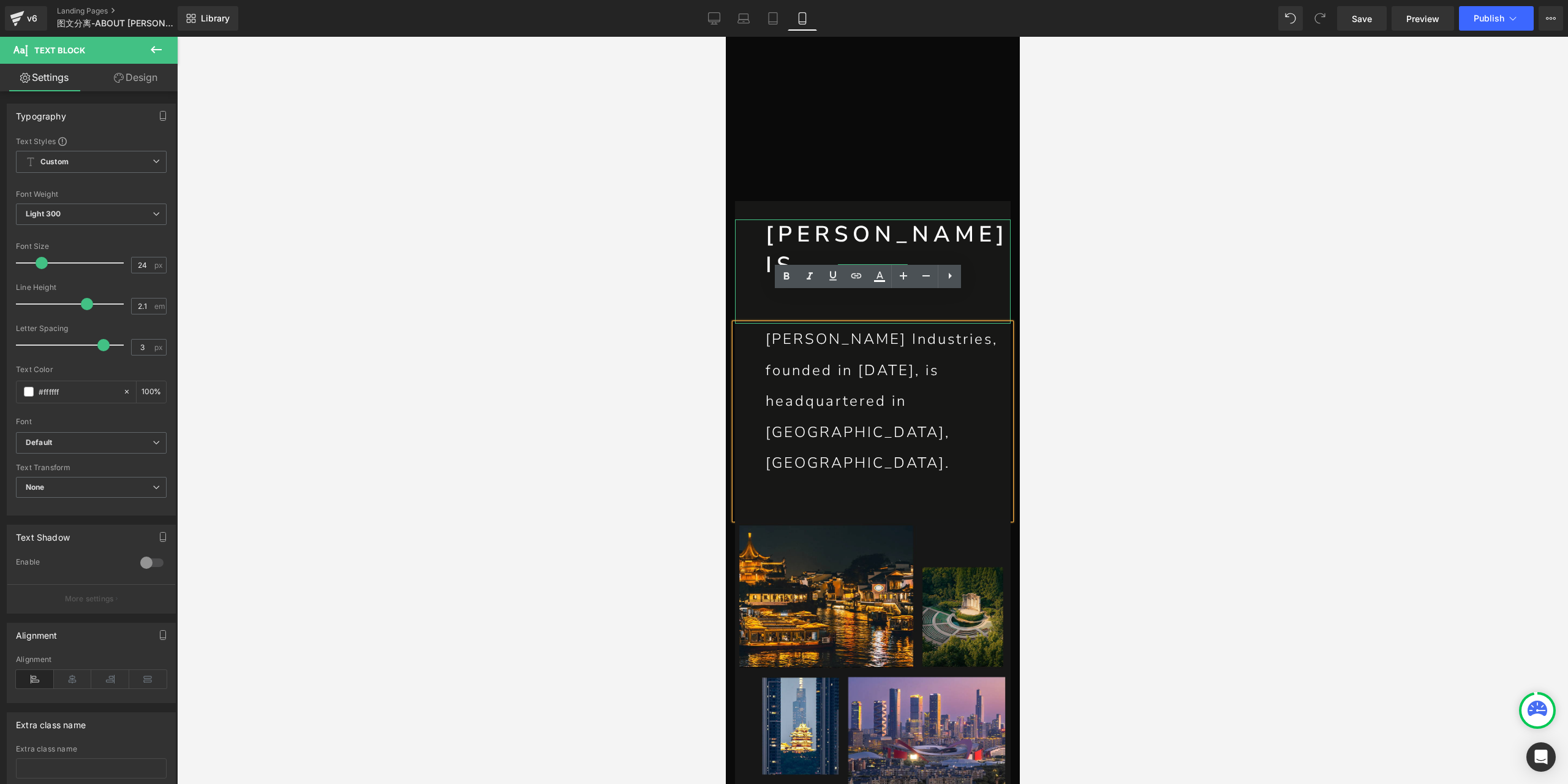
click at [822, 236] on h1 "[PERSON_NAME] IS..." at bounding box center [887, 250] width 245 height 62
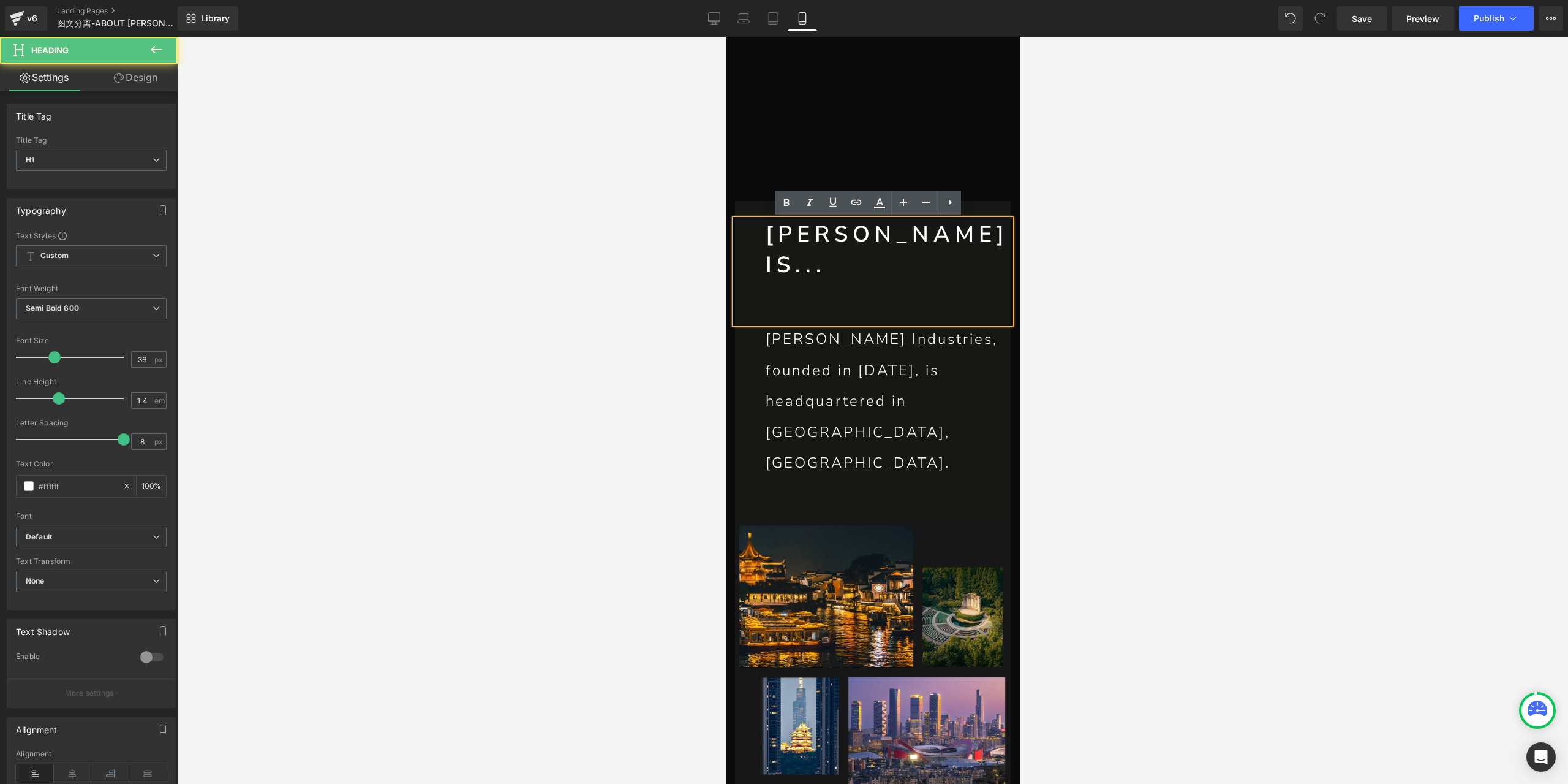
click at [828, 247] on h1 "[PERSON_NAME] IS..." at bounding box center [887, 250] width 245 height 62
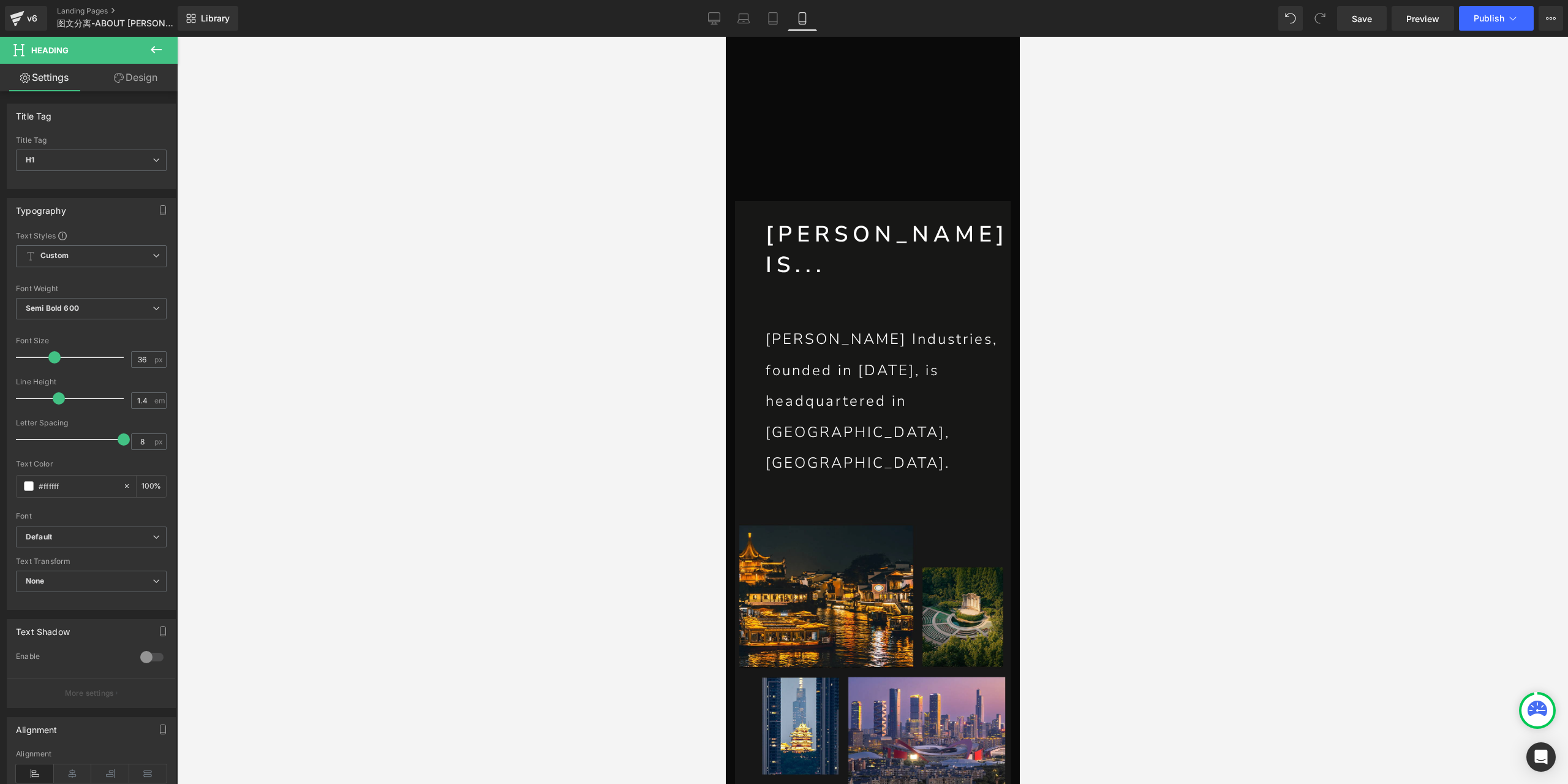
click at [134, 78] on link "Design" at bounding box center [135, 77] width 89 height 28
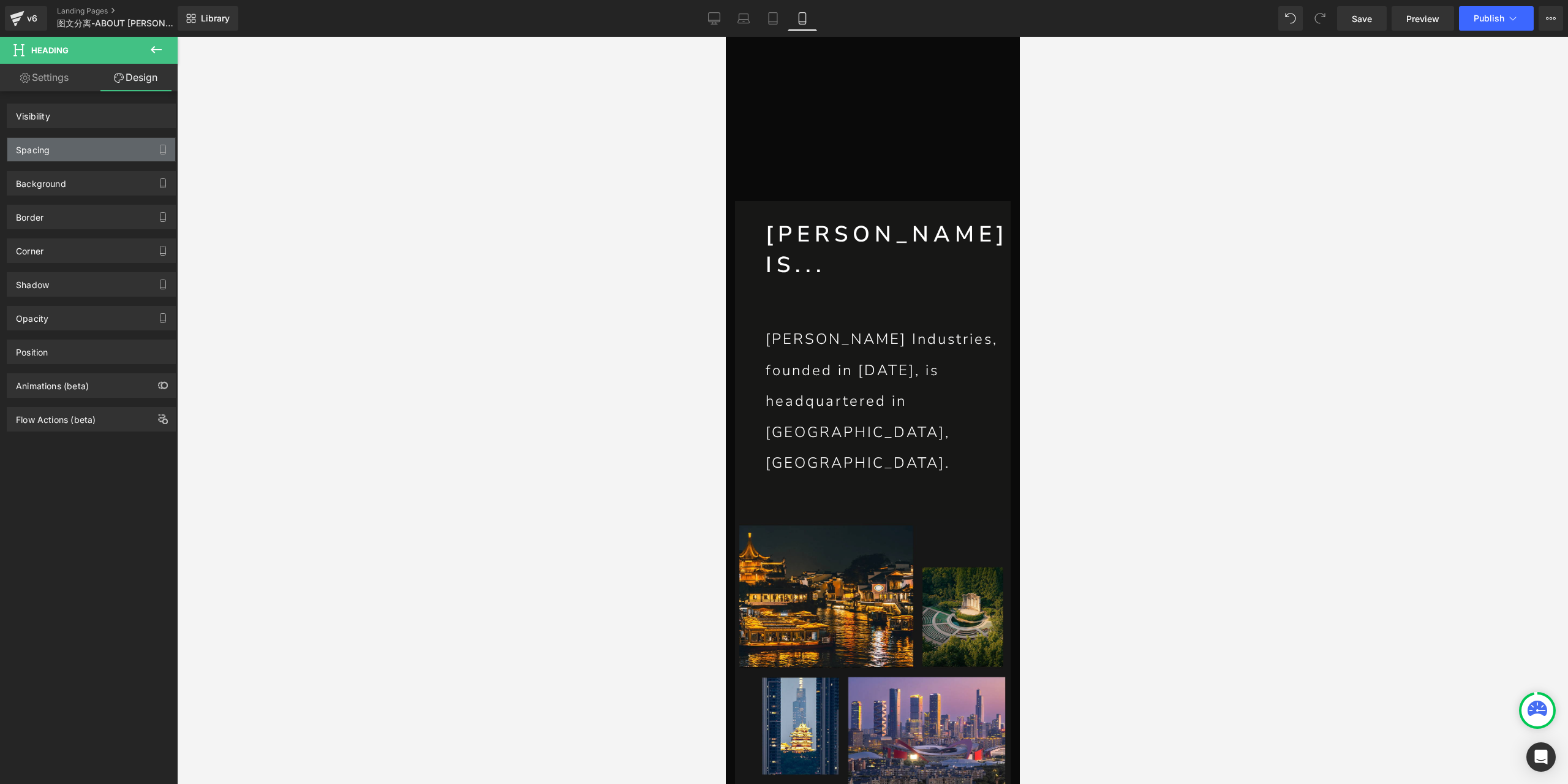
click at [80, 156] on div "Spacing" at bounding box center [91, 149] width 168 height 23
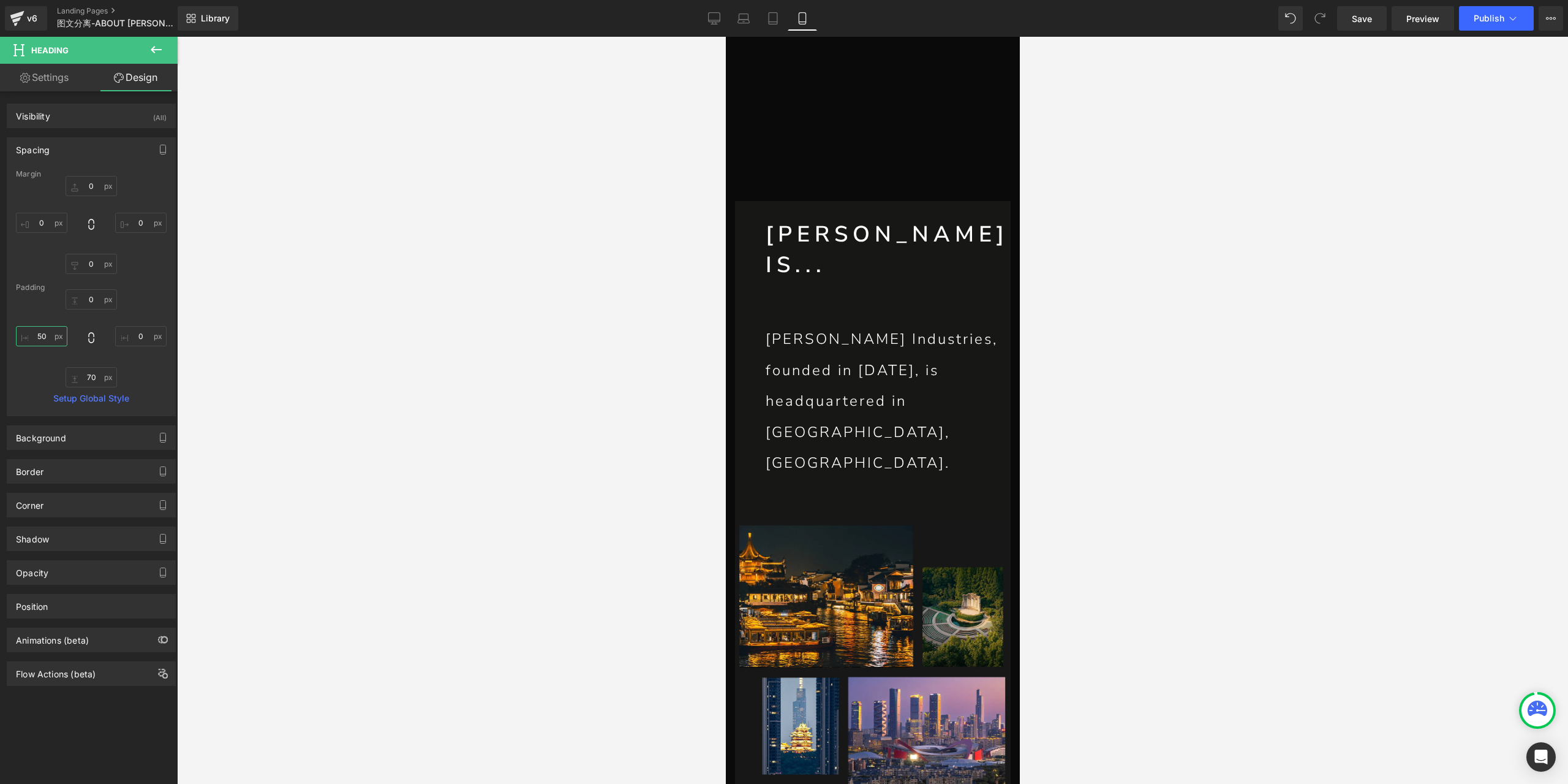
click at [42, 342] on input "50" at bounding box center [41, 336] width 52 height 20
type input "20"
click at [92, 379] on input "70" at bounding box center [91, 377] width 52 height 20
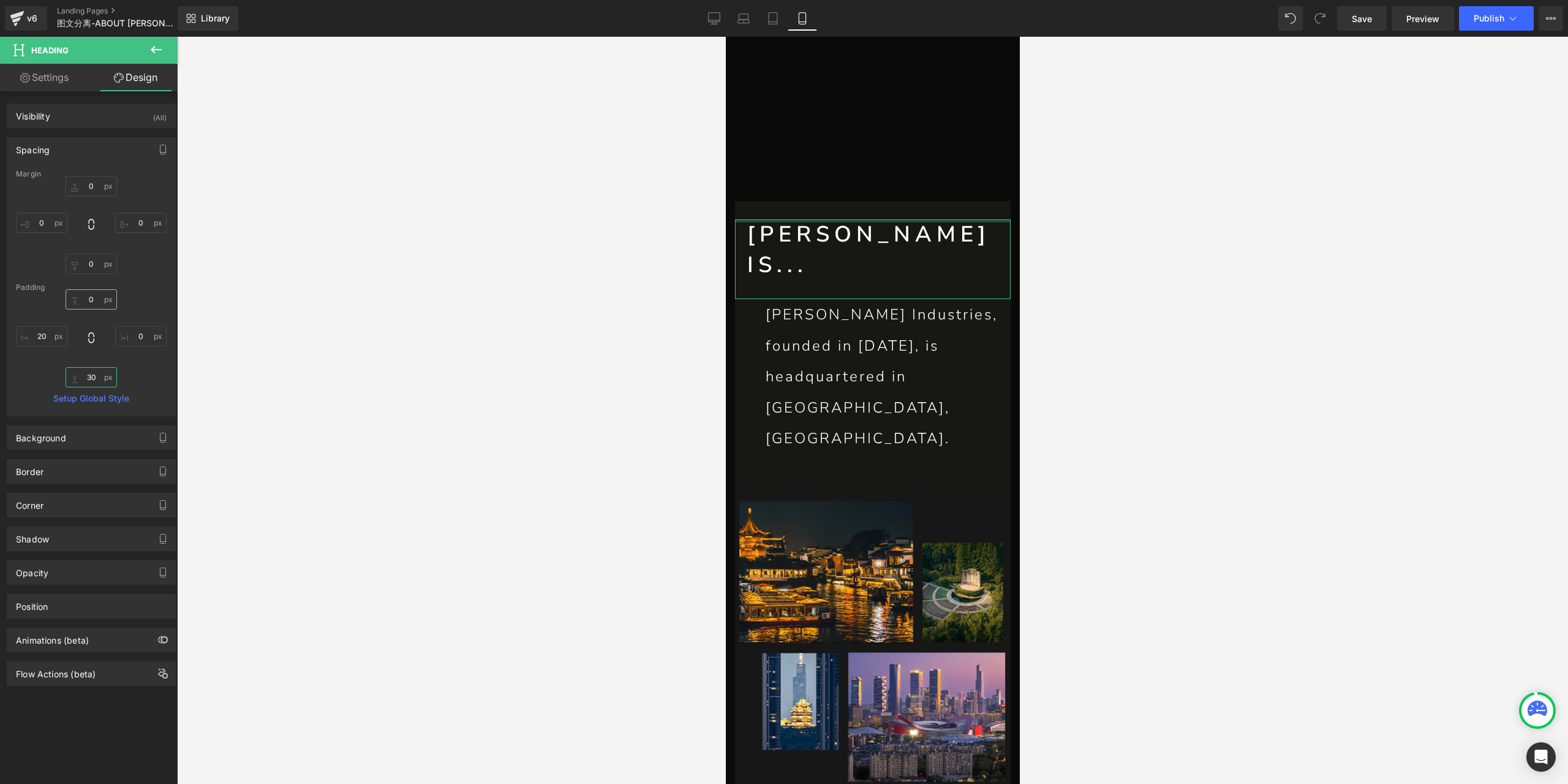
type input "30"
click at [91, 302] on input "0" at bounding box center [91, 299] width 52 height 20
type input "50"
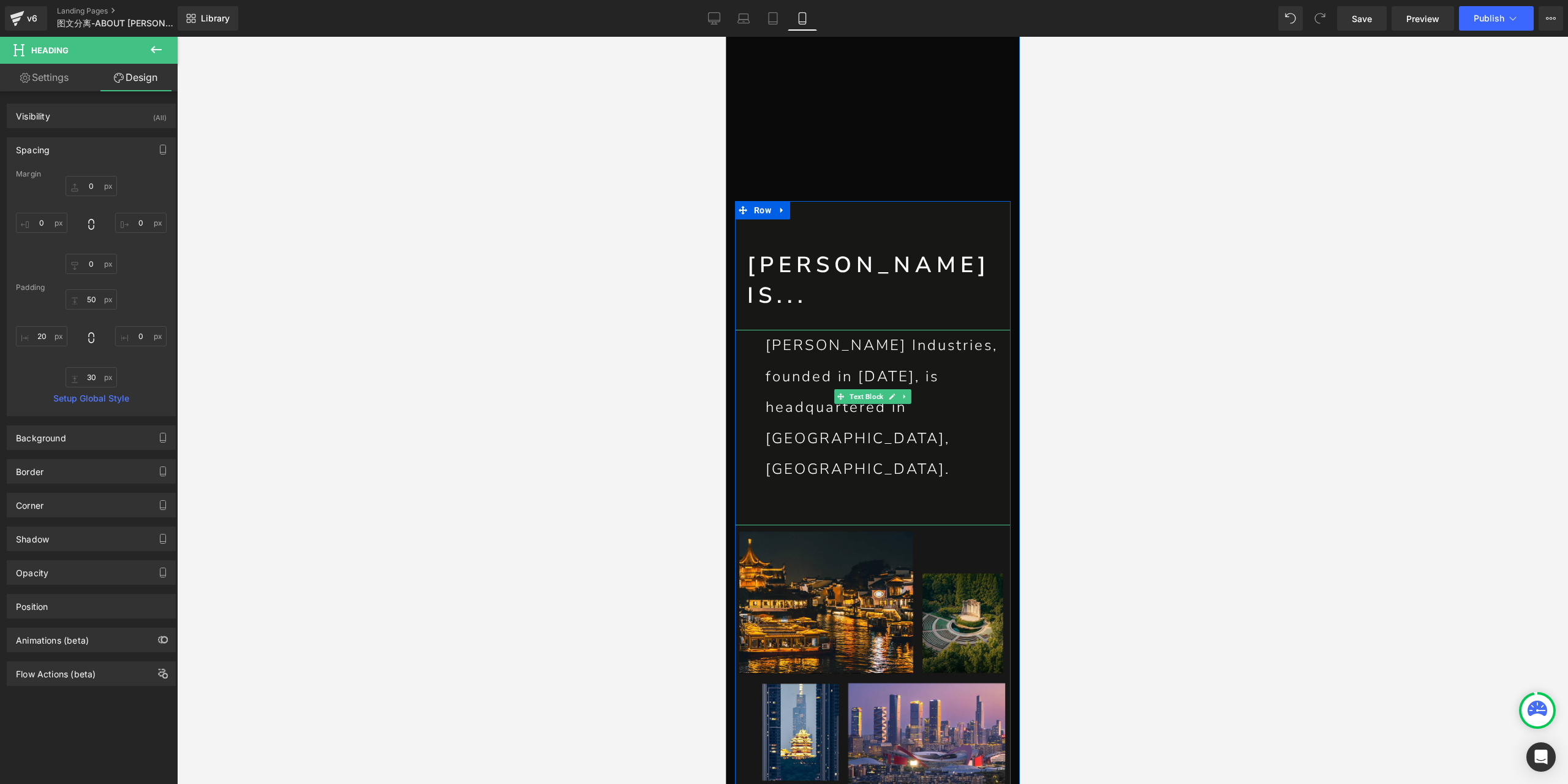
click at [817, 330] on p "[PERSON_NAME] Industries, founded in [DATE], is headquartered in [GEOGRAPHIC_DA…" at bounding box center [887, 407] width 245 height 155
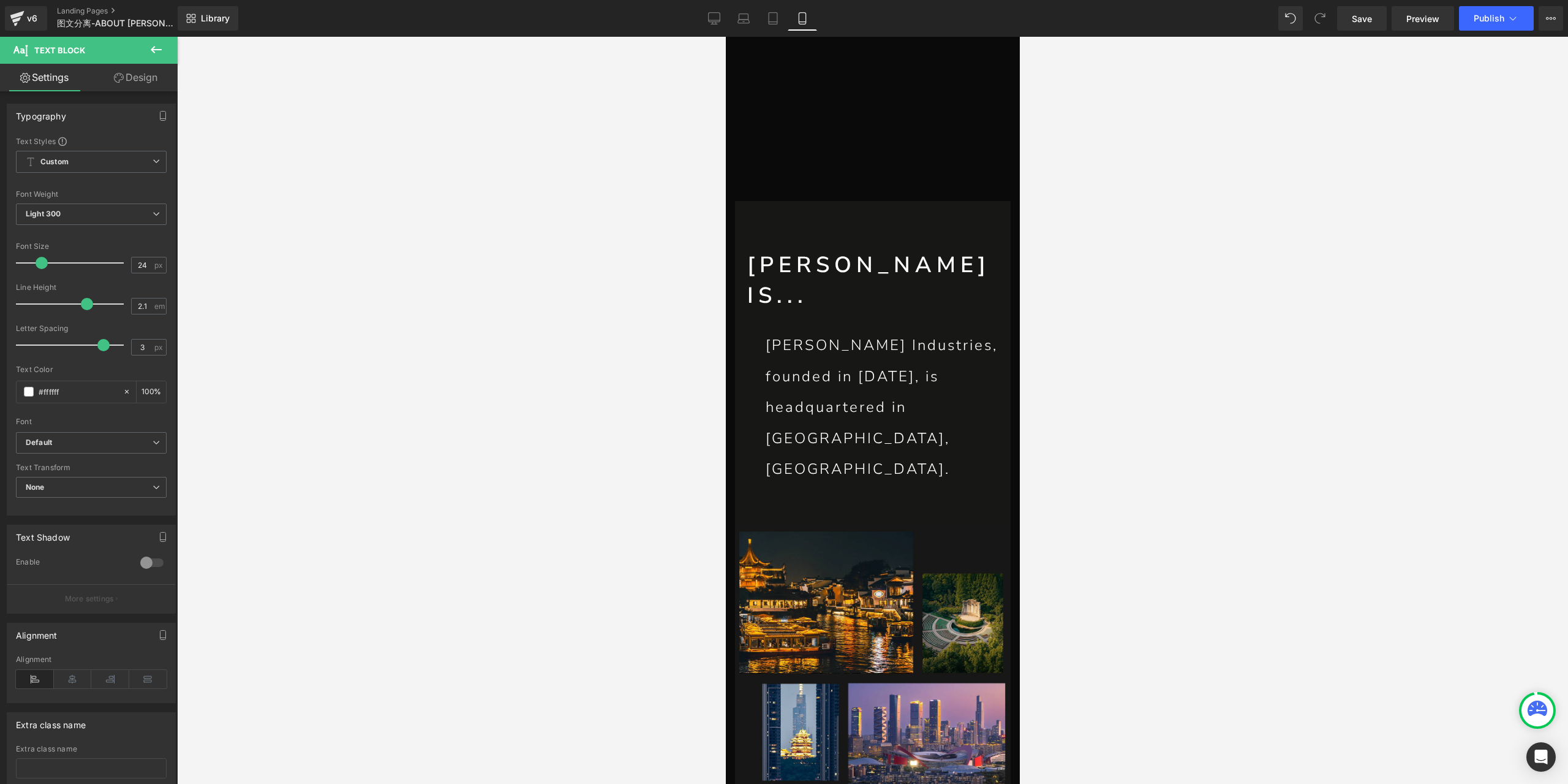
click at [117, 80] on icon at bounding box center [118, 78] width 10 height 10
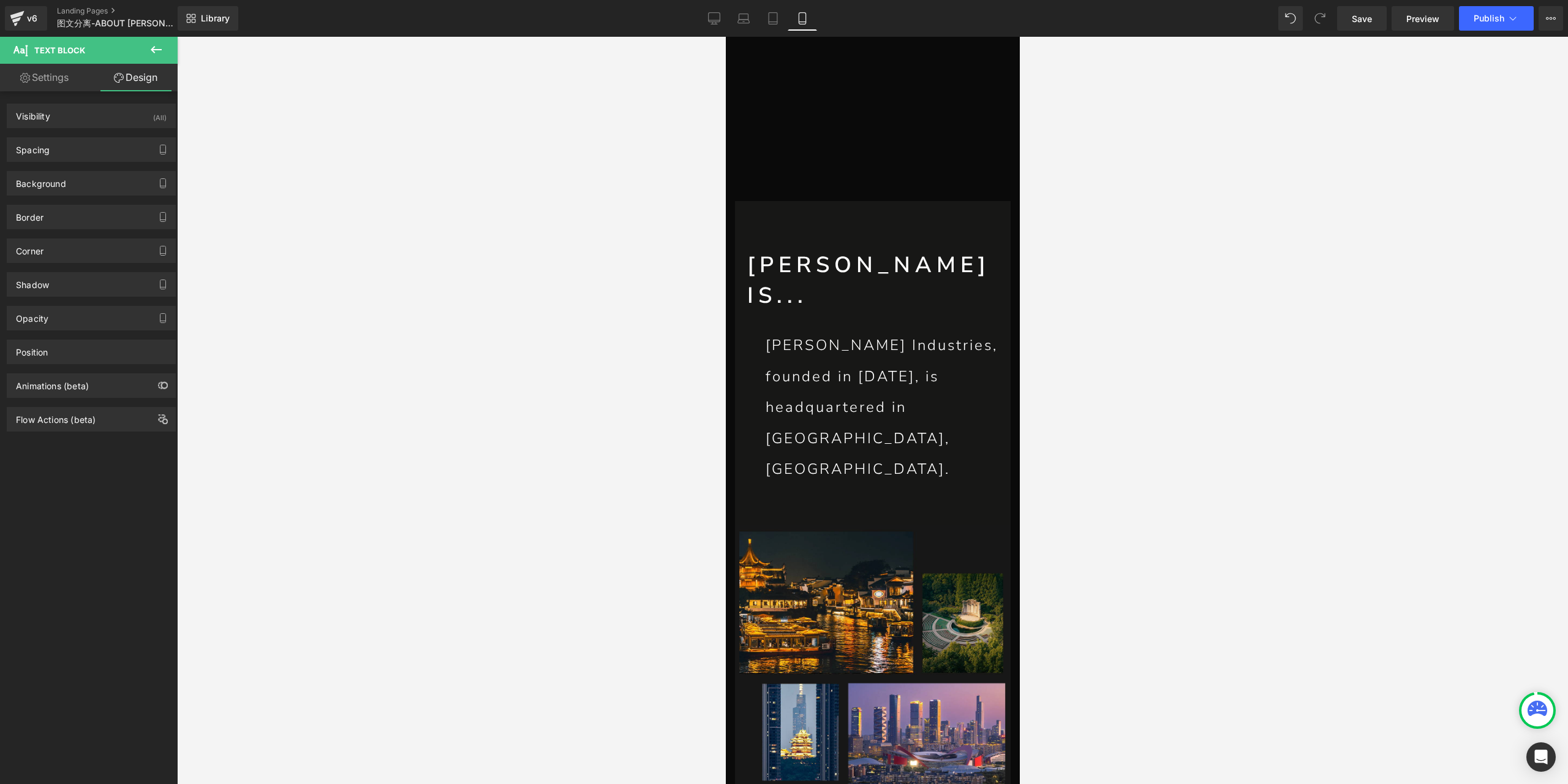
click at [42, 78] on link "Settings" at bounding box center [44, 77] width 89 height 28
type input "100"
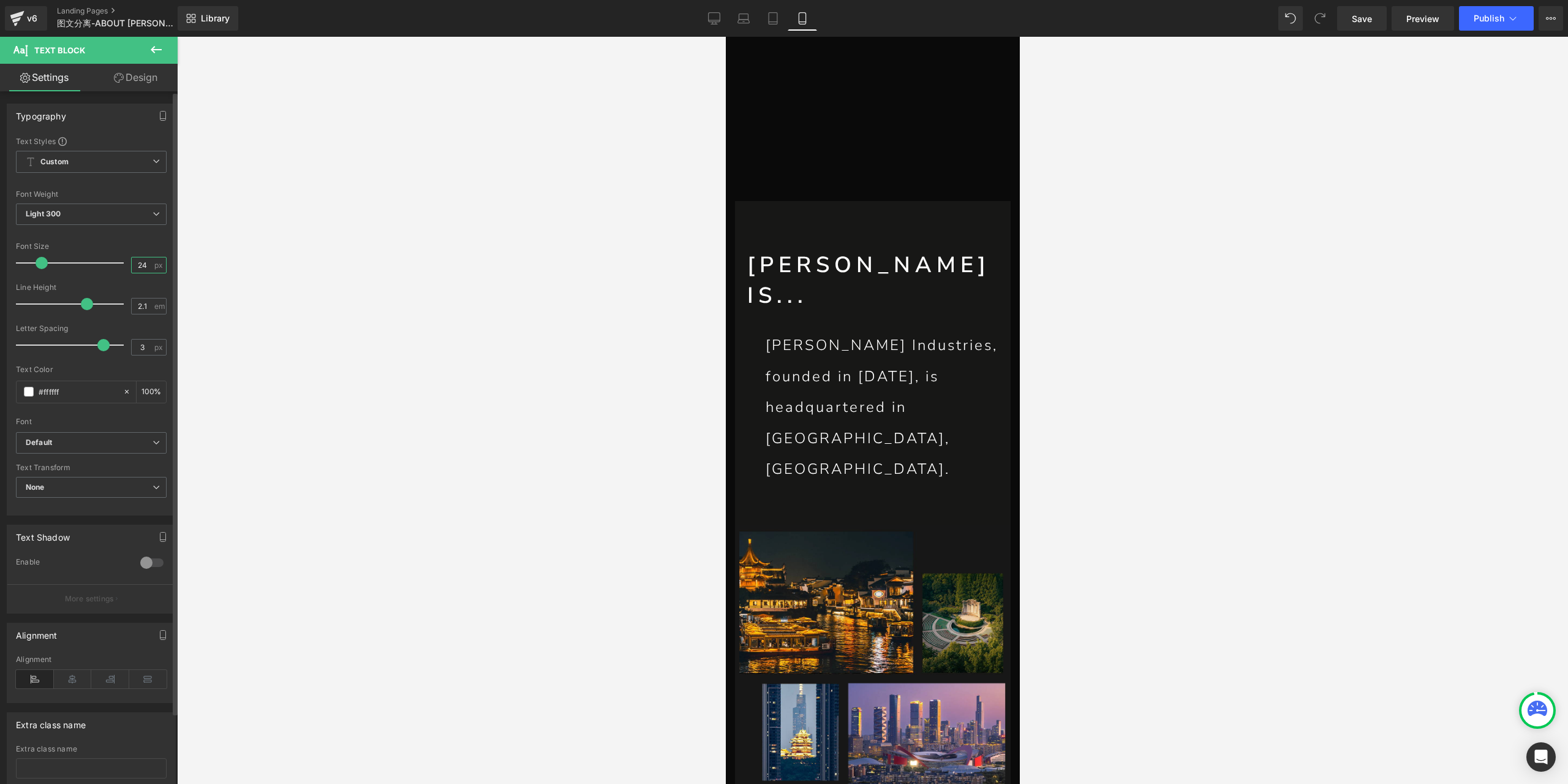
click at [137, 264] on input "24" at bounding box center [142, 265] width 22 height 15
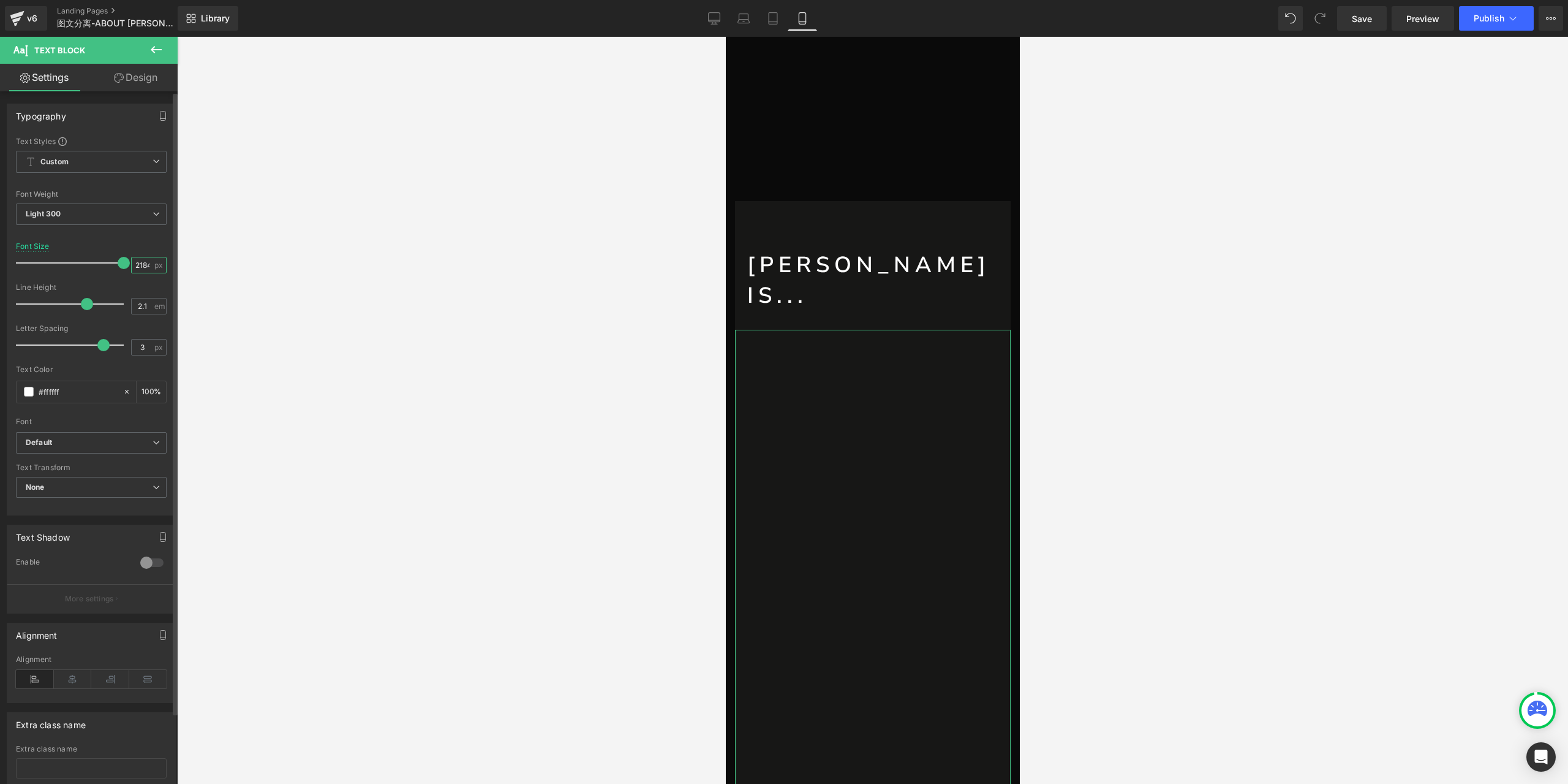
click at [134, 265] on input "2184" at bounding box center [142, 265] width 22 height 15
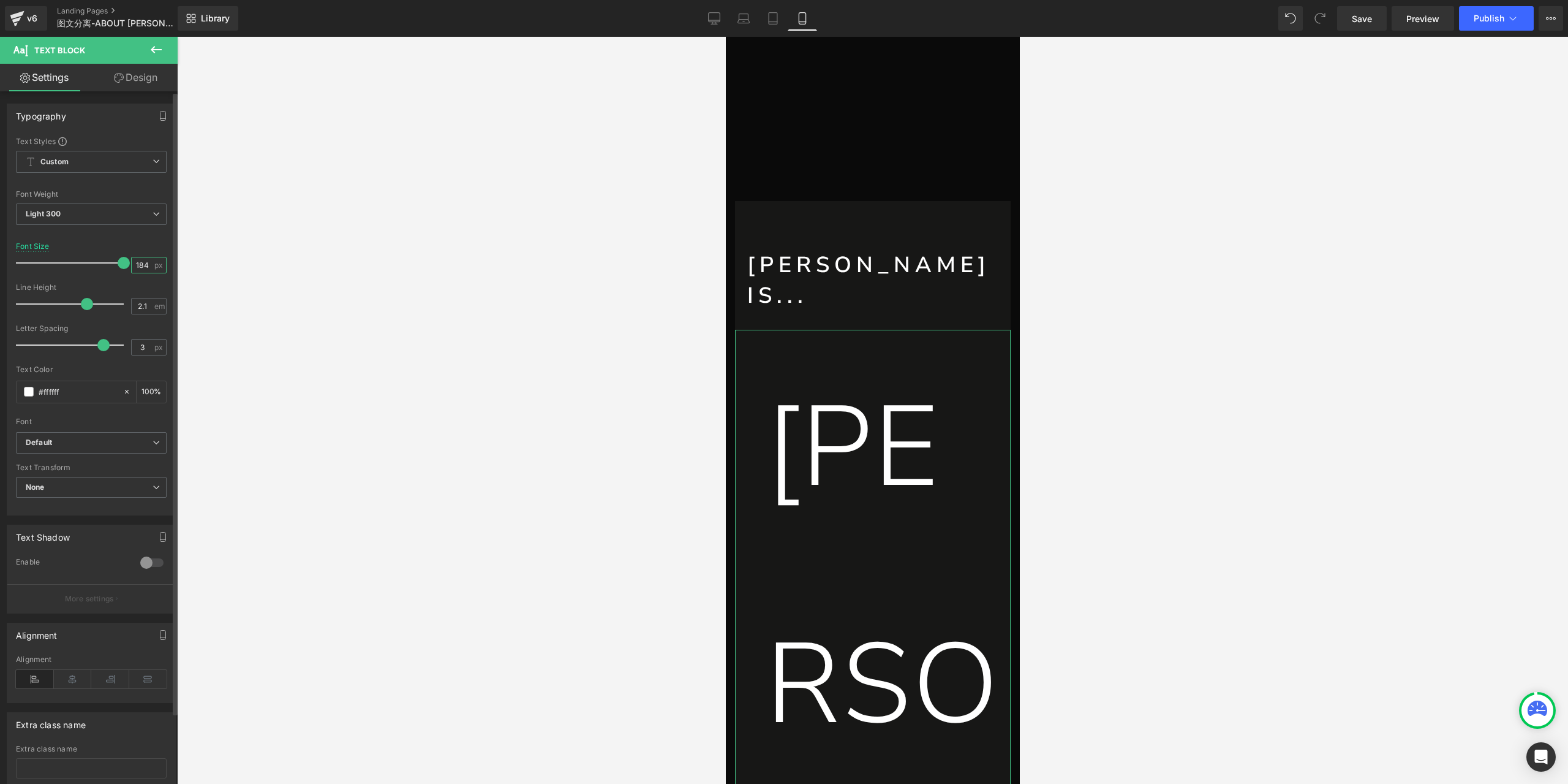
click at [146, 263] on input "184" at bounding box center [142, 265] width 22 height 15
type input "18"
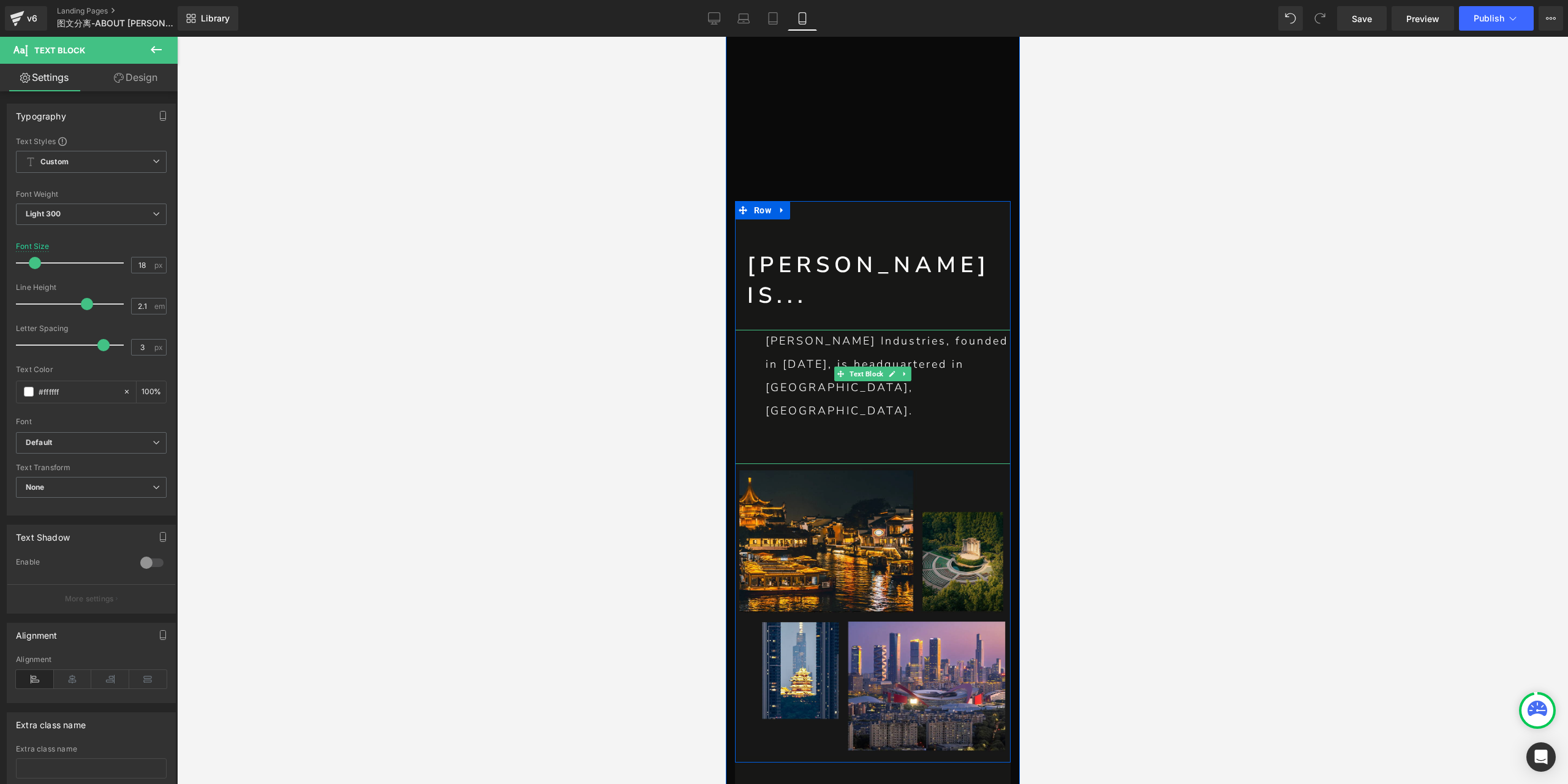
click at [782, 330] on p "[PERSON_NAME] Industries, founded in [DATE], is headquartered in [GEOGRAPHIC_DA…" at bounding box center [887, 376] width 245 height 93
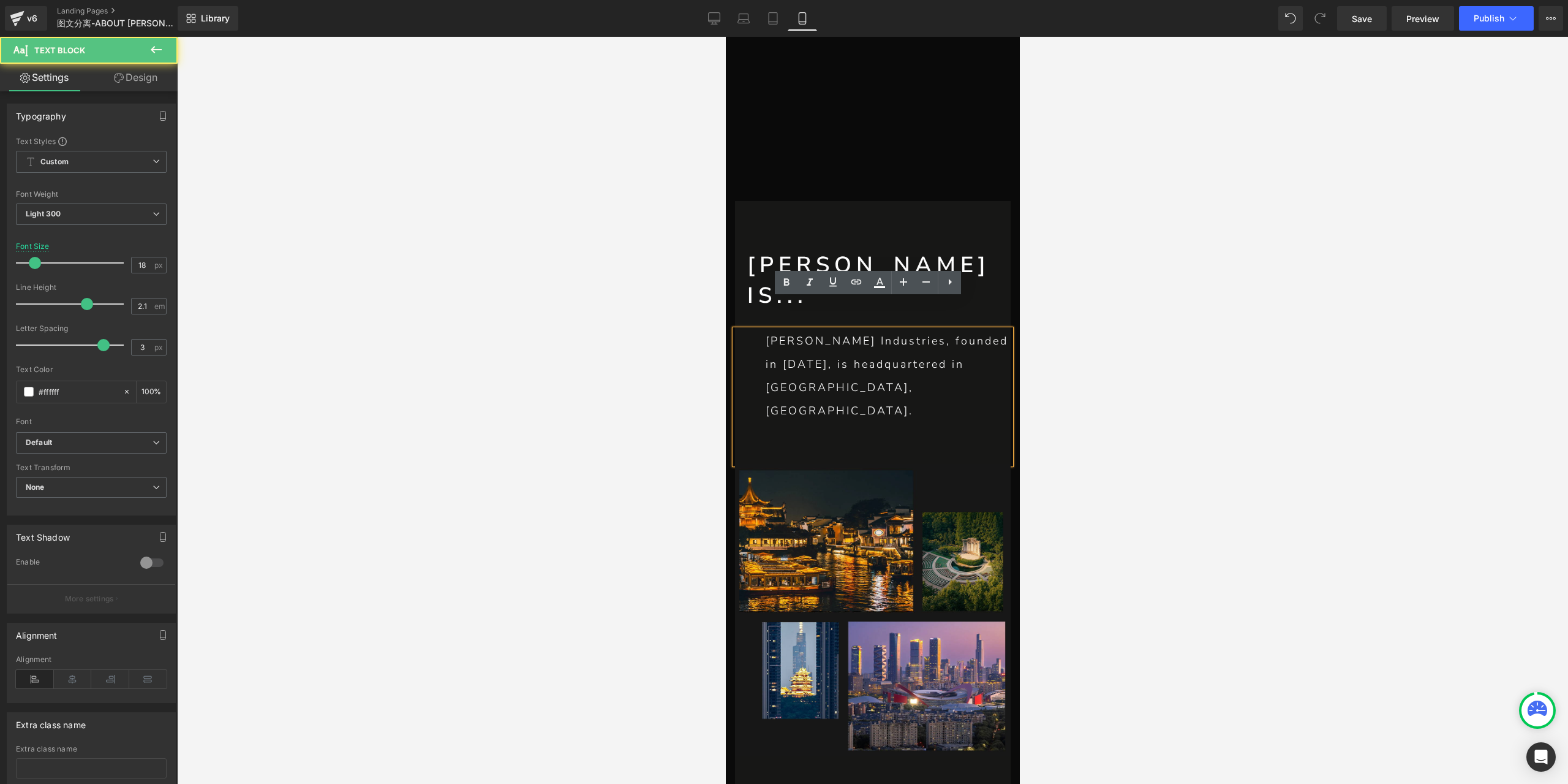
click at [152, 81] on link "Design" at bounding box center [135, 77] width 89 height 28
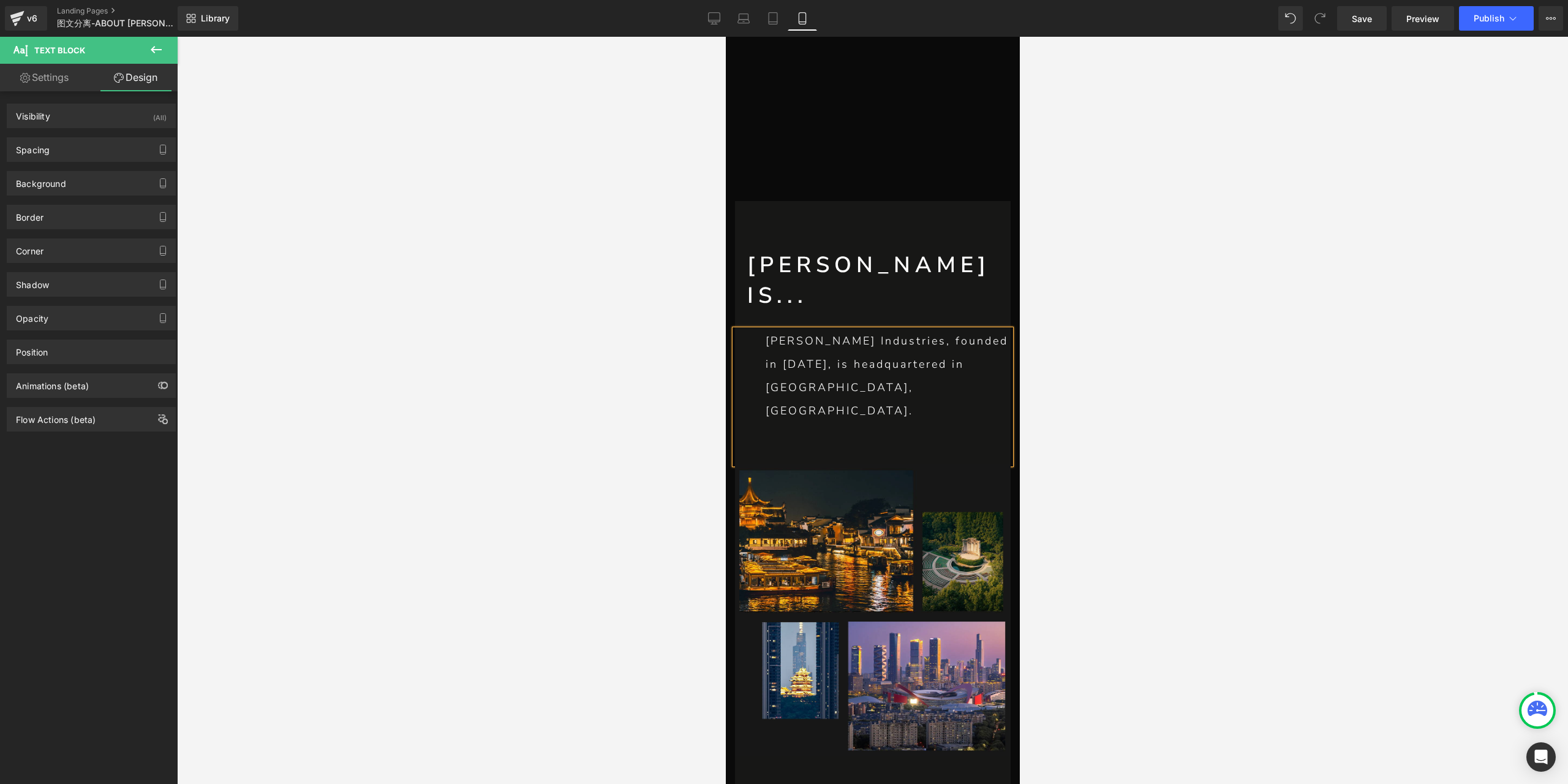
type input "0"
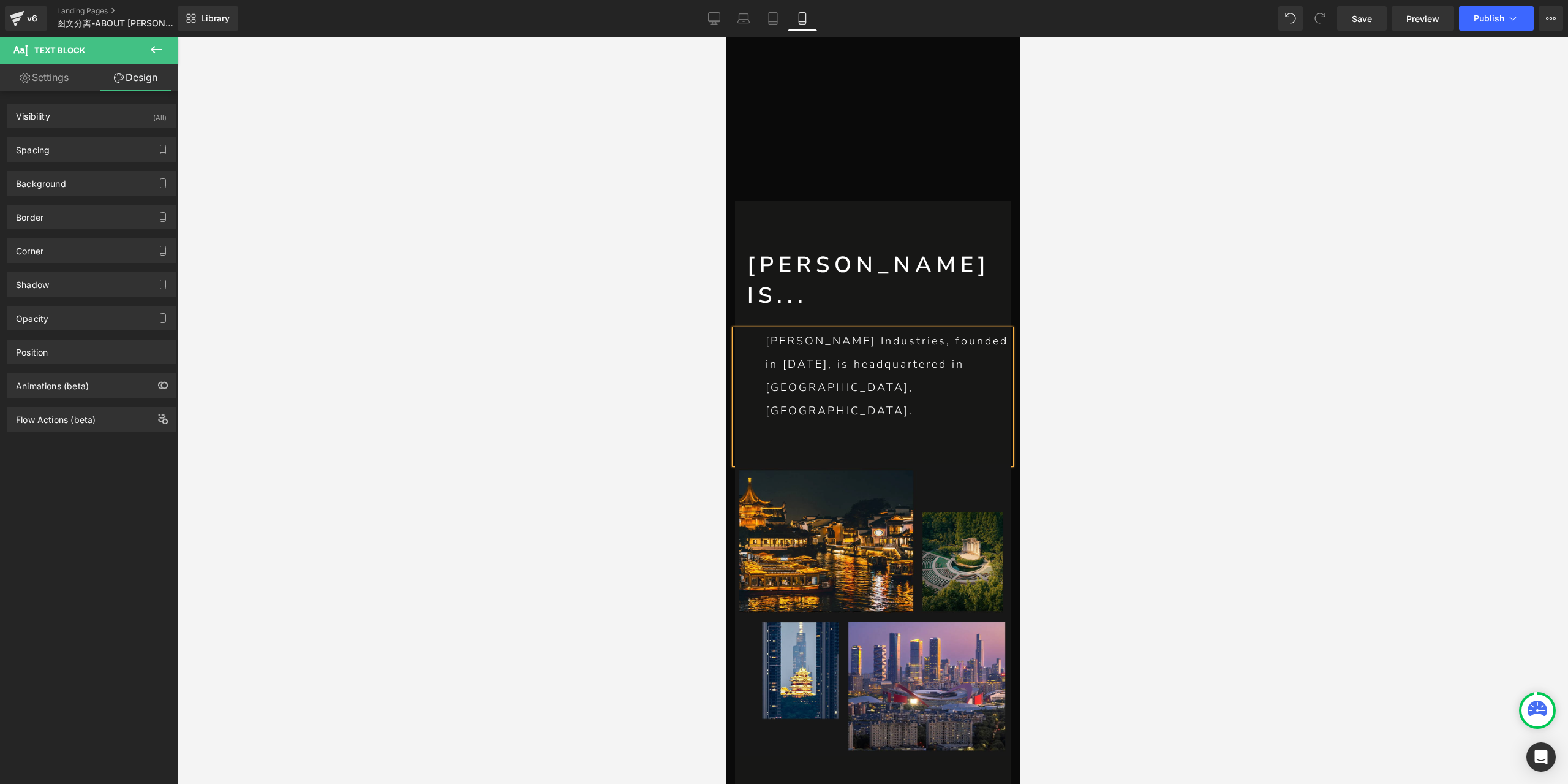
type input "0"
type input "67"
click at [64, 158] on div "Spacing" at bounding box center [91, 149] width 168 height 23
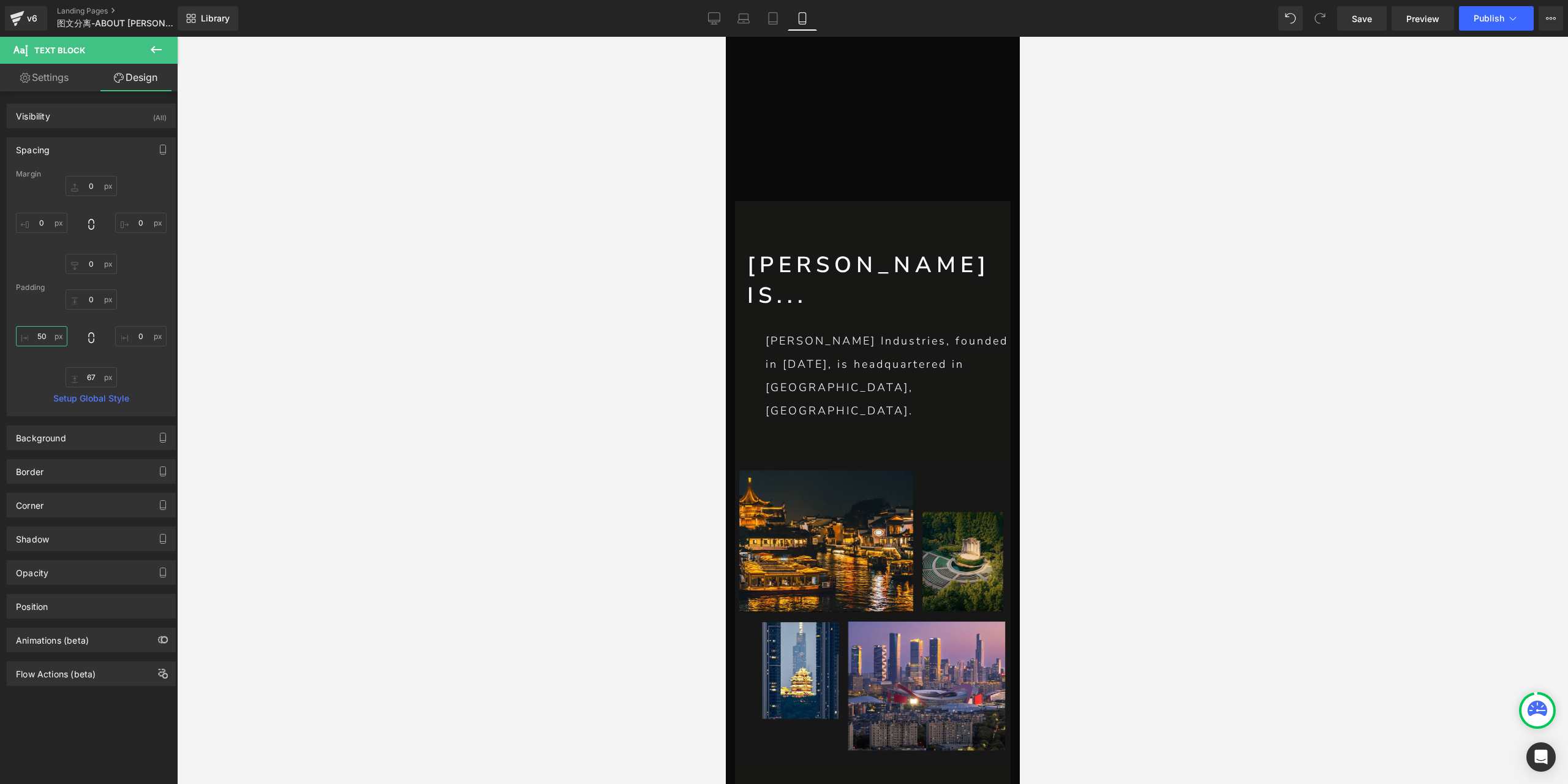
click at [36, 339] on input "50" at bounding box center [41, 336] width 52 height 20
type input "20"
click at [93, 379] on input "67" at bounding box center [91, 377] width 52 height 20
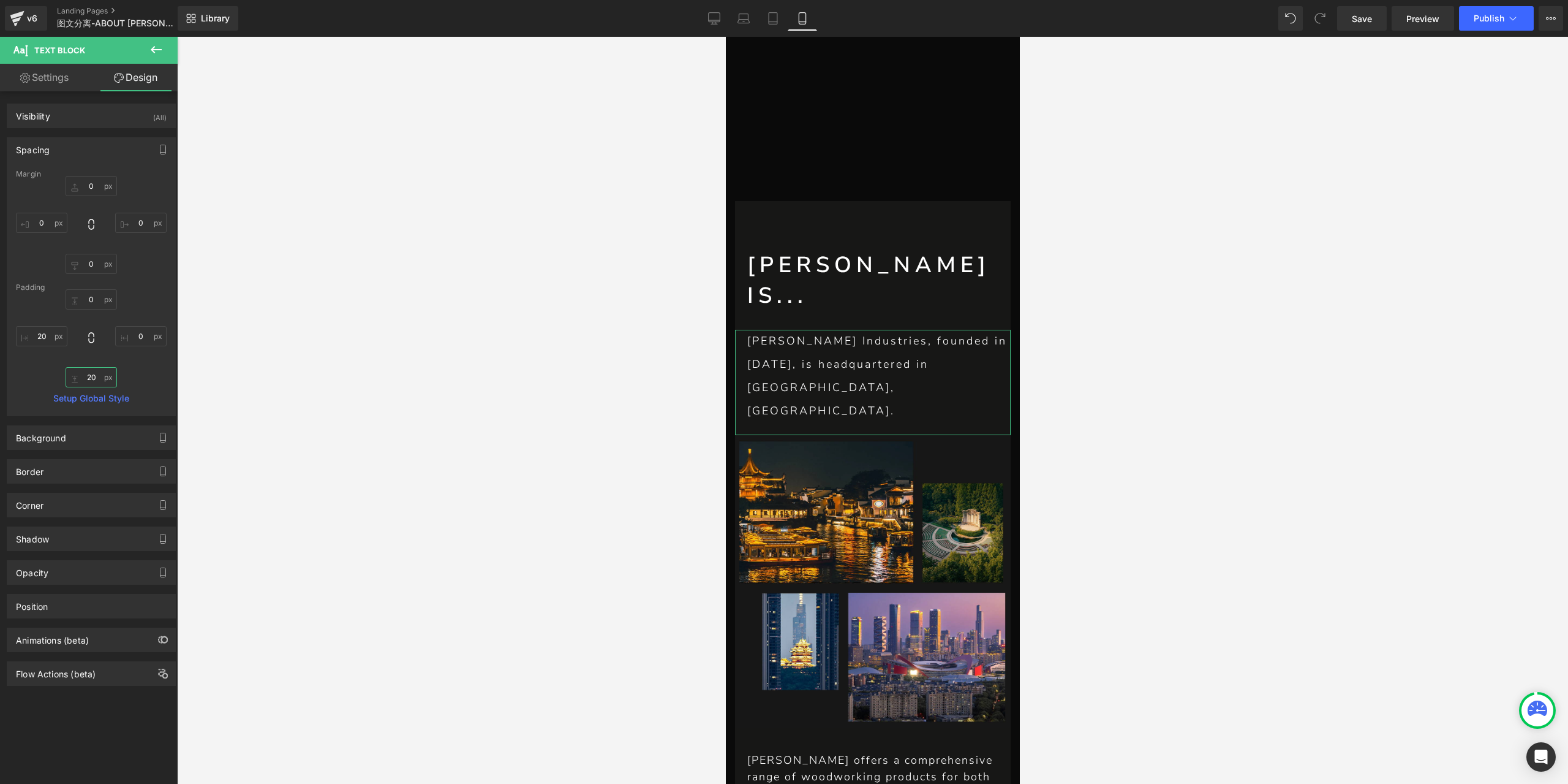
type input "20"
click at [52, 79] on link "Settings" at bounding box center [44, 77] width 89 height 28
type input "100"
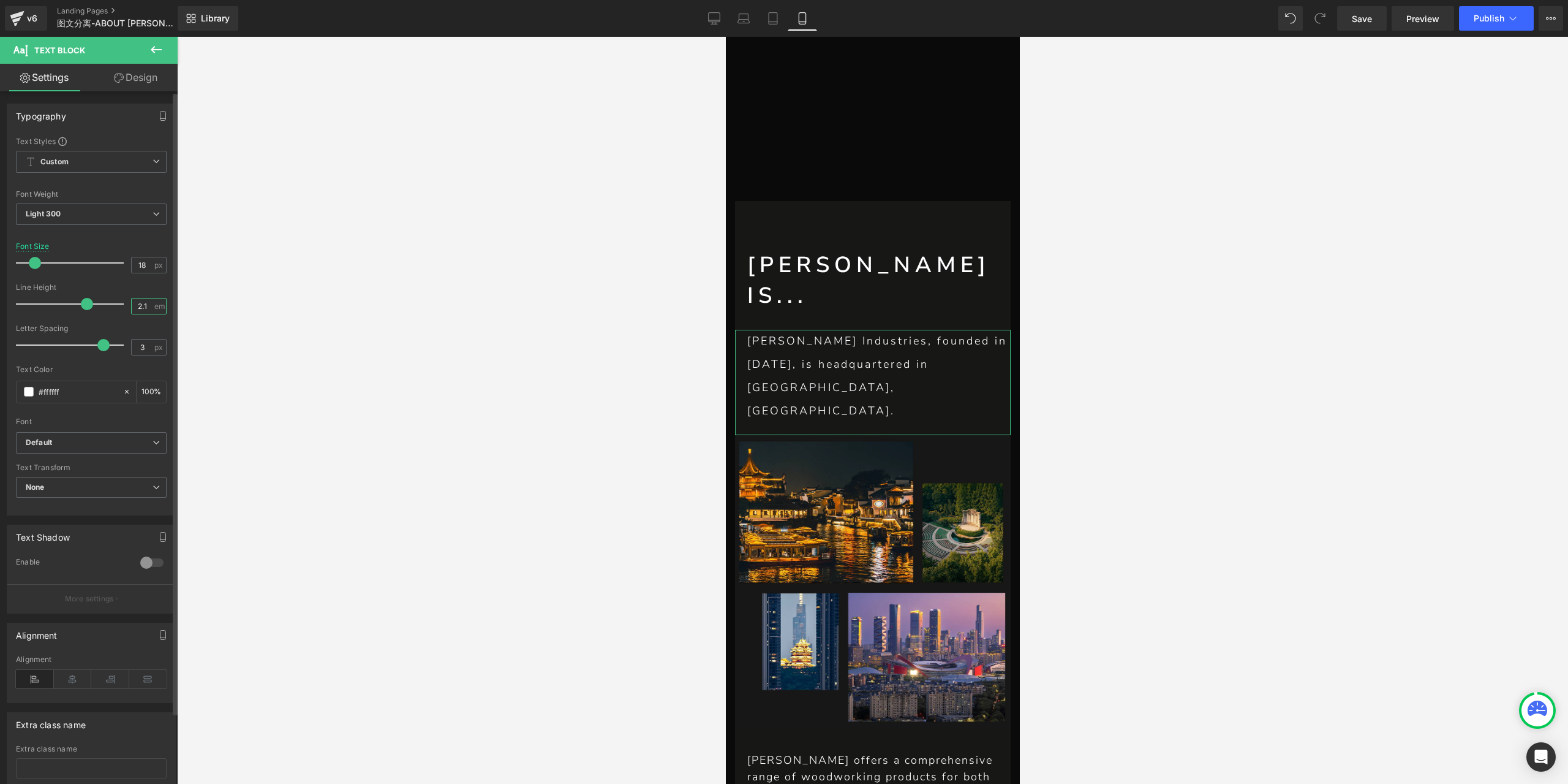
click at [137, 303] on input "2.1" at bounding box center [142, 306] width 22 height 15
type input "1.5"
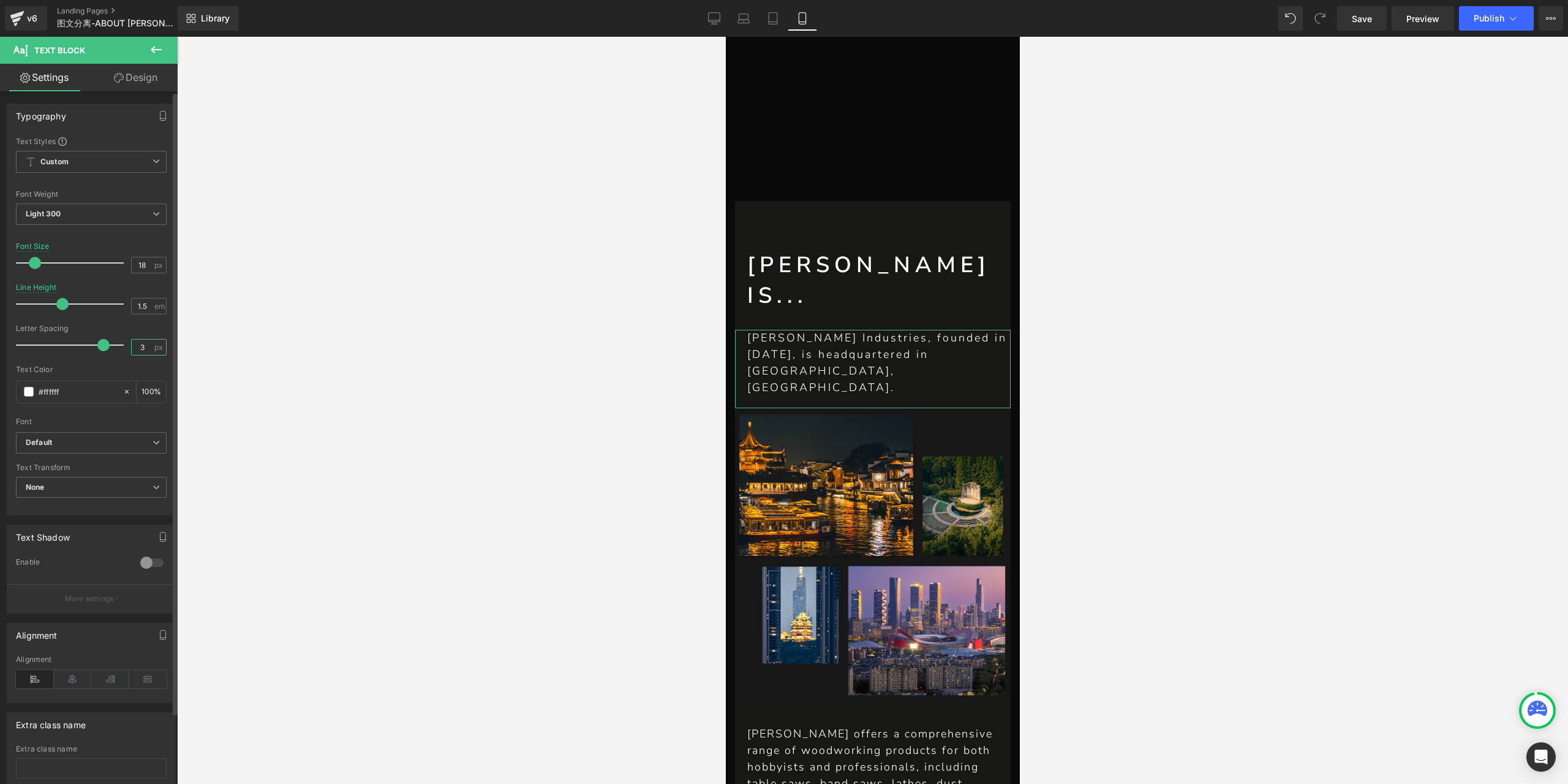
click at [139, 350] on input "3" at bounding box center [142, 347] width 22 height 15
type input "2"
click at [1366, 10] on link "Save" at bounding box center [1362, 18] width 49 height 25
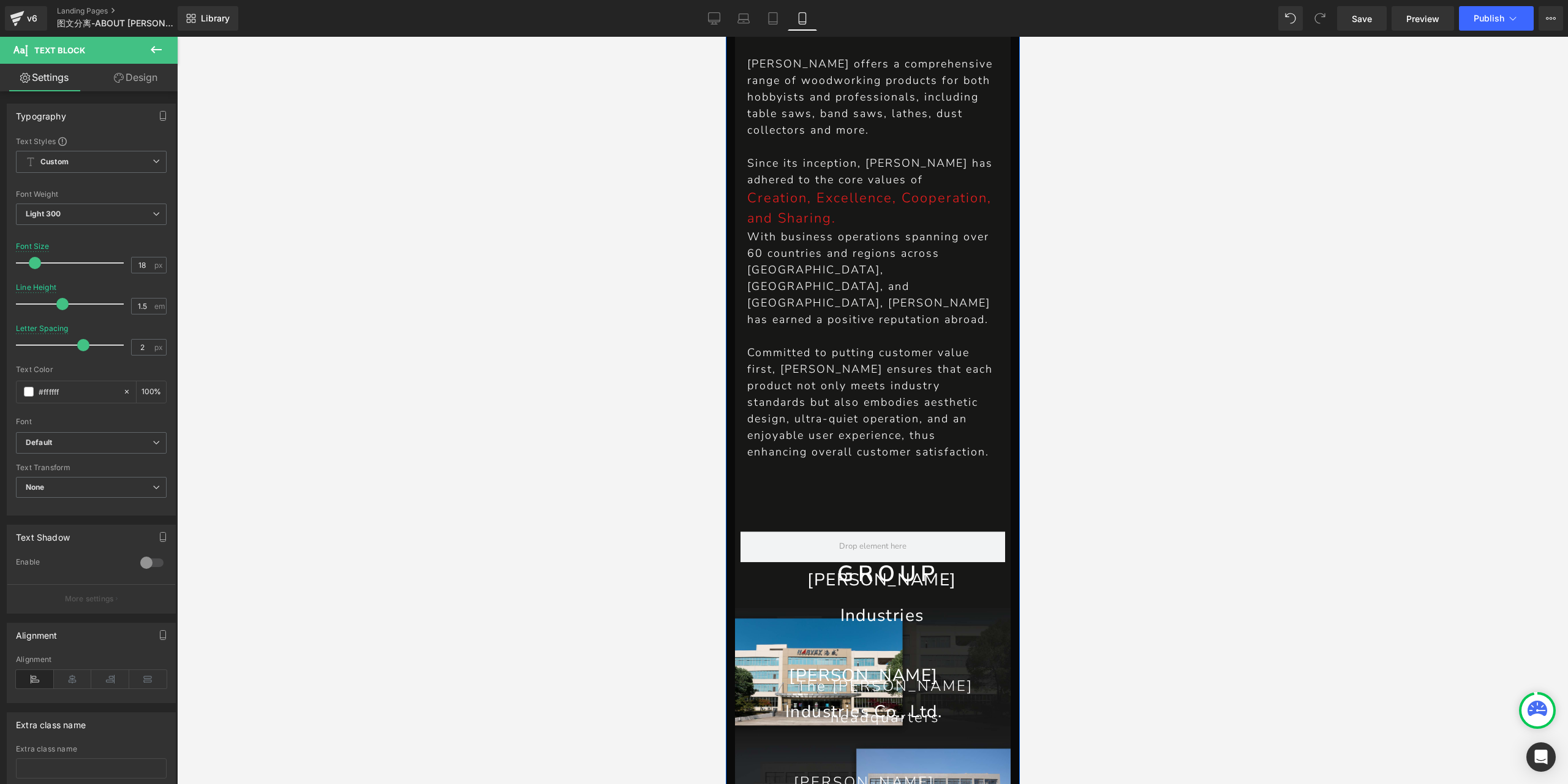
scroll to position [765, 0]
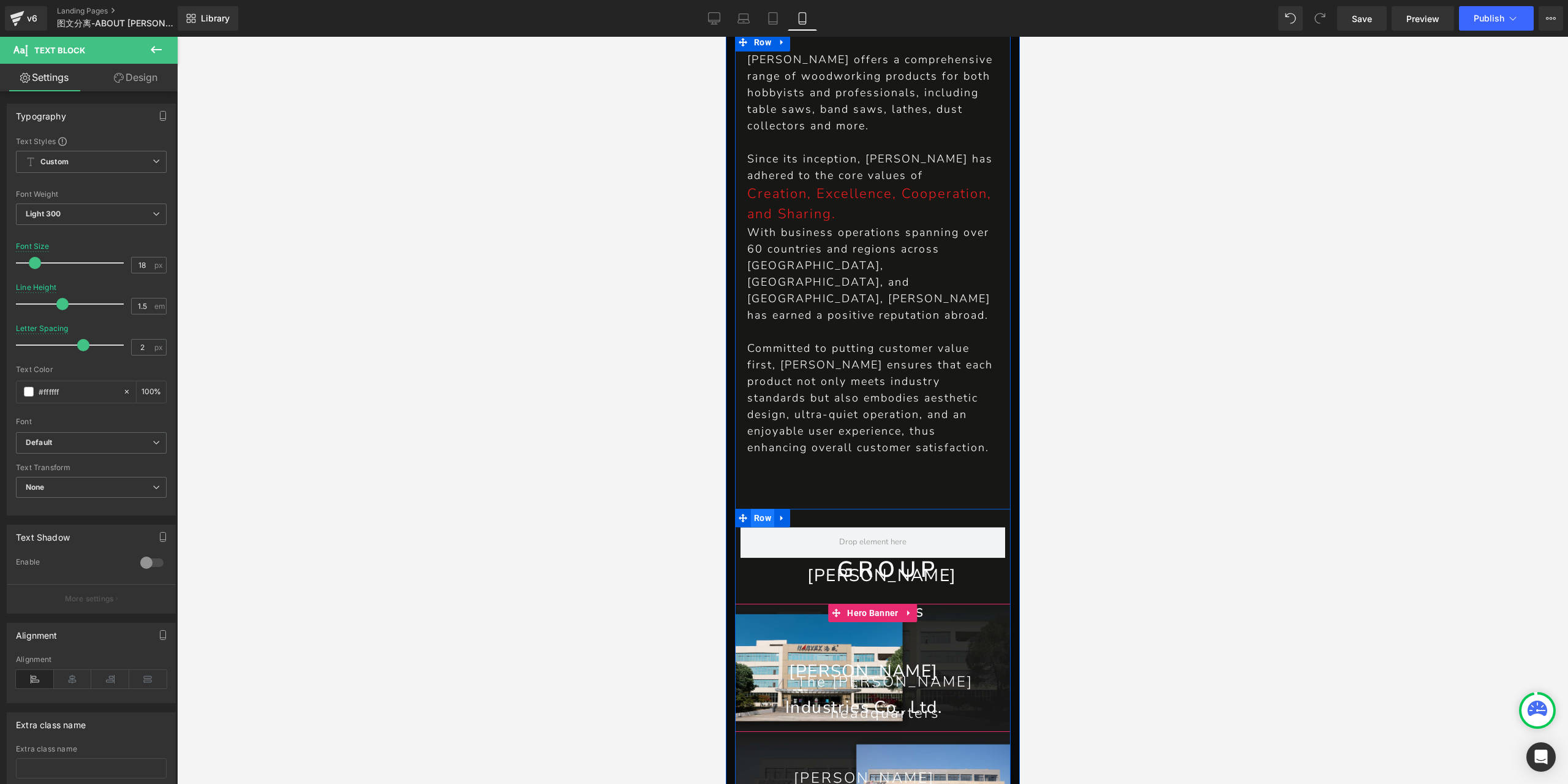
click at [754, 508] on span "Row" at bounding box center [761, 517] width 23 height 19
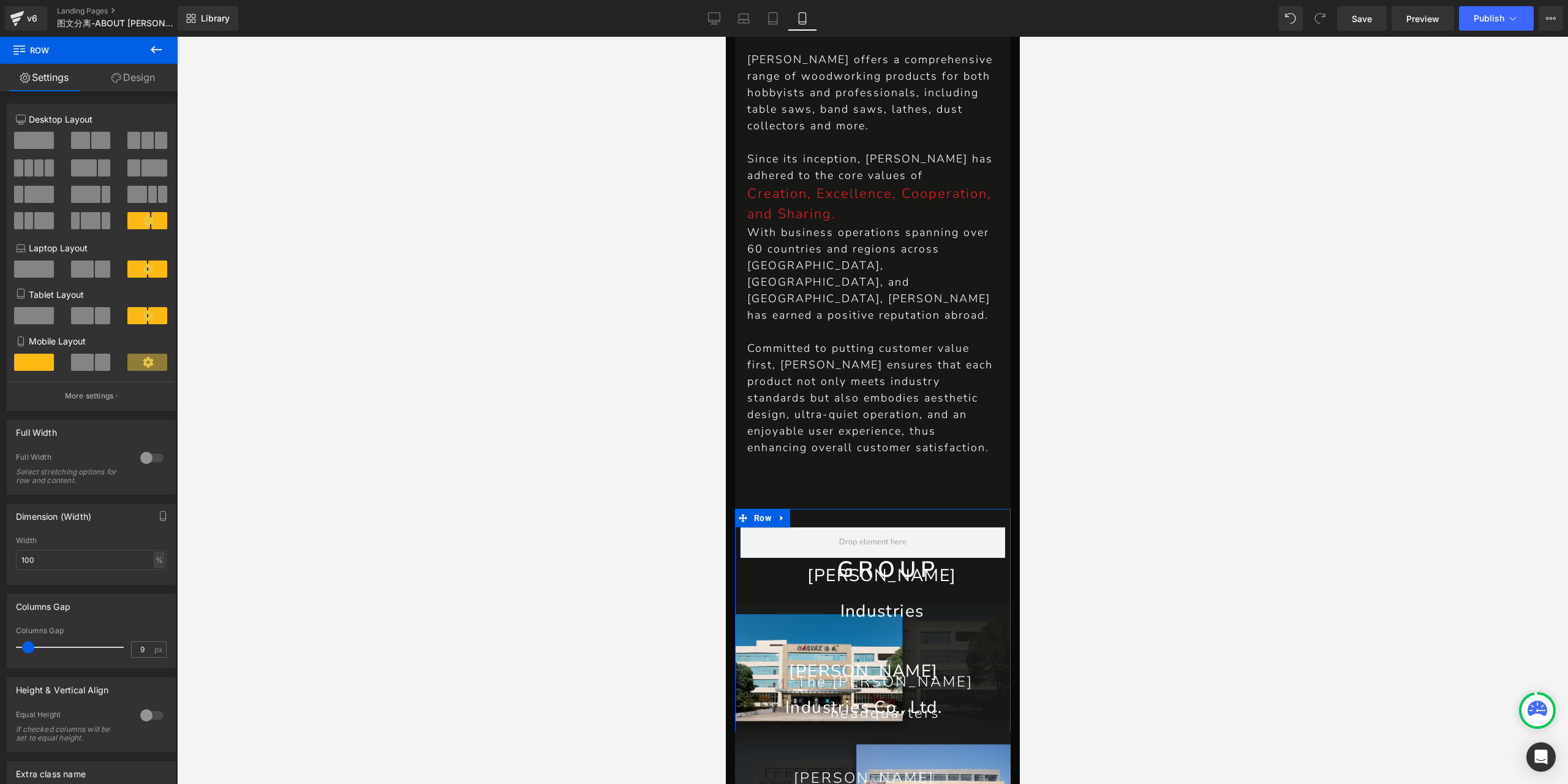
click at [90, 368] on span at bounding box center [82, 362] width 22 height 17
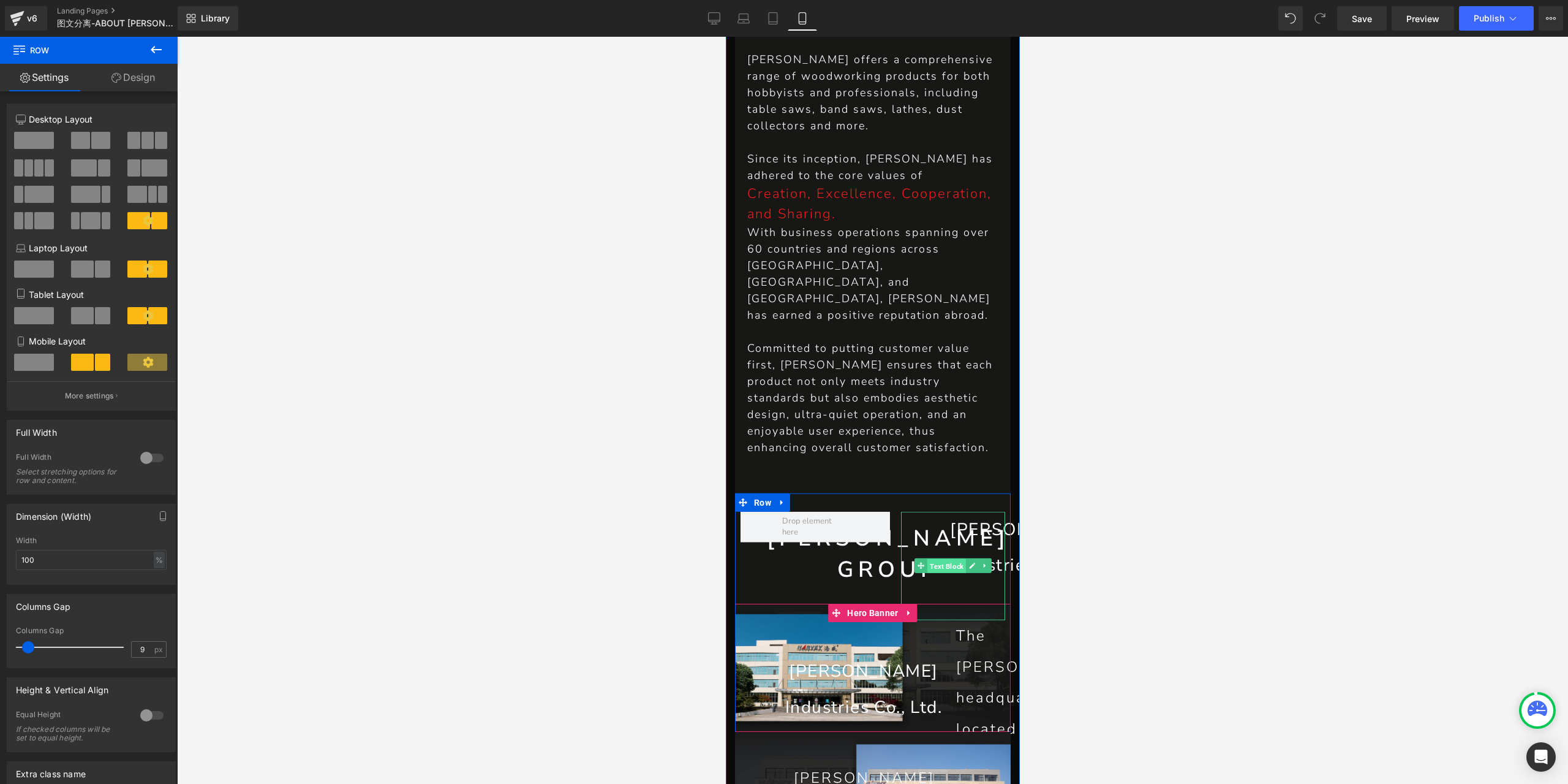
click at [943, 559] on span "Text Block" at bounding box center [946, 567] width 39 height 15
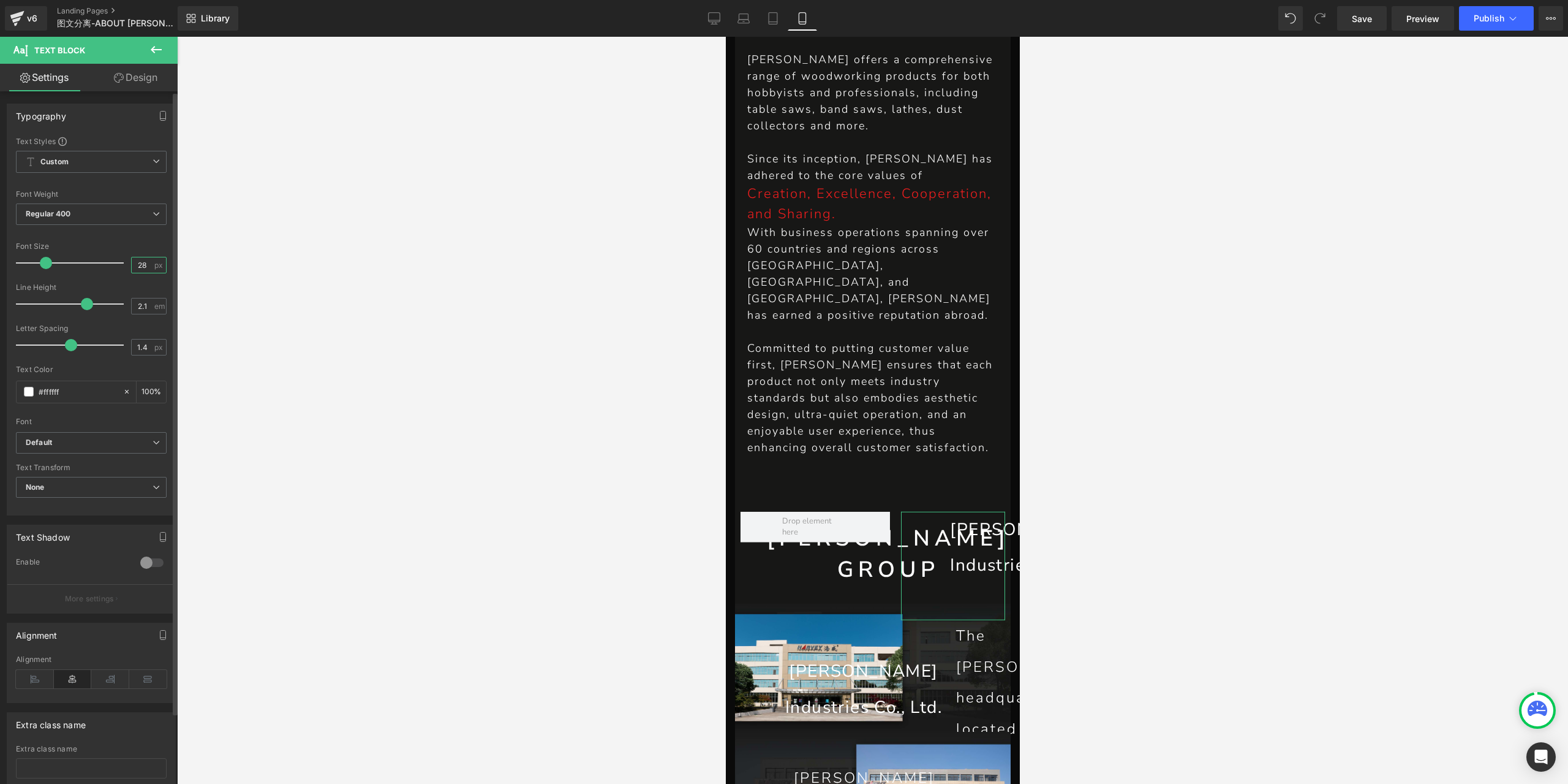
click at [140, 268] on input "28" at bounding box center [142, 265] width 22 height 15
click at [138, 268] on input "28" at bounding box center [142, 265] width 22 height 15
click at [716, 14] on icon at bounding box center [714, 18] width 12 height 12
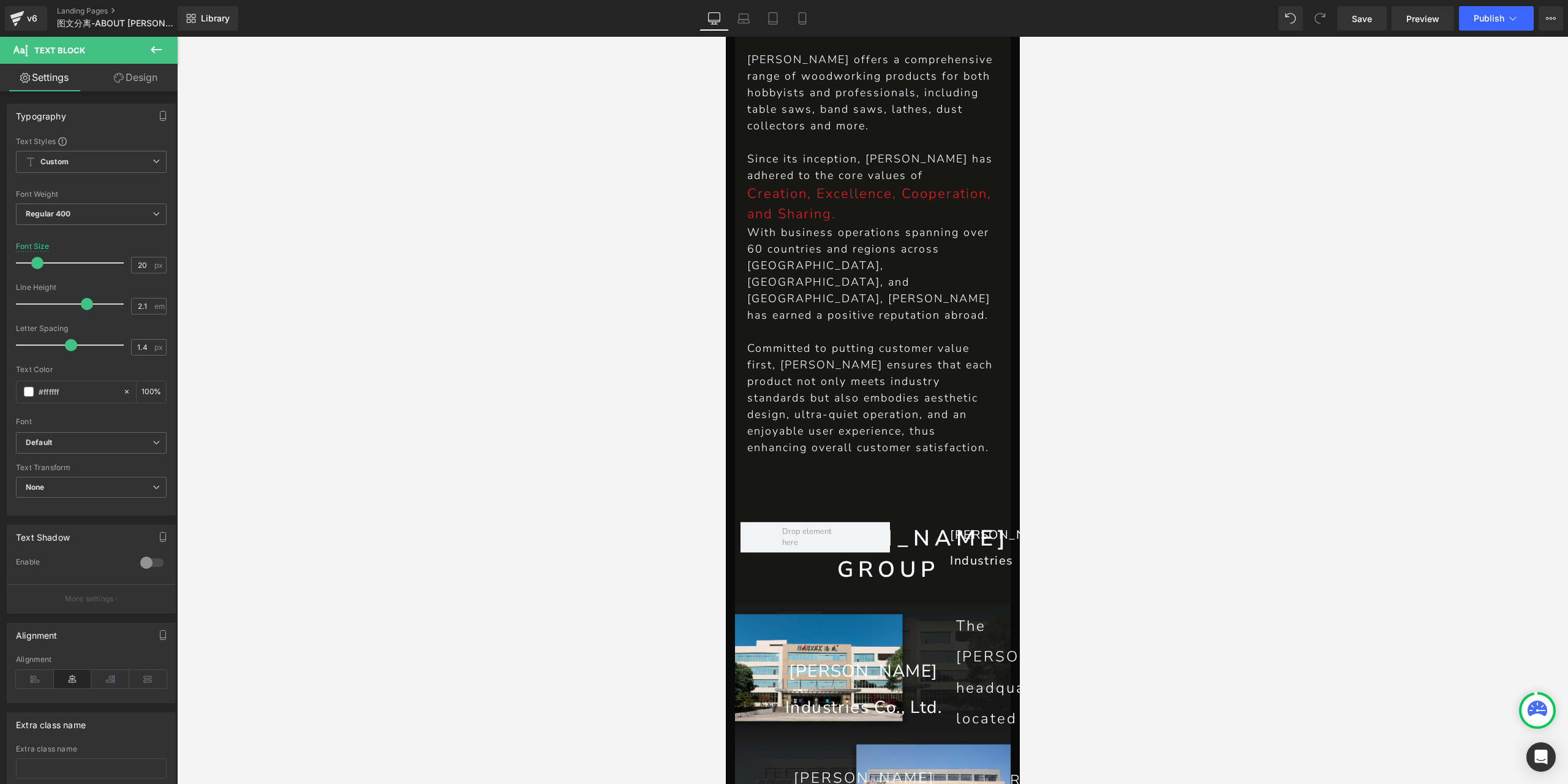
type input "28"
type input "100"
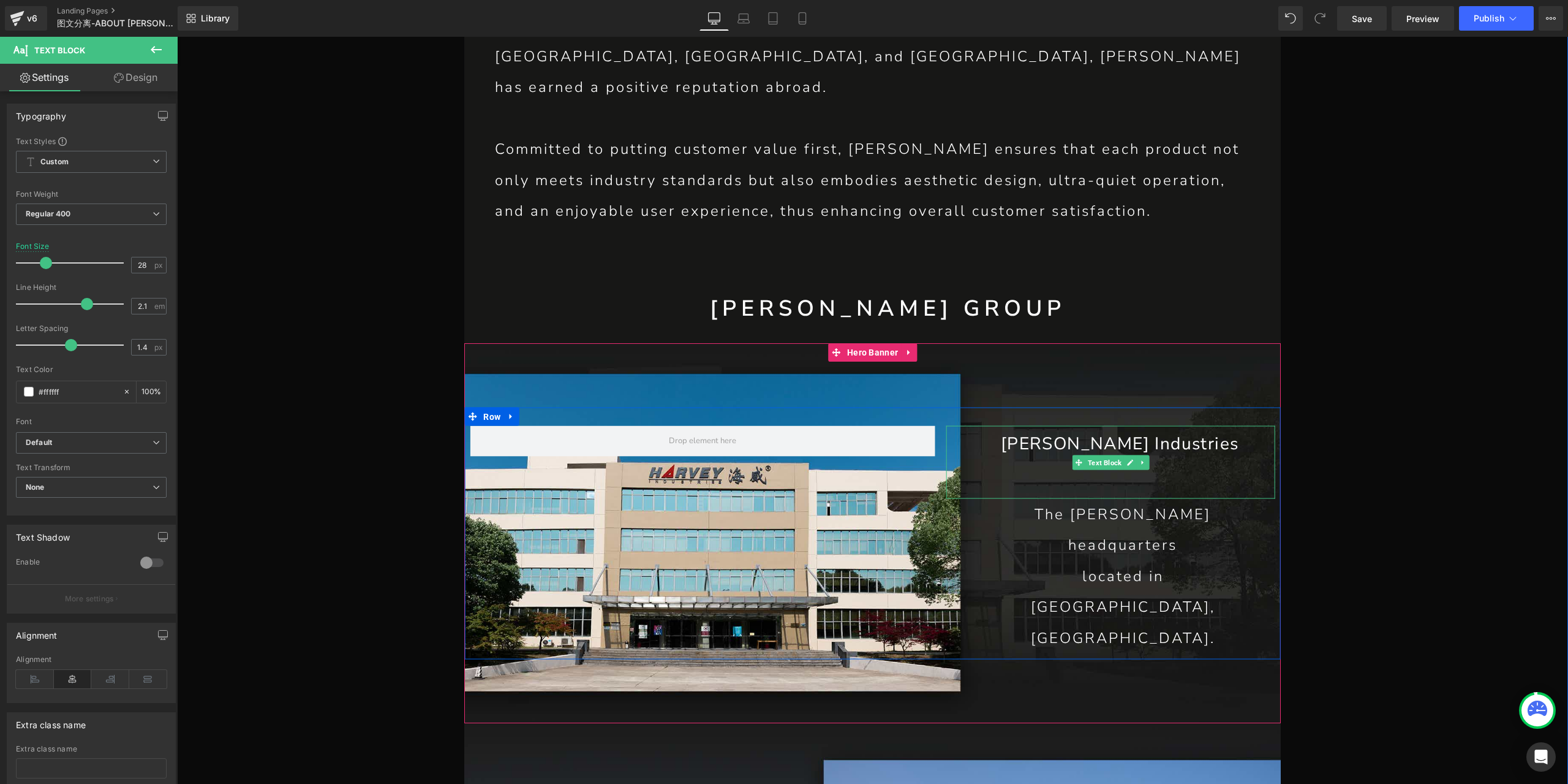
click at [1075, 429] on p "[PERSON_NAME] Industries" at bounding box center [1120, 444] width 250 height 36
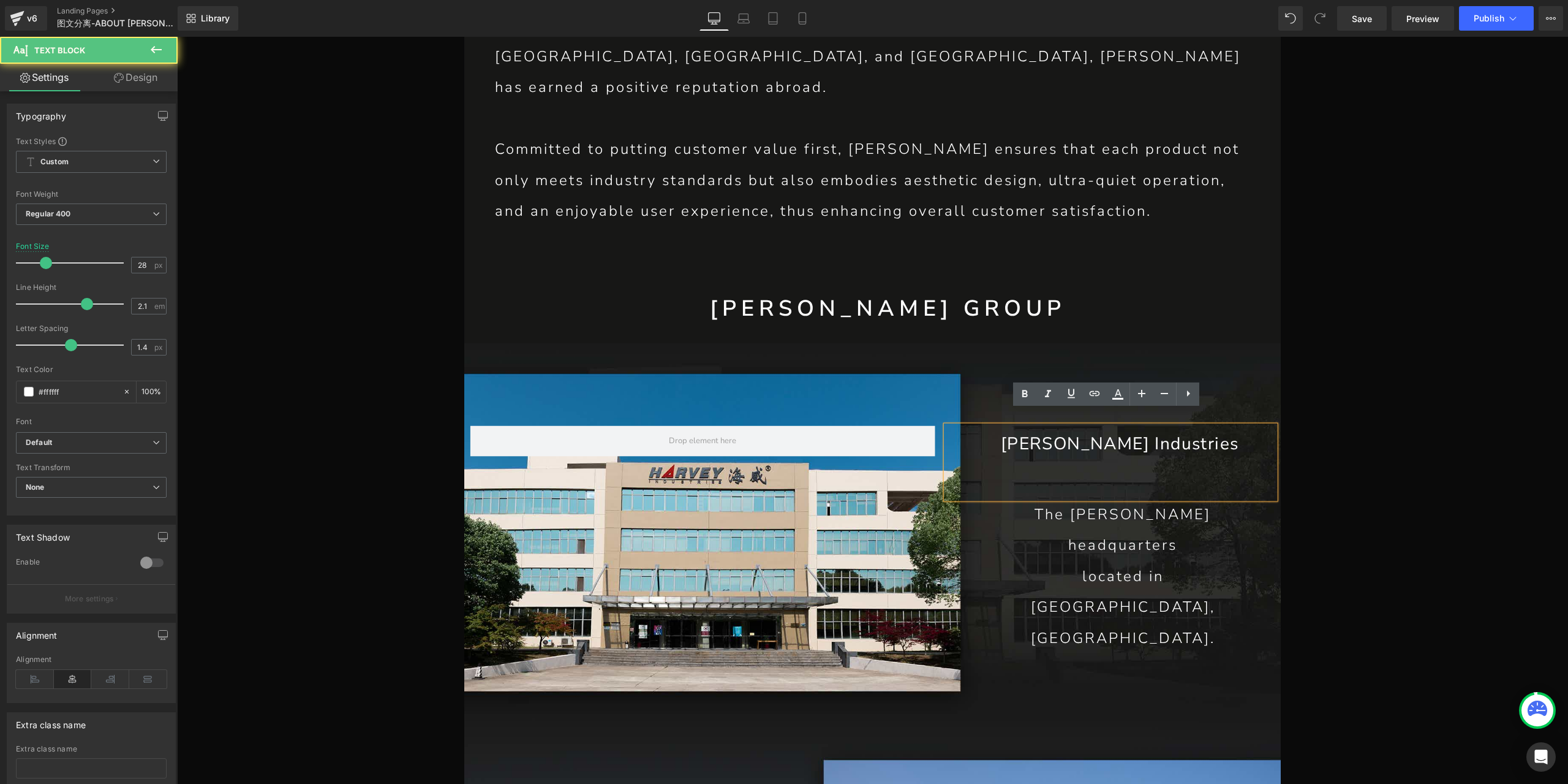
click at [1130, 427] on p "[PERSON_NAME] Industries" at bounding box center [1120, 444] width 250 height 36
click at [854, 294] on h1 "[PERSON_NAME] GROUP" at bounding box center [887, 309] width 786 height 31
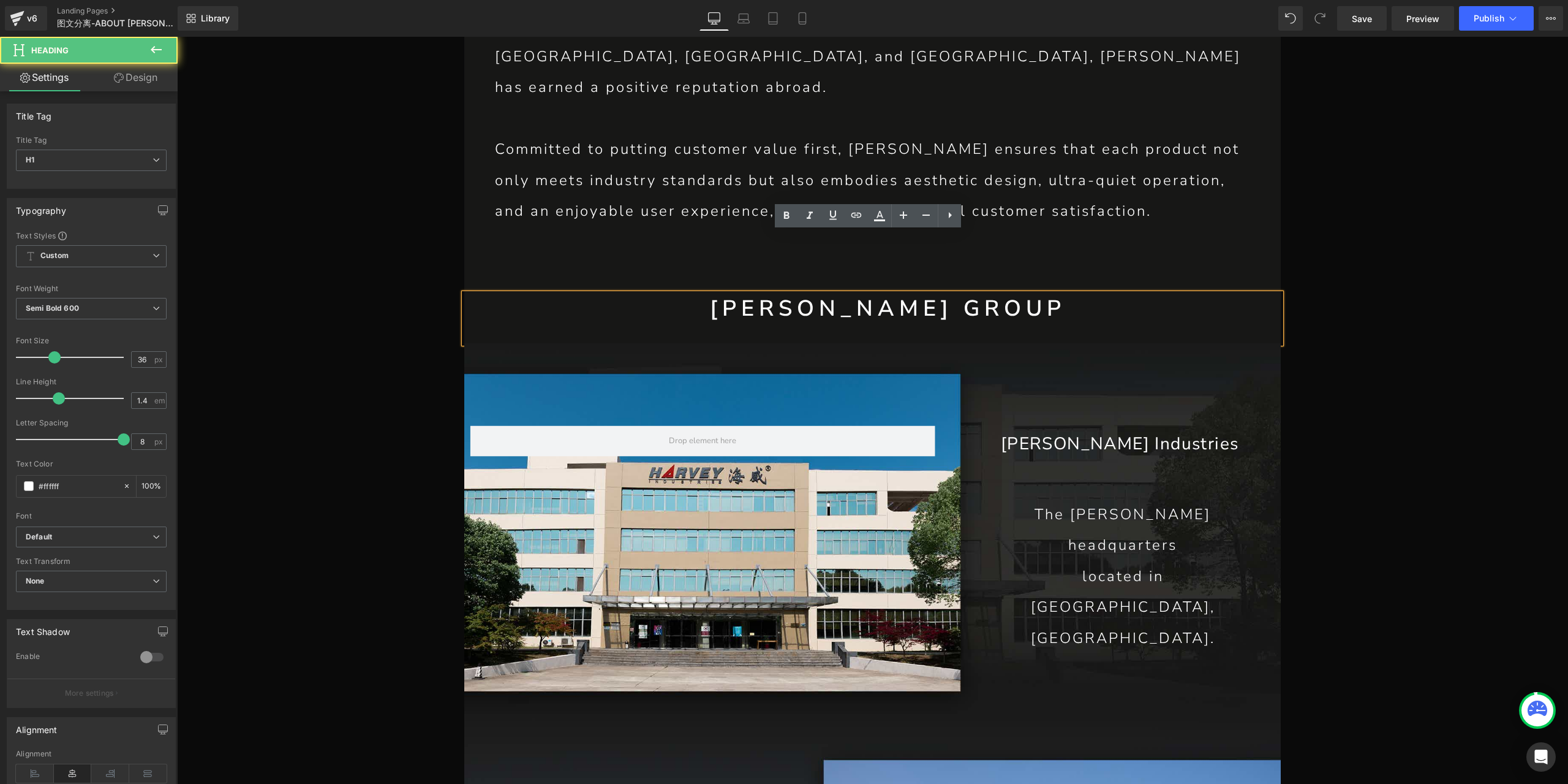
click at [865, 294] on h1 "[PERSON_NAME] GROUP" at bounding box center [887, 309] width 786 height 31
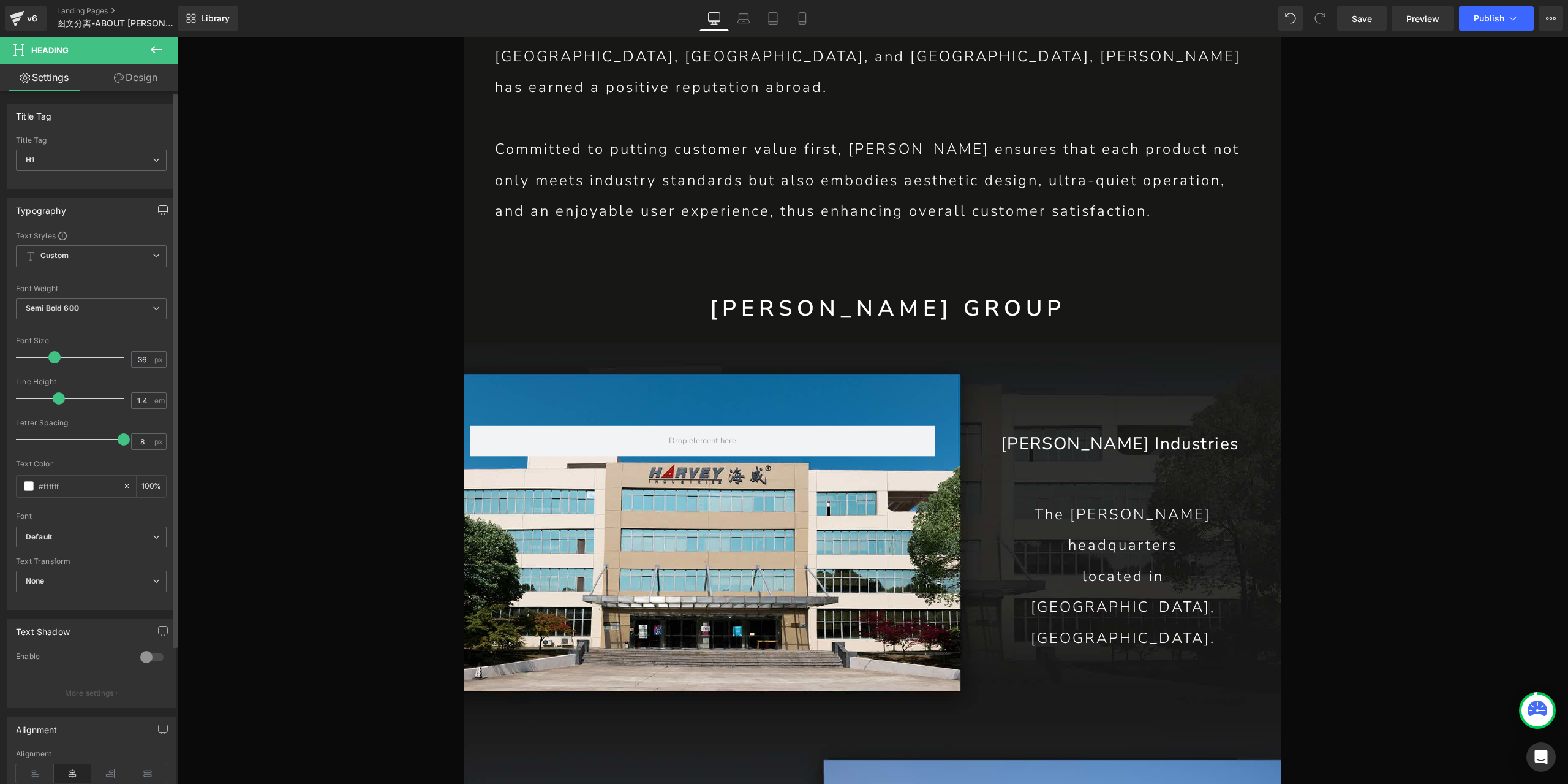
click at [163, 212] on button "button" at bounding box center [163, 210] width 19 height 23
click at [63, 241] on button "Laptop" at bounding box center [68, 237] width 38 height 21
type input "100"
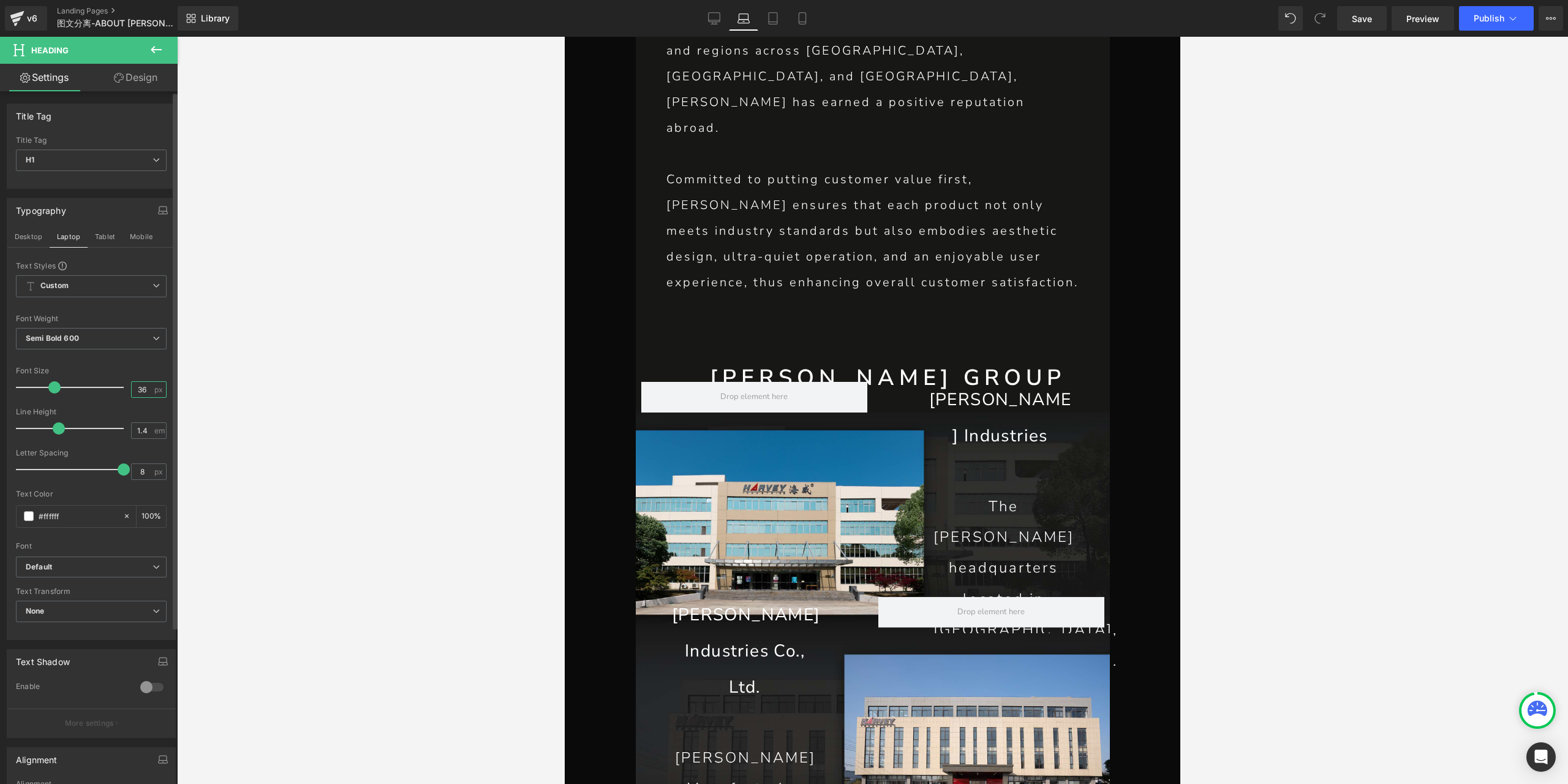
click at [139, 386] on input "36" at bounding box center [142, 389] width 22 height 15
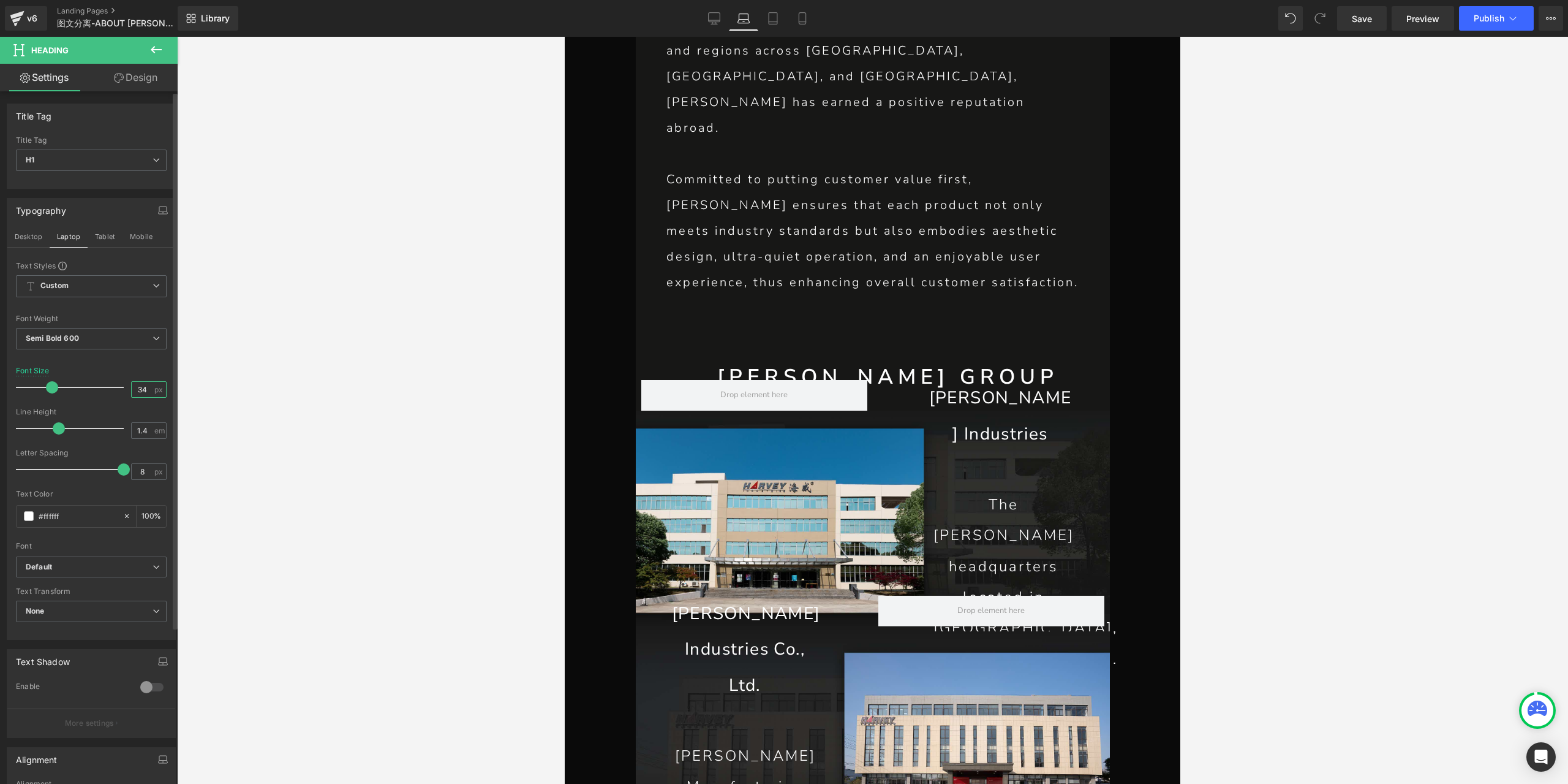
click at [137, 387] on input "34" at bounding box center [142, 389] width 22 height 15
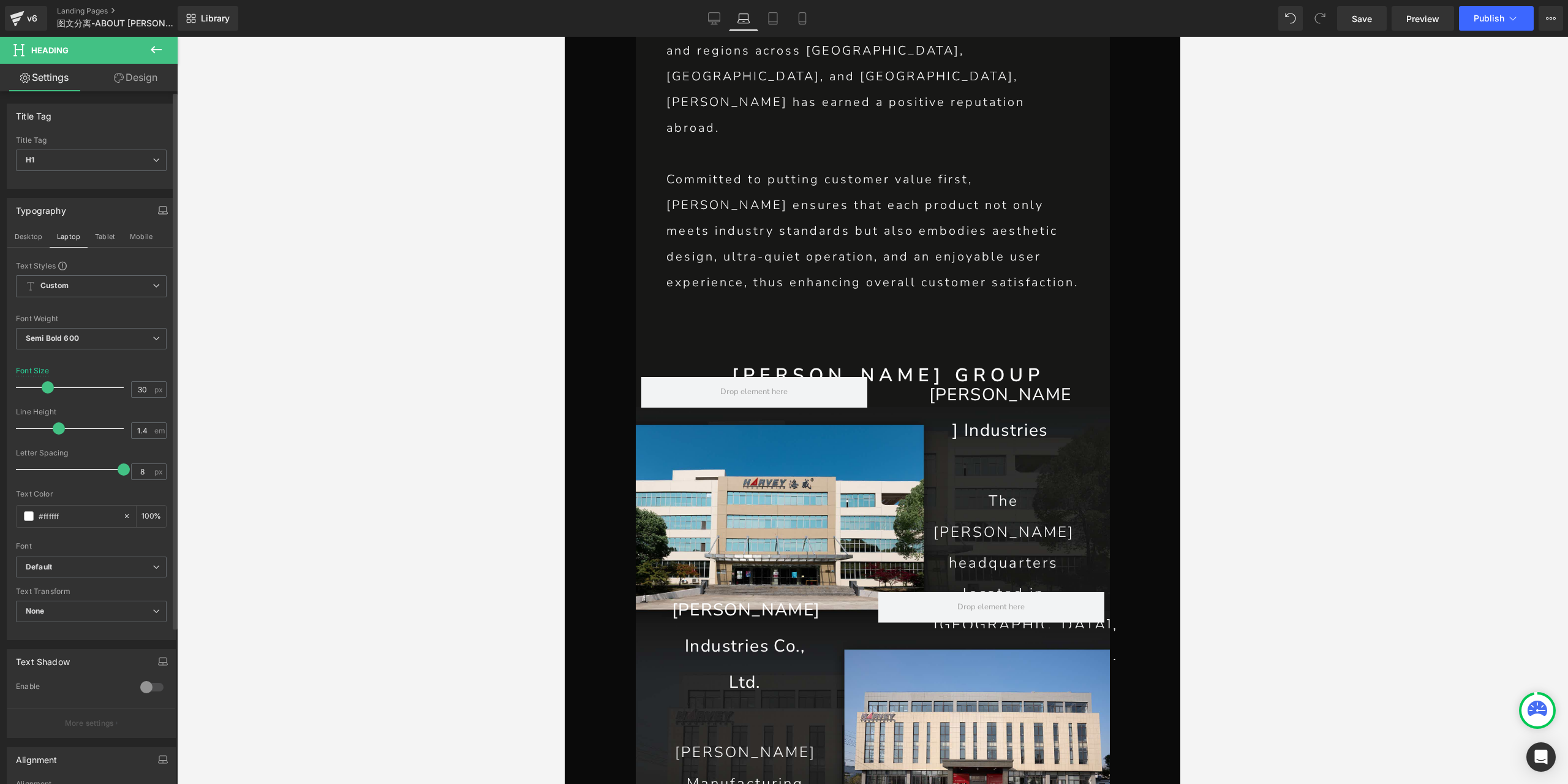
click at [158, 209] on icon "button" at bounding box center [163, 210] width 10 height 10
click at [107, 229] on button "Tablet" at bounding box center [105, 237] width 35 height 21
type input "36"
type input "100"
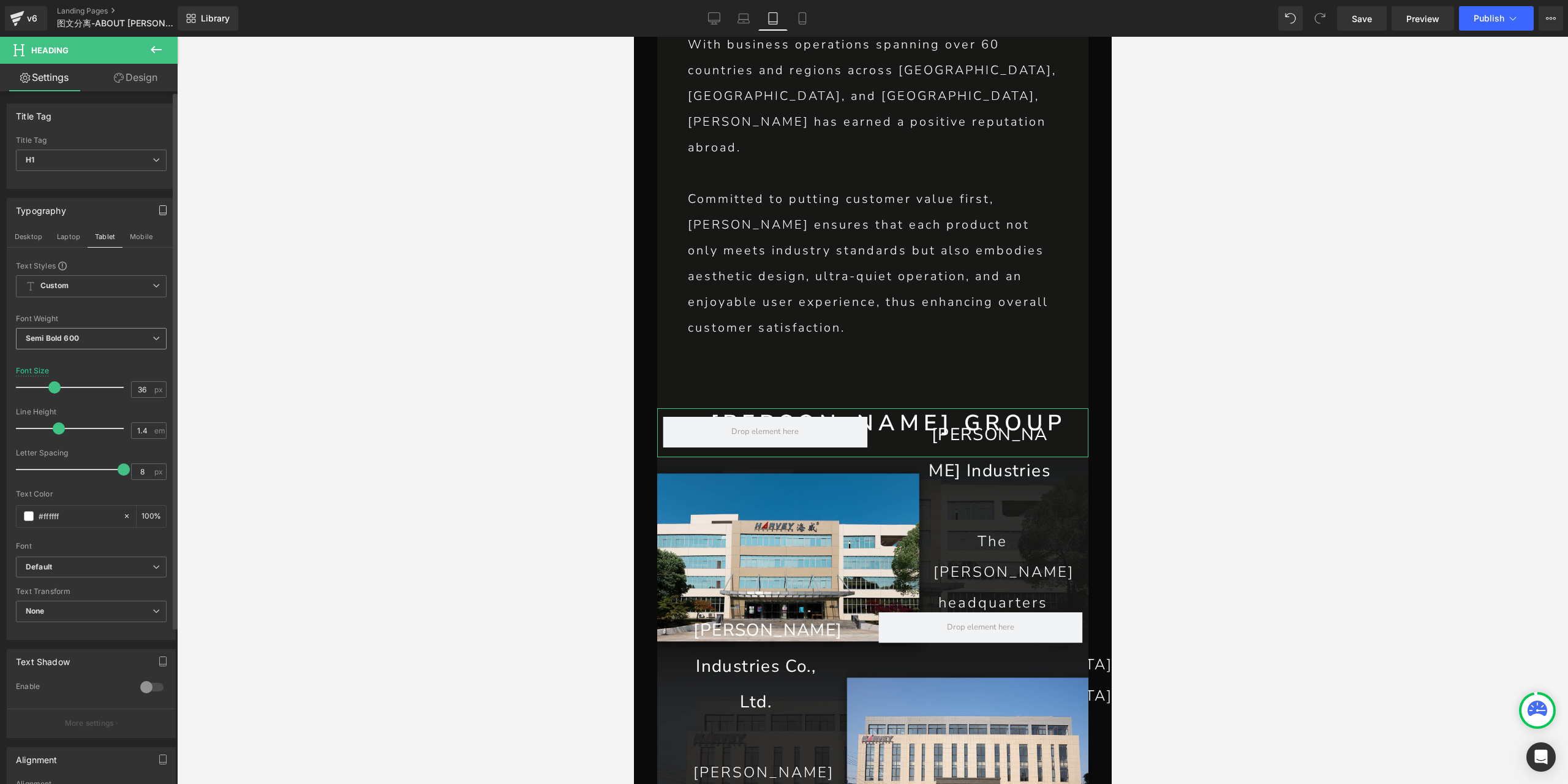
scroll to position [1215, 0]
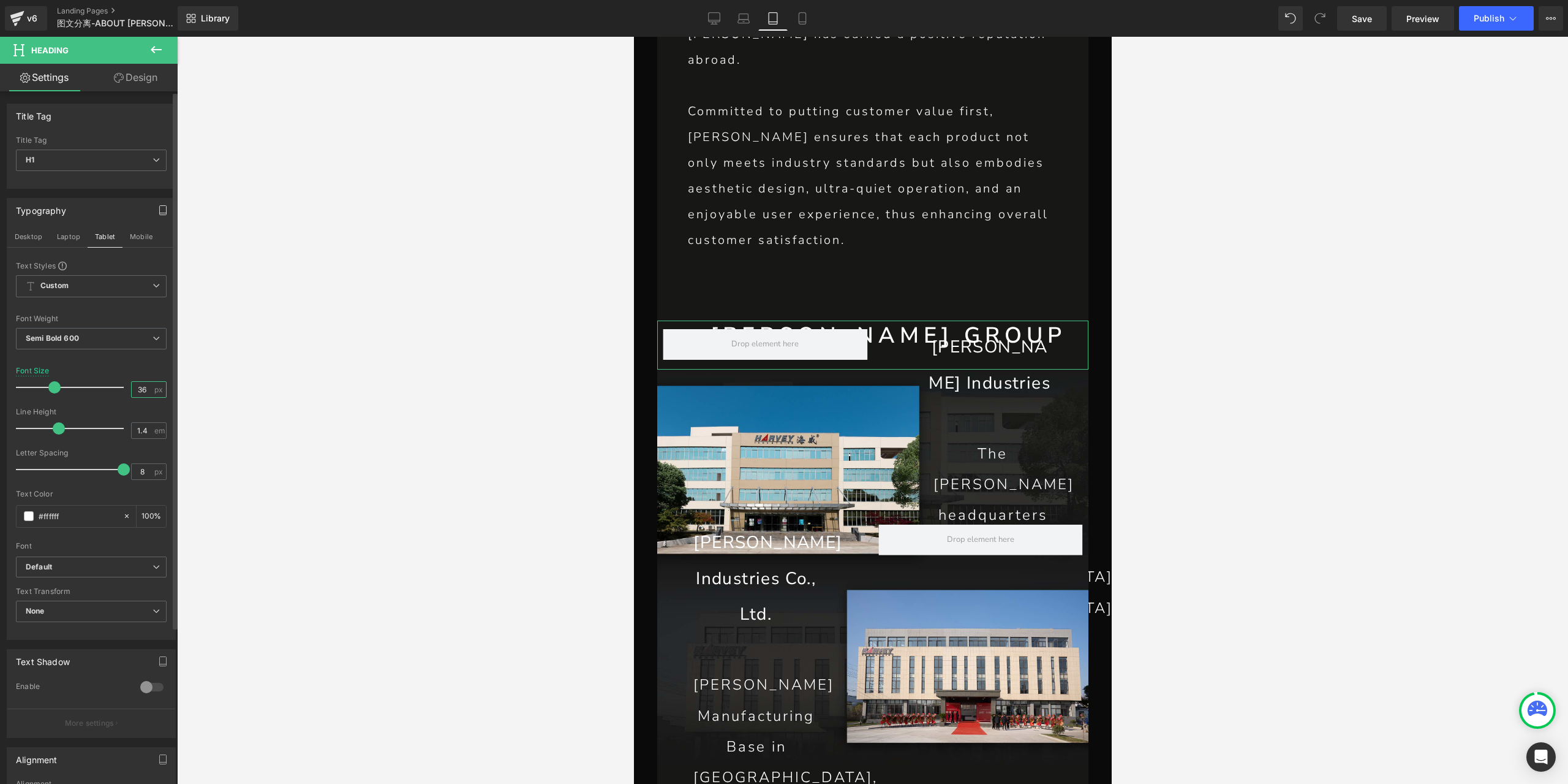
click at [137, 384] on input "36" at bounding box center [142, 389] width 22 height 15
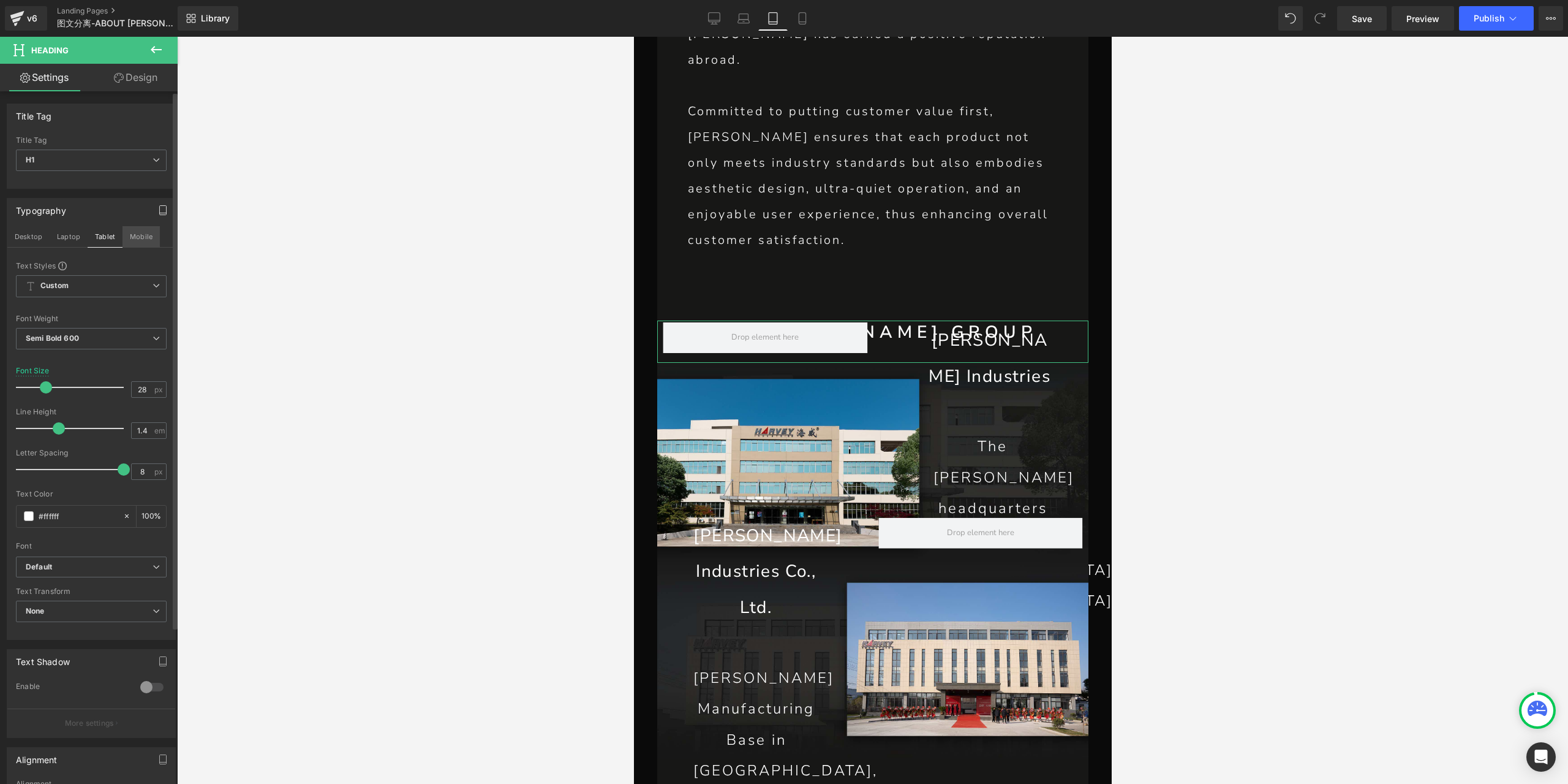
click at [128, 232] on button "Mobile" at bounding box center [141, 237] width 37 height 21
type input "36"
type input "100"
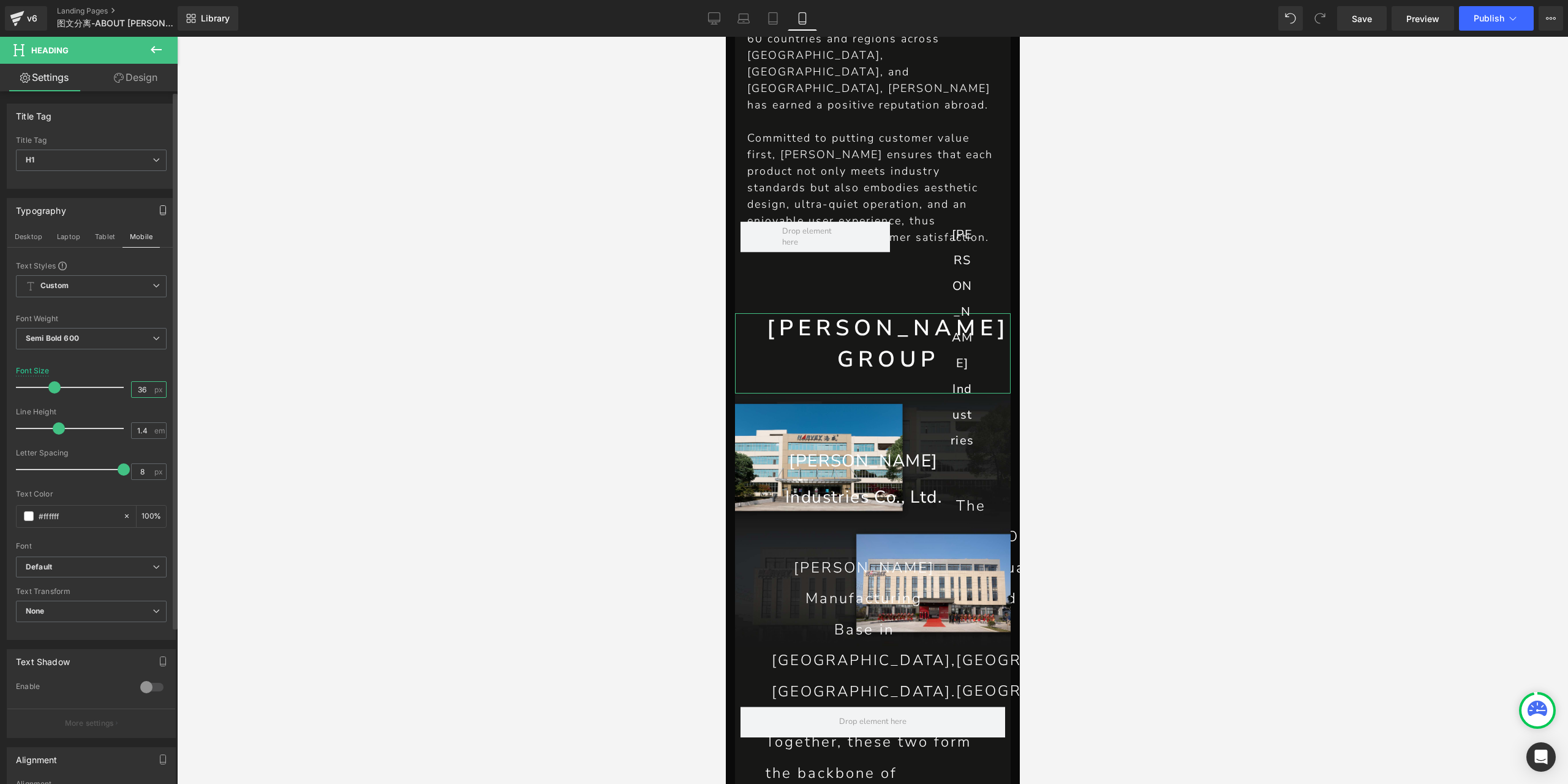
click at [138, 390] on input "36" at bounding box center [142, 389] width 22 height 15
type input "24"
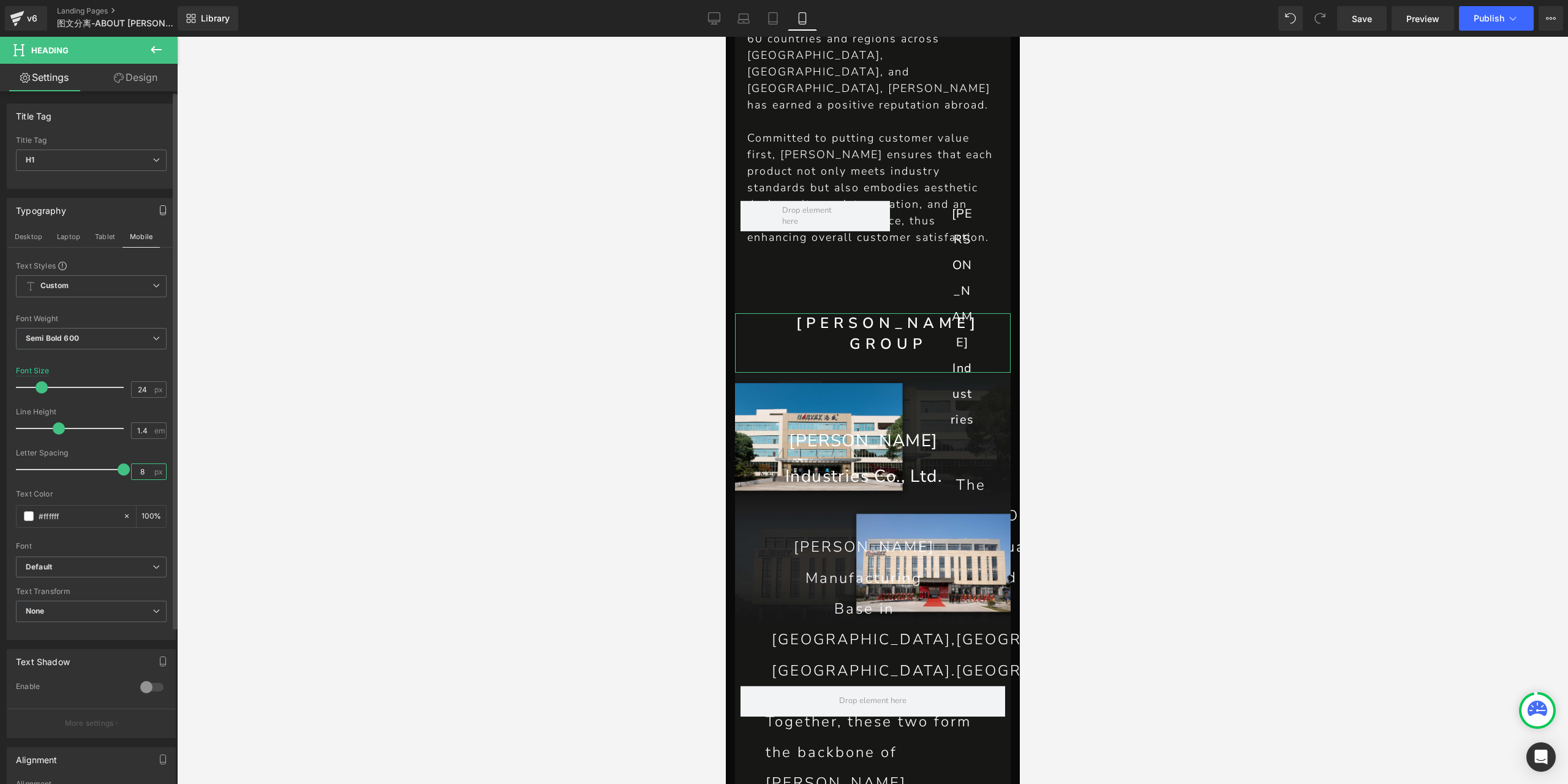
click at [138, 466] on input "8" at bounding box center [142, 472] width 22 height 15
type input "4"
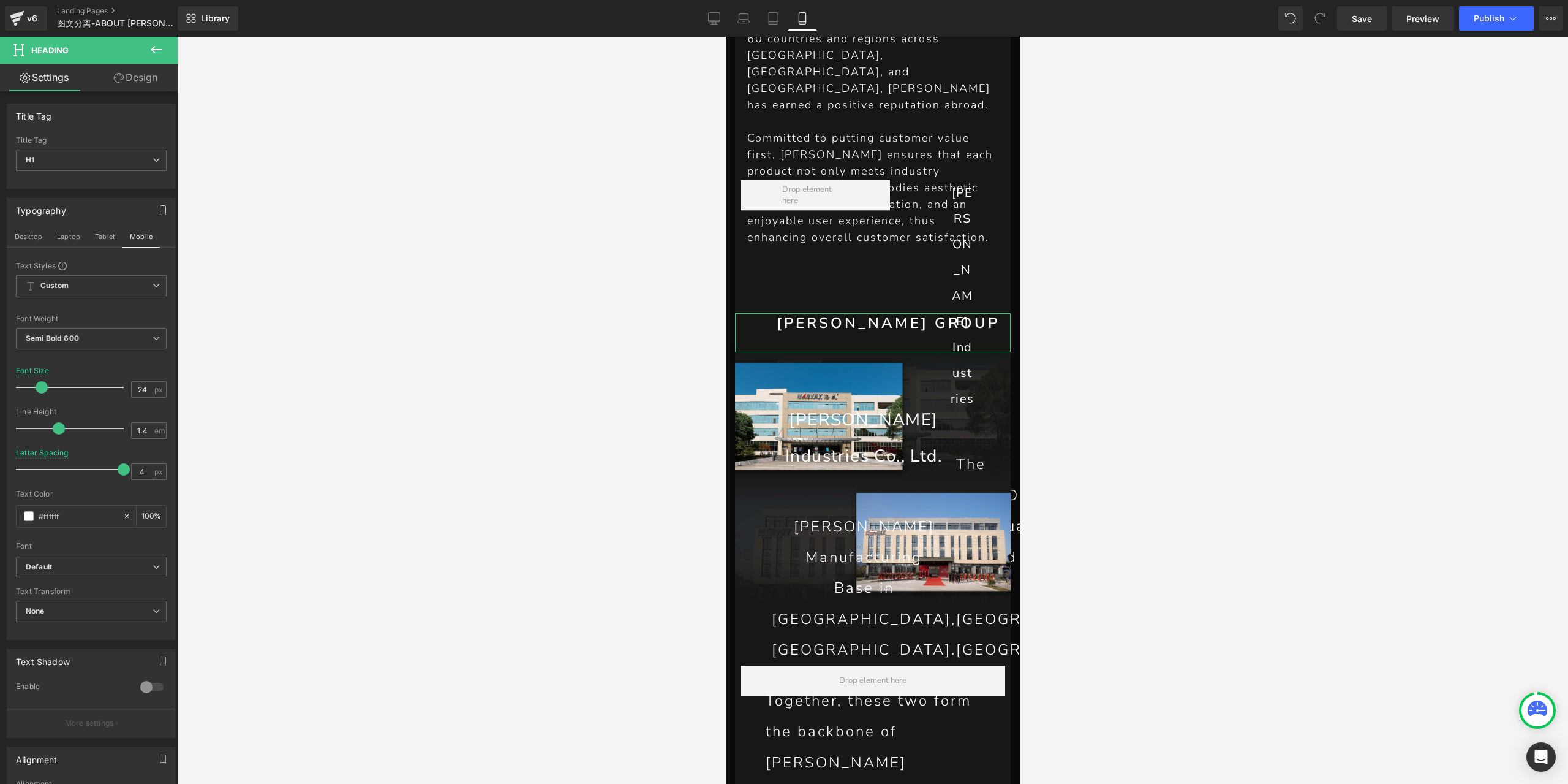
click at [141, 80] on link "Design" at bounding box center [135, 77] width 89 height 28
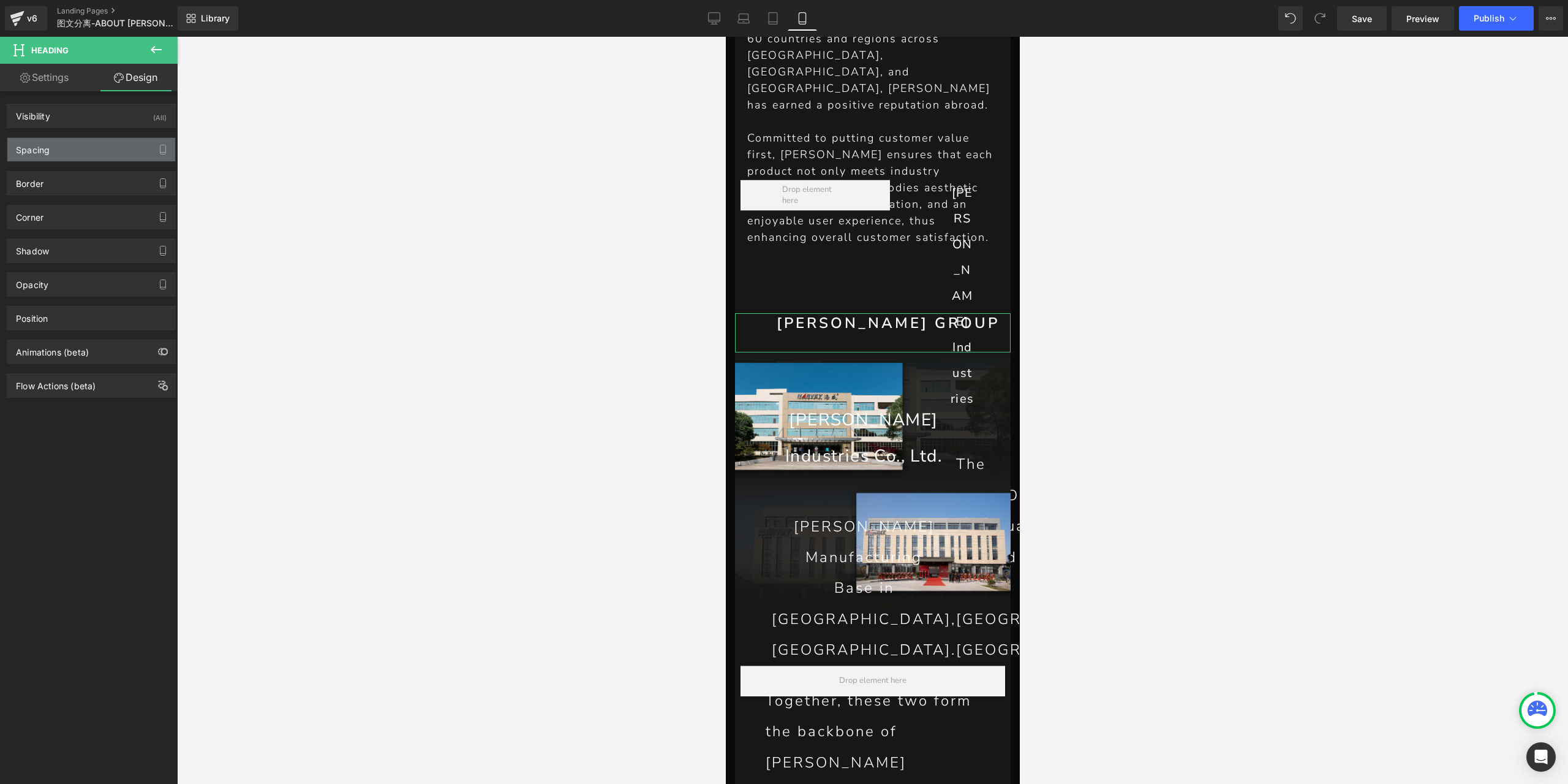
click at [78, 150] on div "Spacing" at bounding box center [91, 149] width 168 height 23
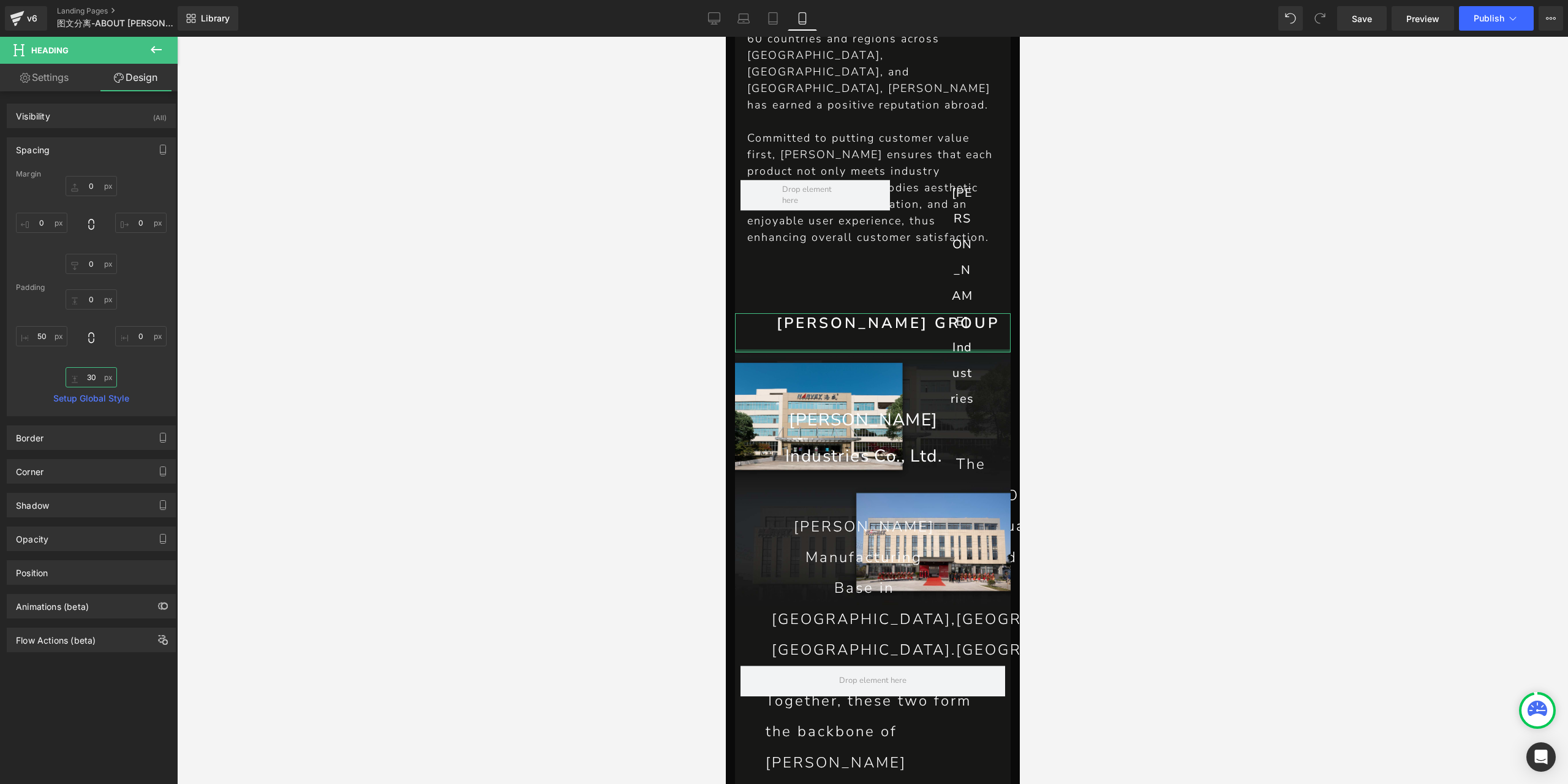
click at [93, 377] on input "30" at bounding box center [91, 377] width 52 height 20
type input "20"
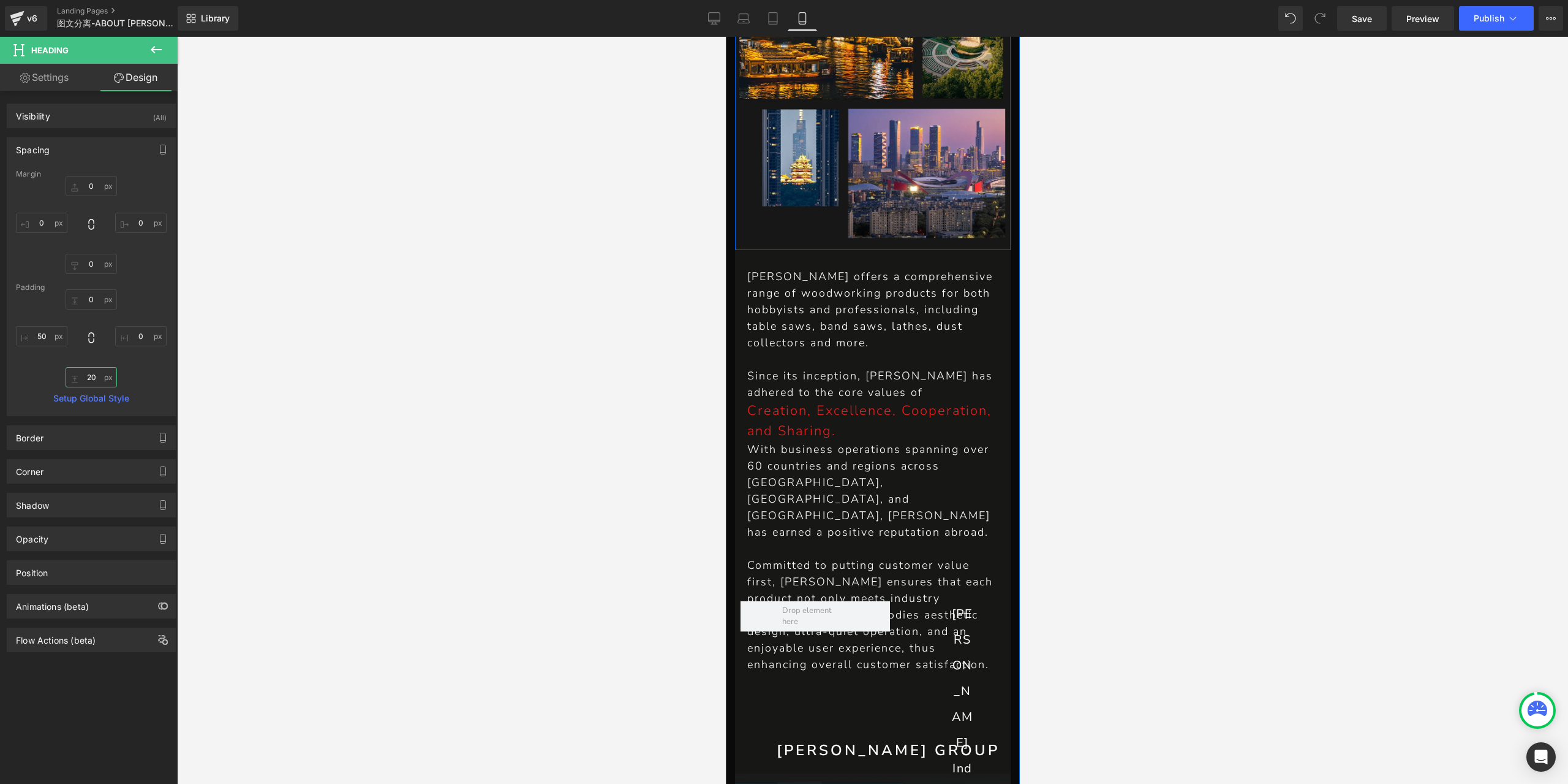
scroll to position [608, 0]
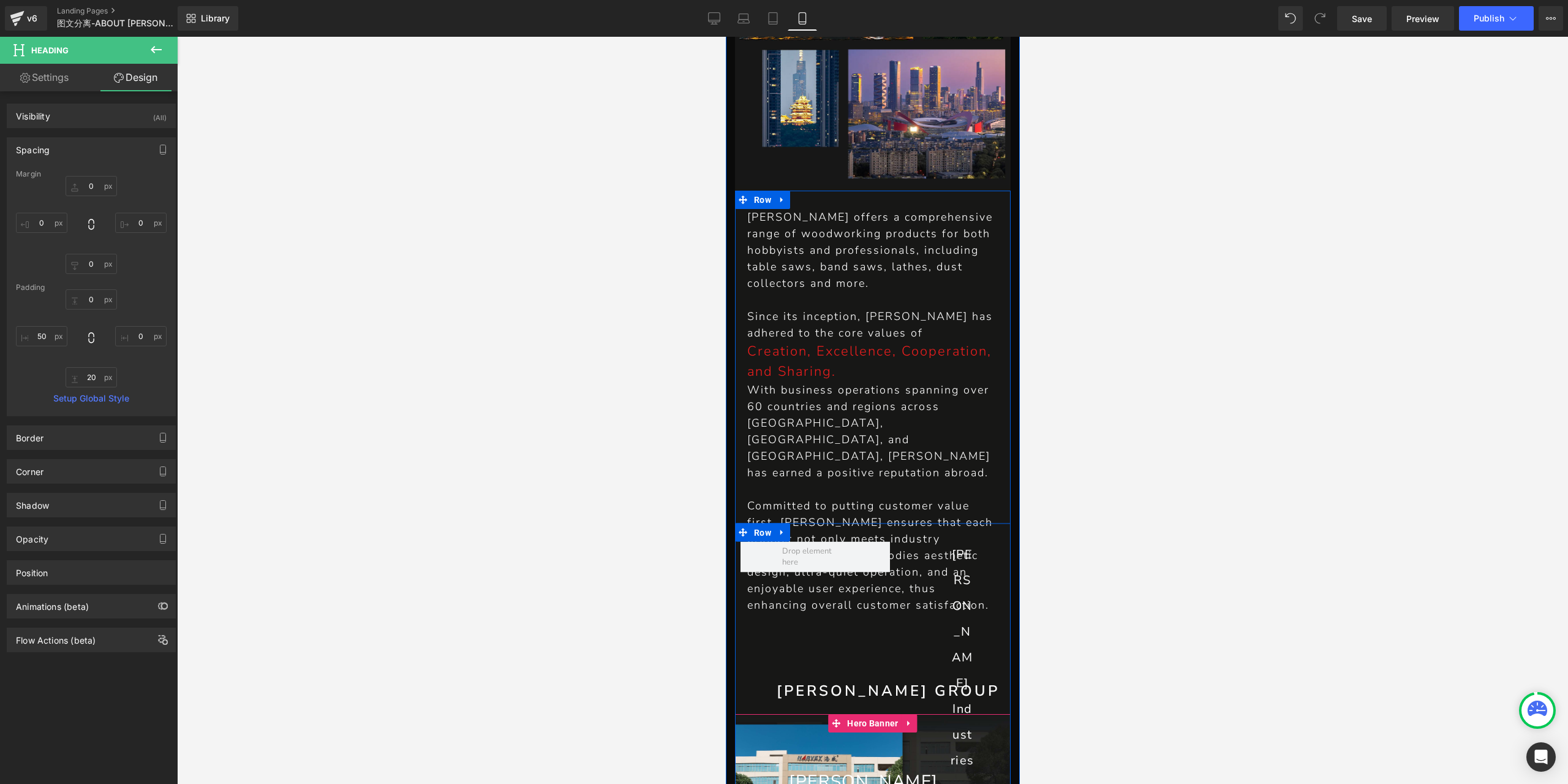
click at [895, 611] on div "[PERSON_NAME] Industries Text Block The [PERSON_NAME] headquarters located in […" at bounding box center [952, 784] width 115 height 484
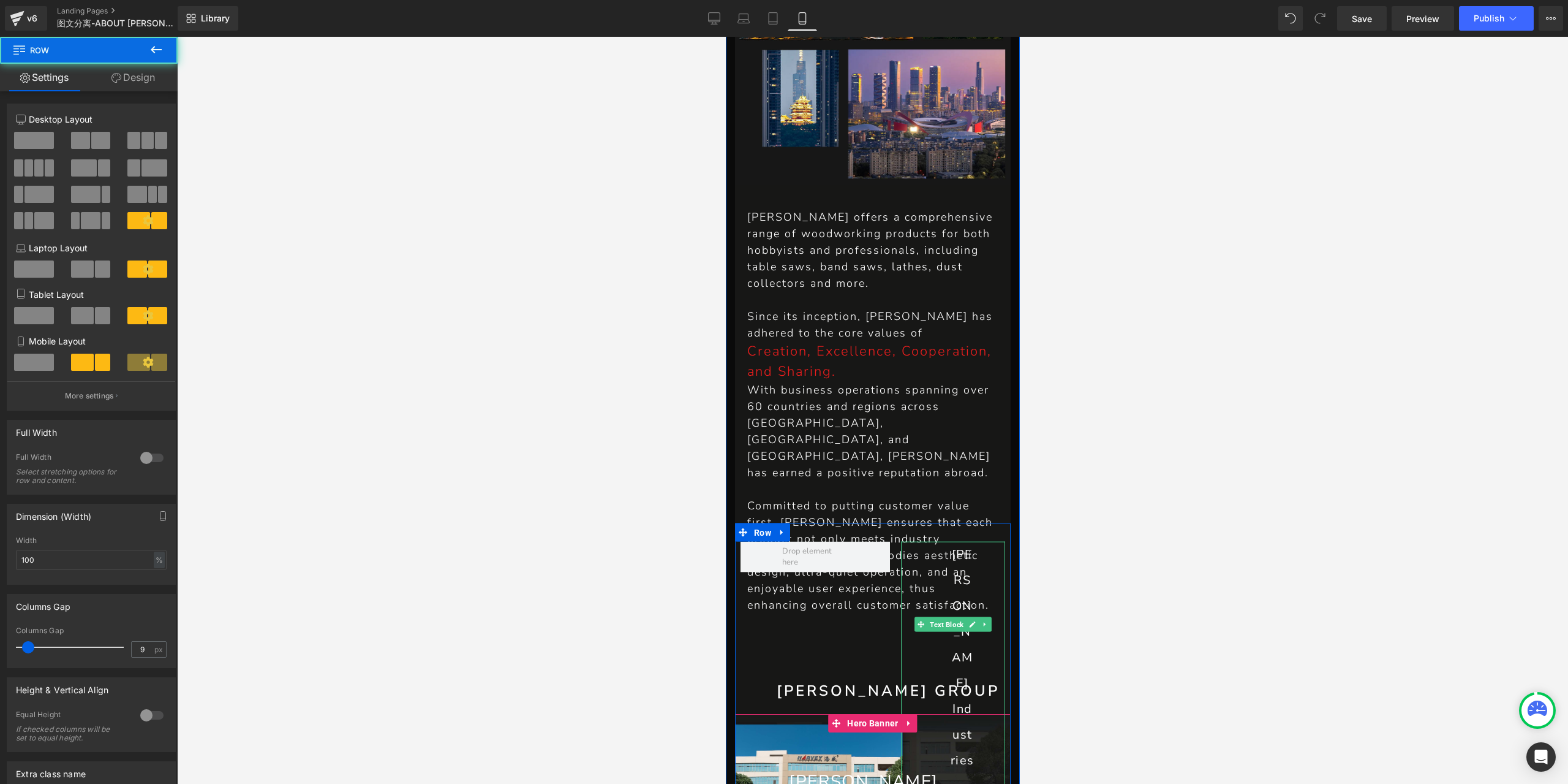
click at [909, 611] on div "[PERSON_NAME] Industries" at bounding box center [952, 676] width 104 height 268
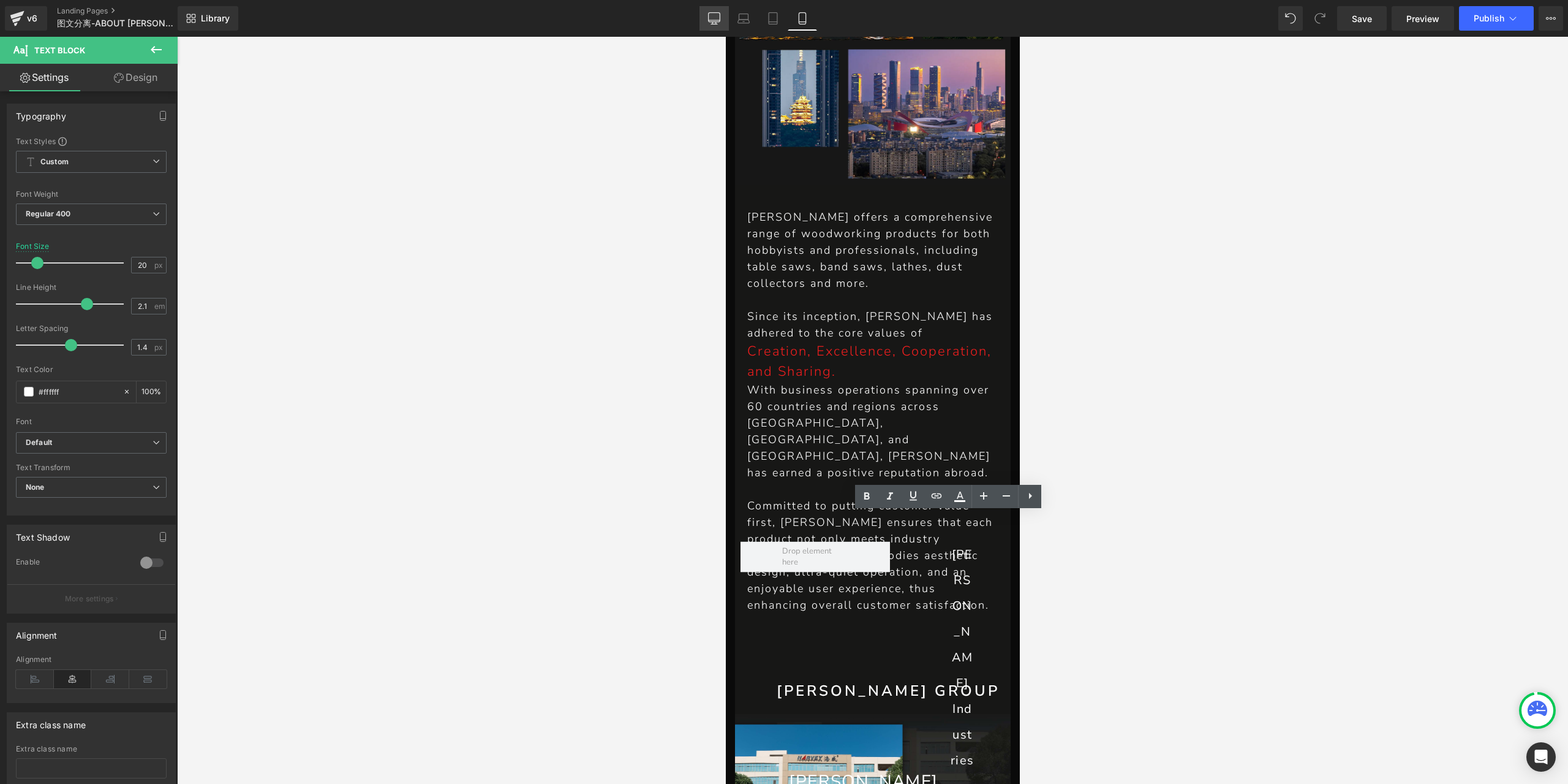
click at [720, 19] on icon at bounding box center [715, 17] width 12 height 9
type input "28"
type input "100"
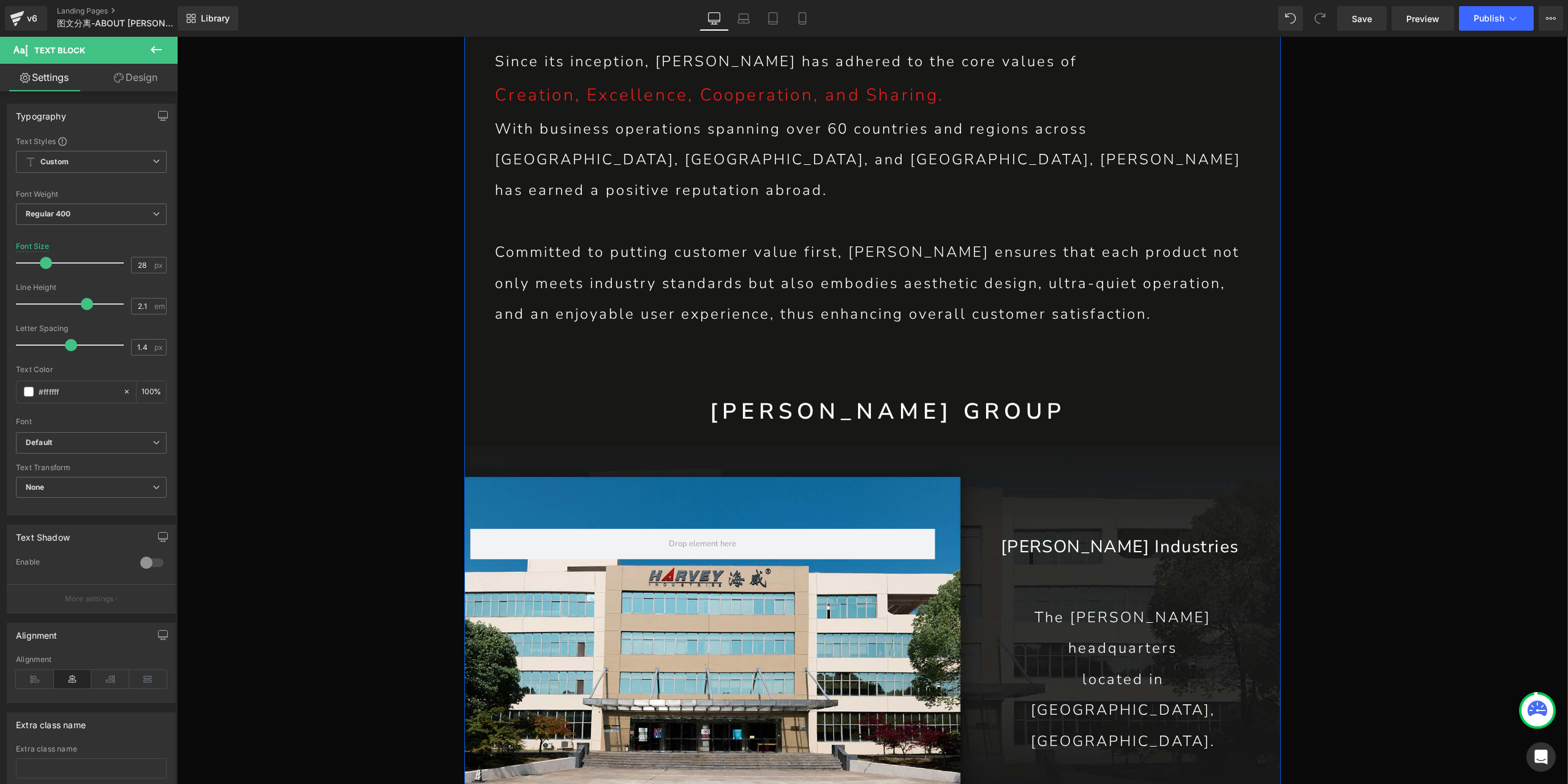
click at [950, 396] on h1 "[PERSON_NAME] GROUP" at bounding box center [887, 411] width 786 height 31
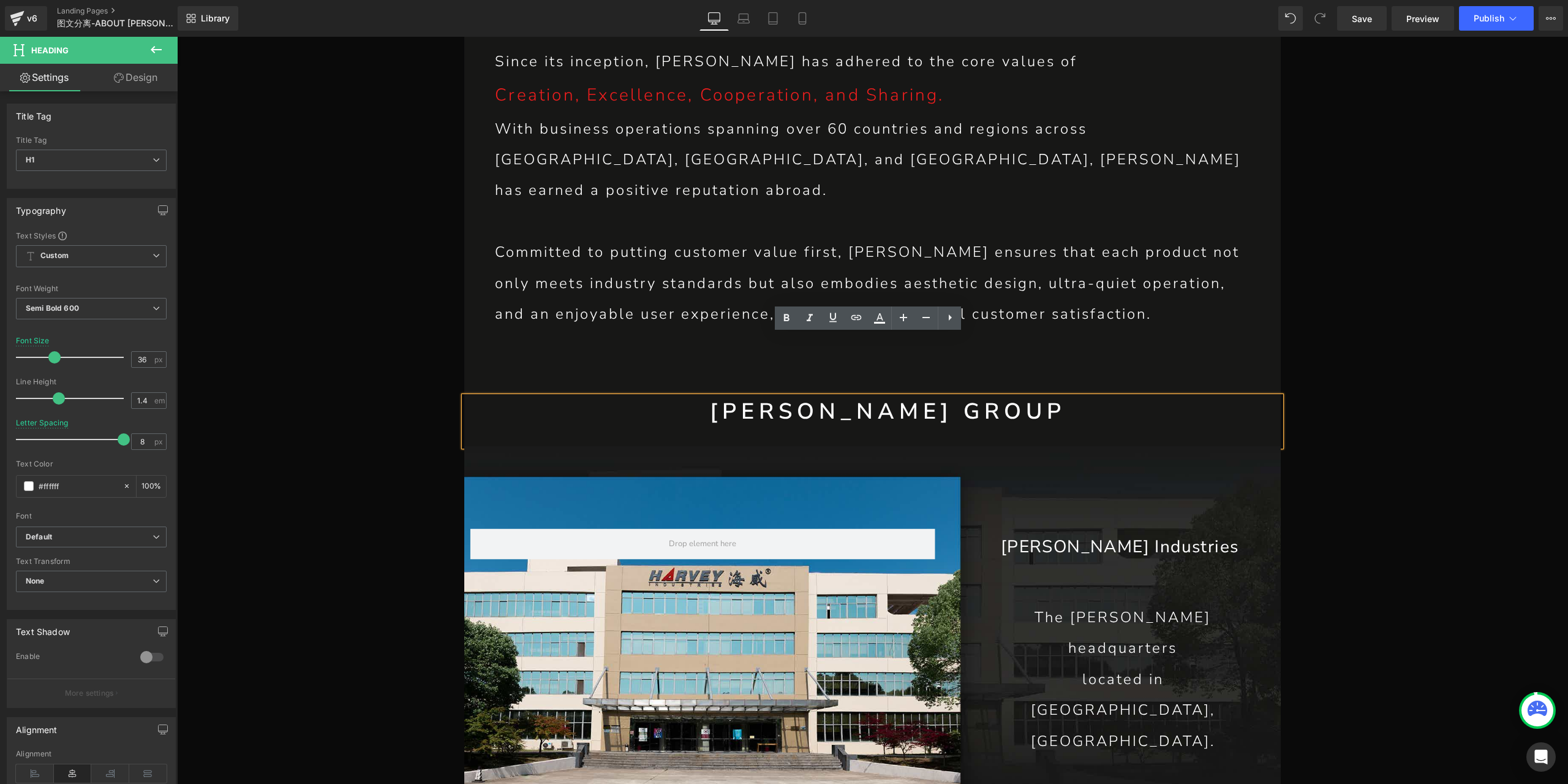
click at [130, 81] on link "Design" at bounding box center [135, 77] width 89 height 28
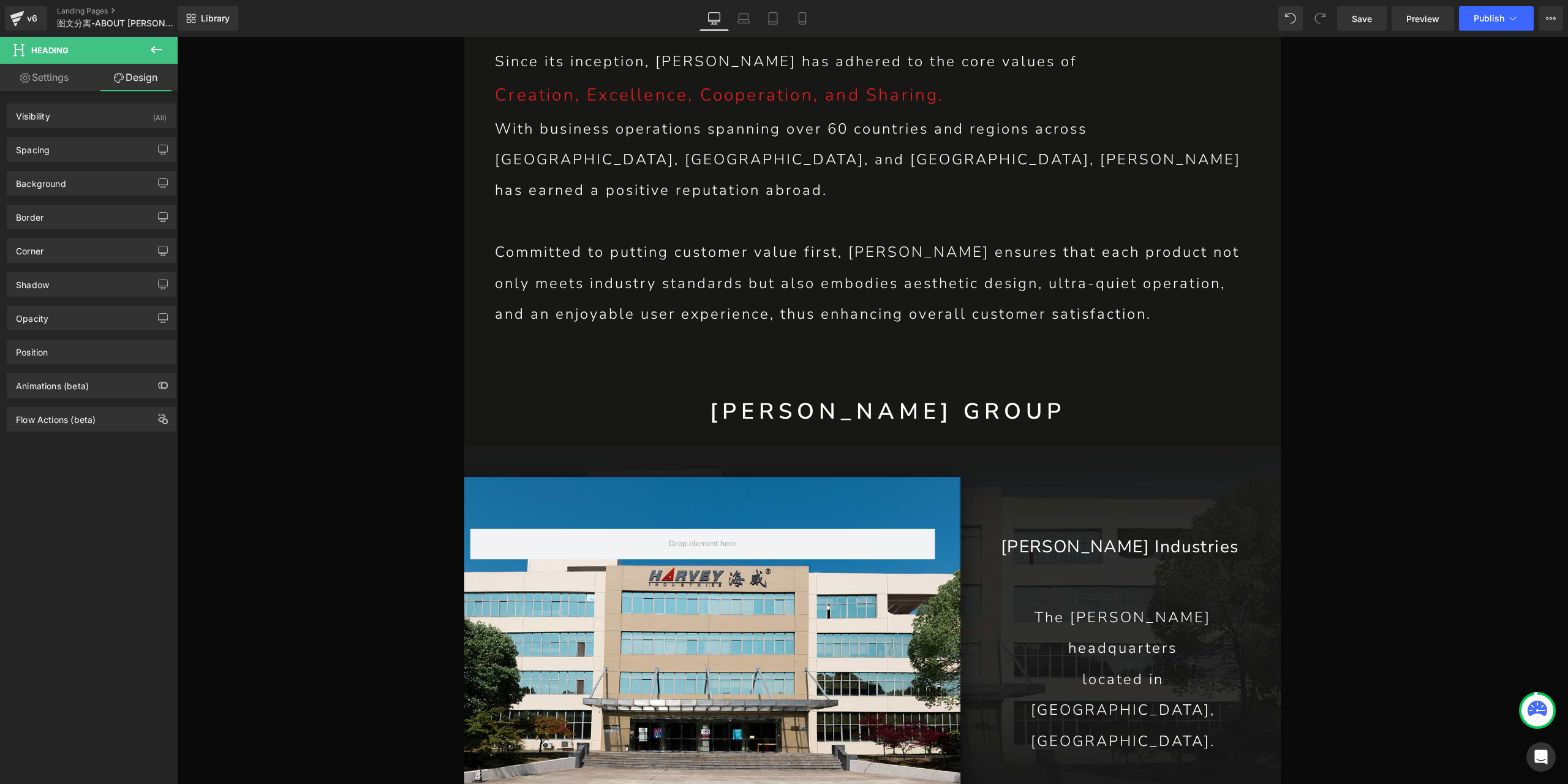
click at [66, 76] on link "Settings" at bounding box center [44, 77] width 89 height 28
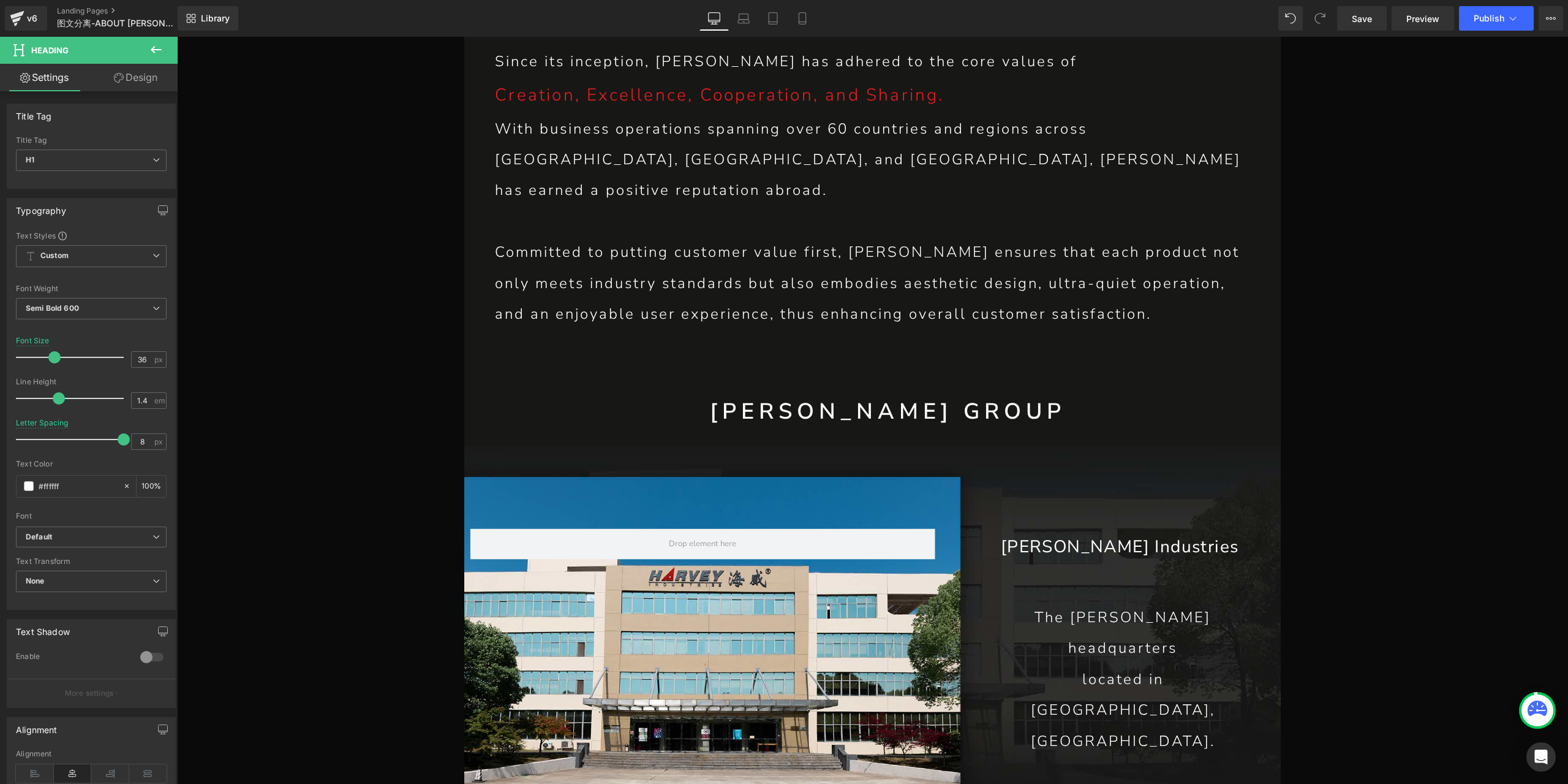
type input "100"
click at [161, 210] on icon "button" at bounding box center [163, 210] width 10 height 10
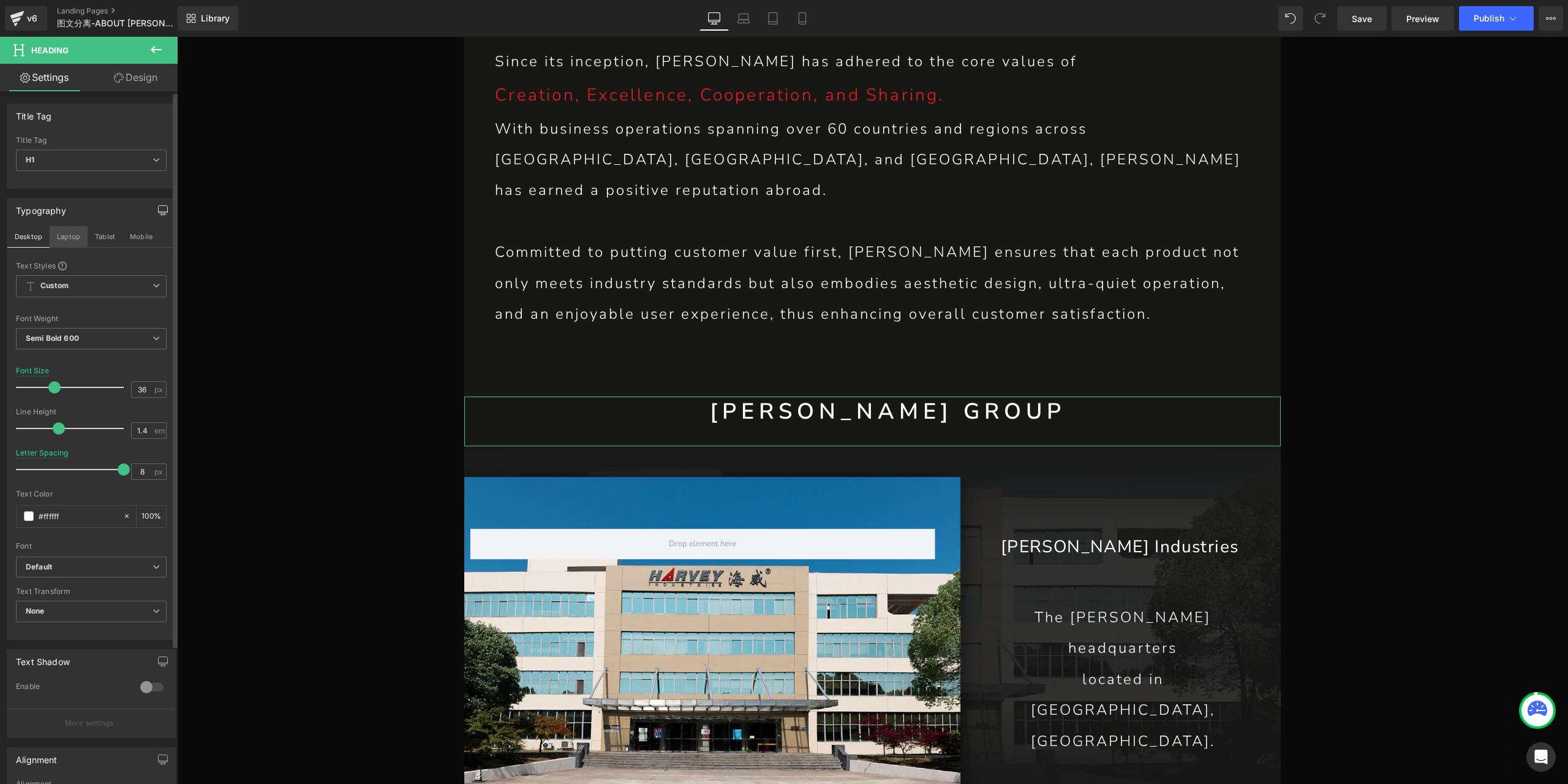
click at [69, 241] on button "Laptop" at bounding box center [68, 237] width 38 height 21
type input "30"
type input "100"
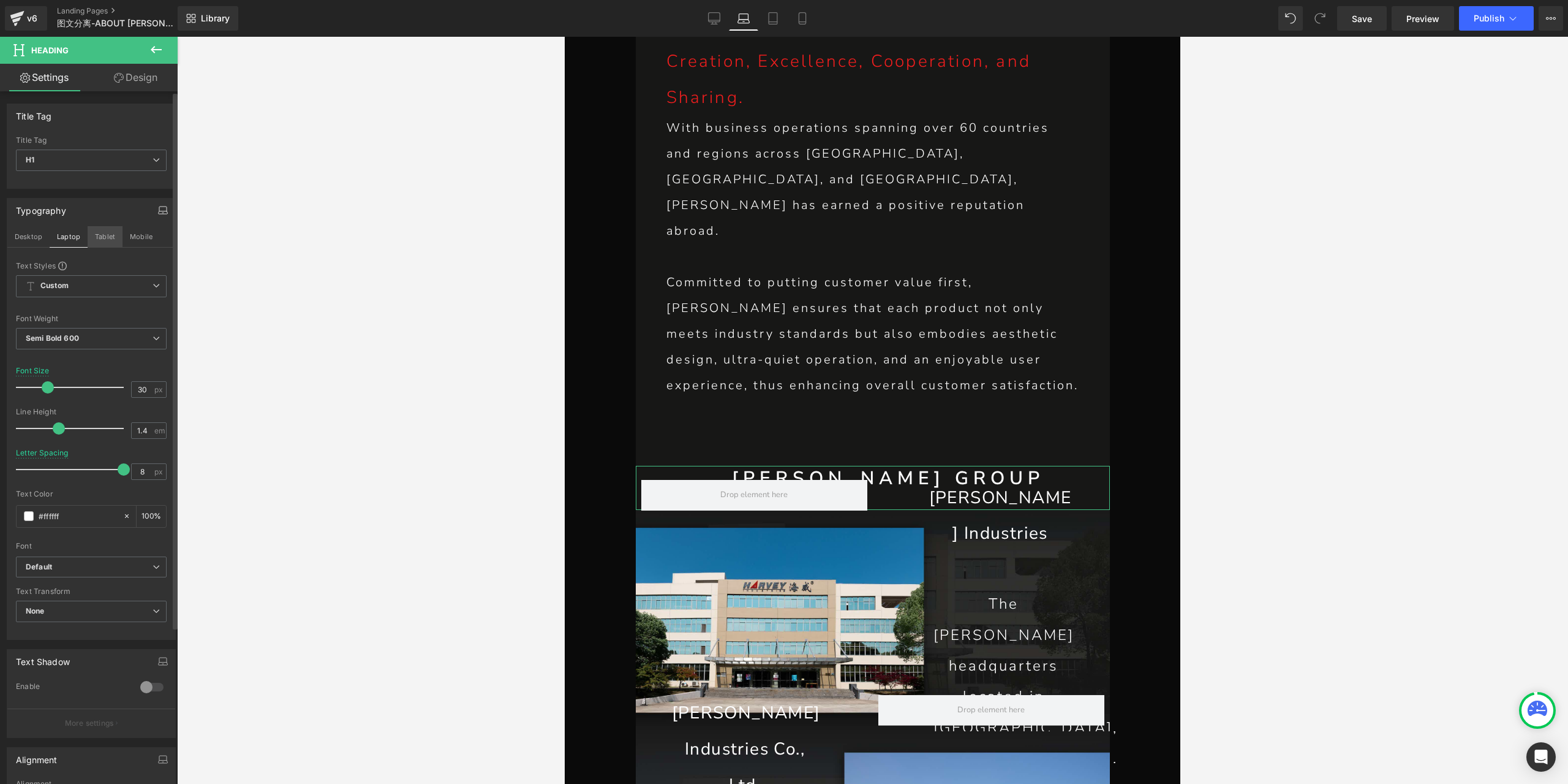
click at [105, 243] on button "Tablet" at bounding box center [105, 237] width 35 height 21
type input "28"
type input "100"
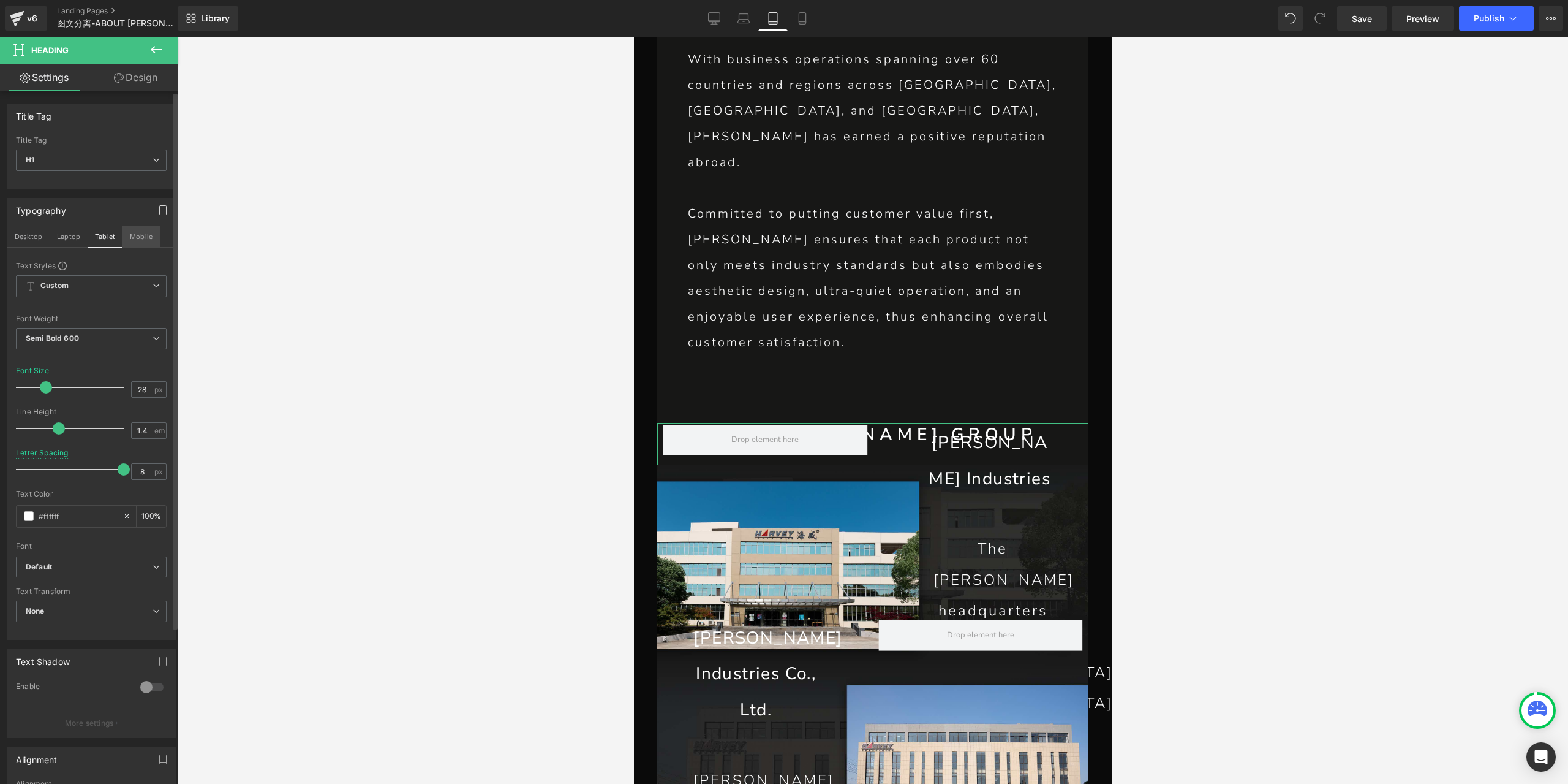
click at [146, 236] on button "Mobile" at bounding box center [141, 237] width 37 height 21
type input "24"
type input "4"
type input "100"
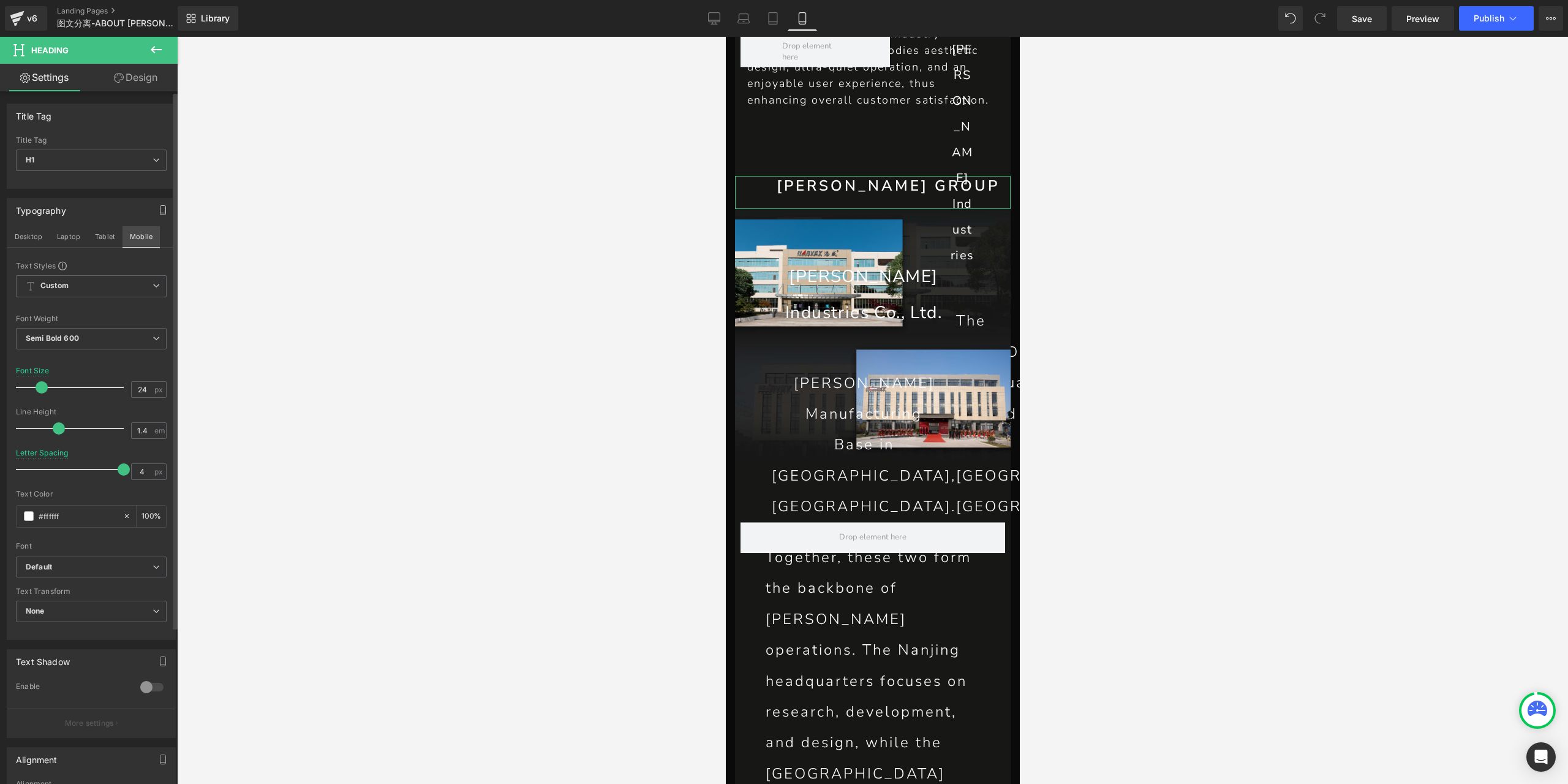
scroll to position [872, 0]
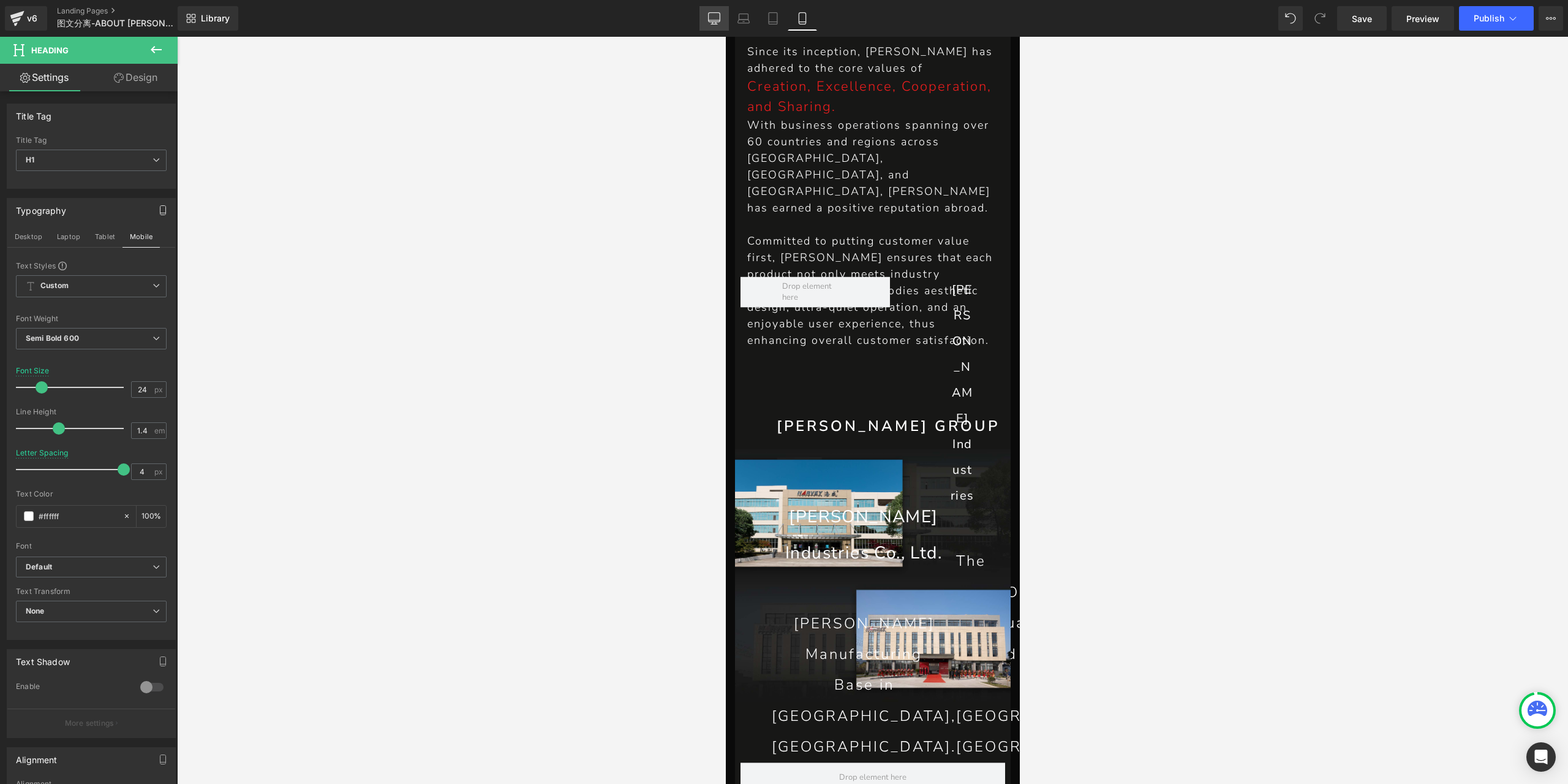
click at [709, 12] on icon at bounding box center [714, 18] width 12 height 12
type input "36"
type input "8"
type input "100"
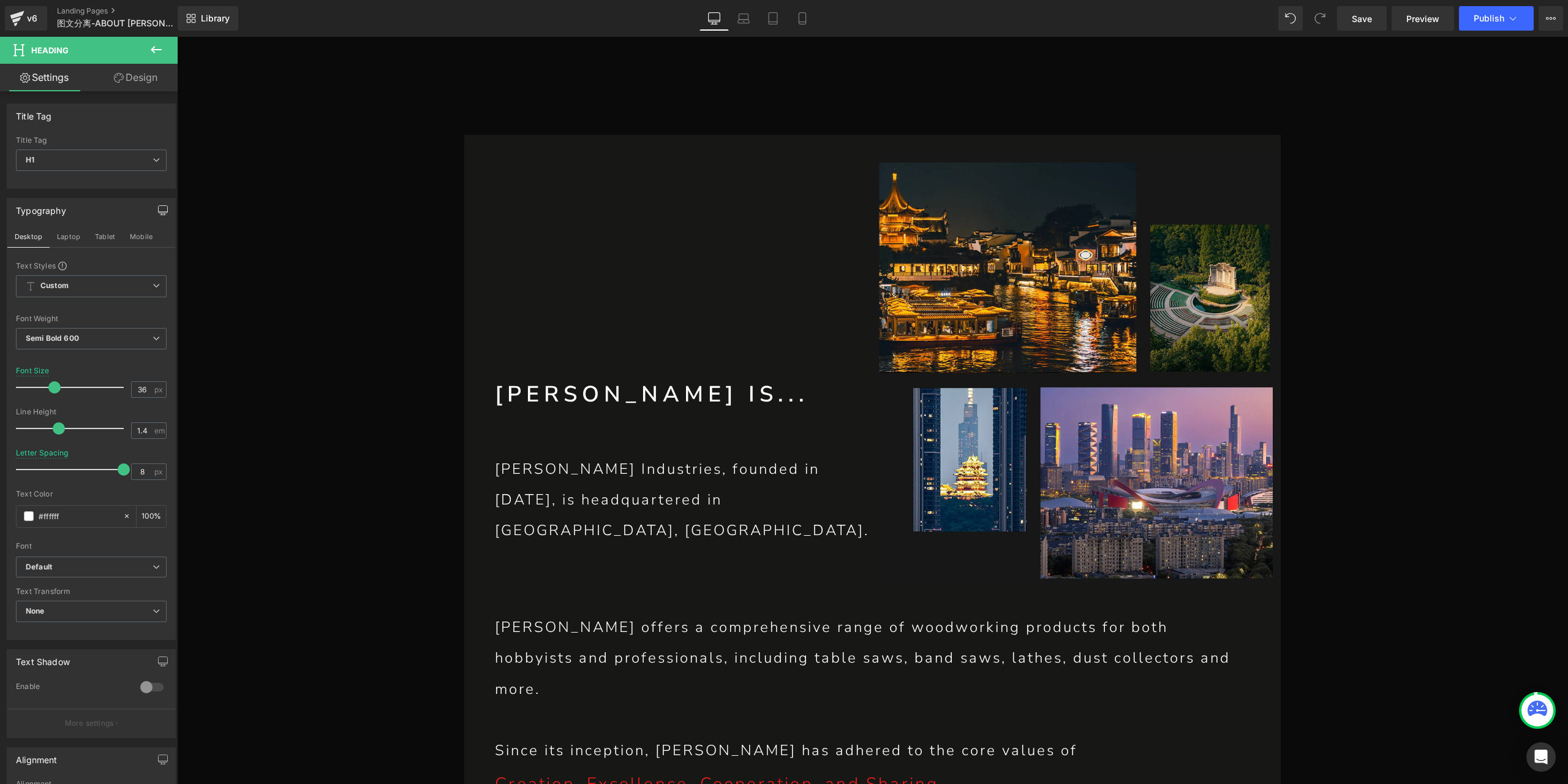
scroll to position [304, 0]
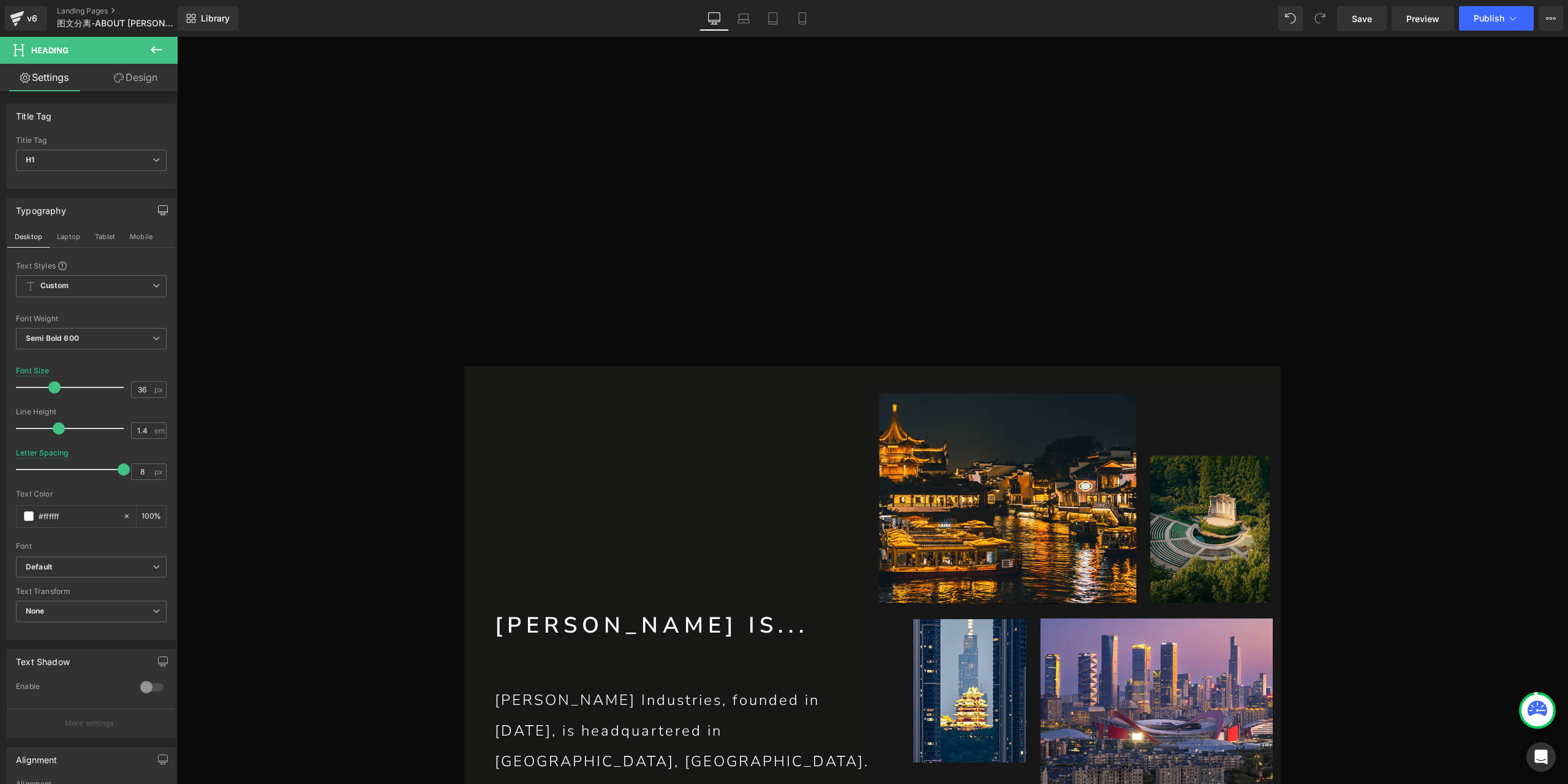
click at [566, 641] on h1 "[PERSON_NAME] IS..." at bounding box center [683, 626] width 377 height 31
click at [159, 206] on icon "button" at bounding box center [163, 210] width 10 height 10
click at [75, 232] on button "Laptop" at bounding box center [68, 237] width 38 height 21
type input "100"
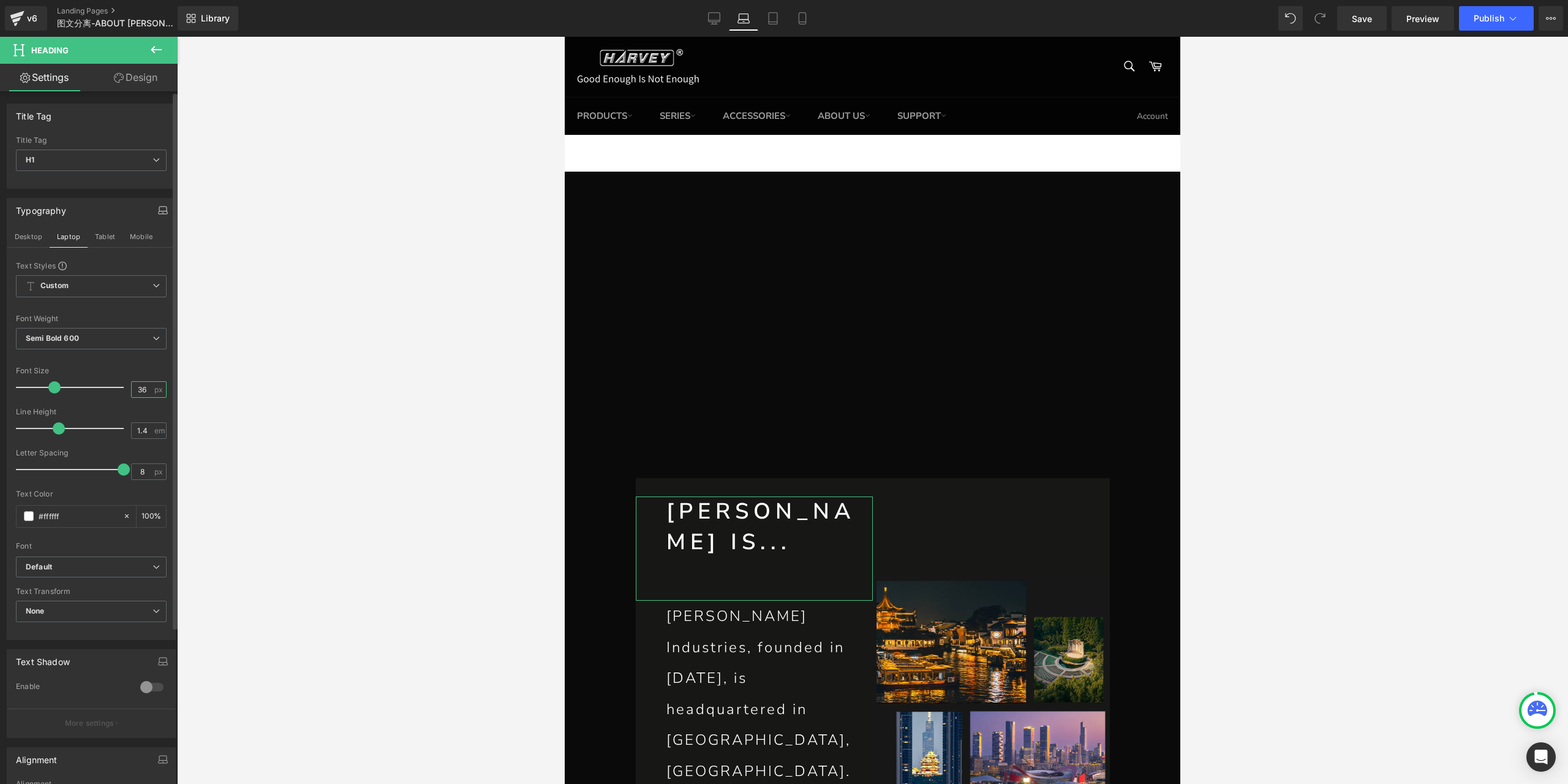
click at [140, 386] on input "36" at bounding box center [142, 389] width 22 height 15
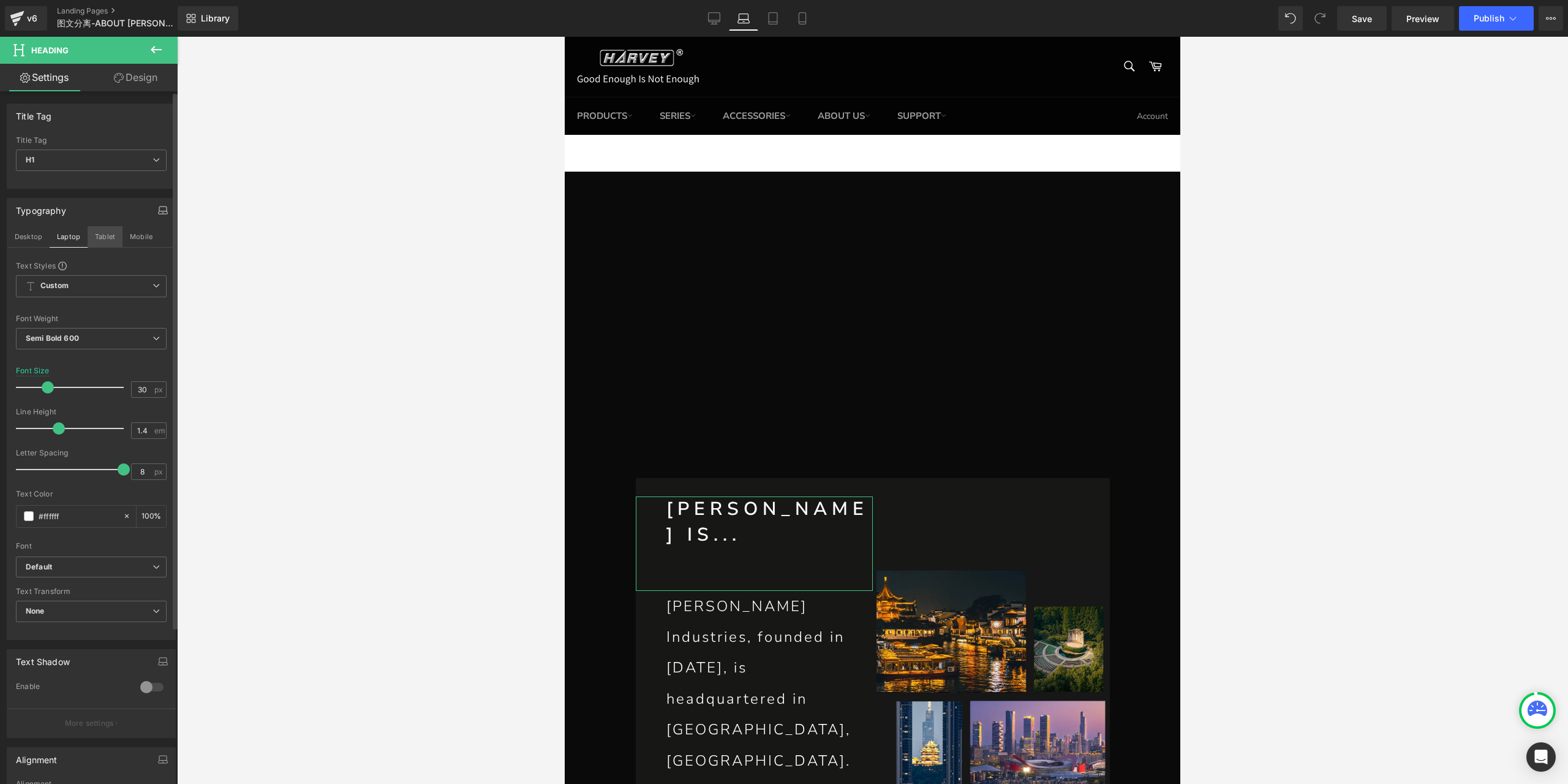
click at [108, 231] on button "Tablet" at bounding box center [105, 237] width 35 height 21
type input "36"
type input "100"
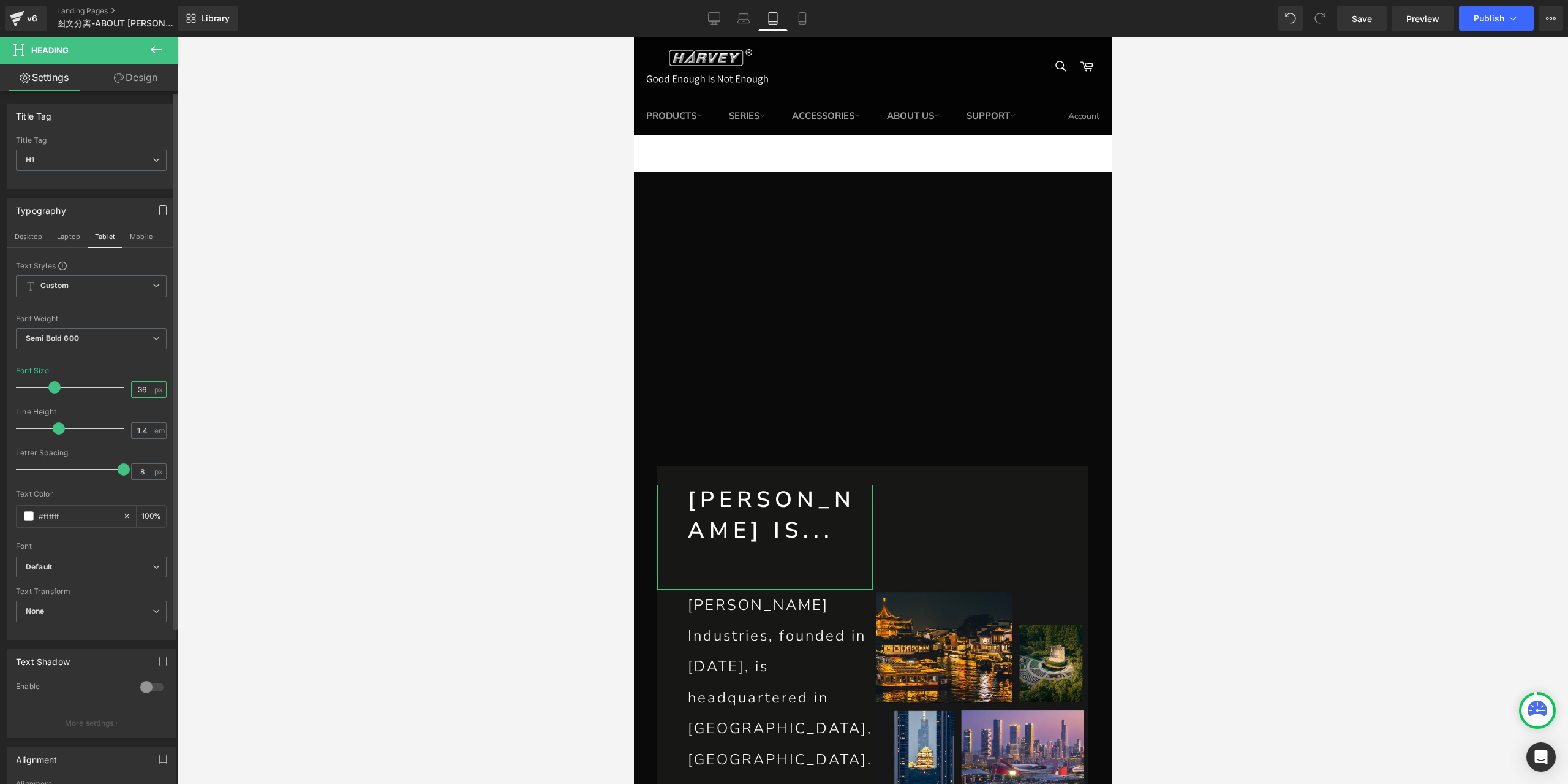
click at [137, 386] on input "36" at bounding box center [142, 389] width 22 height 15
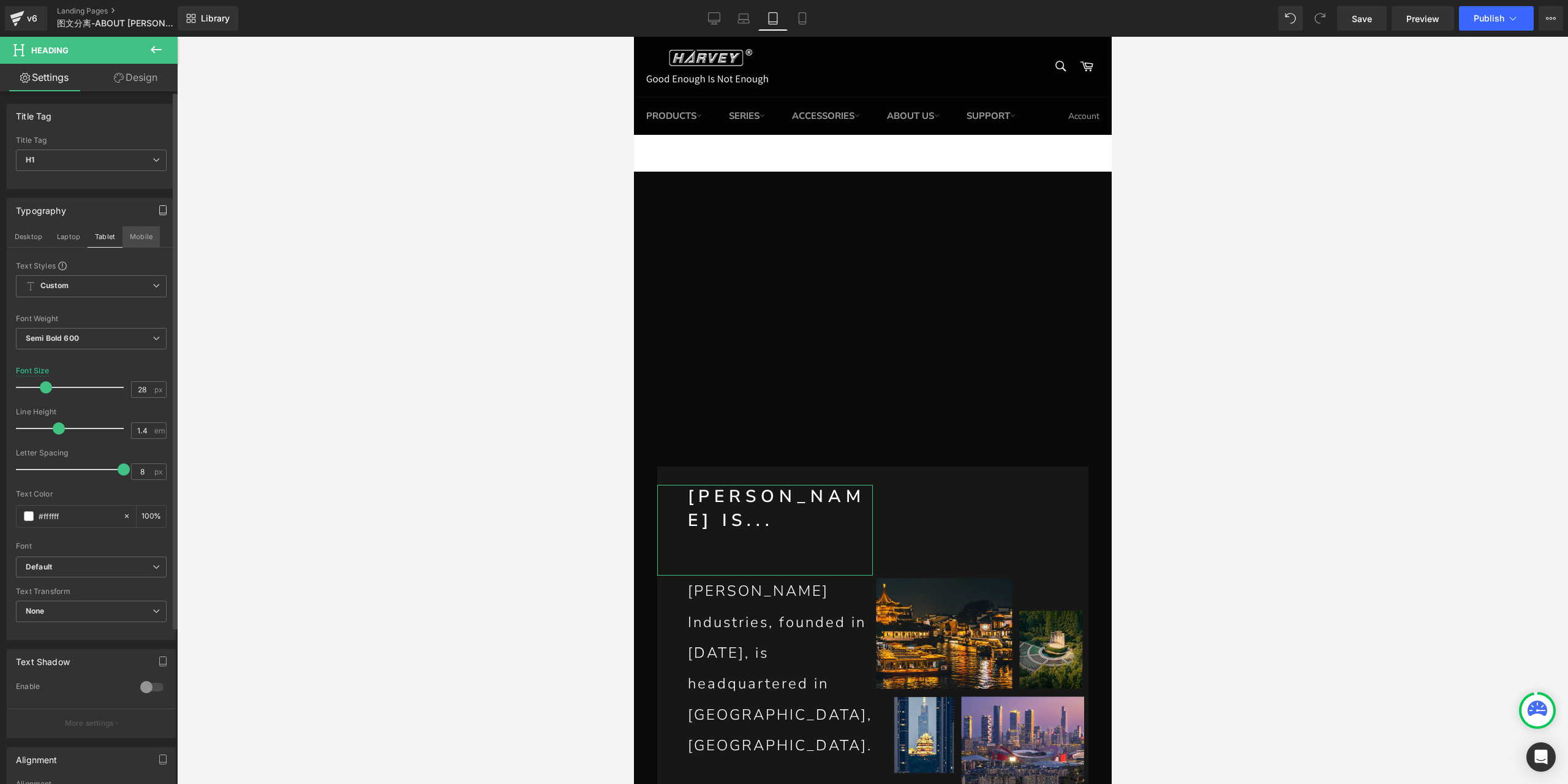
click at [131, 236] on button "Mobile" at bounding box center [141, 237] width 37 height 21
type input "36"
type input "100"
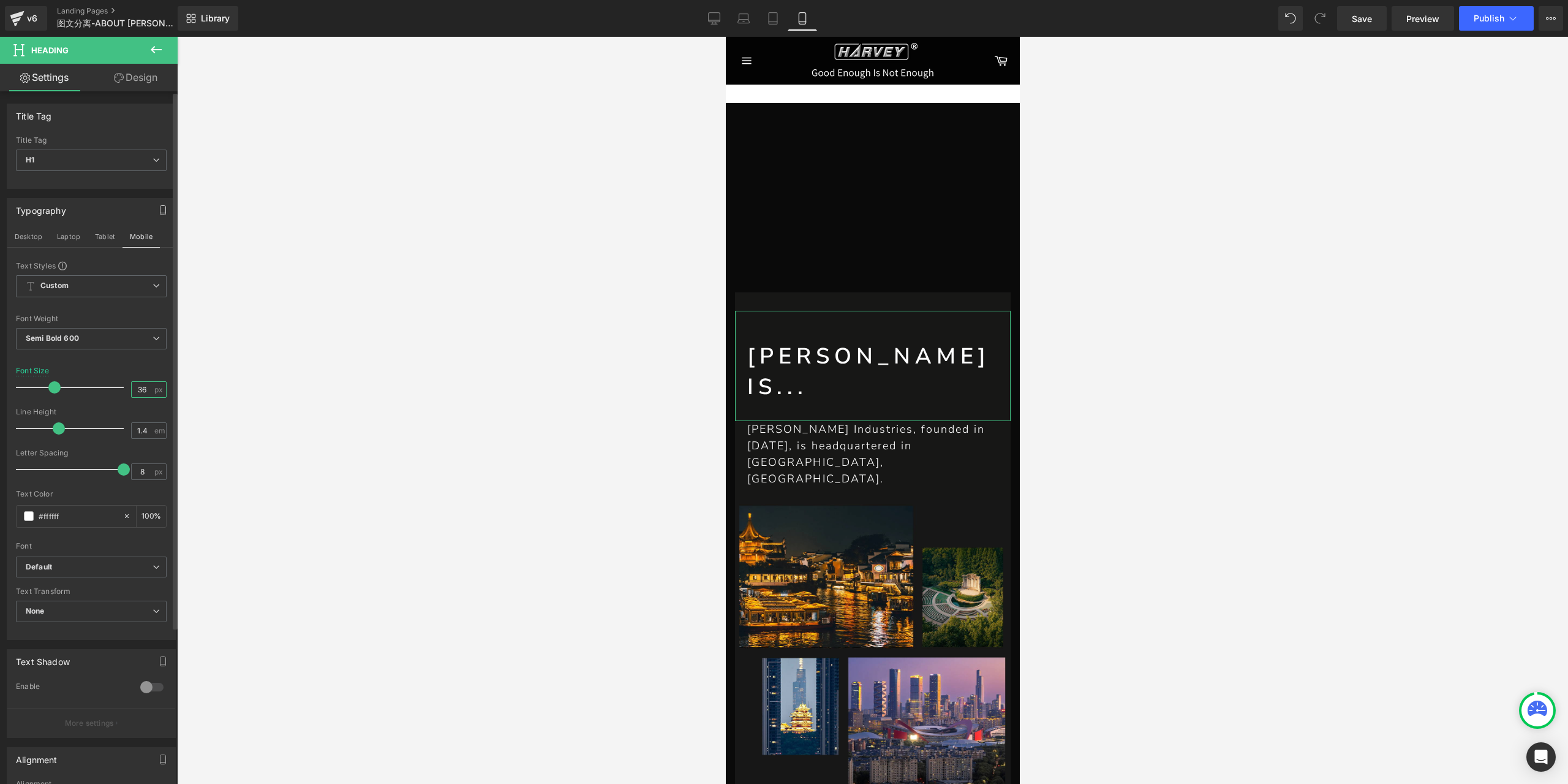
click at [142, 389] on input "36" at bounding box center [142, 389] width 22 height 15
type input "24"
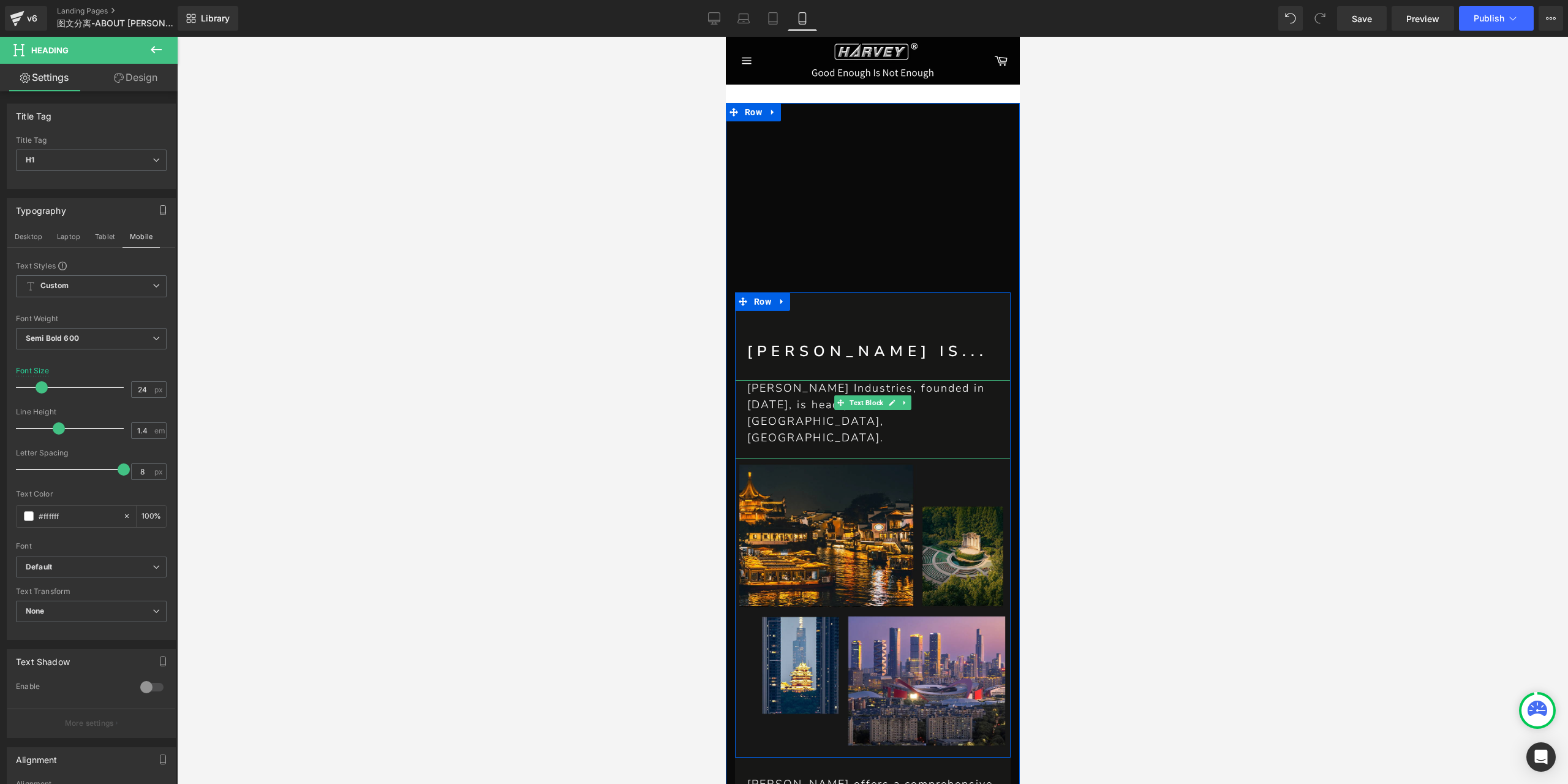
click at [812, 392] on p "[PERSON_NAME] Industries, founded in [DATE], is headquartered in [GEOGRAPHIC_DA…" at bounding box center [878, 413] width 264 height 67
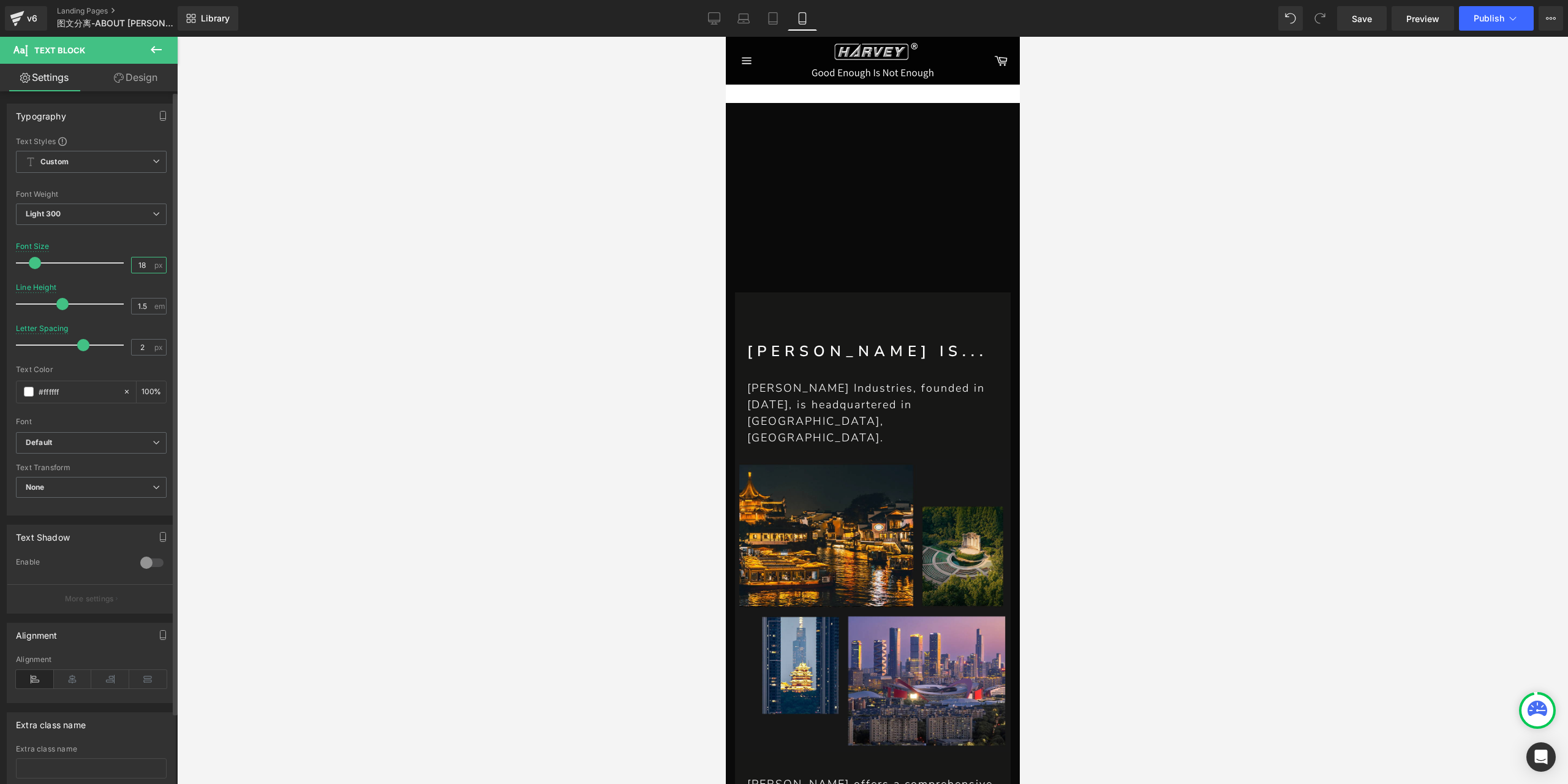
click at [137, 260] on input "18" at bounding box center [142, 265] width 22 height 15
type input "16"
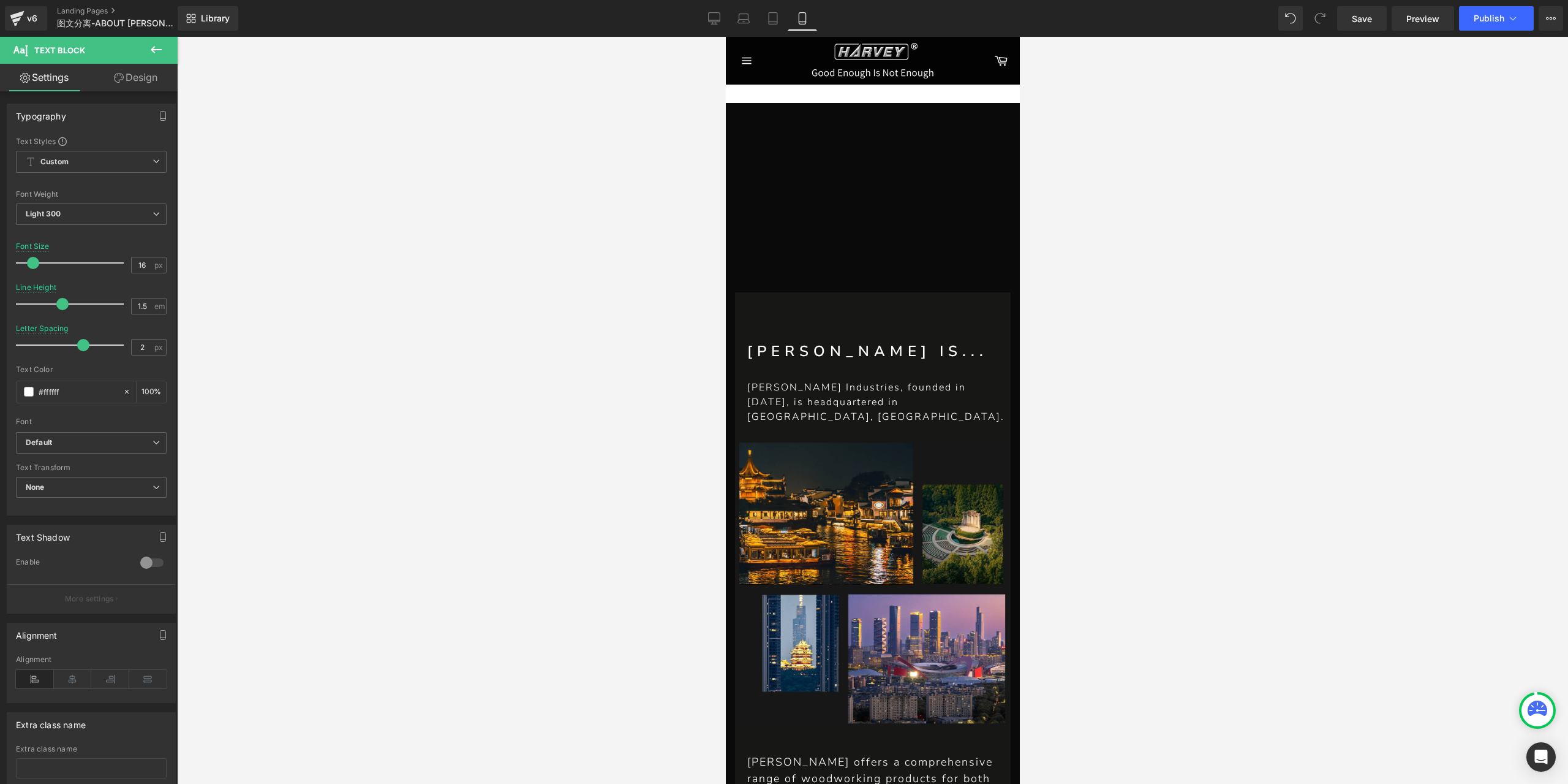
click at [778, 755] on p "[PERSON_NAME] offers a comprehensive range of woodworking products for both hob…" at bounding box center [872, 794] width 251 height 83
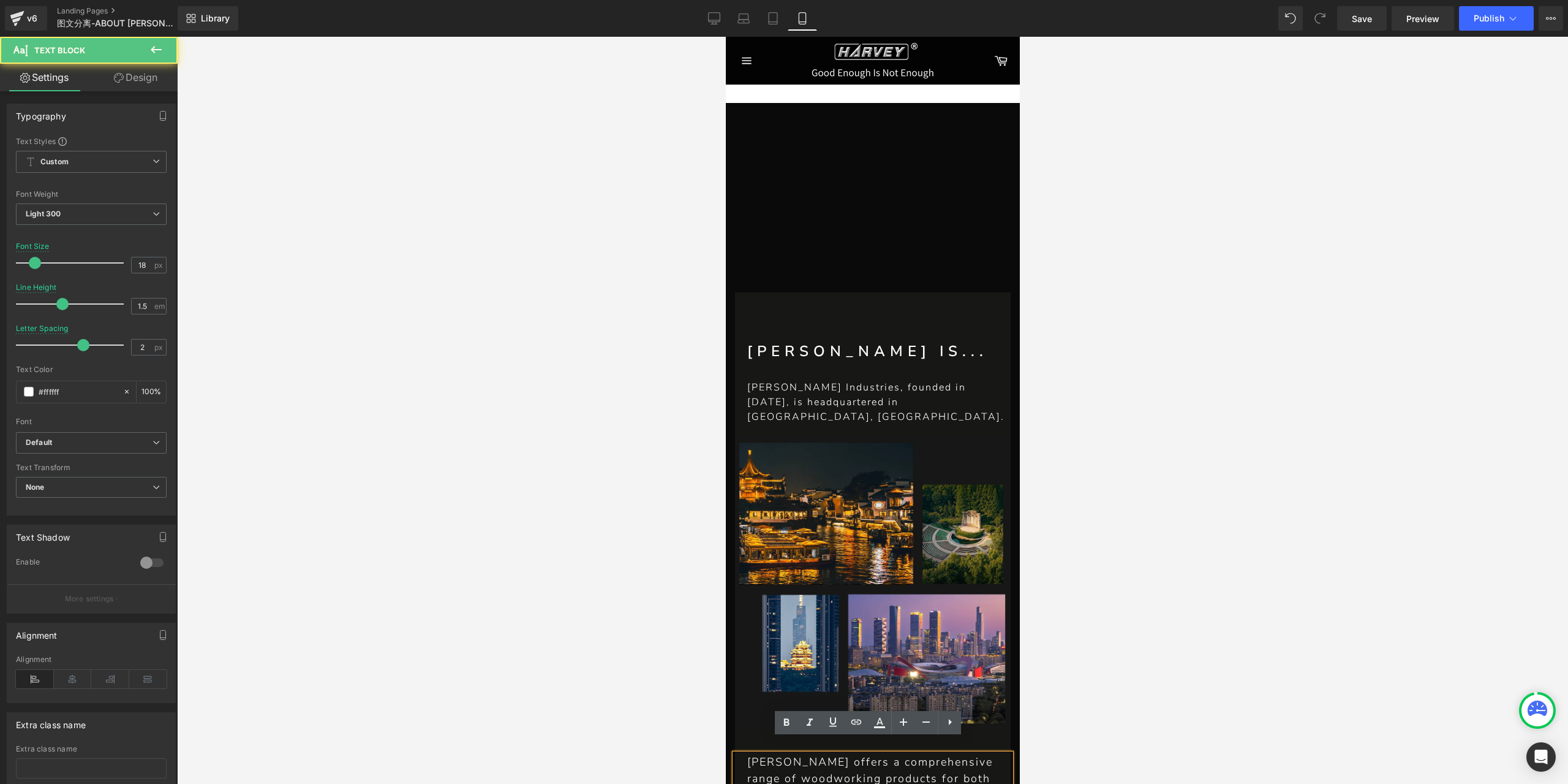
click at [792, 759] on p "[PERSON_NAME] offers a comprehensive range of woodworking products for both hob…" at bounding box center [872, 794] width 251 height 83
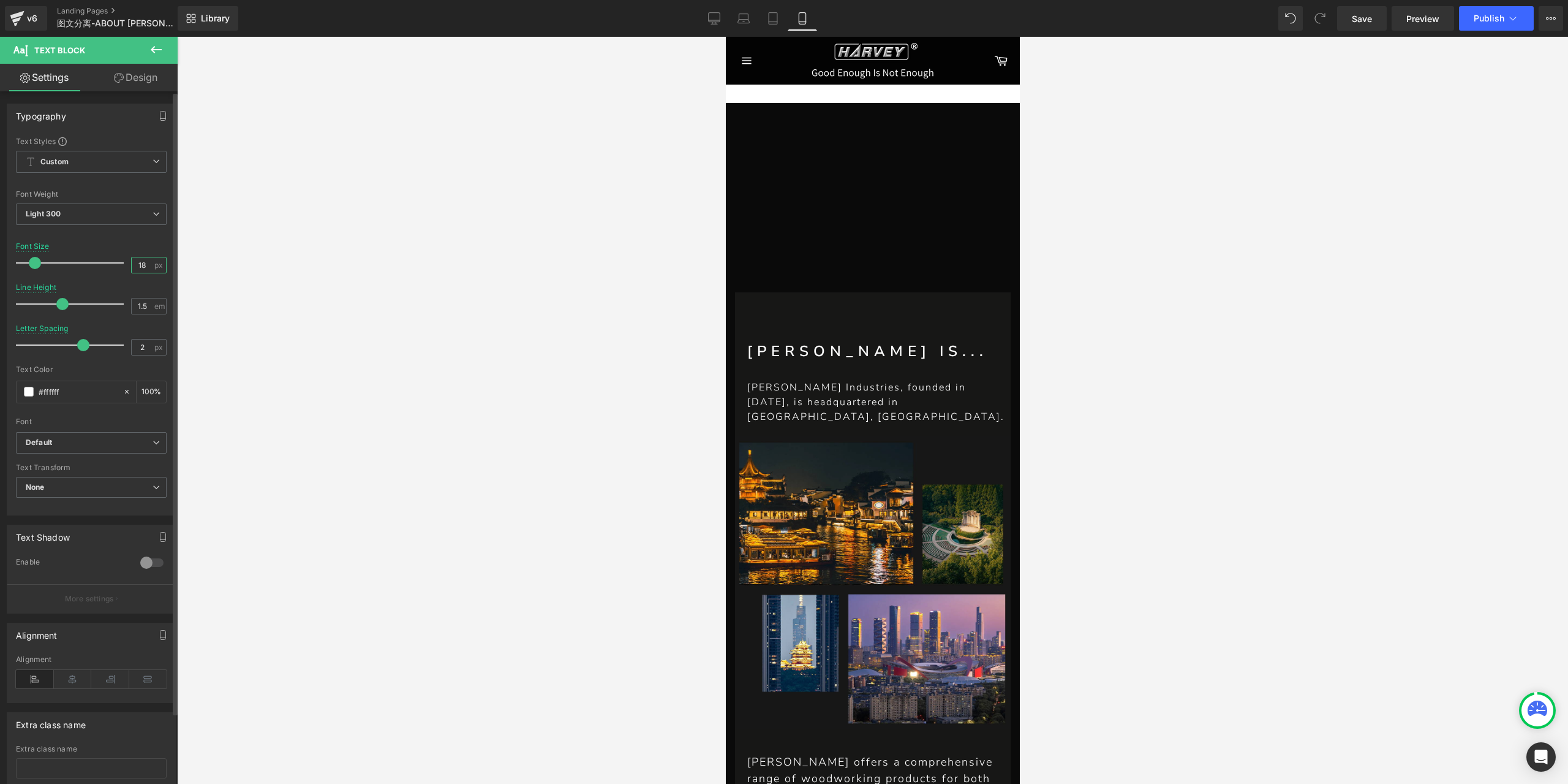
click at [140, 267] on input "18" at bounding box center [142, 265] width 22 height 15
type input "16"
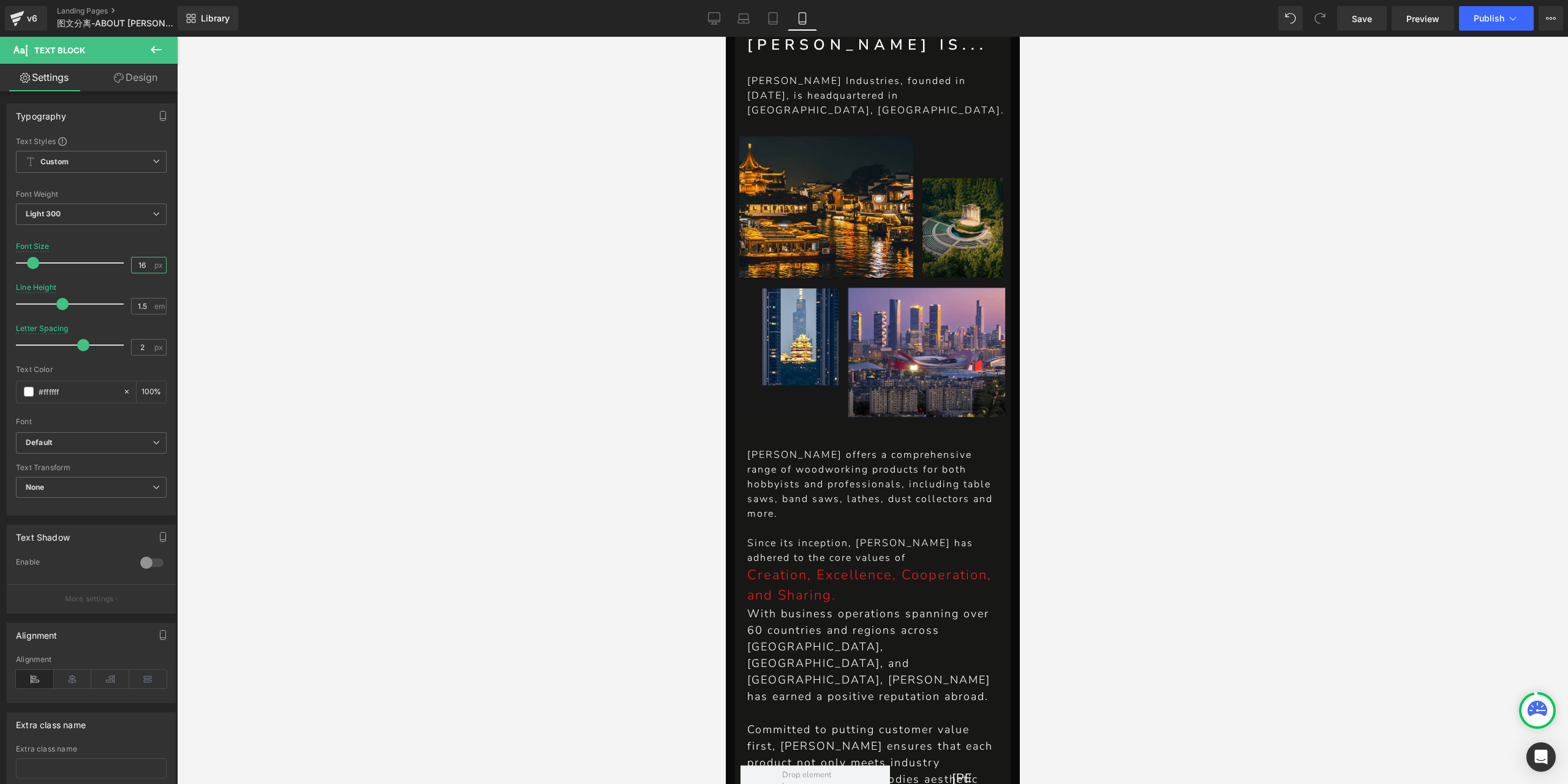
scroll to position [490, 0]
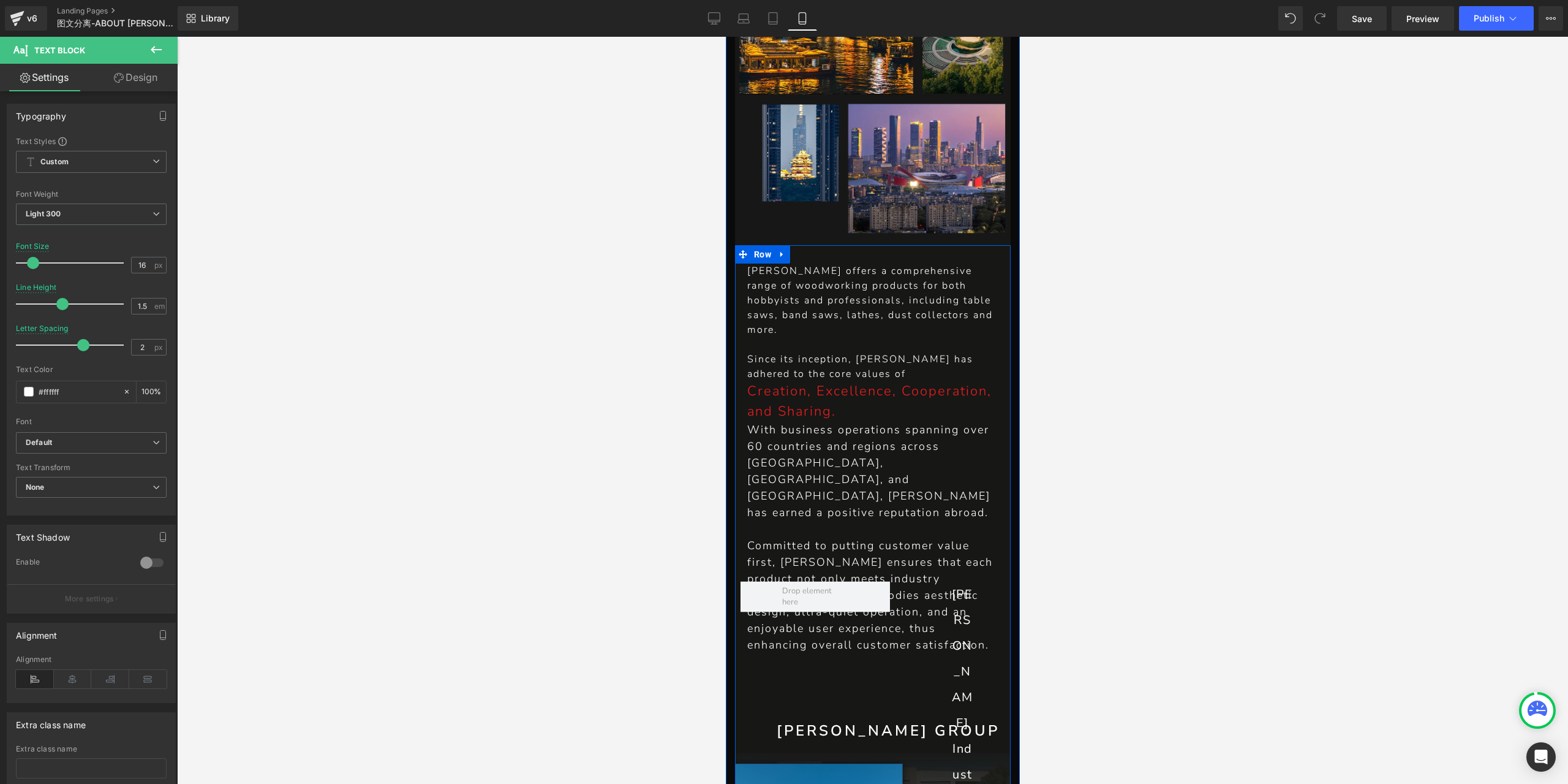
click at [815, 433] on p "With business operations spanning over 60 countries and regions across [GEOGRAP…" at bounding box center [872, 471] width 251 height 99
click at [141, 262] on input "18" at bounding box center [142, 265] width 22 height 15
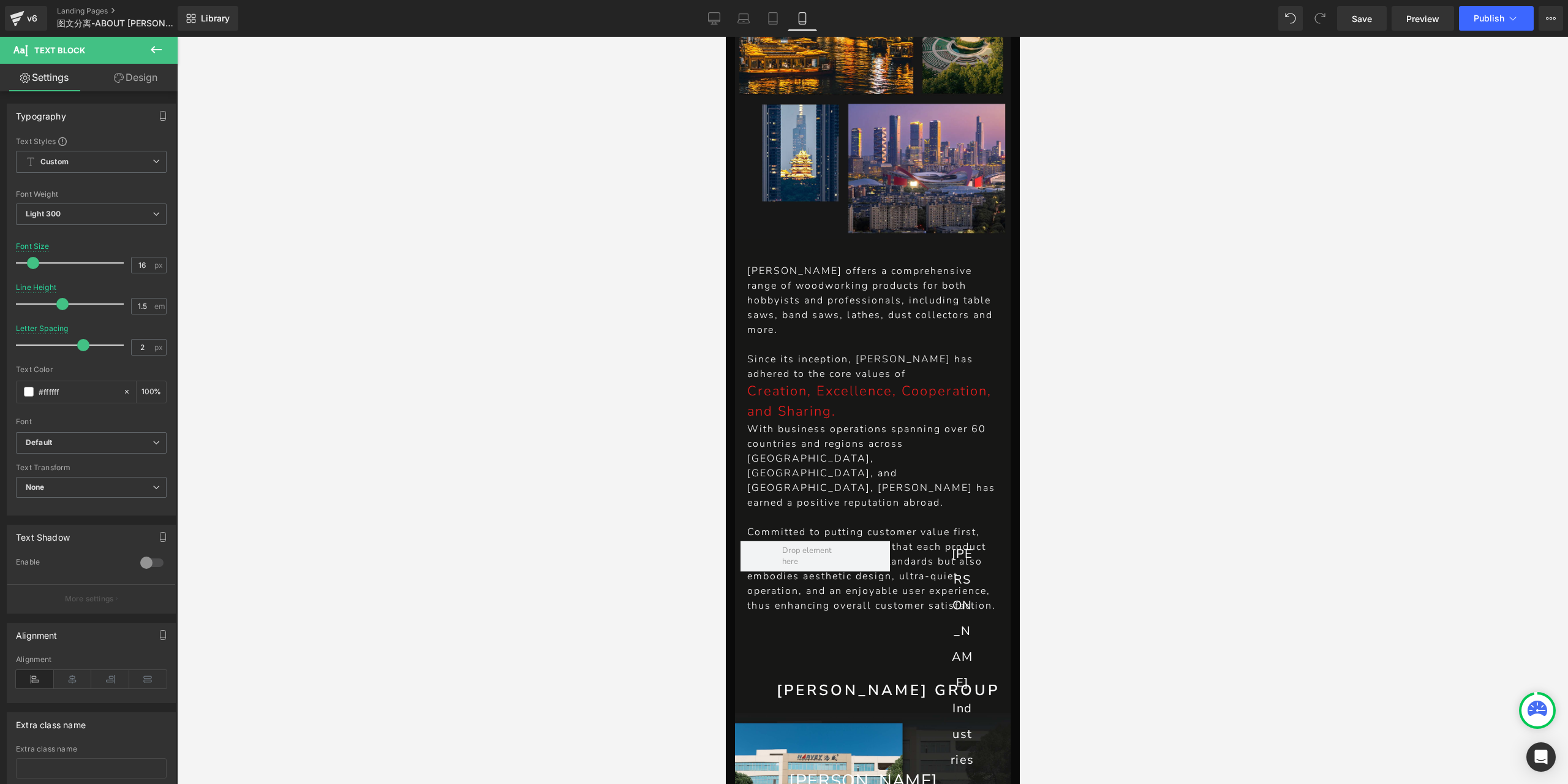
click at [1297, 445] on div at bounding box center [873, 410] width 1391 height 747
click at [1372, 21] on span "Save" at bounding box center [1361, 18] width 20 height 13
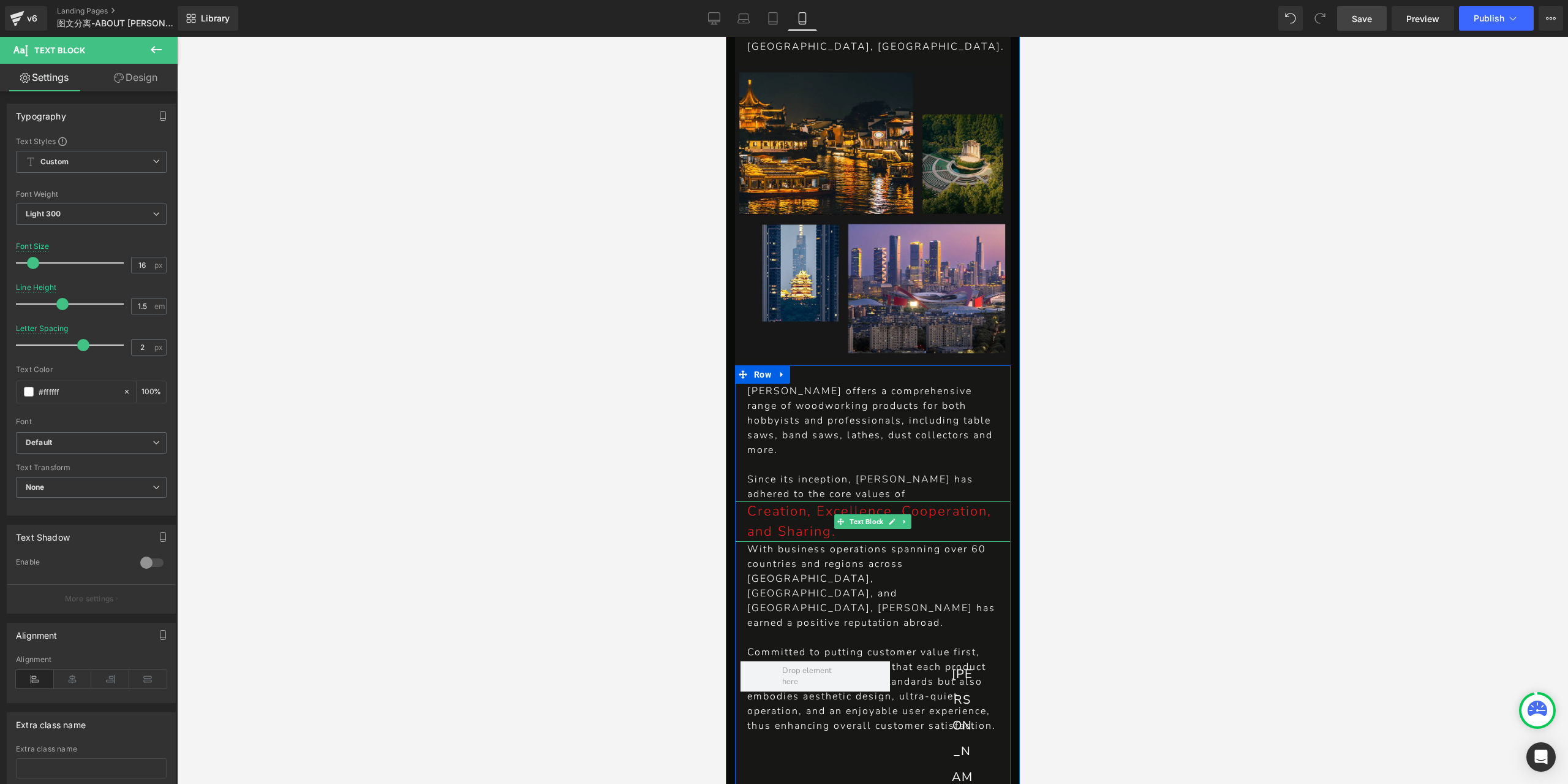
scroll to position [368, 0]
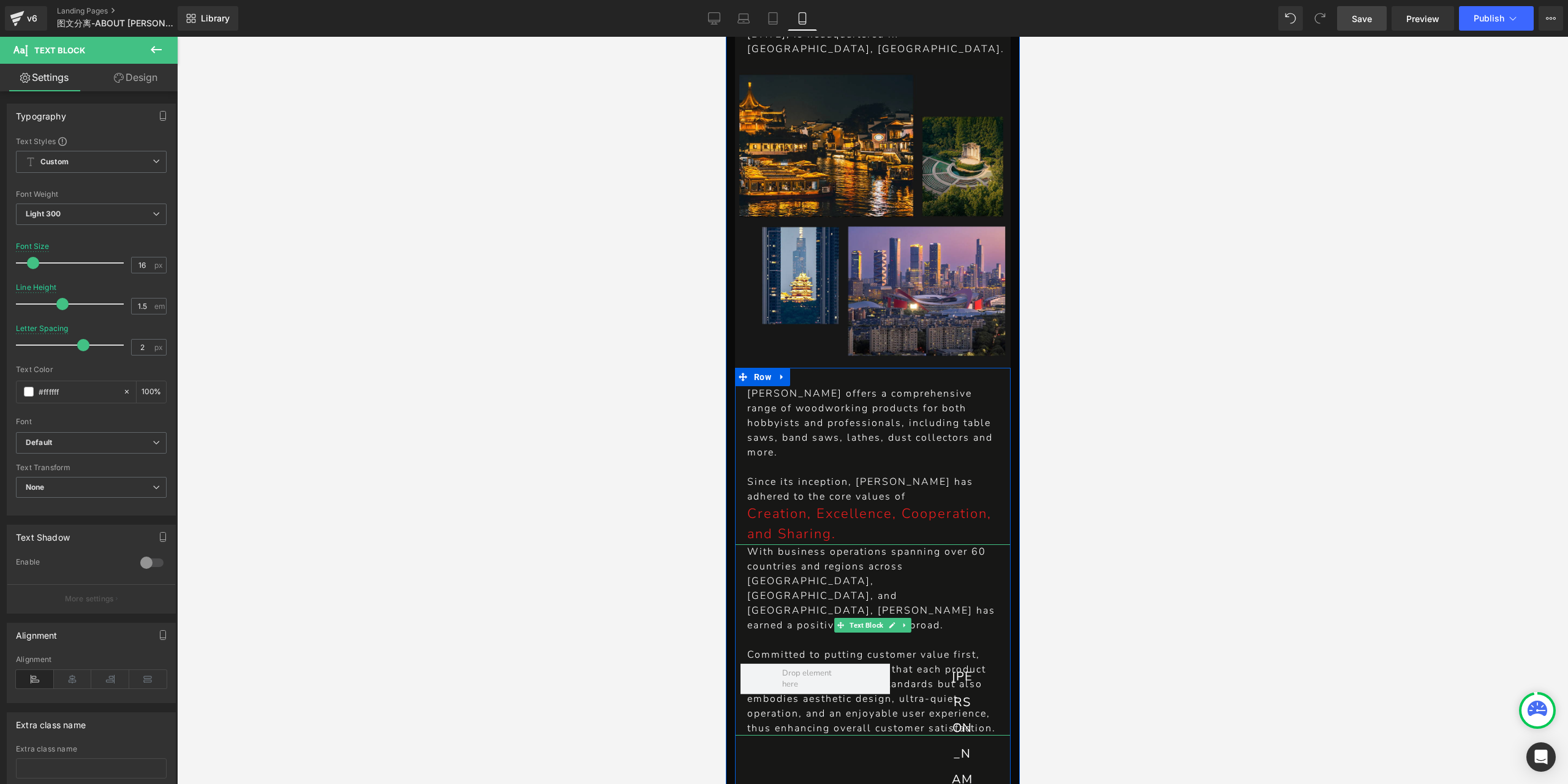
click at [880, 551] on p "With business operations spanning over 60 countries and regions across [GEOGRAP…" at bounding box center [872, 588] width 251 height 88
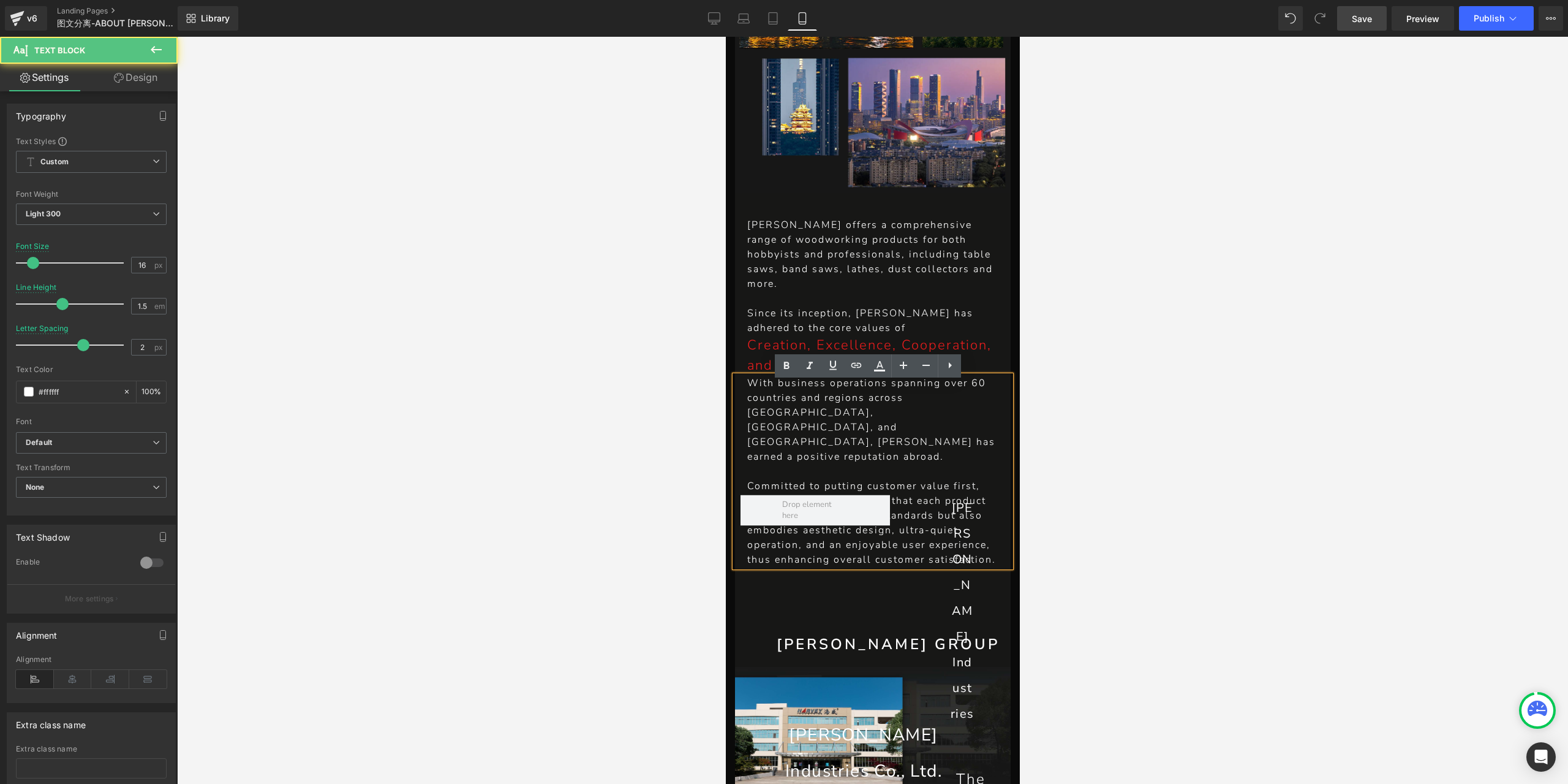
scroll to position [552, 0]
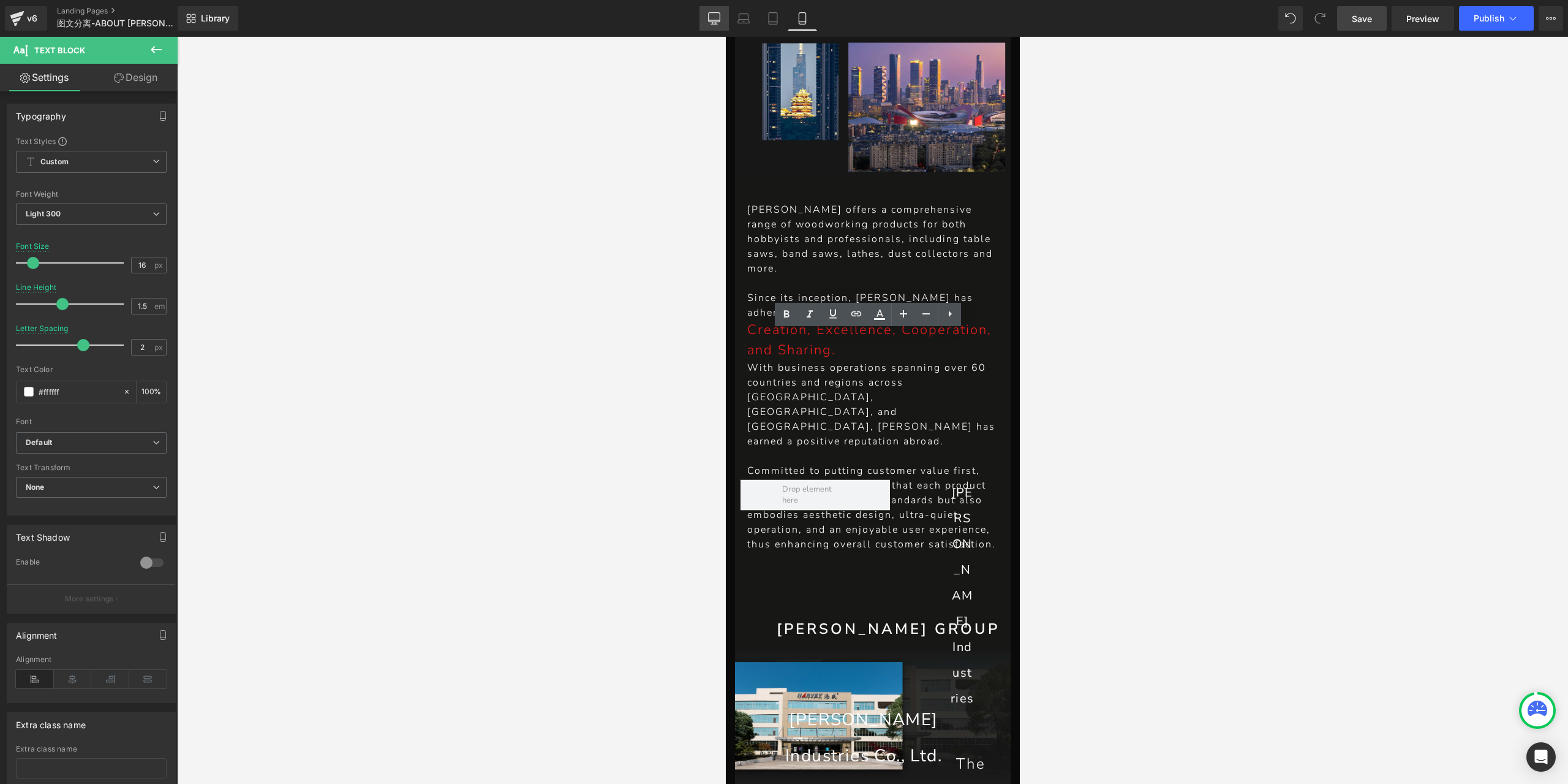
click at [707, 16] on link "Desktop" at bounding box center [713, 18] width 29 height 25
type input "24"
type input "2.1"
type input "3"
type input "100"
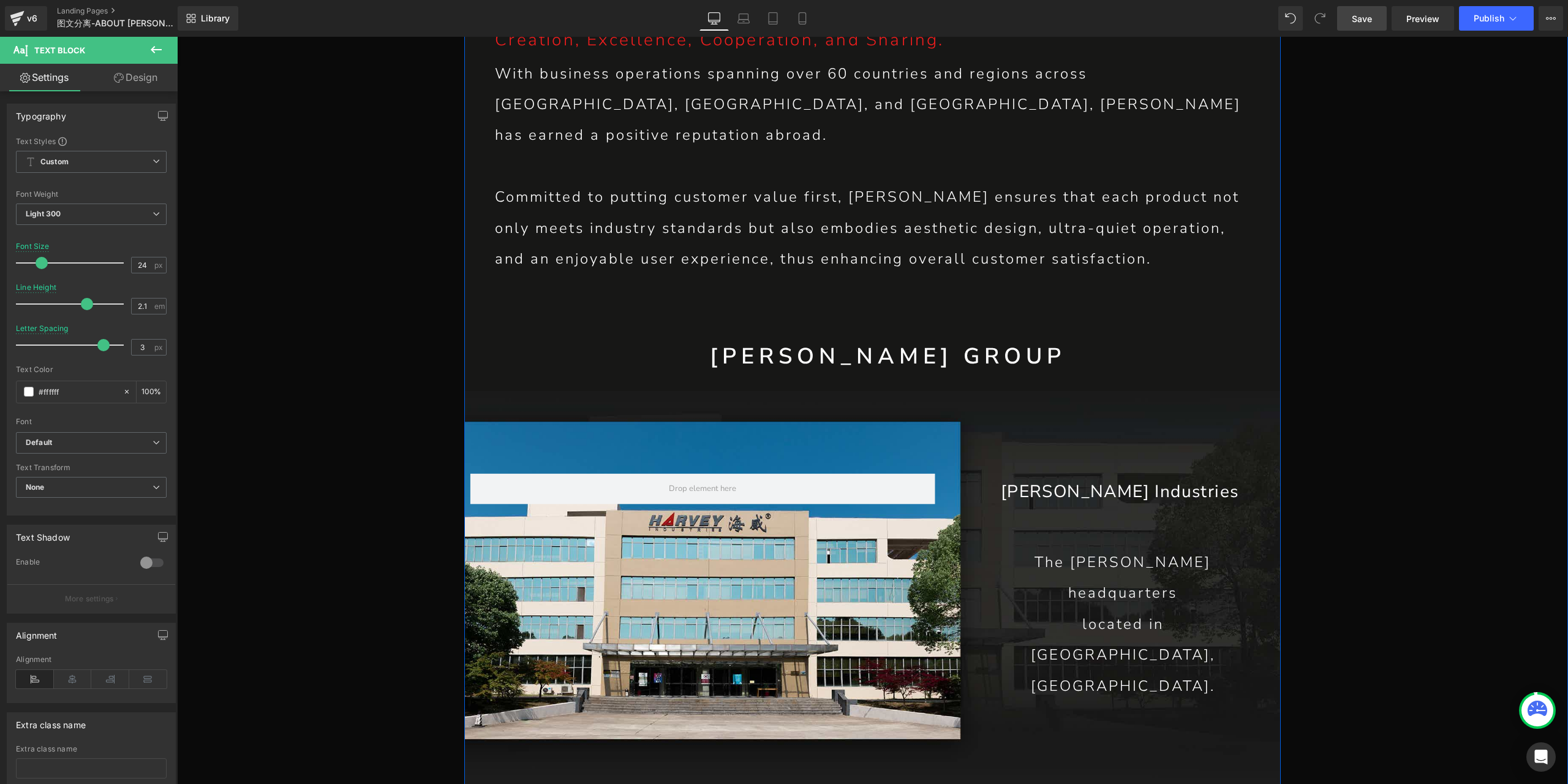
scroll to position [1343, 0]
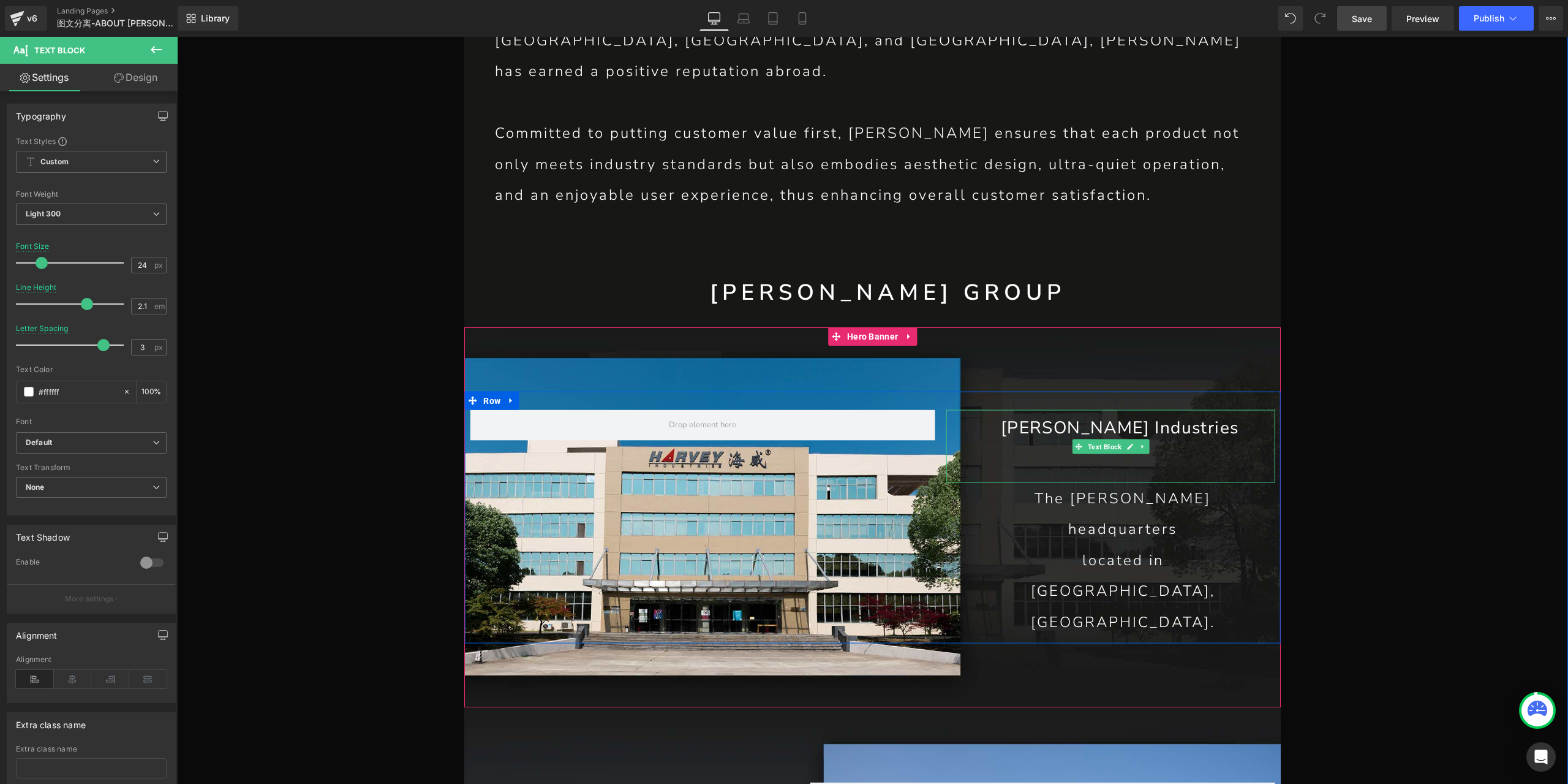
click at [1070, 410] on p "[PERSON_NAME] Industries" at bounding box center [1120, 428] width 250 height 36
click at [153, 121] on button "button" at bounding box center [163, 115] width 19 height 23
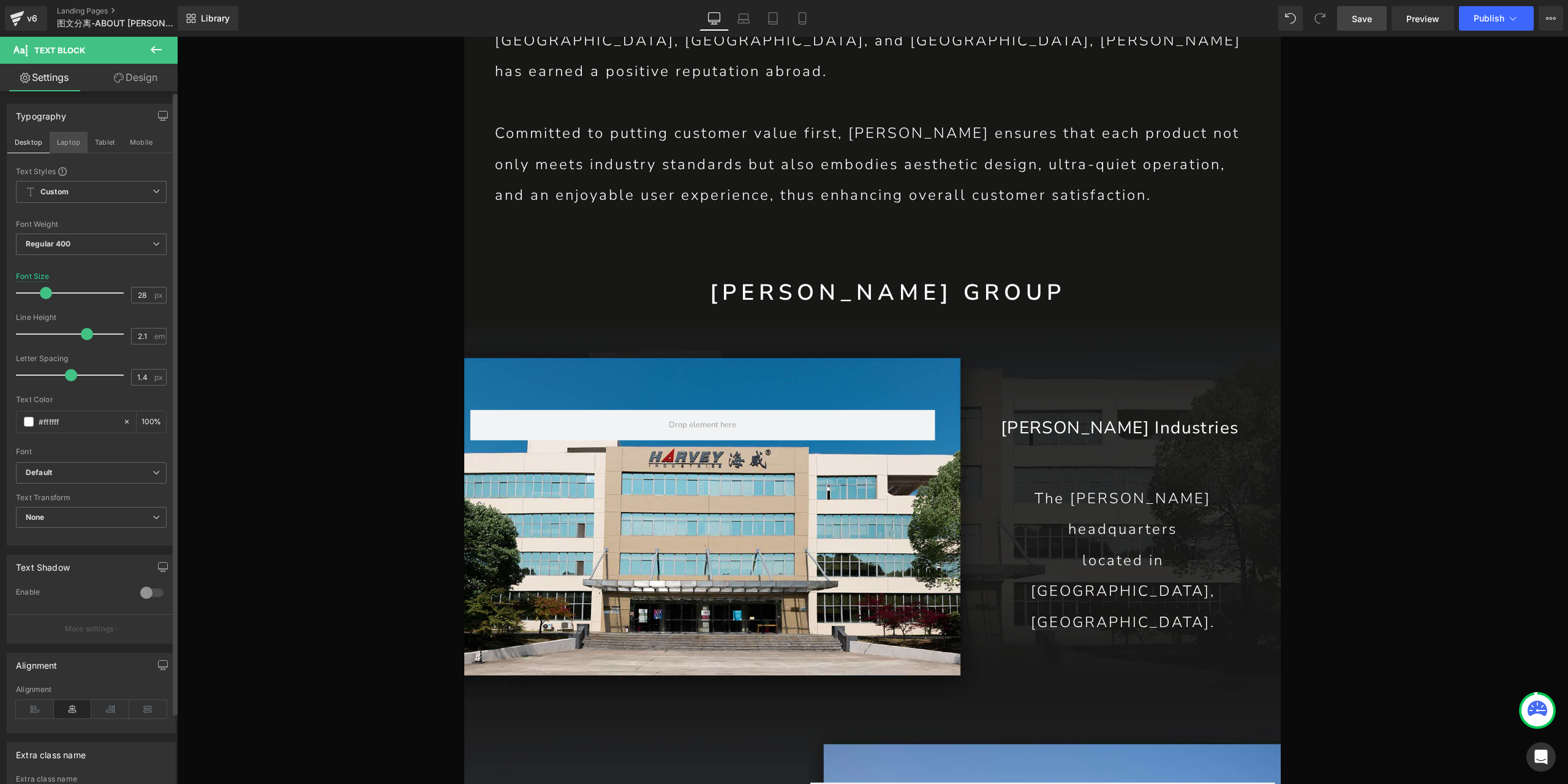
click at [64, 137] on button "Laptop" at bounding box center [68, 142] width 38 height 21
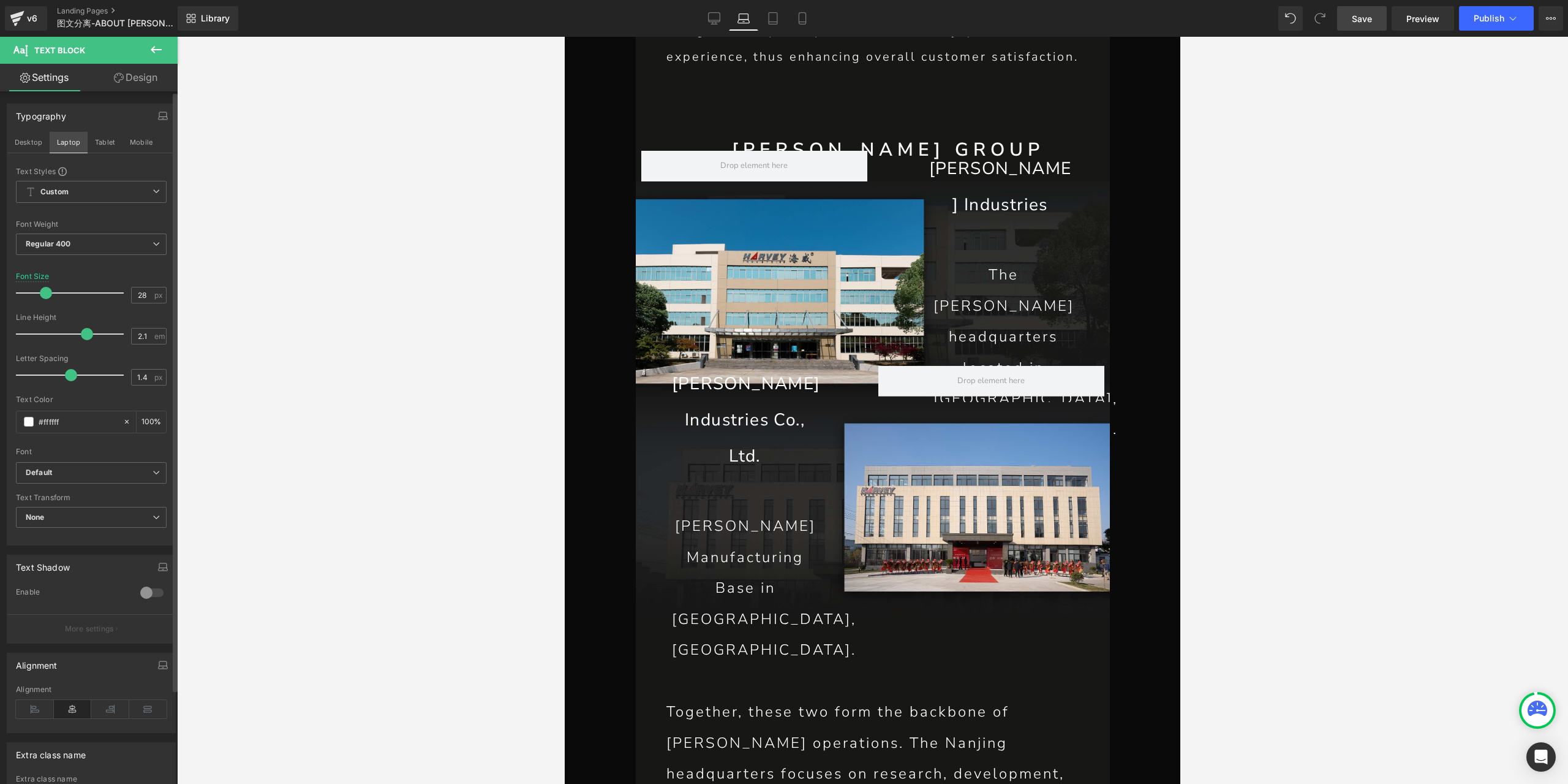
type input "100"
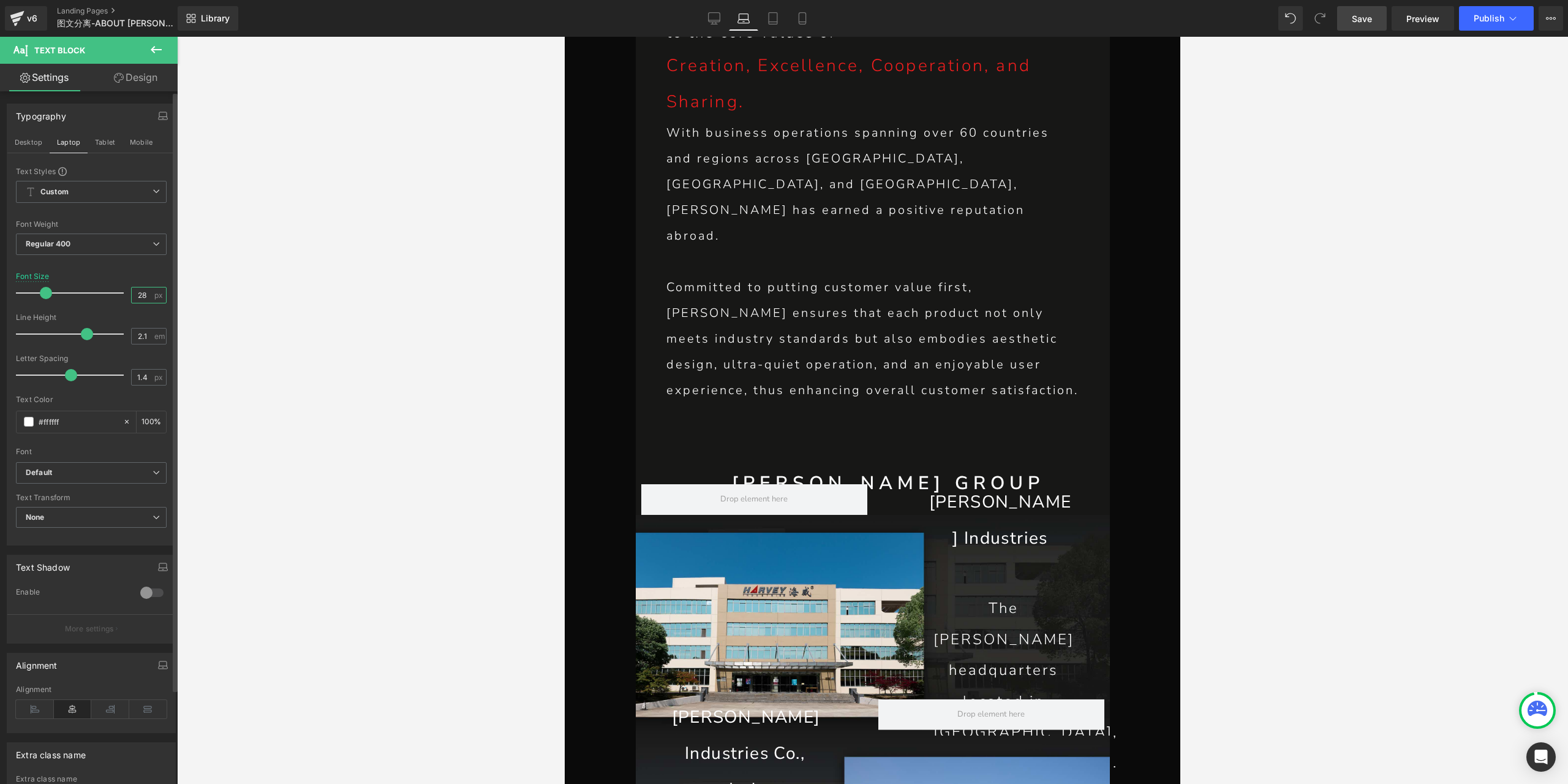
click at [133, 294] on input "28" at bounding box center [142, 295] width 22 height 15
click at [139, 292] on input "25" at bounding box center [142, 295] width 22 height 15
type input "24"
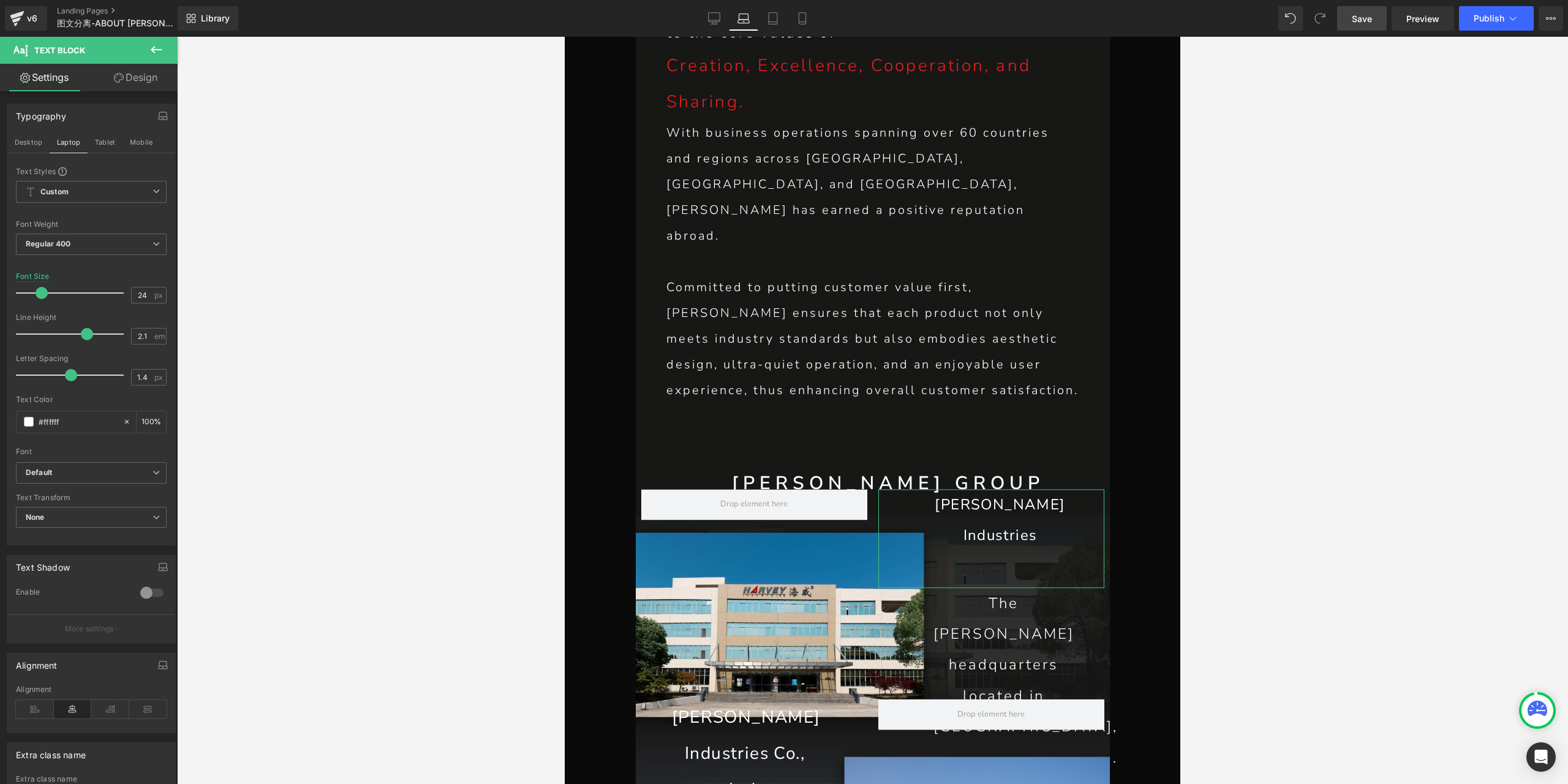
click at [143, 70] on link "Design" at bounding box center [135, 77] width 89 height 28
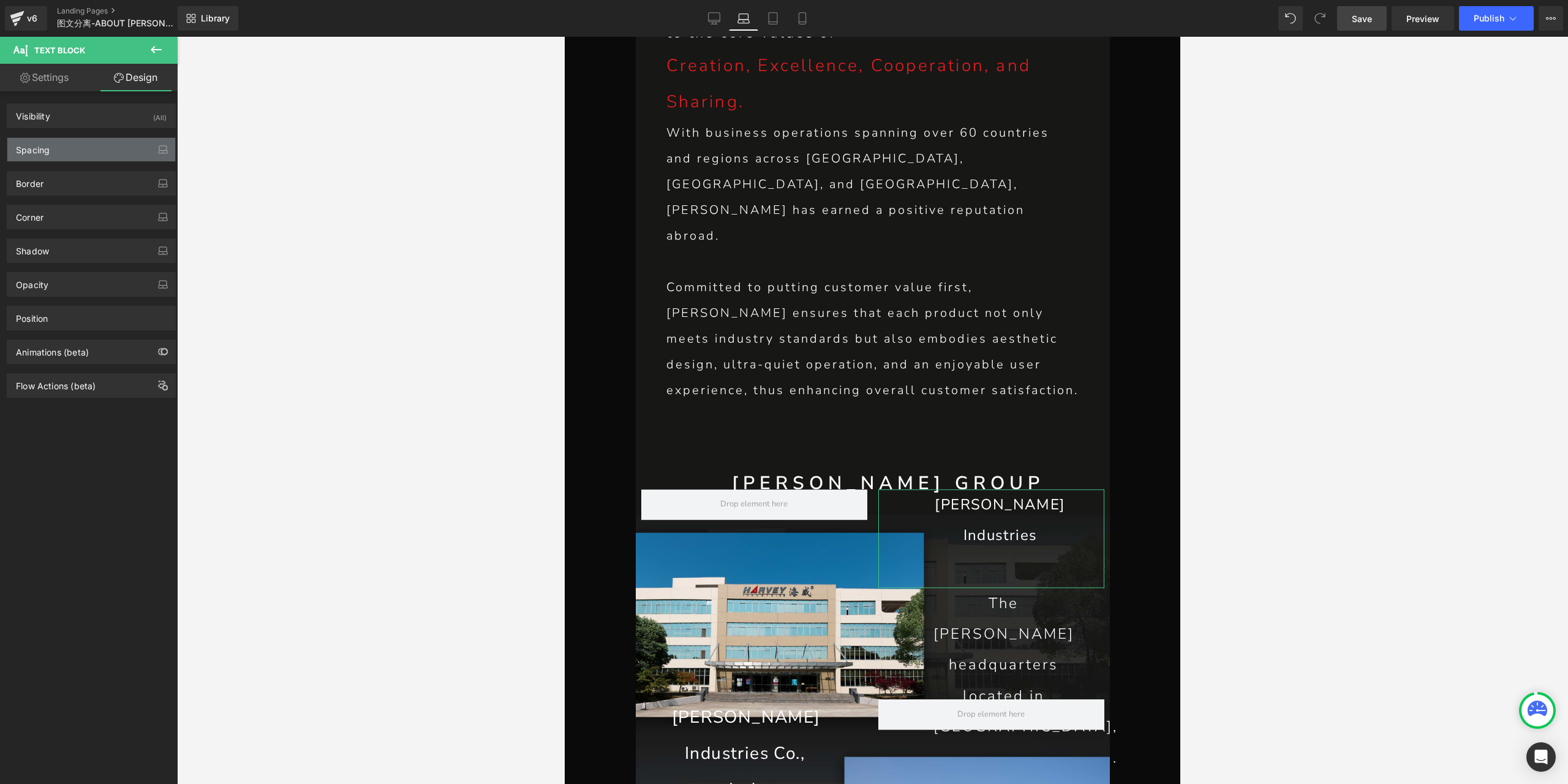
type input "0"
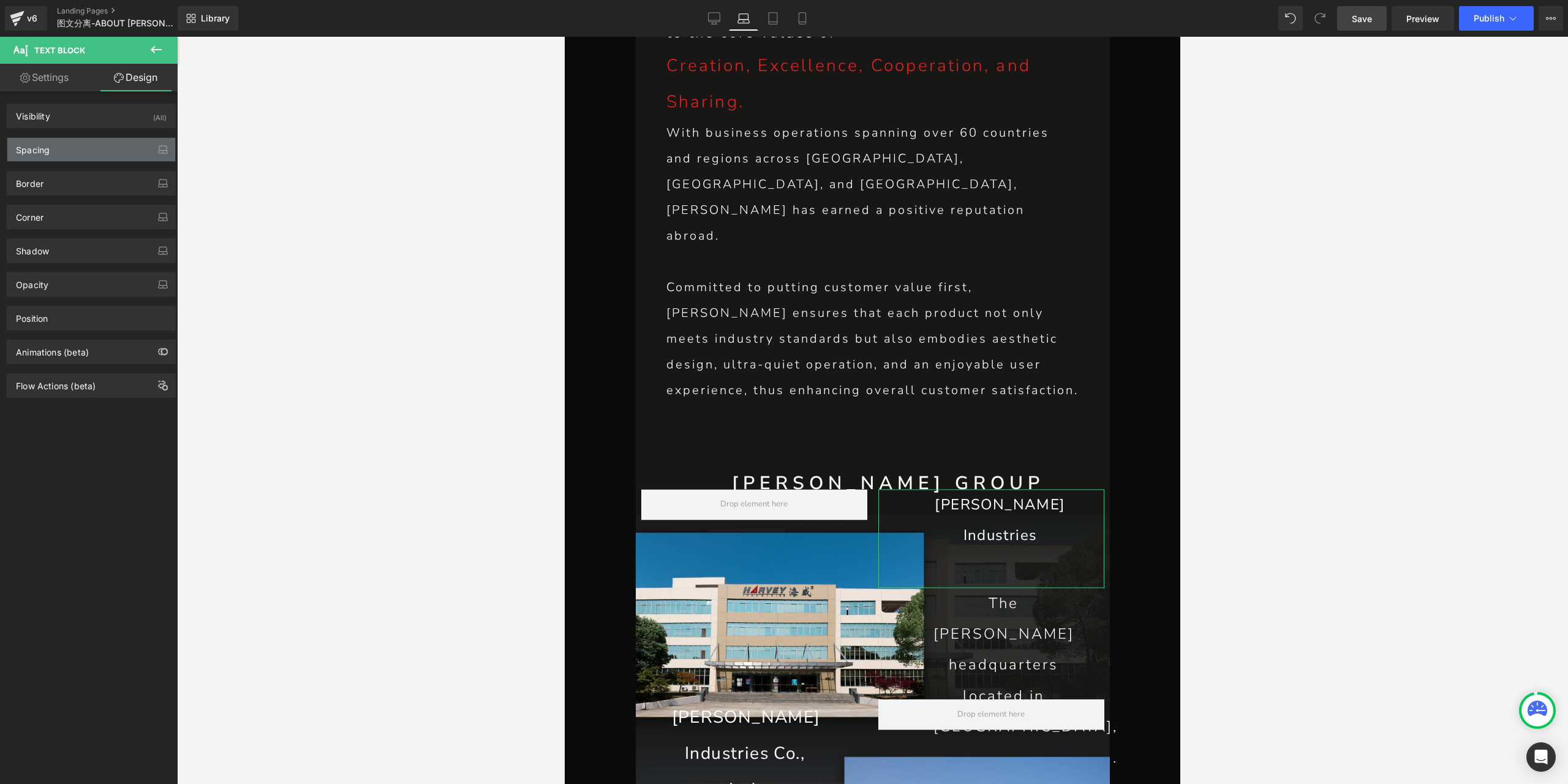
type input "50"
type input "60"
click at [72, 150] on div "Spacing" at bounding box center [91, 149] width 168 height 23
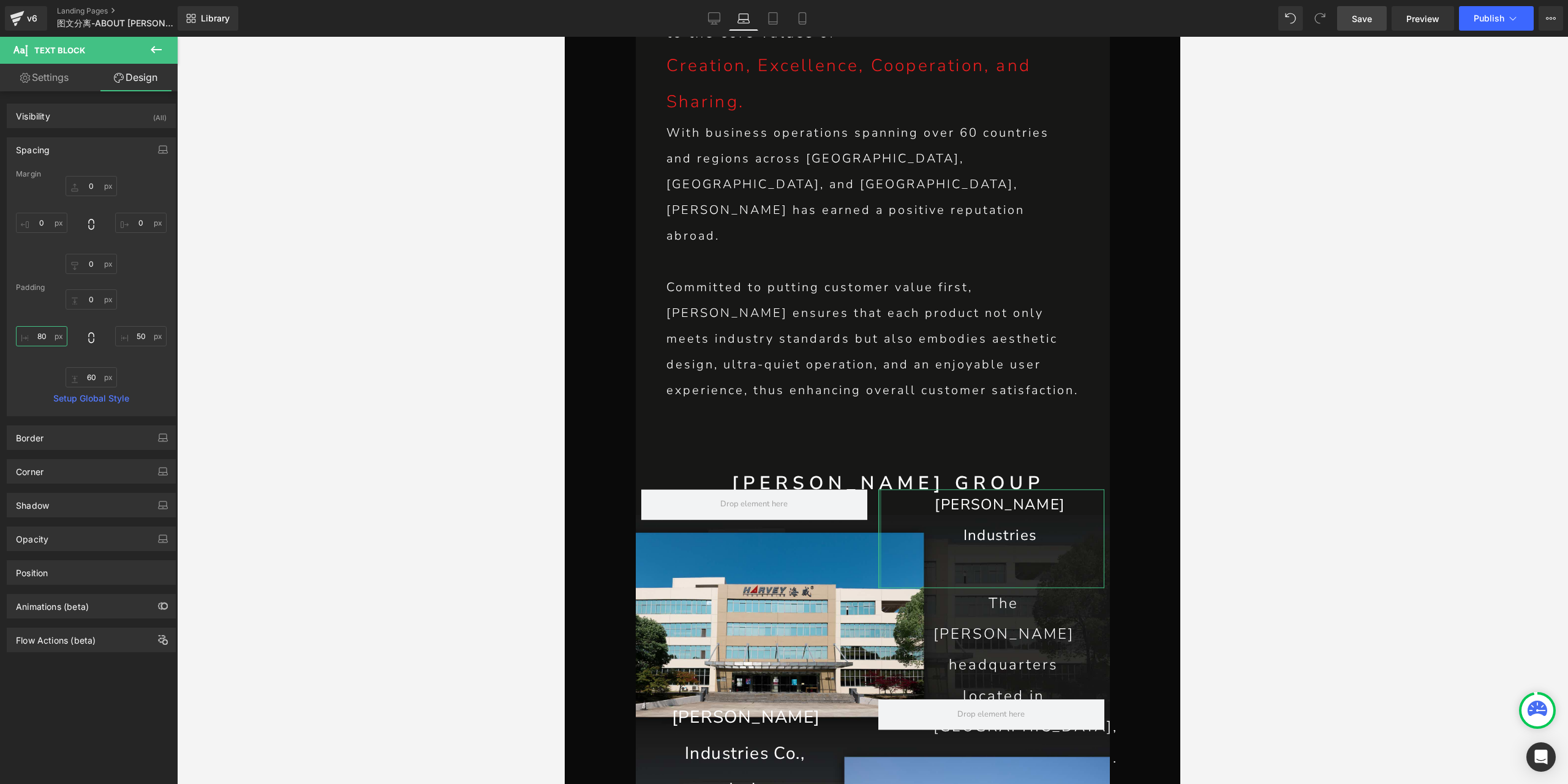
click at [41, 339] on input "80" at bounding box center [41, 336] width 52 height 20
type input "0"
click at [666, 471] on span "Row" at bounding box center [663, 480] width 23 height 19
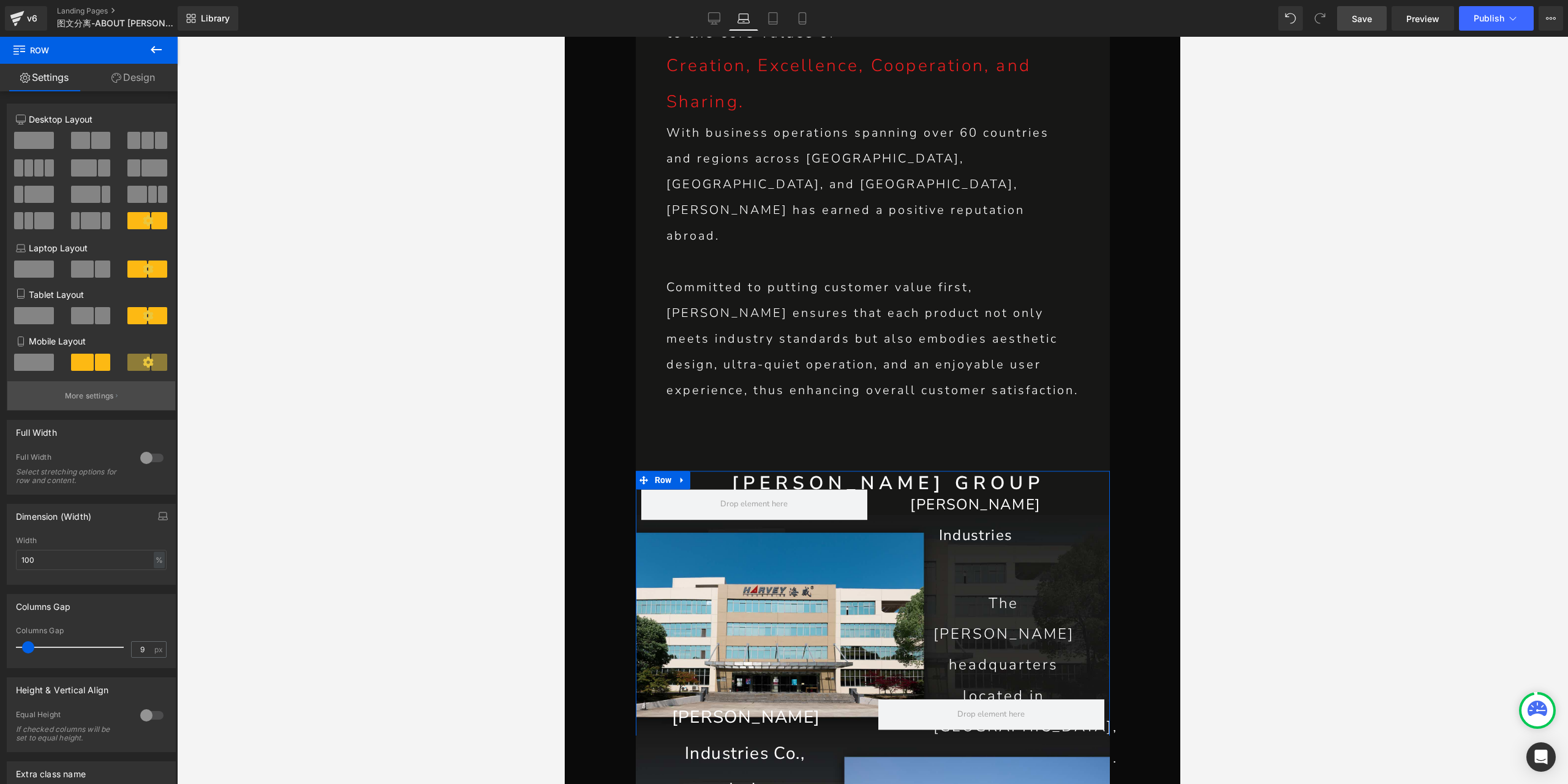
click at [123, 399] on button "More settings" at bounding box center [91, 395] width 168 height 29
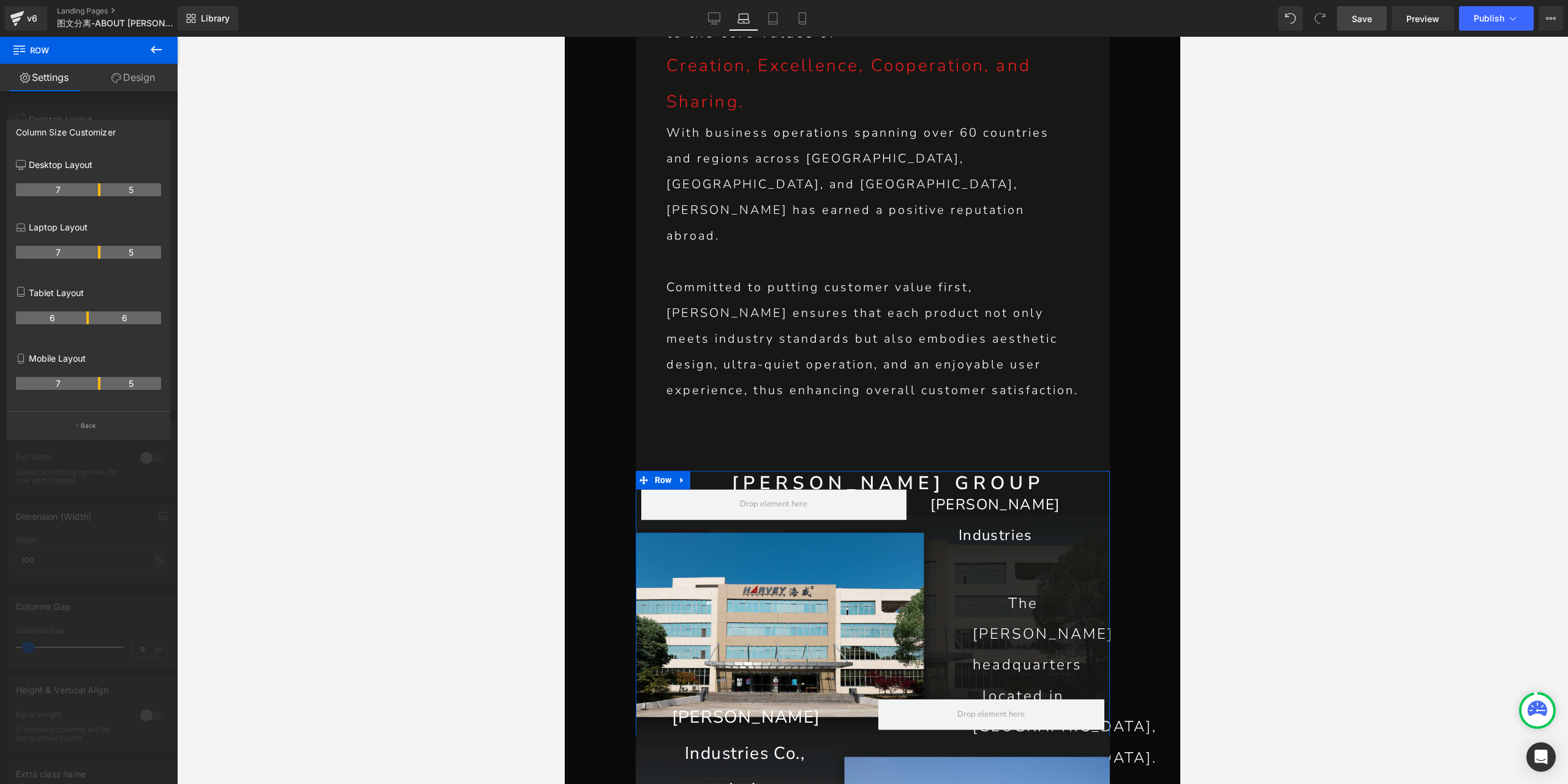
drag, startPoint x: 87, startPoint y: 253, endPoint x: 104, endPoint y: 251, distance: 17.1
click at [104, 251] on tr "7 5" at bounding box center [88, 252] width 145 height 13
click at [120, 76] on link "Design" at bounding box center [133, 77] width 89 height 28
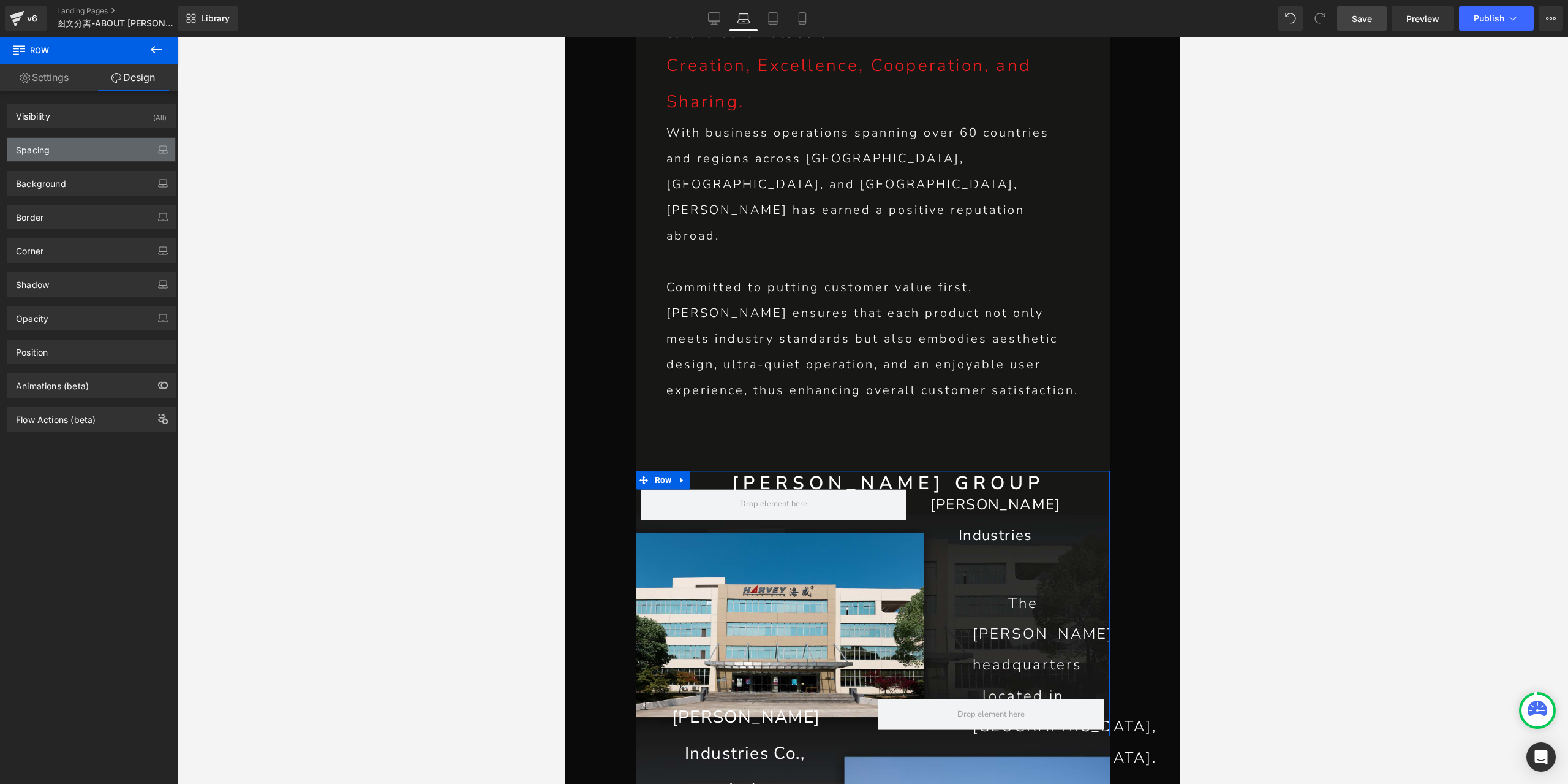
click at [58, 155] on div "Spacing" at bounding box center [91, 149] width 168 height 23
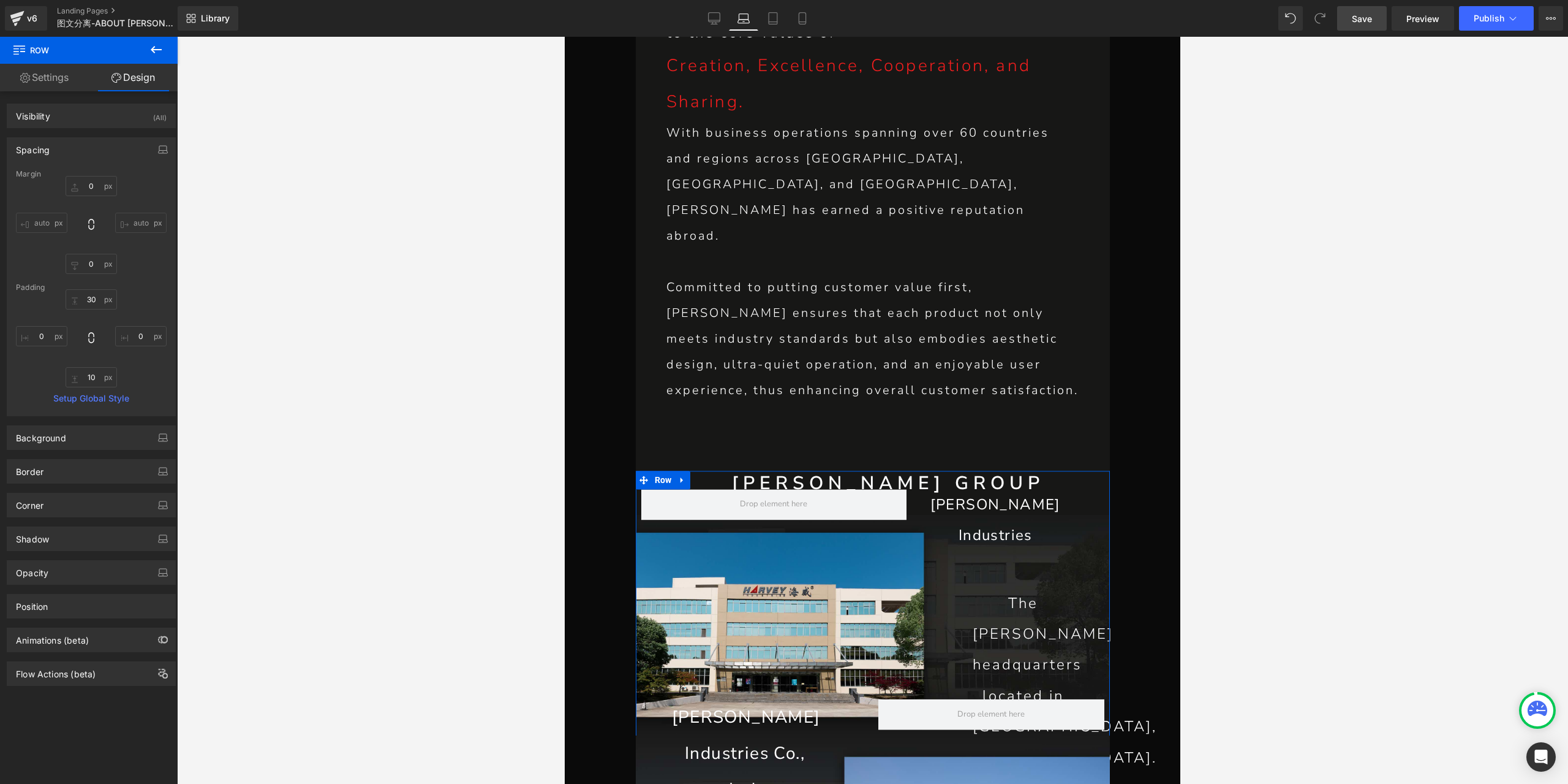
type input "0"
type input "30"
type input "0"
type input "10"
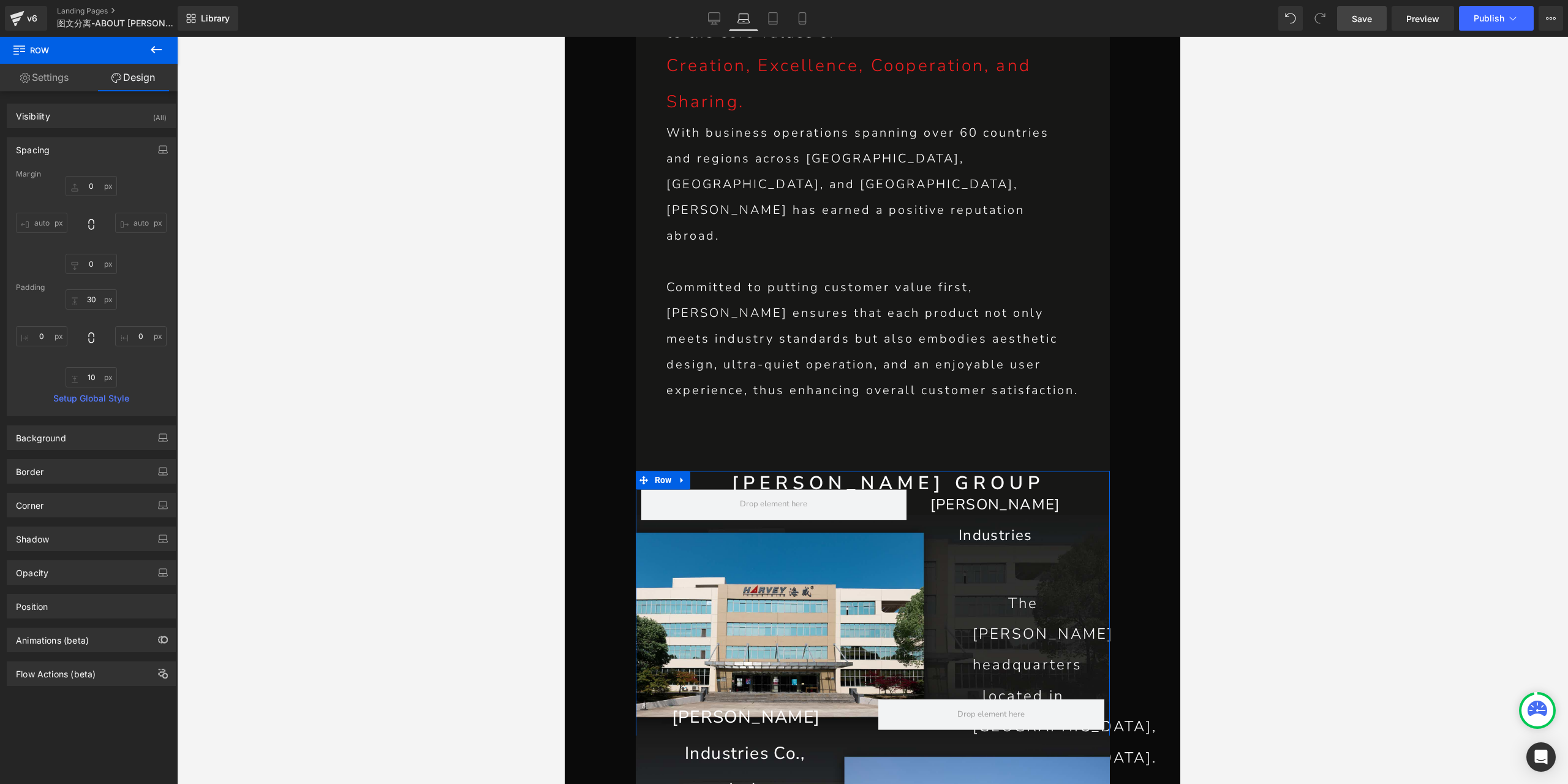
type input "0"
click at [38, 81] on link "Settings" at bounding box center [44, 77] width 89 height 28
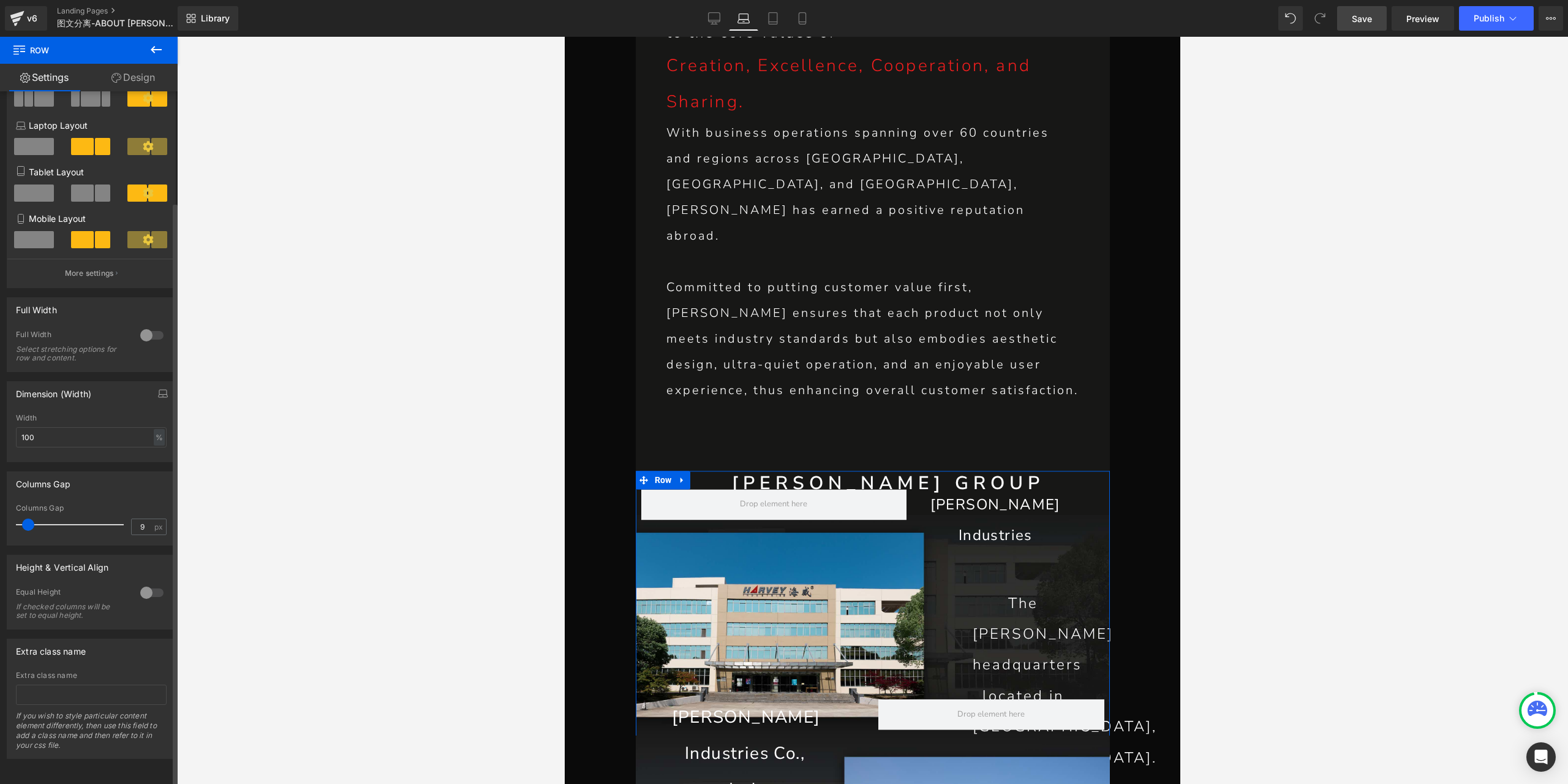
scroll to position [131, 0]
click at [144, 583] on div at bounding box center [152, 593] width 29 height 19
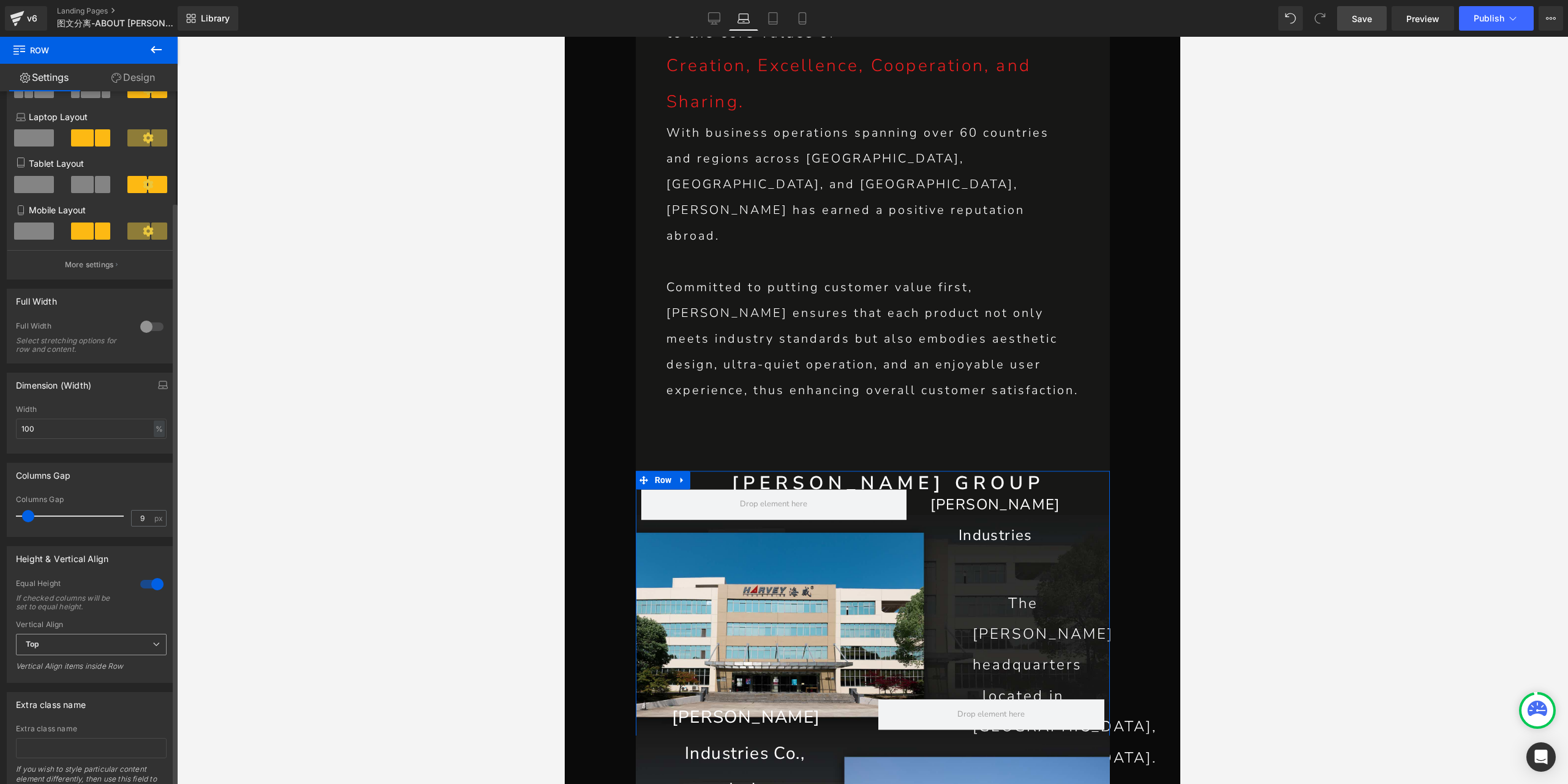
click at [86, 648] on span "Top" at bounding box center [91, 644] width 151 height 22
click at [76, 689] on li "Middle" at bounding box center [88, 684] width 146 height 19
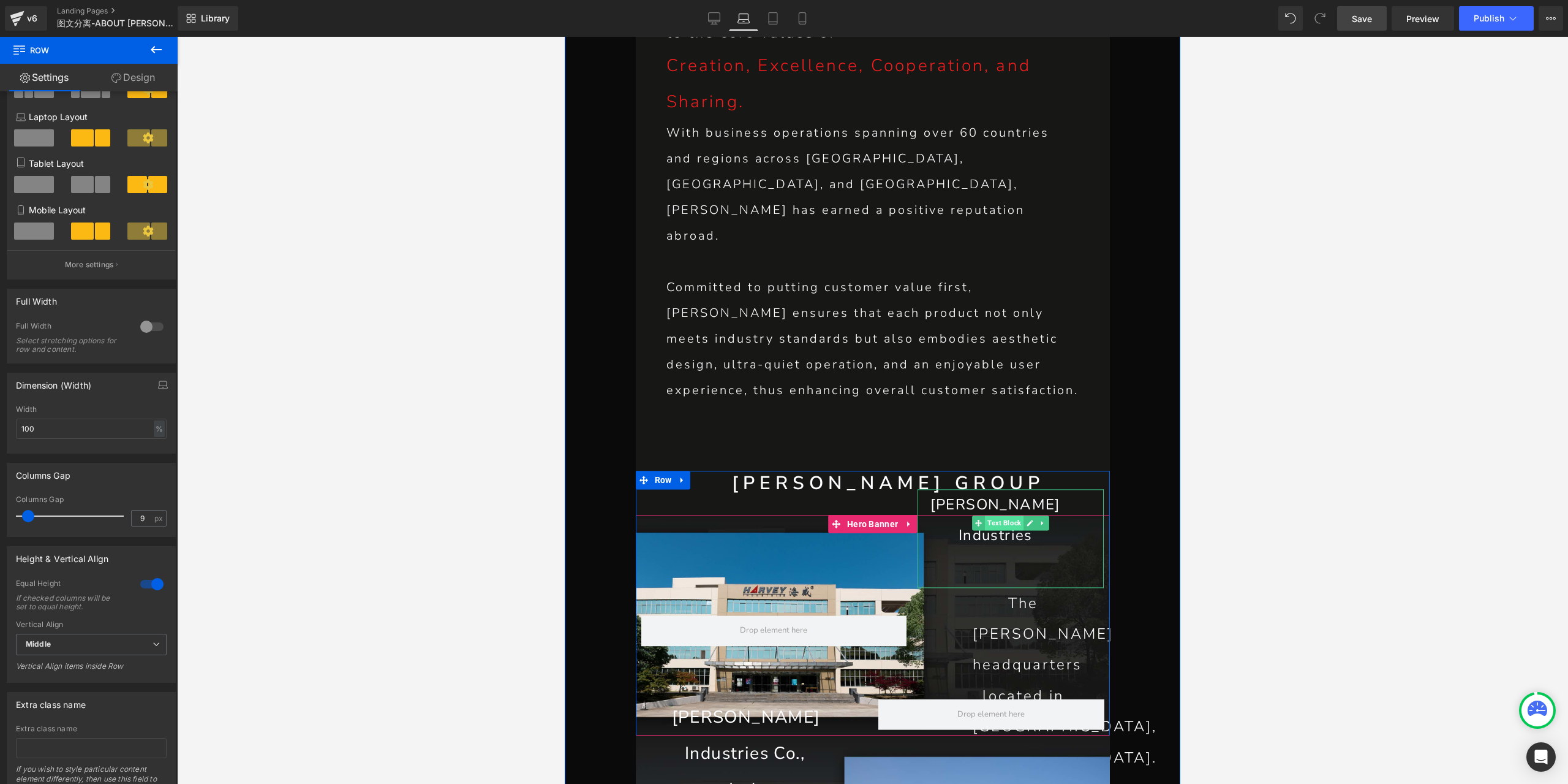
click at [1001, 515] on span "Text Block" at bounding box center [1004, 522] width 39 height 15
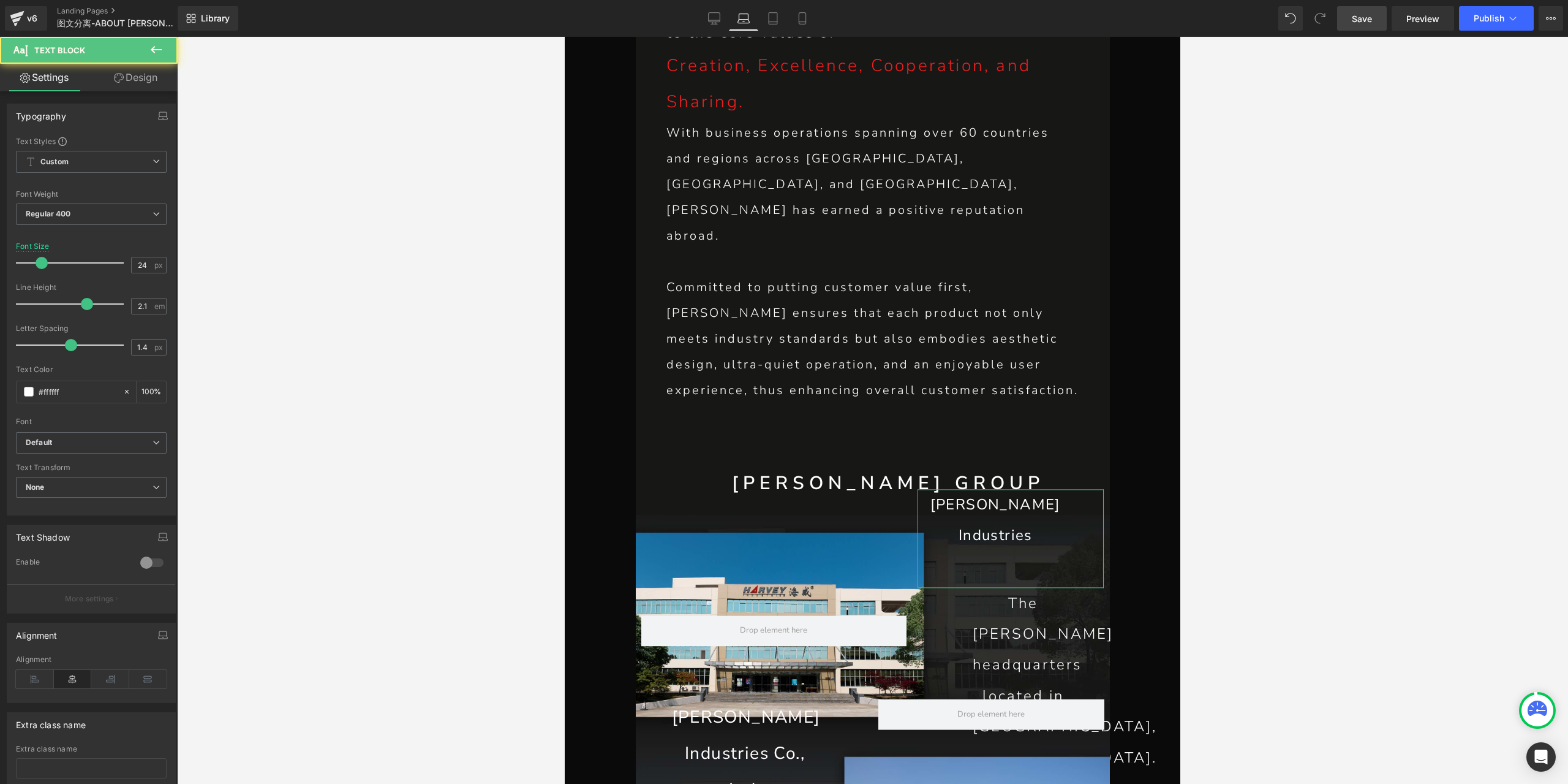
click at [156, 78] on link "Design" at bounding box center [135, 77] width 89 height 28
click at [0, 0] on div "Spacing" at bounding box center [0, 0] width 0 height 0
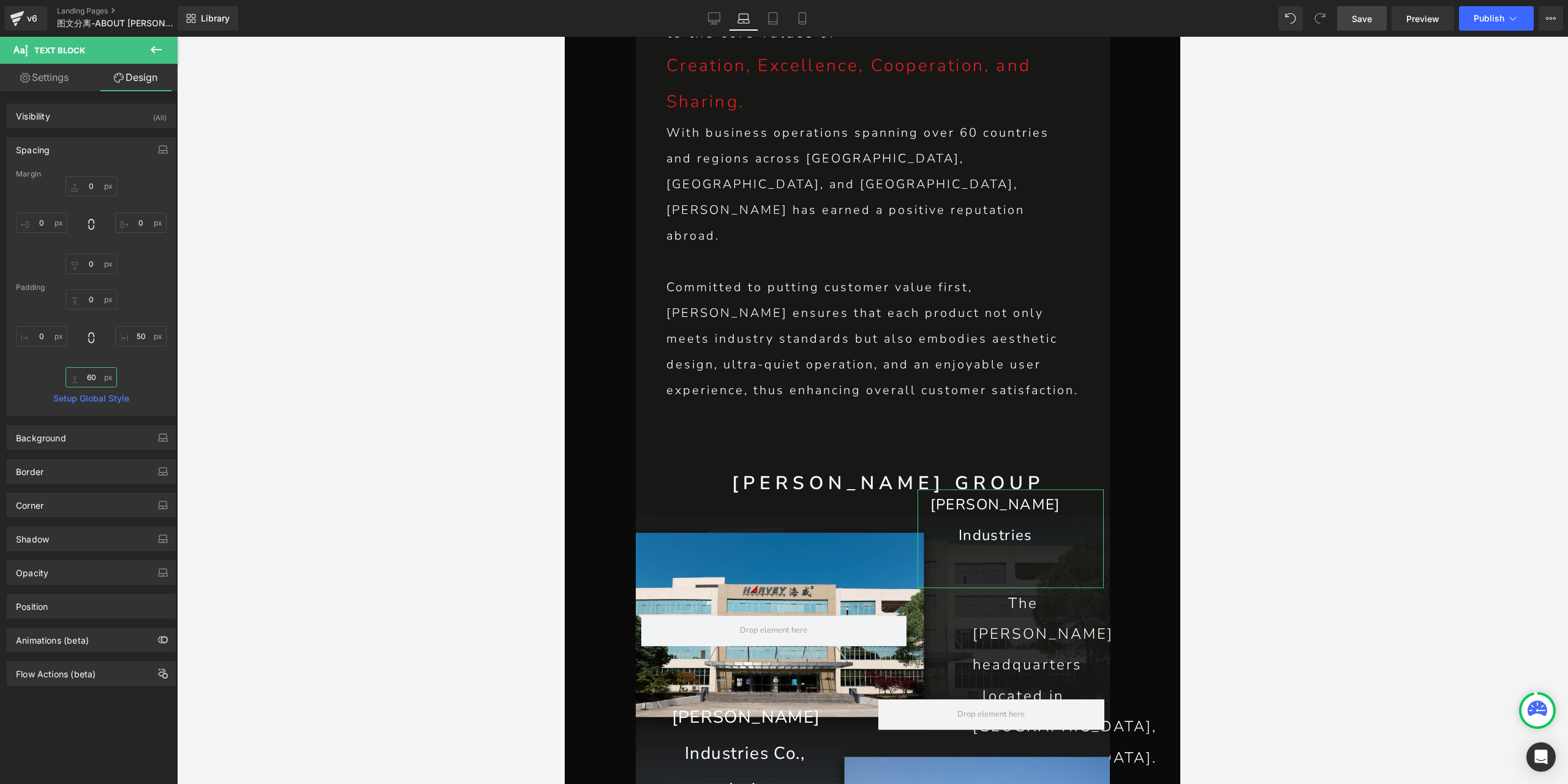
click at [83, 383] on input "60" at bounding box center [91, 377] width 52 height 20
type input "0"
click at [138, 332] on input "50" at bounding box center [140, 336] width 52 height 20
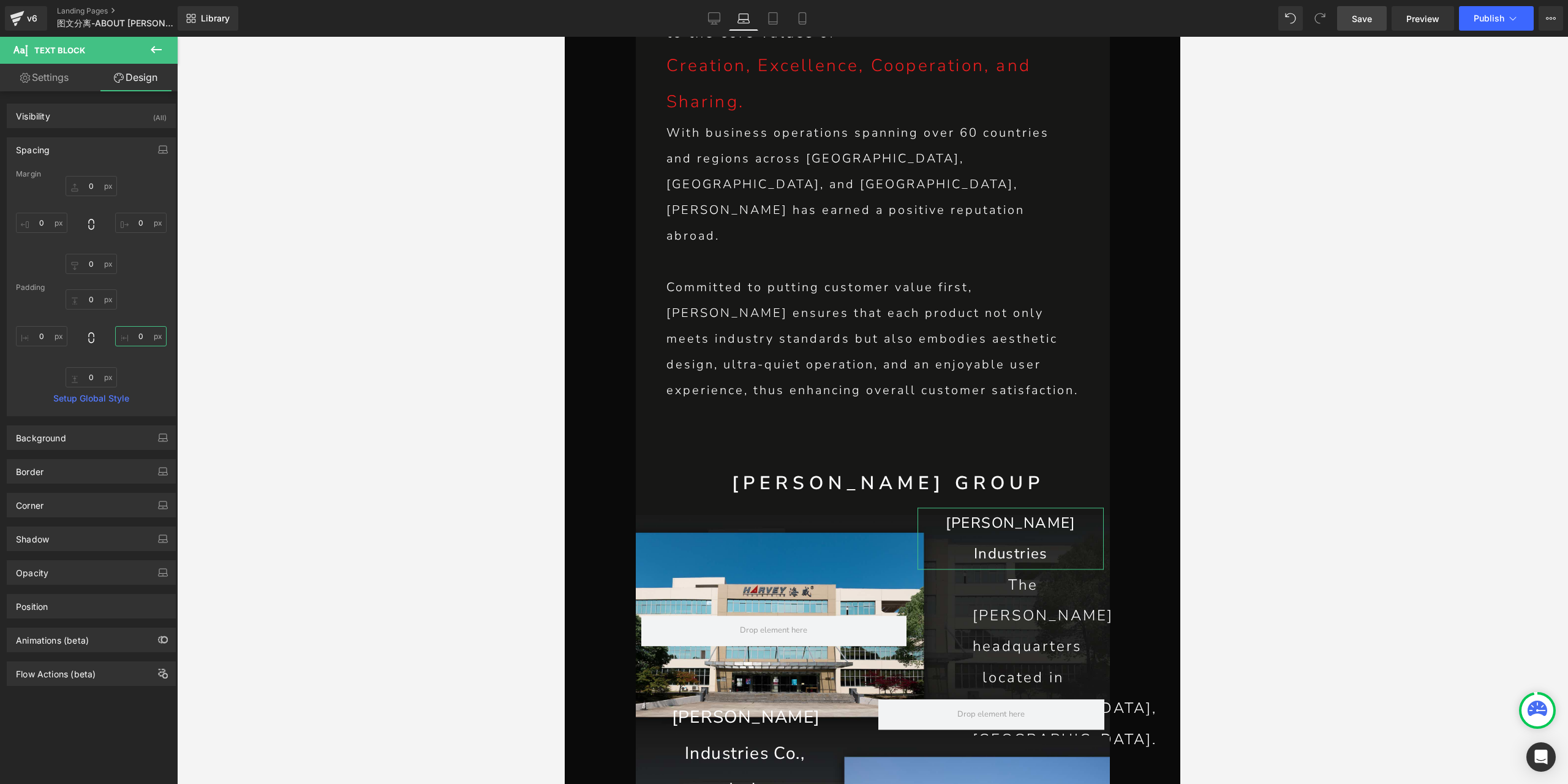
type input "0"
click at [124, 80] on link "Design" at bounding box center [135, 77] width 89 height 28
click at [42, 342] on input "0" at bounding box center [41, 336] width 52 height 20
type input "10"
click at [1018, 570] on p "The [PERSON_NAME] headquarters" at bounding box center [1023, 616] width 101 height 93
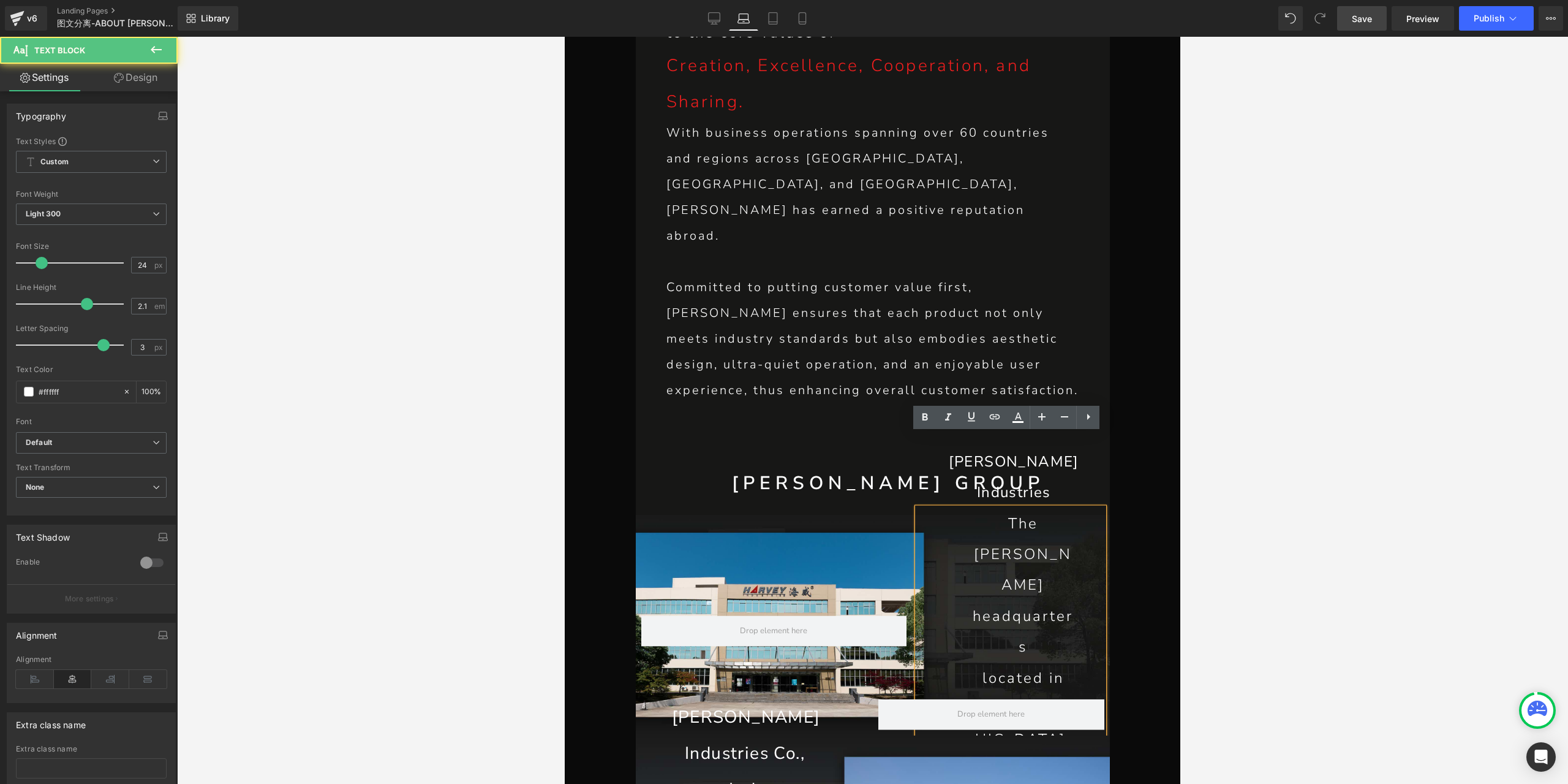
click at [1029, 507] on p "The [PERSON_NAME] headquarters" at bounding box center [1023, 584] width 101 height 155
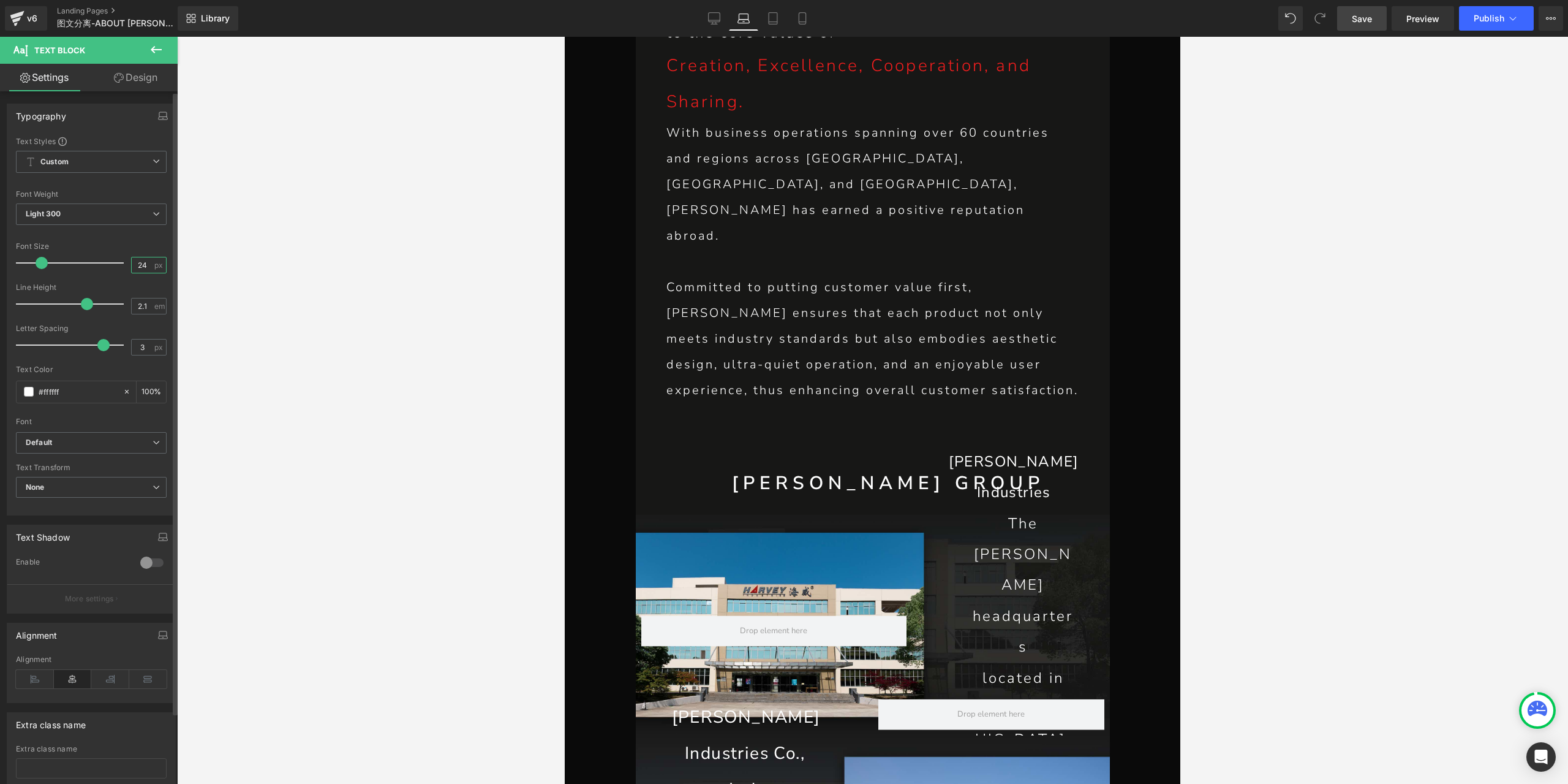
click at [135, 264] on input "24" at bounding box center [142, 265] width 22 height 15
type input "20"
click at [134, 302] on input "2.1" at bounding box center [142, 306] width 22 height 15
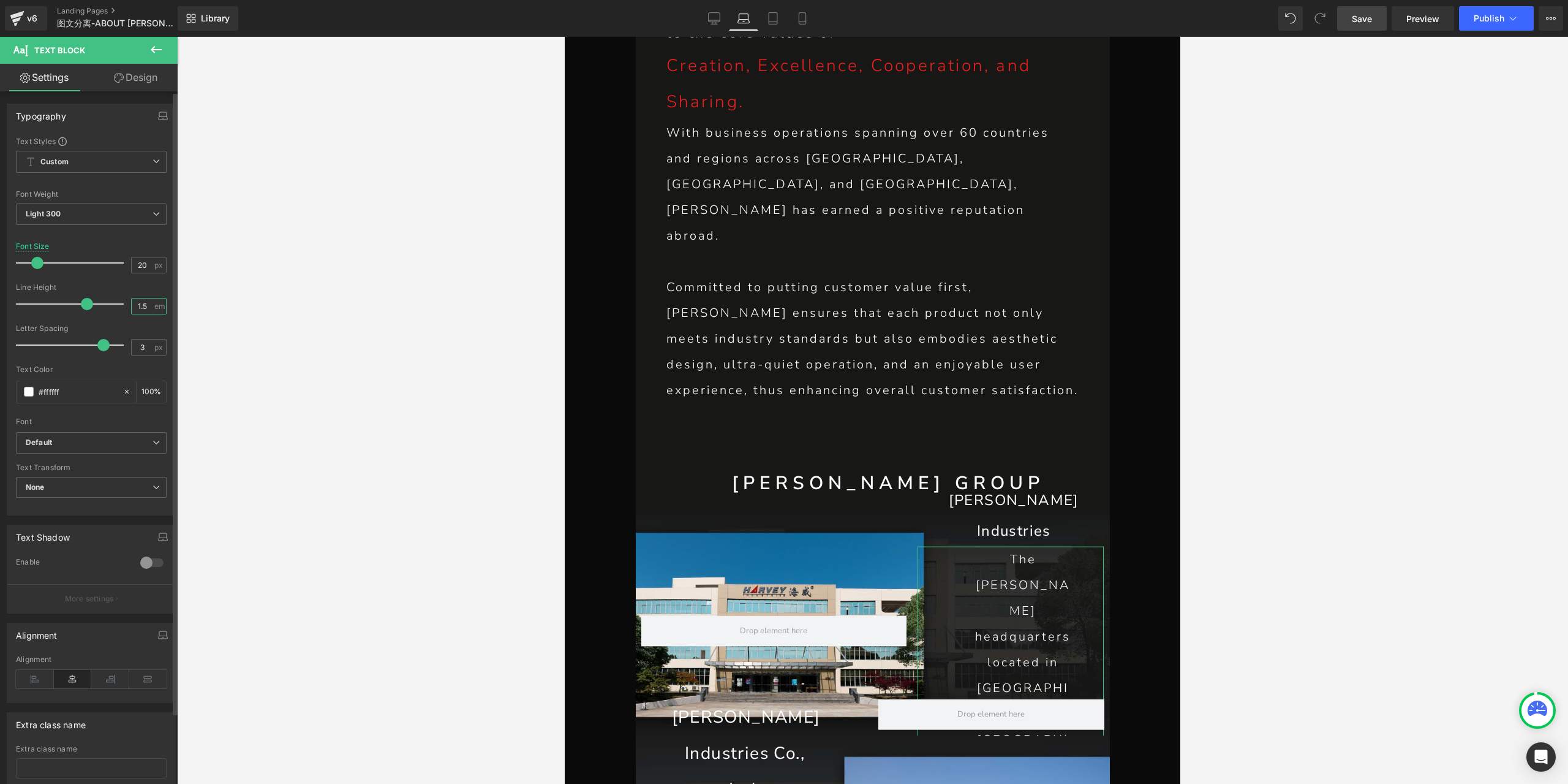
type input "1.5"
click at [148, 87] on link "Design" at bounding box center [135, 77] width 89 height 28
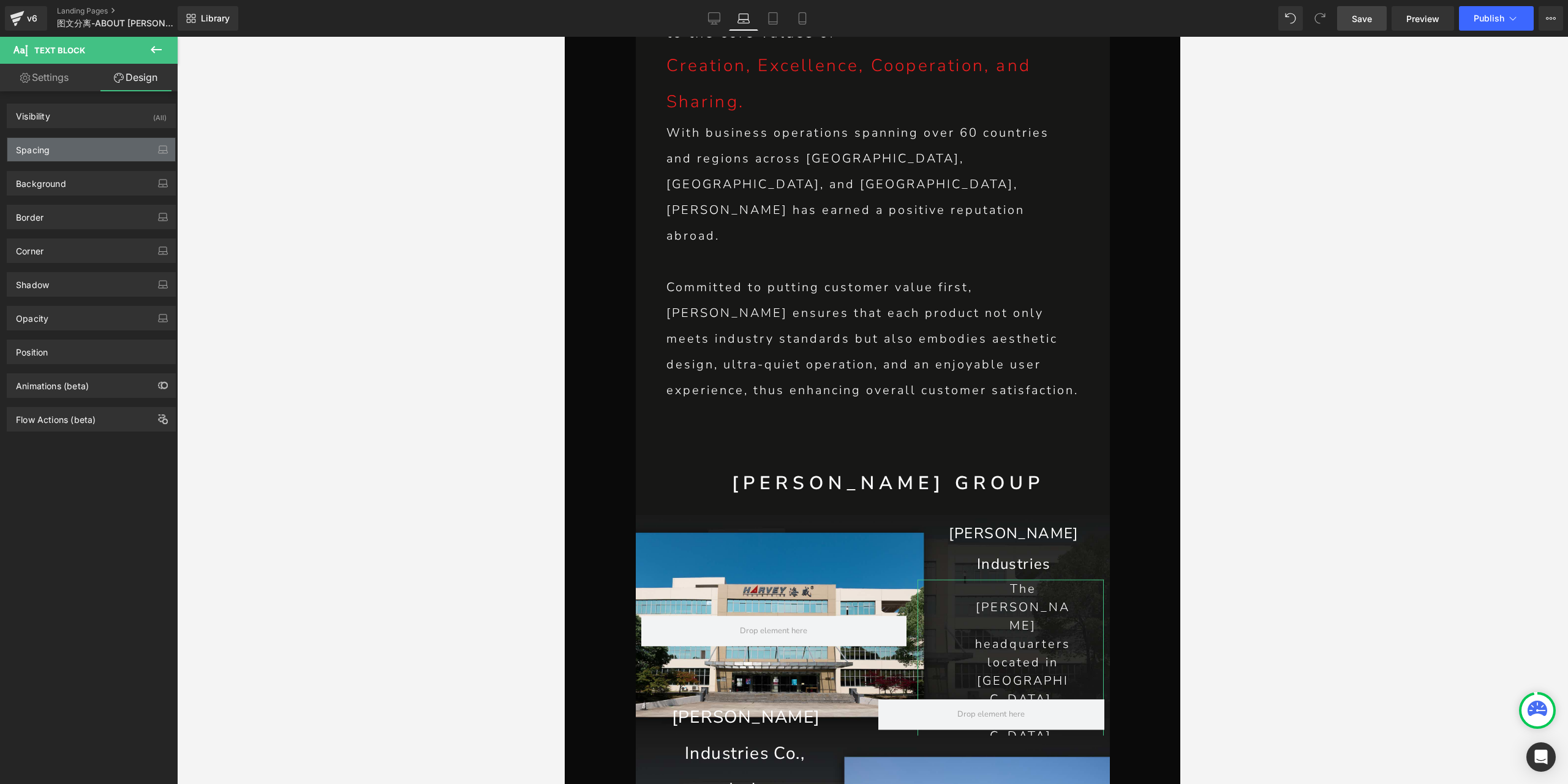
type input "0"
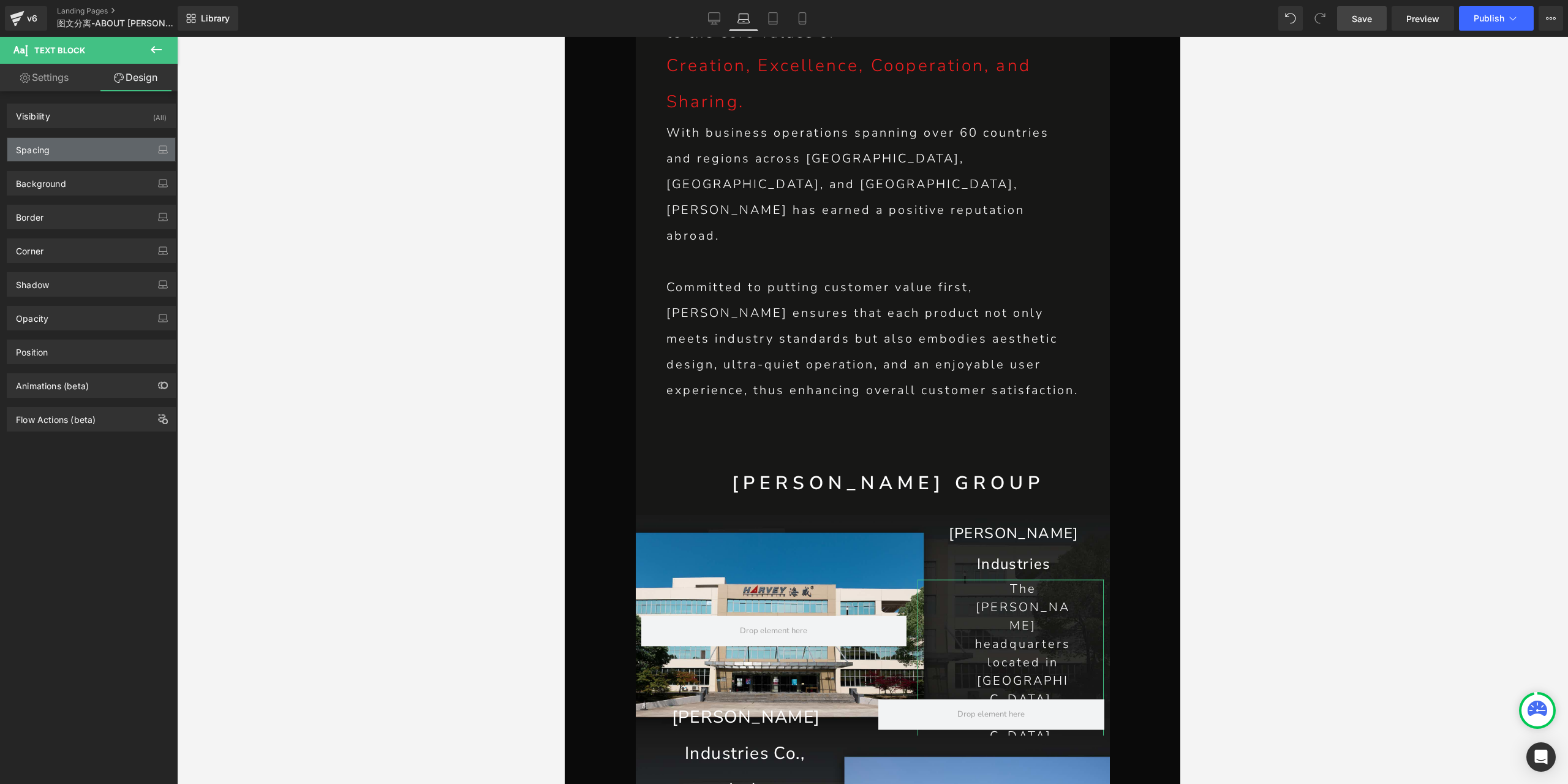
type input "50"
type input "0"
type input "90"
click at [63, 152] on div "Spacing" at bounding box center [91, 149] width 168 height 23
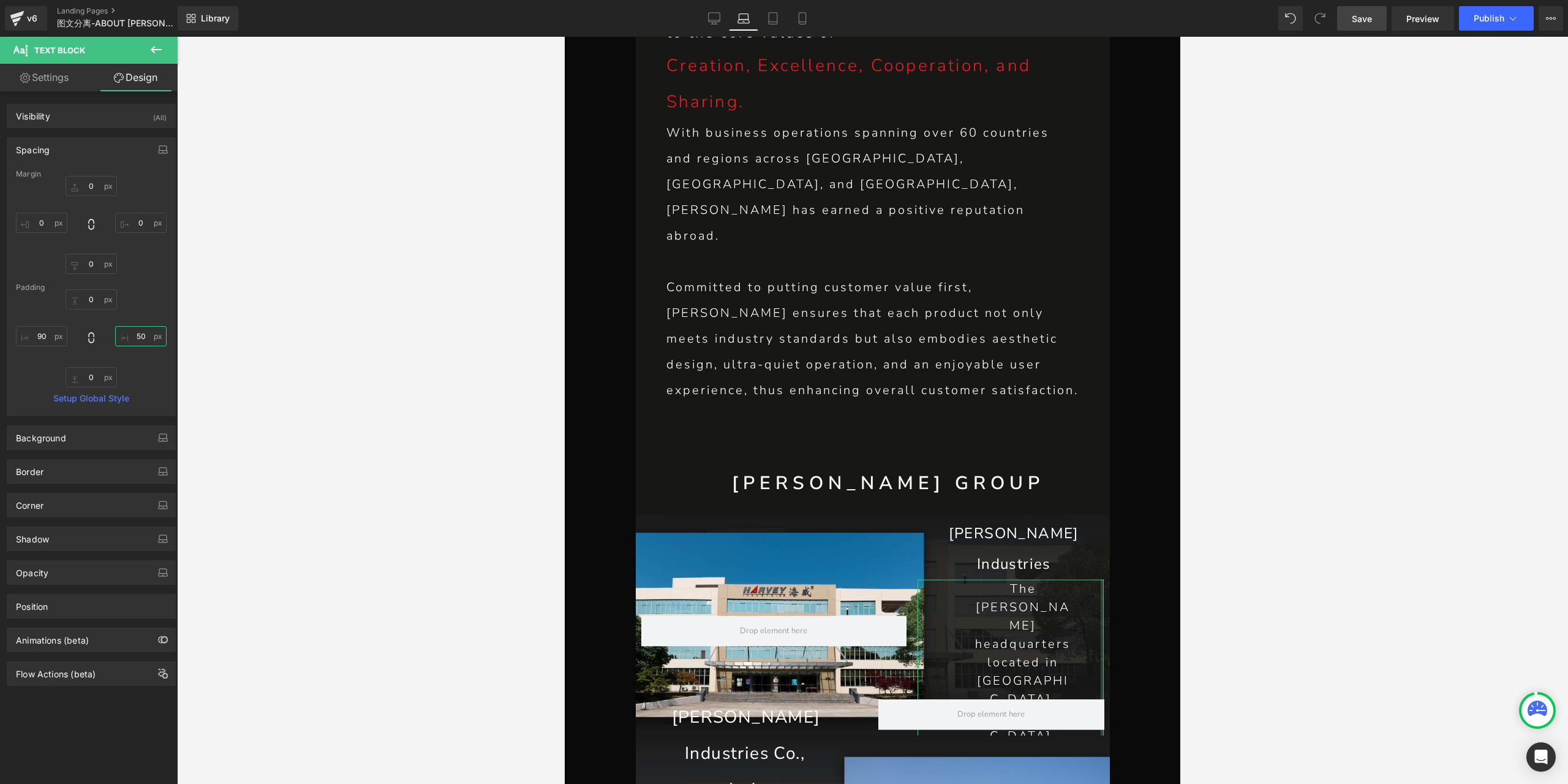
click at [135, 335] on input "50" at bounding box center [140, 336] width 52 height 20
type input "20"
click at [37, 336] on input "90" at bounding box center [41, 336] width 52 height 20
type input "0"
click at [57, 69] on link "Settings" at bounding box center [44, 77] width 89 height 28
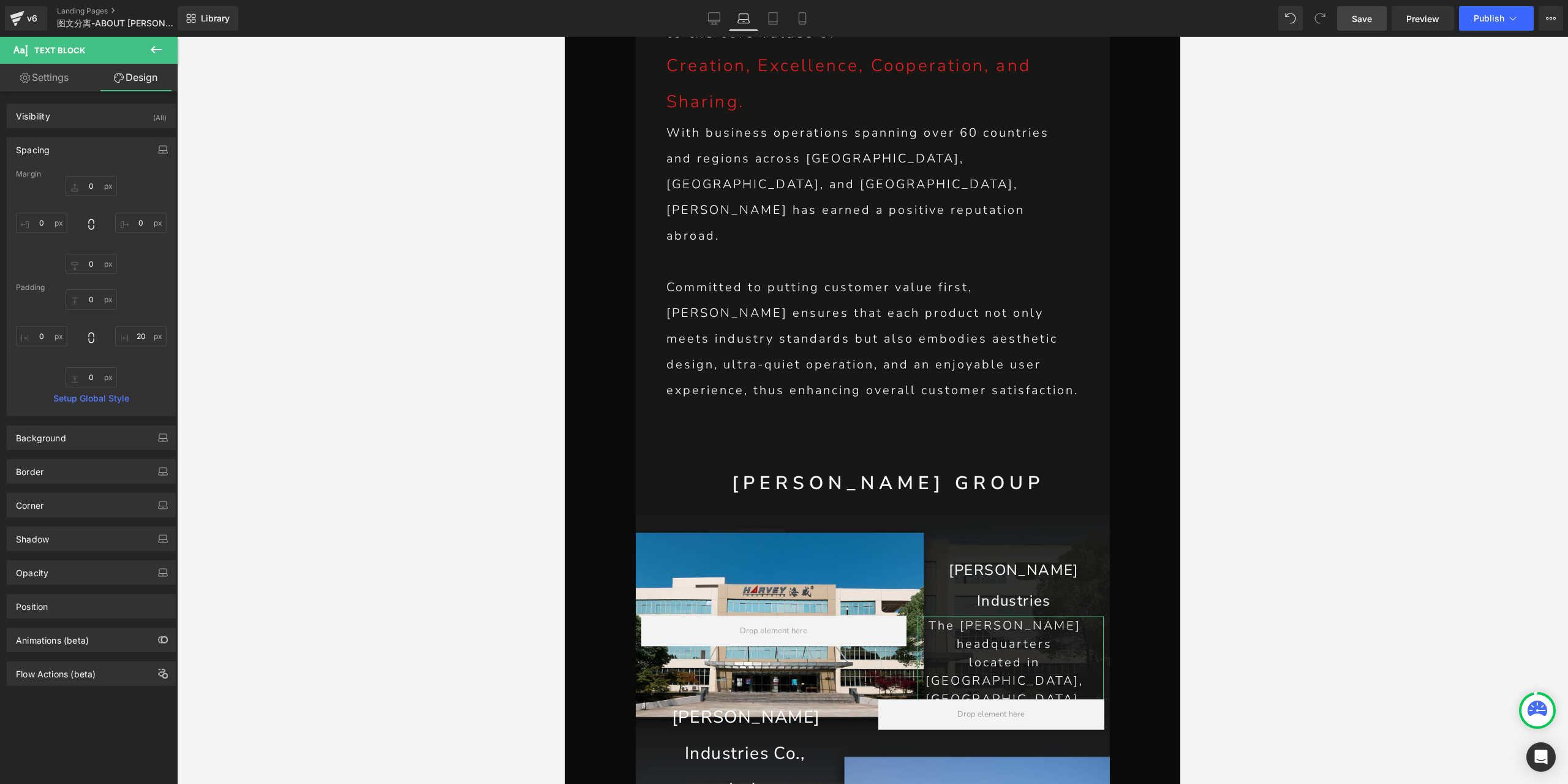
type input "100"
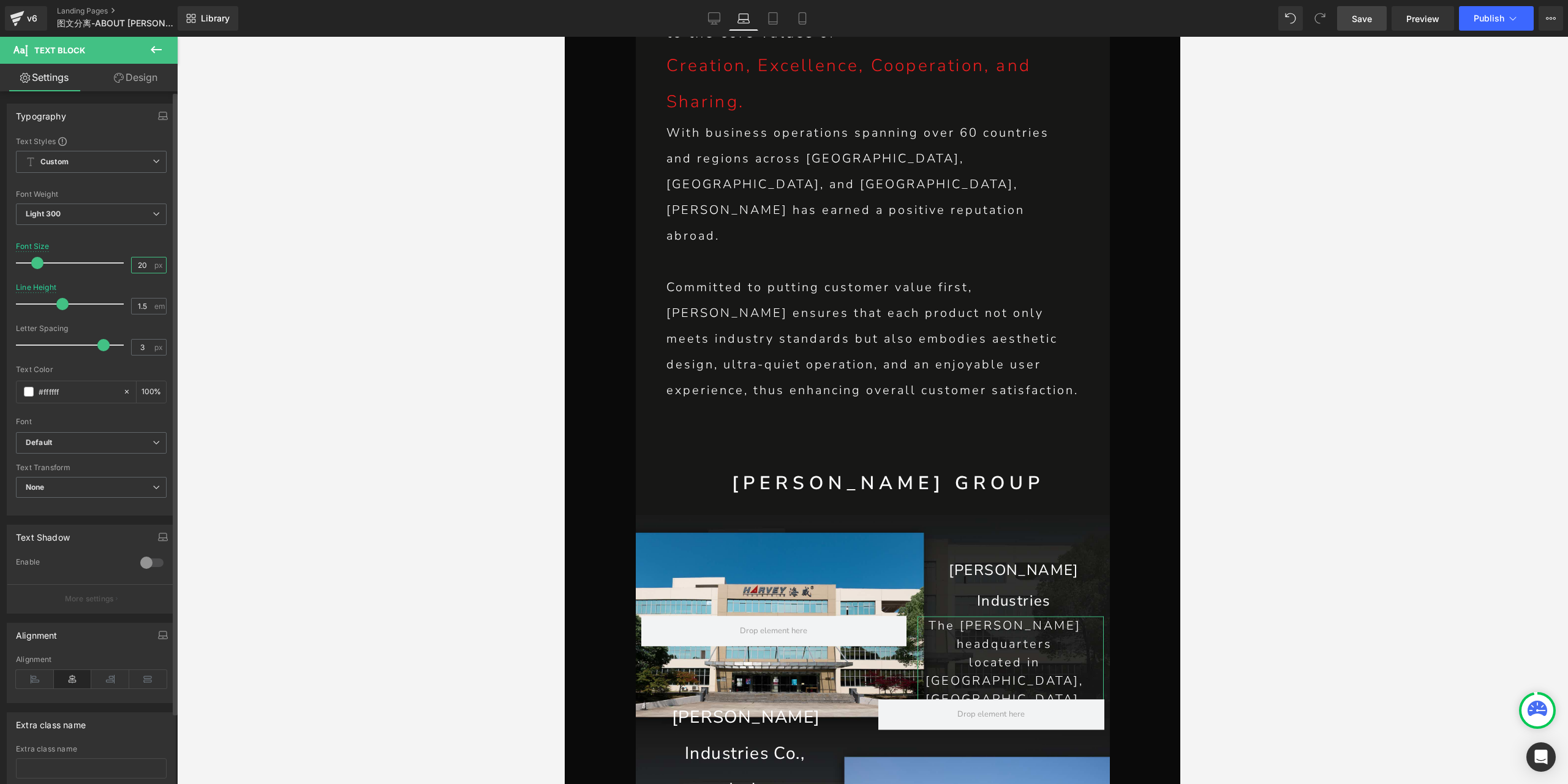
click at [137, 263] on input "20" at bounding box center [142, 265] width 22 height 15
type input "18"
click at [944, 621] on p "The [PERSON_NAME] headquarters" at bounding box center [1005, 638] width 175 height 33
click at [140, 342] on input "3" at bounding box center [142, 347] width 22 height 15
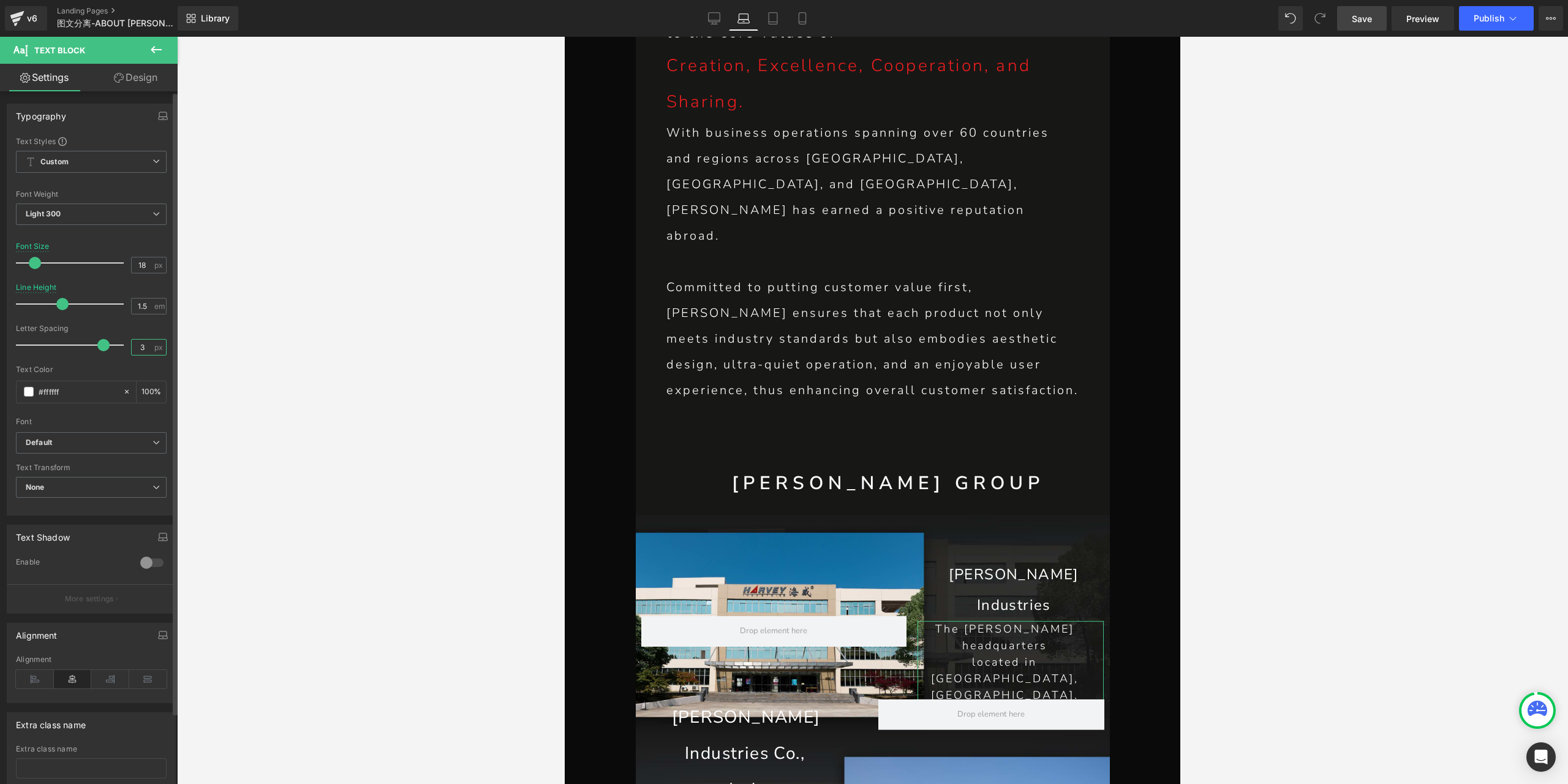
click at [140, 342] on input "3" at bounding box center [142, 347] width 22 height 15
type input "1"
click at [1004, 630] on span "Text Block" at bounding box center [1004, 638] width 39 height 15
click at [131, 76] on link "Design" at bounding box center [135, 77] width 89 height 28
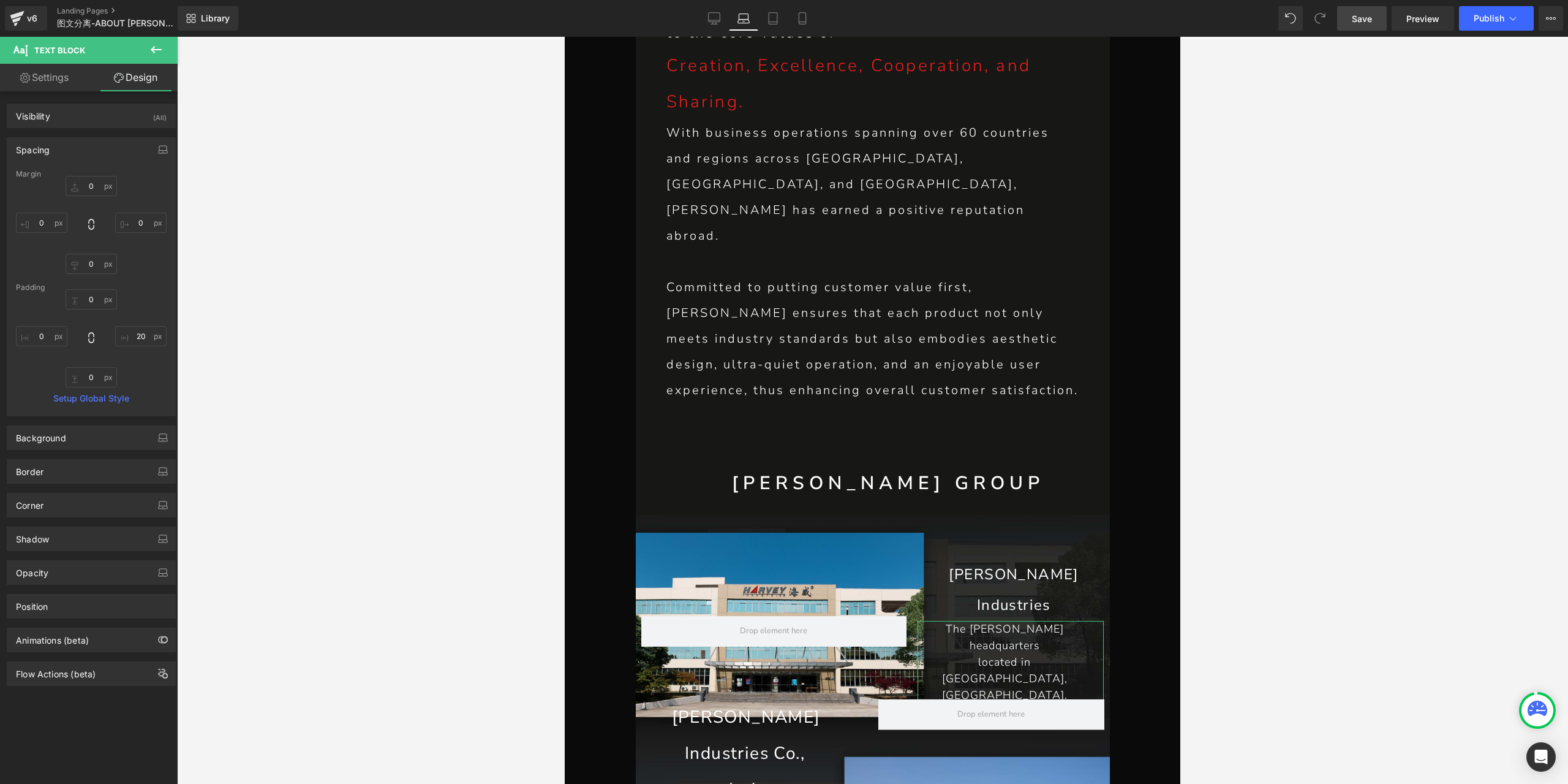
type input "0"
click at [134, 344] on input "20" at bounding box center [140, 336] width 52 height 20
click at [42, 73] on link "Settings" at bounding box center [44, 77] width 89 height 28
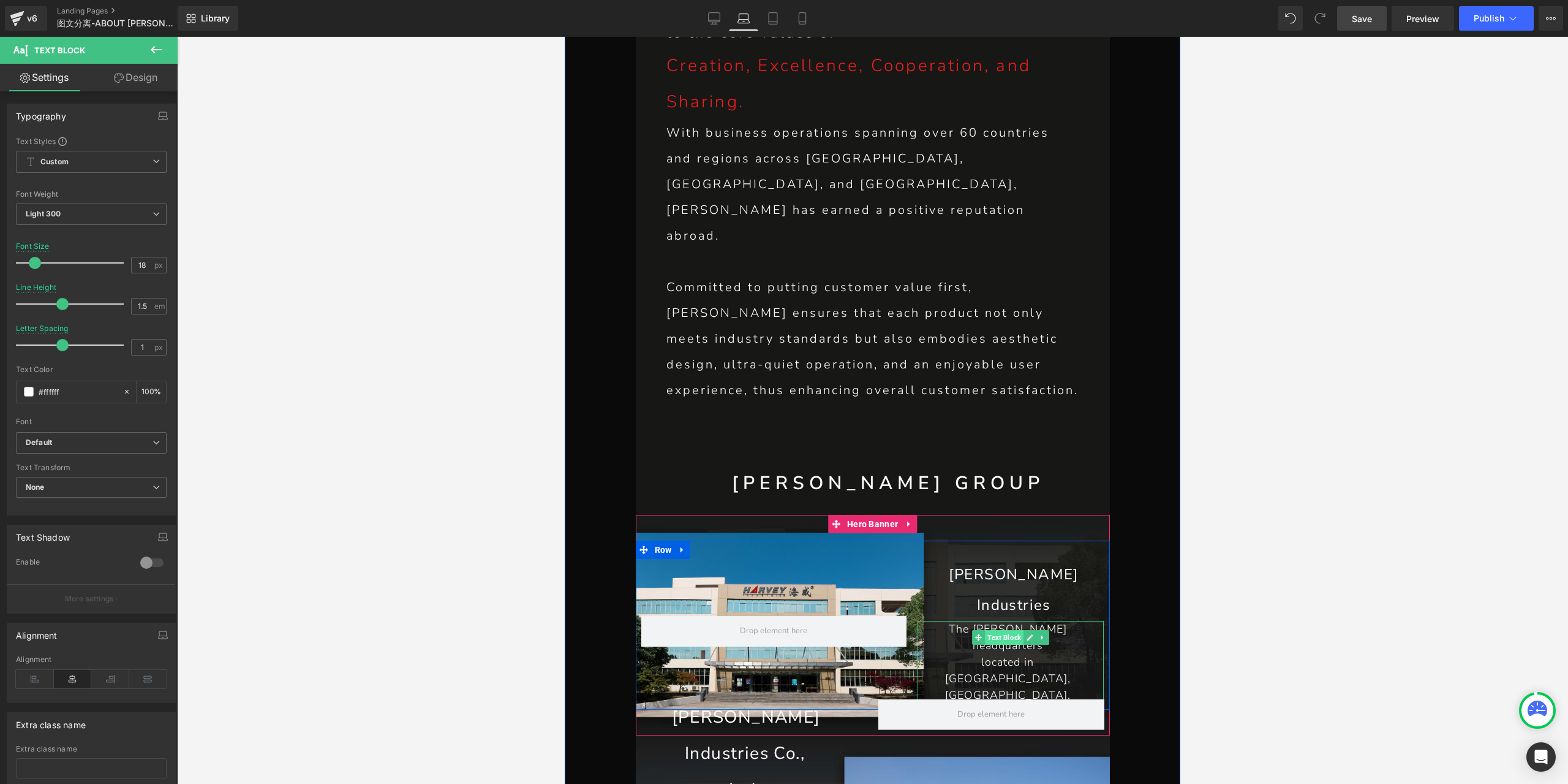
click at [1005, 630] on span "Text Block" at bounding box center [1004, 638] width 39 height 15
click at [149, 78] on link "Design" at bounding box center [135, 77] width 89 height 28
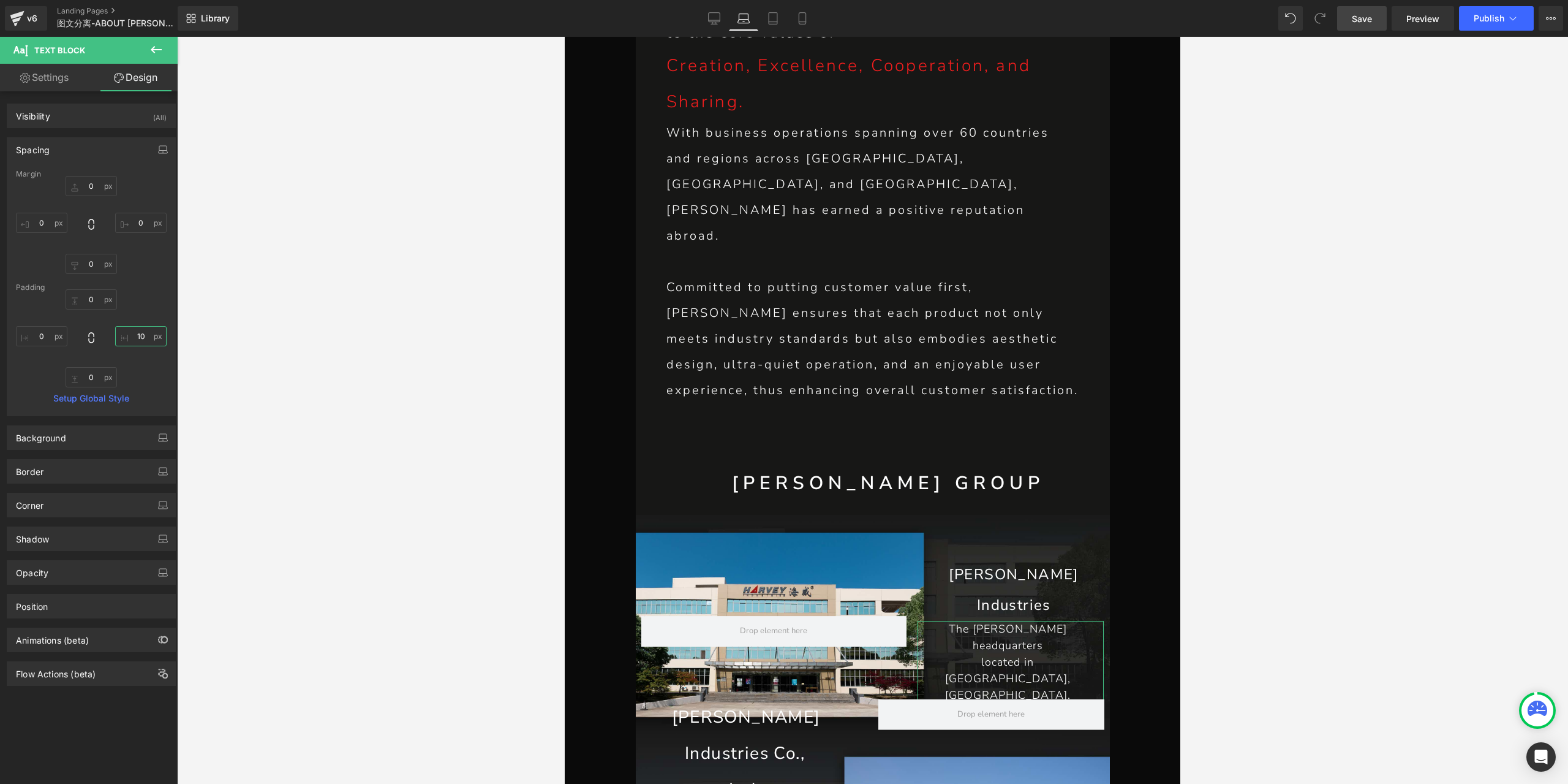
click at [134, 342] on input "10" at bounding box center [140, 336] width 52 height 20
click at [1003, 575] on span "Text Block" at bounding box center [1004, 583] width 39 height 15
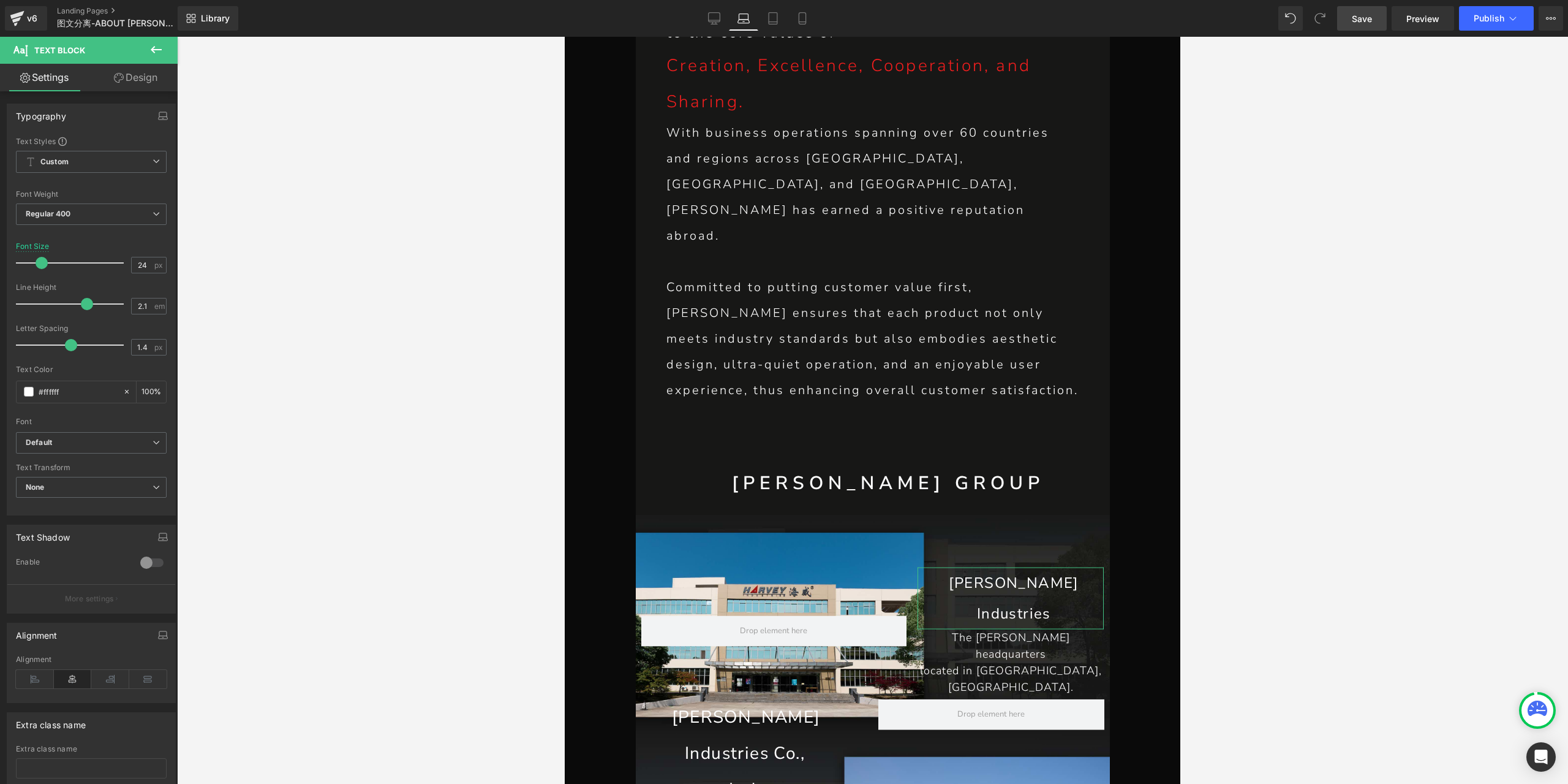
click at [141, 83] on link "Design" at bounding box center [135, 77] width 89 height 28
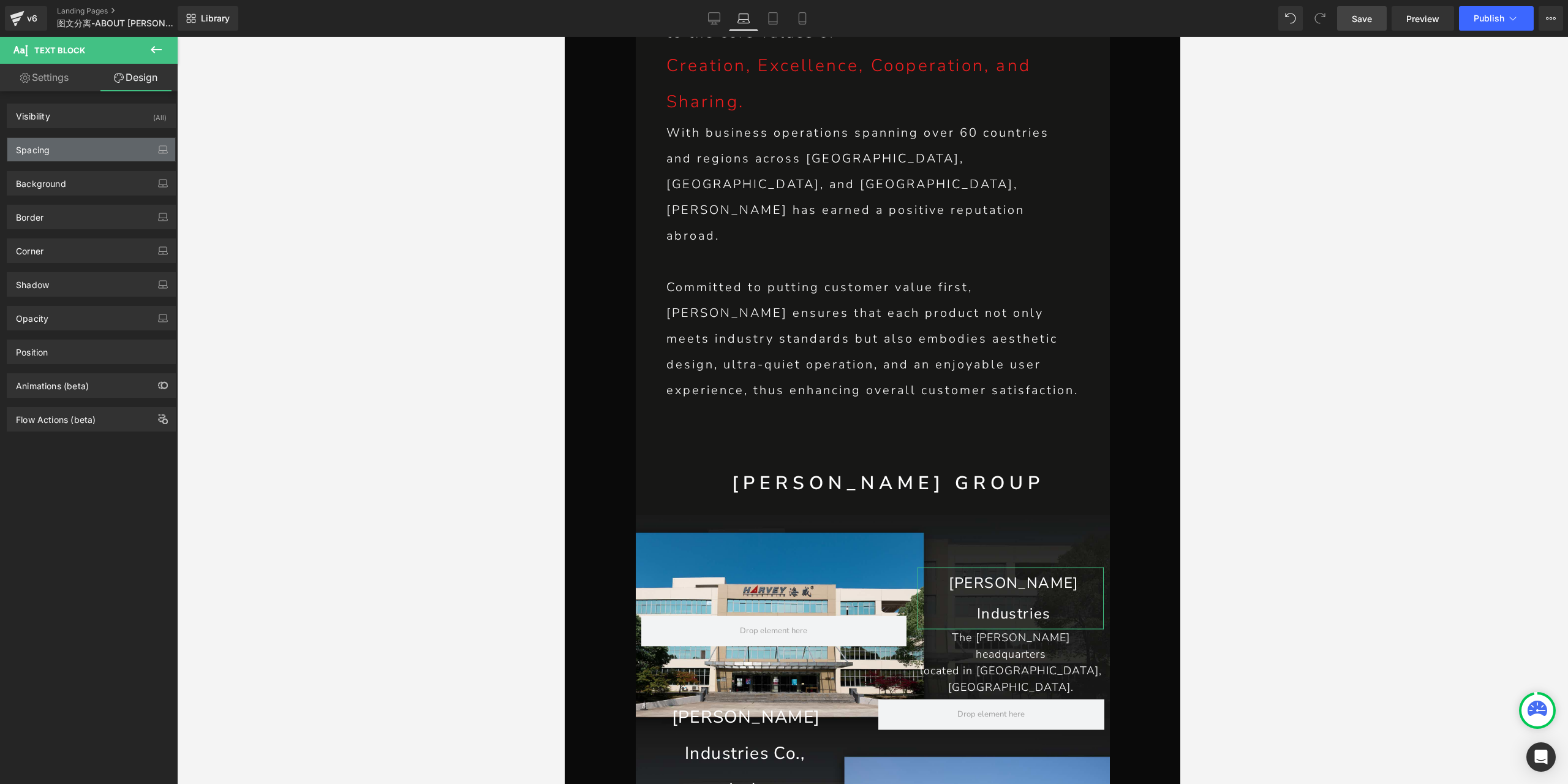
click at [93, 152] on div "Spacing" at bounding box center [91, 149] width 168 height 23
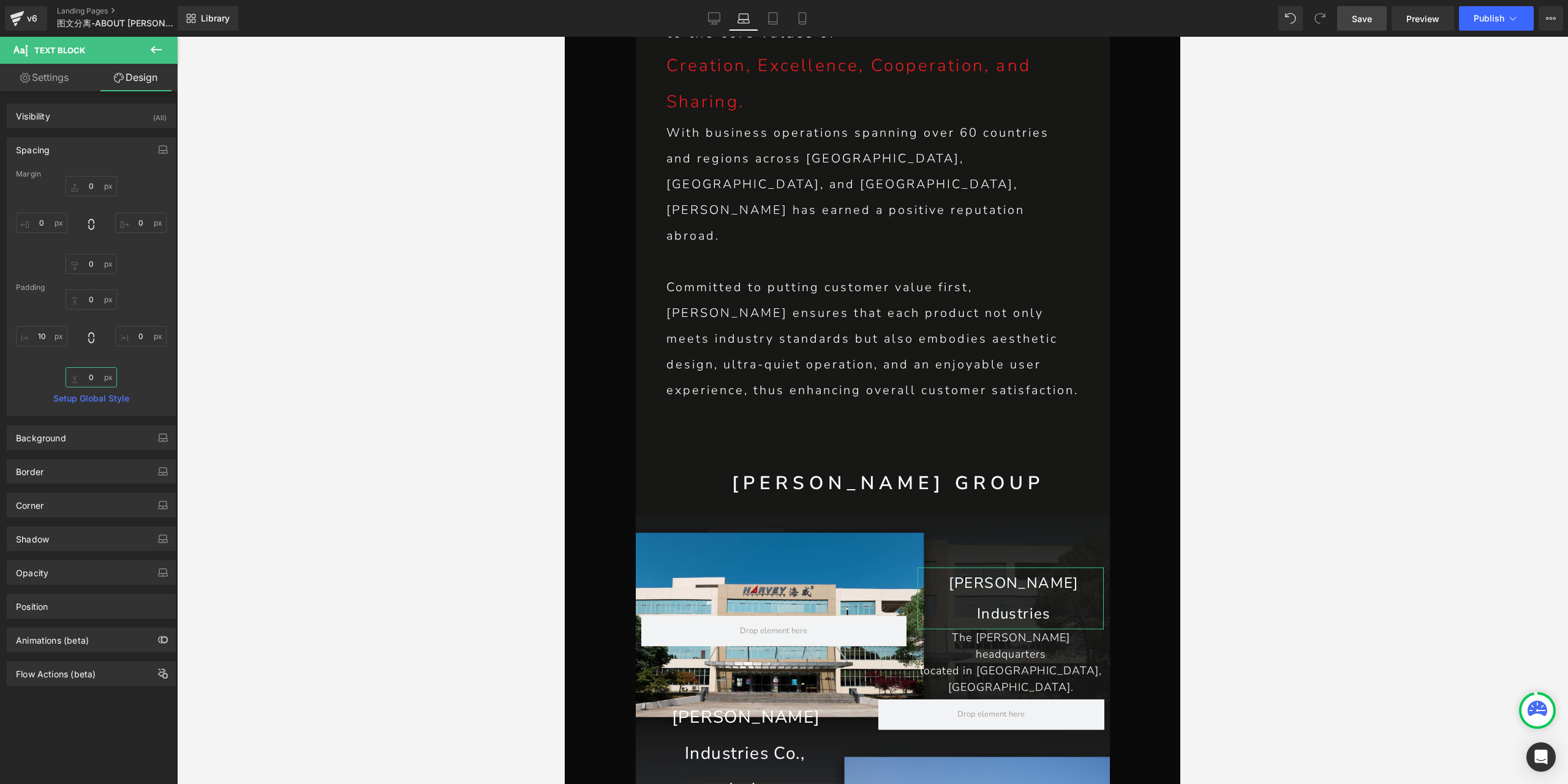
click at [88, 375] on input "0" at bounding box center [91, 377] width 52 height 20
click at [1369, 15] on span "Save" at bounding box center [1361, 18] width 20 height 13
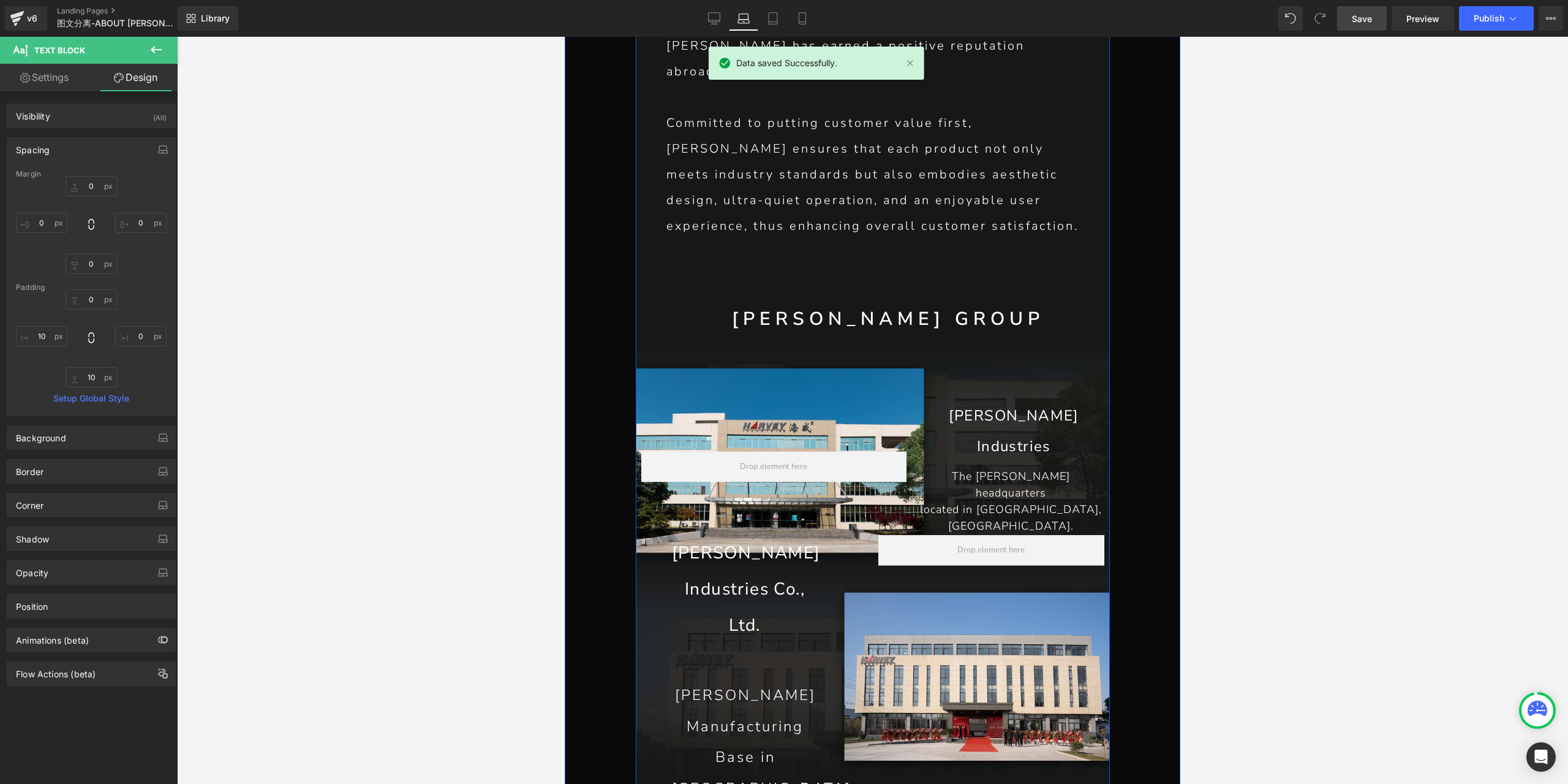
scroll to position [1194, 0]
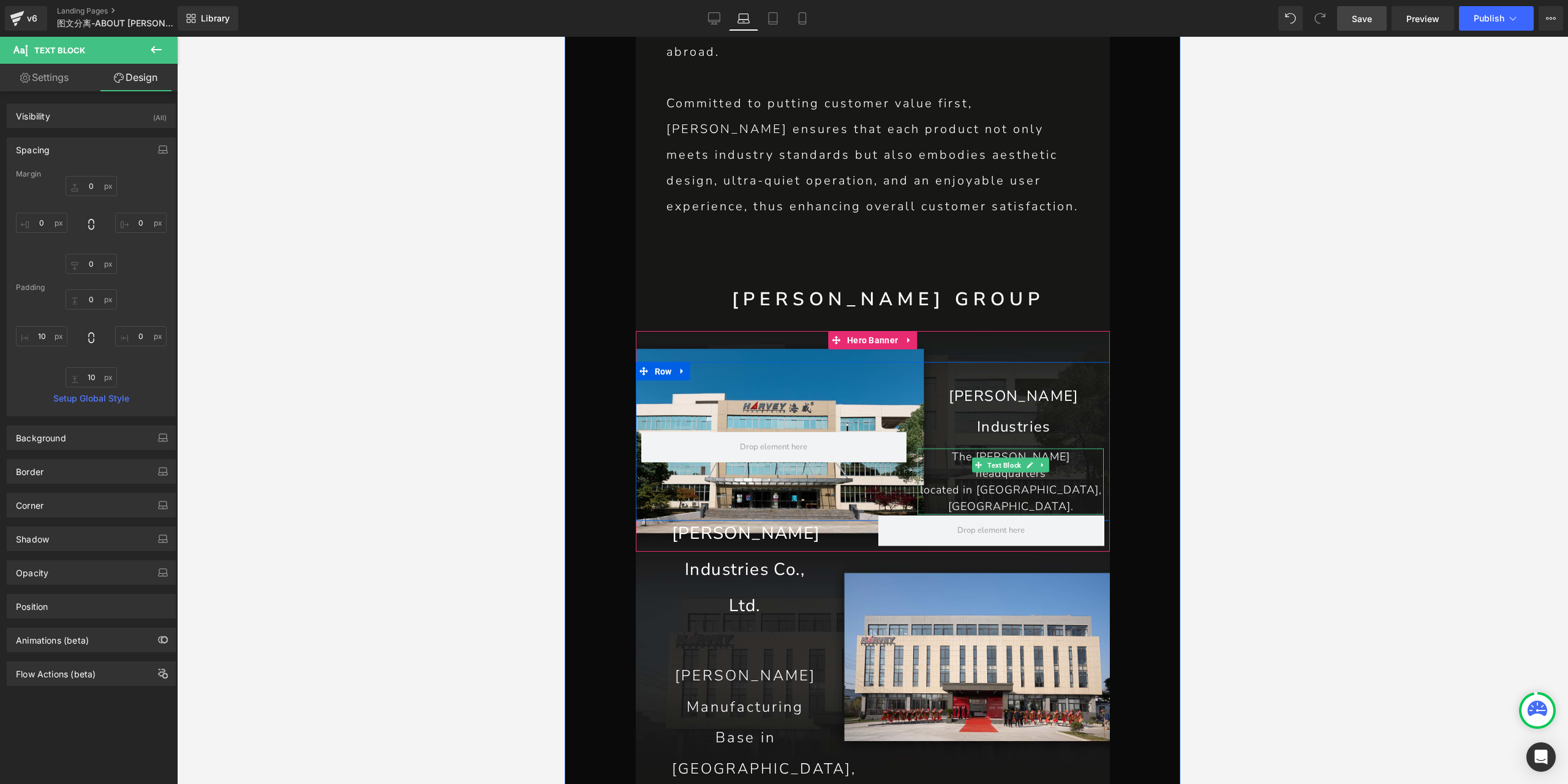
click at [1062, 481] on p "located in [GEOGRAPHIC_DATA], [GEOGRAPHIC_DATA]." at bounding box center [1011, 498] width 187 height 33
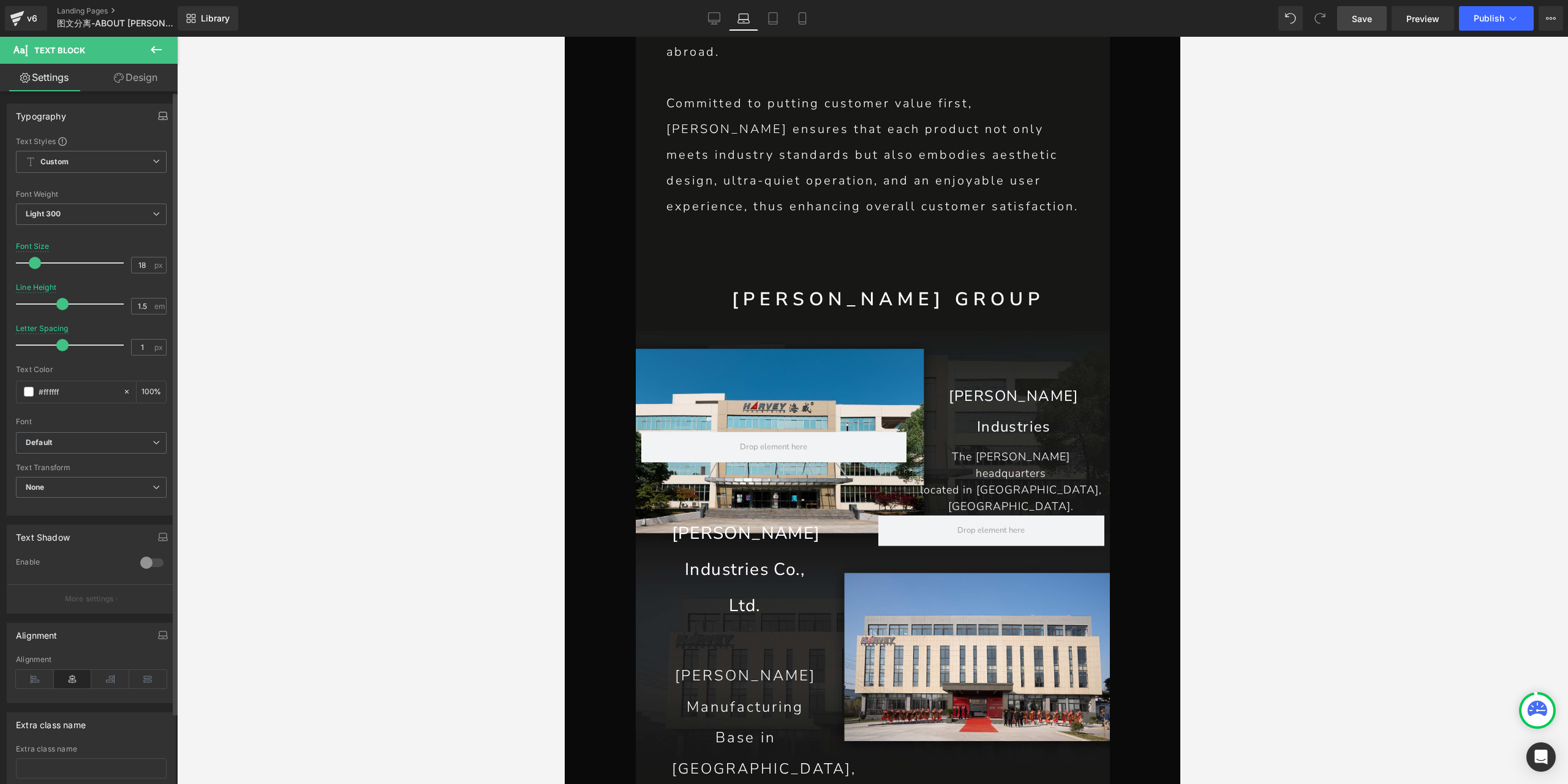
click at [161, 120] on icon "button" at bounding box center [163, 119] width 9 height 3
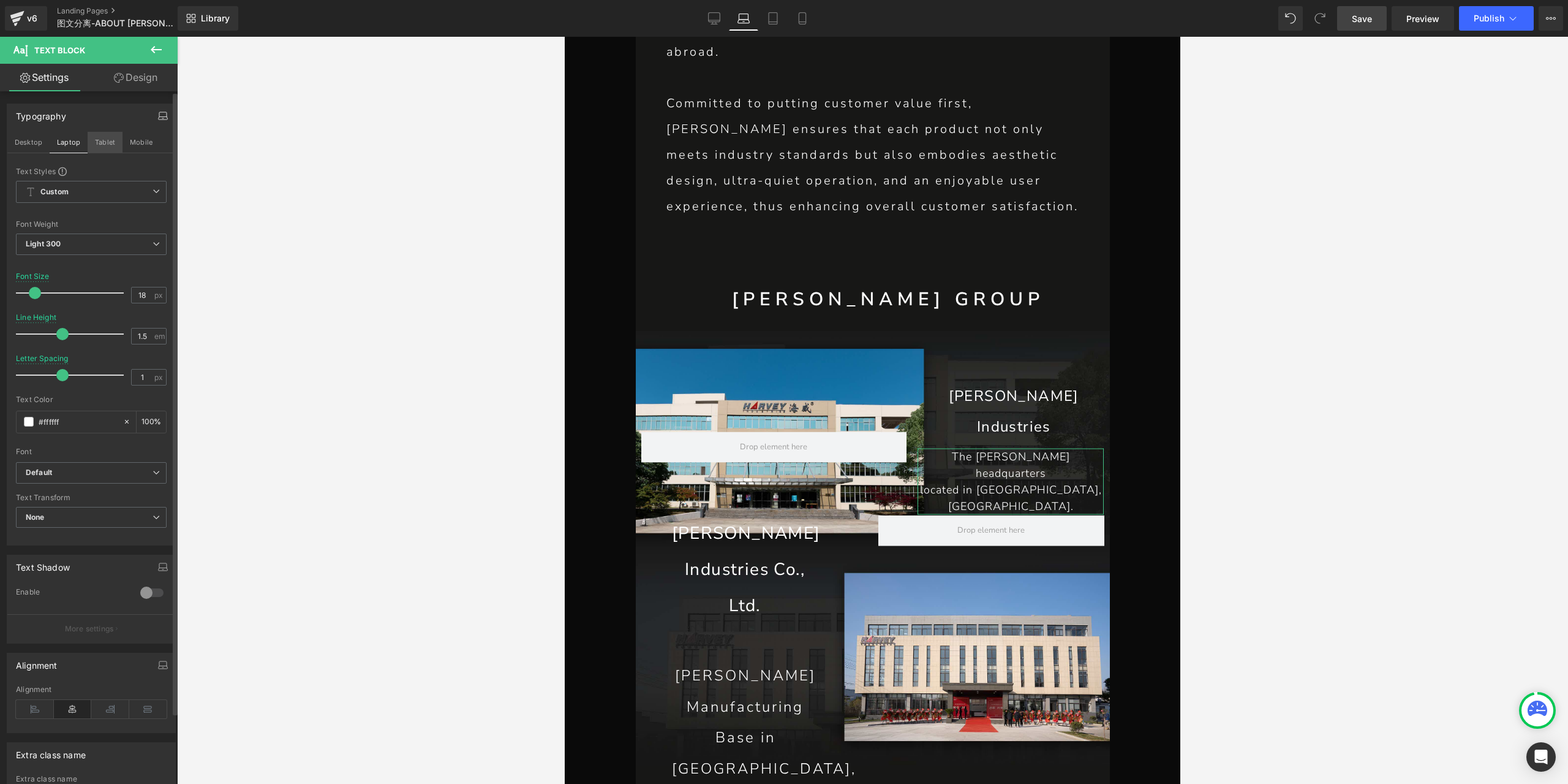
click at [93, 141] on button "Tablet" at bounding box center [105, 142] width 35 height 21
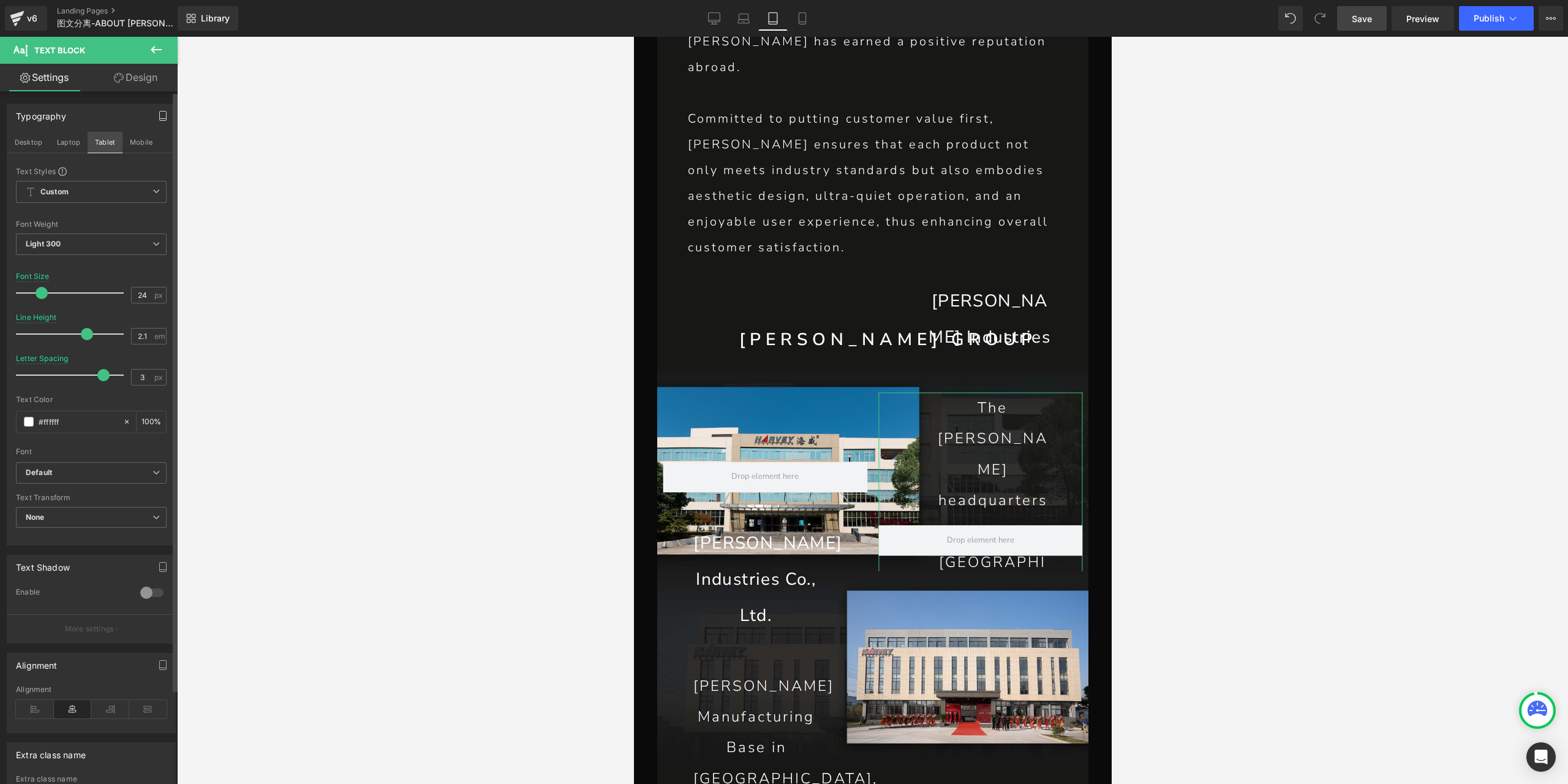
scroll to position [1207, 0]
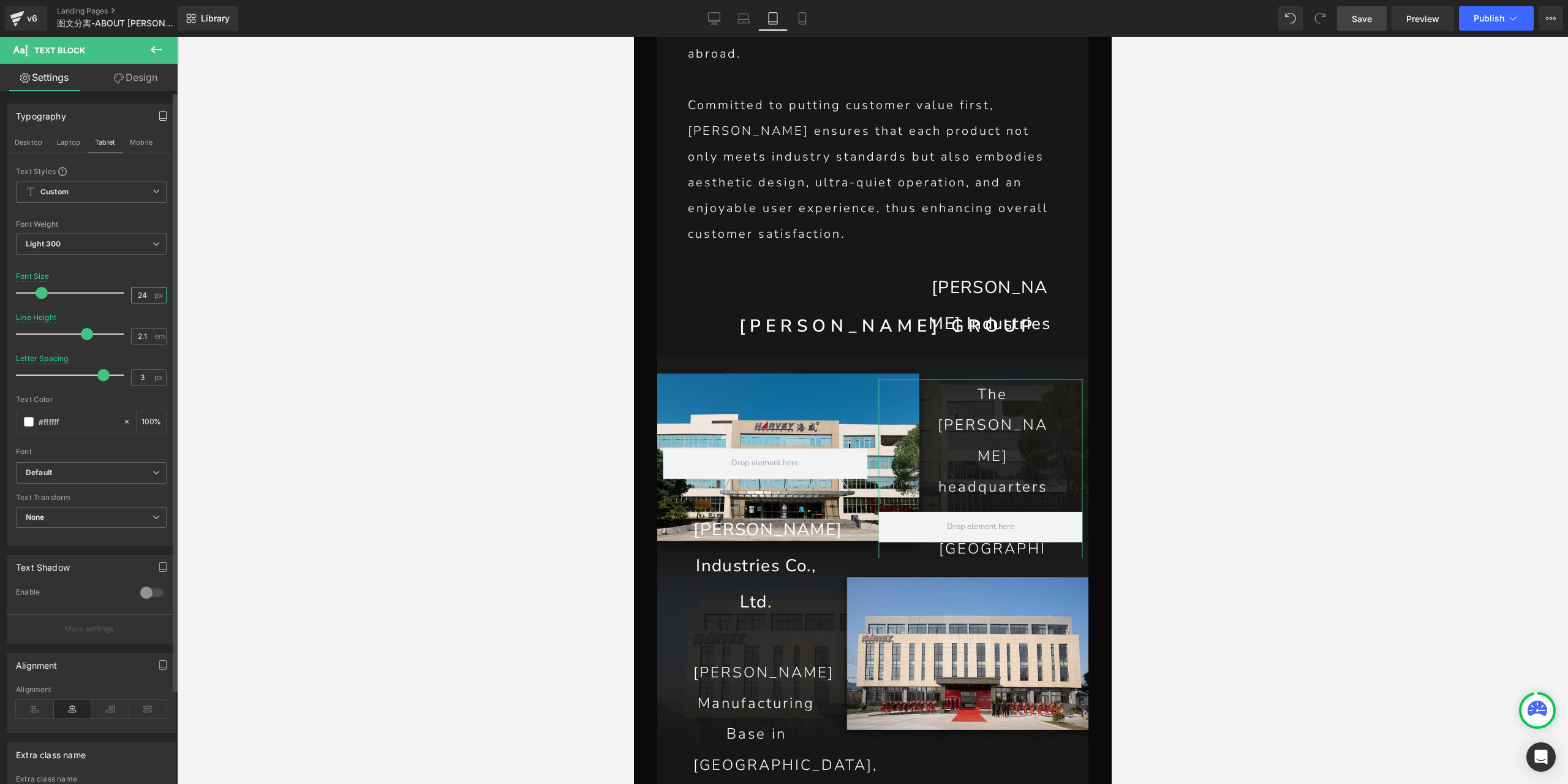
click at [136, 290] on input "24" at bounding box center [142, 295] width 22 height 15
click at [138, 330] on input "2.1" at bounding box center [142, 336] width 22 height 15
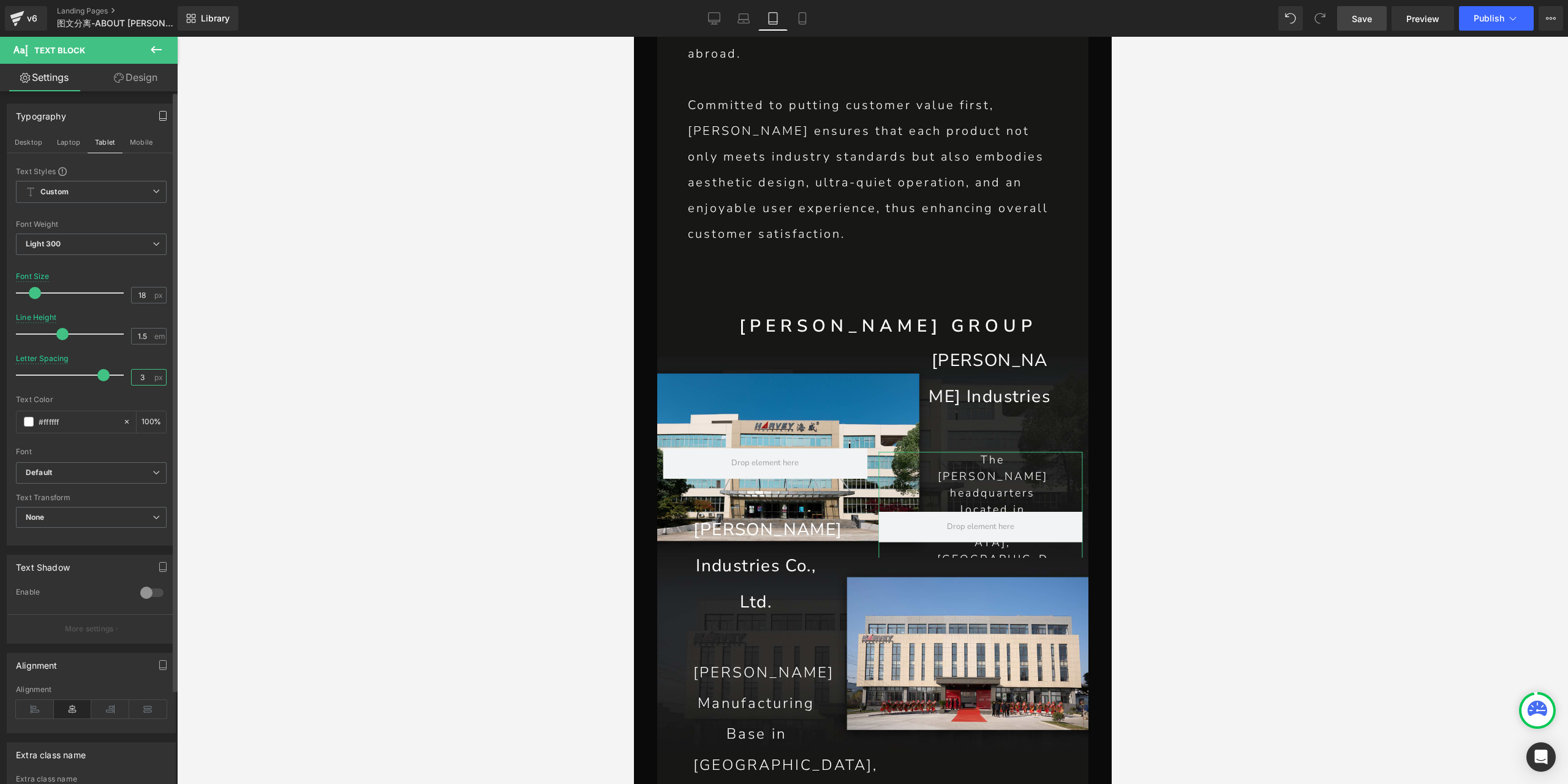
click at [137, 375] on input "3" at bounding box center [142, 377] width 22 height 15
click at [137, 294] on input "18" at bounding box center [142, 295] width 22 height 15
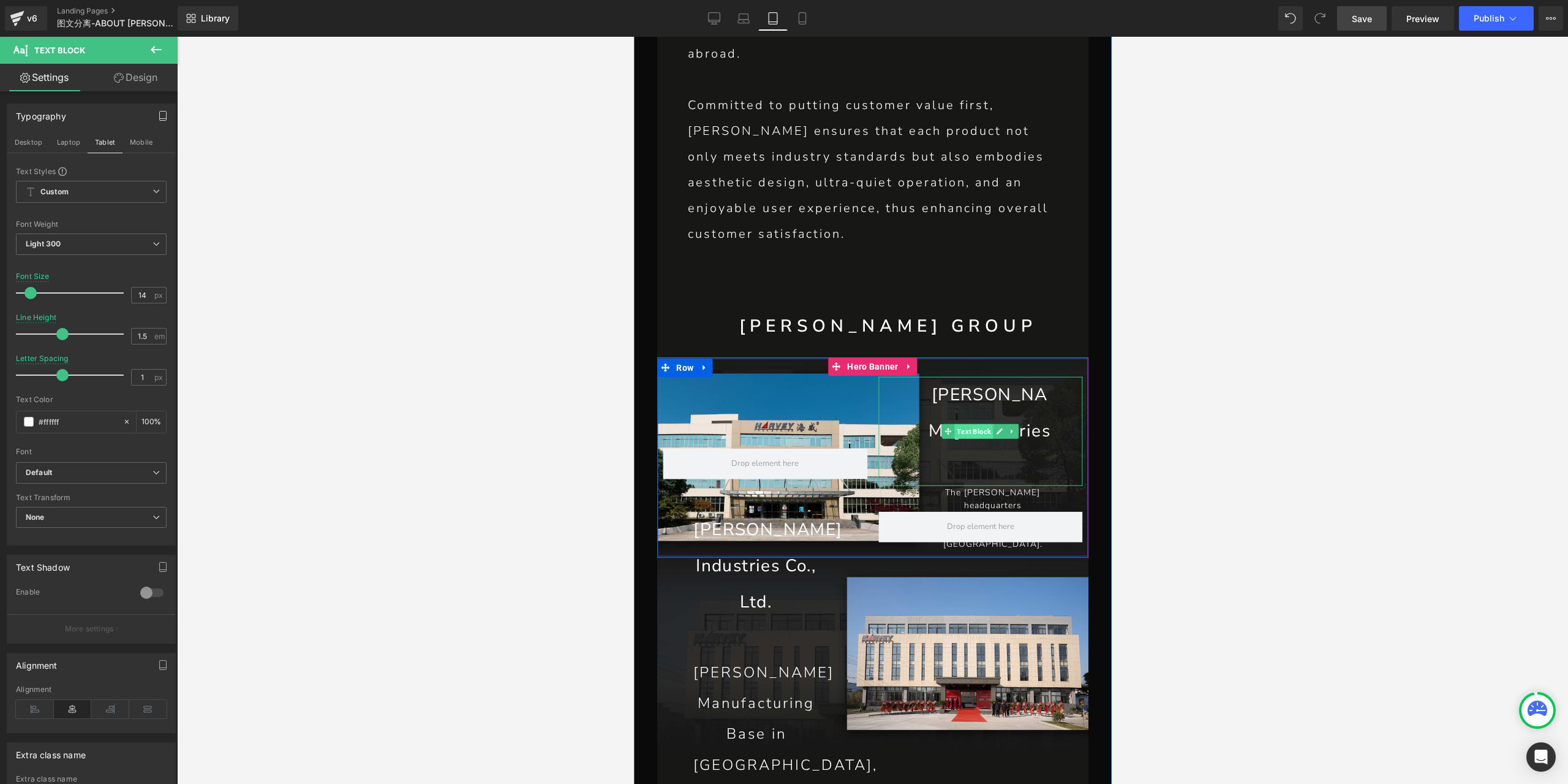
click at [974, 424] on span "Text Block" at bounding box center [973, 431] width 39 height 15
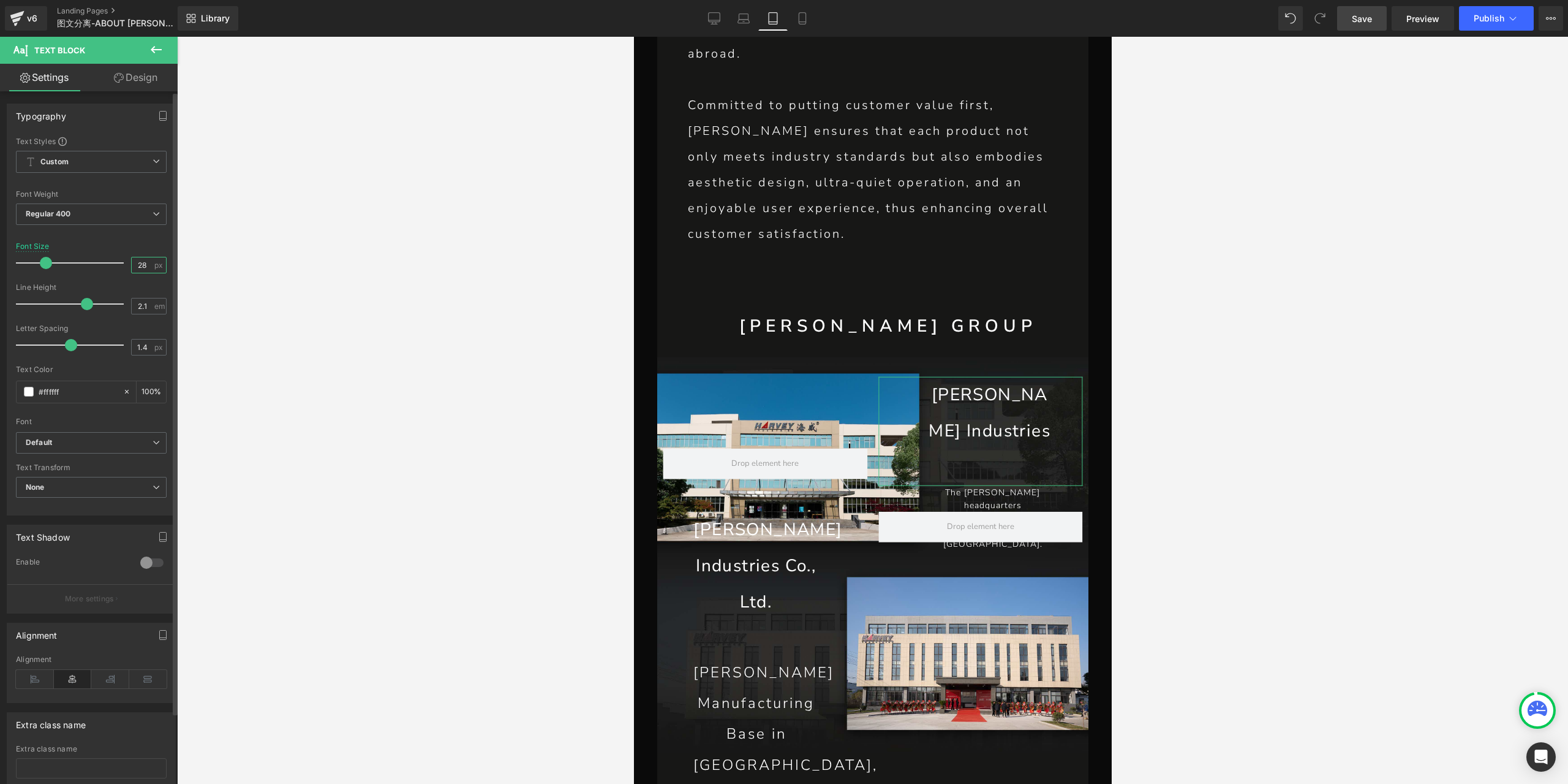
click at [134, 260] on input "28" at bounding box center [142, 265] width 22 height 15
click at [134, 81] on link "Design" at bounding box center [135, 77] width 89 height 28
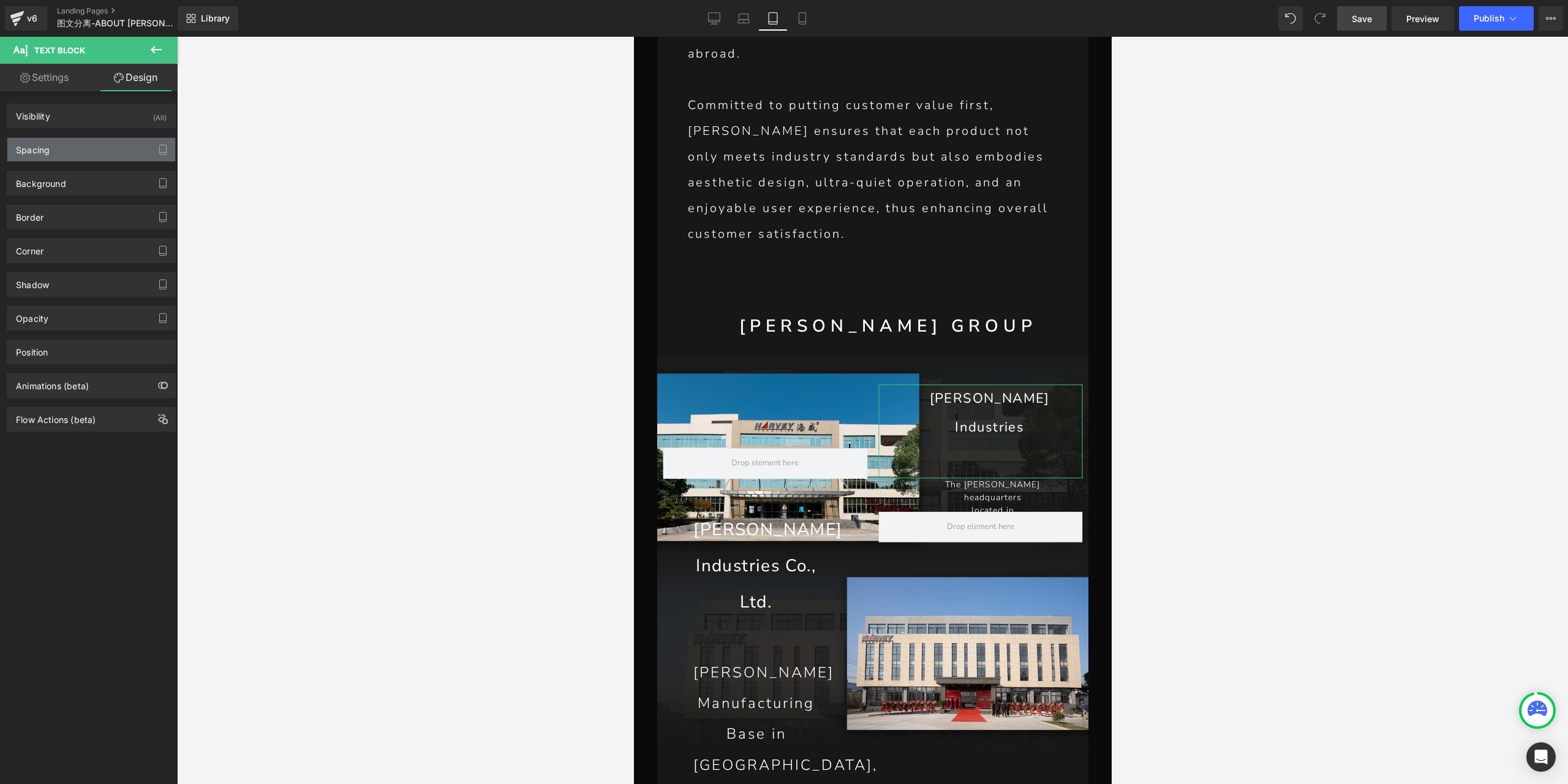
click at [117, 150] on div "Spacing" at bounding box center [91, 149] width 168 height 23
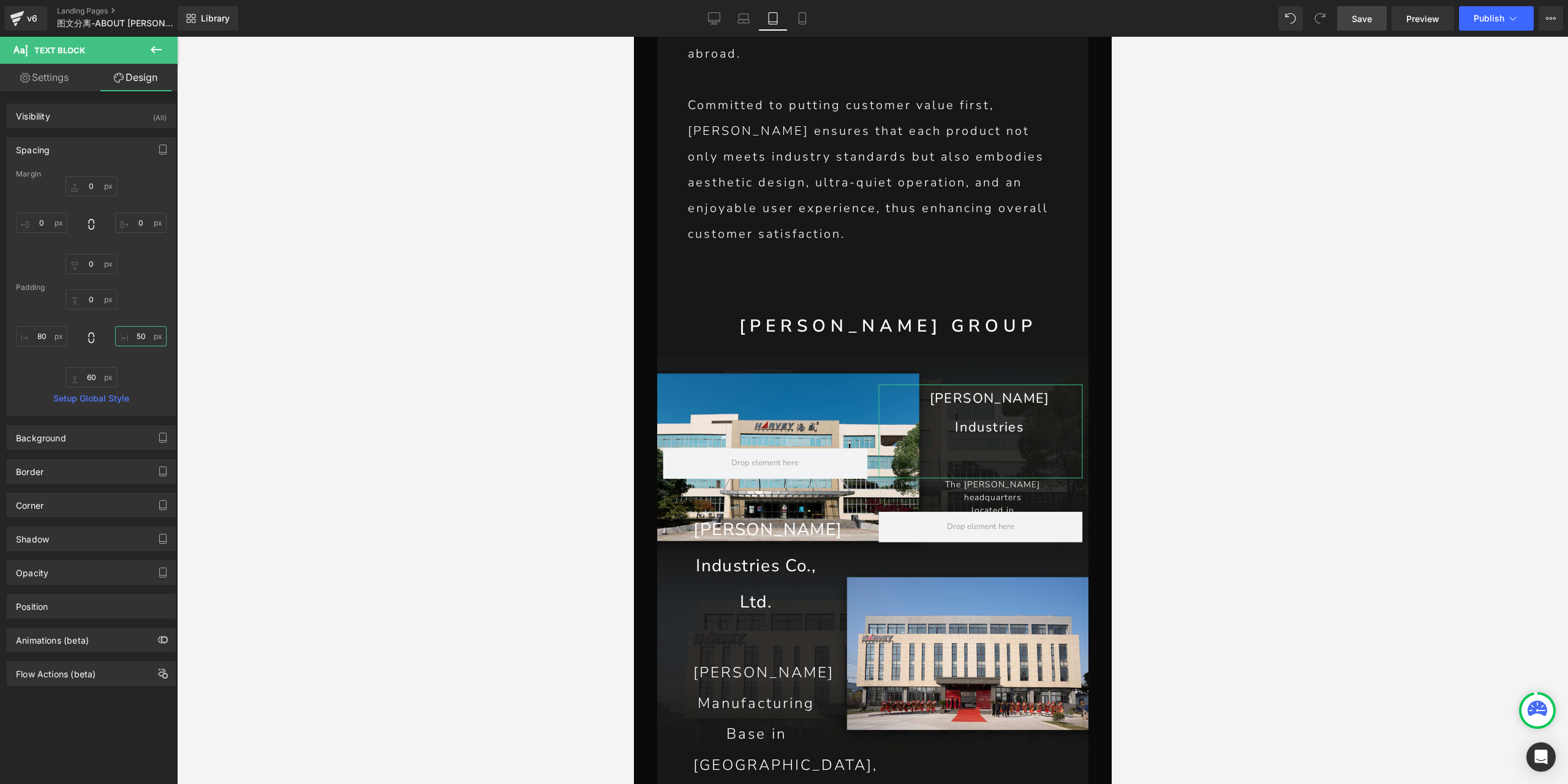
click at [132, 330] on input "50" at bounding box center [140, 336] width 52 height 20
click at [44, 333] on input "80" at bounding box center [41, 336] width 52 height 20
click at [135, 339] on input "10" at bounding box center [140, 336] width 52 height 20
click at [72, 80] on link "Settings" at bounding box center [44, 77] width 89 height 28
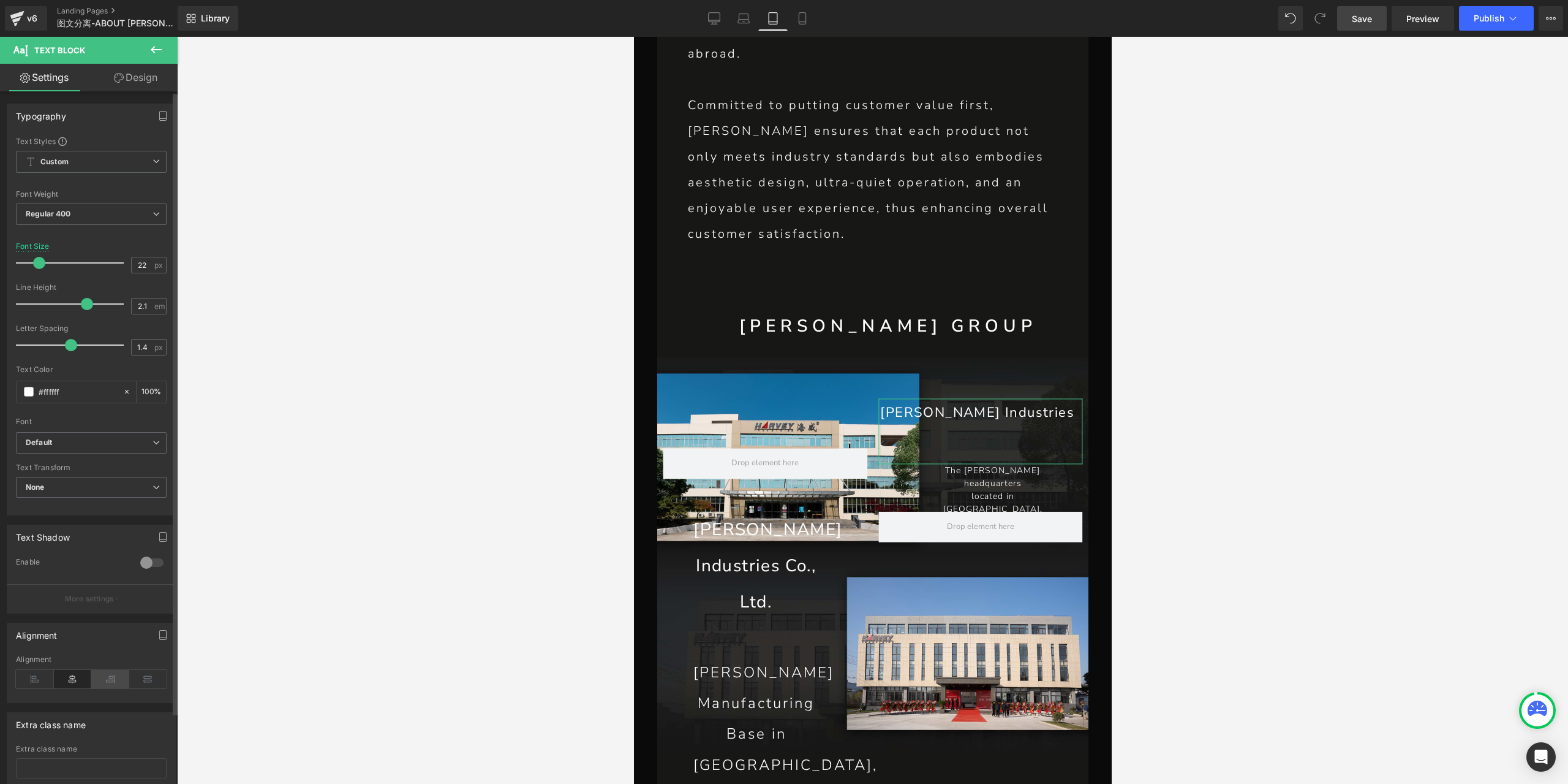
click at [103, 684] on icon at bounding box center [110, 679] width 38 height 19
click at [134, 79] on link "Design" at bounding box center [135, 77] width 89 height 28
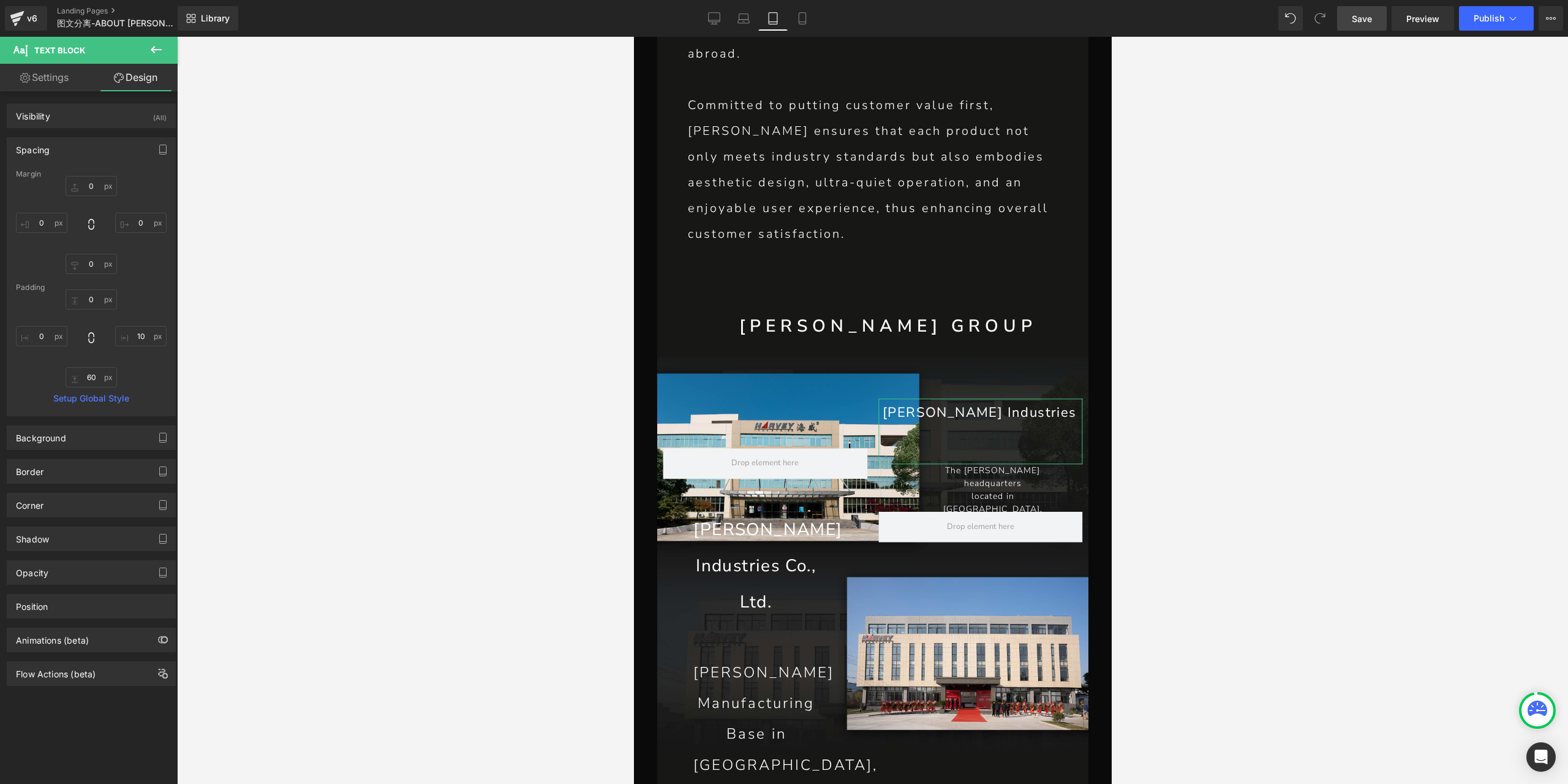
click at [49, 78] on link "Settings" at bounding box center [44, 77] width 89 height 28
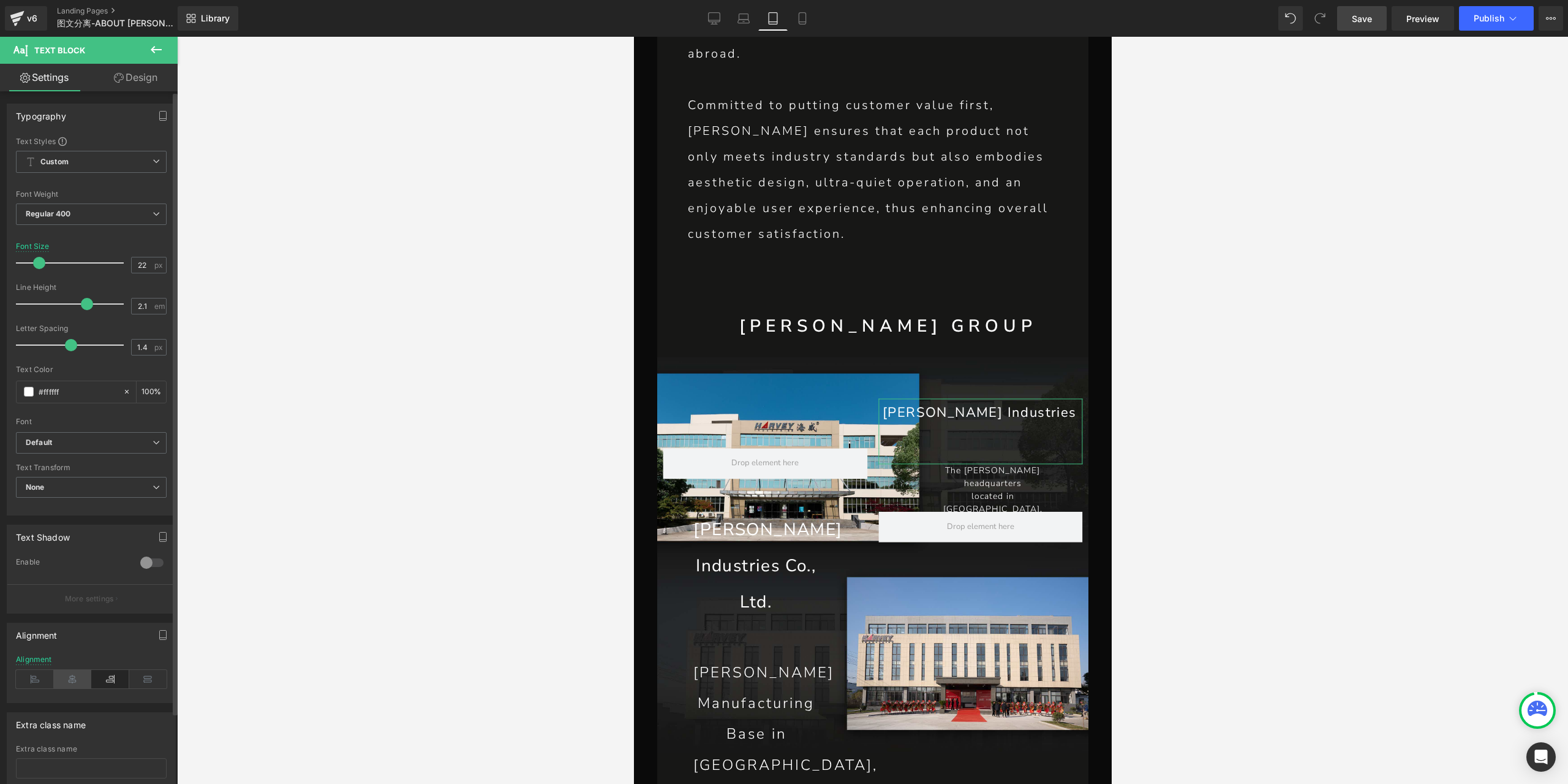
click at [77, 676] on icon at bounding box center [72, 679] width 38 height 19
click at [147, 84] on link "Design" at bounding box center [135, 77] width 89 height 28
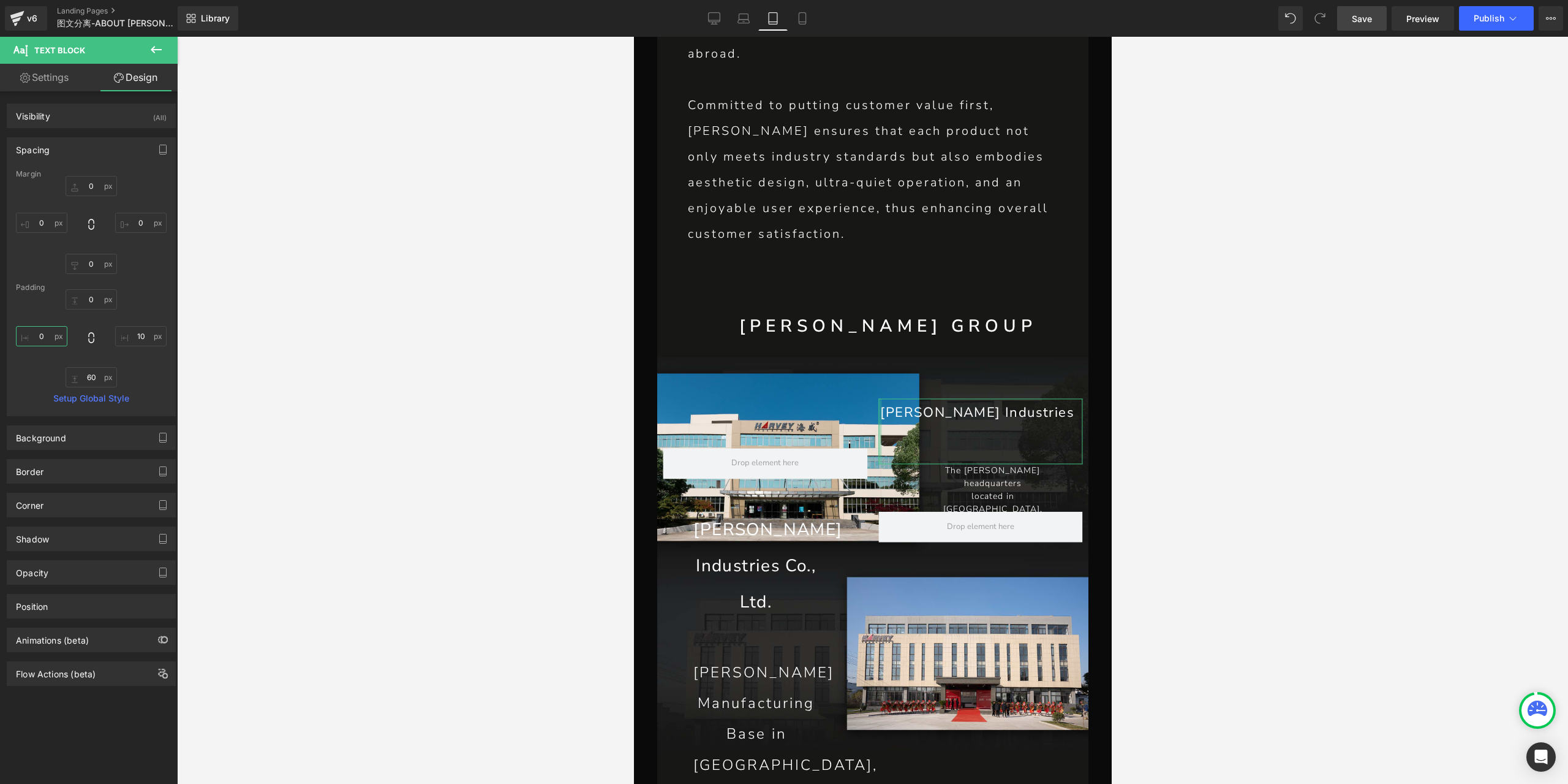
click at [46, 333] on input "0" at bounding box center [41, 336] width 52 height 20
click at [46, 333] on input "40" at bounding box center [41, 336] width 52 height 20
click at [87, 384] on input "60" at bounding box center [91, 377] width 52 height 20
click at [1371, 22] on span "Save" at bounding box center [1361, 18] width 20 height 13
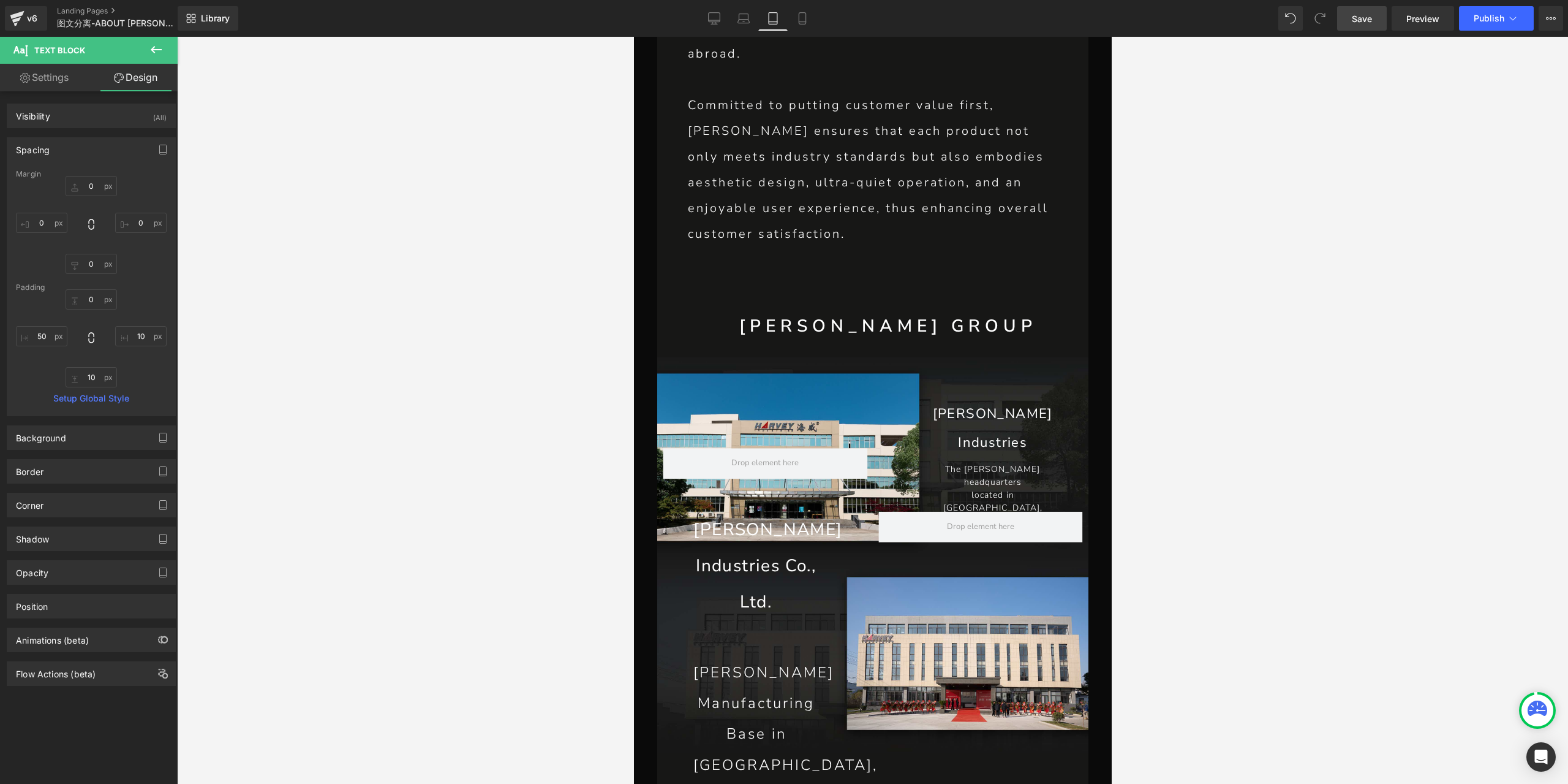
click at [1419, 97] on div at bounding box center [873, 410] width 1391 height 747
click at [1371, 28] on link "Save" at bounding box center [1362, 18] width 49 height 25
